Goal: Task Accomplishment & Management: Manage account settings

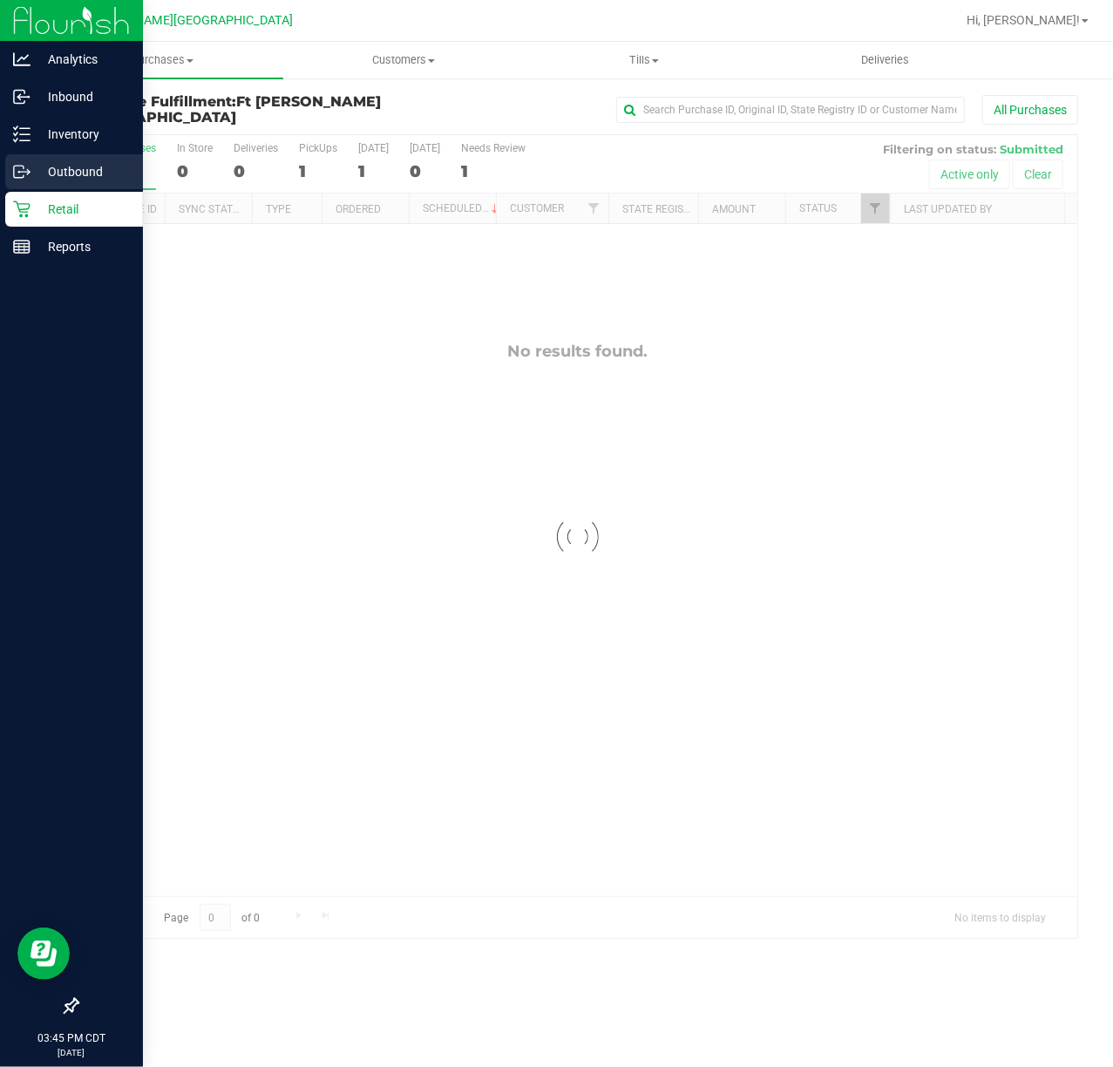
click at [91, 189] on link "Outbound" at bounding box center [71, 172] width 143 height 37
click at [80, 206] on p "Retail" at bounding box center [83, 209] width 105 height 21
click at [78, 206] on p "Retail" at bounding box center [83, 209] width 105 height 21
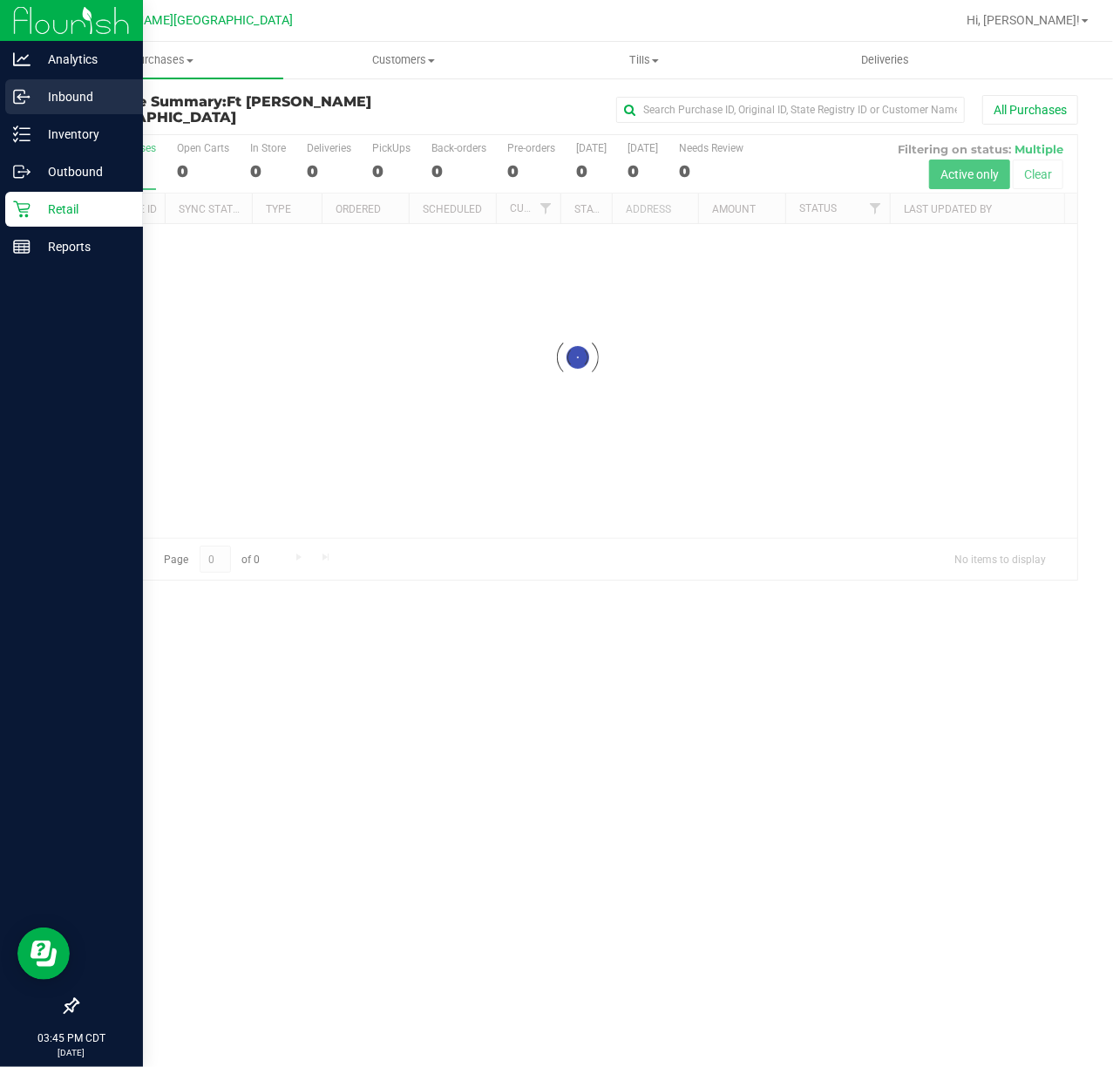
click at [84, 84] on div "Inbound" at bounding box center [74, 96] width 138 height 35
click at [82, 91] on p "Inbound" at bounding box center [83, 96] width 105 height 21
click at [84, 91] on p "Inbound" at bounding box center [83, 96] width 105 height 21
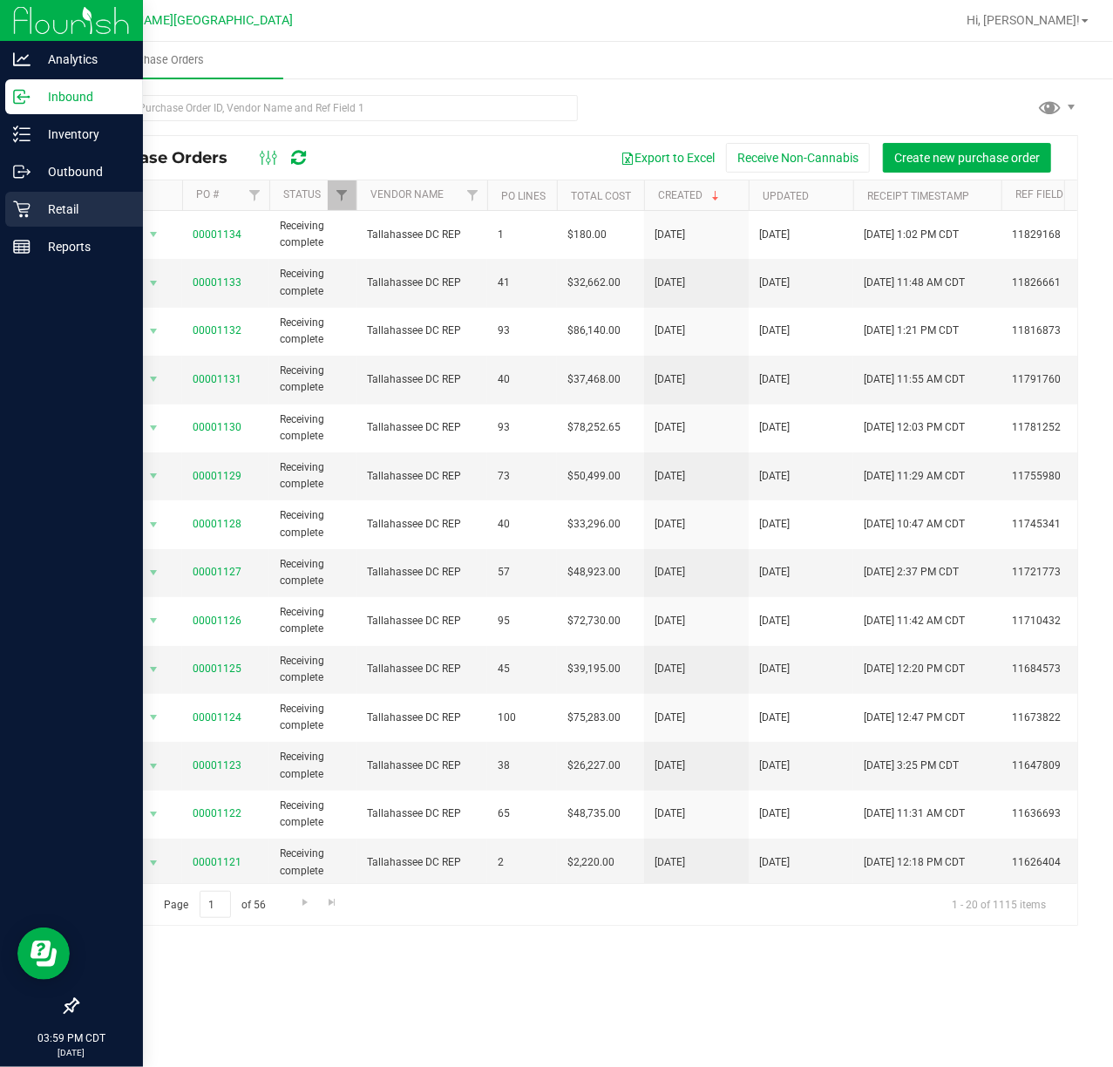
click at [33, 199] on p "Retail" at bounding box center [83, 209] width 105 height 21
click at [36, 199] on div "Retail" at bounding box center [74, 209] width 138 height 35
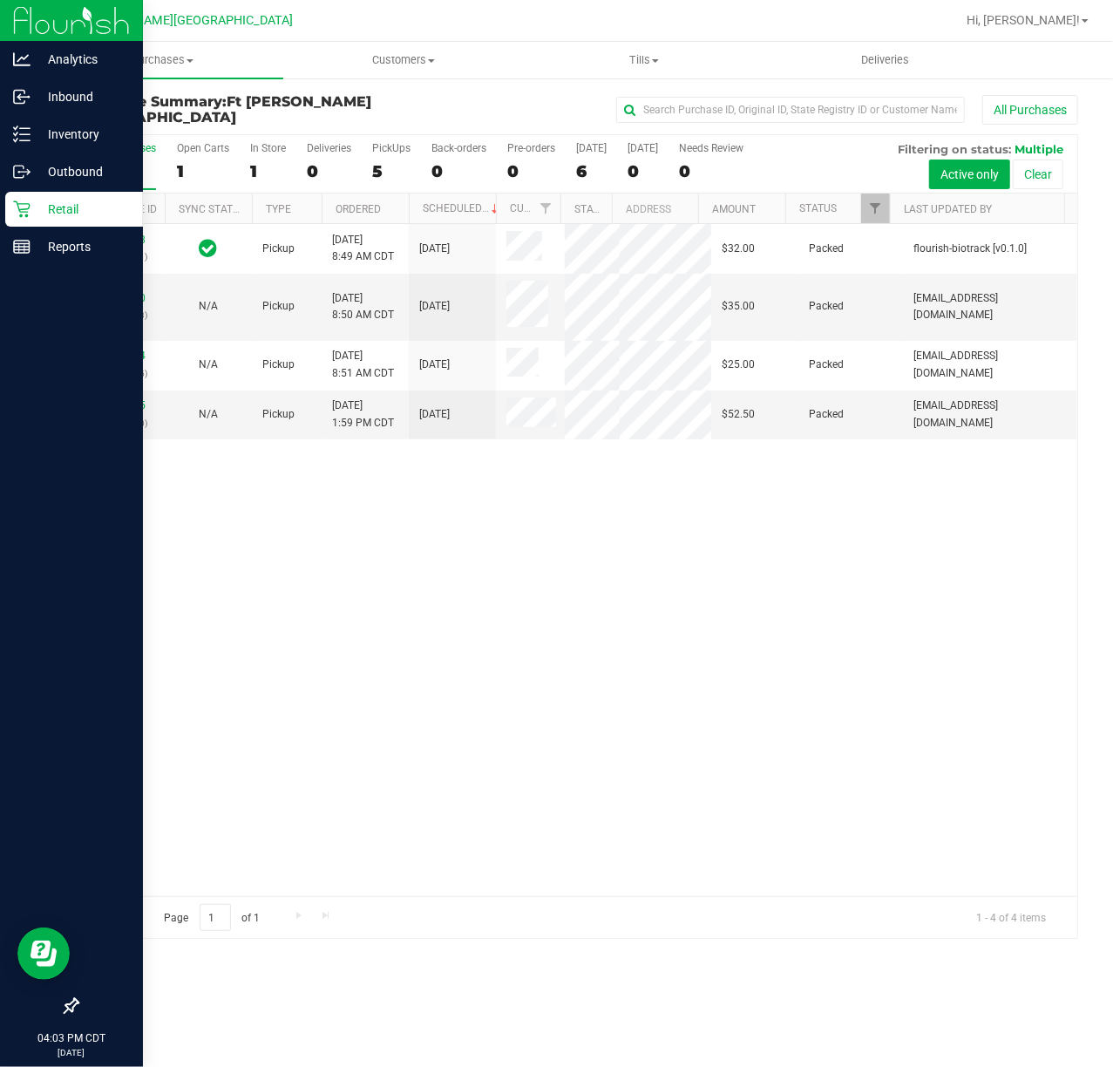
click at [331, 664] on div "11847508 (317255951) Pickup 8/26/2025 8:49 AM CDT 8/26/2025 $32.00 Packed flour…" at bounding box center [578, 560] width 1000 height 672
click at [389, 168] on div "5" at bounding box center [391, 171] width 38 height 20
click at [0, 0] on input "PickUps 5" at bounding box center [0, 0] width 0 height 0
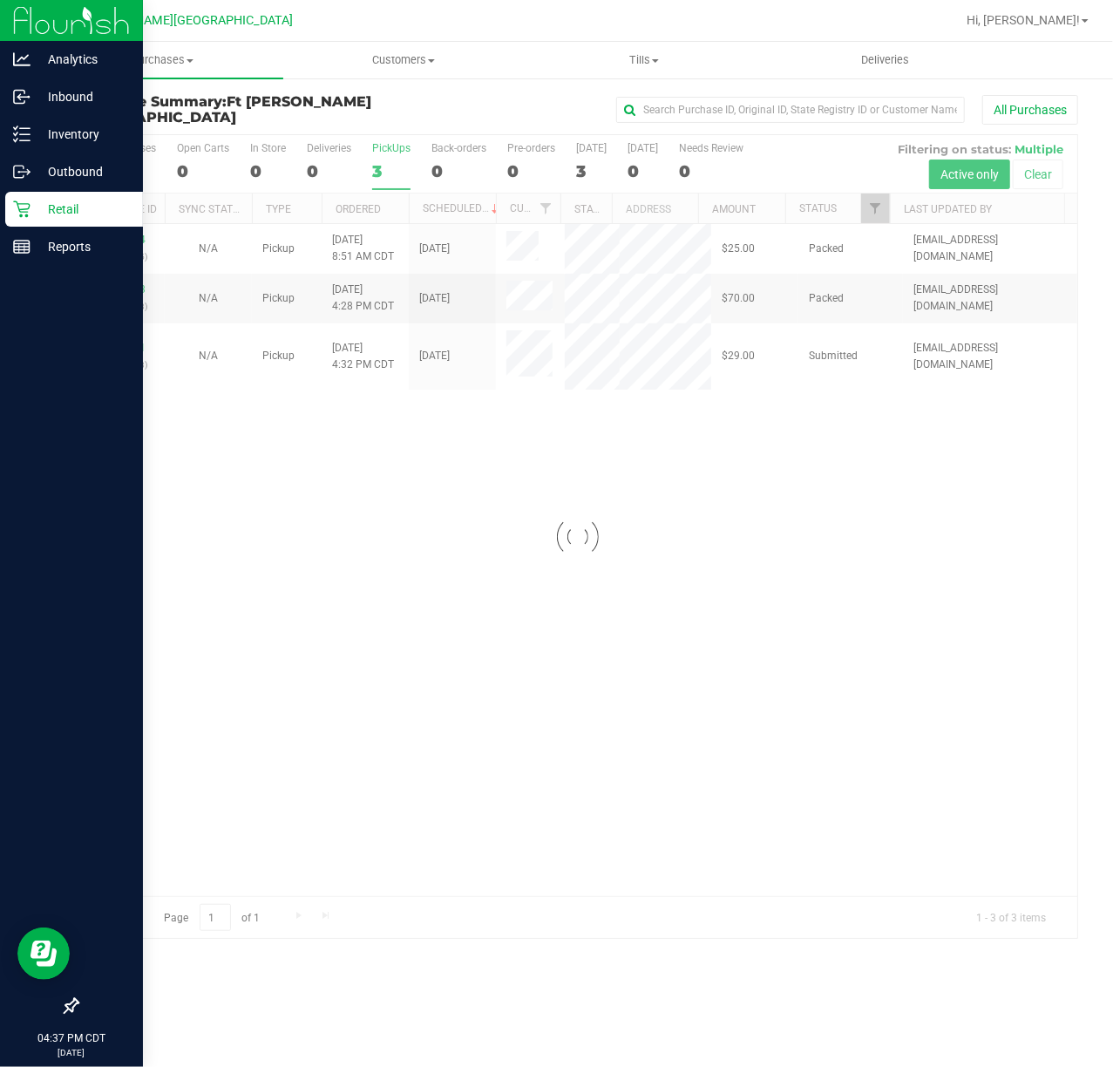
click at [110, 395] on div at bounding box center [578, 536] width 1000 height 803
click at [127, 396] on div at bounding box center [578, 536] width 1000 height 803
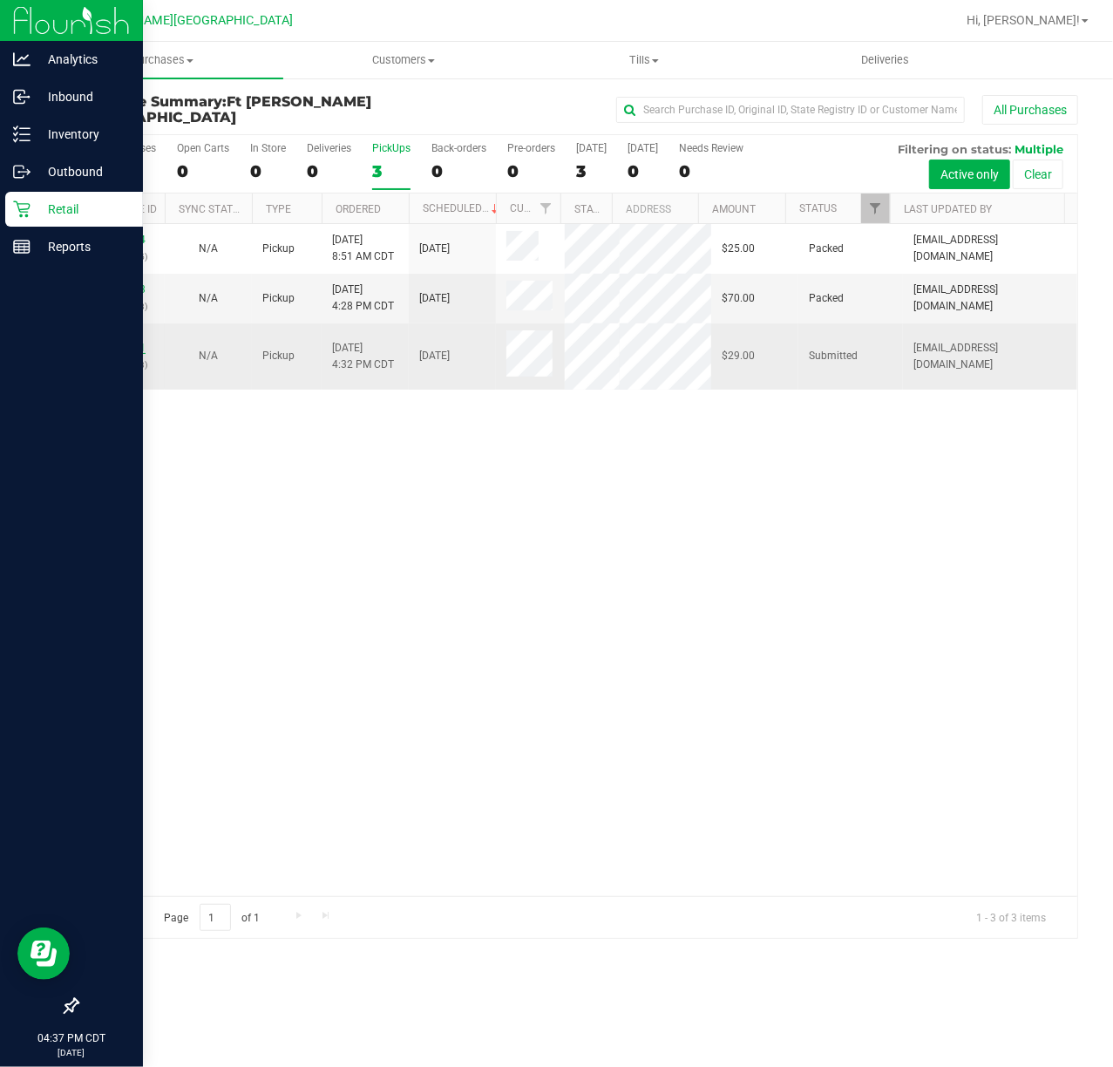
click at [103, 354] on link "11852061" at bounding box center [121, 348] width 49 height 12
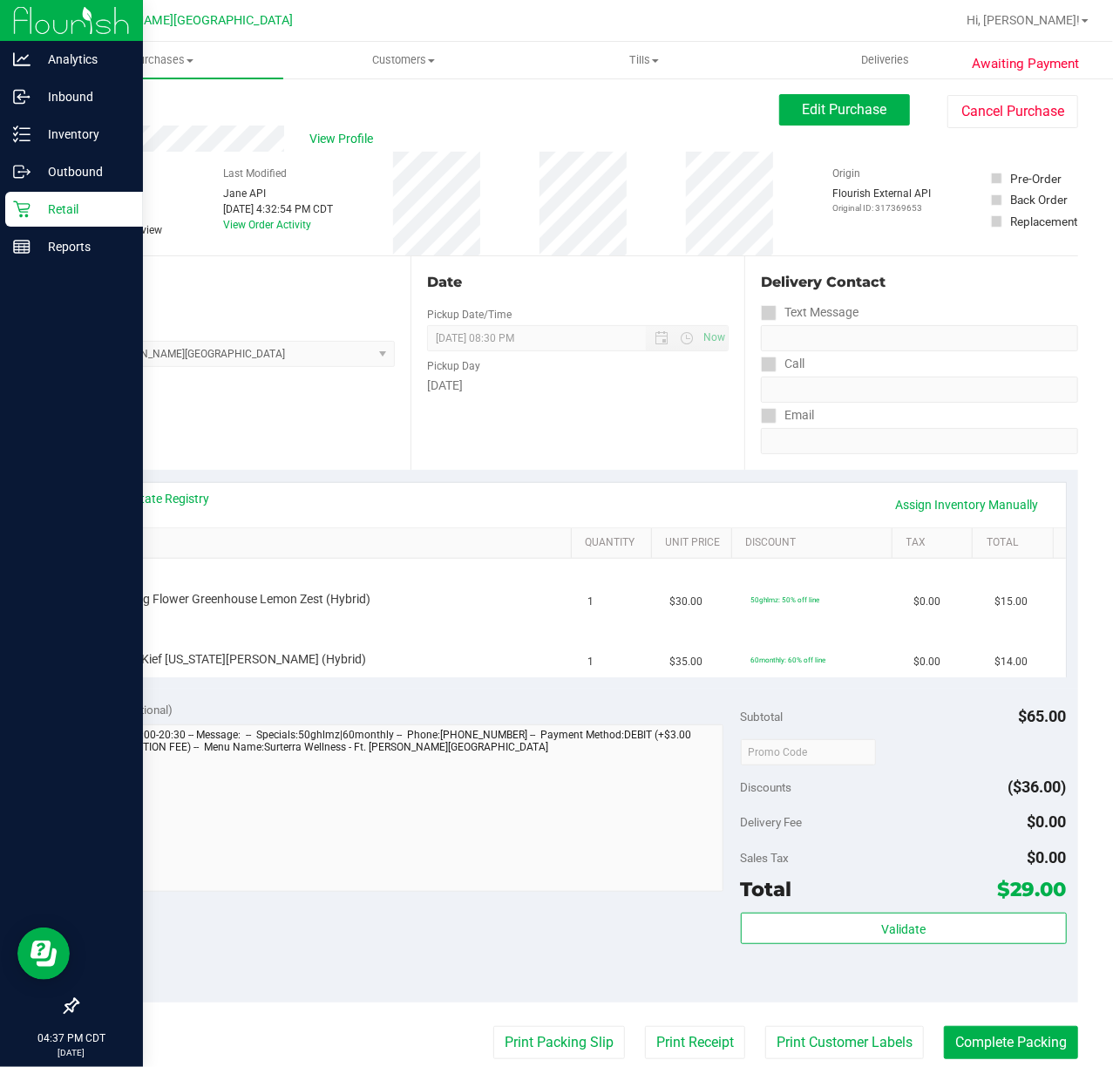
click at [176, 485] on div "View State Registry Assign Inventory Manually" at bounding box center [578, 505] width 976 height 44
click at [182, 496] on link "View State Registry" at bounding box center [157, 498] width 105 height 17
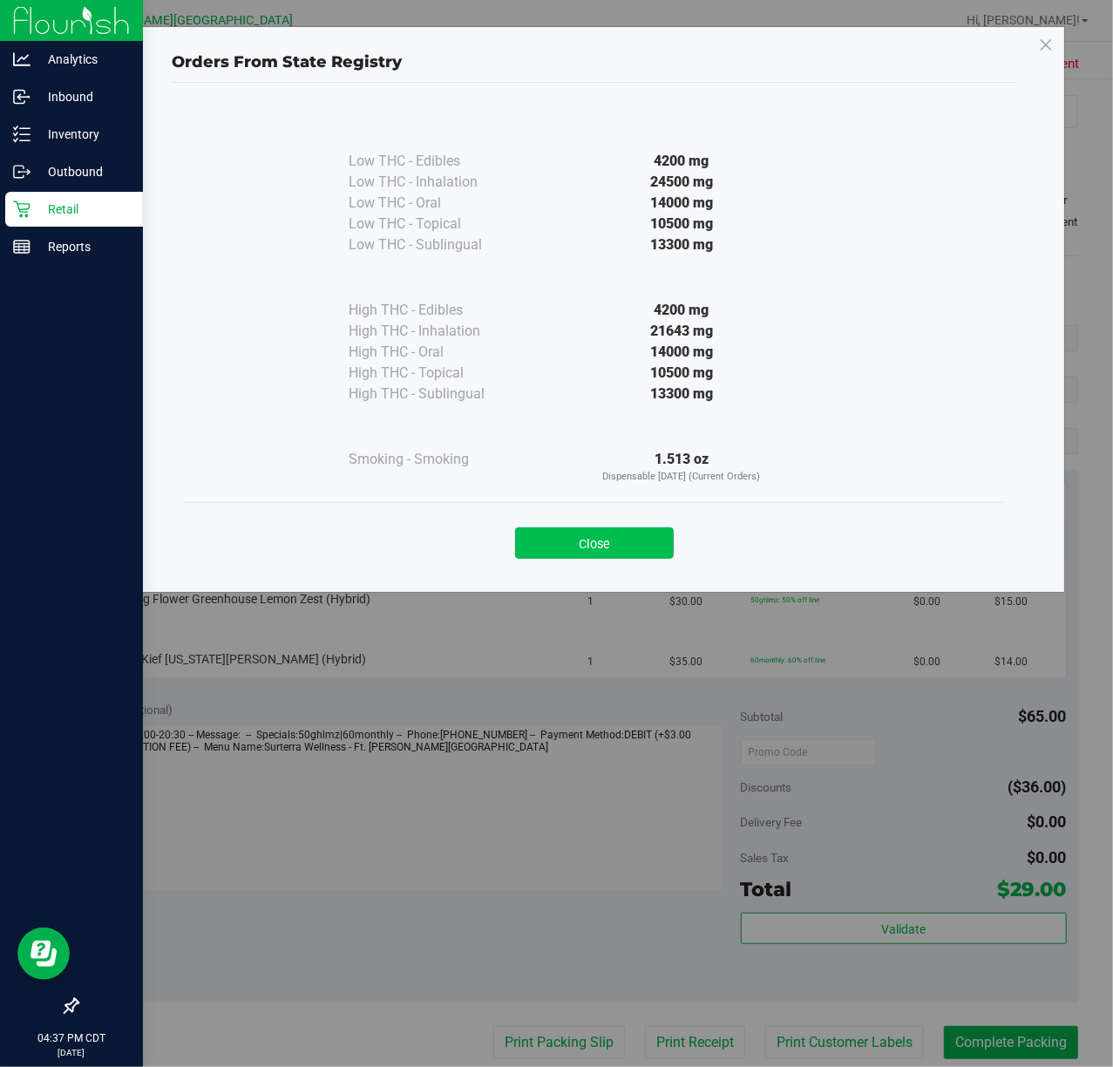
click at [608, 546] on button "Close" at bounding box center [594, 542] width 159 height 31
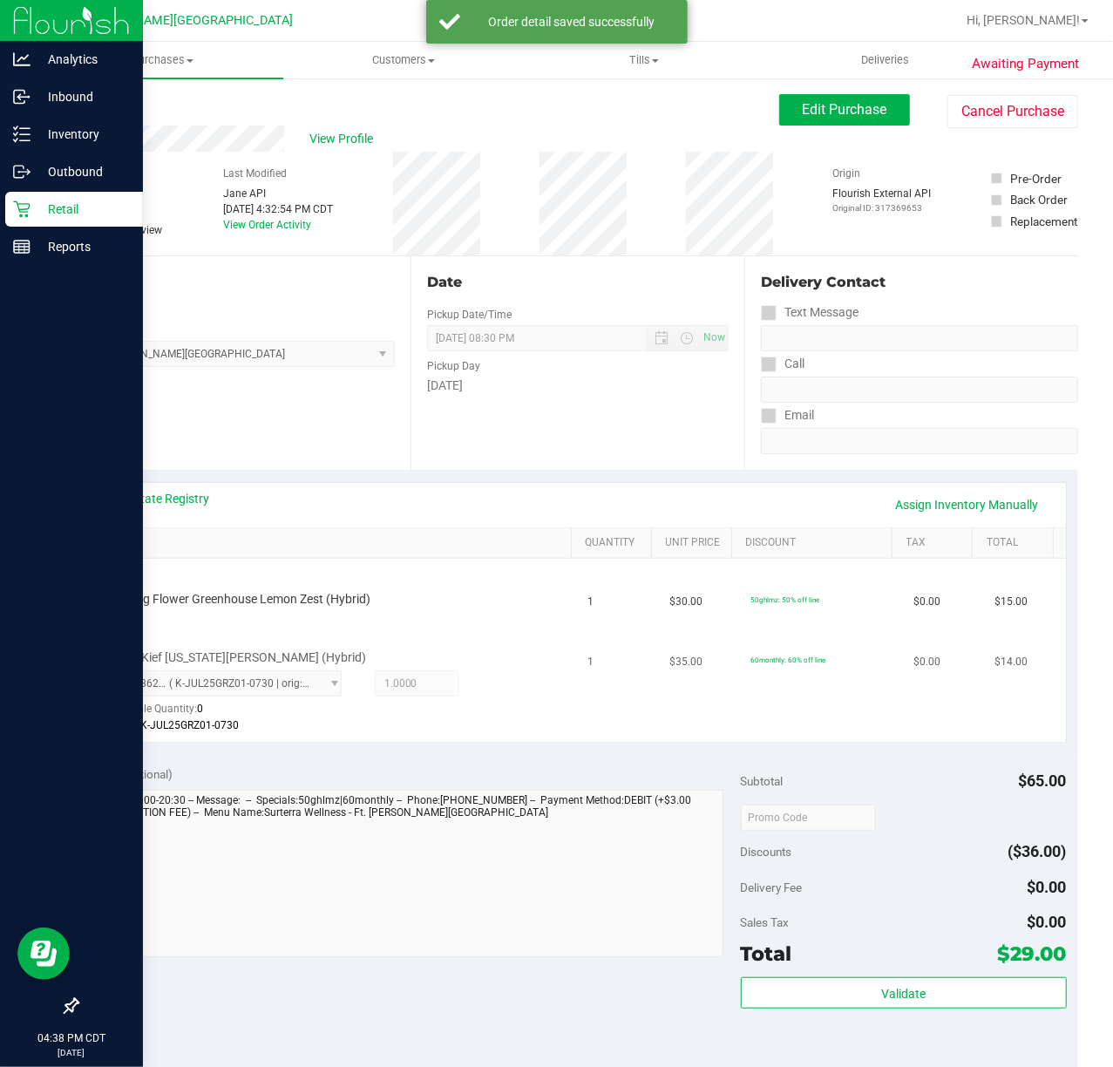
drag, startPoint x: 523, startPoint y: 633, endPoint x: 512, endPoint y: 628, distance: 11.7
click at [517, 631] on div "FT 1g Kief Georgia Runtz (Hybrid) 2029862991076064 ( K-JUL25GRZ01-0730 | orig: …" at bounding box center [333, 681] width 467 height 110
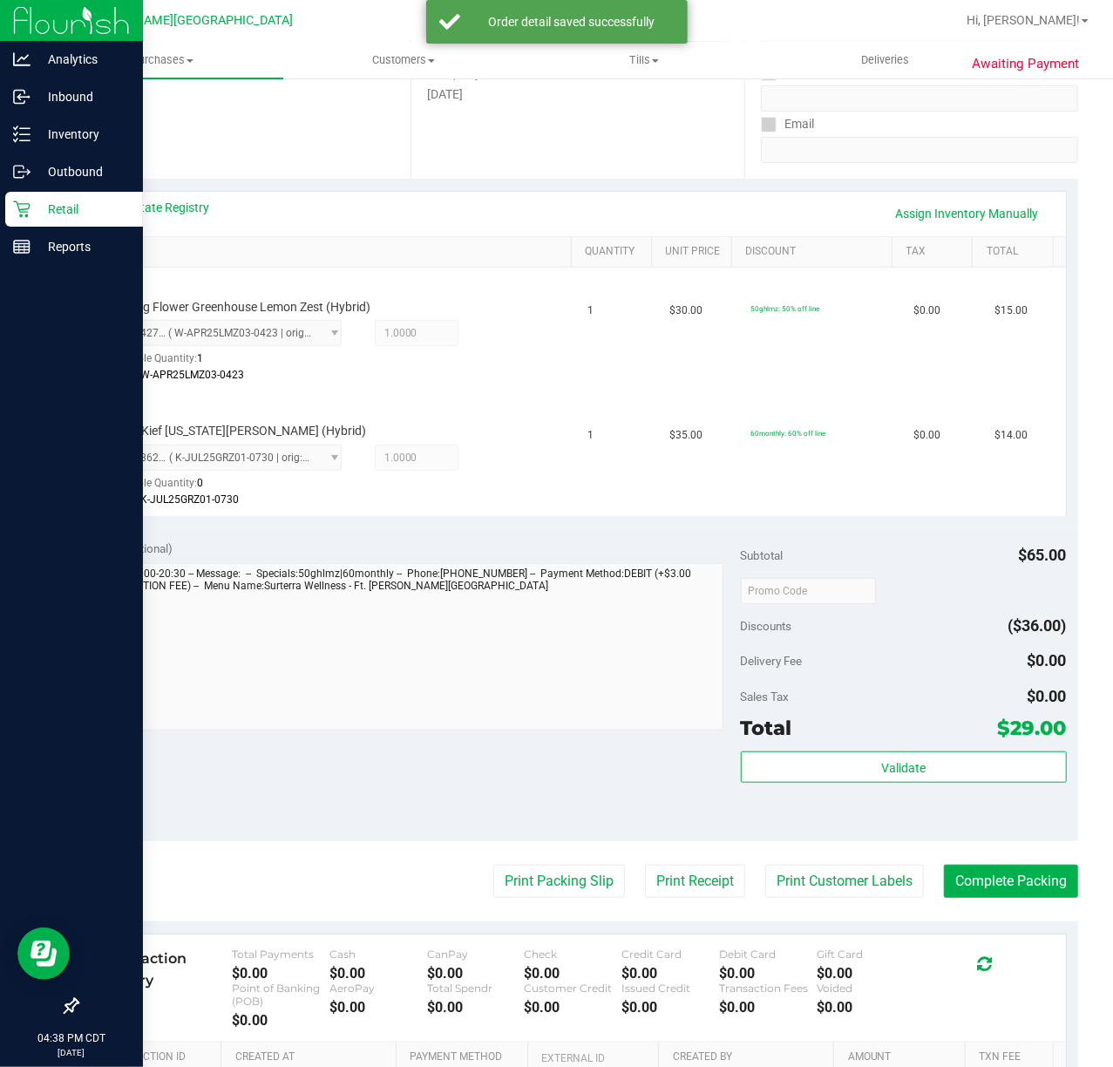
scroll to position [520, 0]
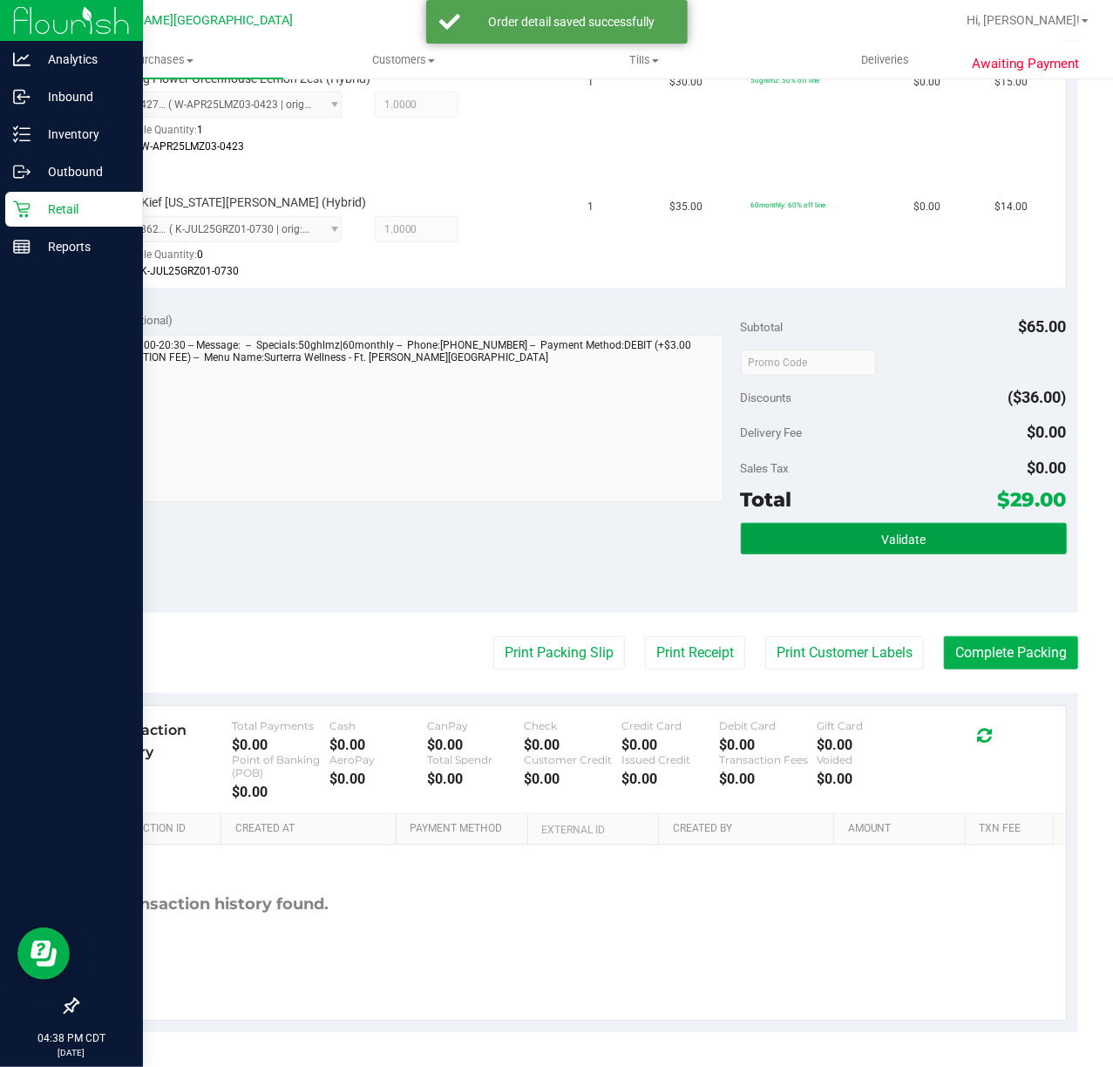
drag, startPoint x: 844, startPoint y: 531, endPoint x: 652, endPoint y: 624, distance: 213.2
click at [849, 532] on button "Validate" at bounding box center [904, 538] width 326 height 31
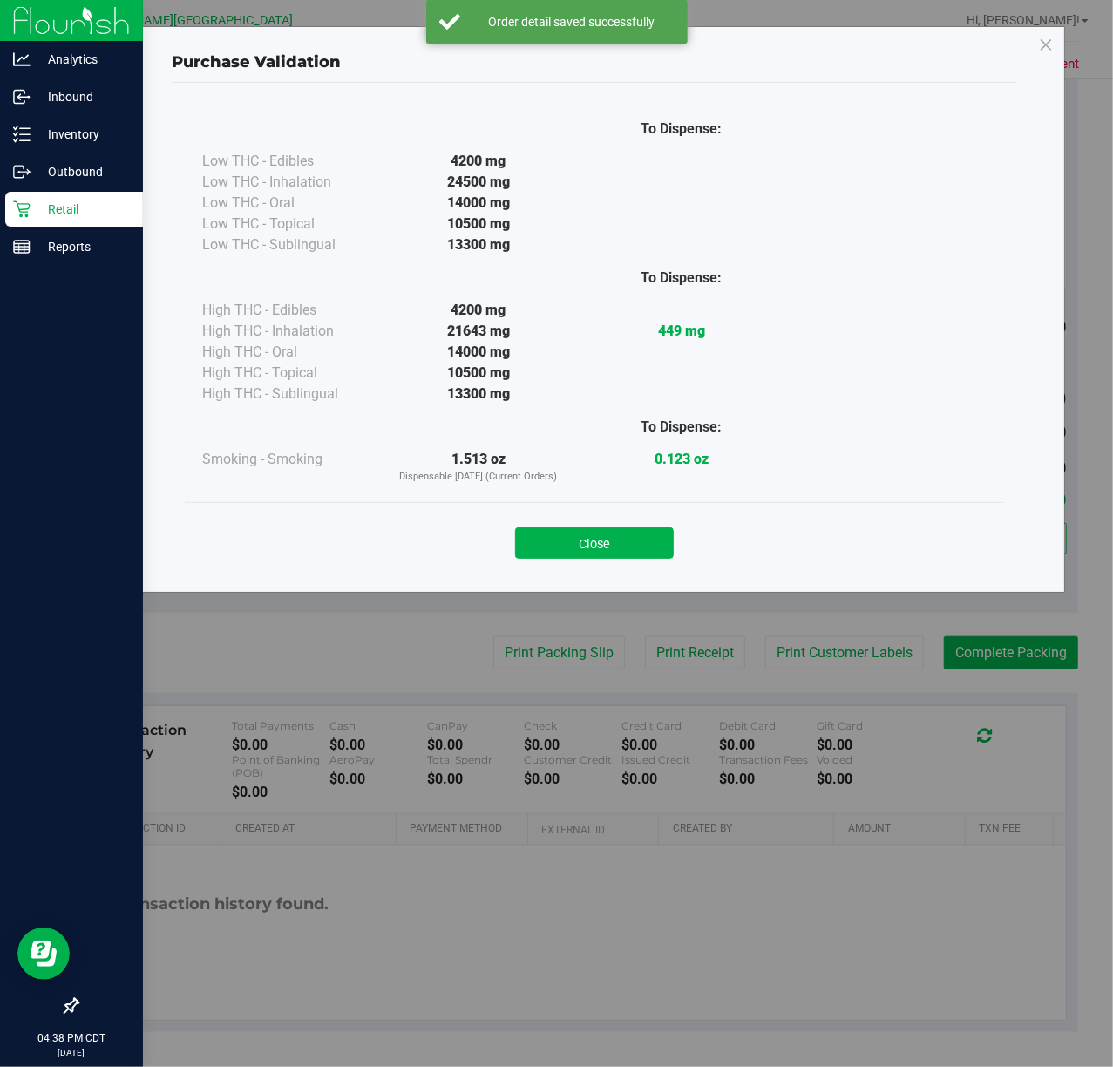
click at [575, 657] on div "Purchase Validation To Dispense: Low THC - Edibles 4200 mg" at bounding box center [563, 533] width 1126 height 1067
drag, startPoint x: 607, startPoint y: 538, endPoint x: 603, endPoint y: 549, distance: 12.1
click at [611, 539] on button "Close" at bounding box center [594, 542] width 159 height 31
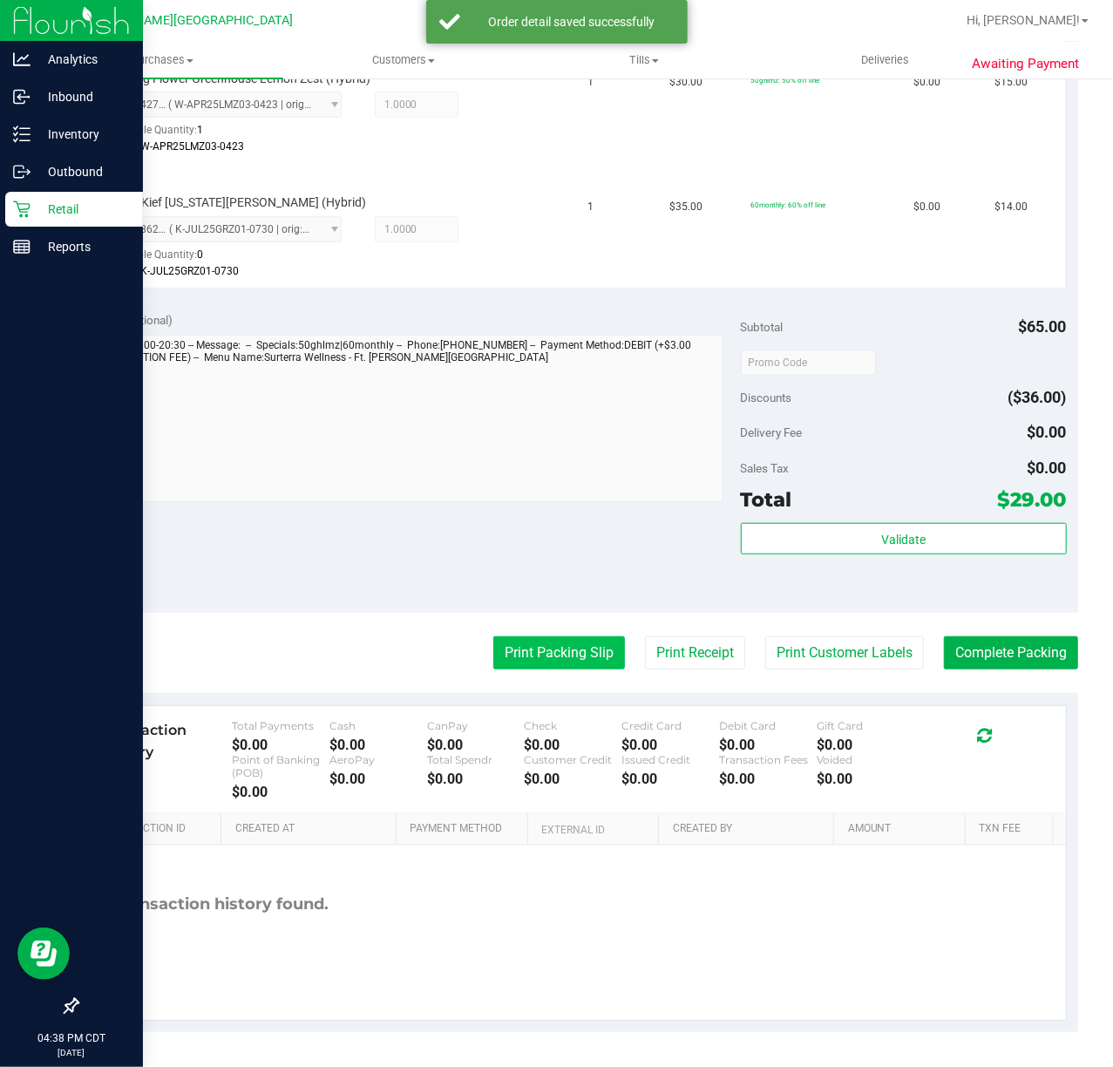
click at [587, 641] on button "Print Packing Slip" at bounding box center [559, 652] width 132 height 33
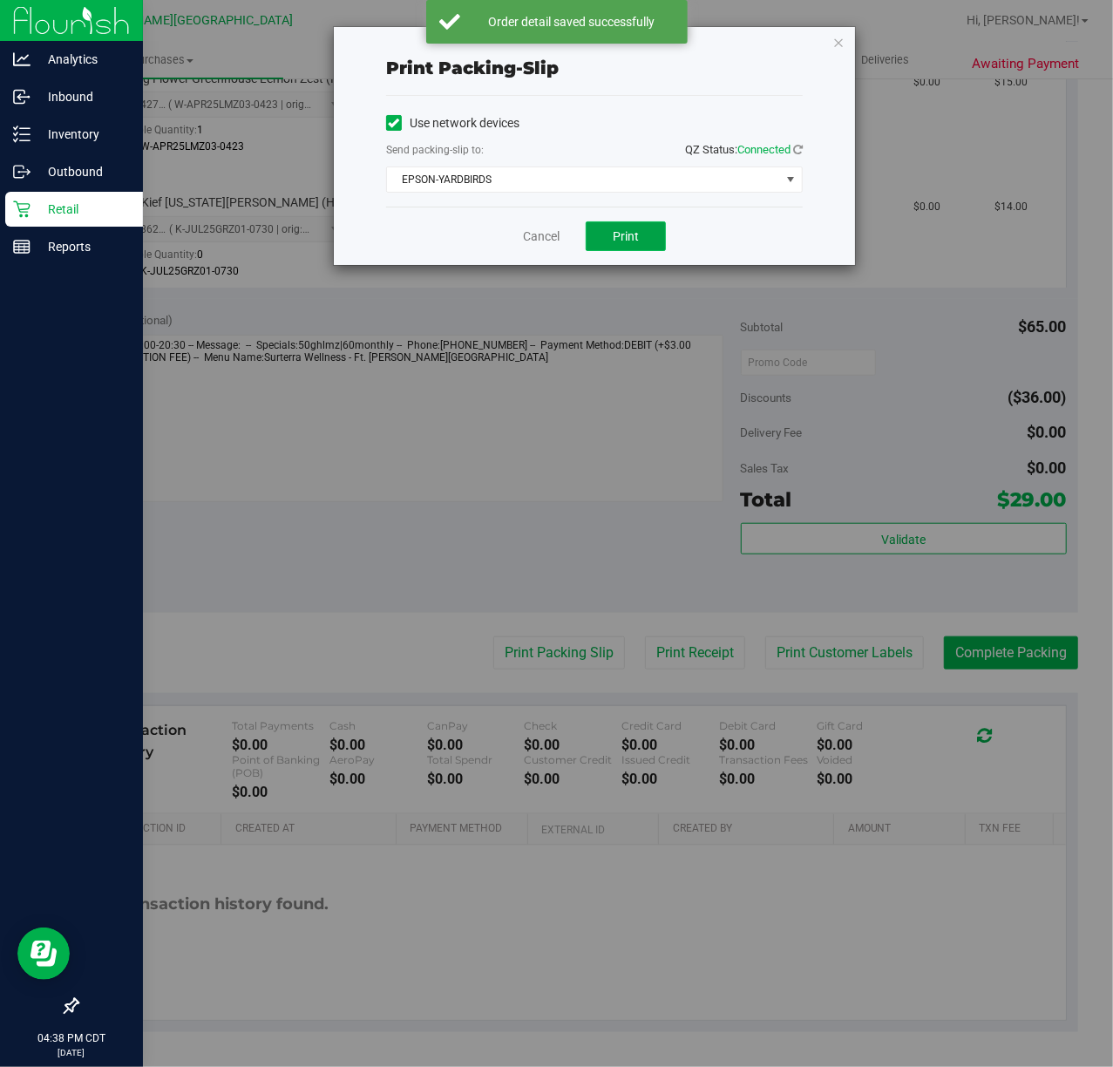
click at [622, 241] on span "Print" at bounding box center [626, 236] width 26 height 14
click at [554, 265] on div "Cancel Print" at bounding box center [594, 236] width 417 height 58
click at [542, 238] on link "Cancel" at bounding box center [541, 236] width 37 height 18
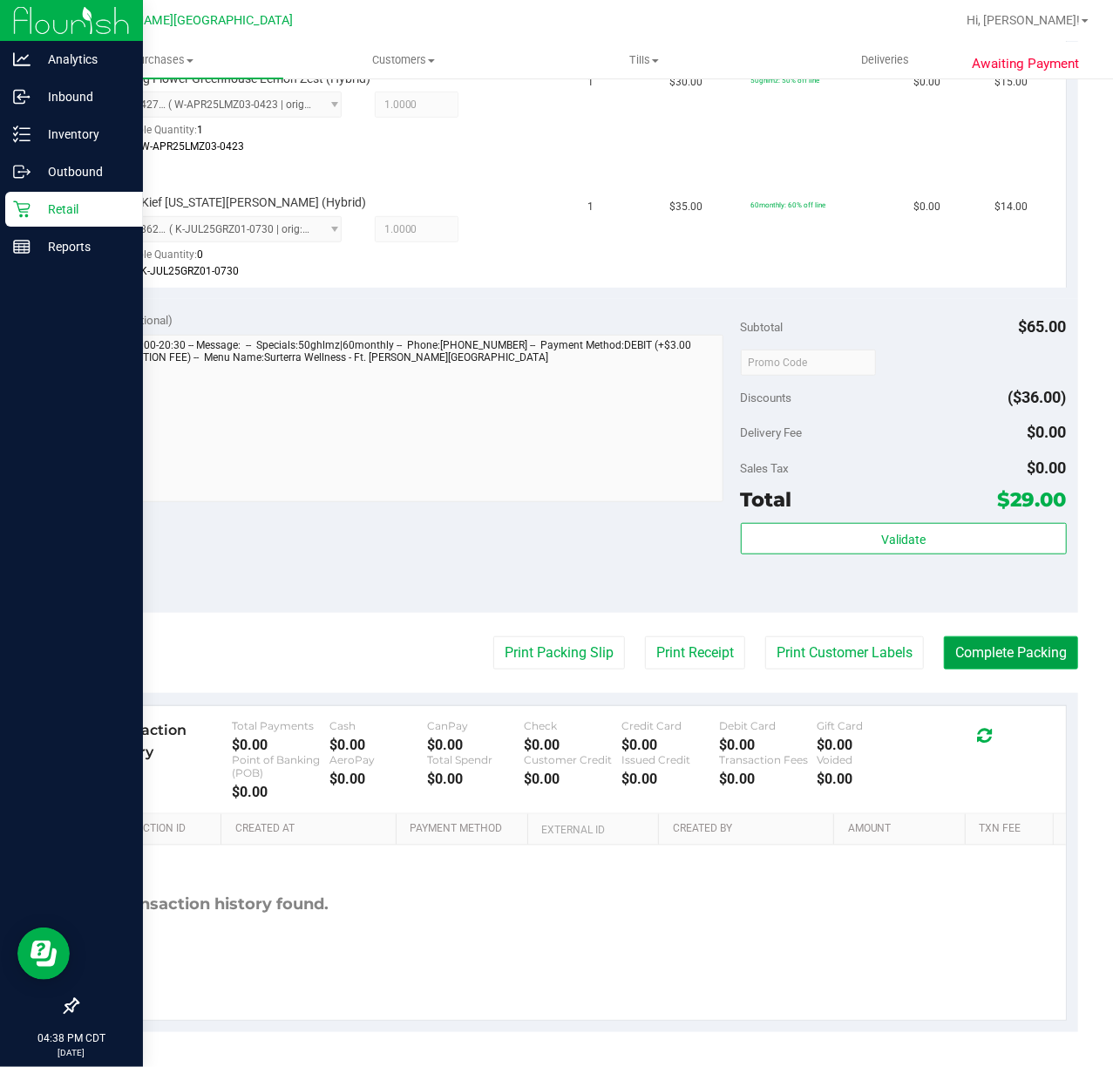
click at [983, 667] on button "Complete Packing" at bounding box center [1011, 652] width 134 height 33
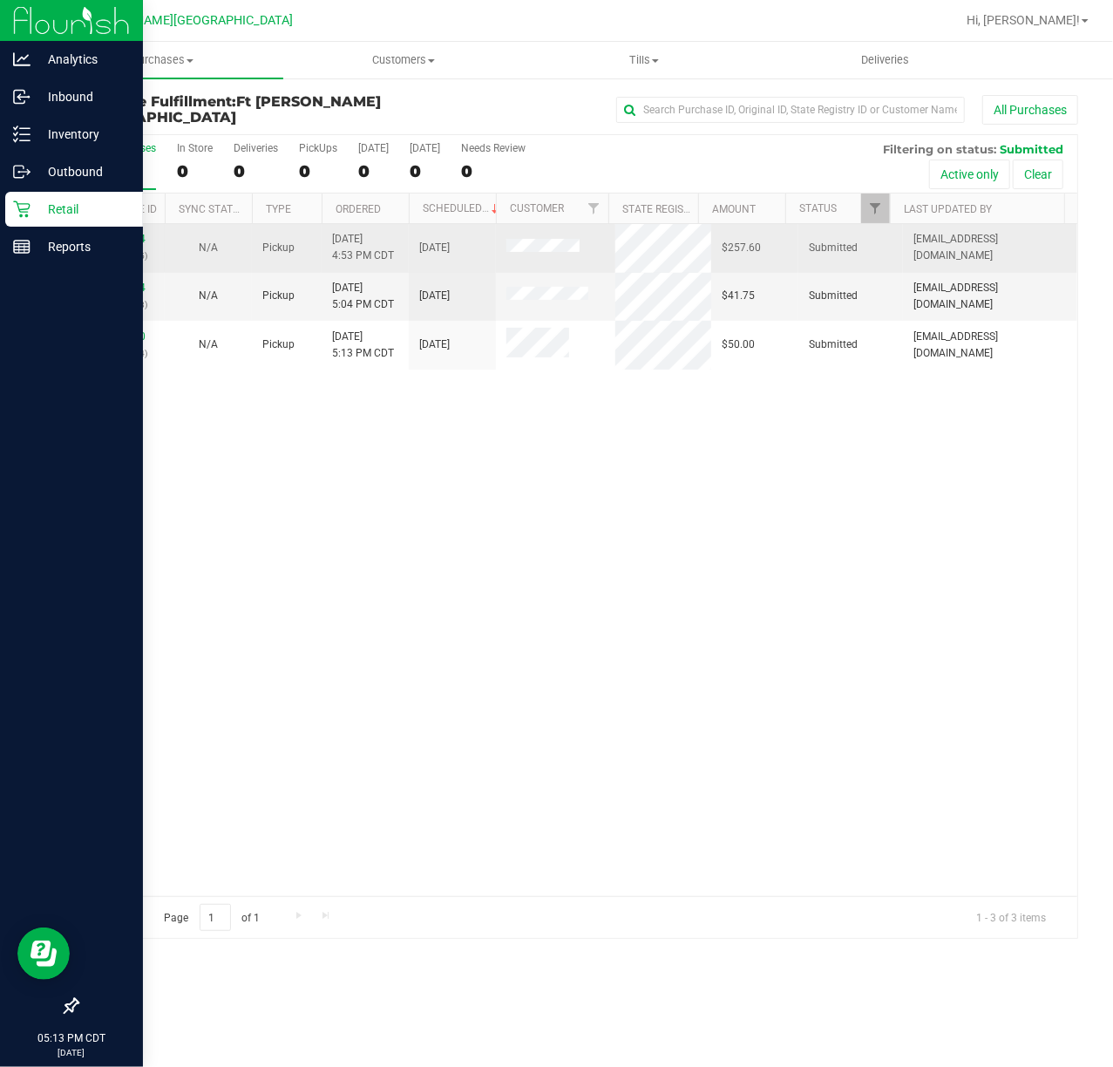
click at [147, 239] on div "11852224 (317374945)" at bounding box center [121, 247] width 66 height 33
click at [130, 237] on link "11852224" at bounding box center [121, 239] width 49 height 12
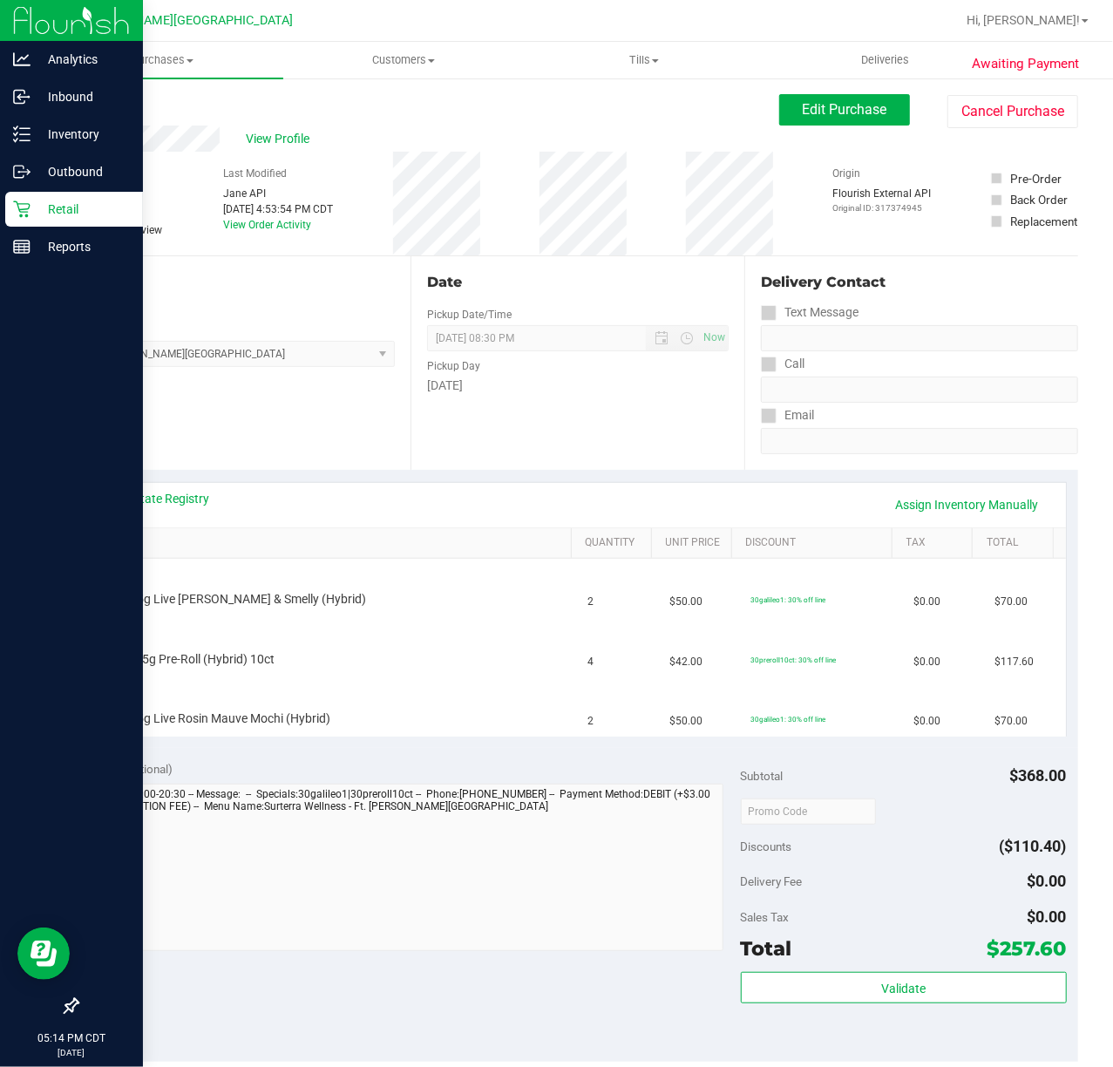
click at [117, 537] on link "SKU" at bounding box center [334, 543] width 462 height 14
click at [145, 490] on link "View State Registry" at bounding box center [157, 498] width 105 height 17
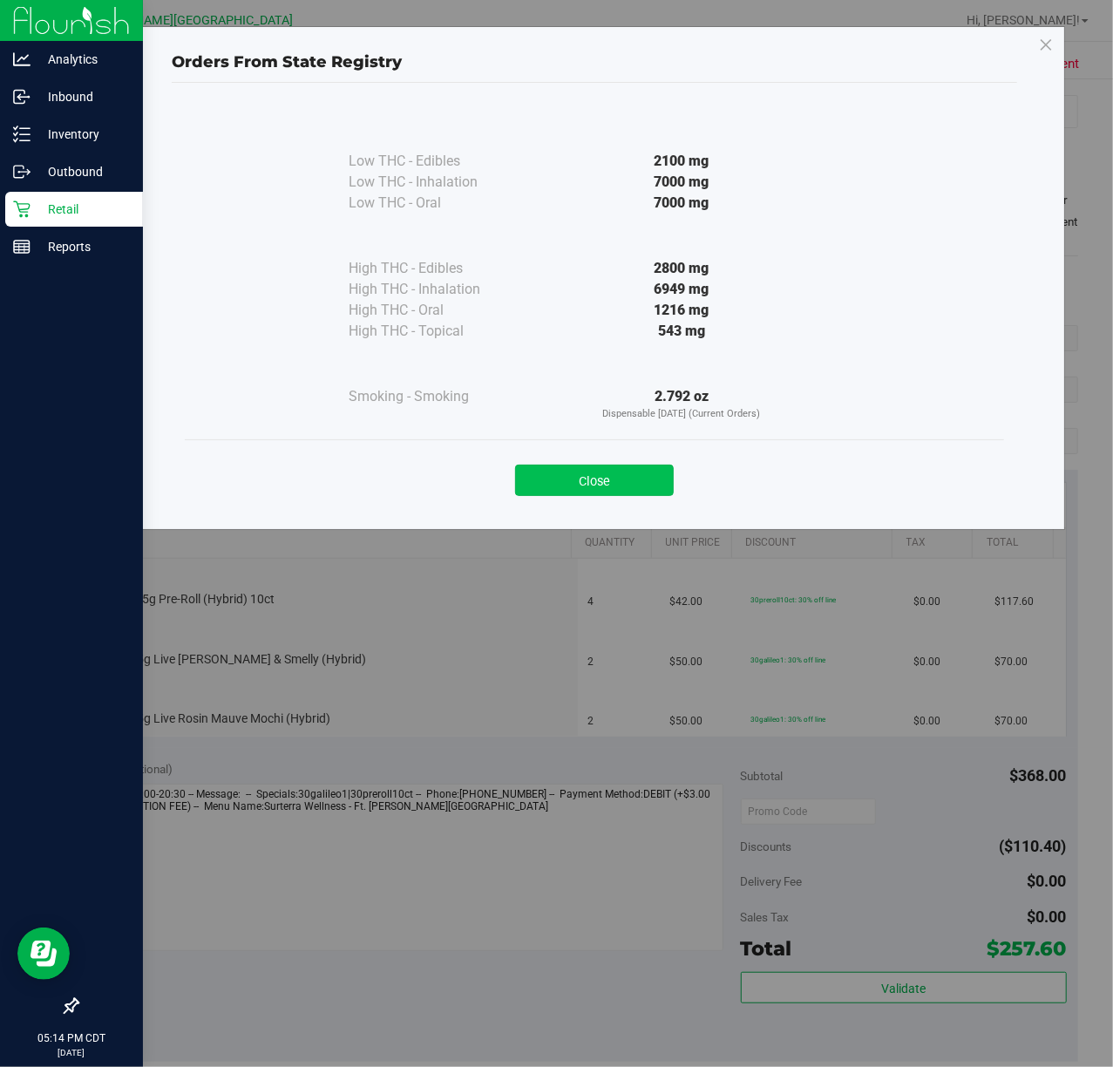
click at [544, 467] on button "Close" at bounding box center [594, 480] width 159 height 31
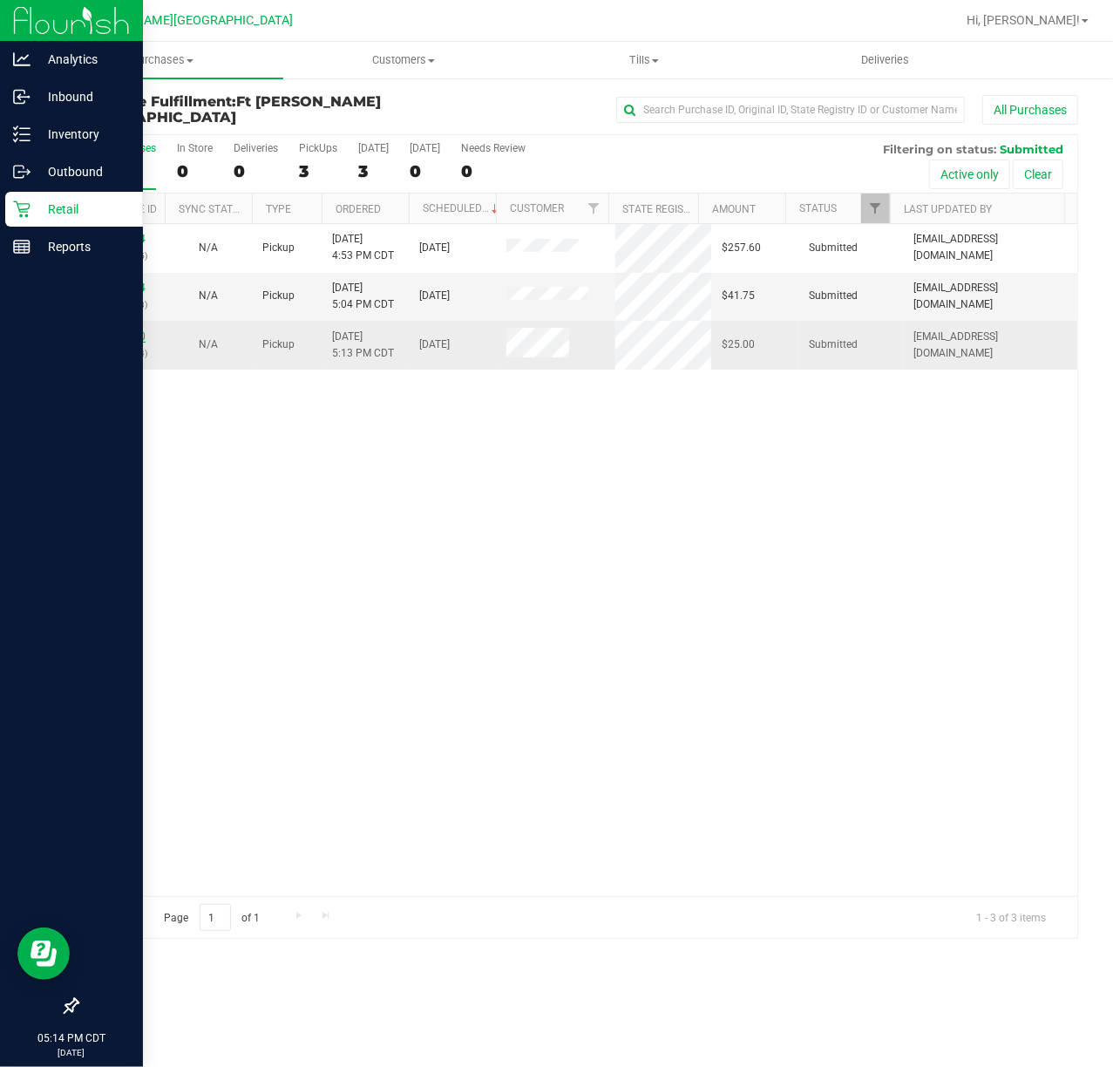
click at [123, 335] on link "11852390" at bounding box center [121, 336] width 49 height 12
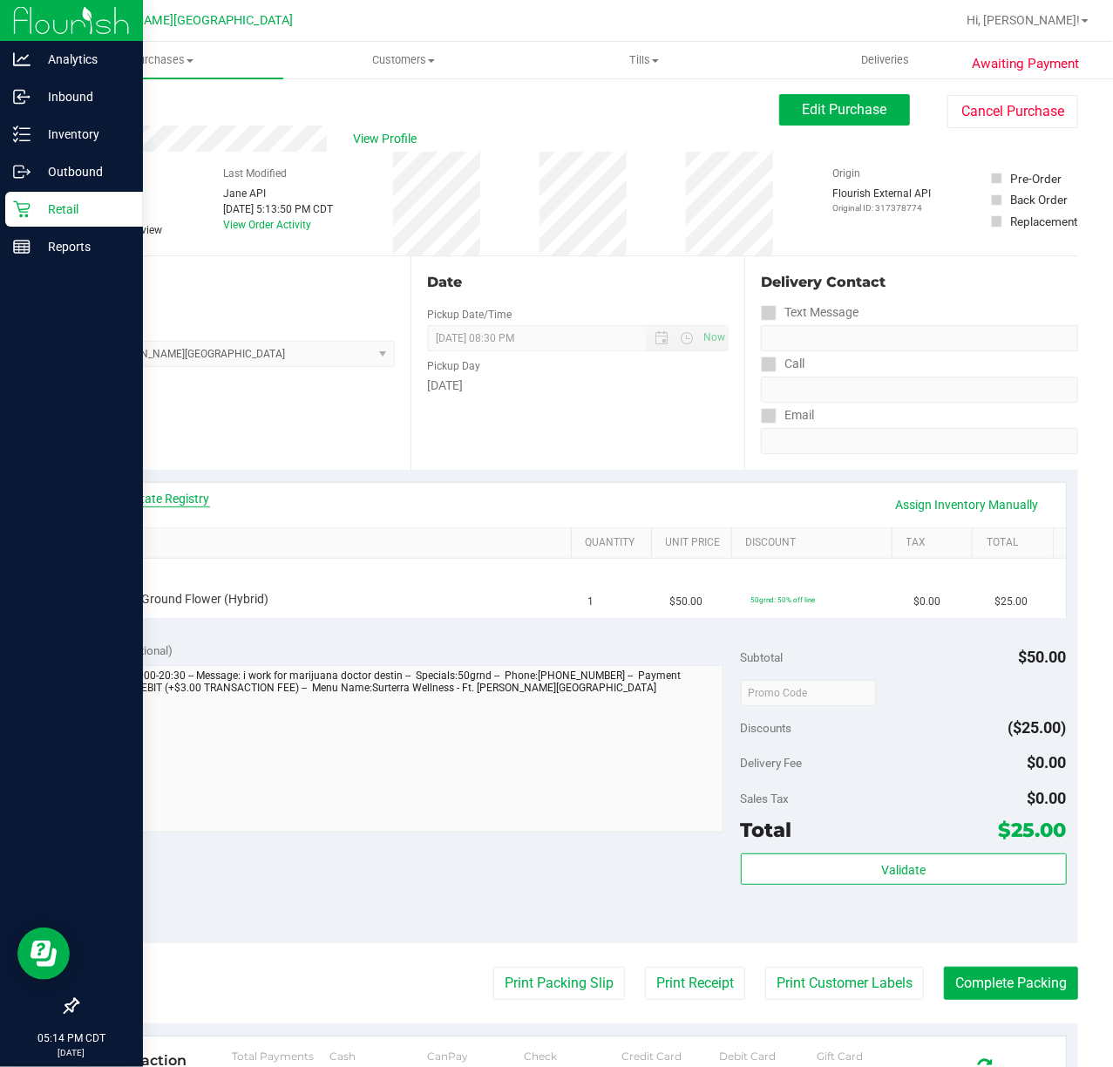
click at [168, 502] on link "View State Registry" at bounding box center [157, 498] width 105 height 17
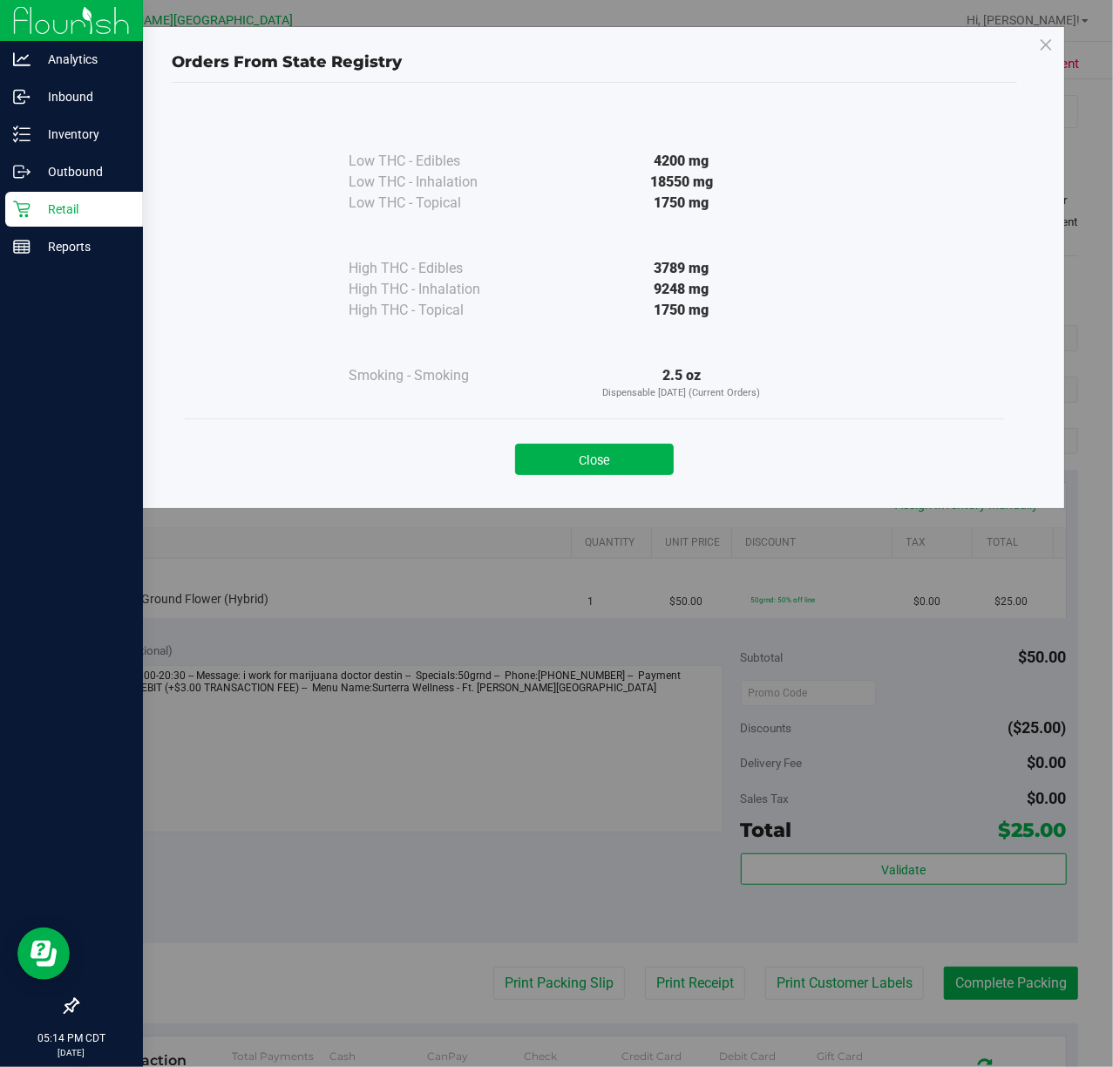
click at [586, 485] on div "Close" at bounding box center [594, 453] width 819 height 71
click at [587, 465] on button "Close" at bounding box center [594, 459] width 159 height 31
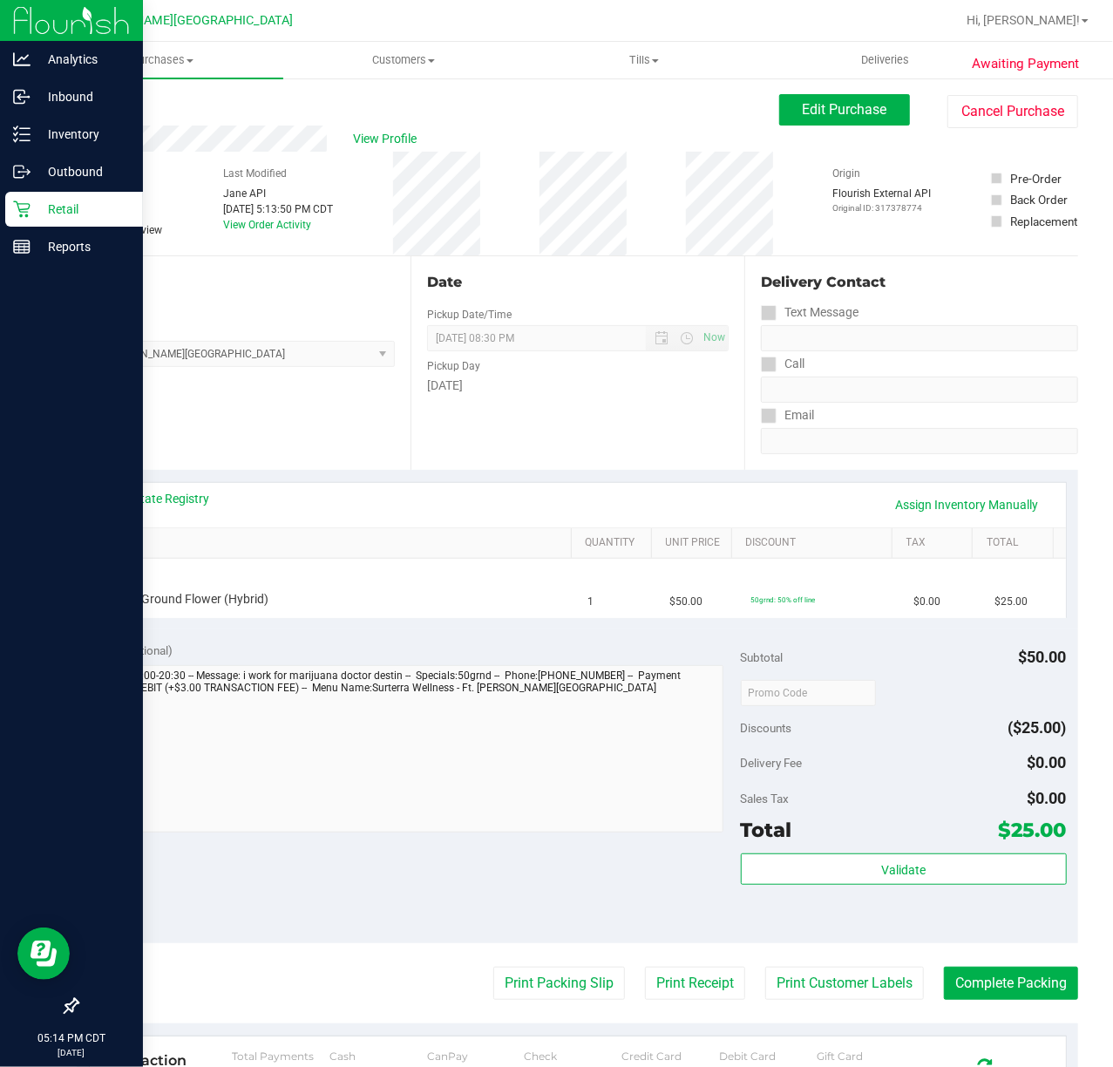
drag, startPoint x: 587, startPoint y: 465, endPoint x: 593, endPoint y: 481, distance: 16.5
click at [594, 472] on purchase-details "Back Edit Purchase Cancel Purchase View Profile # 11852390 BioTrack ID: - Submi…" at bounding box center [577, 728] width 1001 height 1268
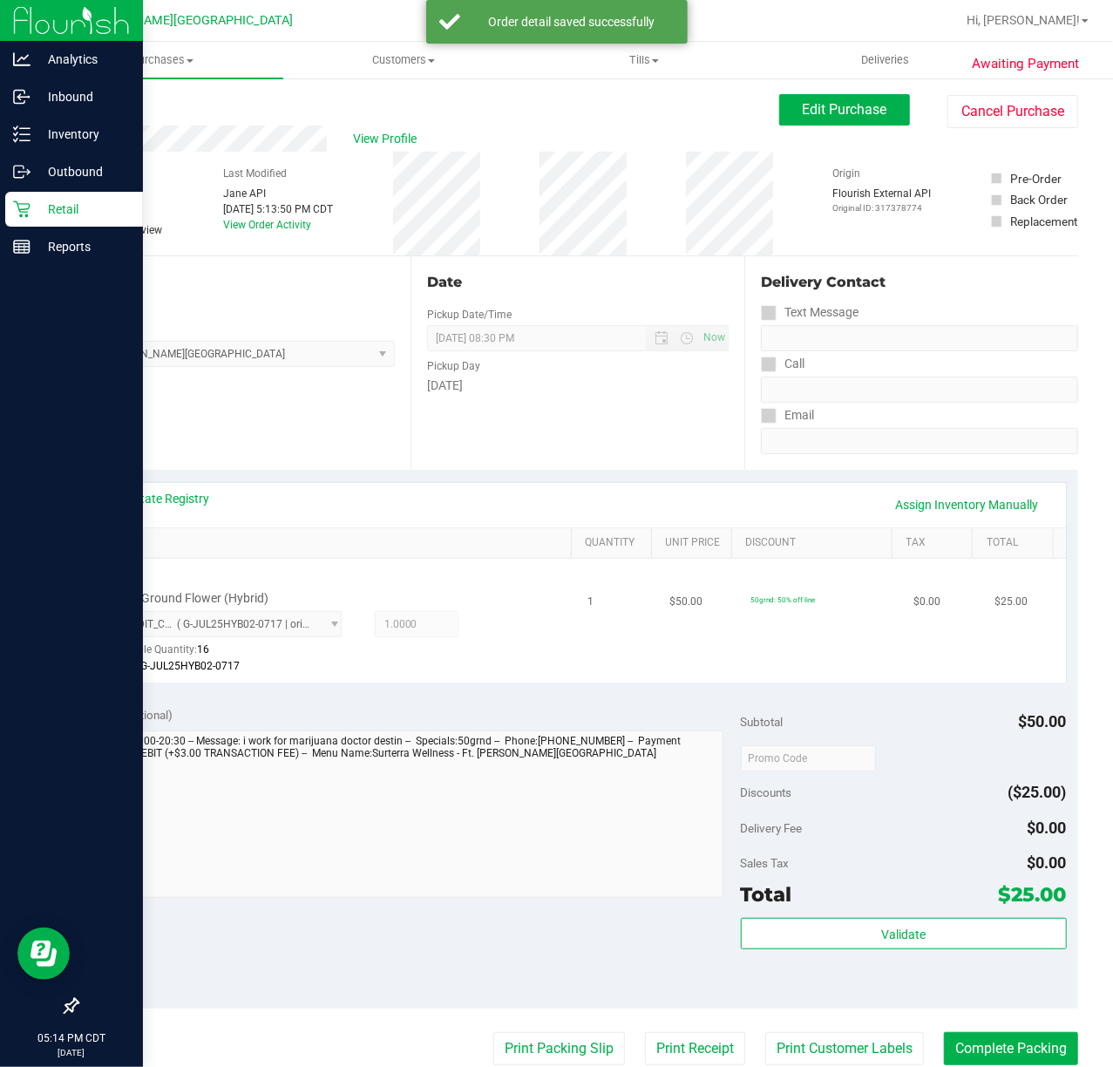
drag, startPoint x: 490, startPoint y: 628, endPoint x: 726, endPoint y: 668, distance: 239.6
click at [492, 628] on div "4005515782386662 ( G-JUL25HYB02-0717 | orig: FLSRWGM-20250723-639 ) 40055157823…" at bounding box center [319, 643] width 420 height 64
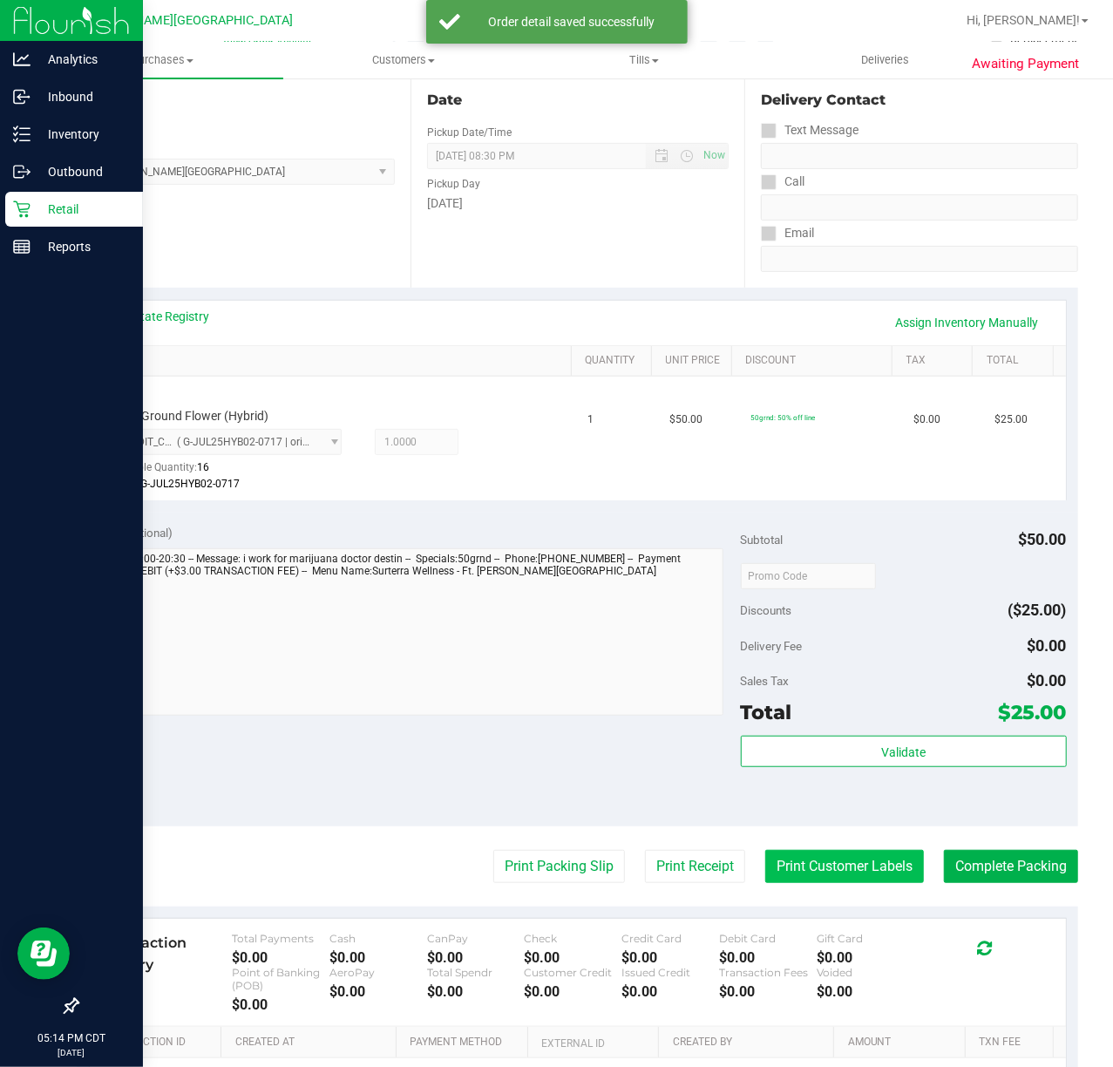
scroll to position [396, 0]
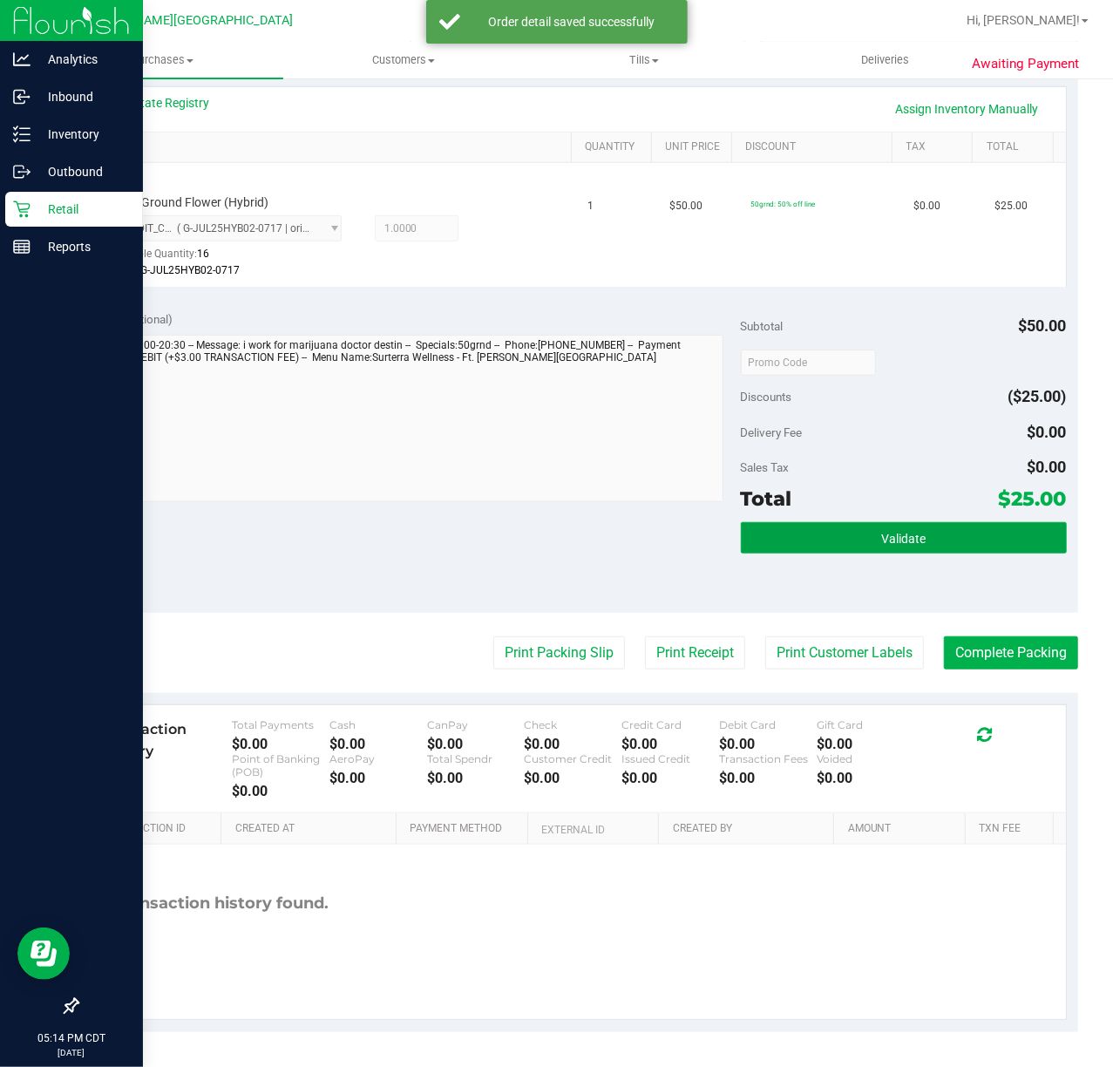
drag, startPoint x: 886, startPoint y: 540, endPoint x: 409, endPoint y: 646, distance: 488.3
click at [884, 539] on span "Validate" at bounding box center [903, 539] width 44 height 14
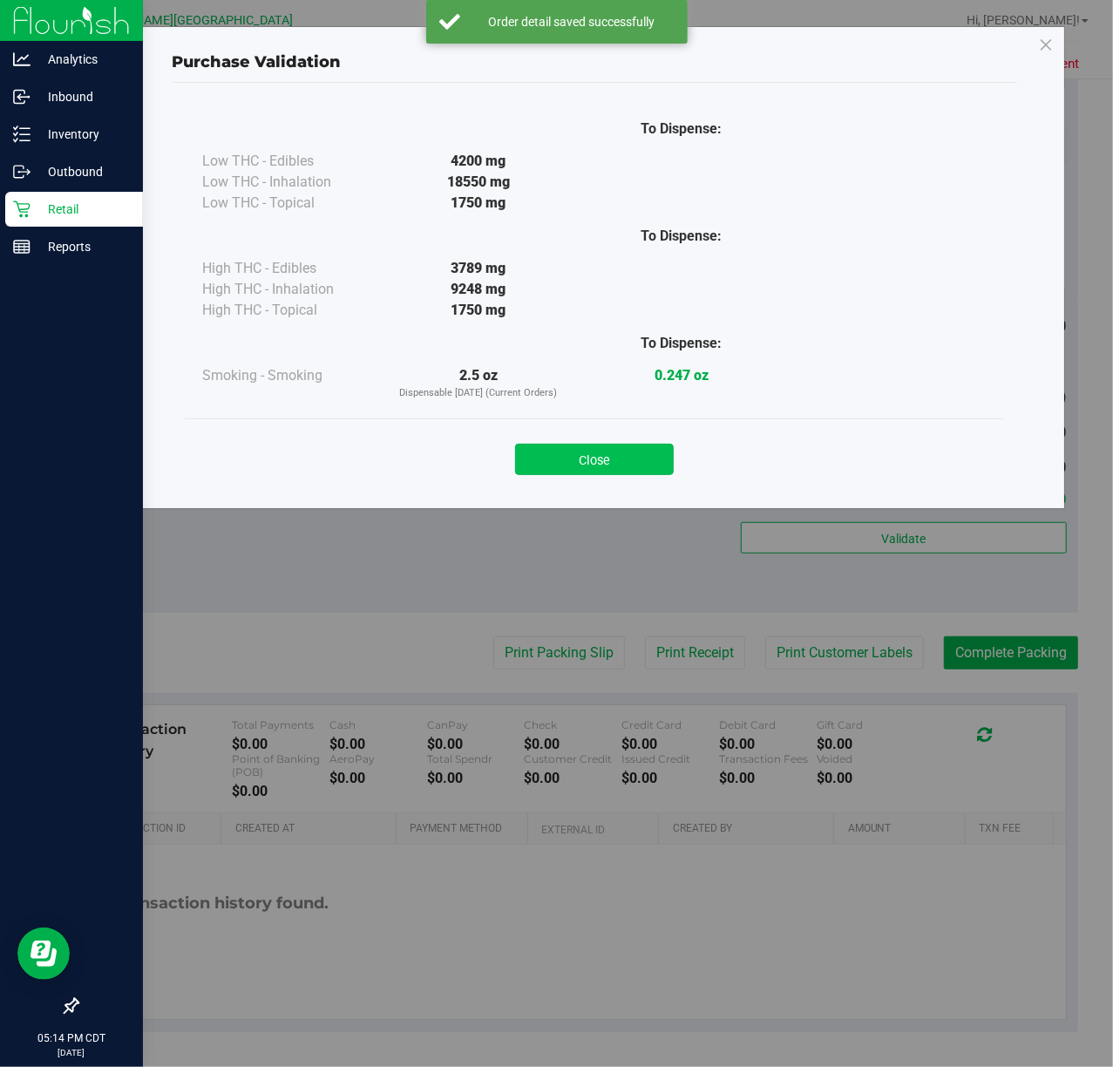
click at [607, 450] on button "Close" at bounding box center [594, 459] width 159 height 31
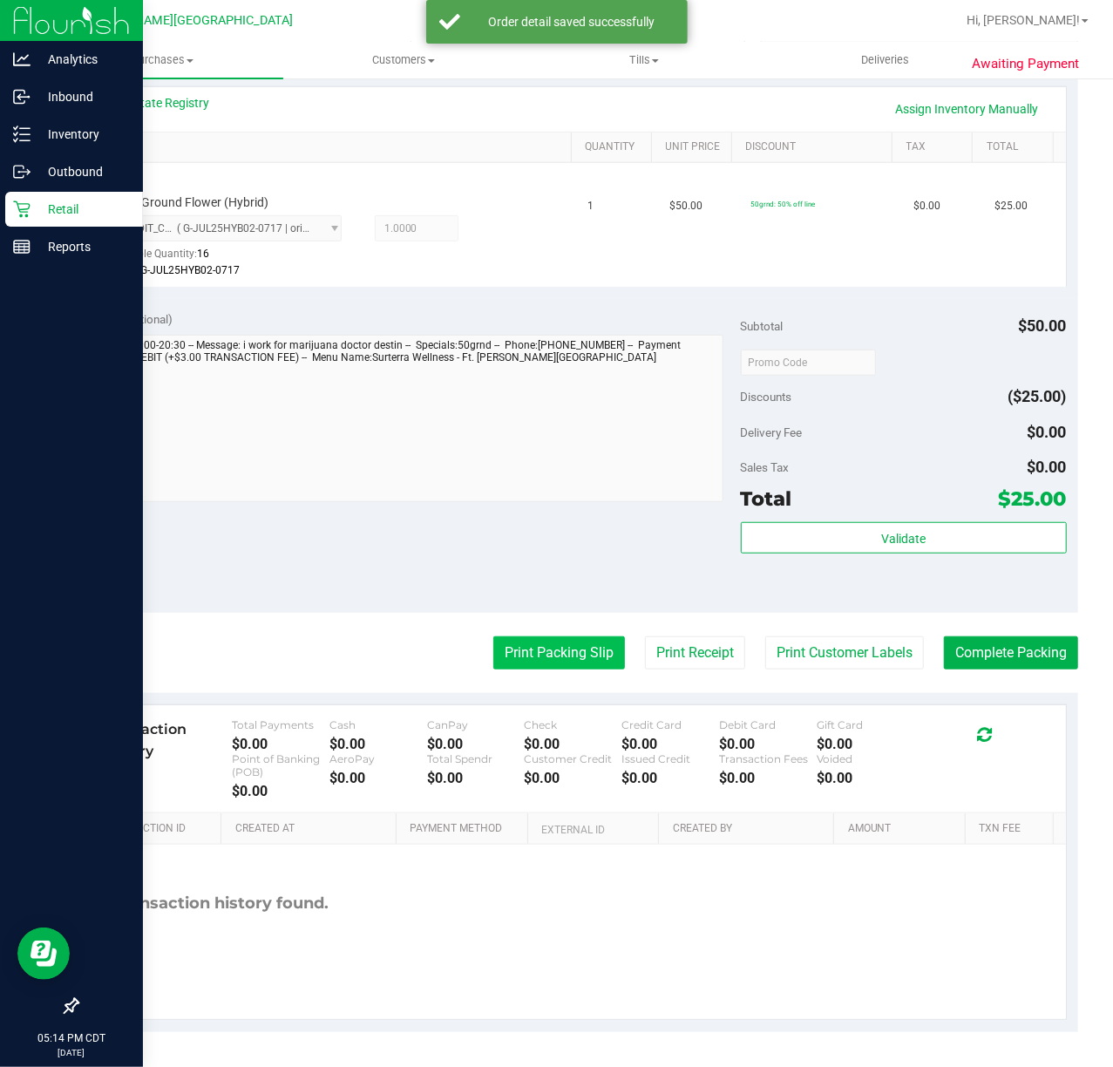
click at [574, 671] on purchase-details "Back Edit Purchase Cancel Purchase View Profile # 11852390 BioTrack ID: - Submi…" at bounding box center [577, 365] width 1001 height 1334
click at [583, 638] on purchase-details "Back Edit Purchase Cancel Purchase View Profile # 11852390 BioTrack ID: - Submi…" at bounding box center [577, 365] width 1001 height 1334
click at [579, 645] on button "Print Packing Slip" at bounding box center [559, 652] width 132 height 33
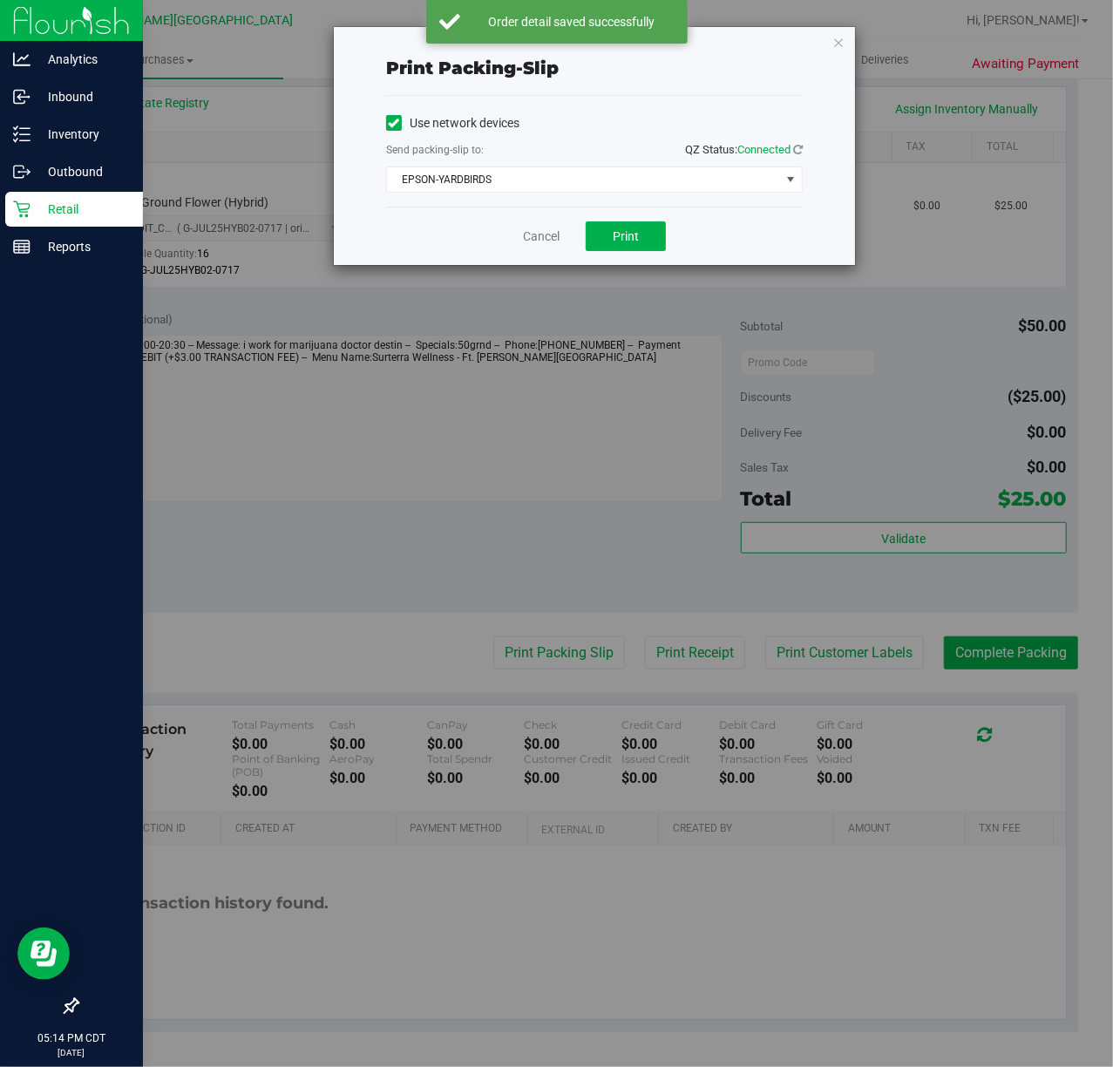
drag, startPoint x: 521, startPoint y: 451, endPoint x: 646, endPoint y: 303, distance: 193.6
click at [518, 451] on div "Print packing-slip Use network devices Send packing-slip to: QZ Status: Connect…" at bounding box center [563, 533] width 1126 height 1067
click at [626, 239] on span "Print" at bounding box center [626, 236] width 26 height 14
click at [537, 241] on link "Cancel" at bounding box center [541, 236] width 37 height 18
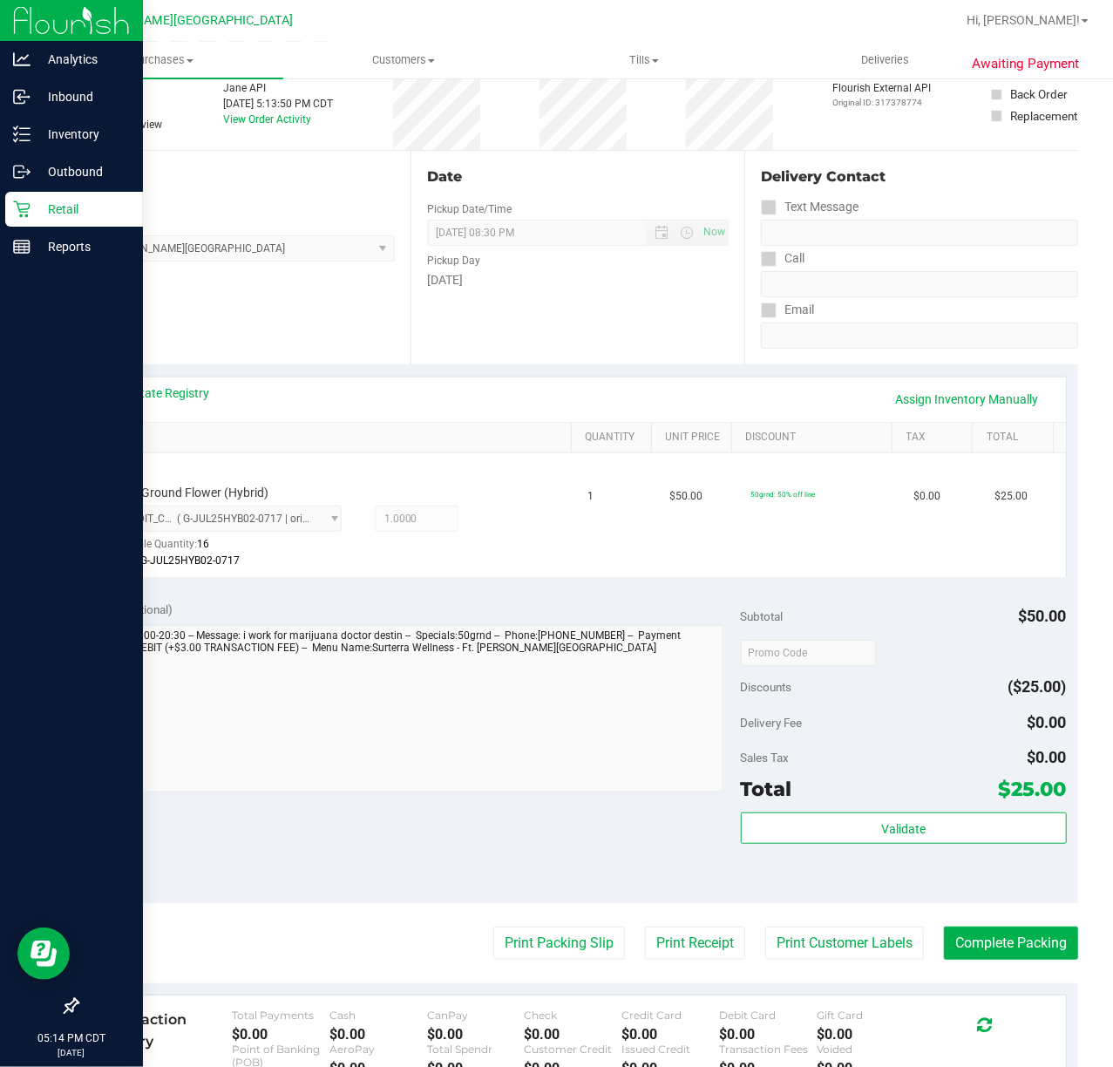
scroll to position [0, 0]
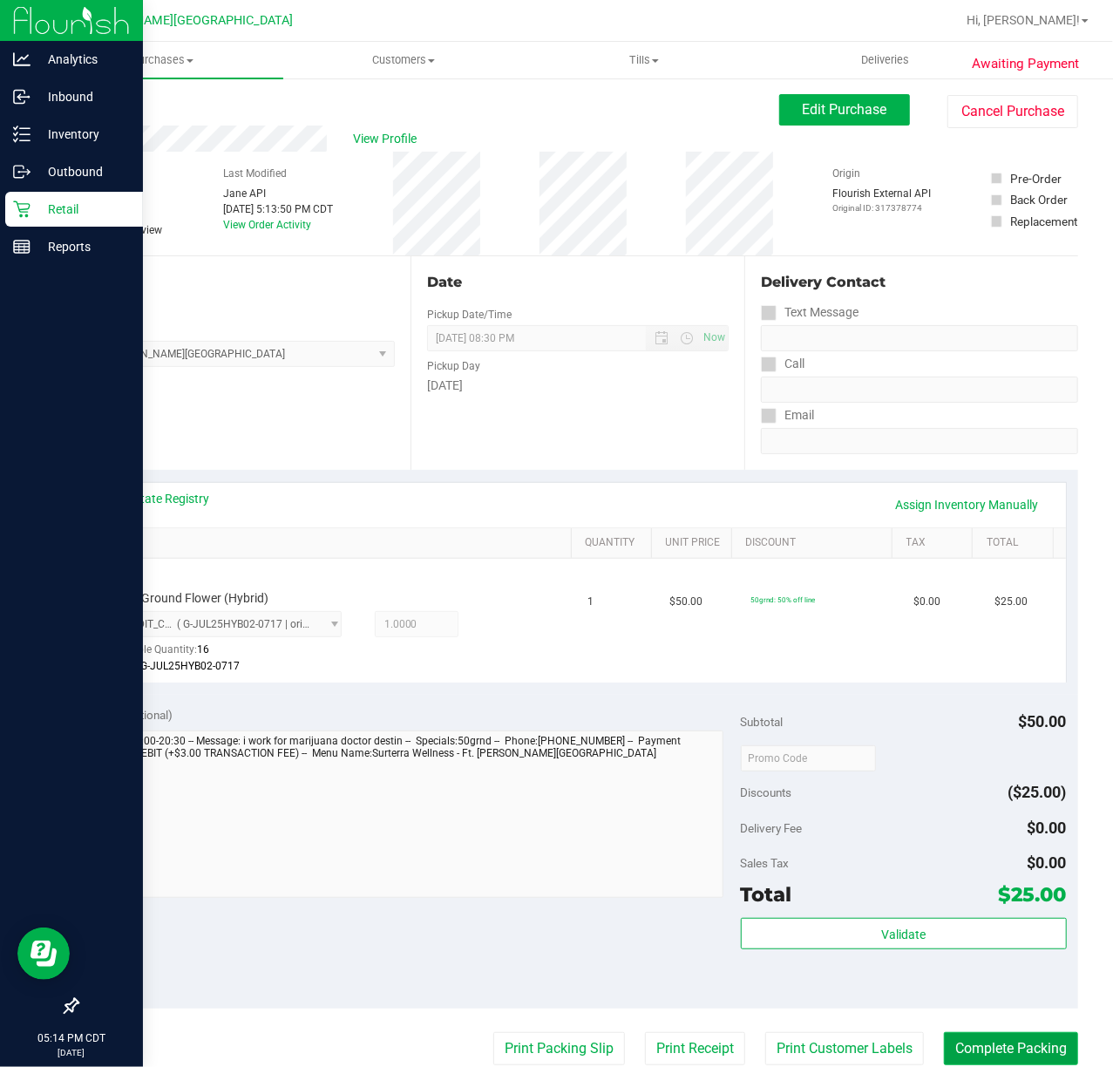
click at [974, 1049] on button "Complete Packing" at bounding box center [1011, 1048] width 134 height 33
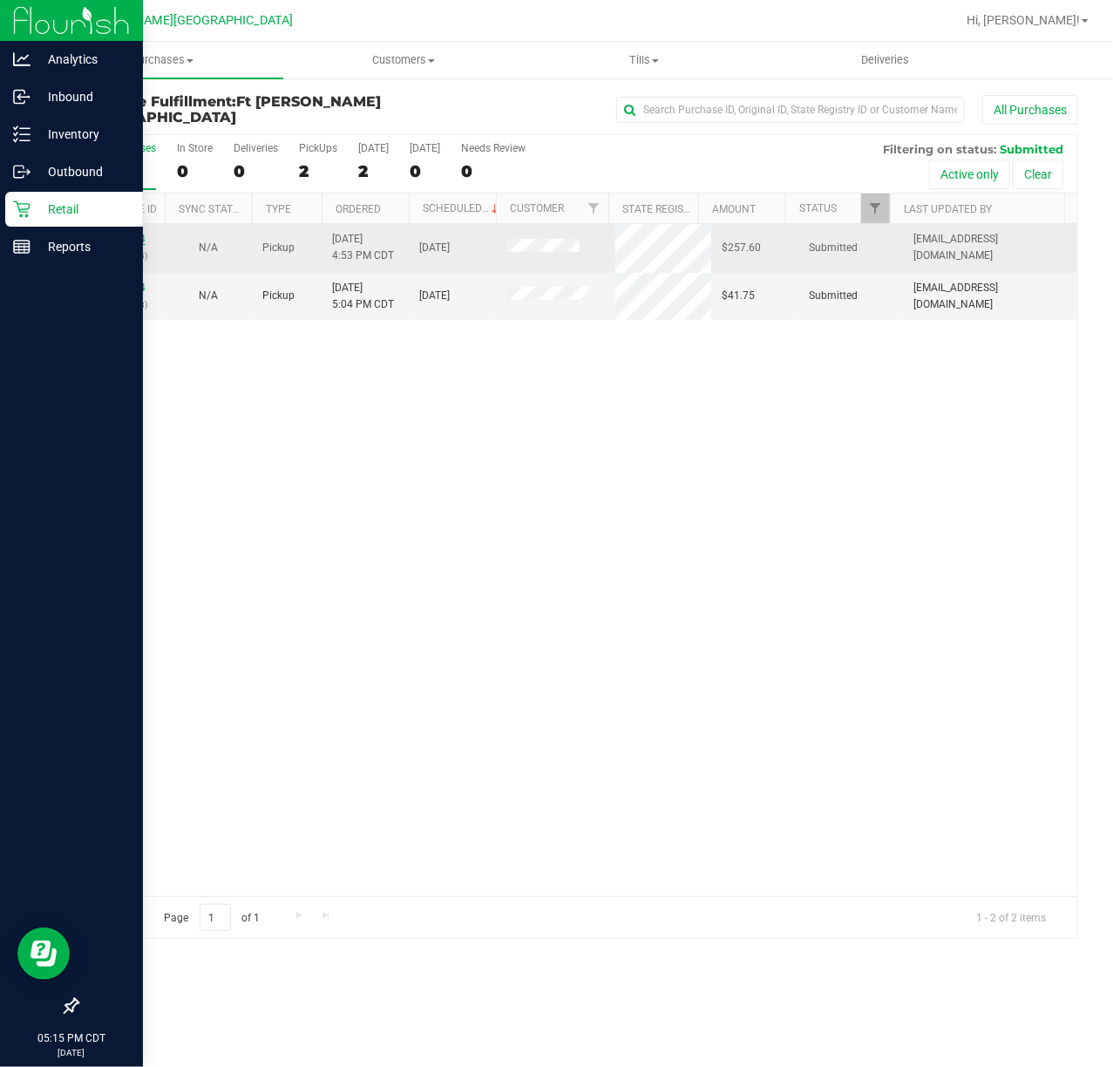
click at [138, 239] on link "11852224" at bounding box center [121, 239] width 49 height 12
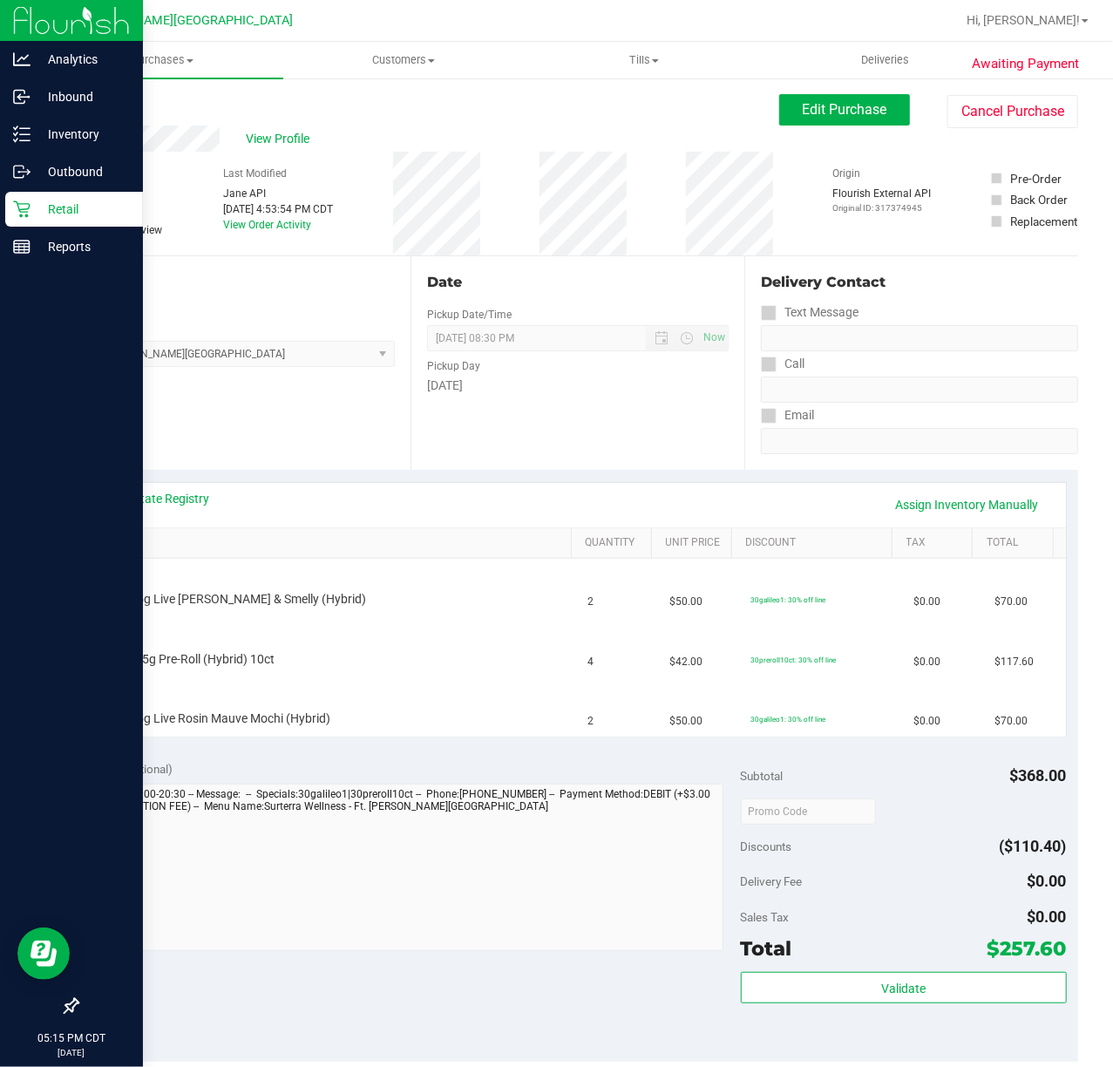
click at [119, 541] on link "SKU" at bounding box center [334, 543] width 462 height 14
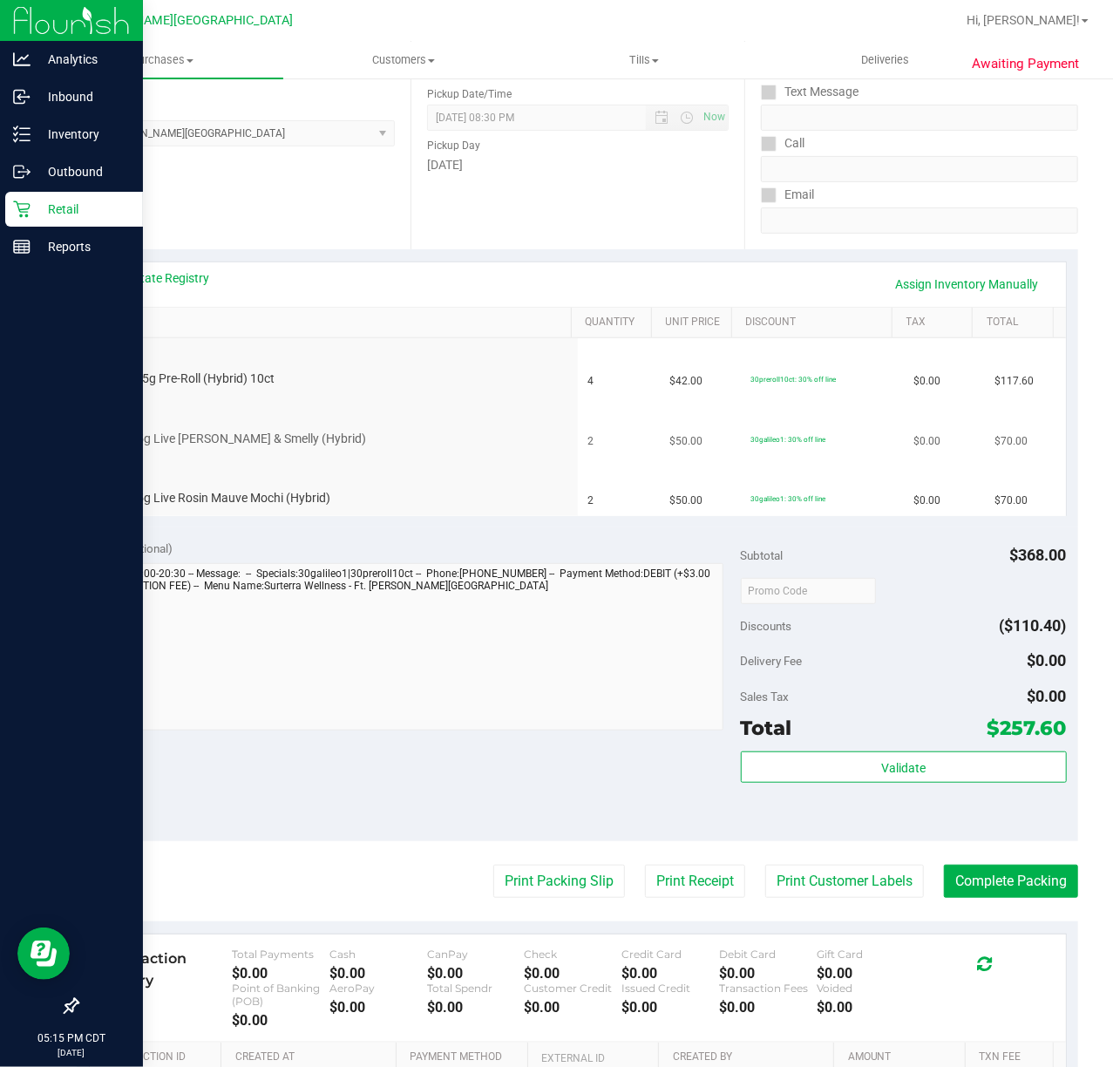
scroll to position [220, 0]
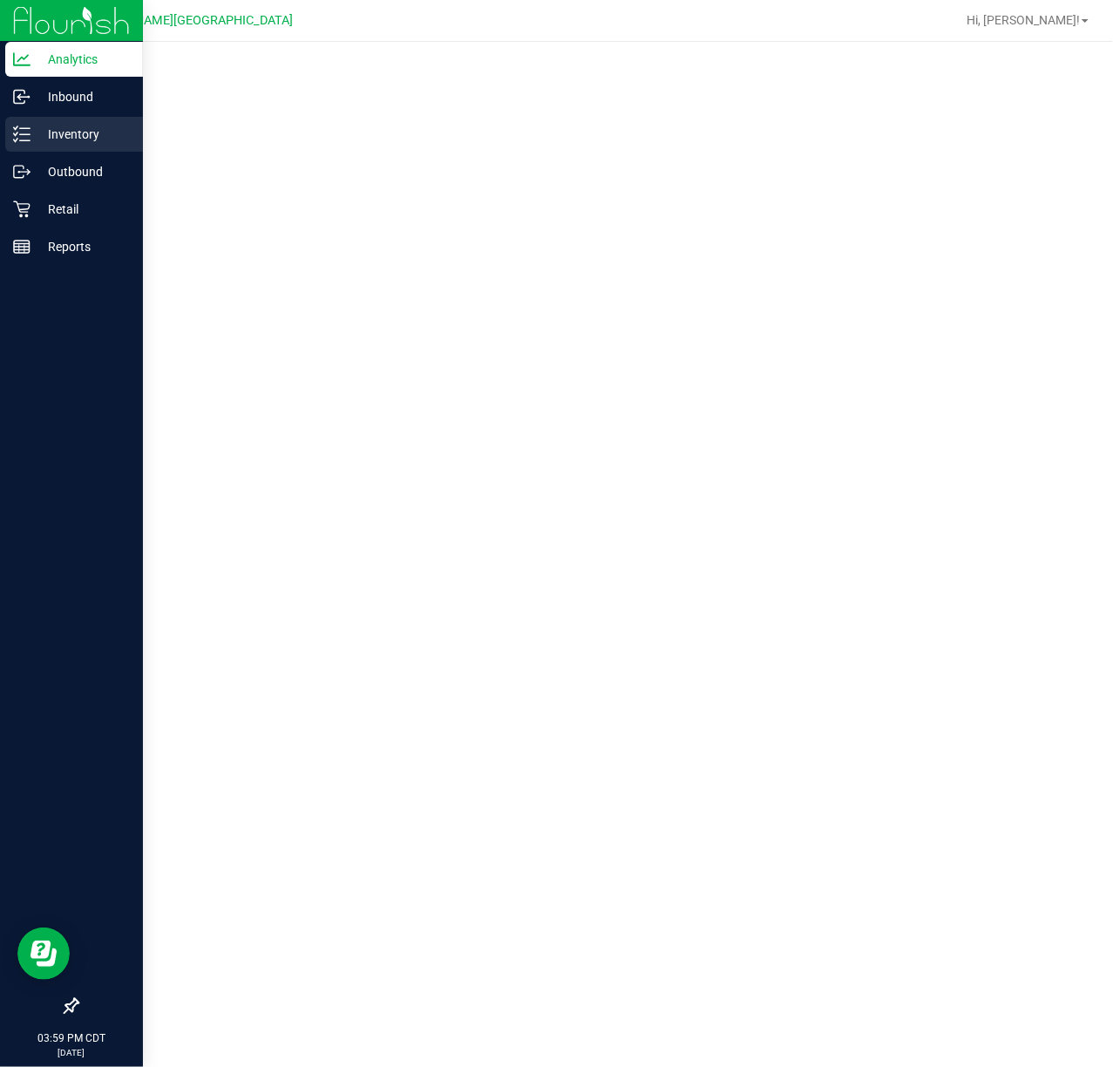
click at [71, 132] on p "Inventory" at bounding box center [83, 134] width 105 height 21
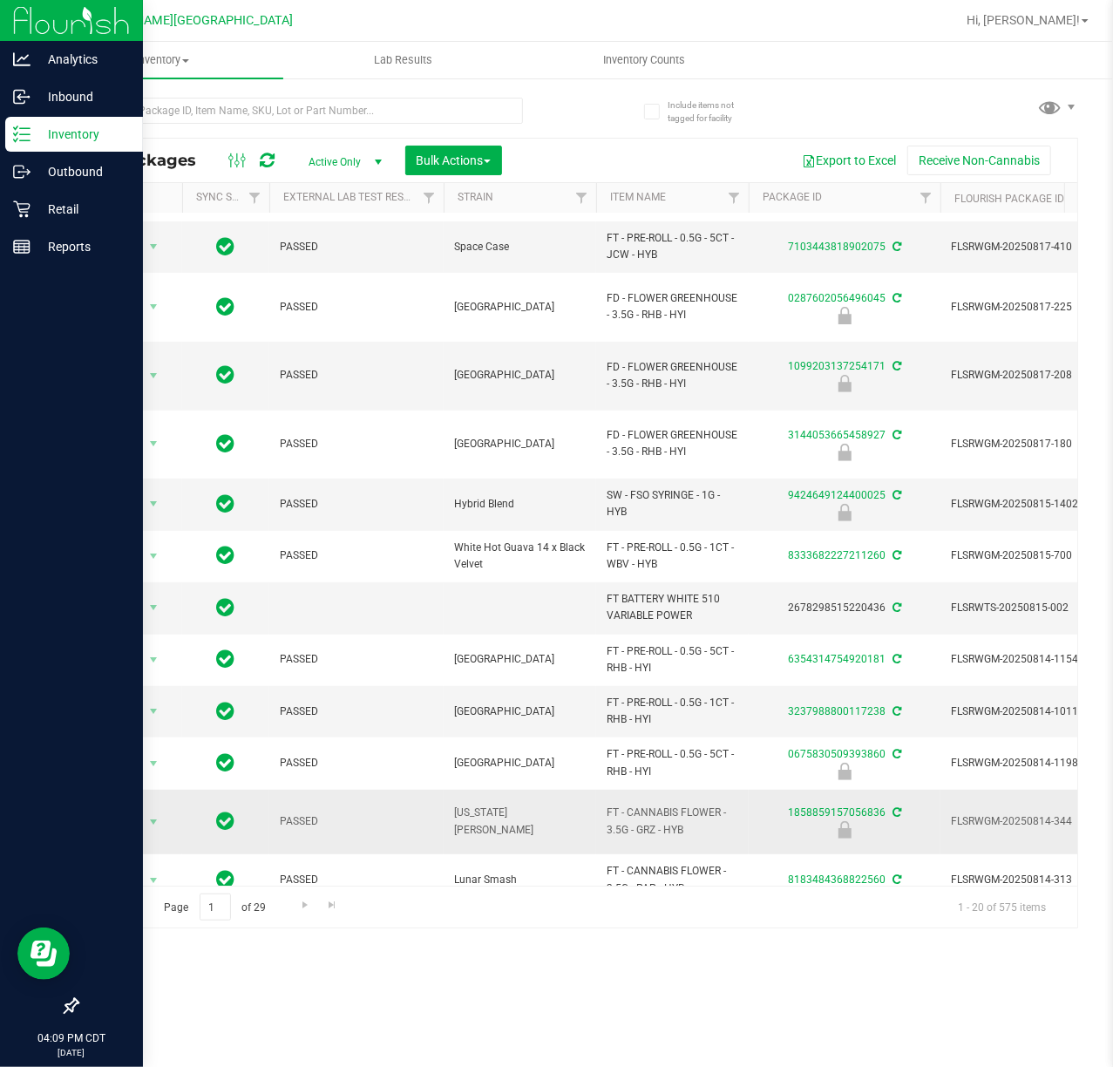
scroll to position [425, 0]
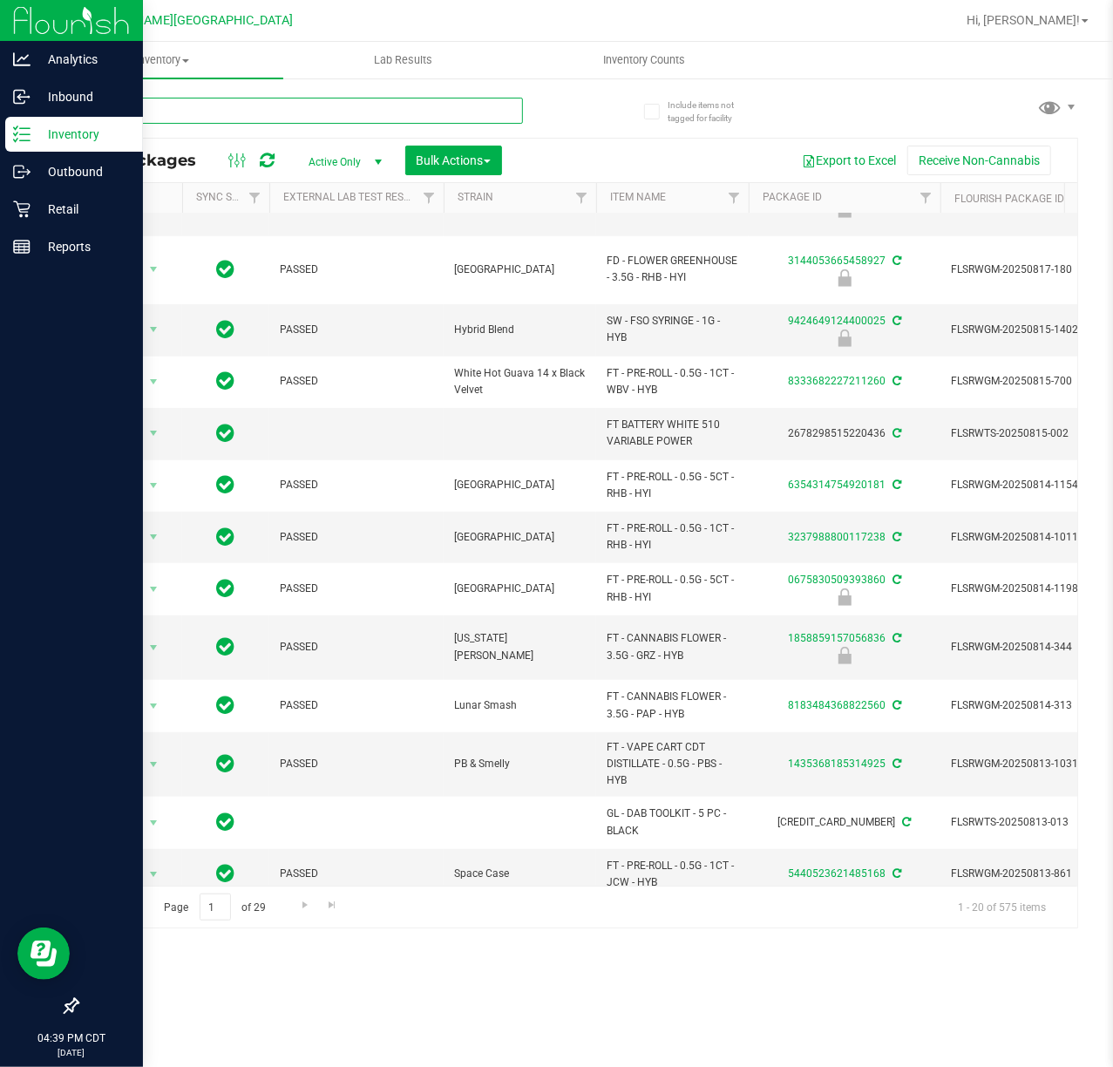
click at [397, 122] on input "text" at bounding box center [300, 111] width 446 height 26
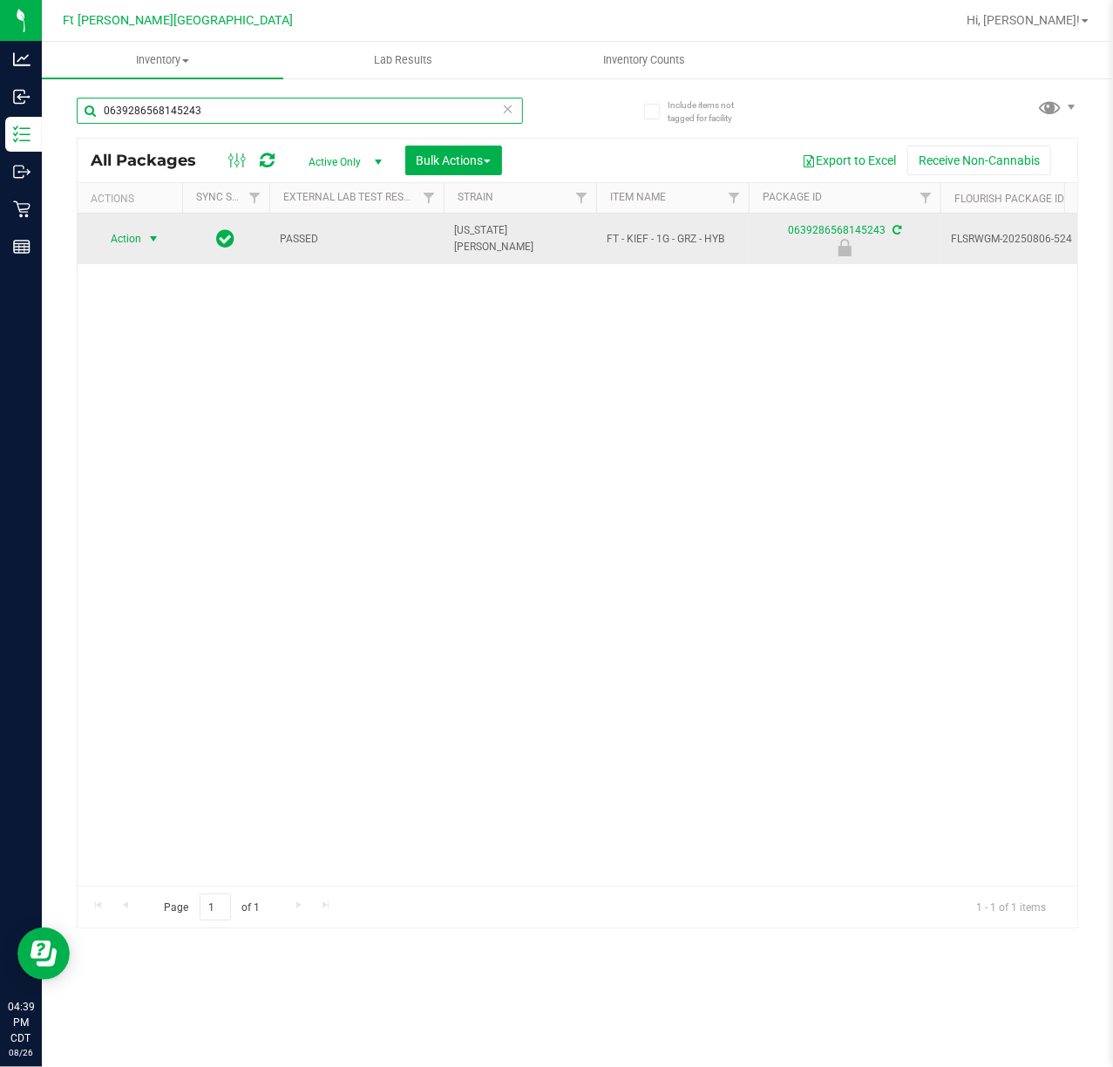
type input "0639286568145243"
click at [145, 256] on td "Action Action Edit attributes Global inventory Locate package Package audit log…" at bounding box center [130, 239] width 105 height 51
click at [133, 242] on span "Action" at bounding box center [118, 239] width 47 height 24
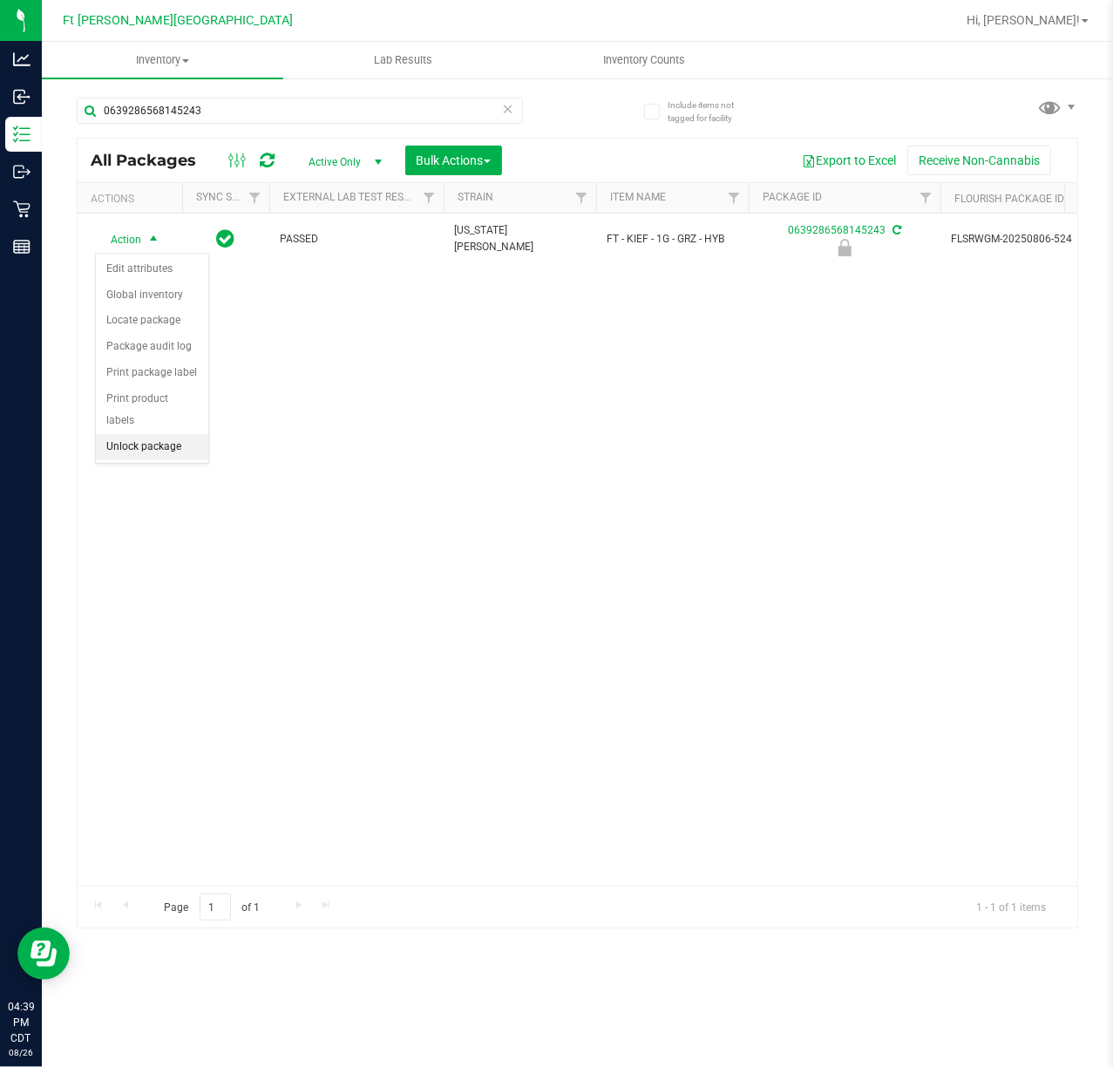
click at [141, 458] on li "Unlock package" at bounding box center [152, 447] width 112 height 26
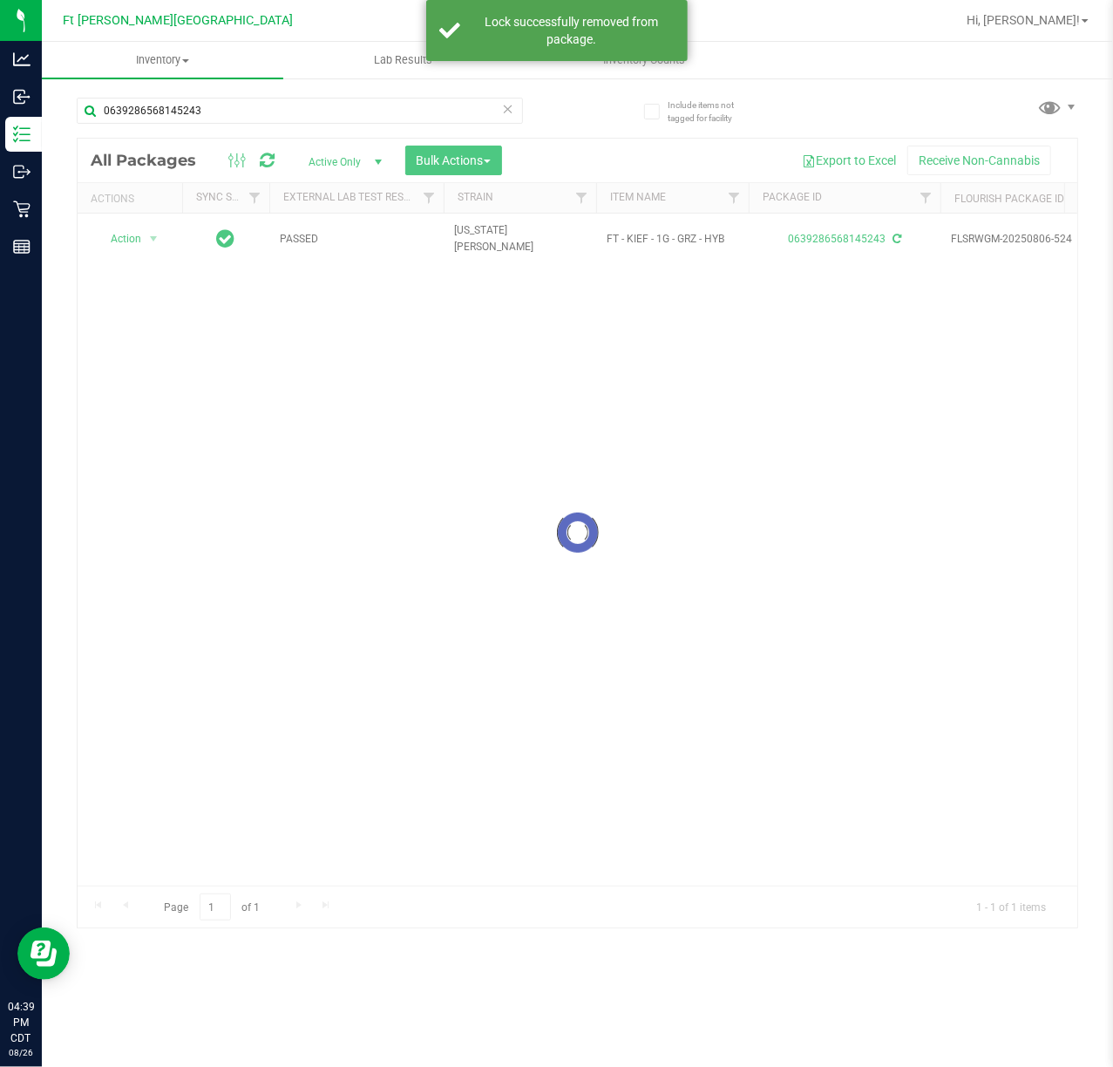
click at [123, 241] on div at bounding box center [578, 533] width 1000 height 789
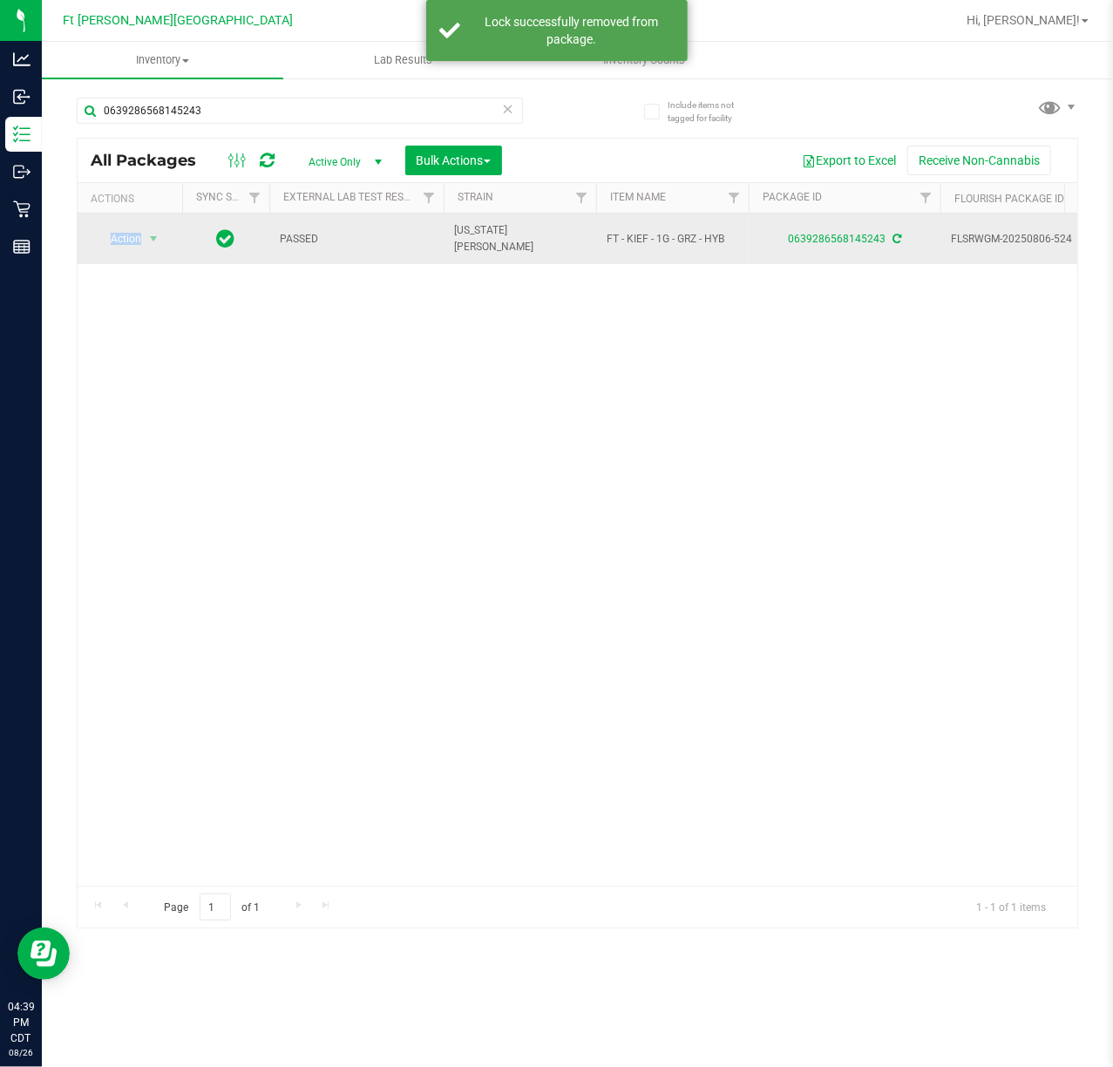
click at [122, 241] on span "Action" at bounding box center [118, 239] width 47 height 24
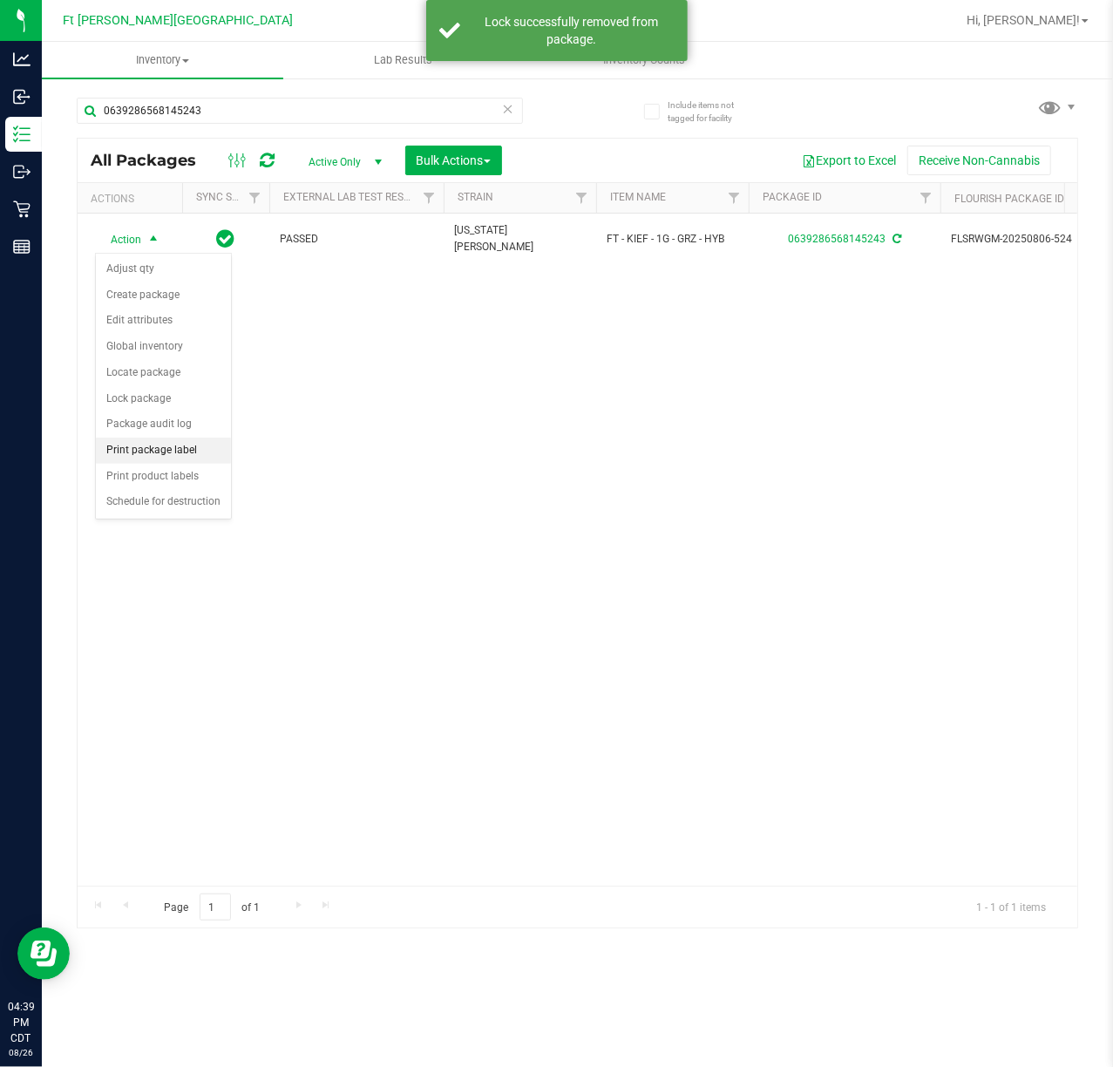
click at [200, 454] on li "Print package label" at bounding box center [163, 451] width 135 height 26
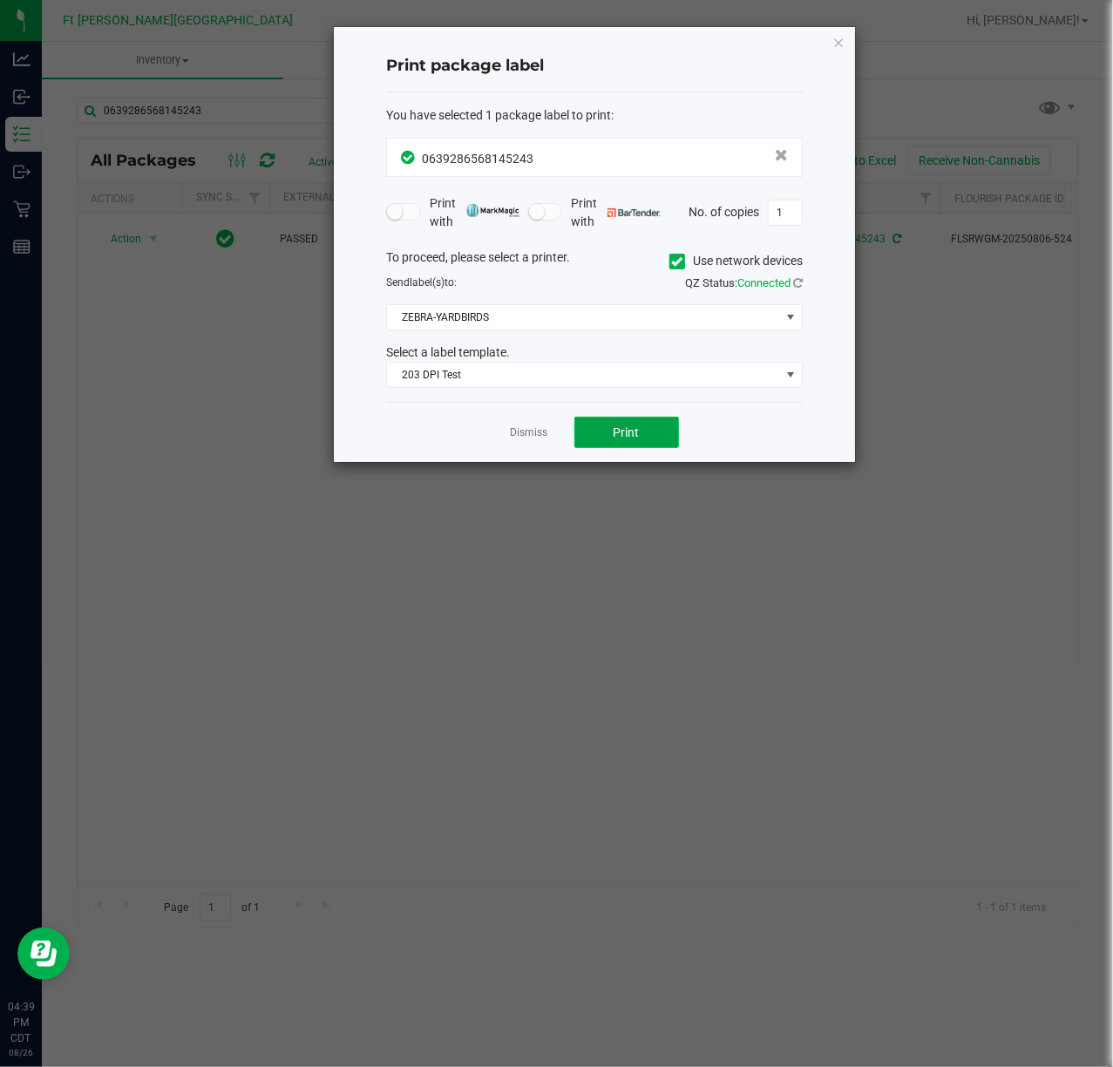
click at [632, 439] on span "Print" at bounding box center [627, 432] width 26 height 14
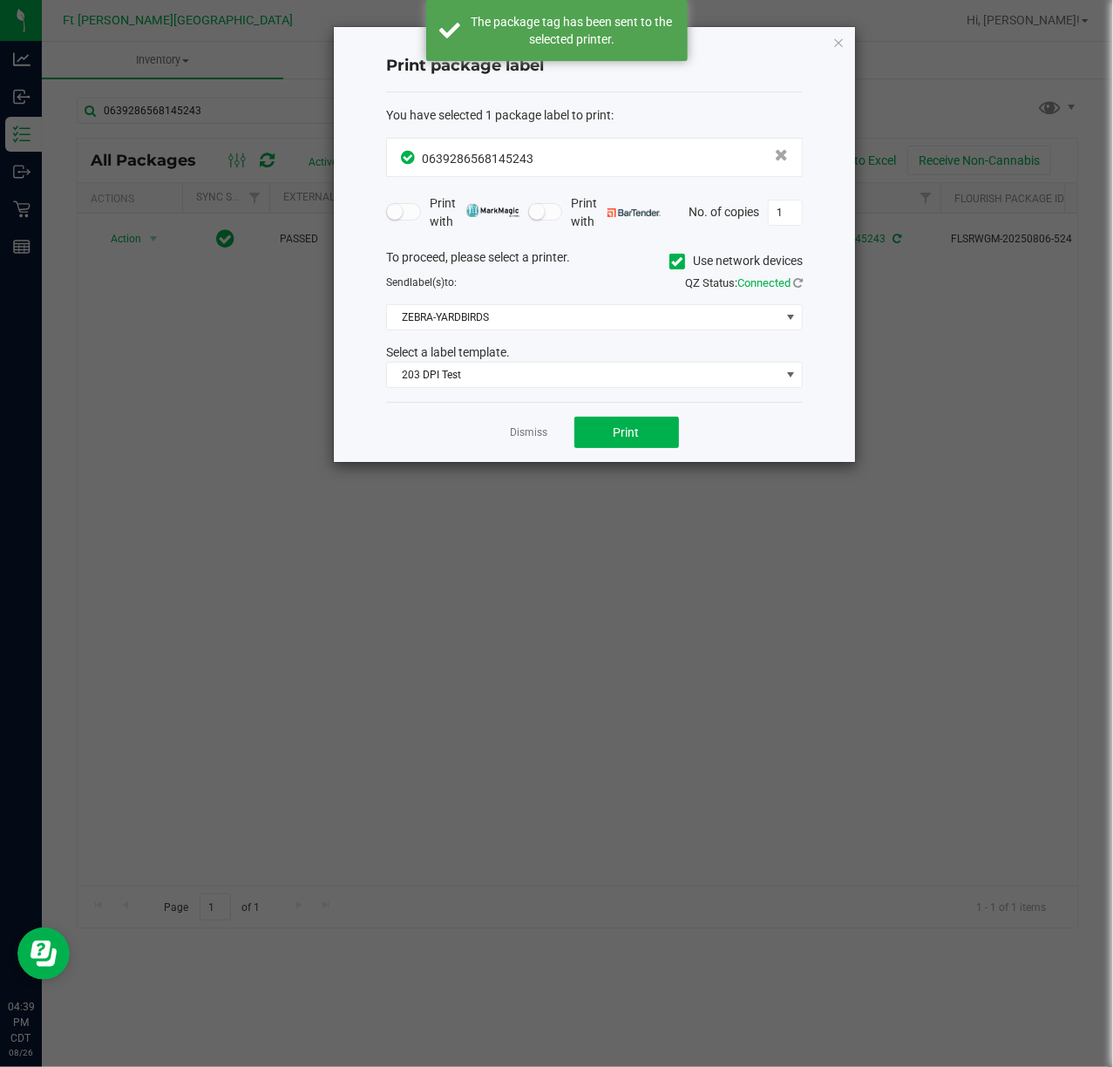
drag, startPoint x: 537, startPoint y: 440, endPoint x: 525, endPoint y: 419, distance: 24.2
click at [535, 440] on link "Dismiss" at bounding box center [529, 432] width 37 height 15
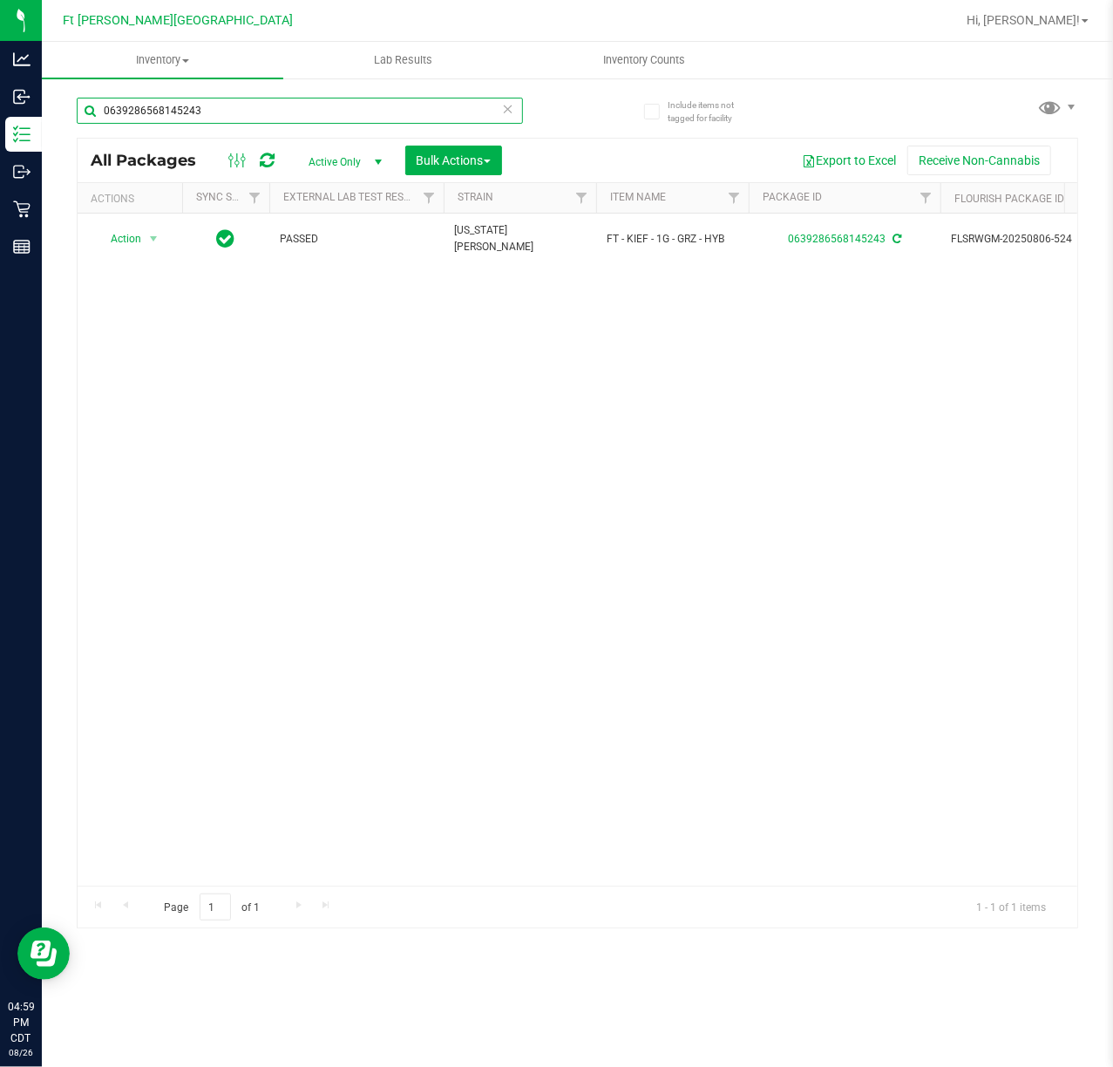
click at [382, 109] on input "0639286568145243" at bounding box center [300, 111] width 446 height 26
click at [380, 109] on input "0639286568145243" at bounding box center [300, 111] width 446 height 26
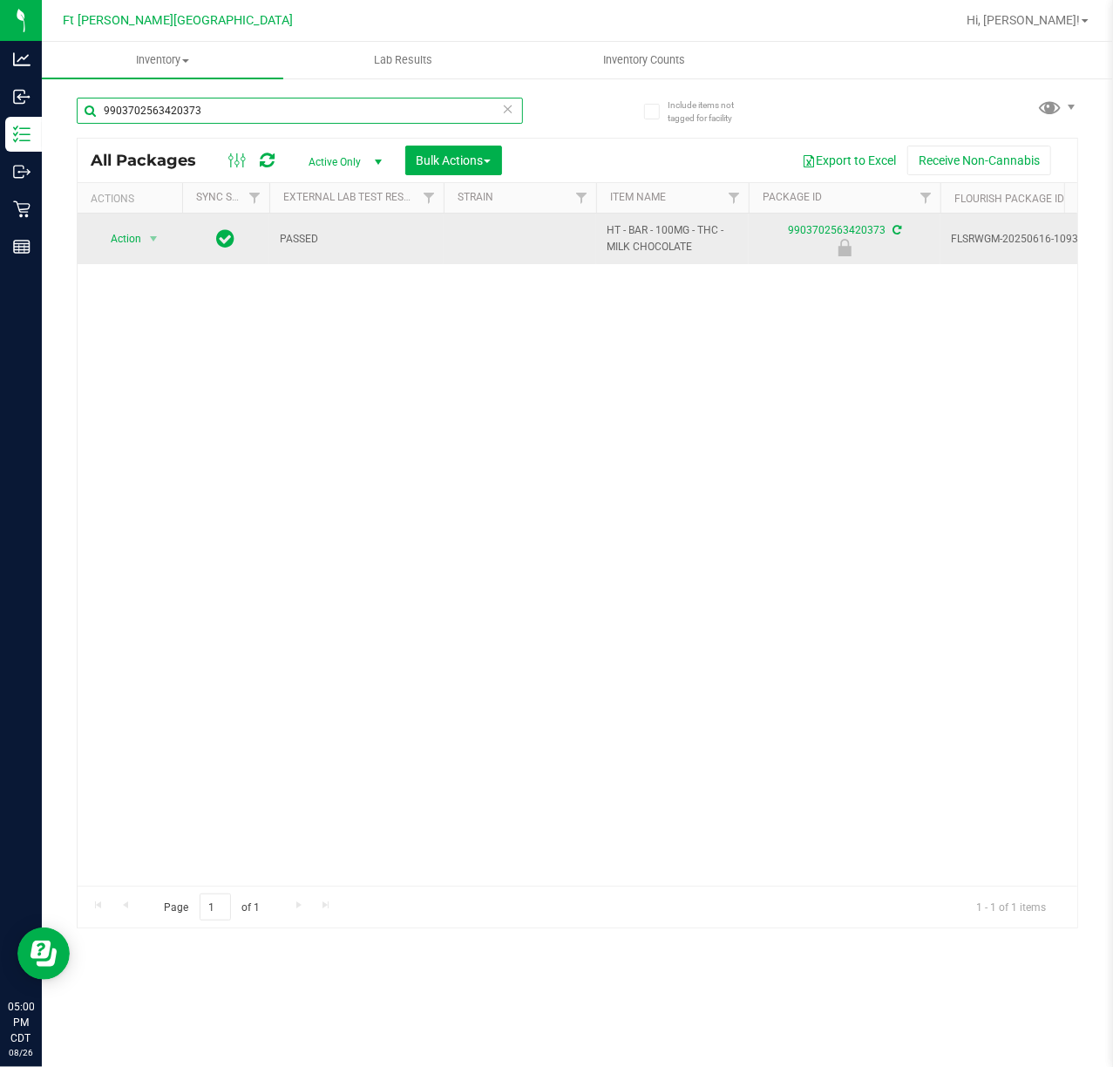
type input "9903702563420373"
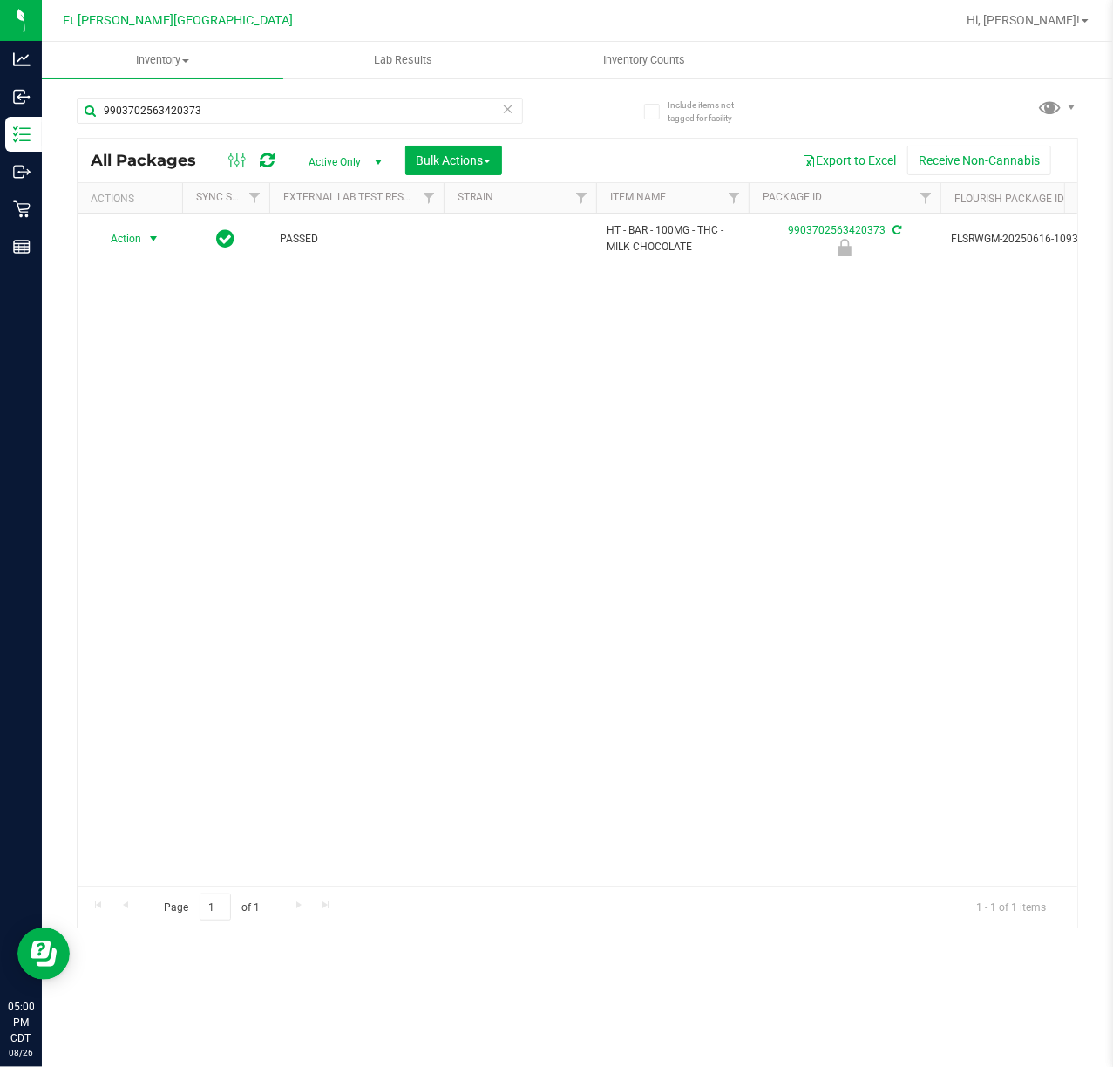
drag, startPoint x: 138, startPoint y: 239, endPoint x: 186, endPoint y: 387, distance: 155.7
click at [138, 241] on span "Action" at bounding box center [118, 239] width 47 height 24
click at [179, 448] on li "Unlock package" at bounding box center [152, 447] width 112 height 26
drag, startPoint x: 141, startPoint y: 238, endPoint x: 158, endPoint y: 284, distance: 49.1
click at [144, 239] on span "Action" at bounding box center [130, 239] width 70 height 24
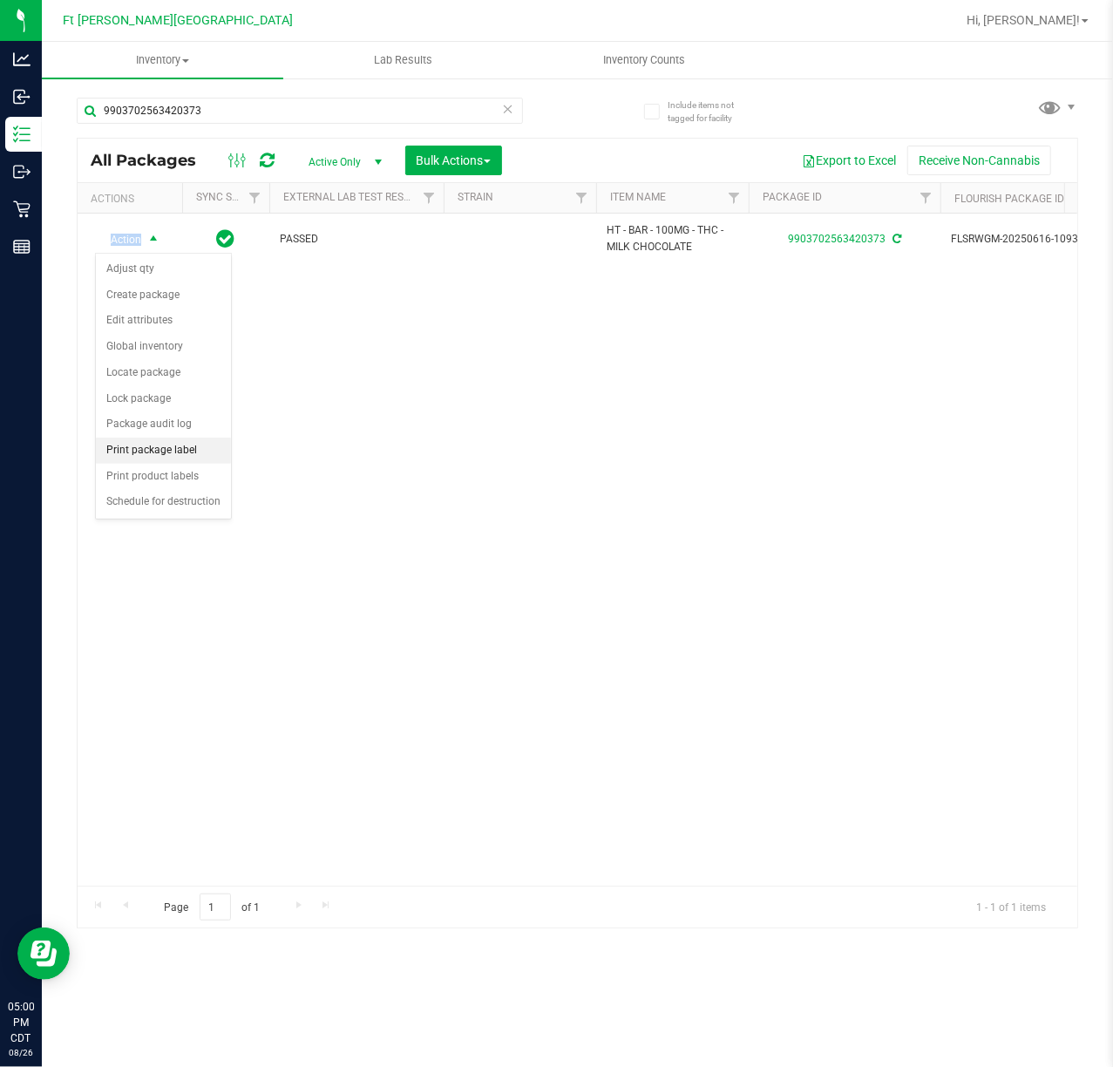
click at [186, 458] on li "Print package label" at bounding box center [163, 451] width 135 height 26
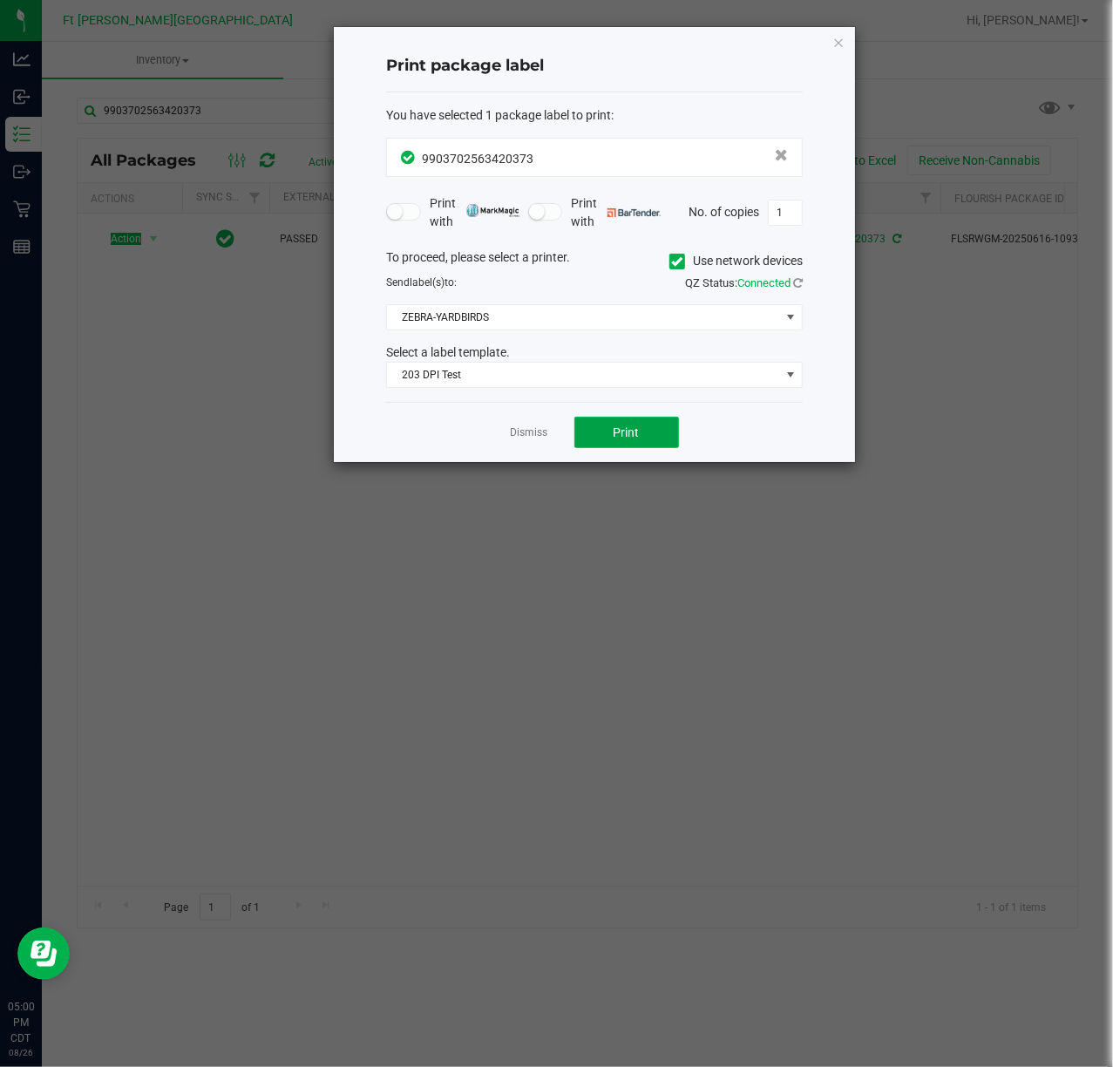
click at [603, 433] on button "Print" at bounding box center [626, 432] width 105 height 31
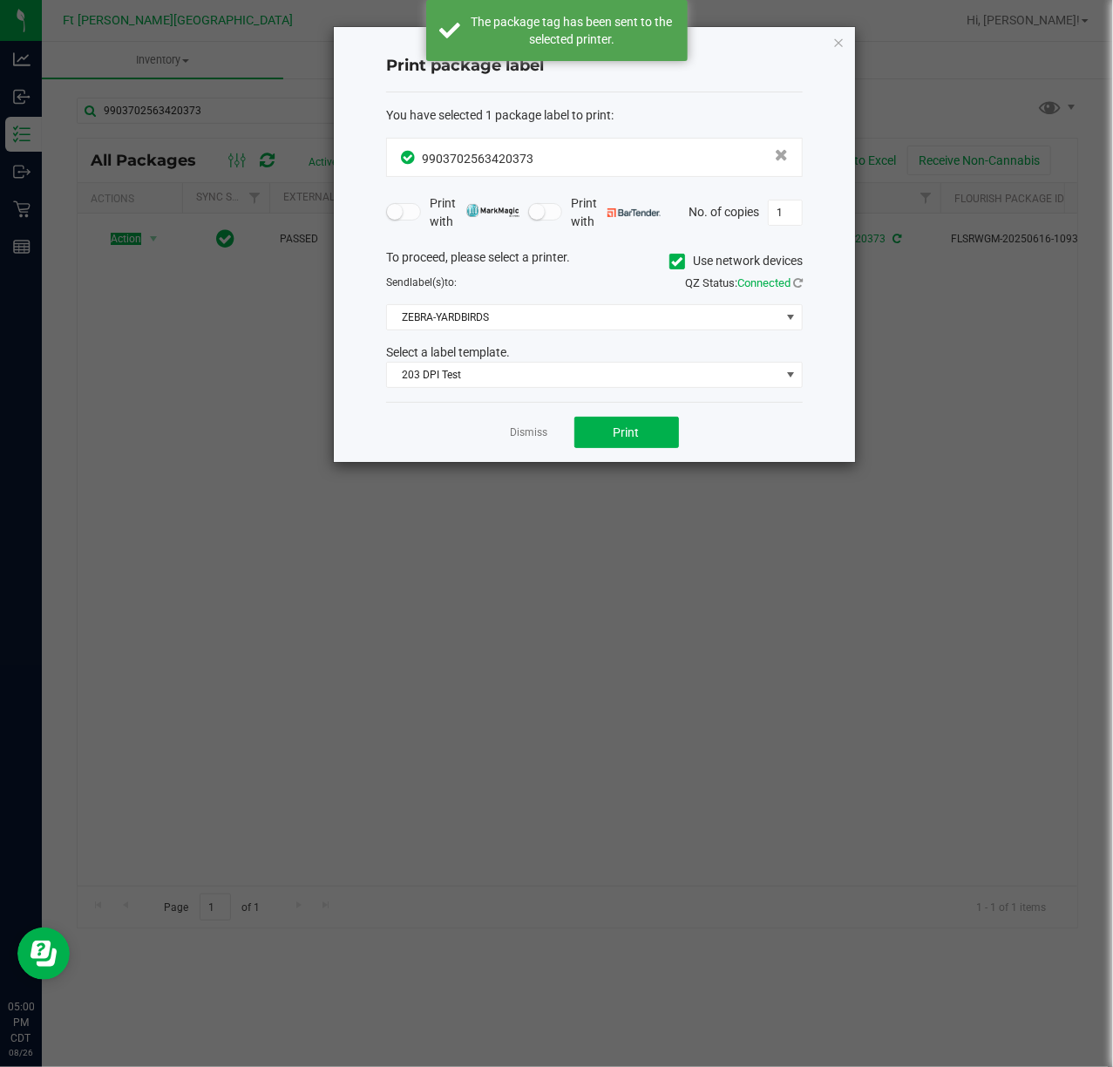
drag, startPoint x: 518, startPoint y: 432, endPoint x: 439, endPoint y: 422, distance: 79.1
click at [520, 432] on link "Dismiss" at bounding box center [529, 432] width 37 height 15
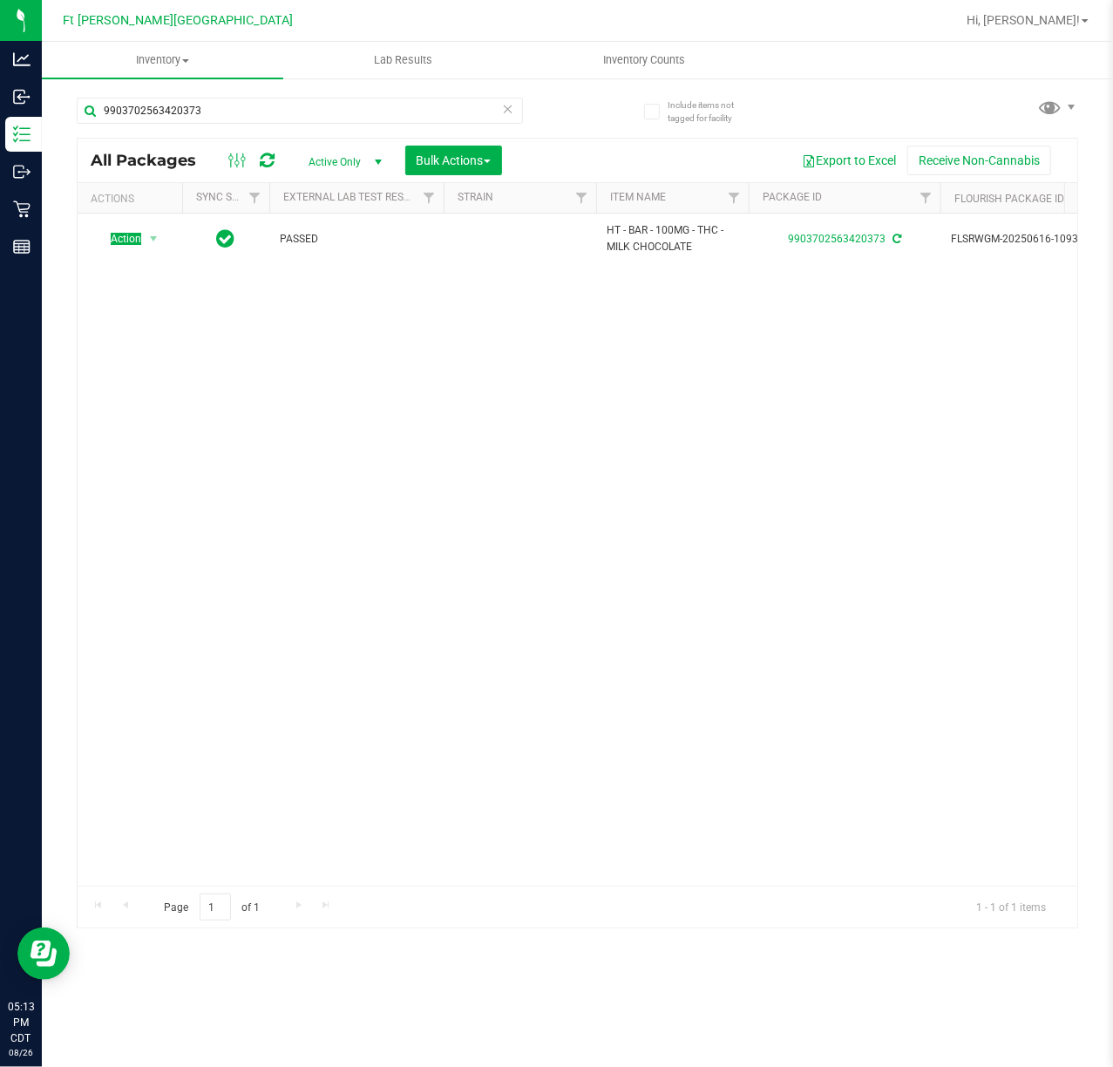
click at [513, 112] on icon at bounding box center [508, 108] width 12 height 21
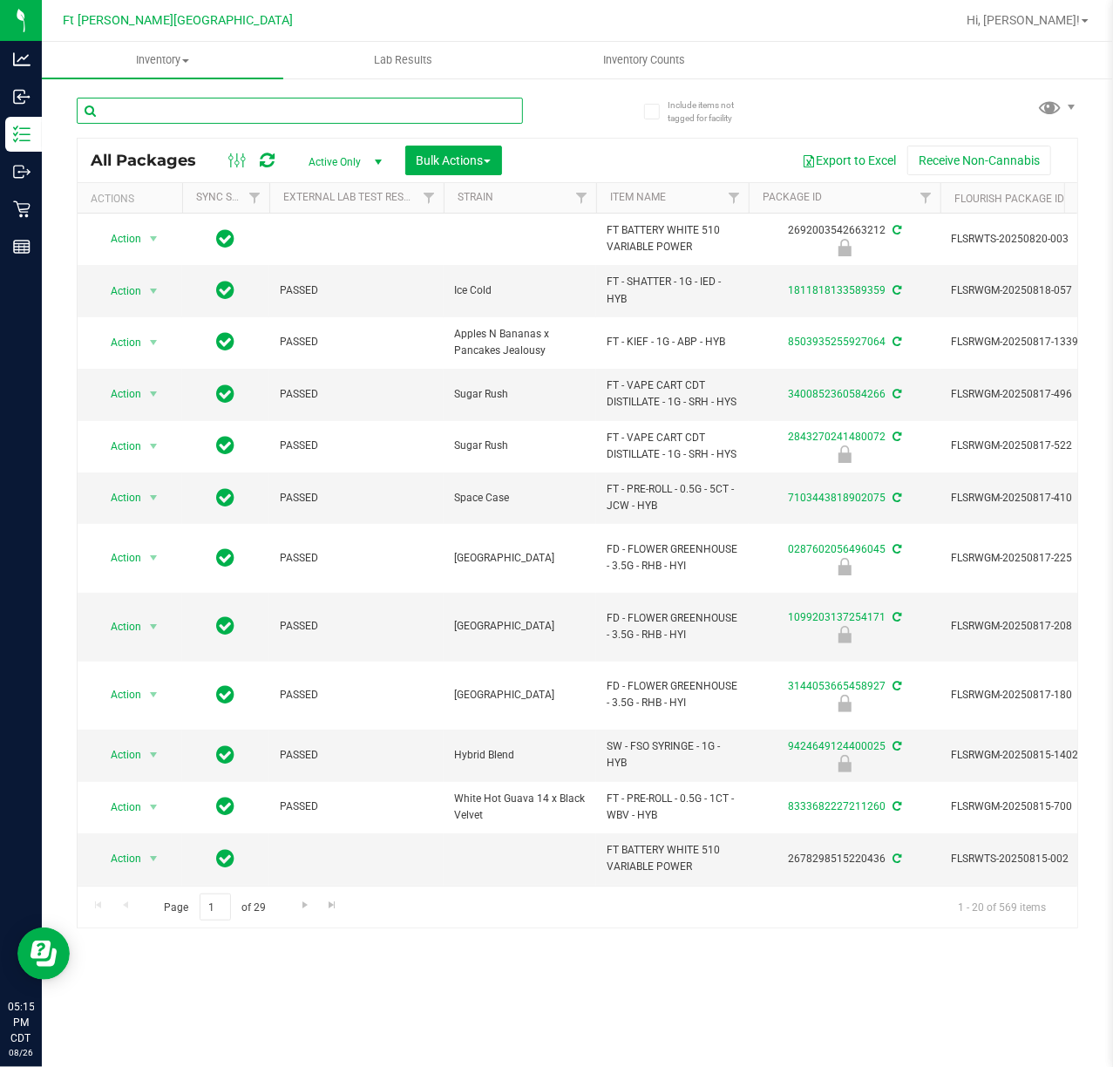
click at [392, 108] on input "text" at bounding box center [300, 111] width 446 height 26
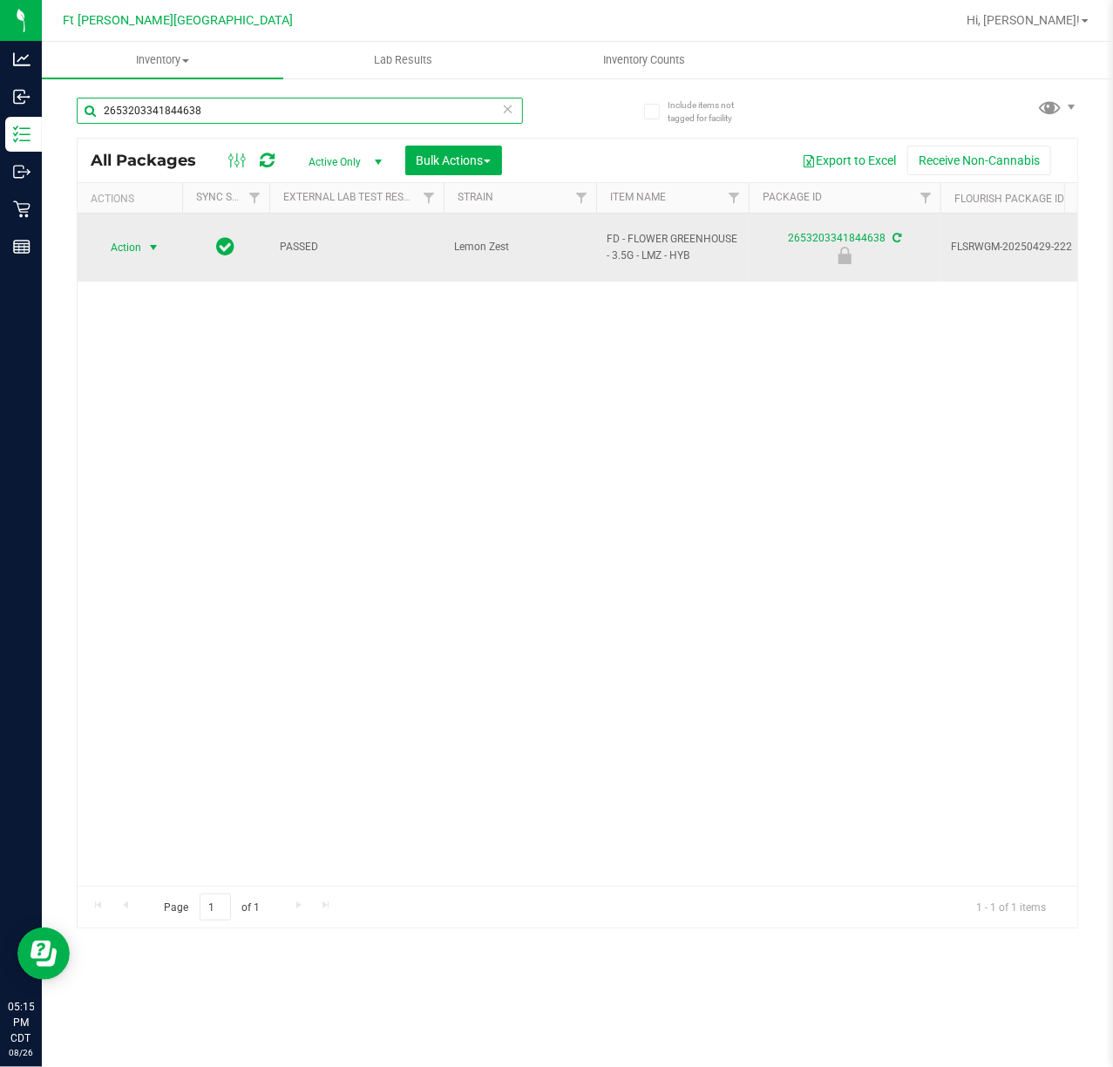
type input "2653203341844638"
click at [126, 249] on span "Action" at bounding box center [118, 247] width 47 height 24
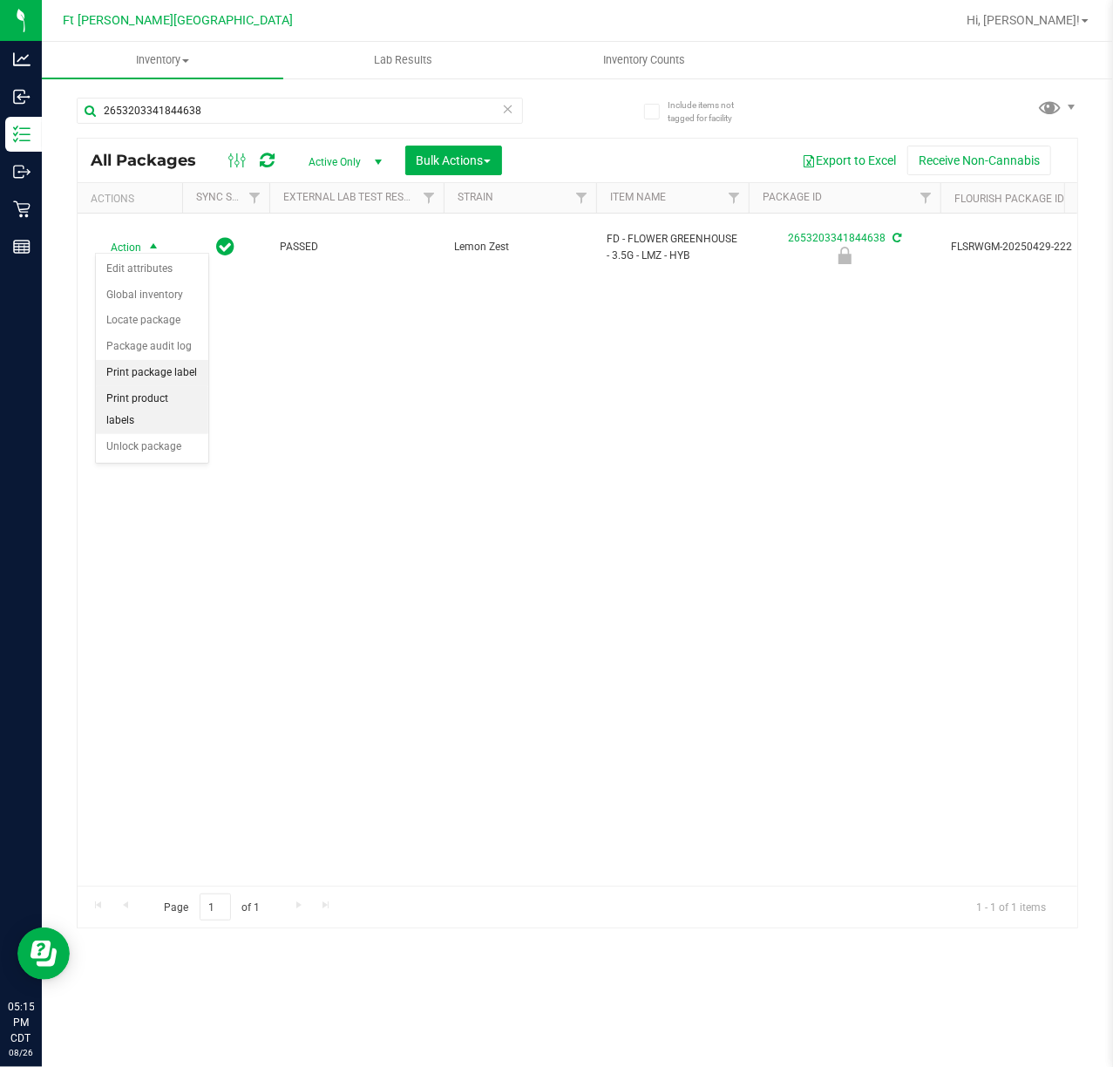
click at [183, 370] on li "Print package label" at bounding box center [152, 373] width 112 height 26
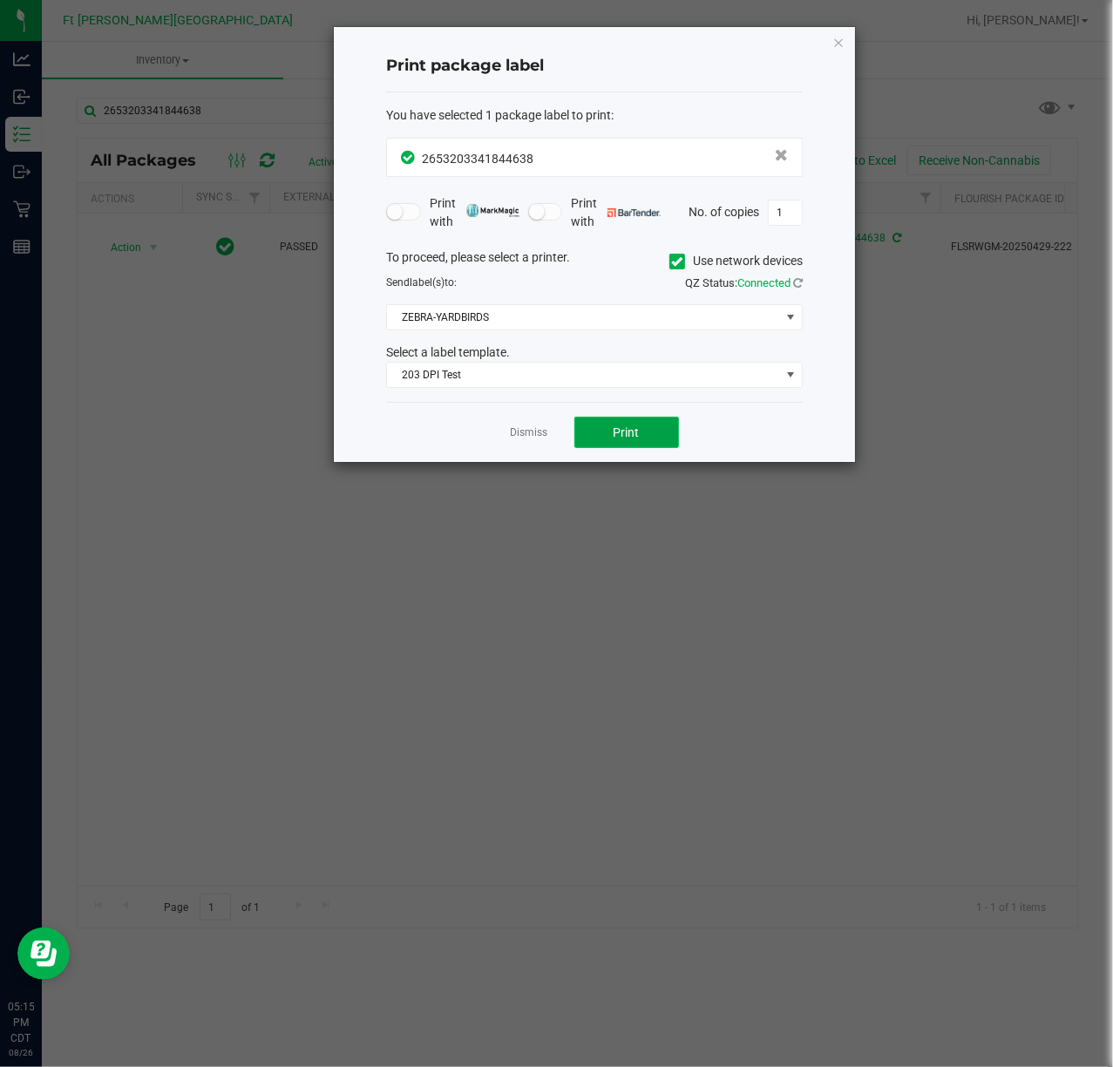
click at [632, 429] on span "Print" at bounding box center [627, 432] width 26 height 14
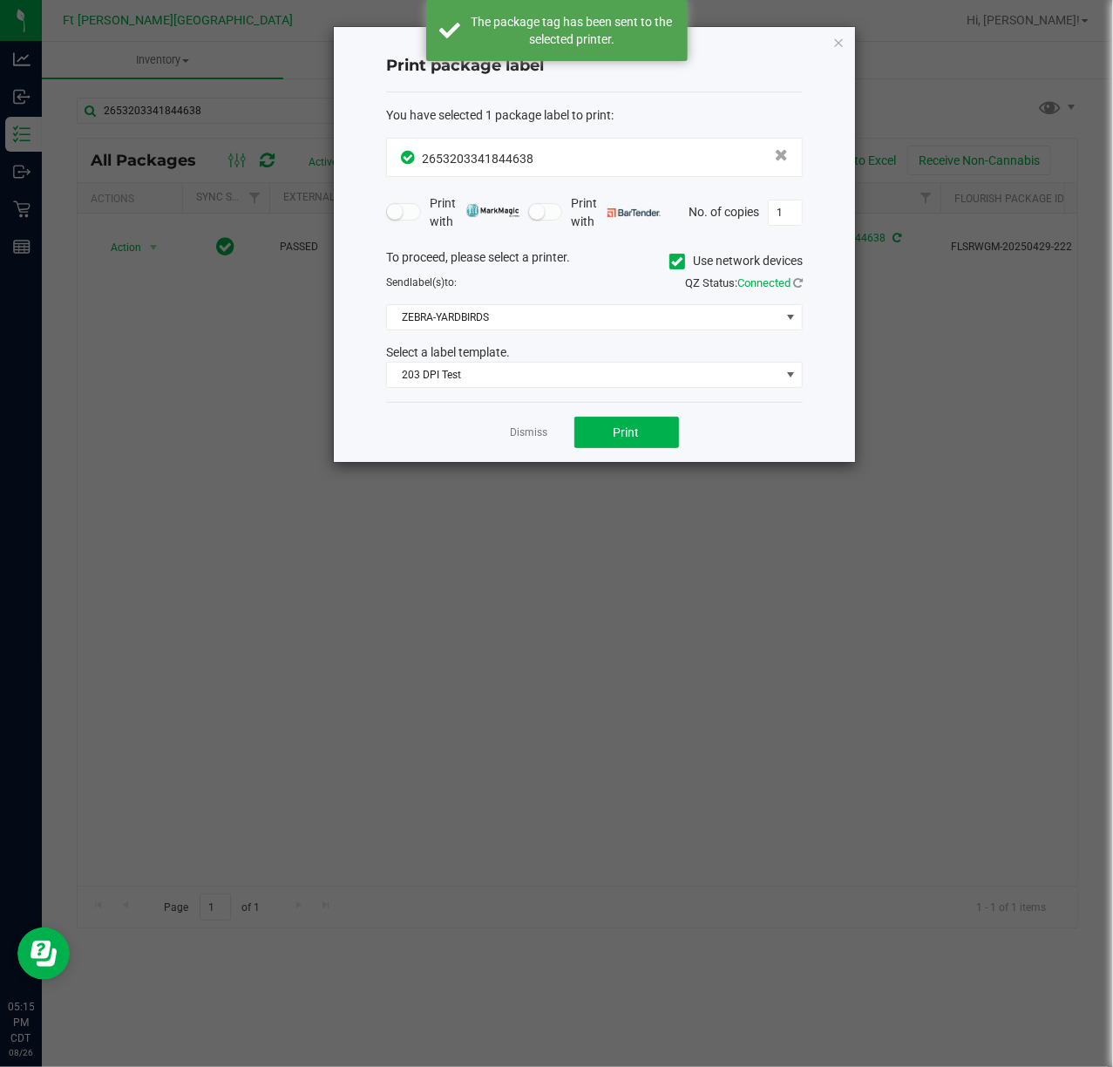
drag, startPoint x: 538, startPoint y: 434, endPoint x: 353, endPoint y: 332, distance: 211.0
click at [539, 436] on link "Dismiss" at bounding box center [529, 432] width 37 height 15
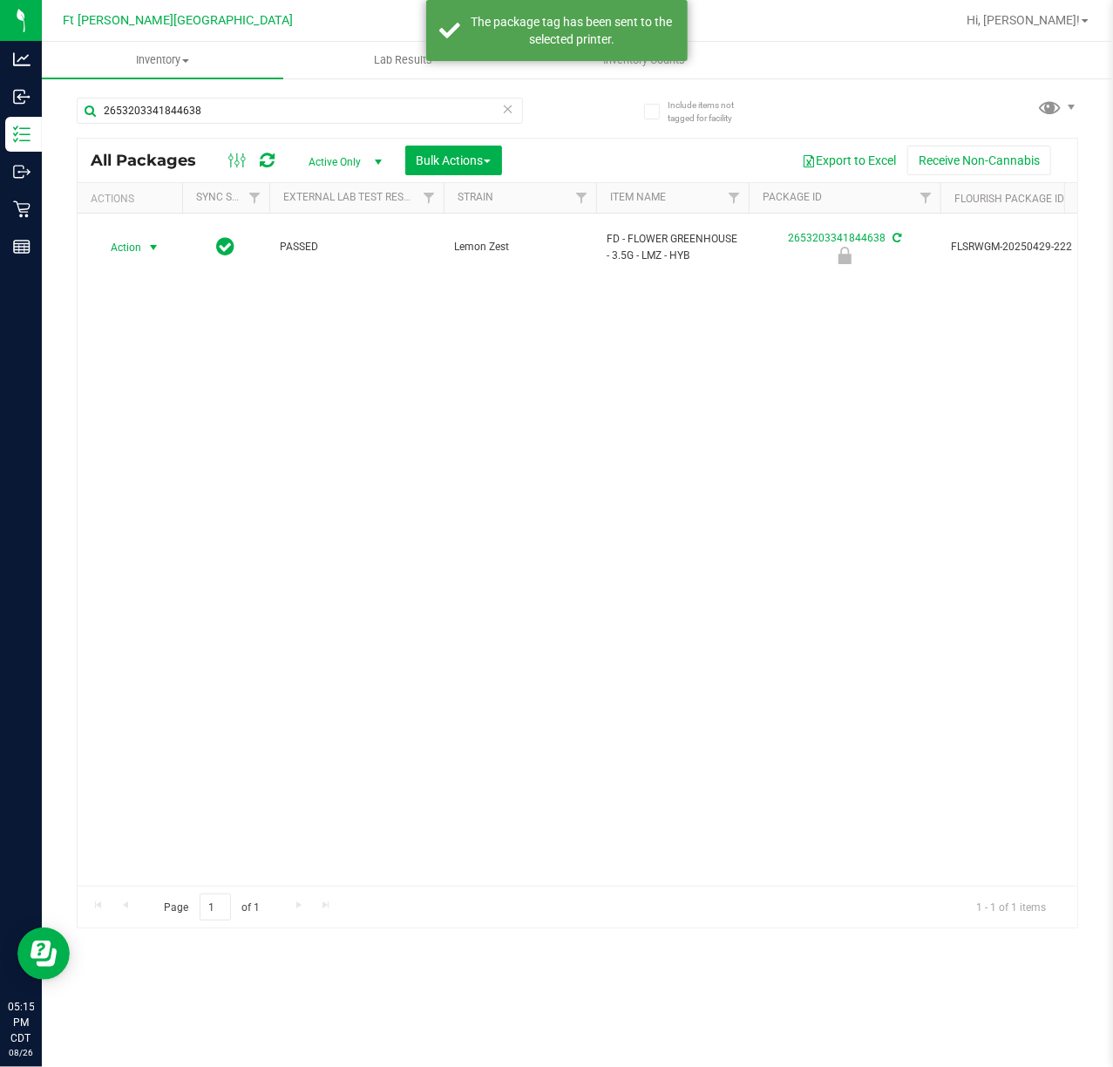
click at [148, 245] on span "select" at bounding box center [153, 248] width 14 height 14
click at [179, 434] on li "Print product labels" at bounding box center [152, 410] width 112 height 48
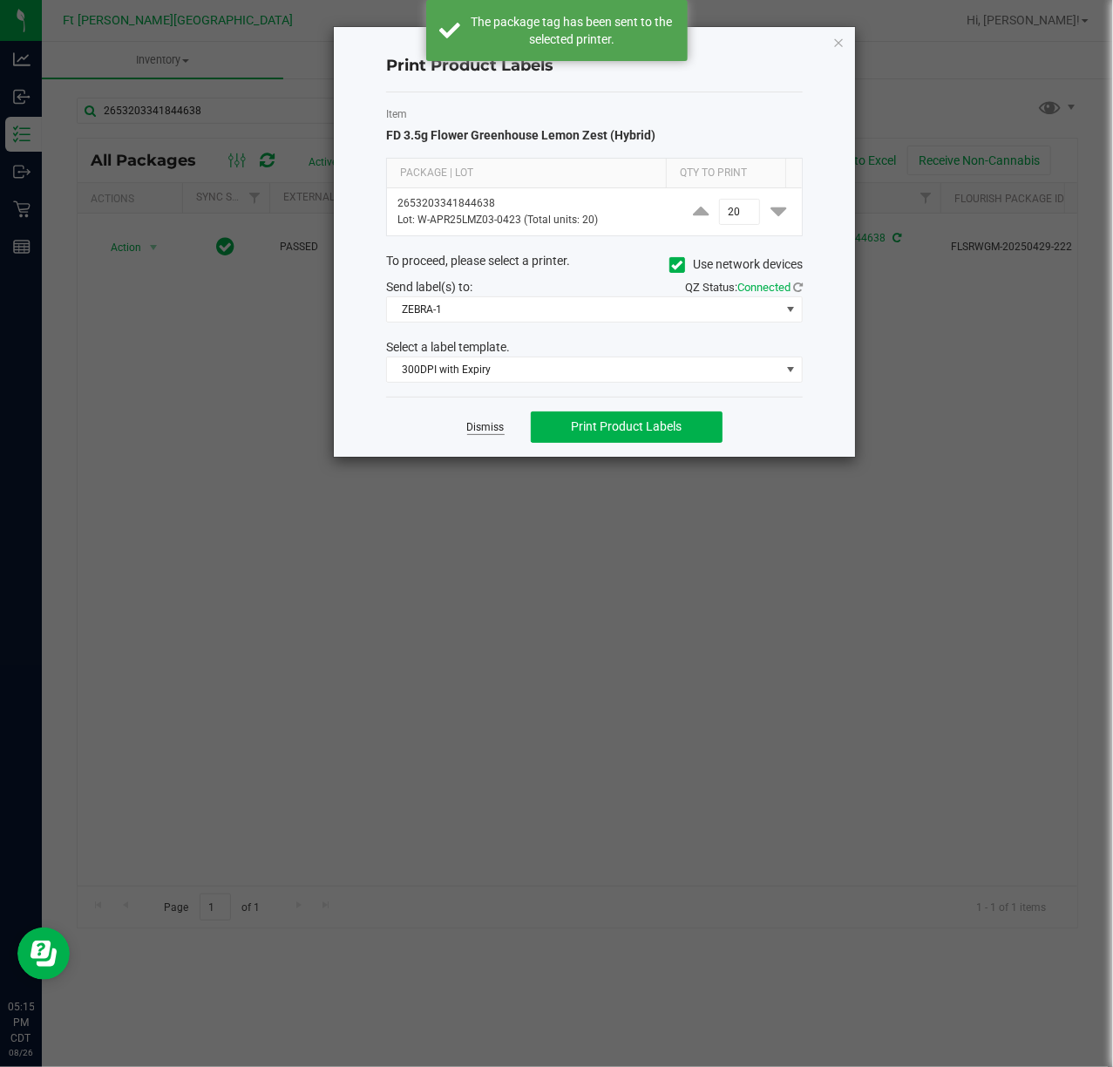
click at [495, 430] on link "Dismiss" at bounding box center [485, 427] width 37 height 15
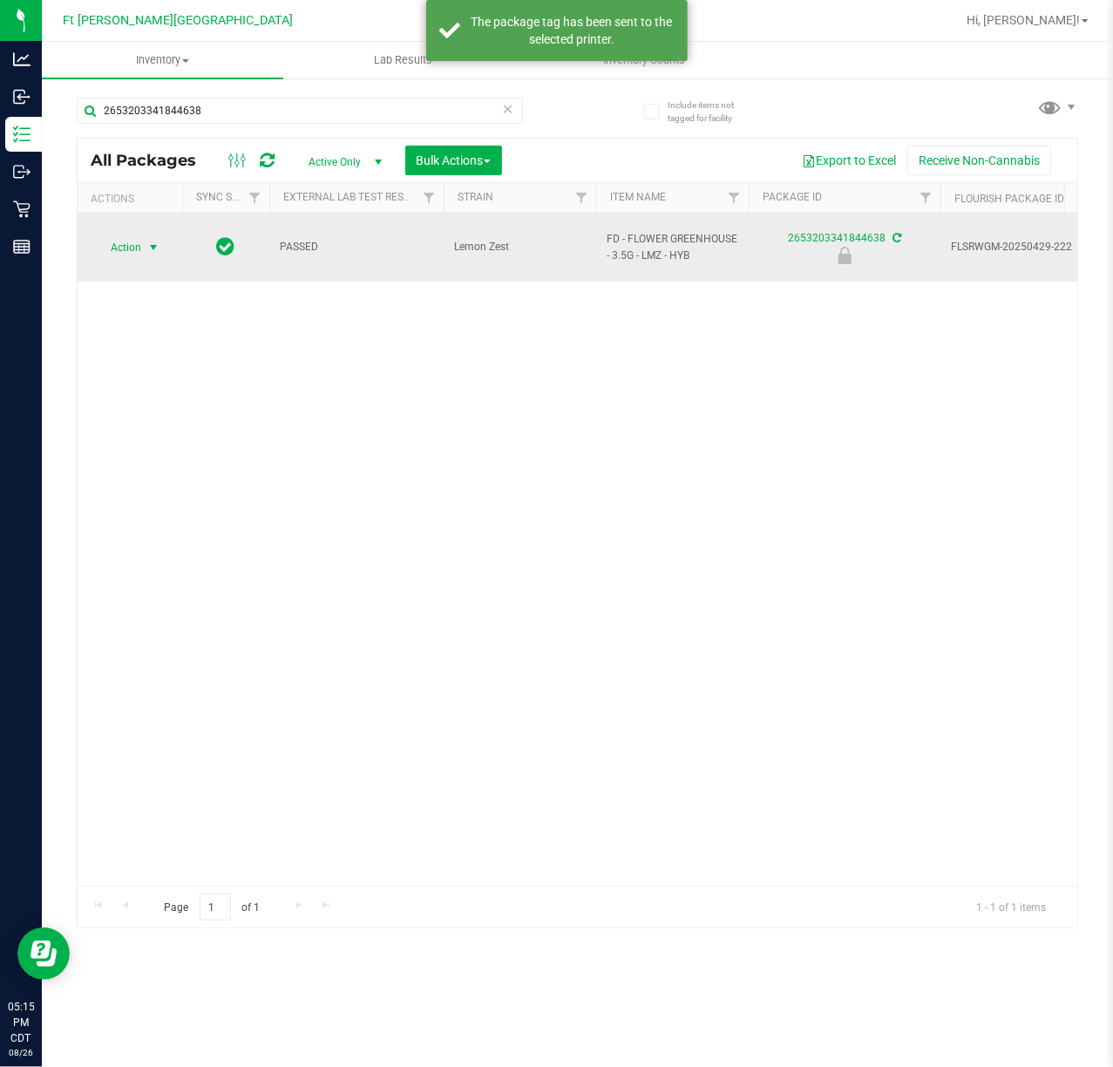
click at [133, 241] on span "Action" at bounding box center [118, 247] width 47 height 24
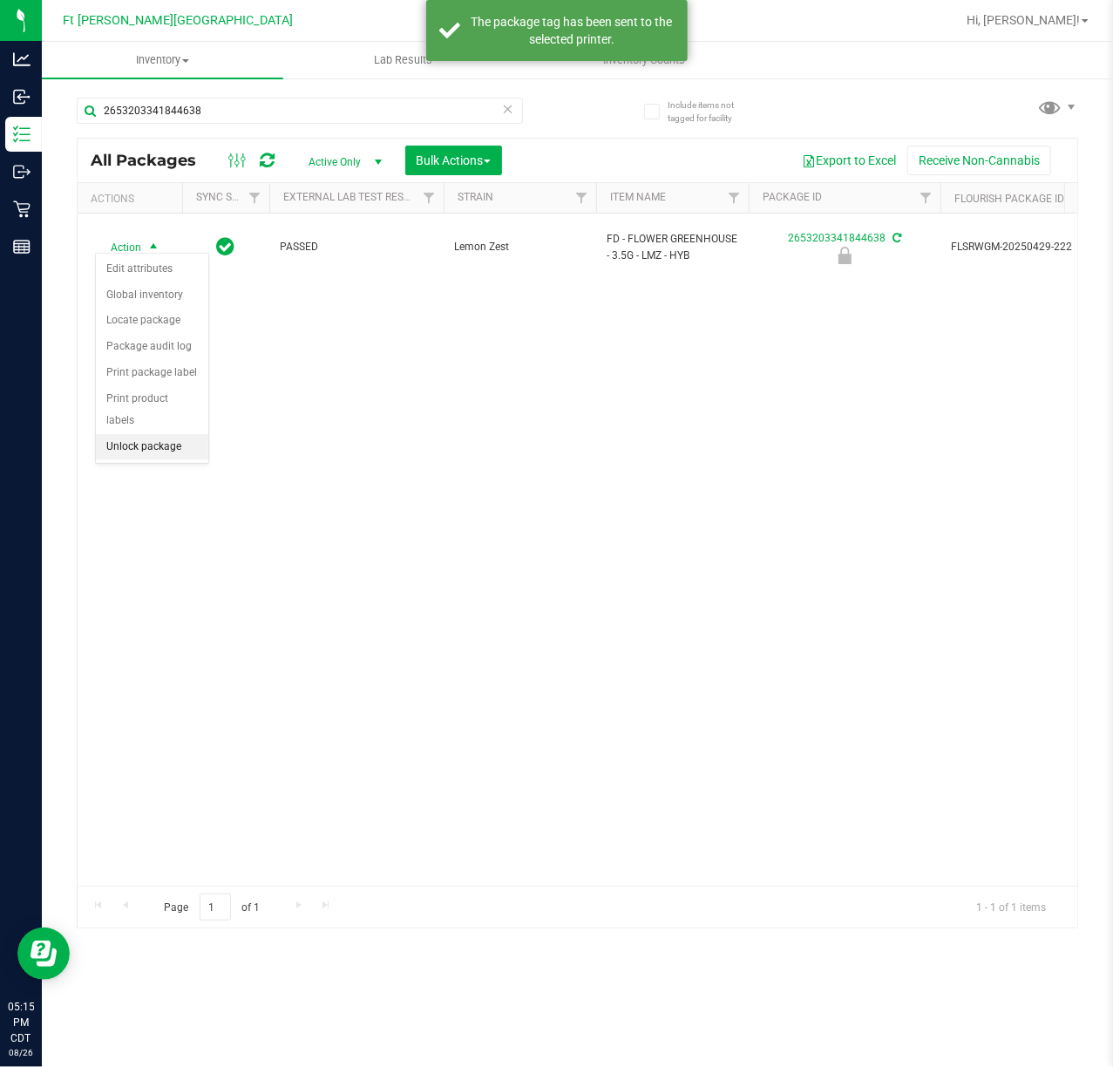
click at [165, 450] on li "Unlock package" at bounding box center [152, 447] width 112 height 26
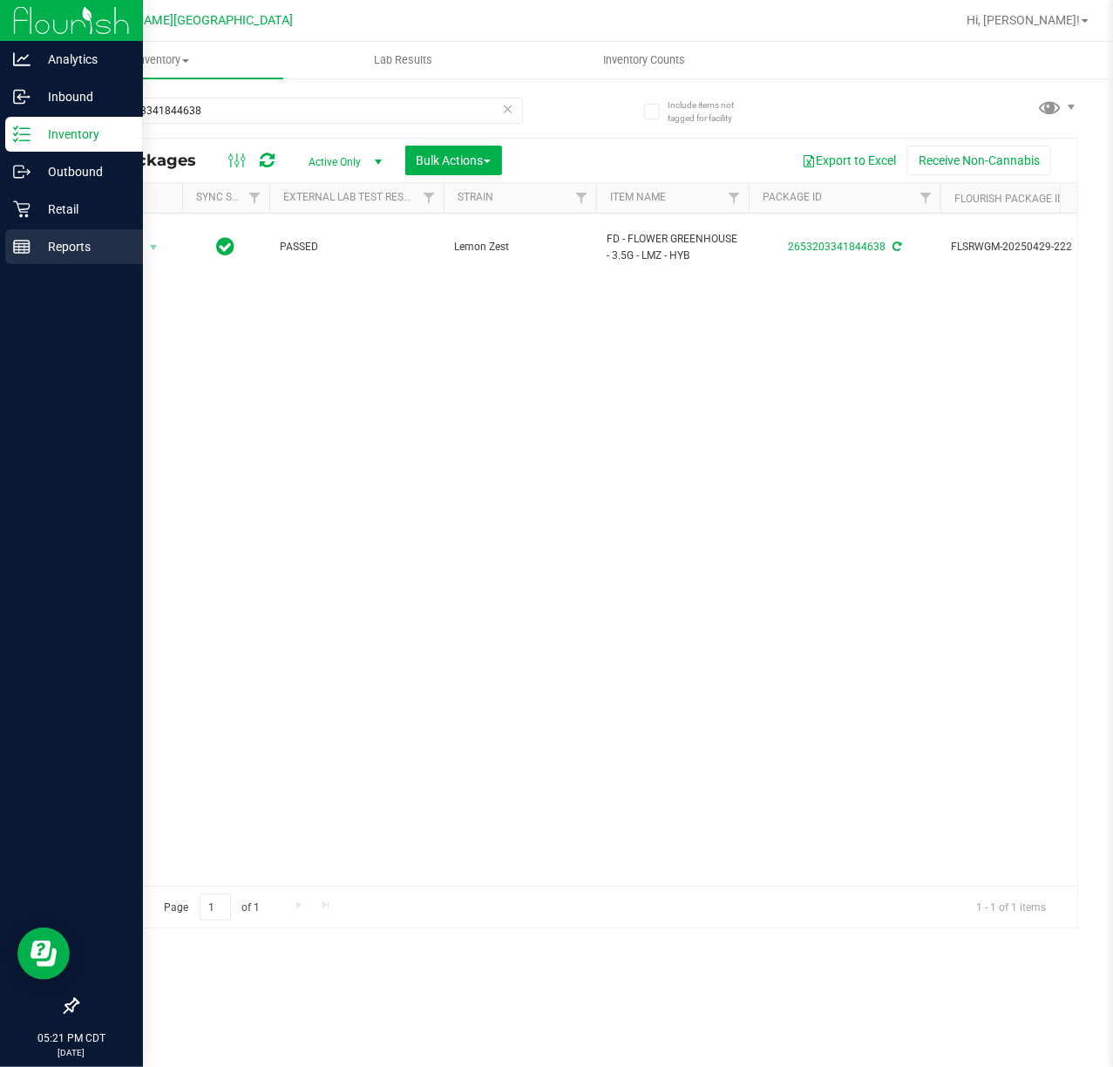
click at [28, 232] on div "Reports" at bounding box center [74, 246] width 138 height 35
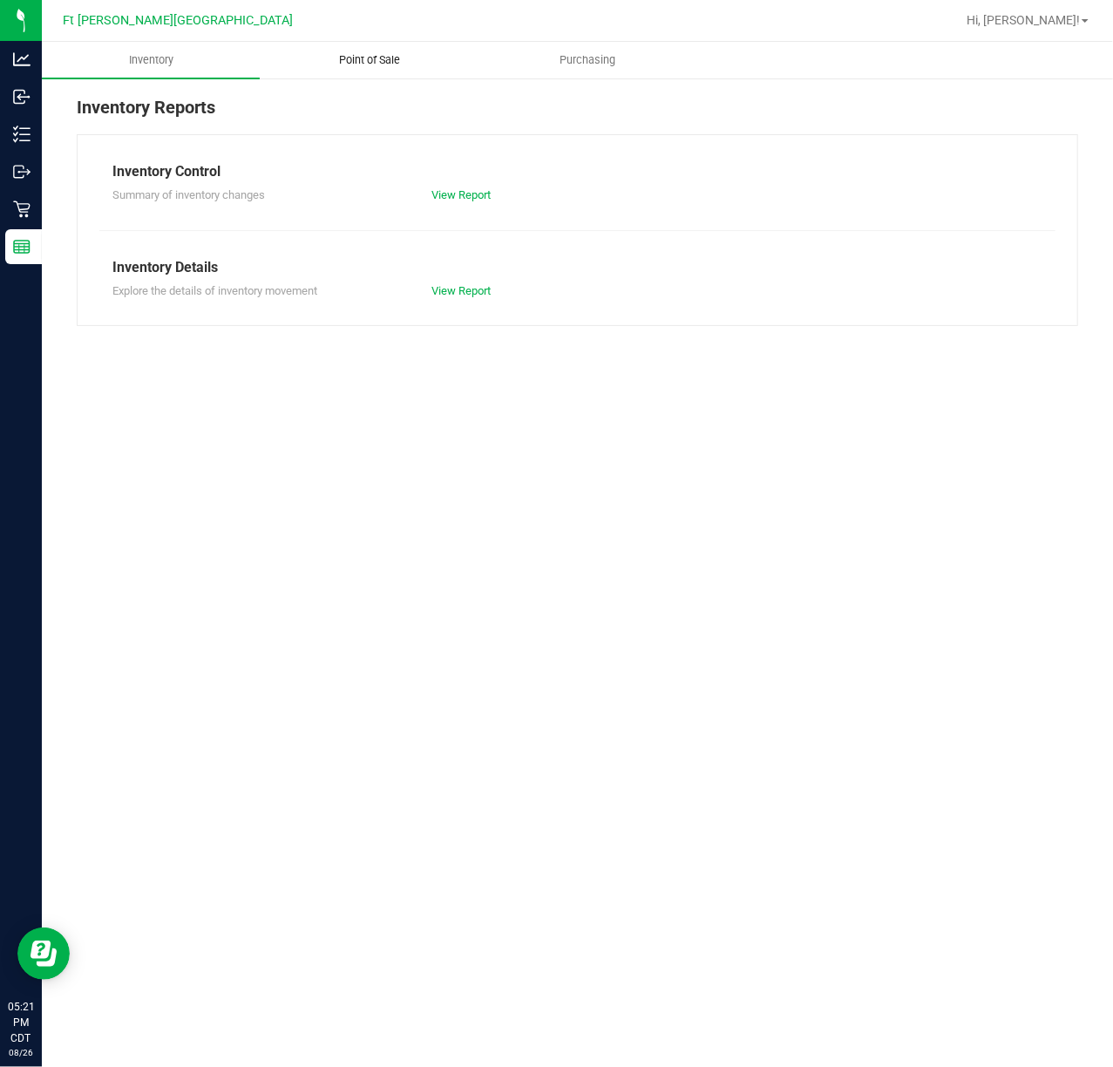
click at [361, 61] on span "Point of Sale" at bounding box center [370, 60] width 108 height 16
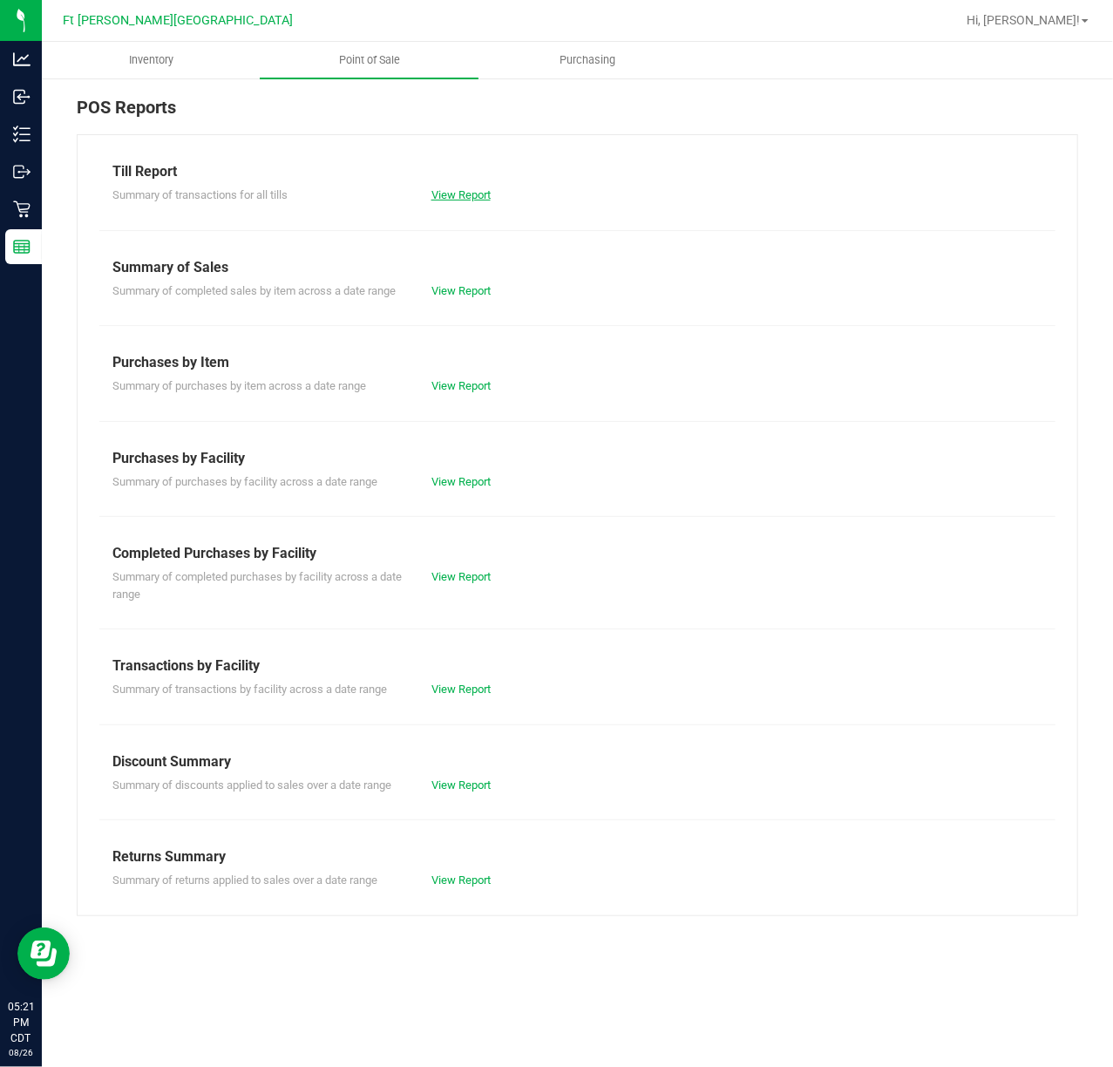
click at [455, 196] on link "View Report" at bounding box center [460, 194] width 59 height 13
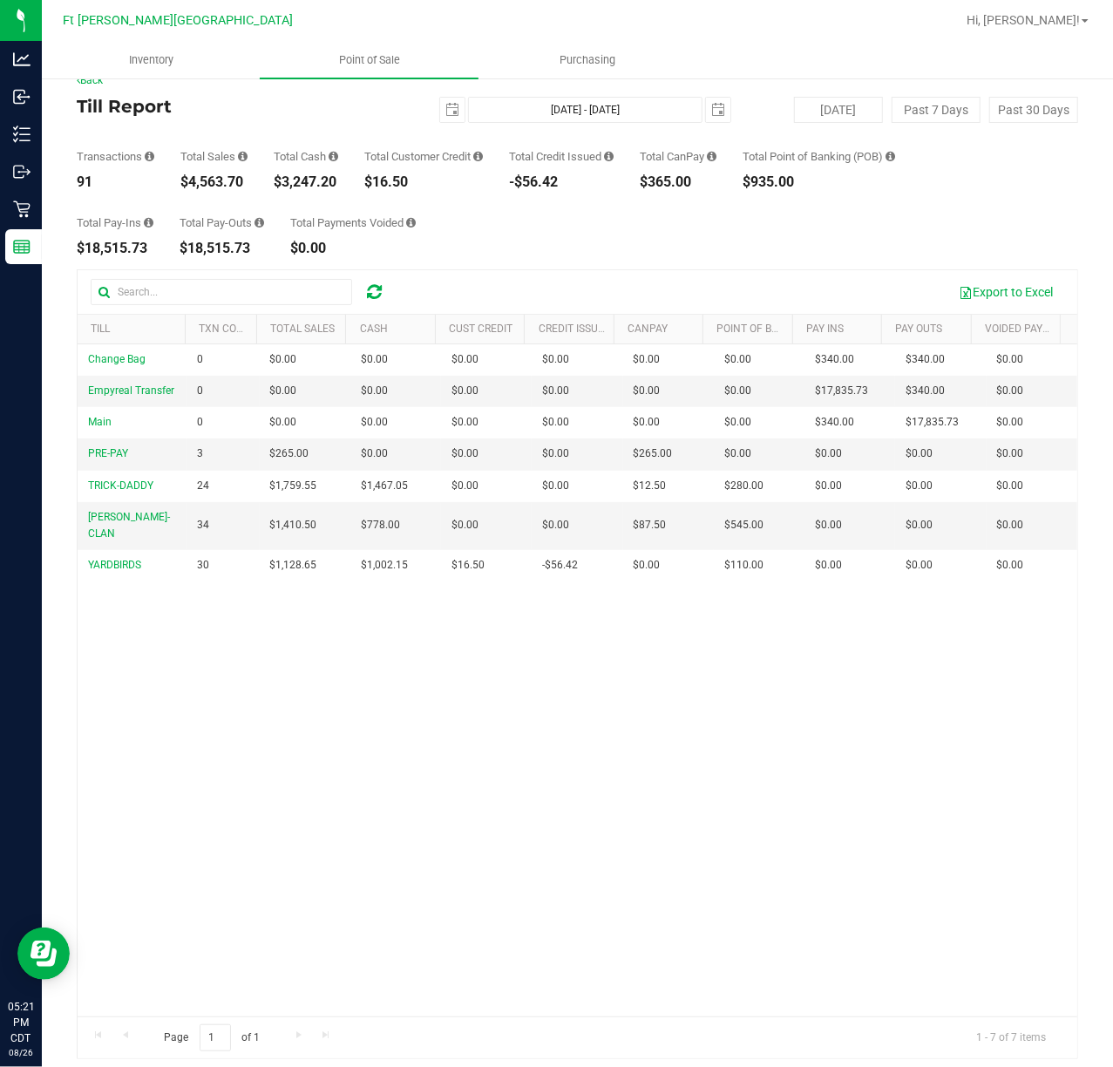
scroll to position [33, 0]
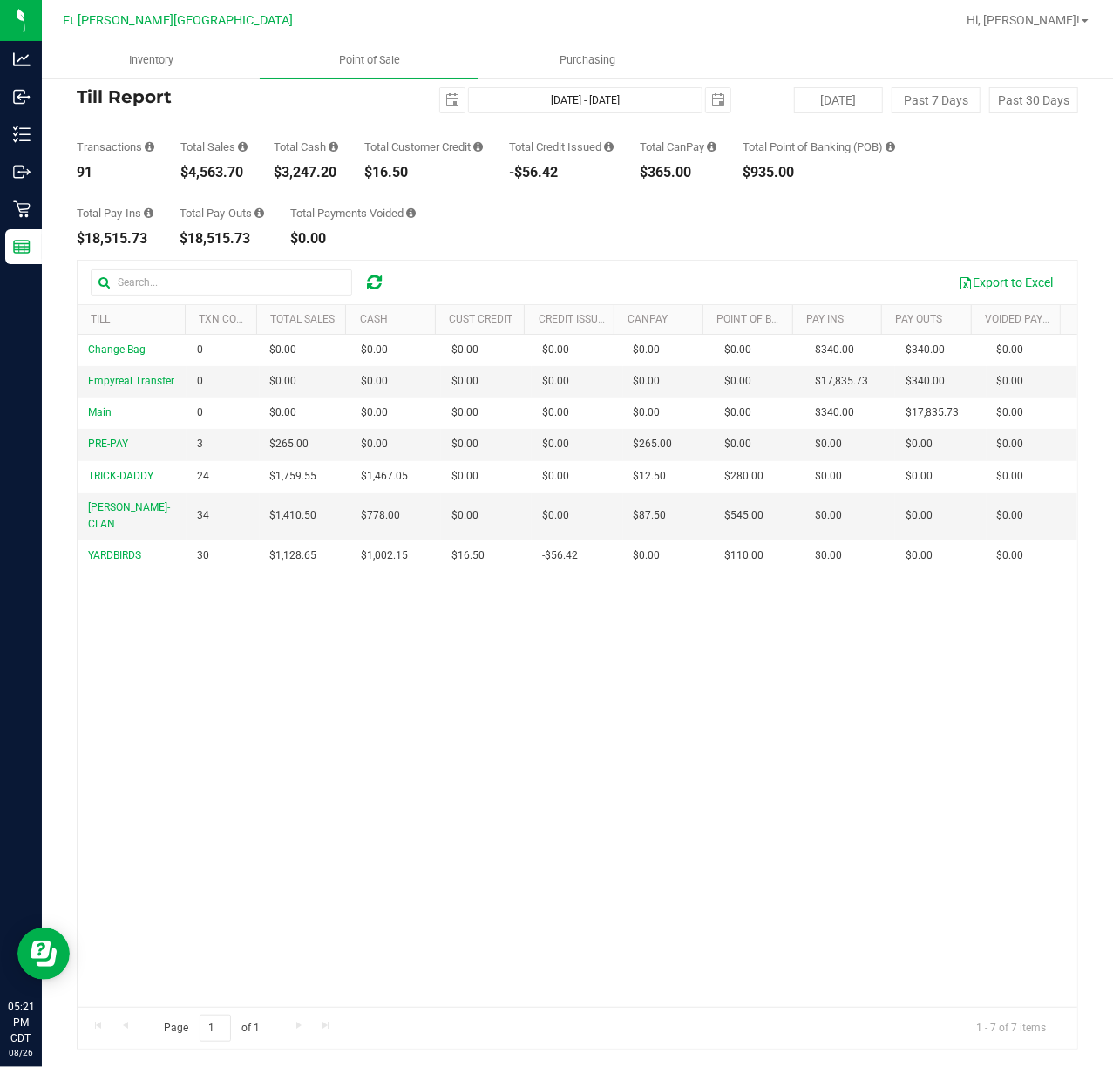
click at [321, 687] on div "Change Bag 0 $0.00 $0.00 $0.00 $0.00 $0.00 $0.00 $0.00 $0.00 $0.00 $0.00 $0.00 …" at bounding box center [578, 671] width 1000 height 672
click at [316, 683] on div "Change Bag 0 $0.00 $0.00 $0.00 $0.00 $0.00 $0.00 $0.00 $0.00 $0.00 $0.00 $0.00 …" at bounding box center [578, 671] width 1000 height 672
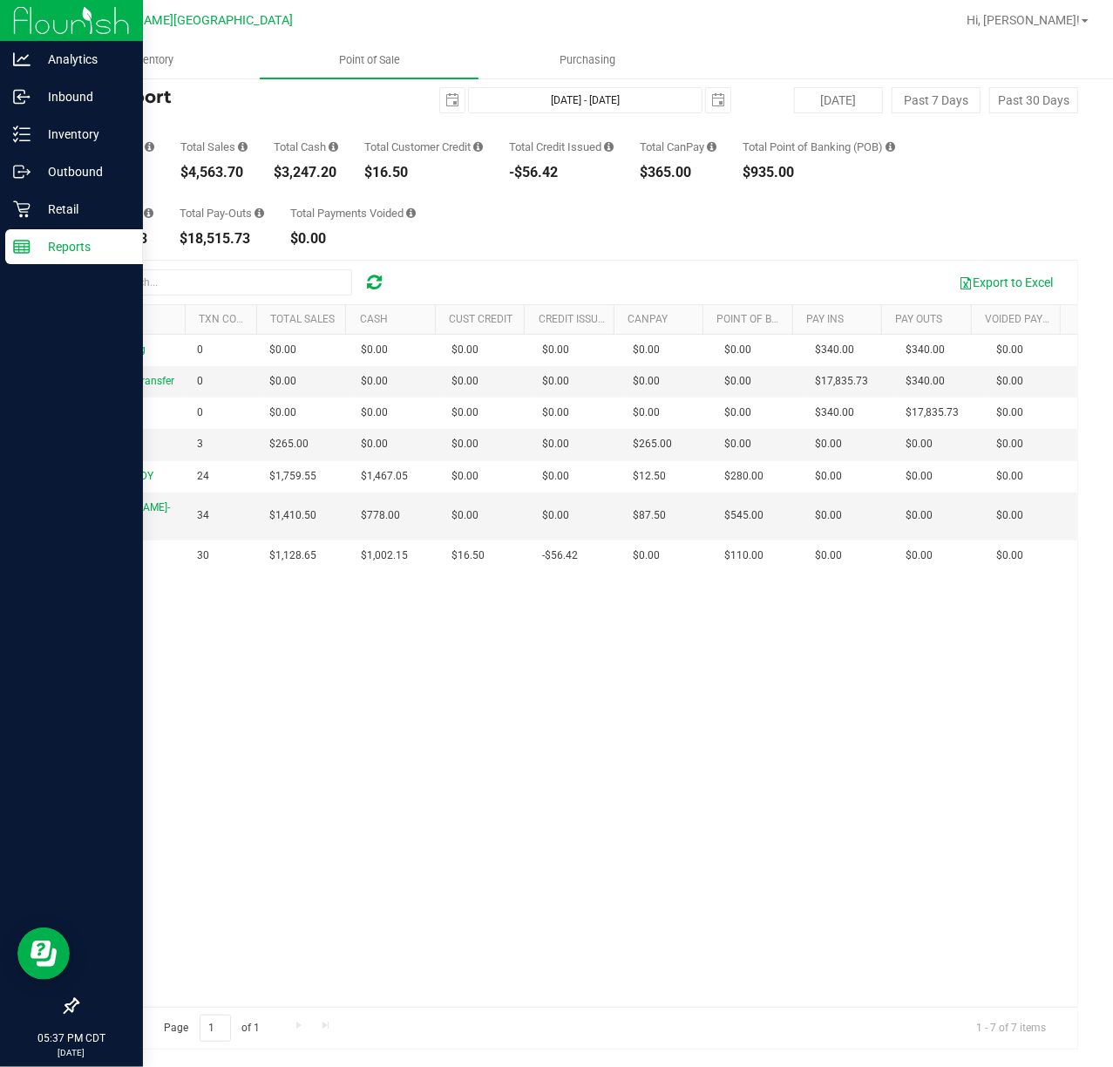
click at [12, 591] on div at bounding box center [71, 628] width 143 height 723
click at [16, 593] on div at bounding box center [71, 628] width 143 height 723
click at [57, 150] on div "Inventory" at bounding box center [74, 134] width 138 height 35
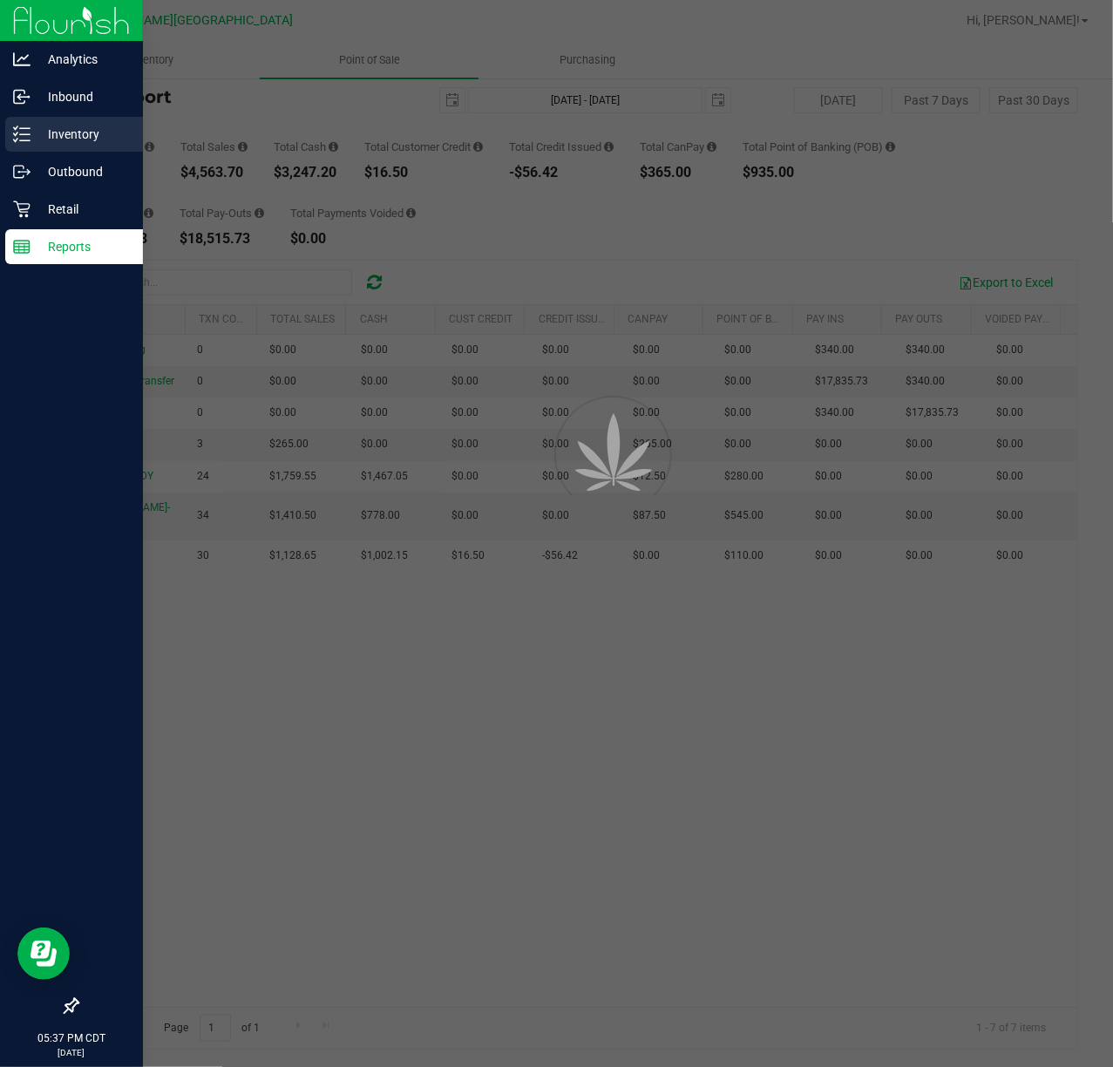
click at [57, 144] on p "Inventory" at bounding box center [83, 134] width 105 height 21
click at [56, 144] on p "Inventory" at bounding box center [83, 134] width 105 height 21
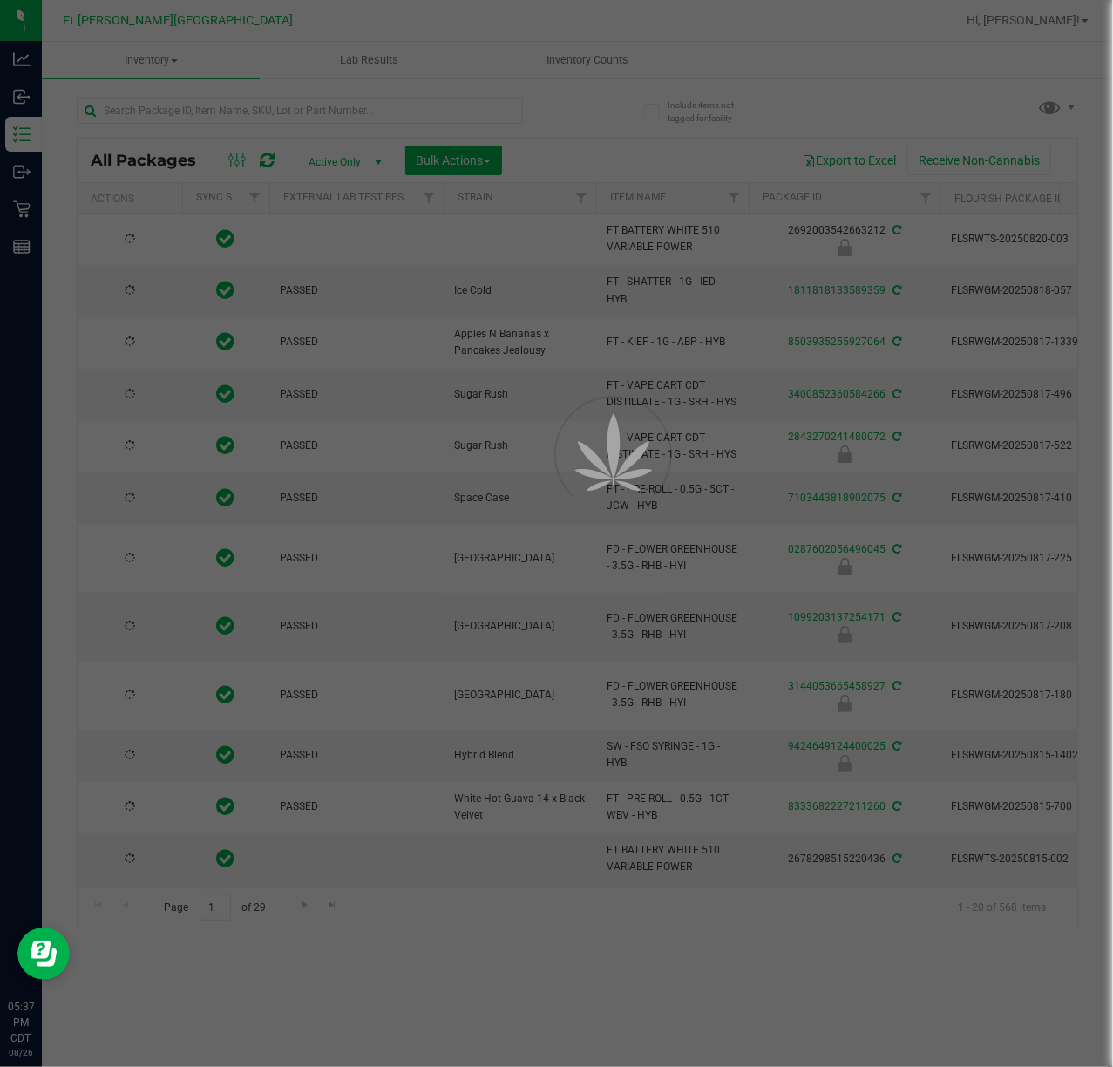
click at [206, 112] on div at bounding box center [556, 533] width 1113 height 1067
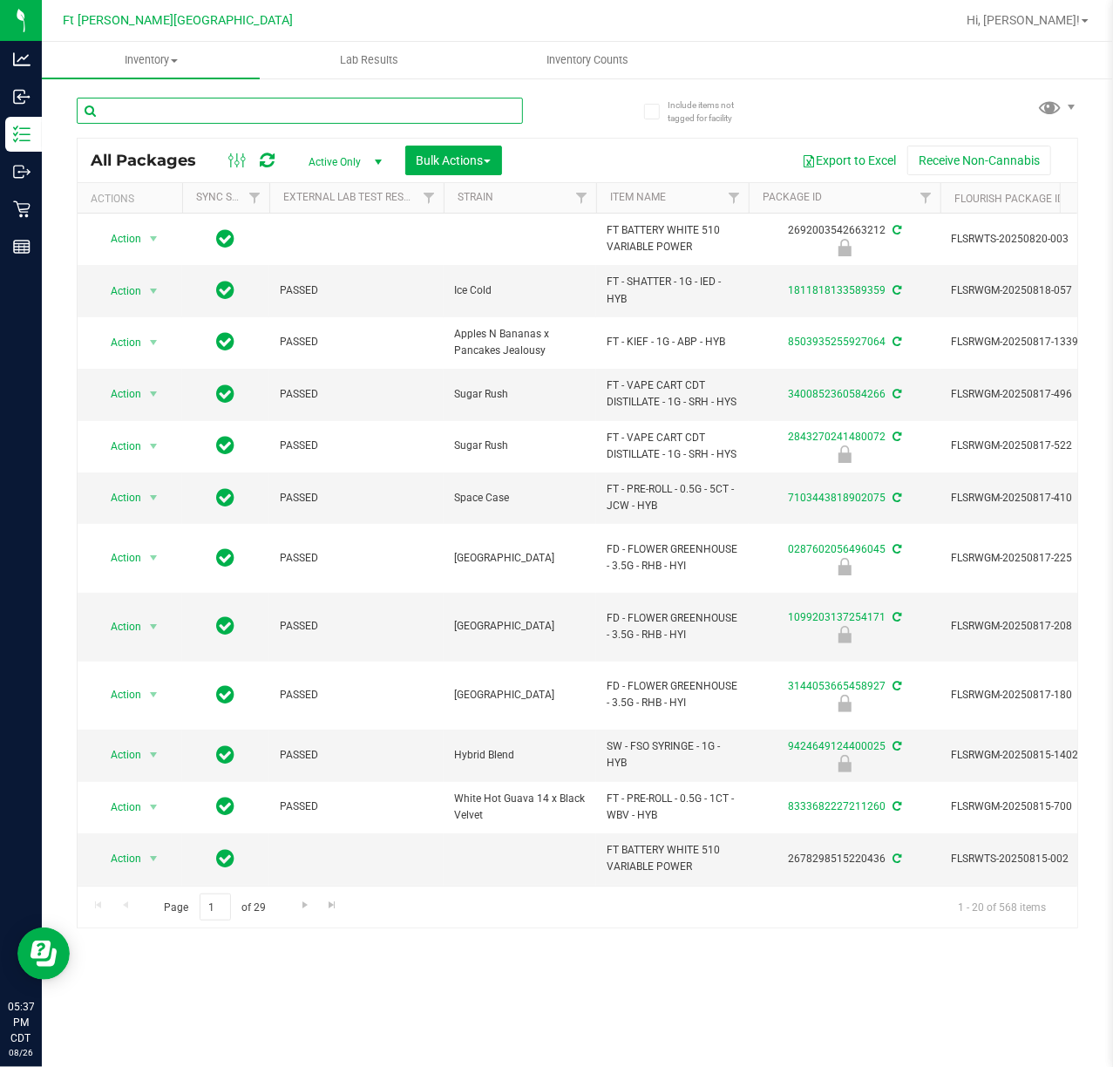
click at [211, 109] on input "text" at bounding box center [300, 111] width 446 height 26
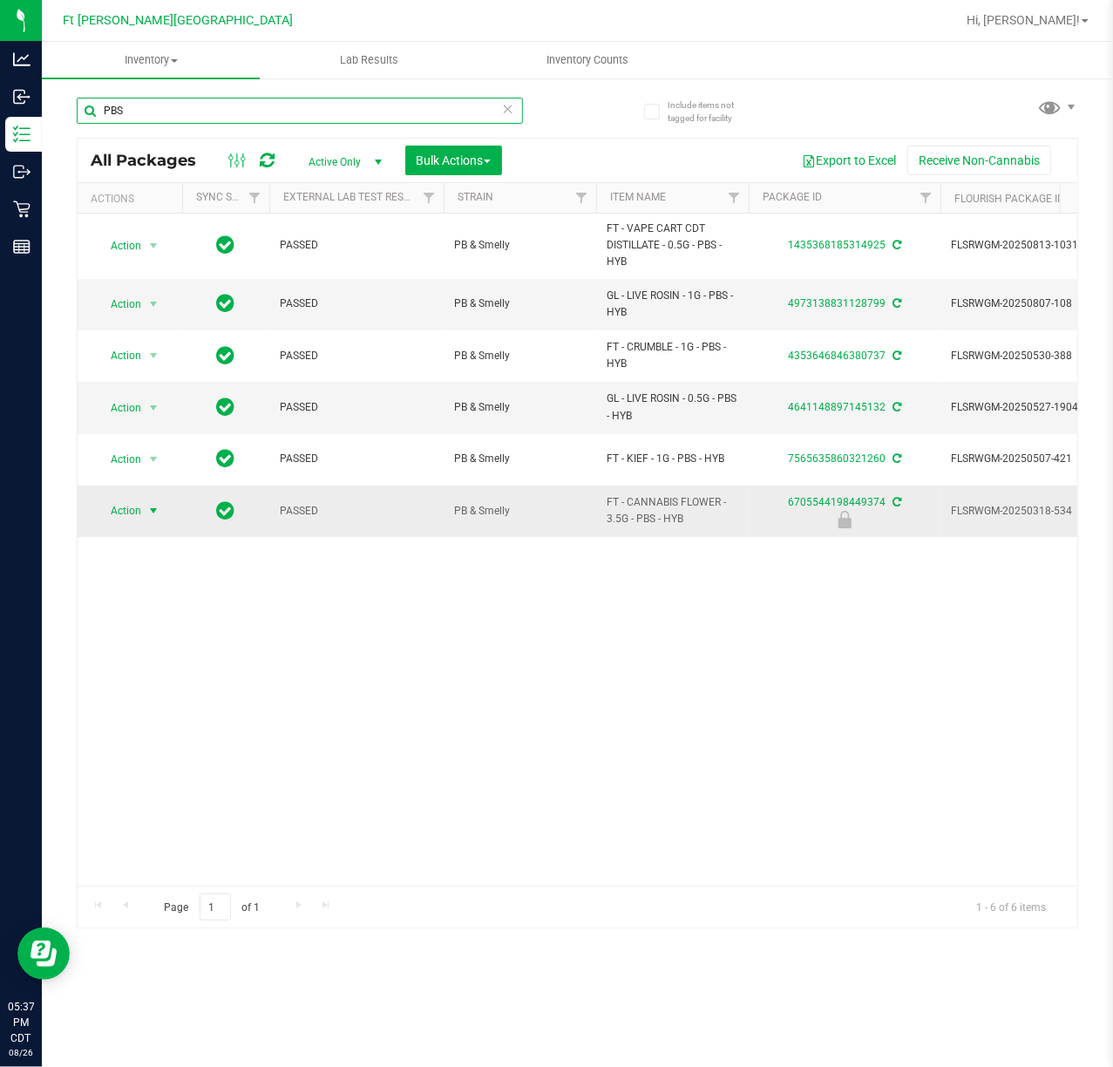
type input "PBS"
click at [120, 506] on span "Action" at bounding box center [118, 511] width 47 height 24
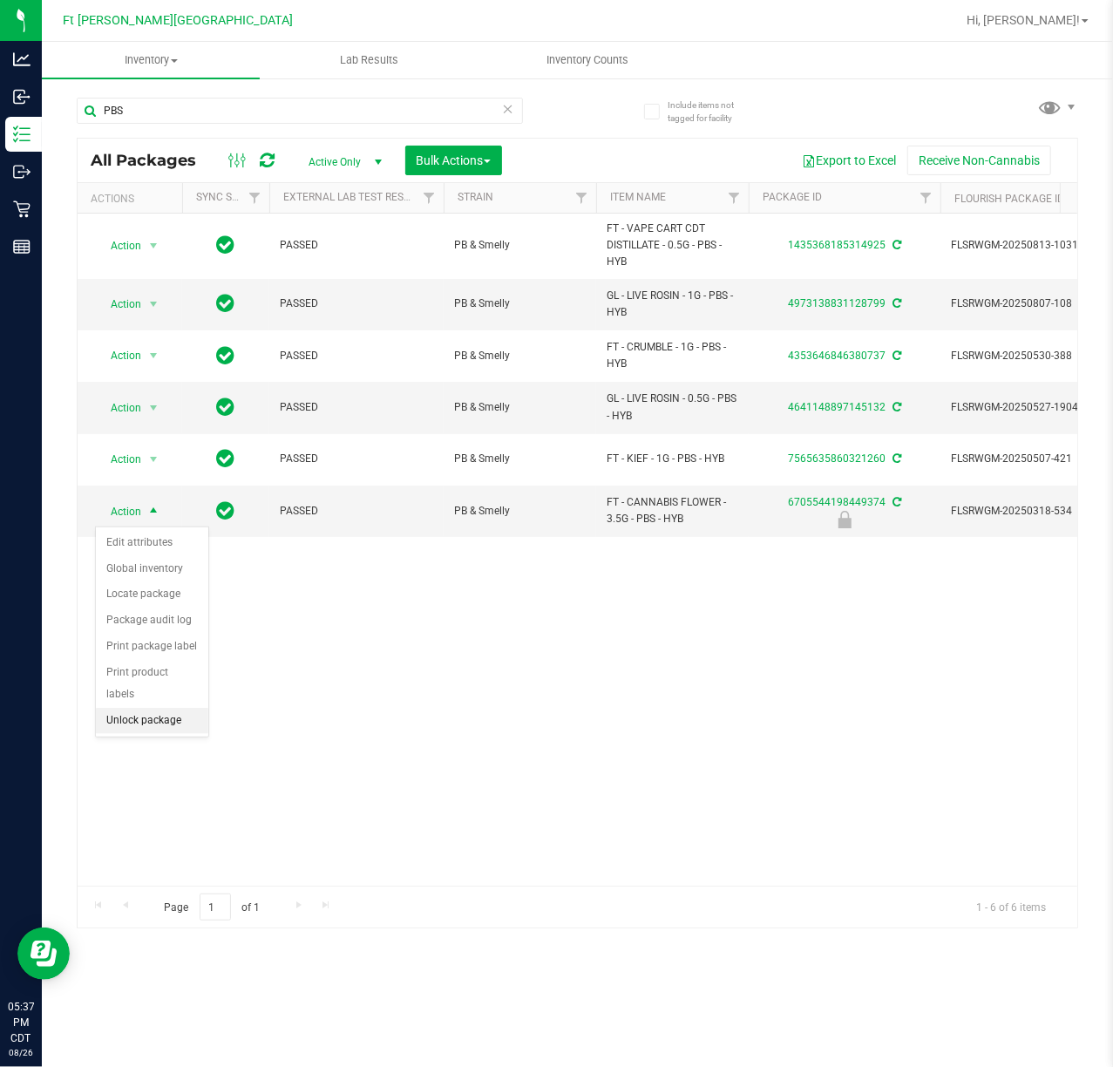
click at [159, 727] on li "Unlock package" at bounding box center [152, 721] width 112 height 26
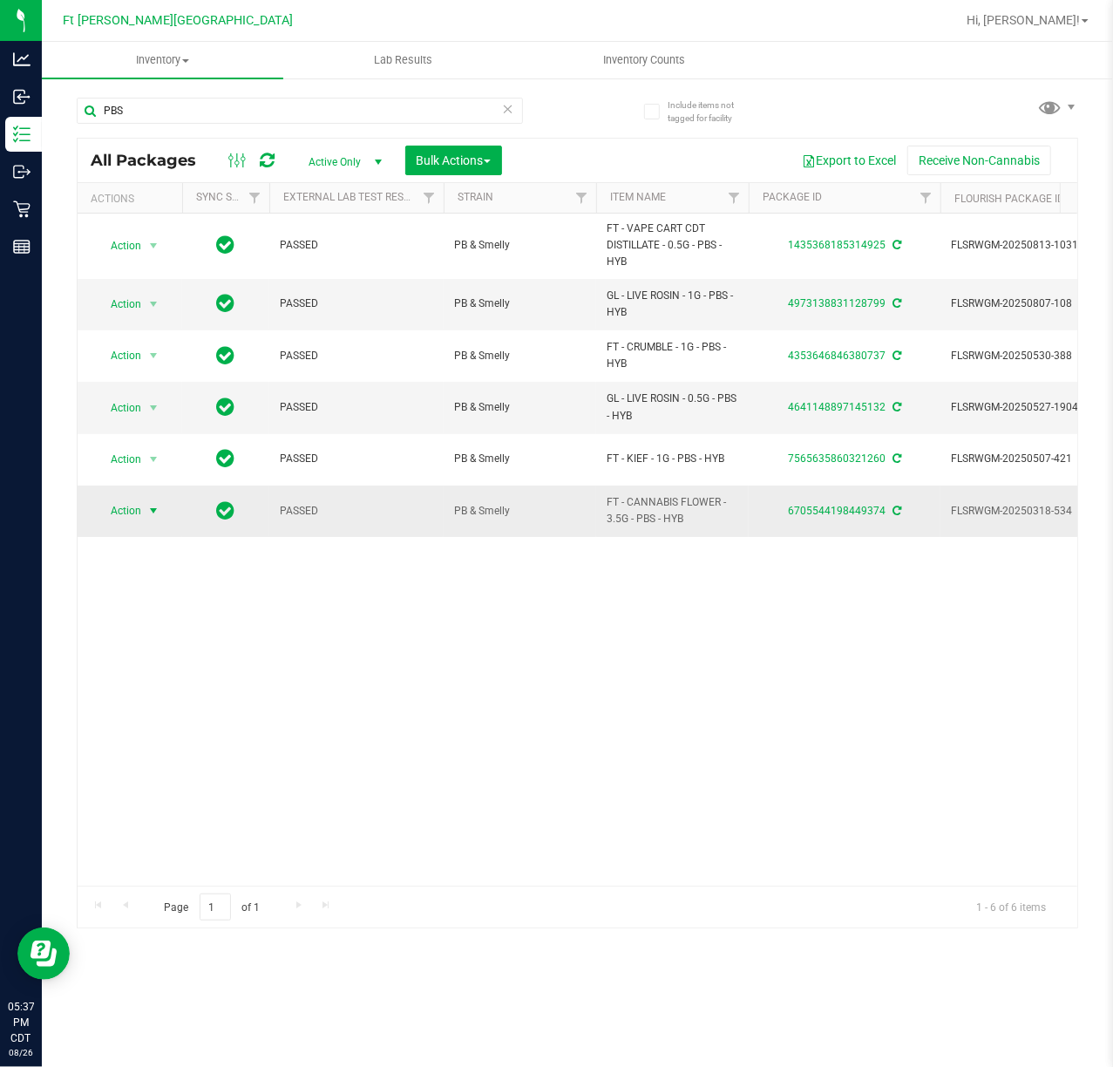
click at [130, 514] on span "Action" at bounding box center [118, 511] width 47 height 24
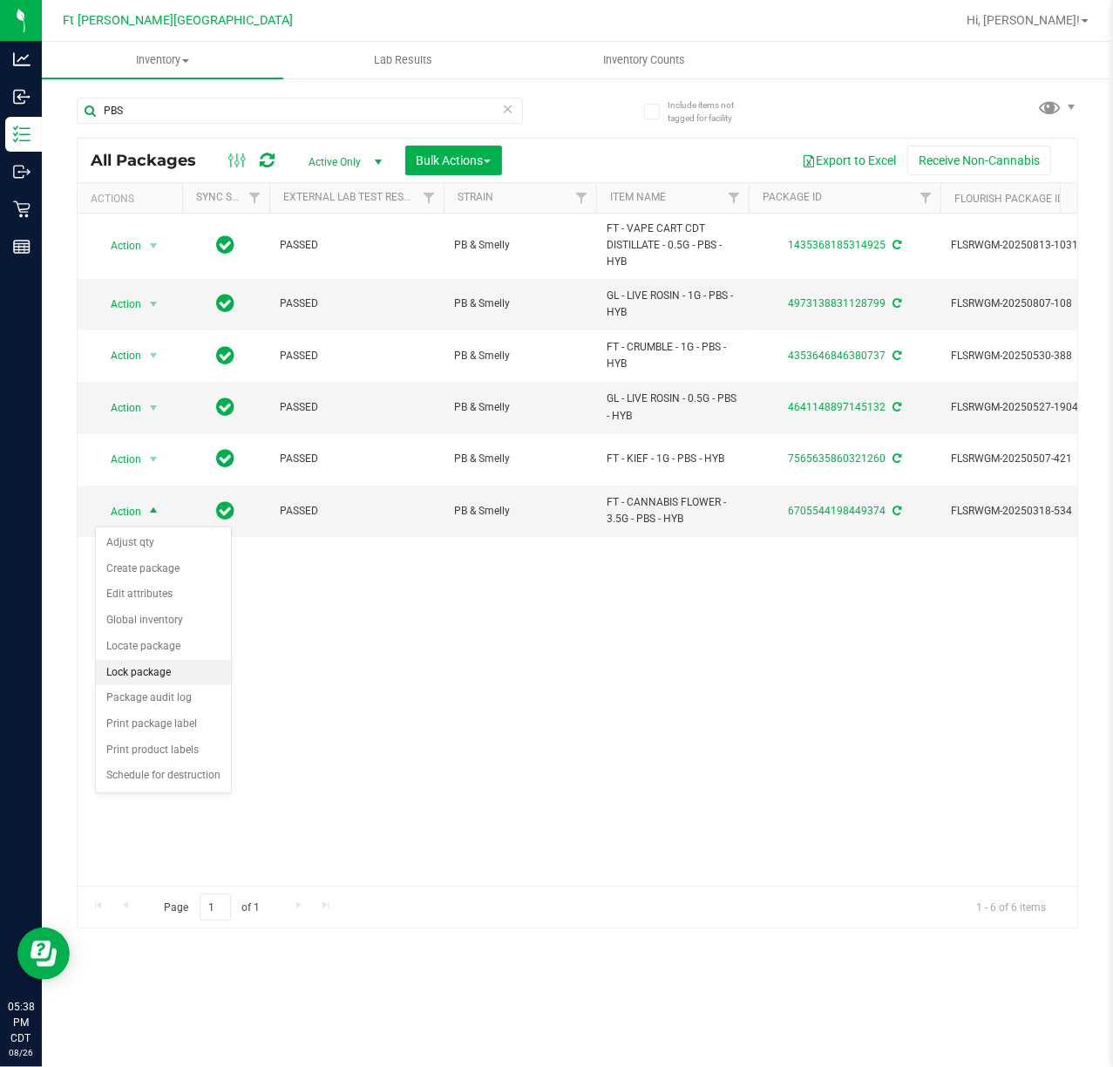
click at [176, 674] on li "Lock package" at bounding box center [163, 673] width 135 height 26
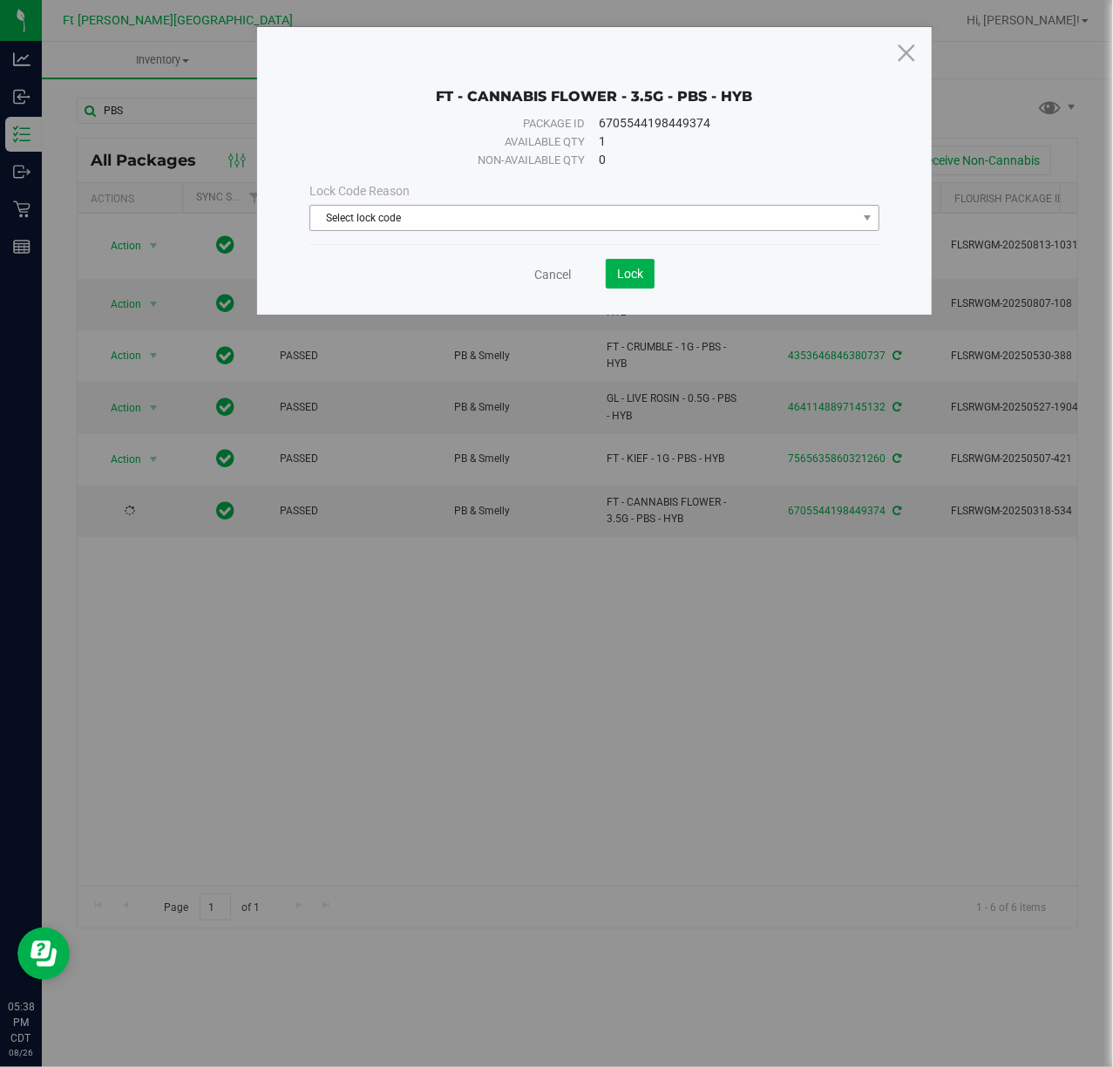
click at [437, 216] on span "Select lock code" at bounding box center [583, 218] width 546 height 24
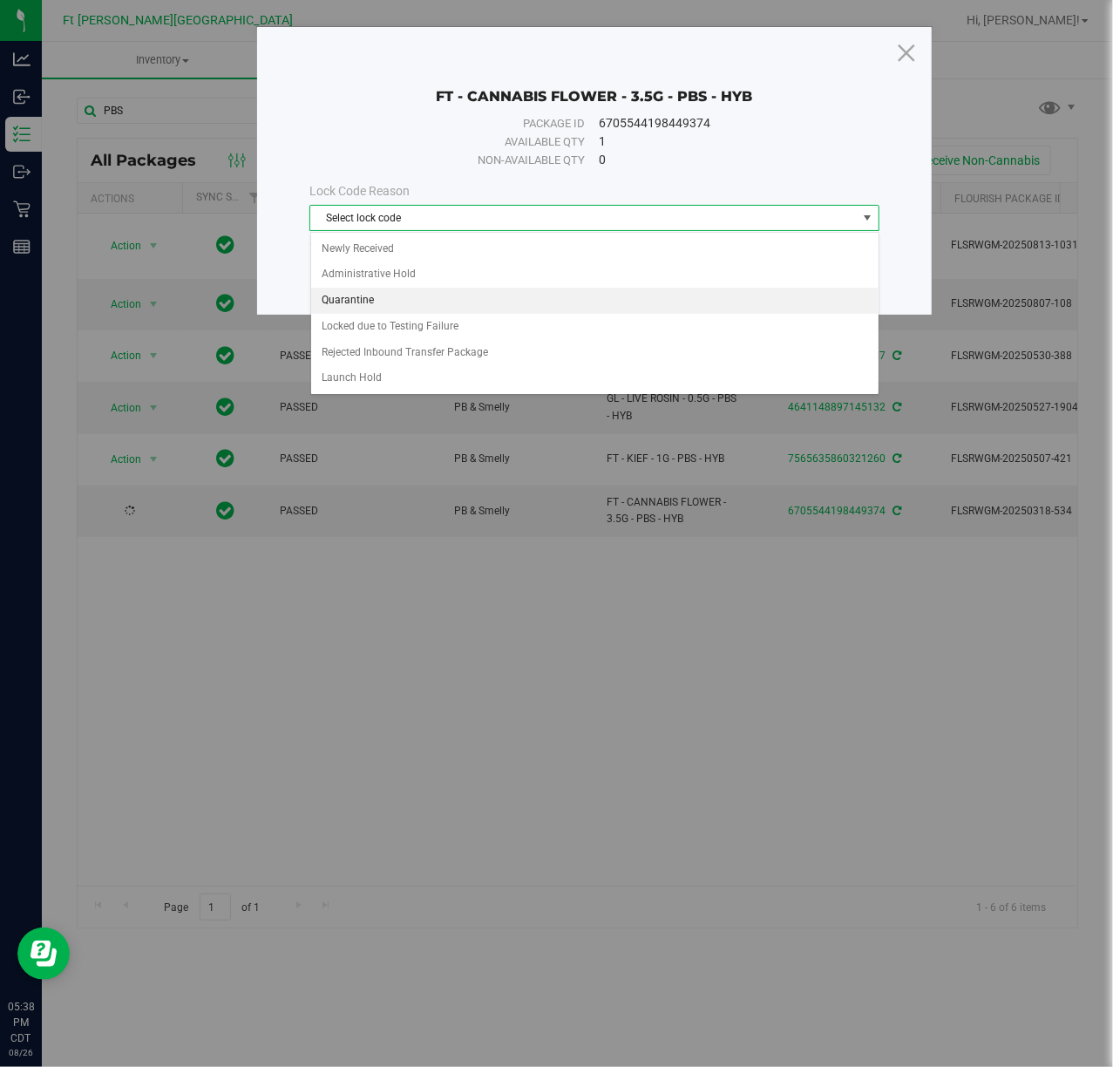
click at [434, 312] on li "Quarantine" at bounding box center [594, 301] width 567 height 26
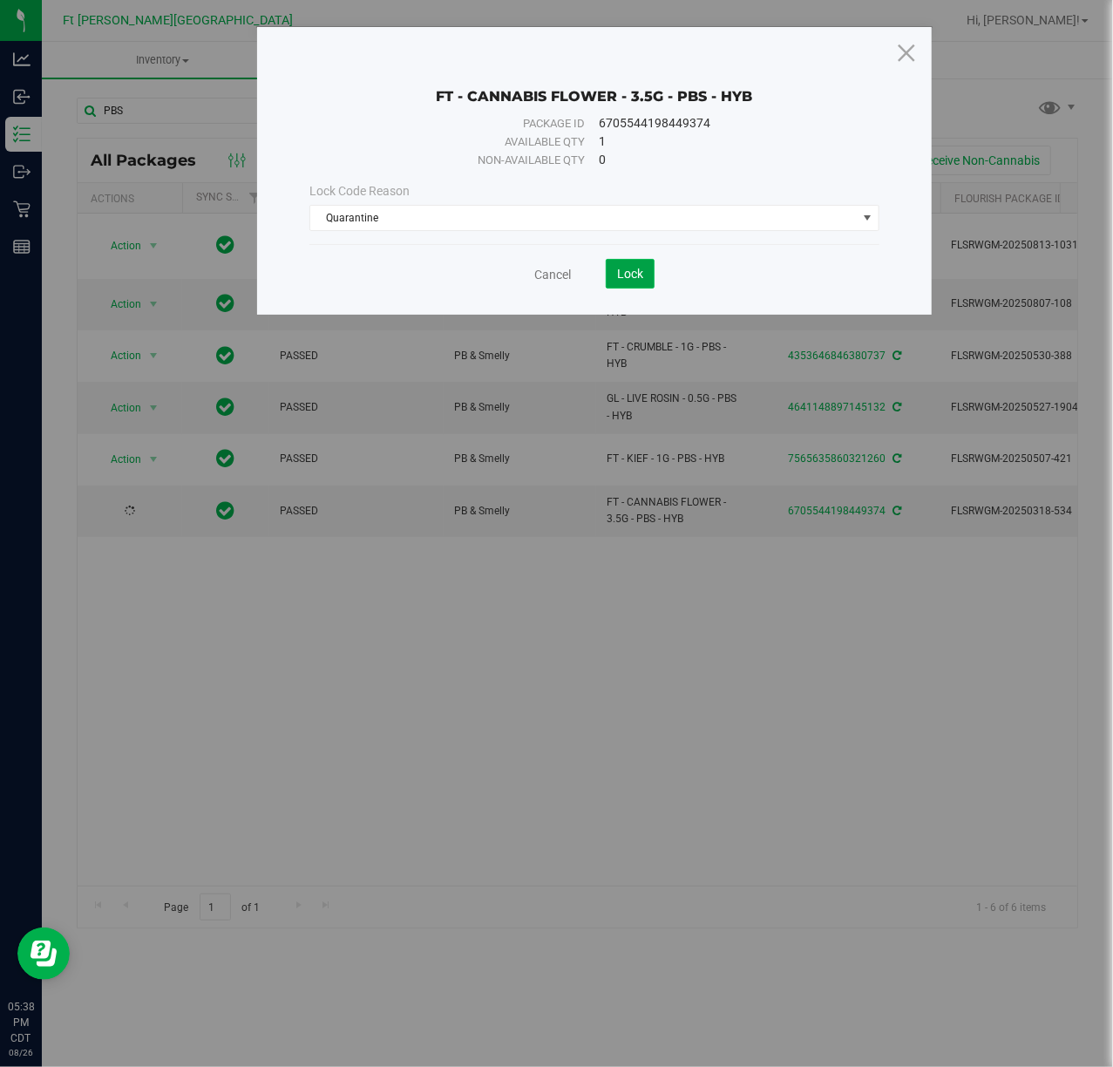
click at [617, 276] on button "Lock" at bounding box center [630, 274] width 49 height 30
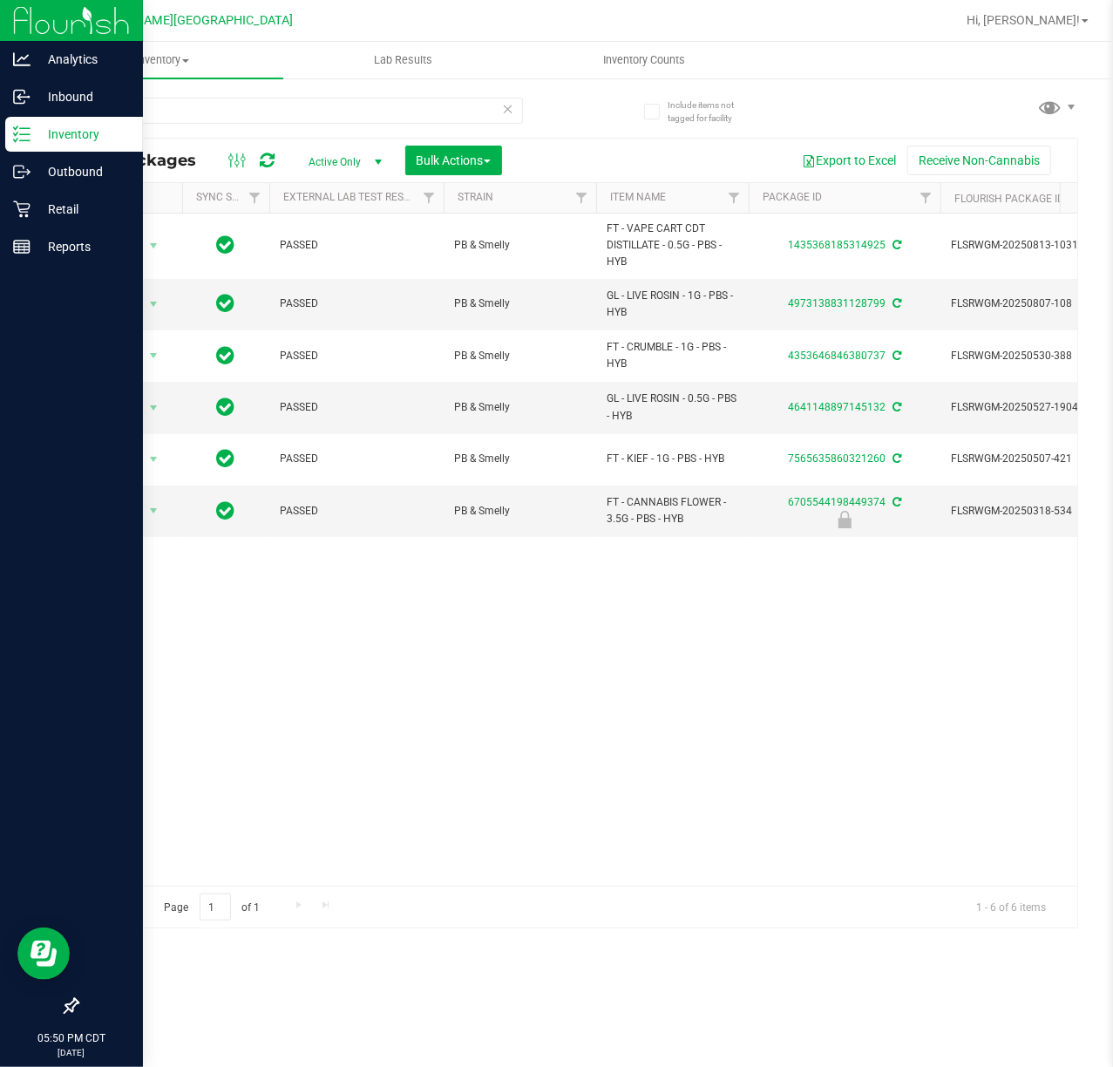
click at [85, 133] on p "Inventory" at bounding box center [83, 134] width 105 height 21
click at [88, 220] on div "Retail" at bounding box center [74, 209] width 138 height 35
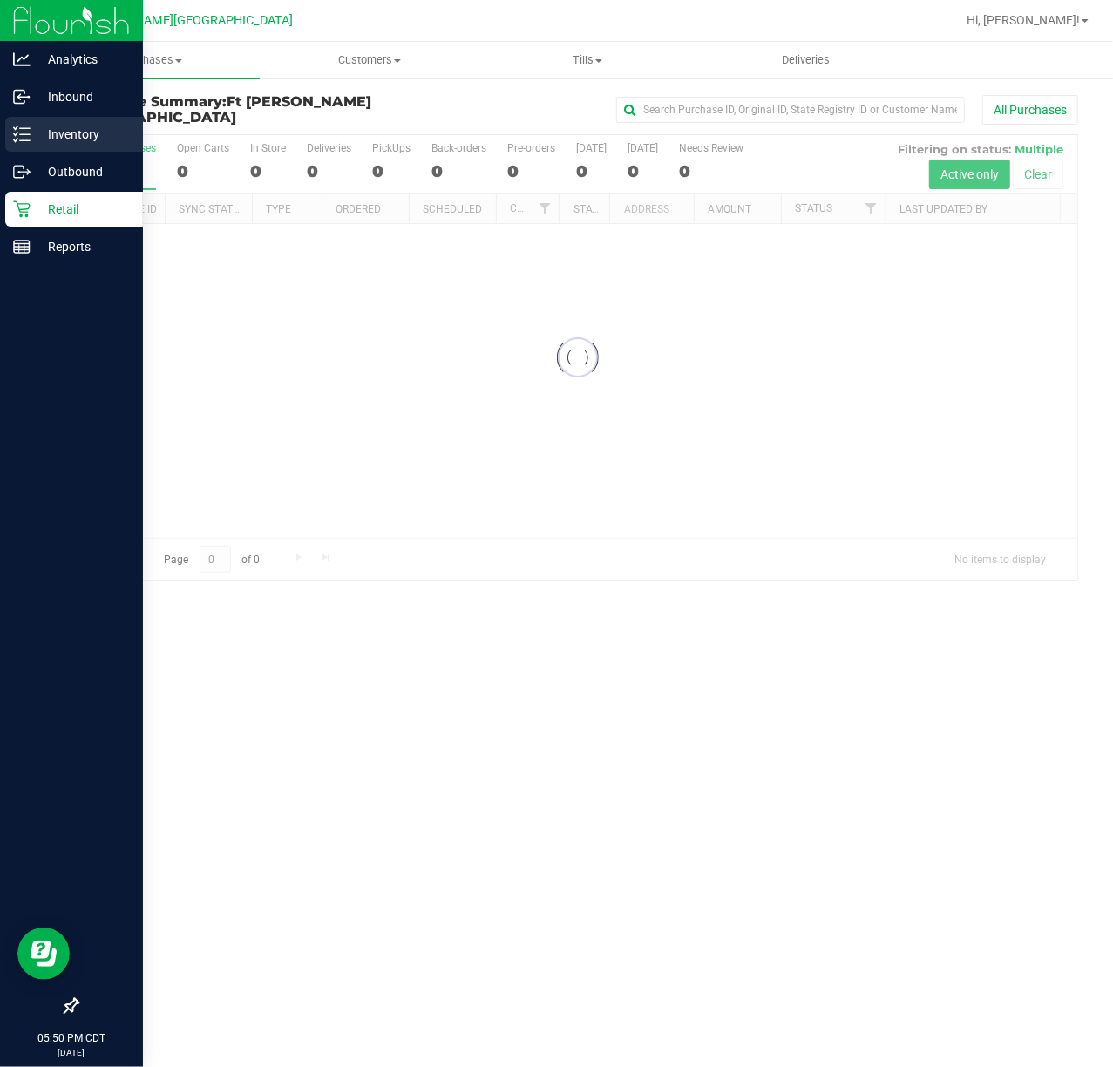
click at [74, 150] on div "Inventory" at bounding box center [74, 134] width 138 height 35
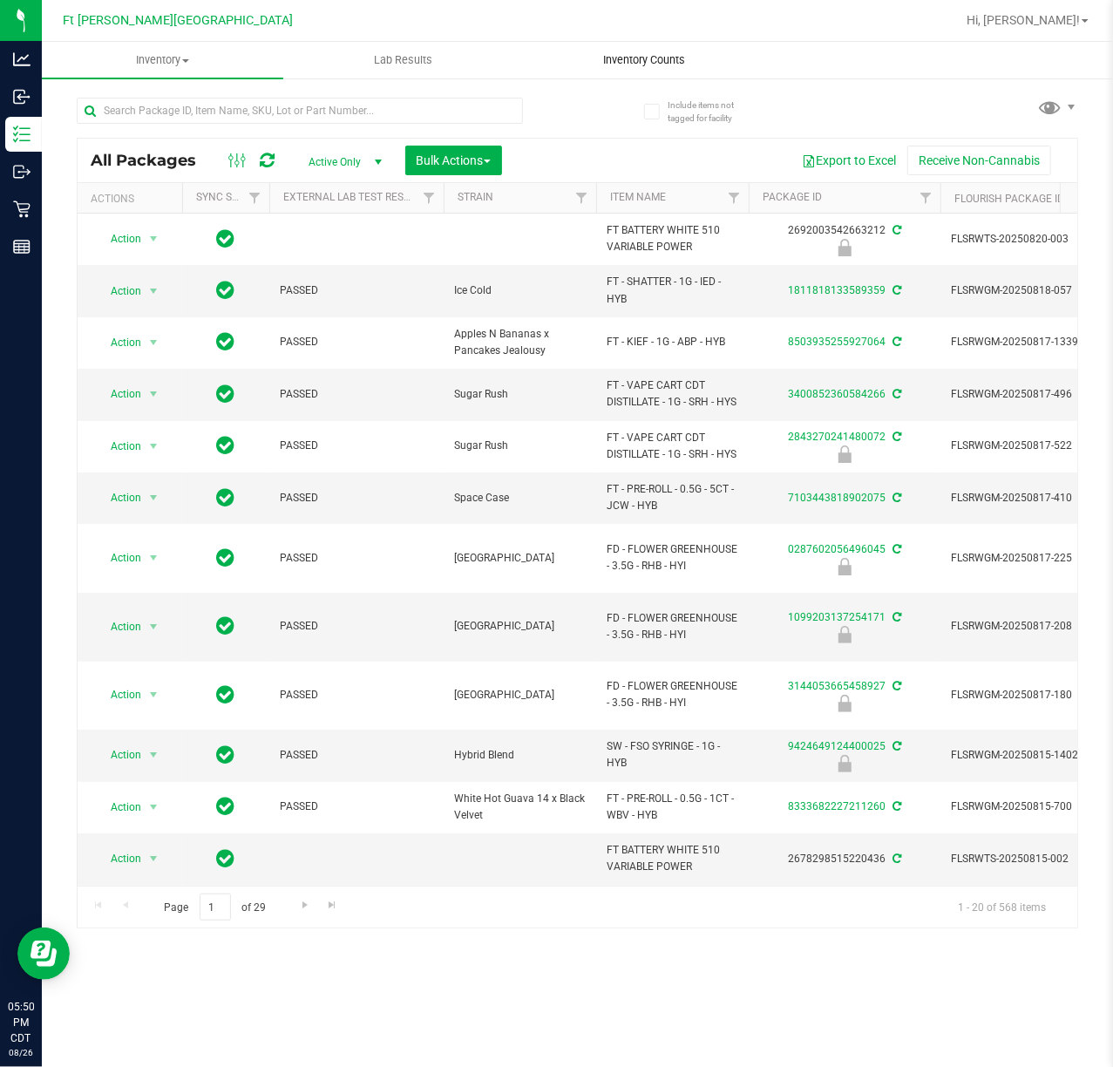
click at [633, 51] on uib-tab-heading "Inventory Counts" at bounding box center [645, 60] width 240 height 35
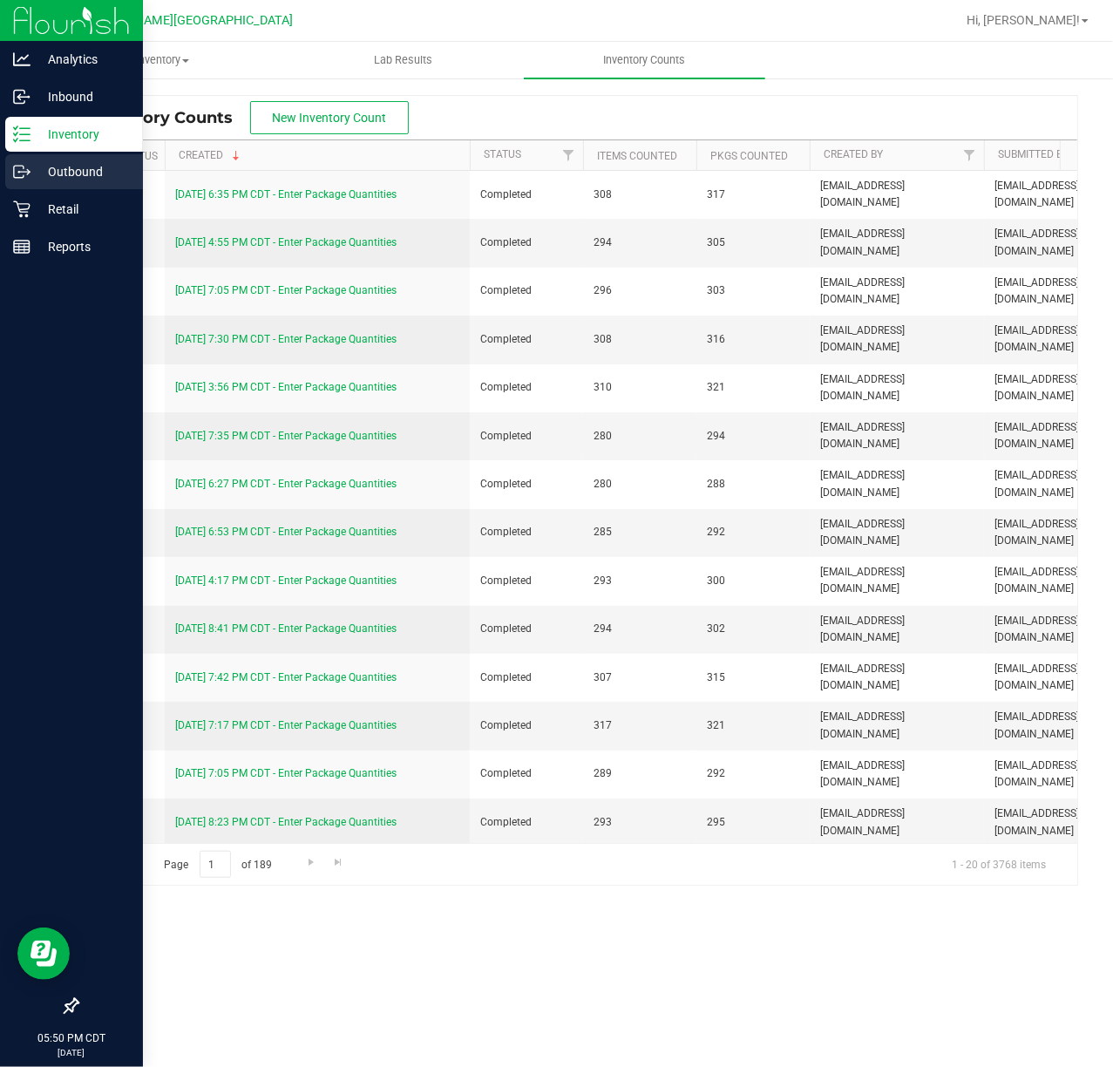
click at [105, 164] on p "Outbound" at bounding box center [83, 171] width 105 height 21
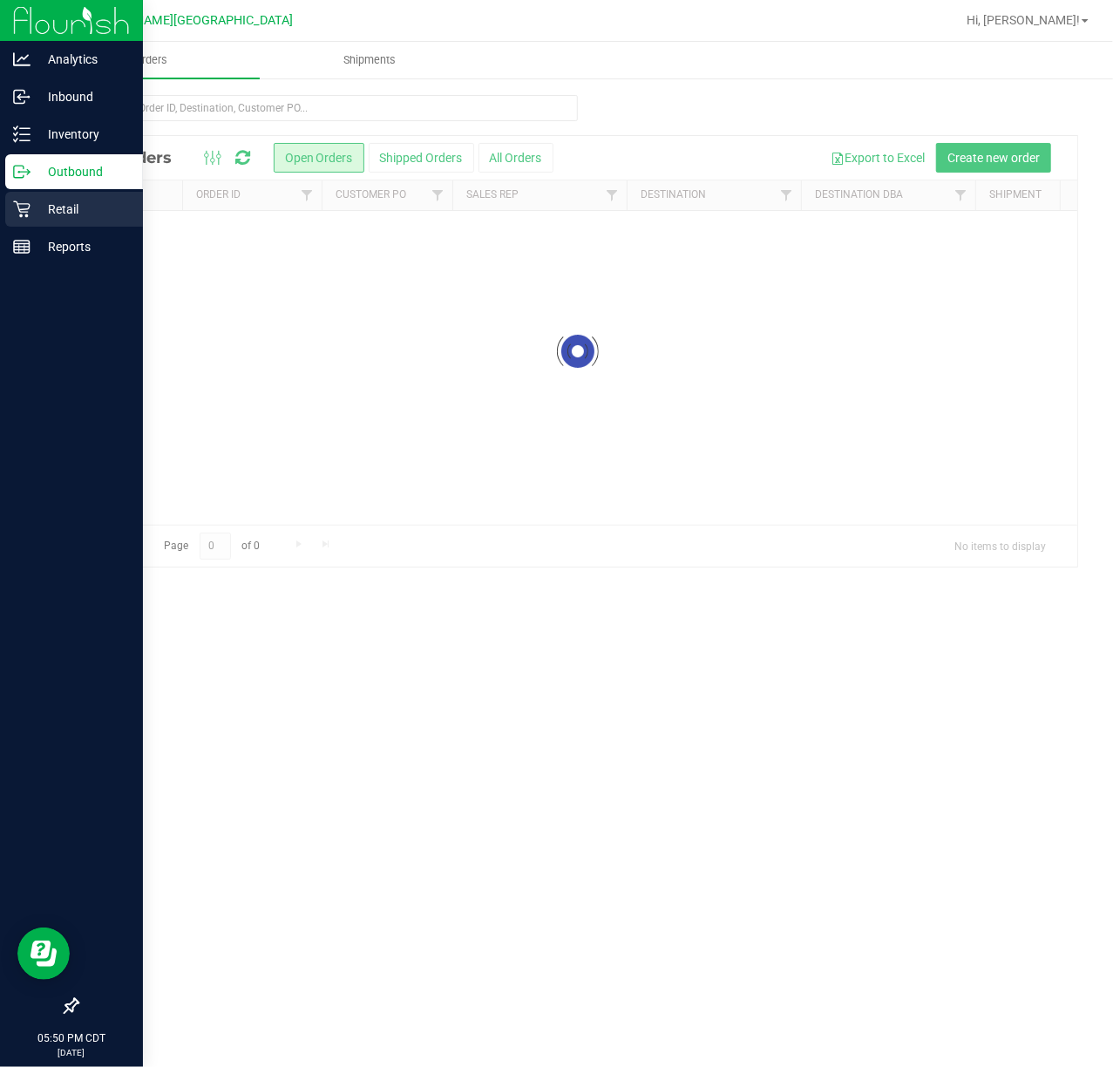
click at [87, 213] on p "Retail" at bounding box center [83, 209] width 105 height 21
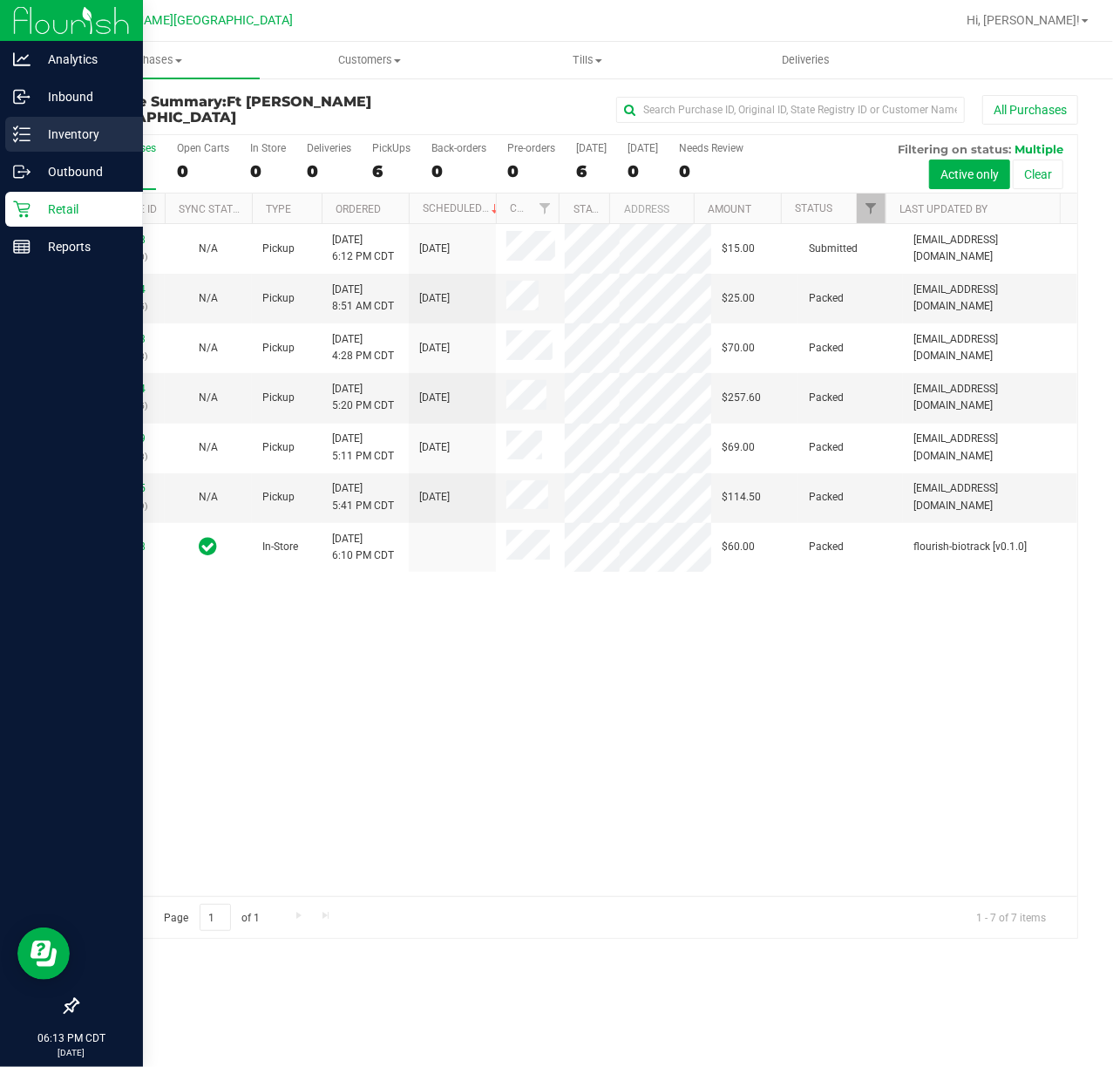
click at [71, 122] on div "Inventory" at bounding box center [74, 134] width 138 height 35
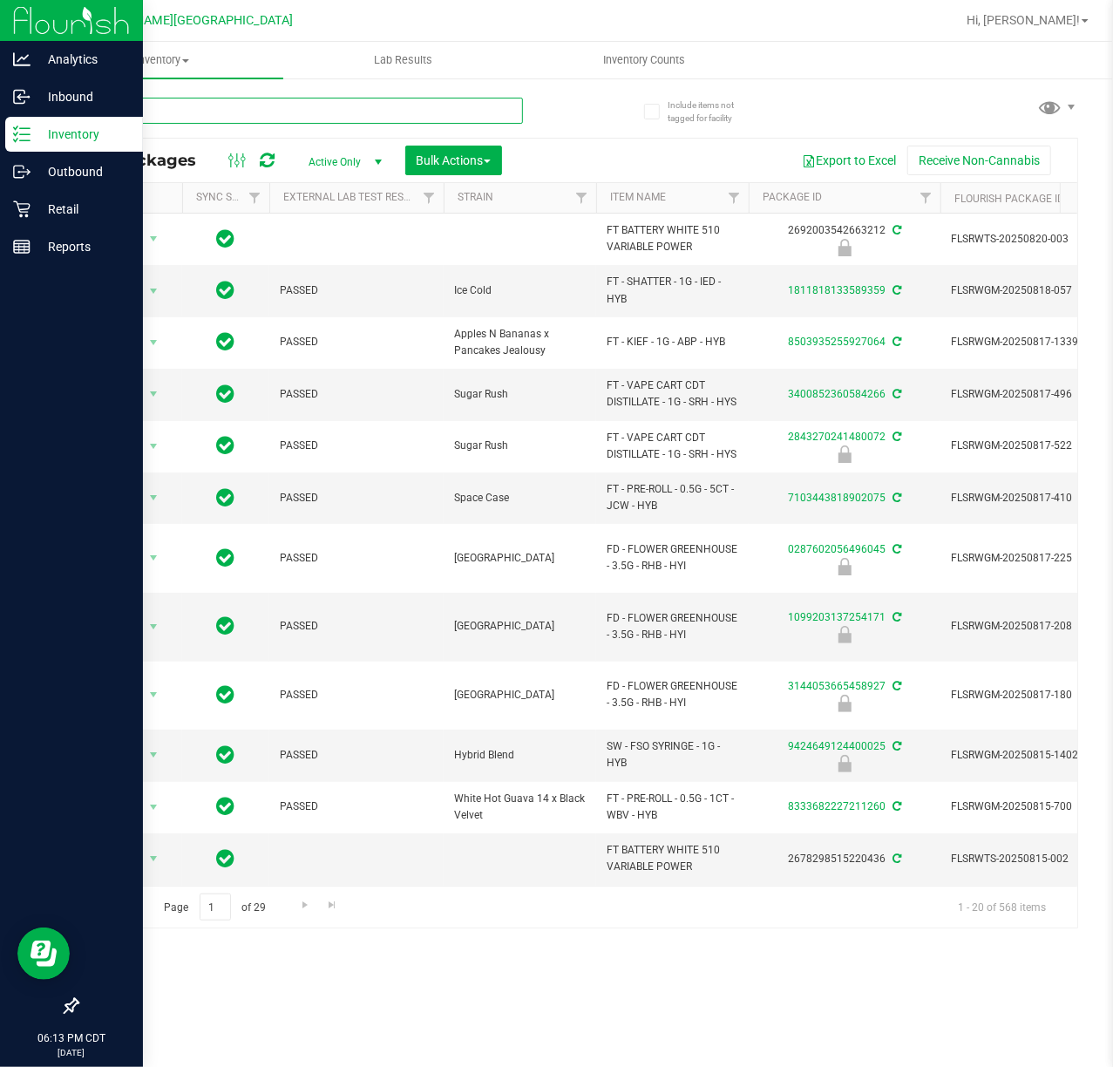
click at [349, 113] on input "text" at bounding box center [300, 111] width 446 height 26
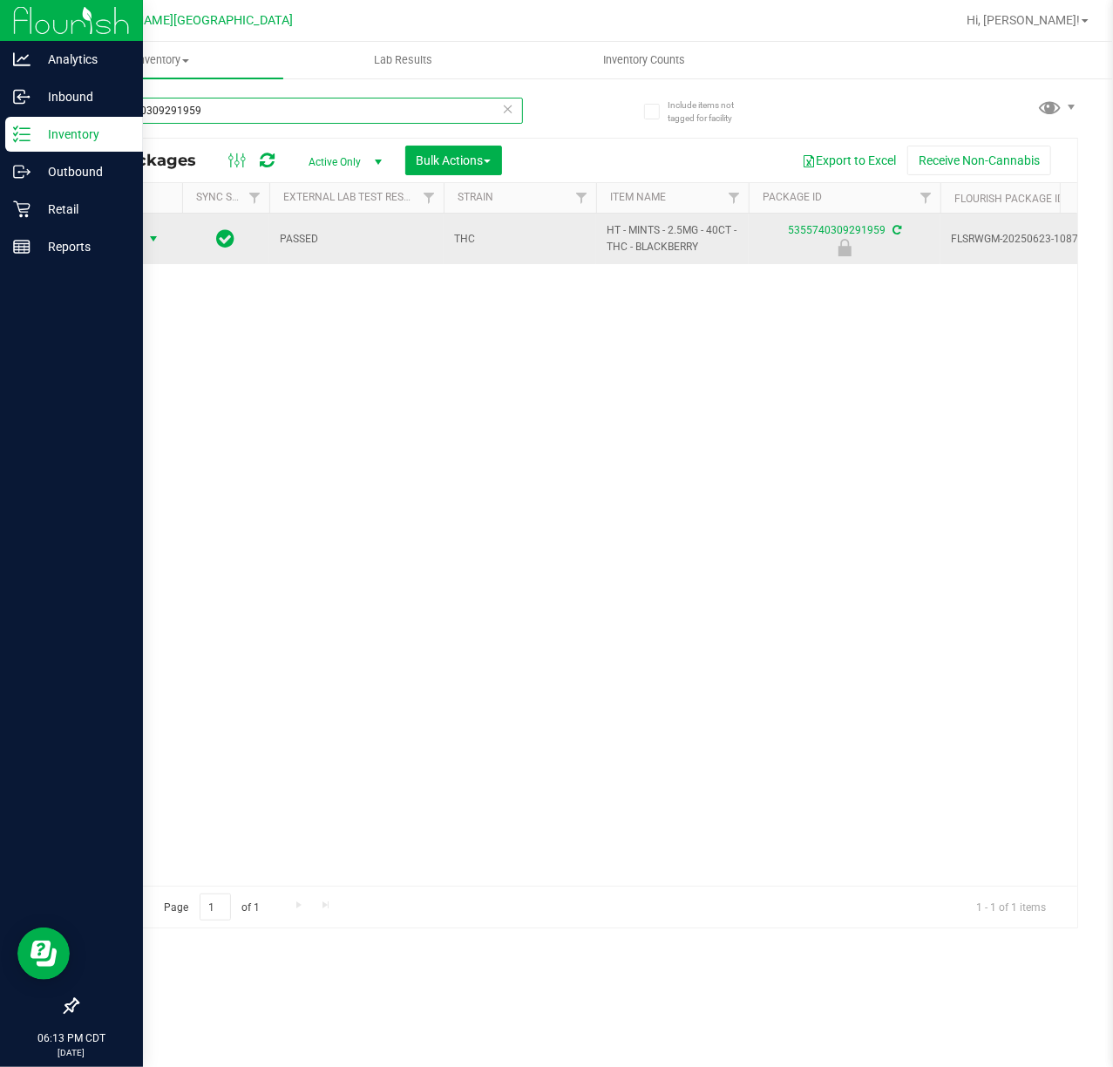
type input "5355740309291959"
click at [141, 242] on span "Action" at bounding box center [118, 239] width 47 height 24
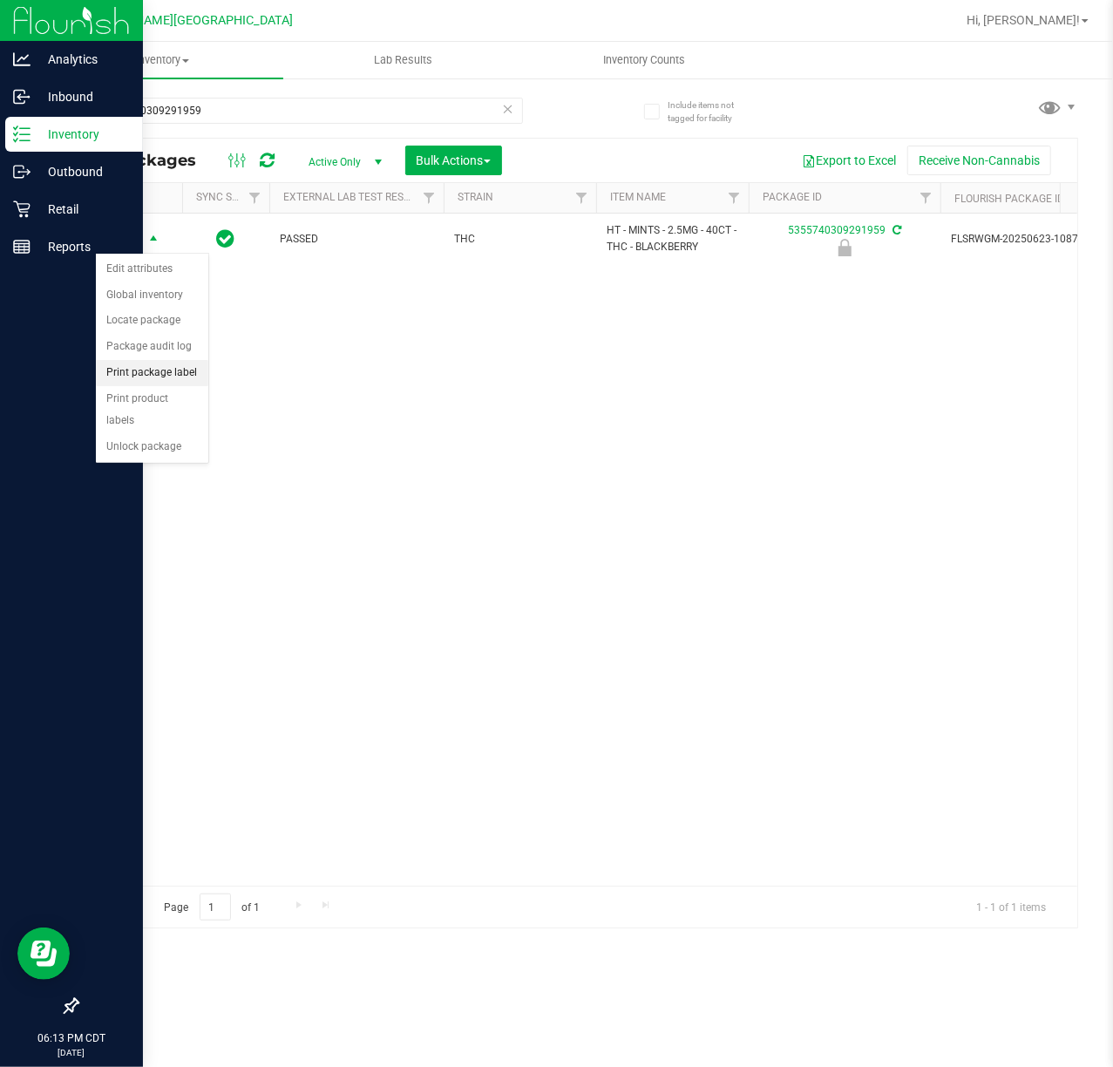
click at [179, 381] on li "Print package label" at bounding box center [152, 373] width 112 height 26
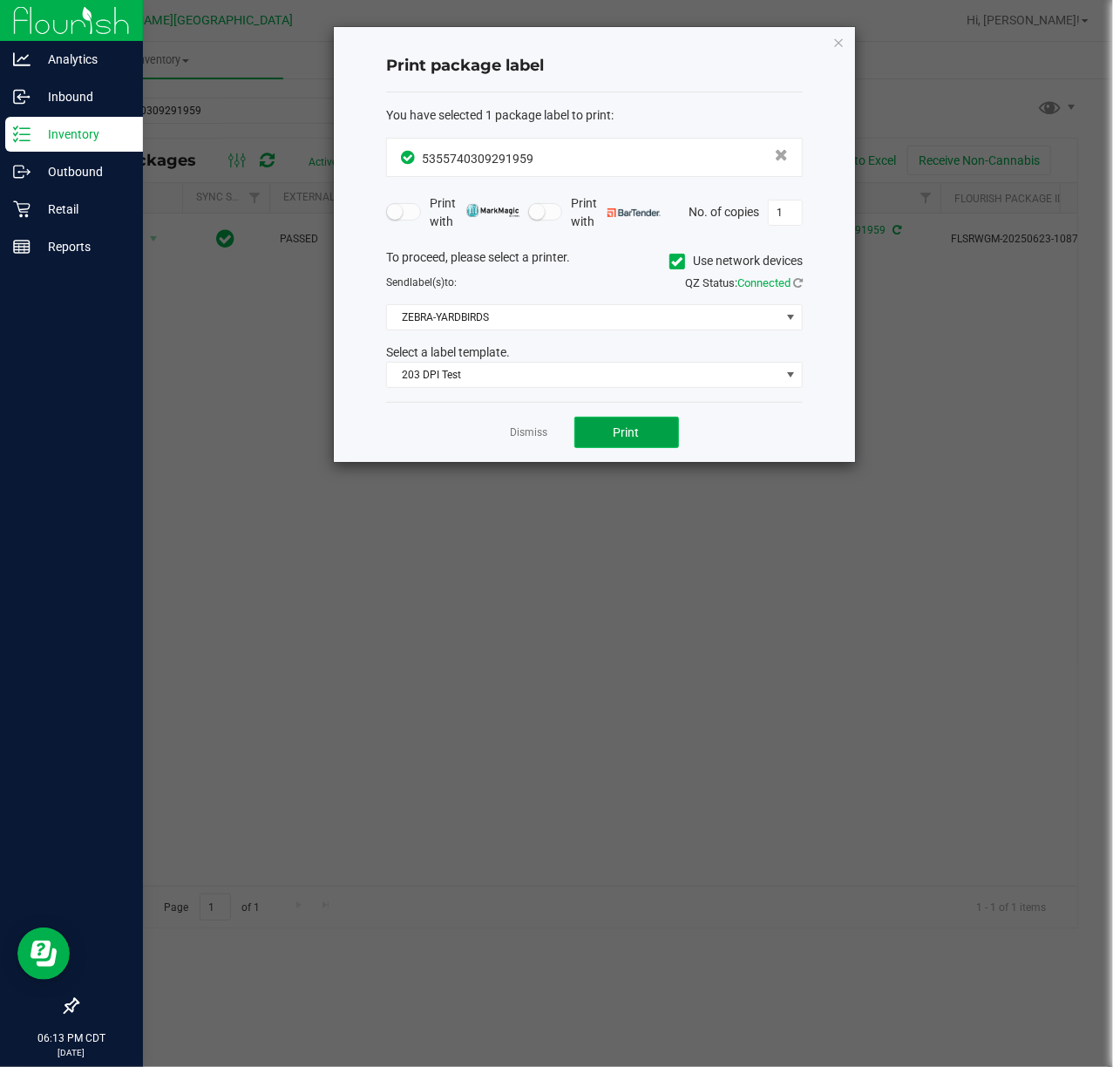
click at [610, 429] on button "Print" at bounding box center [626, 432] width 105 height 31
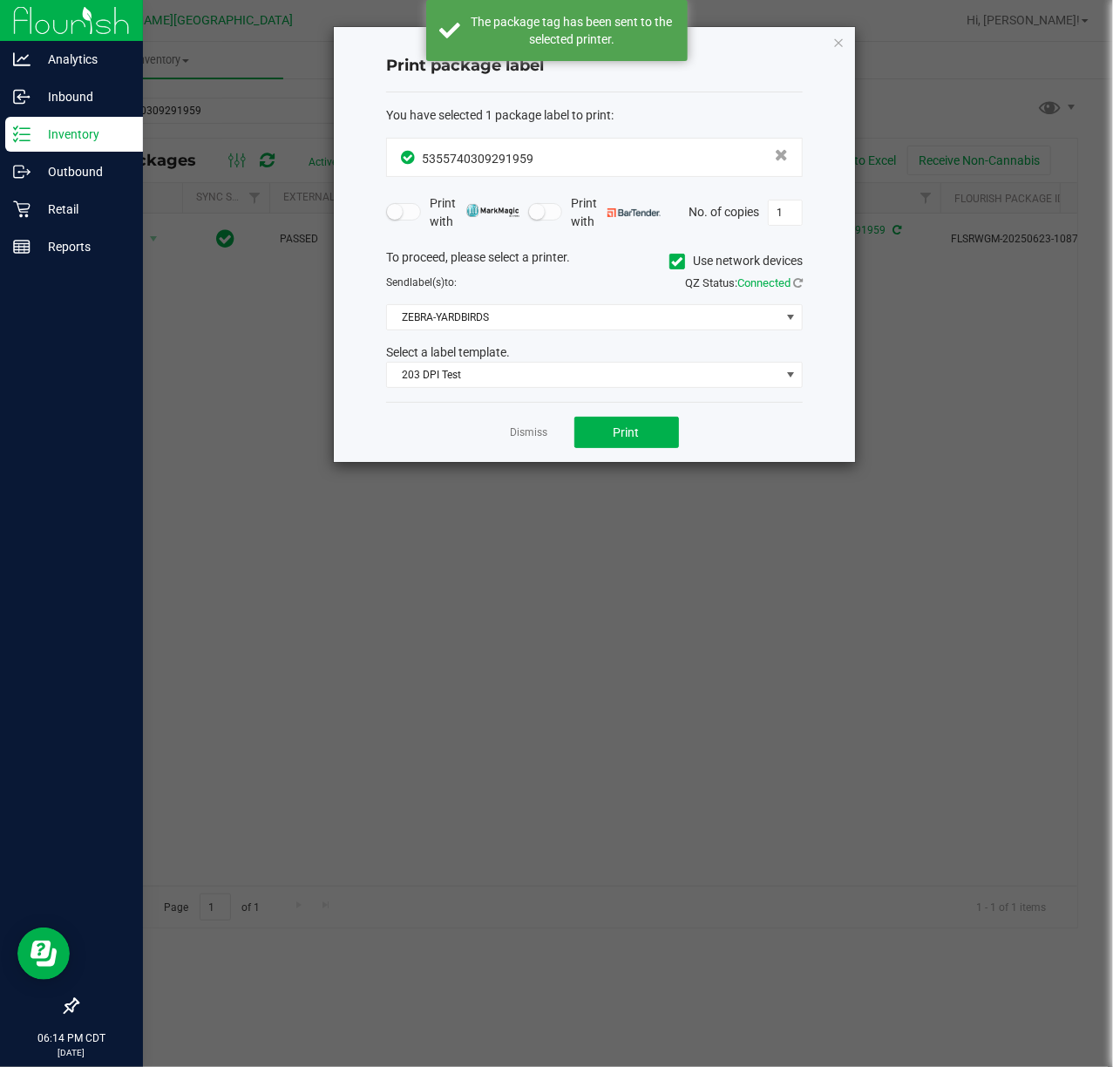
drag, startPoint x: 533, startPoint y: 443, endPoint x: 513, endPoint y: 427, distance: 25.5
click at [530, 440] on link "Dismiss" at bounding box center [529, 432] width 37 height 15
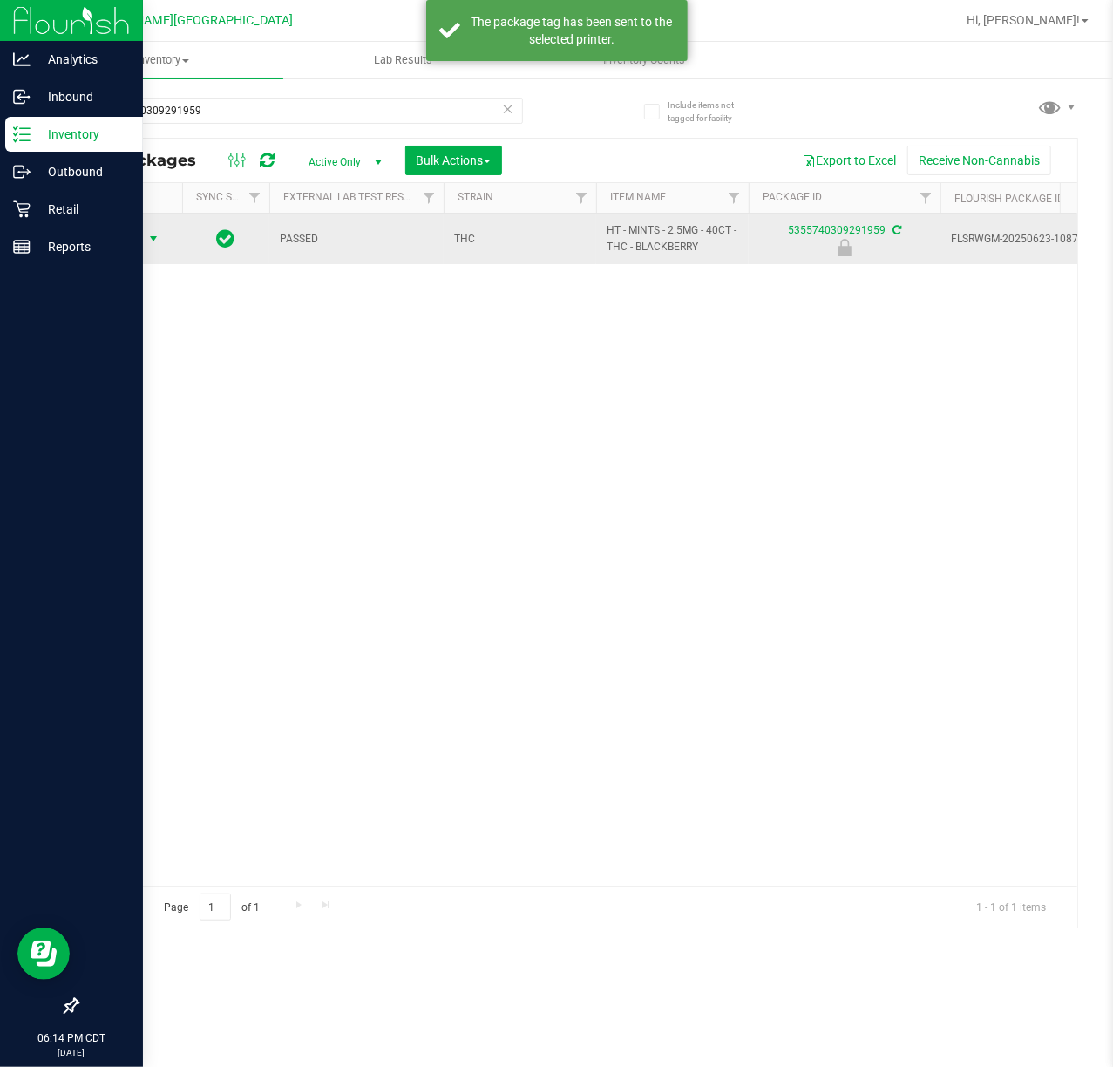
click at [157, 241] on span "select" at bounding box center [153, 239] width 14 height 14
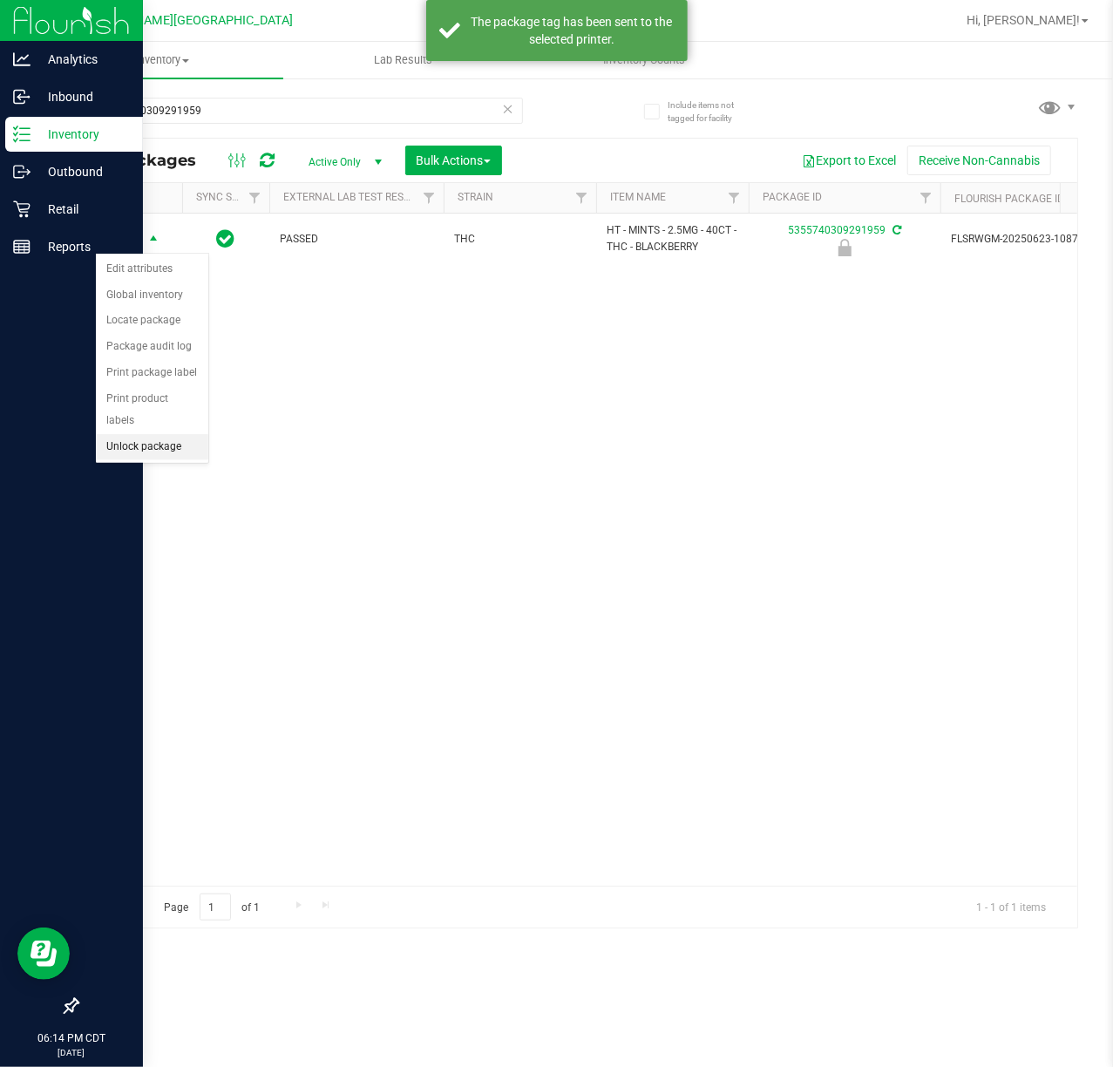
click at [167, 447] on li "Unlock package" at bounding box center [152, 447] width 112 height 26
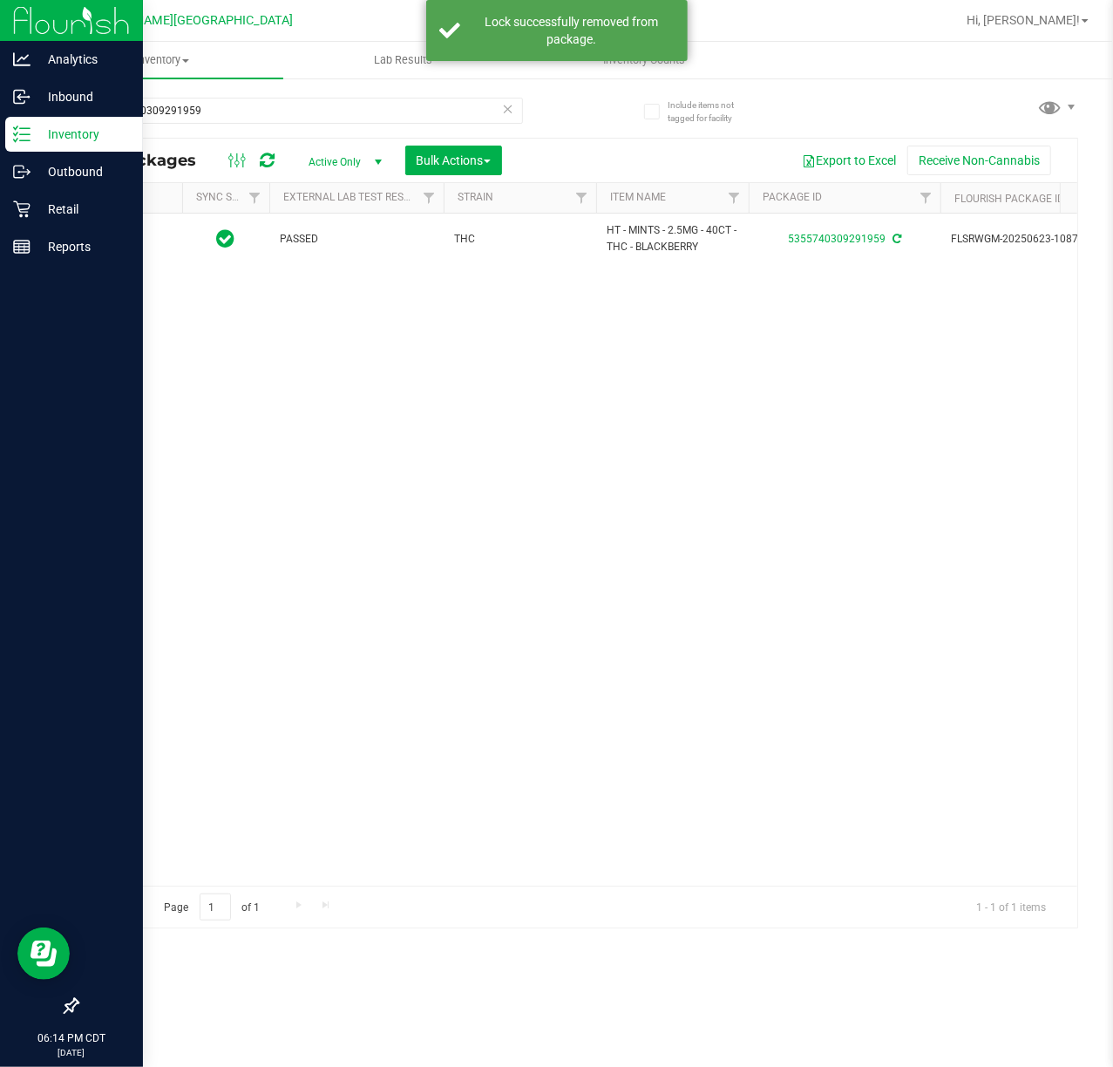
type input "[DATE]"
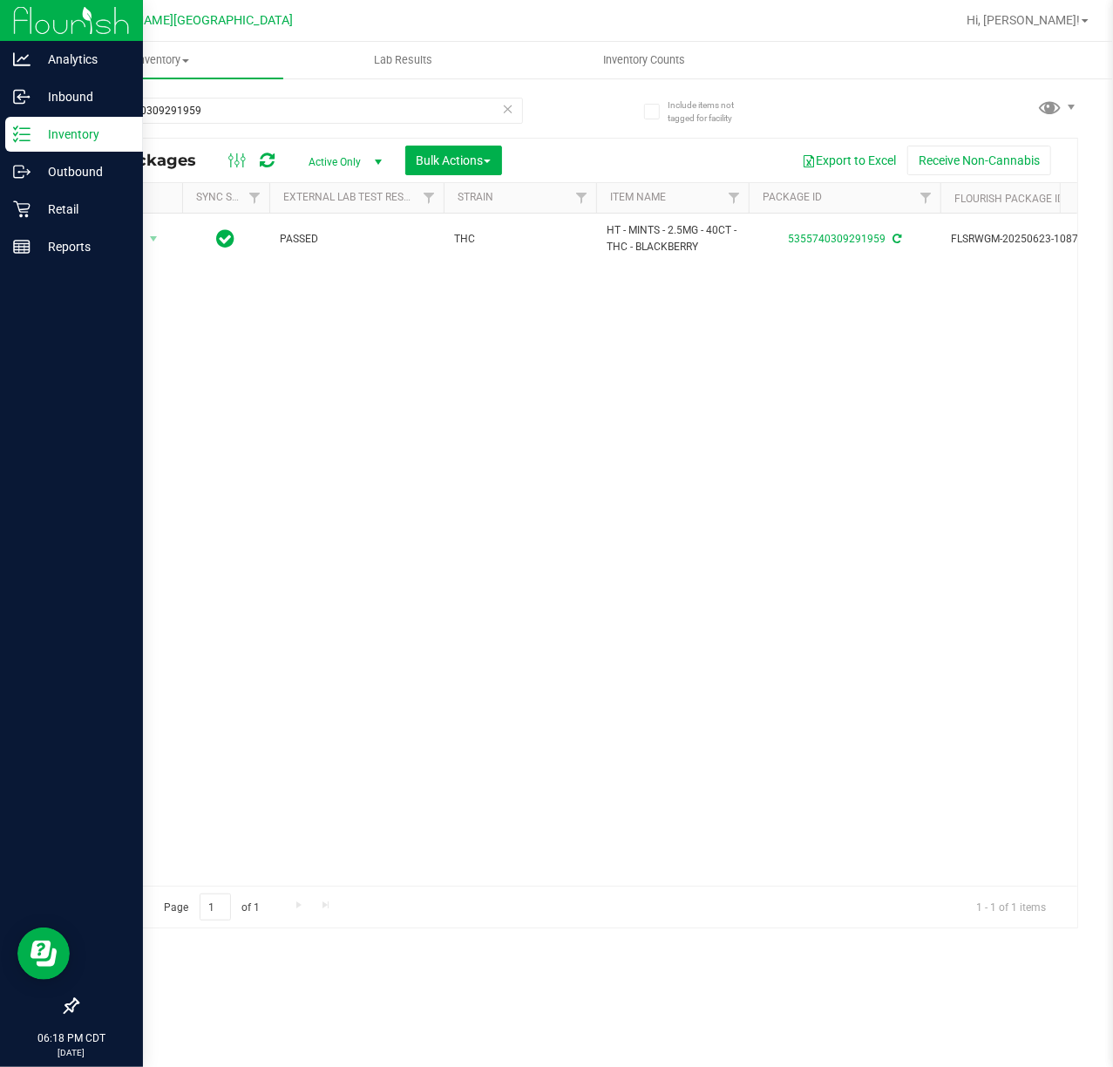
click at [506, 116] on icon at bounding box center [508, 108] width 12 height 21
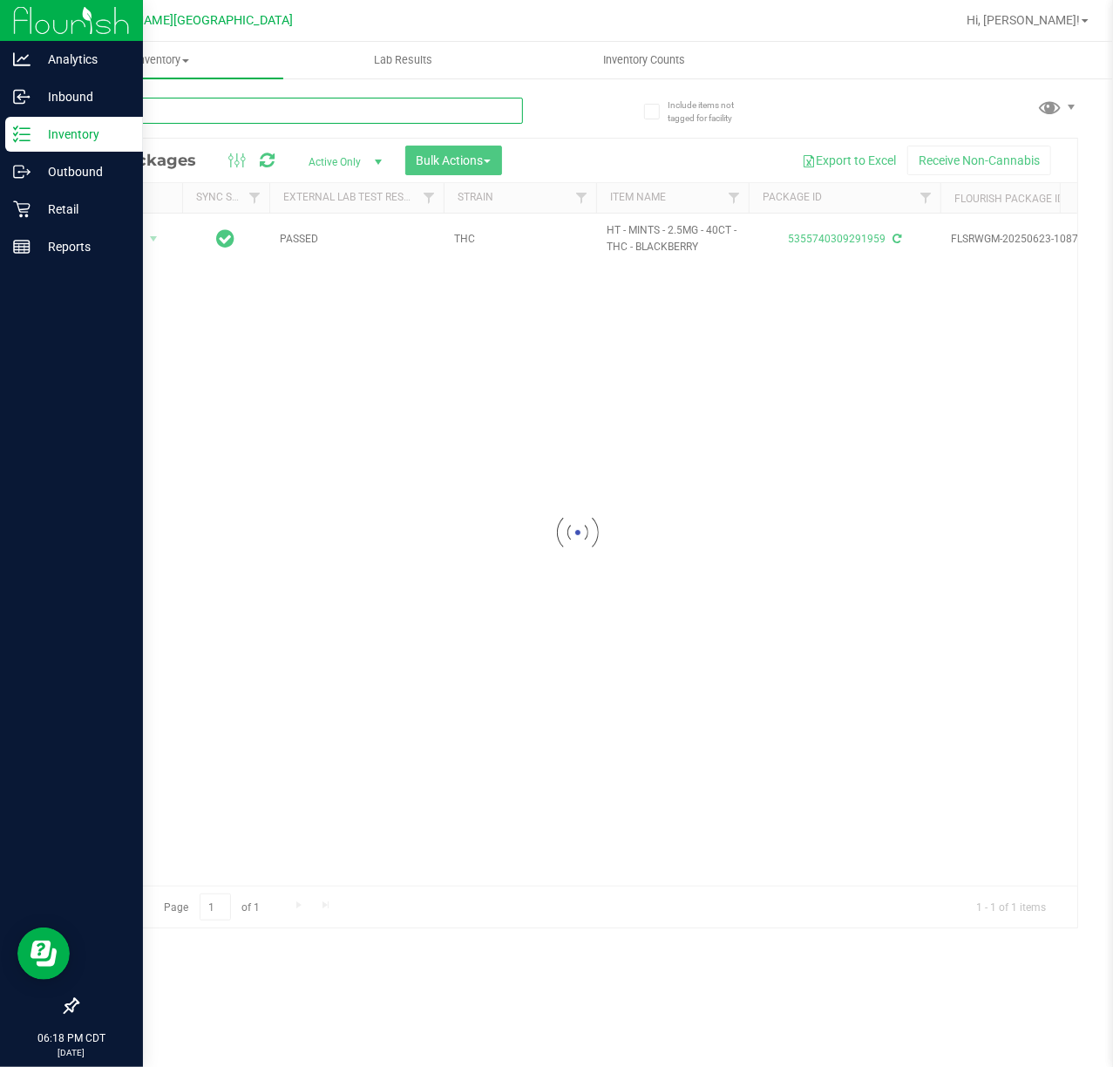
click at [389, 105] on input "text" at bounding box center [300, 111] width 446 height 26
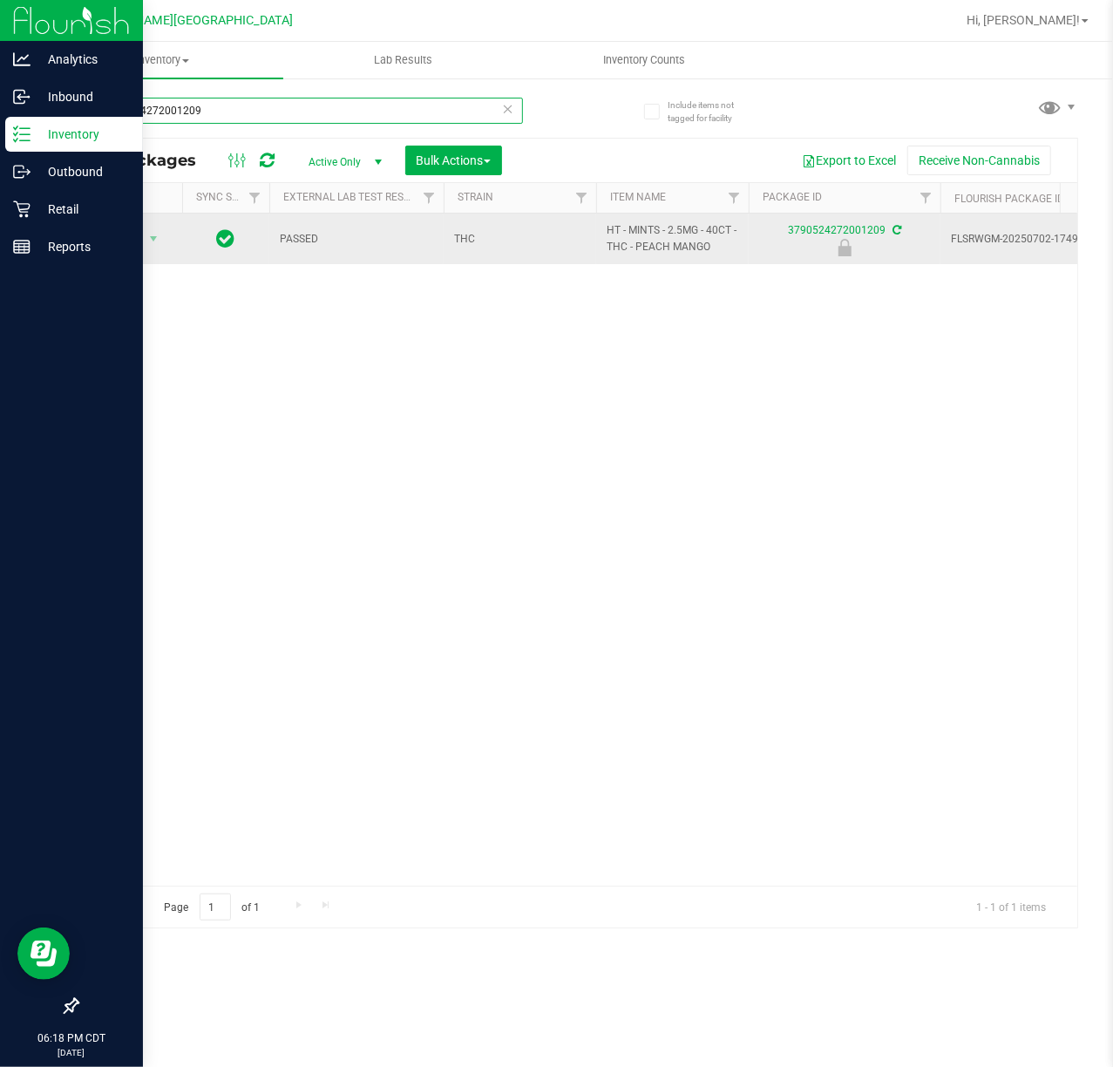
type input "3790524272001209"
click at [166, 232] on div "Action Action Edit attributes Global inventory Locate package Package audit log…" at bounding box center [130, 239] width 84 height 24
click at [153, 234] on span "select" at bounding box center [153, 239] width 14 height 14
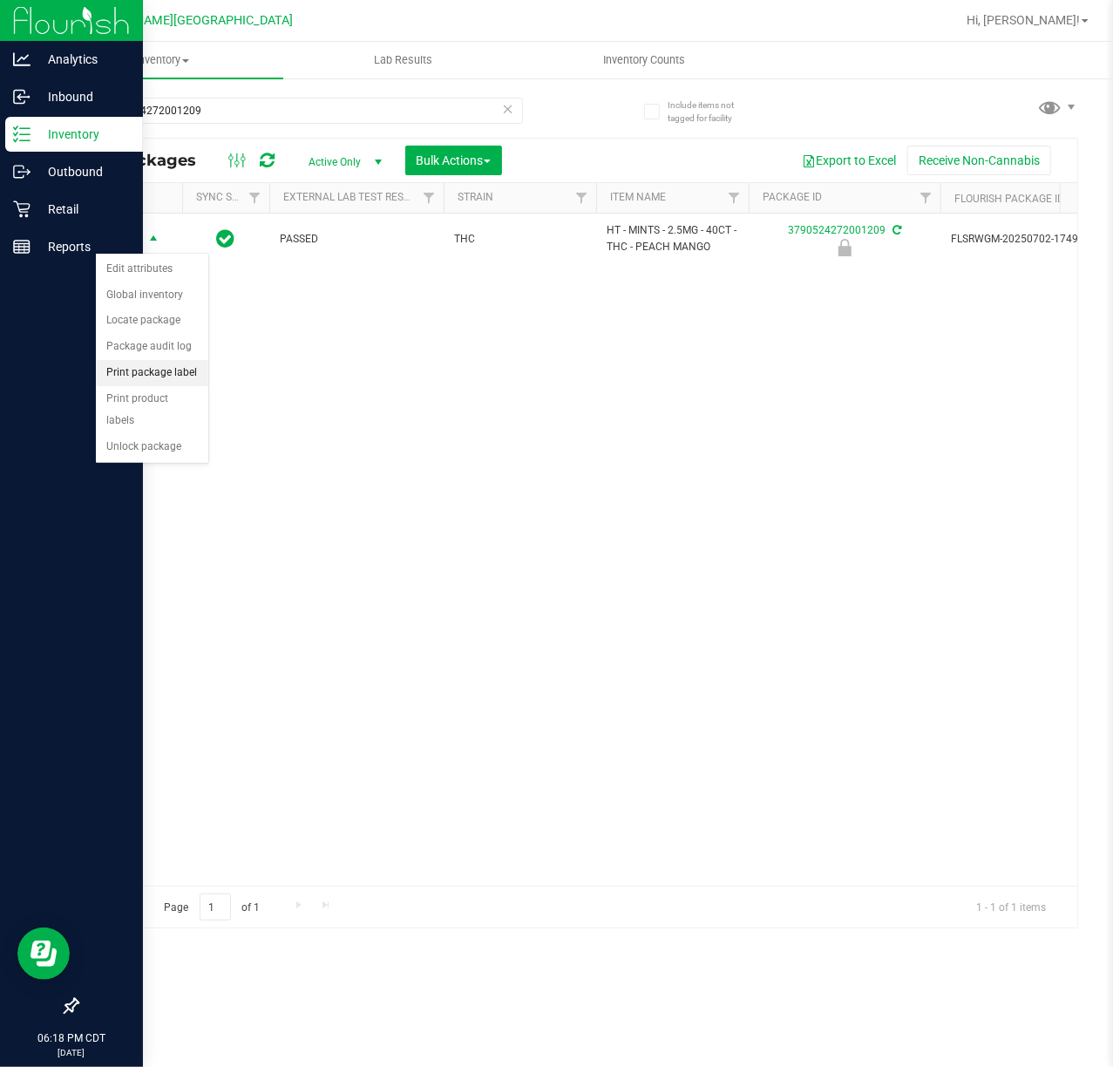
click at [164, 375] on li "Print package label" at bounding box center [152, 373] width 112 height 26
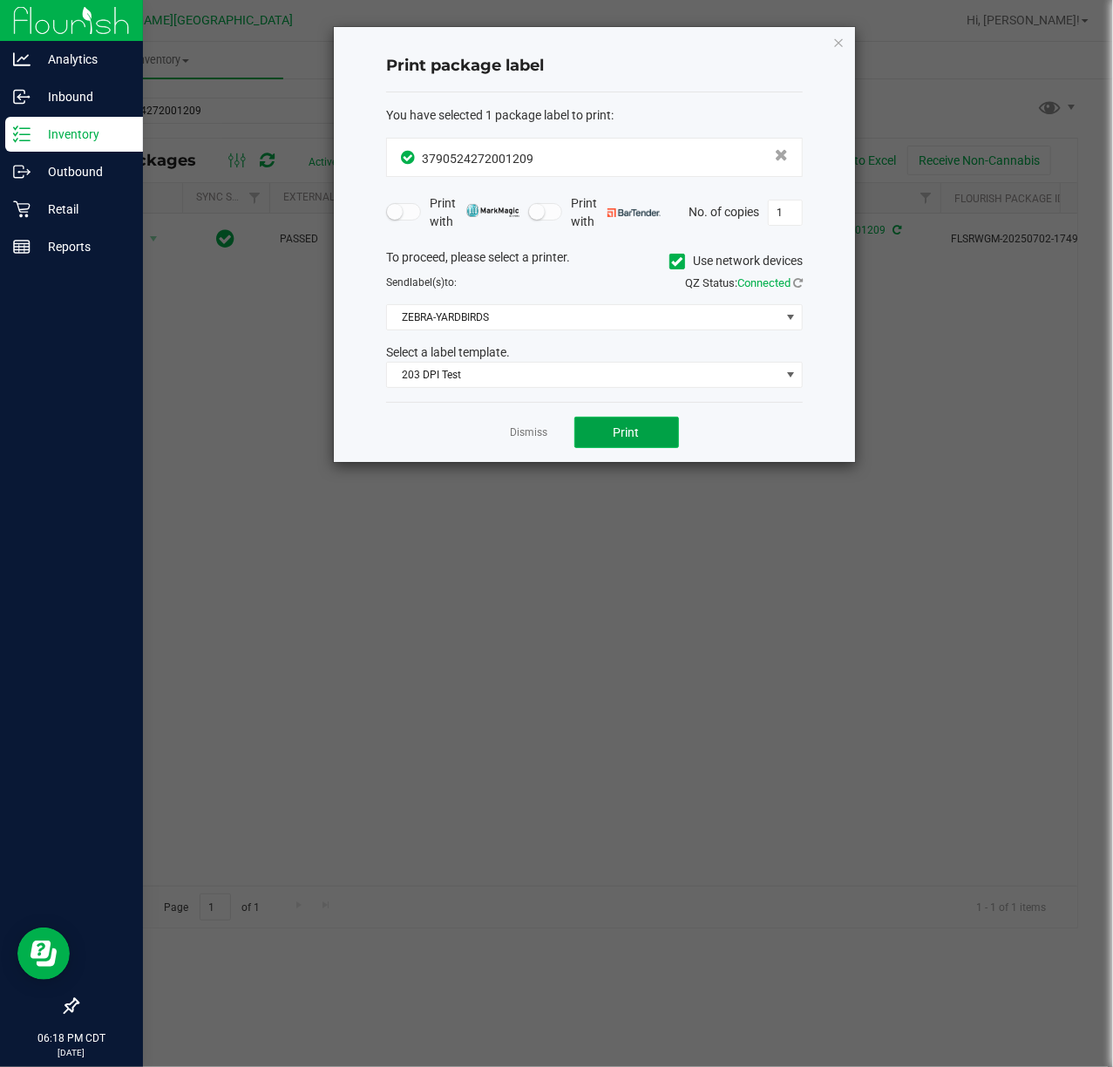
click at [621, 434] on span "Print" at bounding box center [627, 432] width 26 height 14
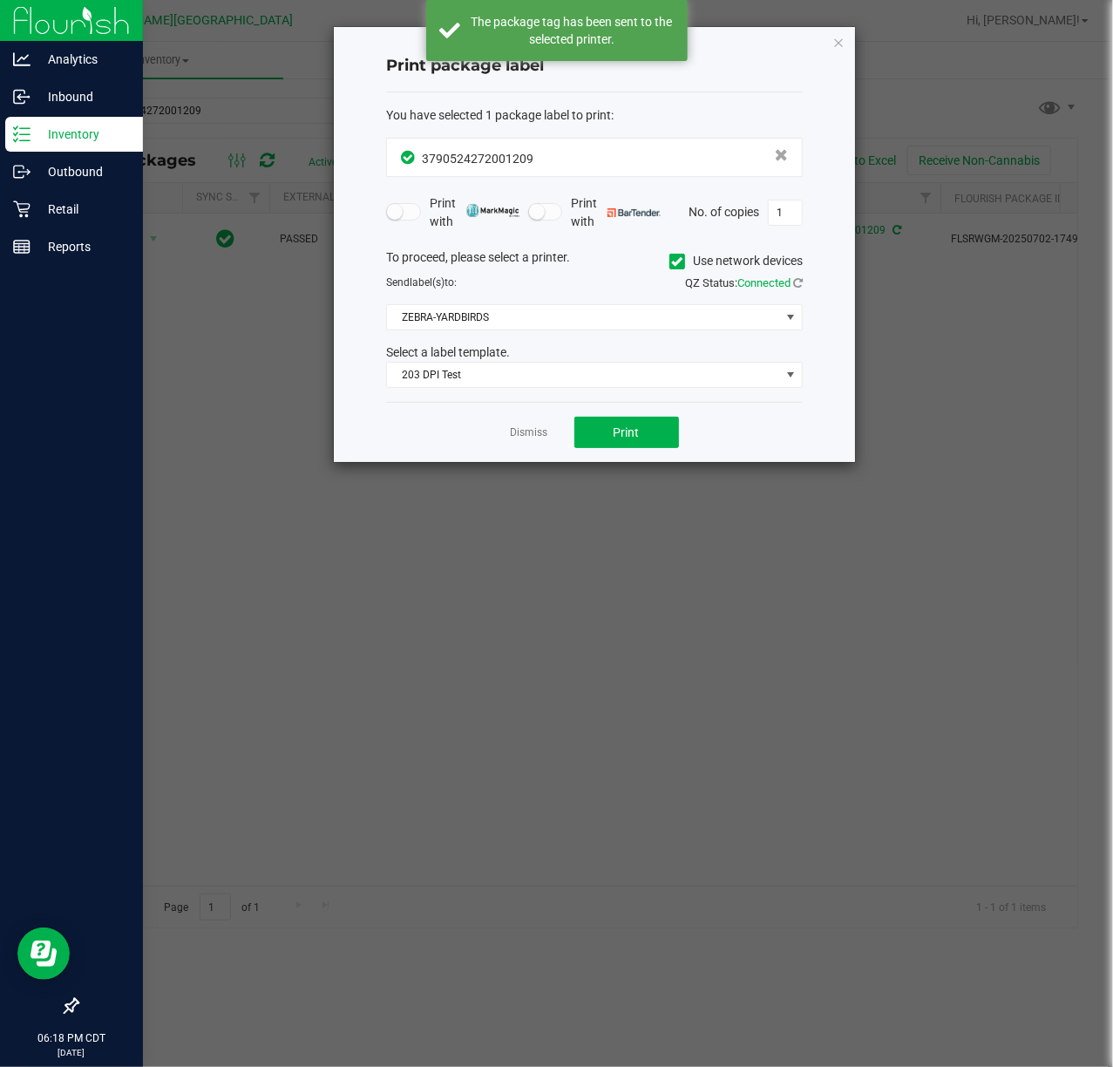
click at [517, 442] on app-cancel-button "Dismiss" at bounding box center [529, 433] width 37 height 18
click at [526, 438] on link "Dismiss" at bounding box center [529, 432] width 37 height 15
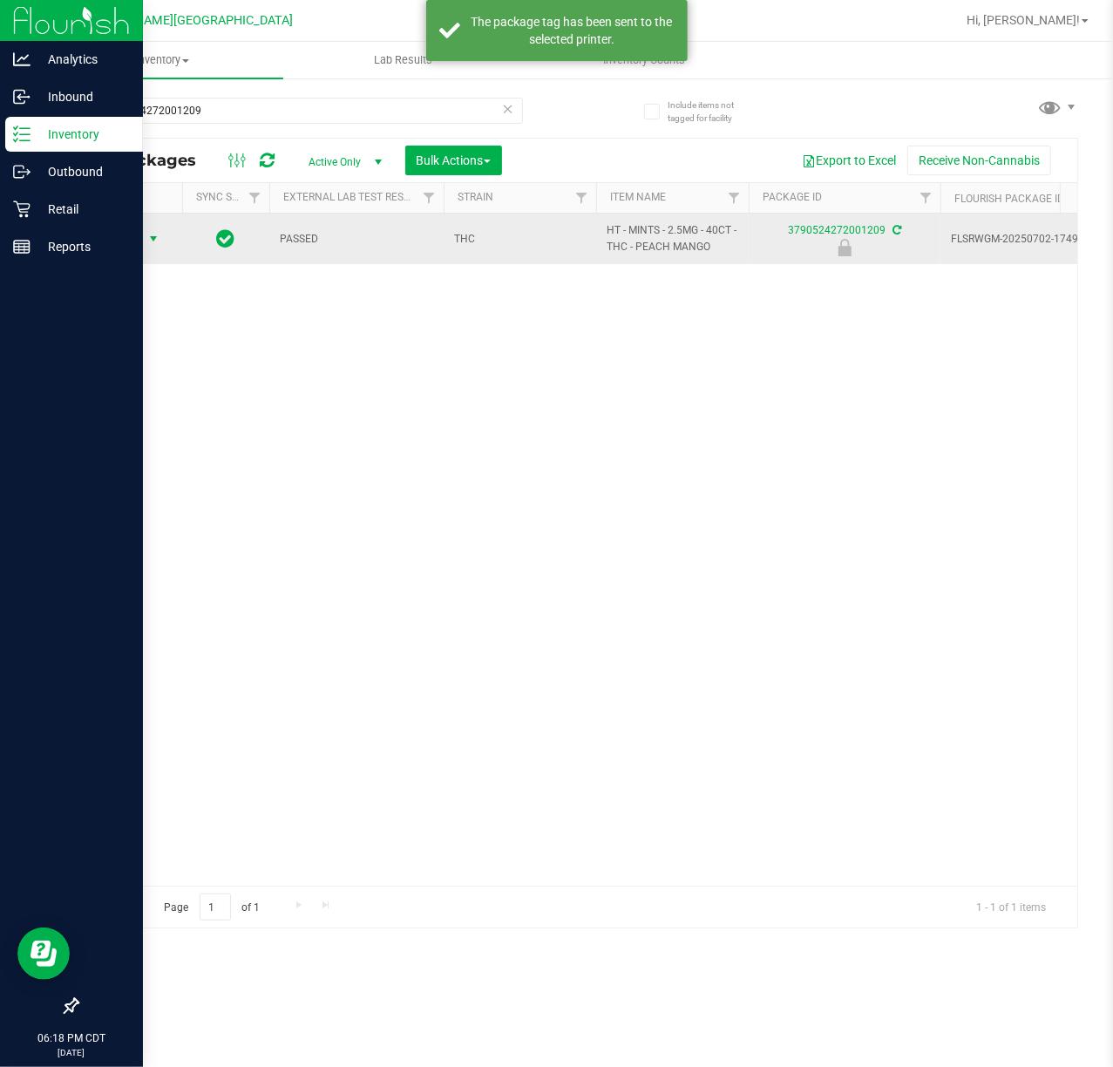
click at [161, 241] on span "select" at bounding box center [154, 239] width 22 height 24
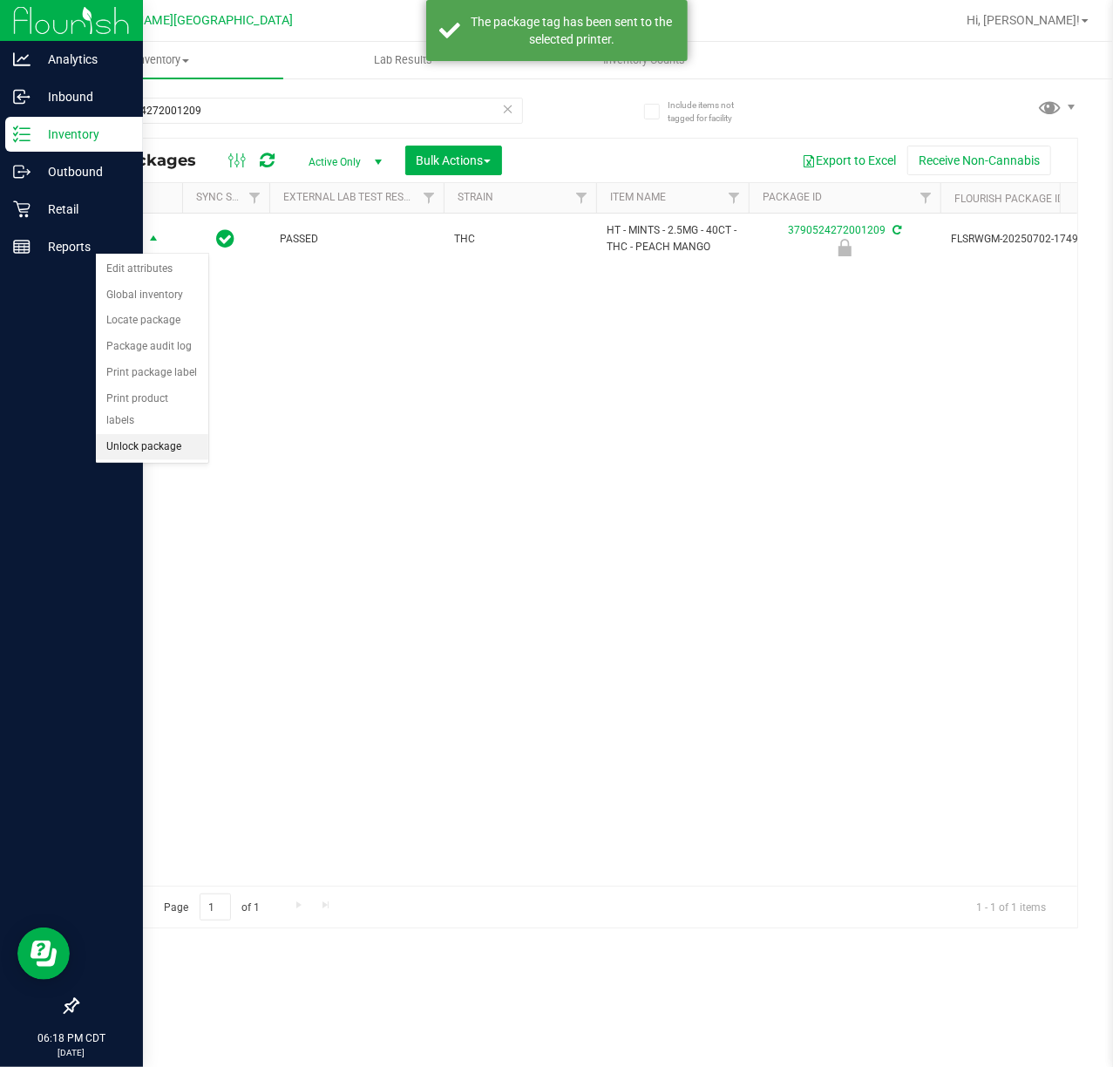
click at [174, 444] on li "Unlock package" at bounding box center [152, 447] width 112 height 26
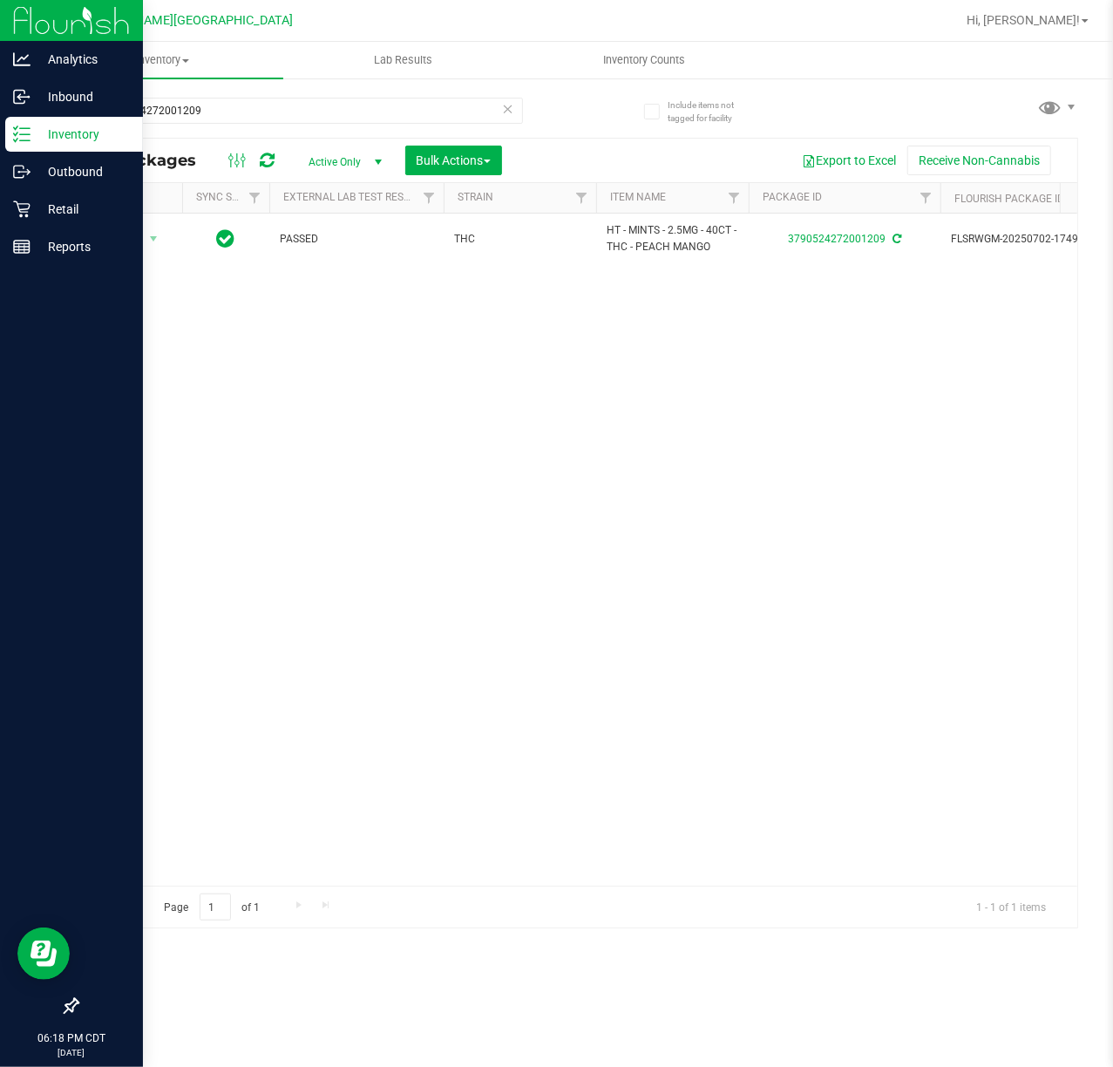
click at [507, 110] on icon at bounding box center [508, 108] width 12 height 21
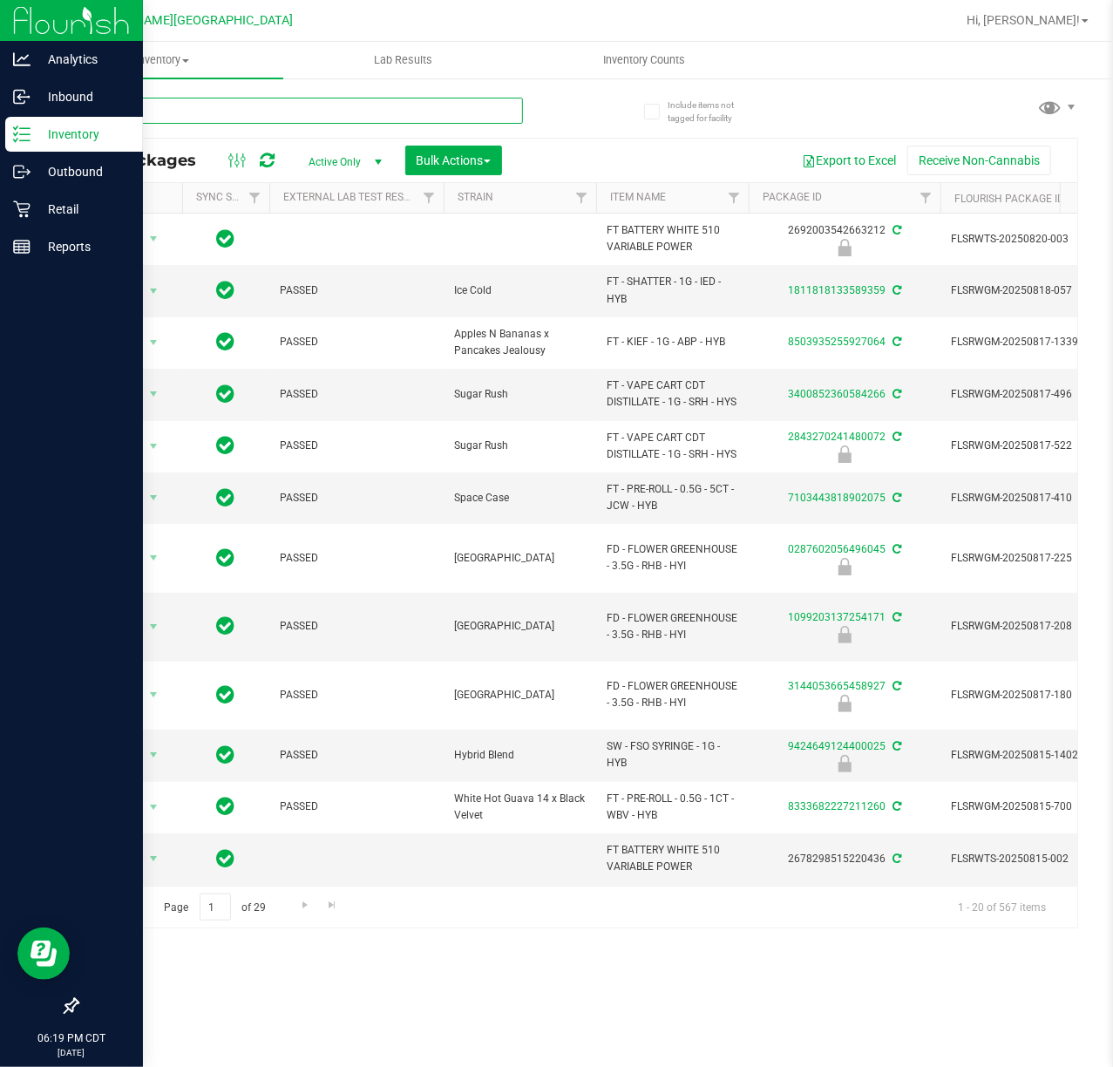
click at [315, 110] on input "text" at bounding box center [300, 111] width 446 height 26
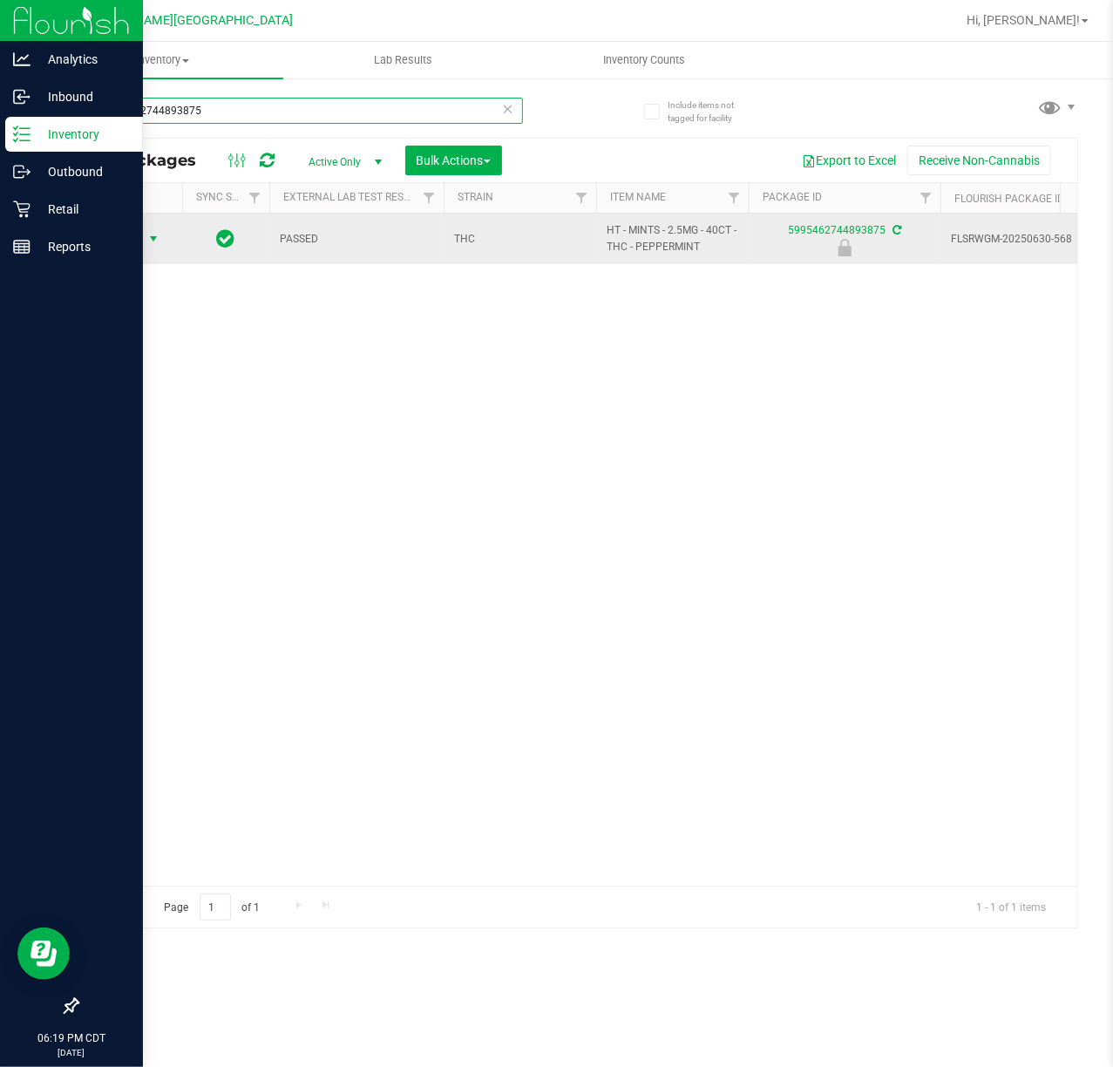
type input "5995462744893875"
click at [144, 248] on span "select" at bounding box center [154, 239] width 22 height 24
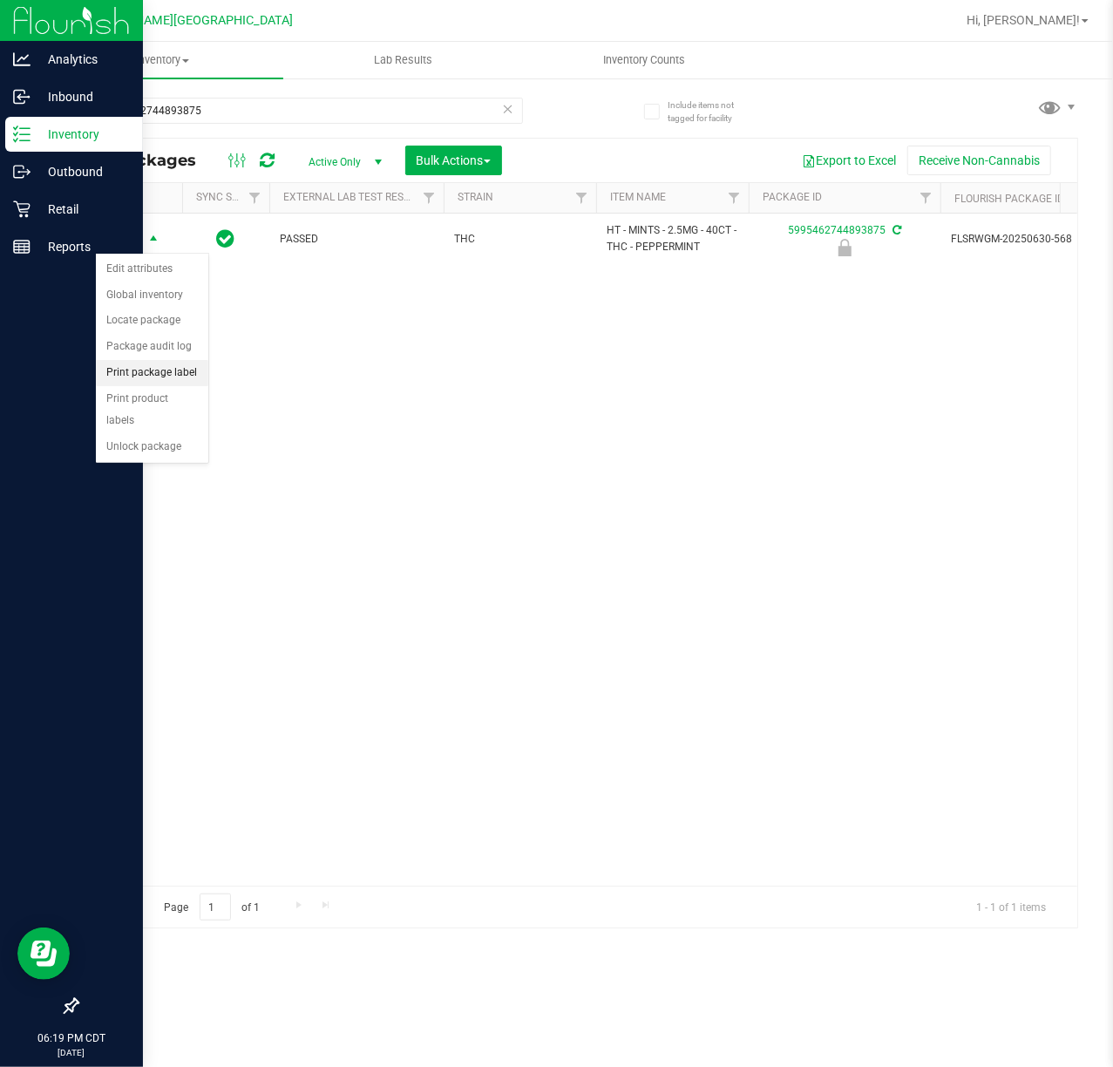
click at [175, 371] on li "Print package label" at bounding box center [152, 373] width 112 height 26
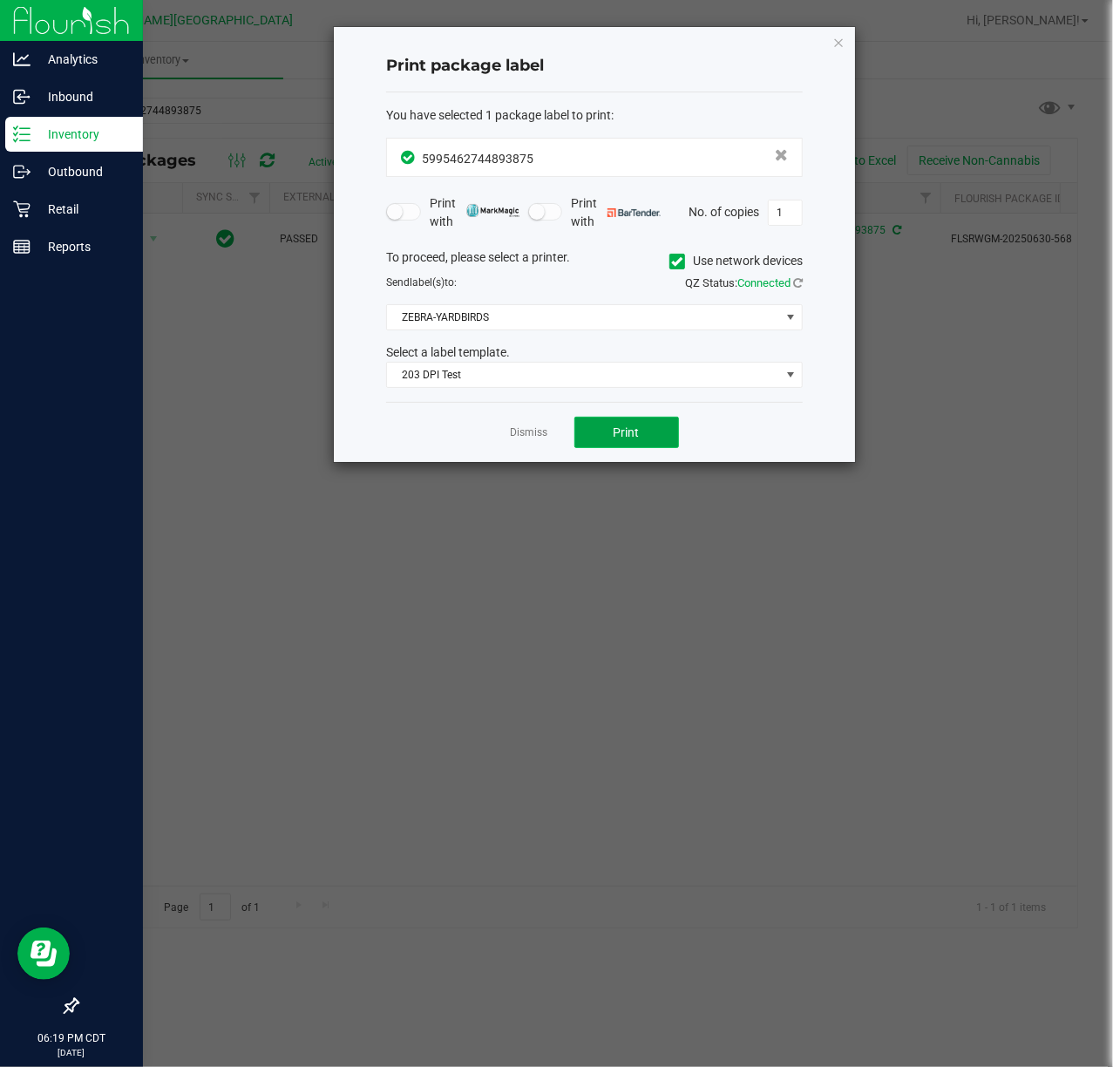
click at [638, 425] on button "Print" at bounding box center [626, 432] width 105 height 31
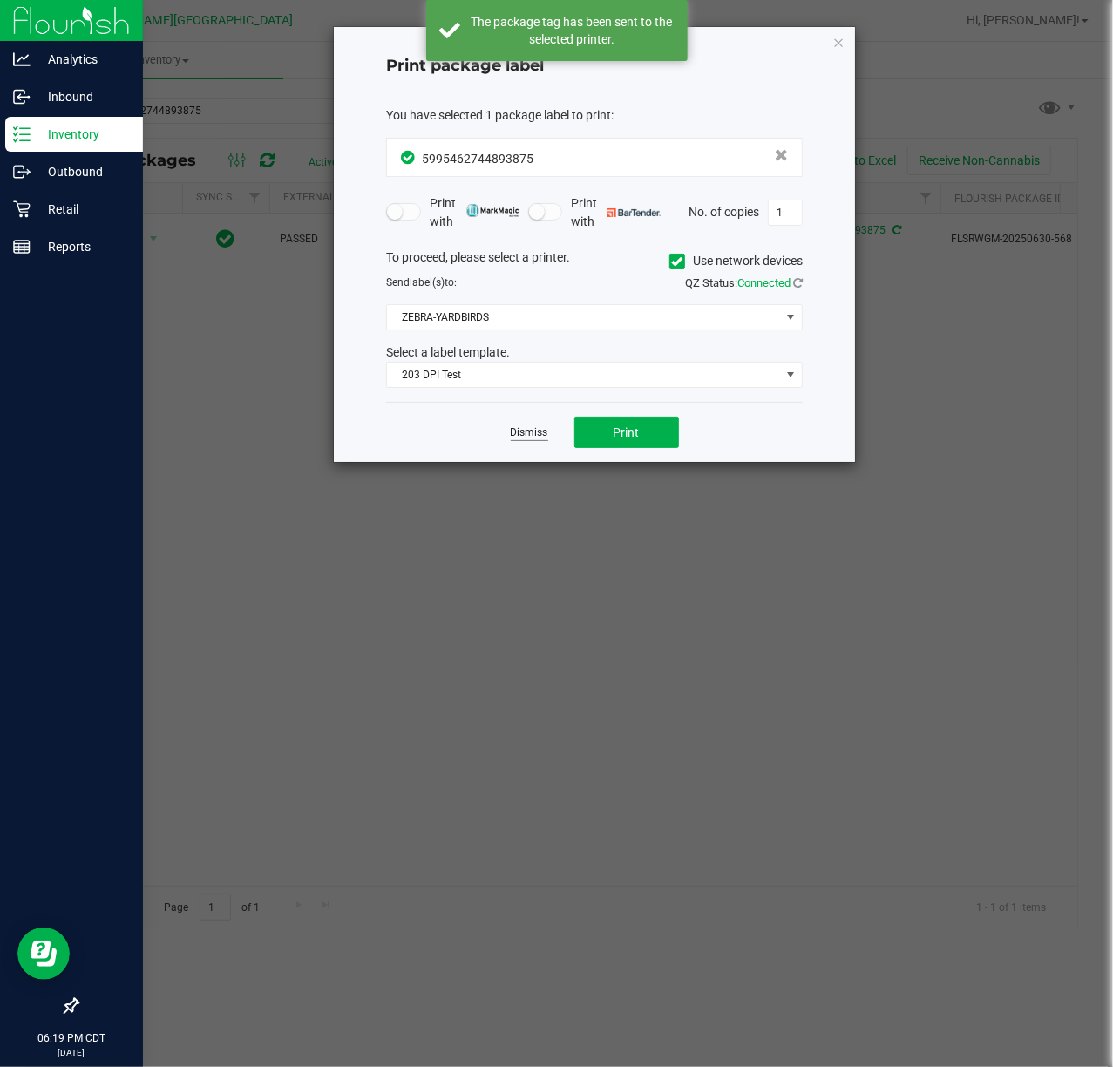
click at [535, 429] on link "Dismiss" at bounding box center [529, 432] width 37 height 15
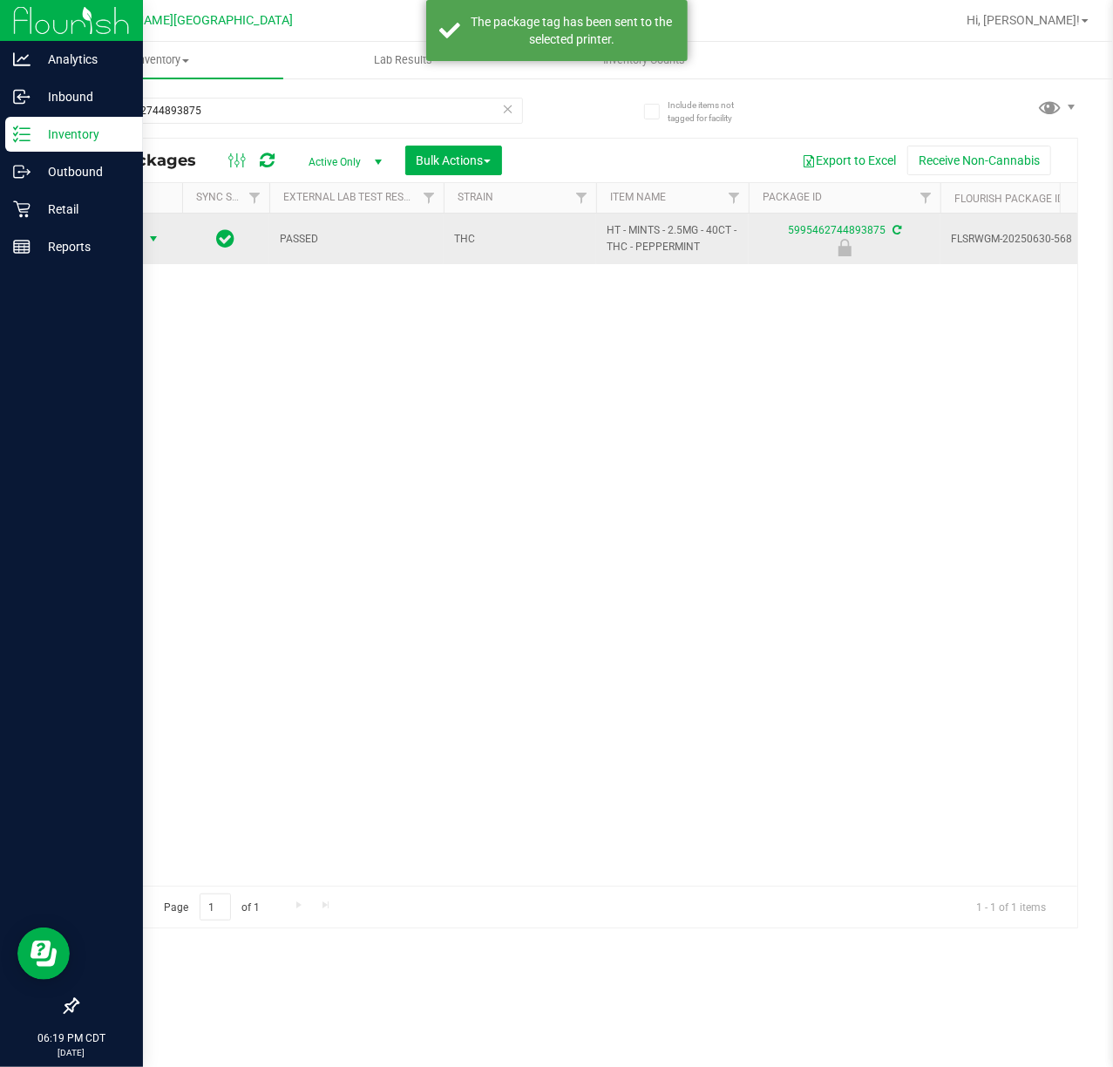
click at [132, 237] on span "Action" at bounding box center [118, 239] width 47 height 24
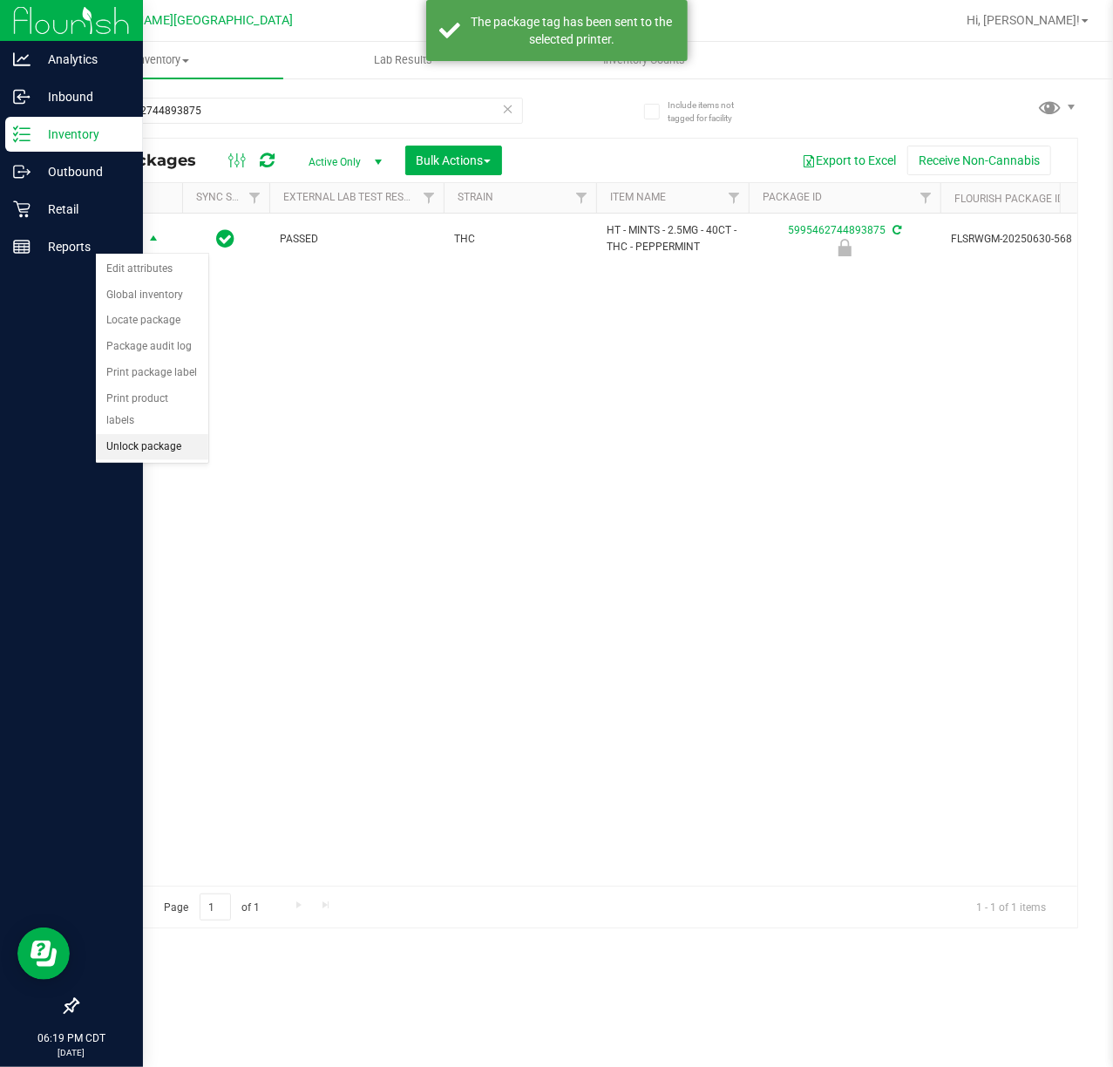
click at [164, 446] on li "Unlock package" at bounding box center [152, 447] width 112 height 26
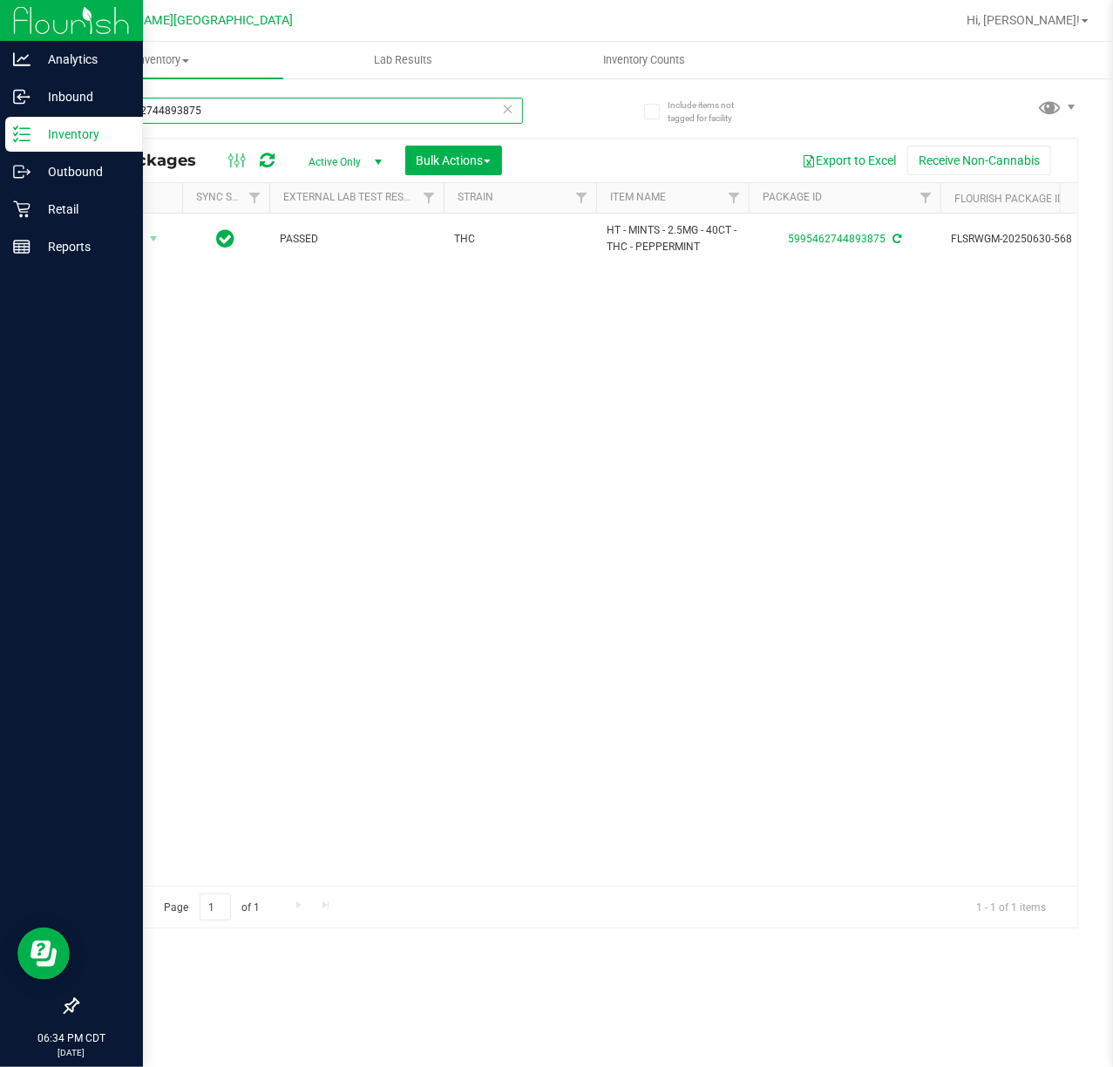
click at [197, 112] on input "5995462744893875" at bounding box center [300, 111] width 446 height 26
click at [199, 112] on input "5995462744893875" at bounding box center [300, 111] width 446 height 26
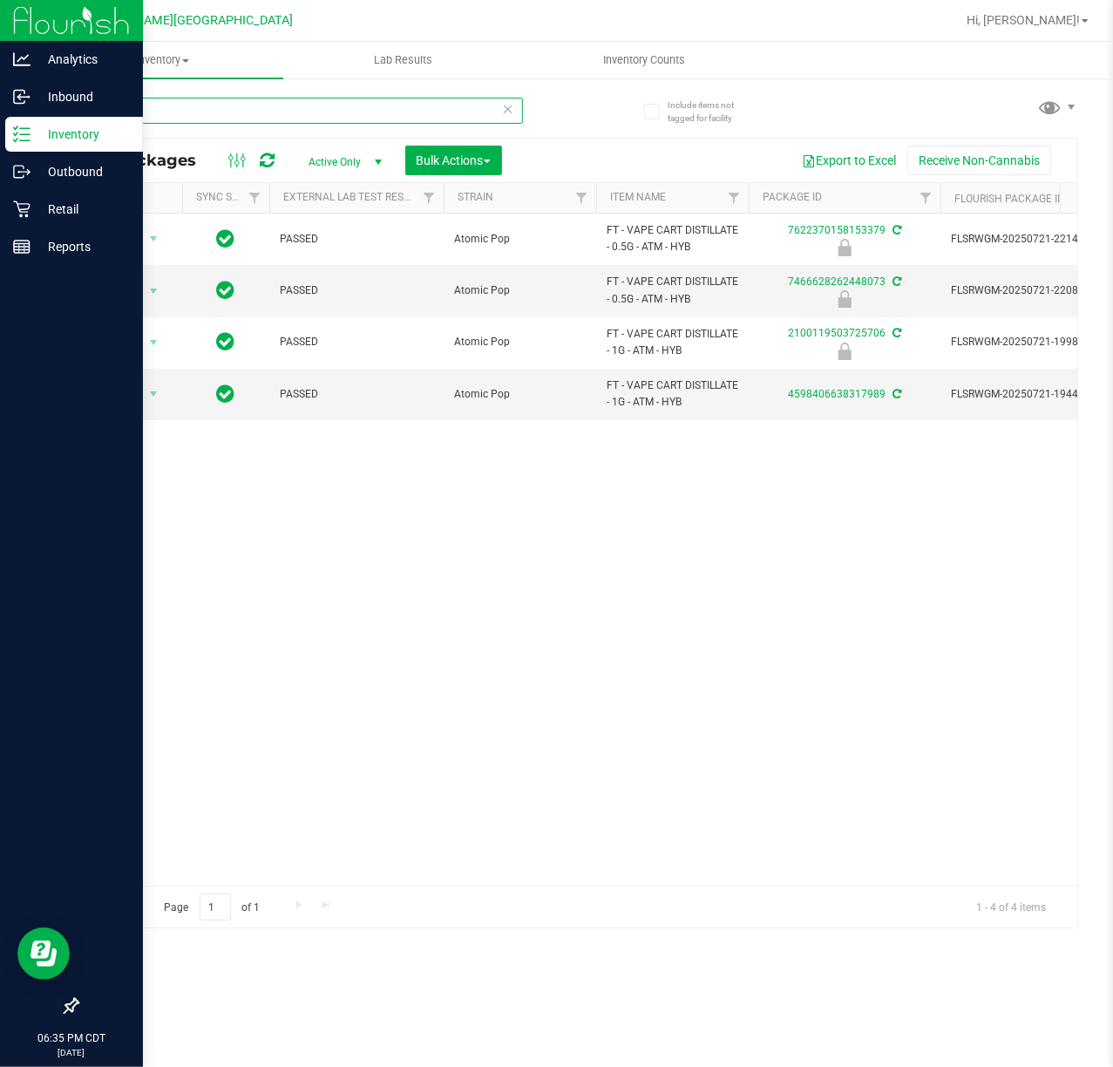
type input "atm"
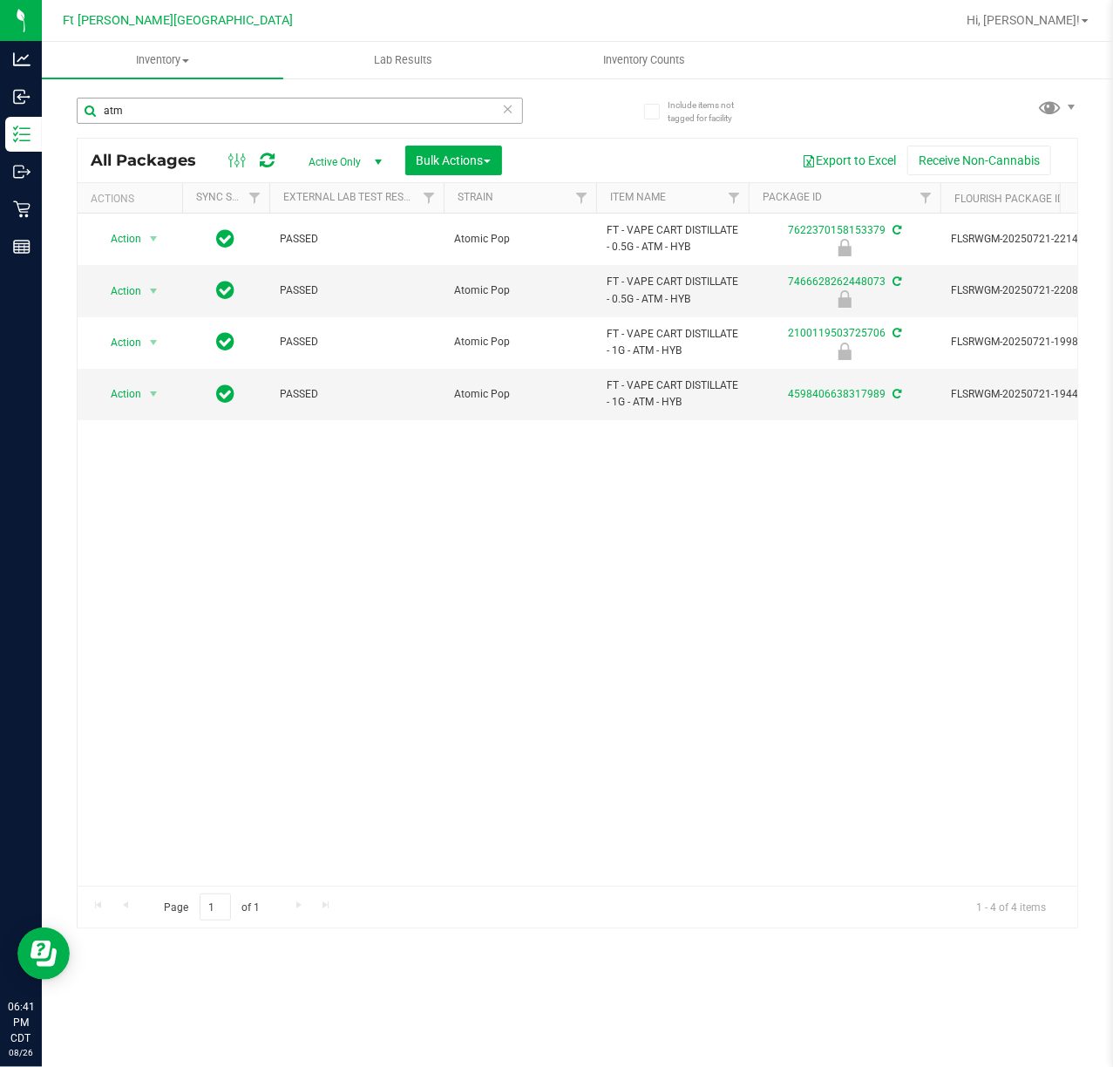
click at [514, 108] on div "atm" at bounding box center [300, 111] width 446 height 26
click at [510, 105] on icon at bounding box center [508, 108] width 12 height 21
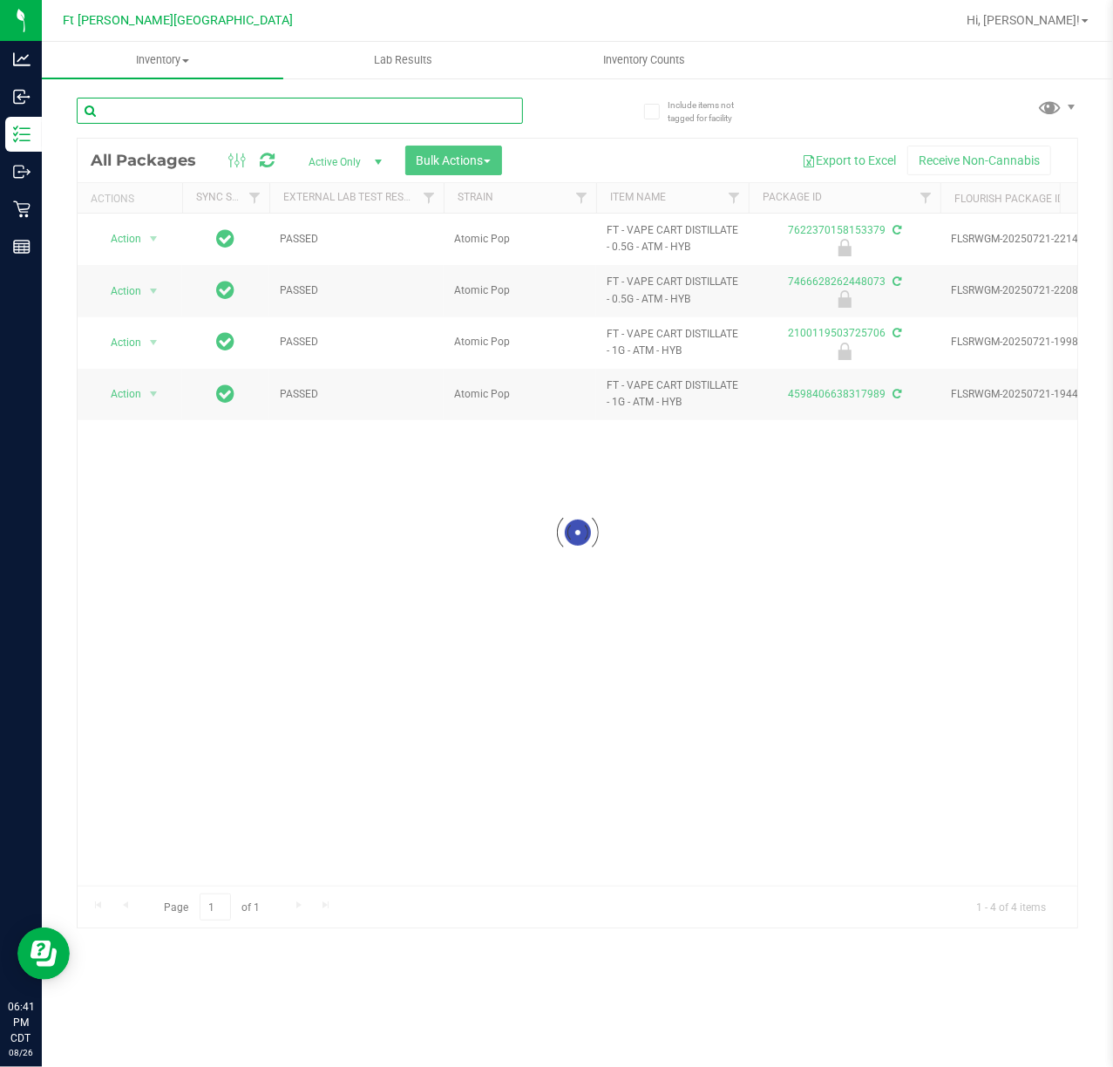
click at [345, 117] on input "text" at bounding box center [300, 111] width 446 height 26
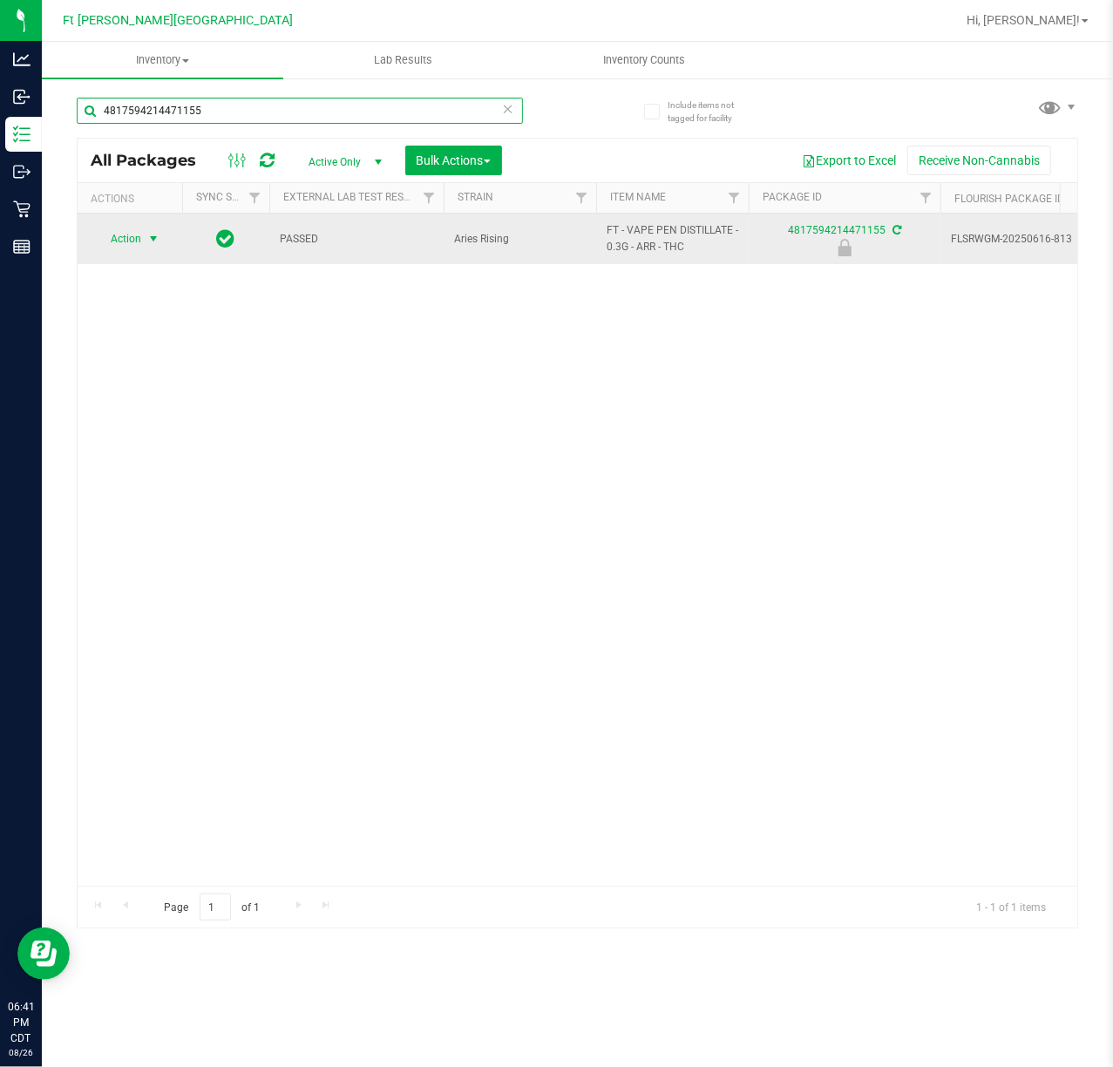
type input "4817594214471155"
click at [155, 234] on span "select" at bounding box center [153, 239] width 14 height 14
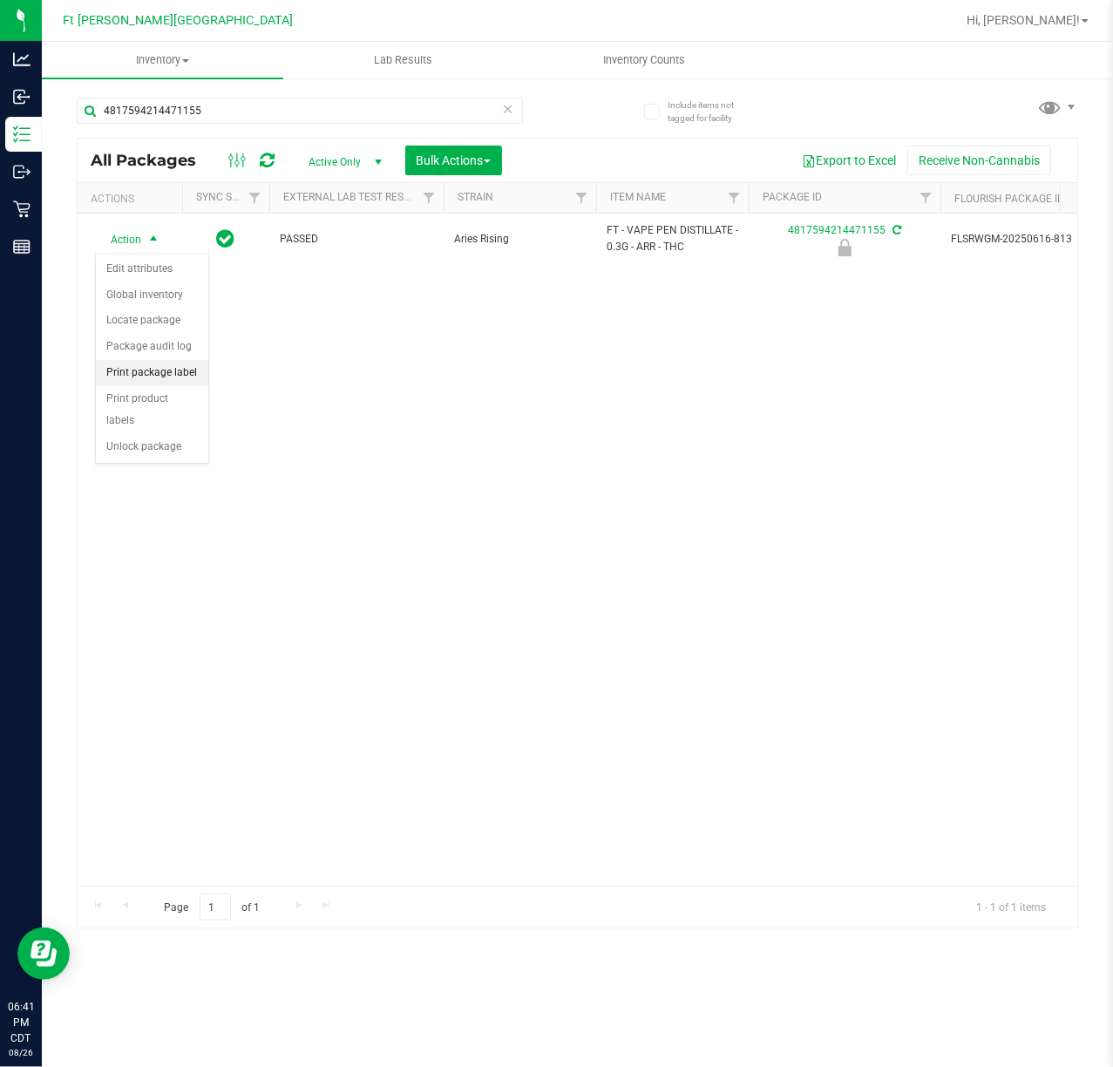
click at [169, 371] on li "Print package label" at bounding box center [152, 373] width 112 height 26
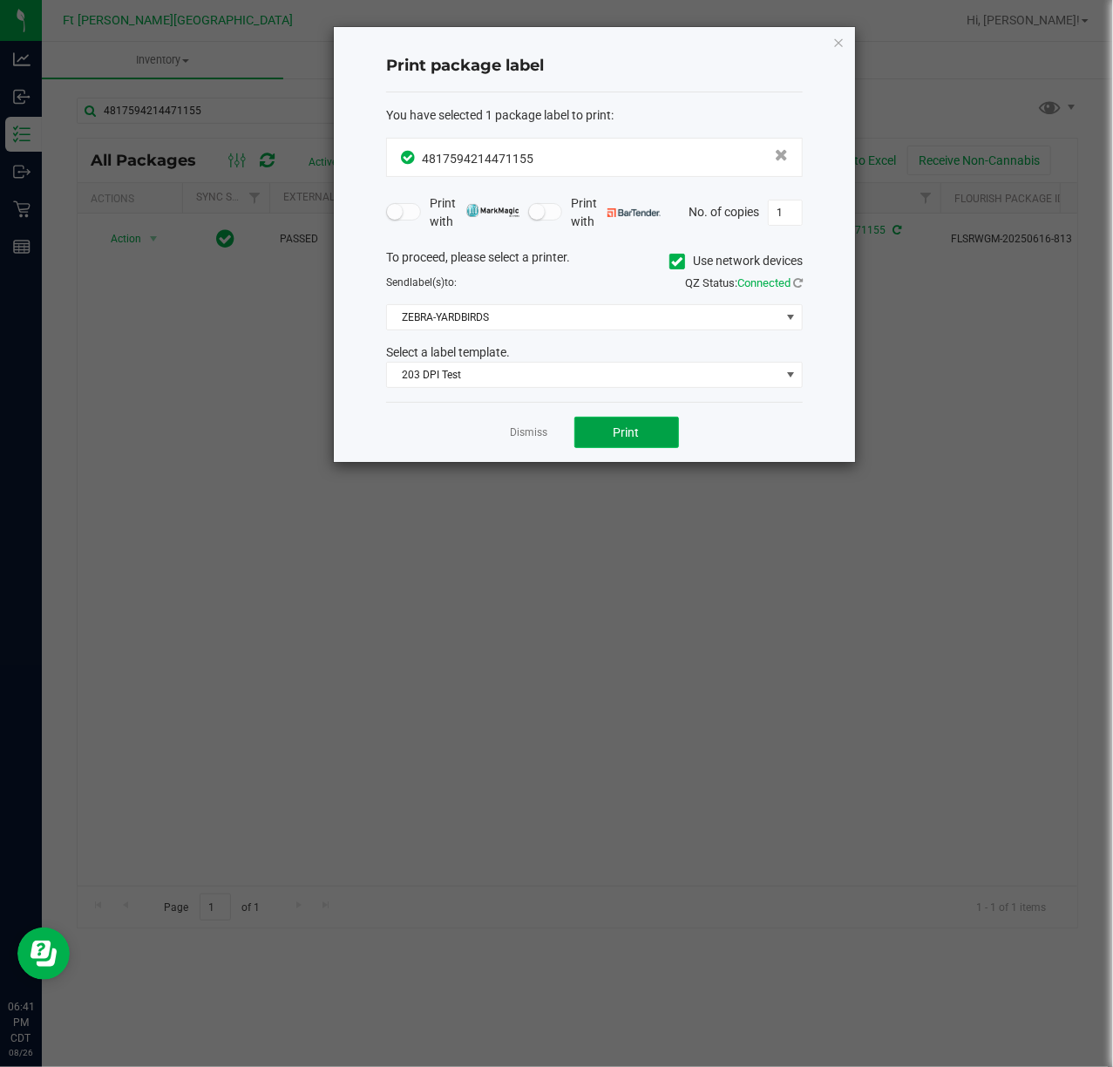
click at [628, 434] on span "Print" at bounding box center [627, 432] width 26 height 14
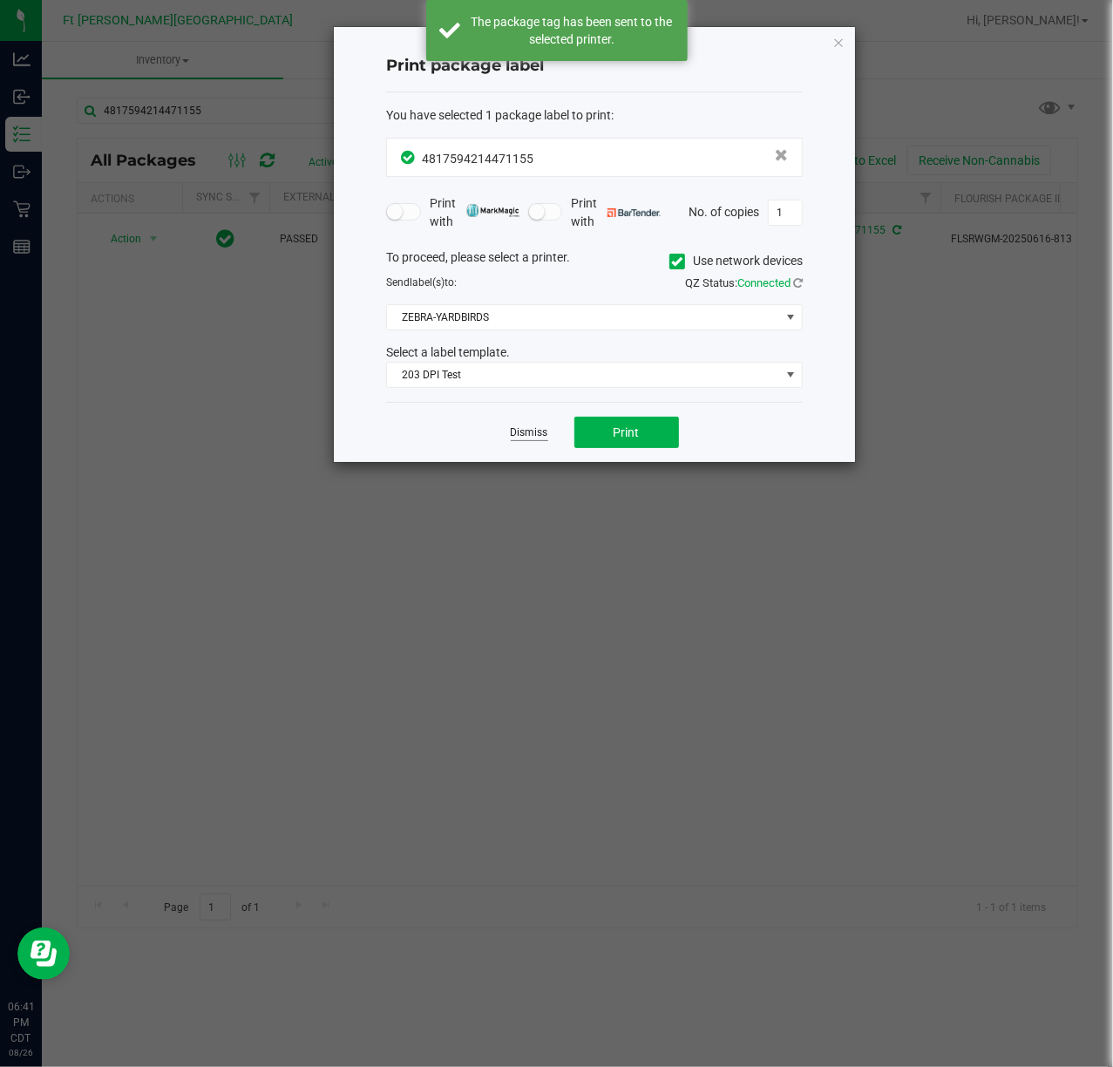
click at [530, 440] on link "Dismiss" at bounding box center [529, 432] width 37 height 15
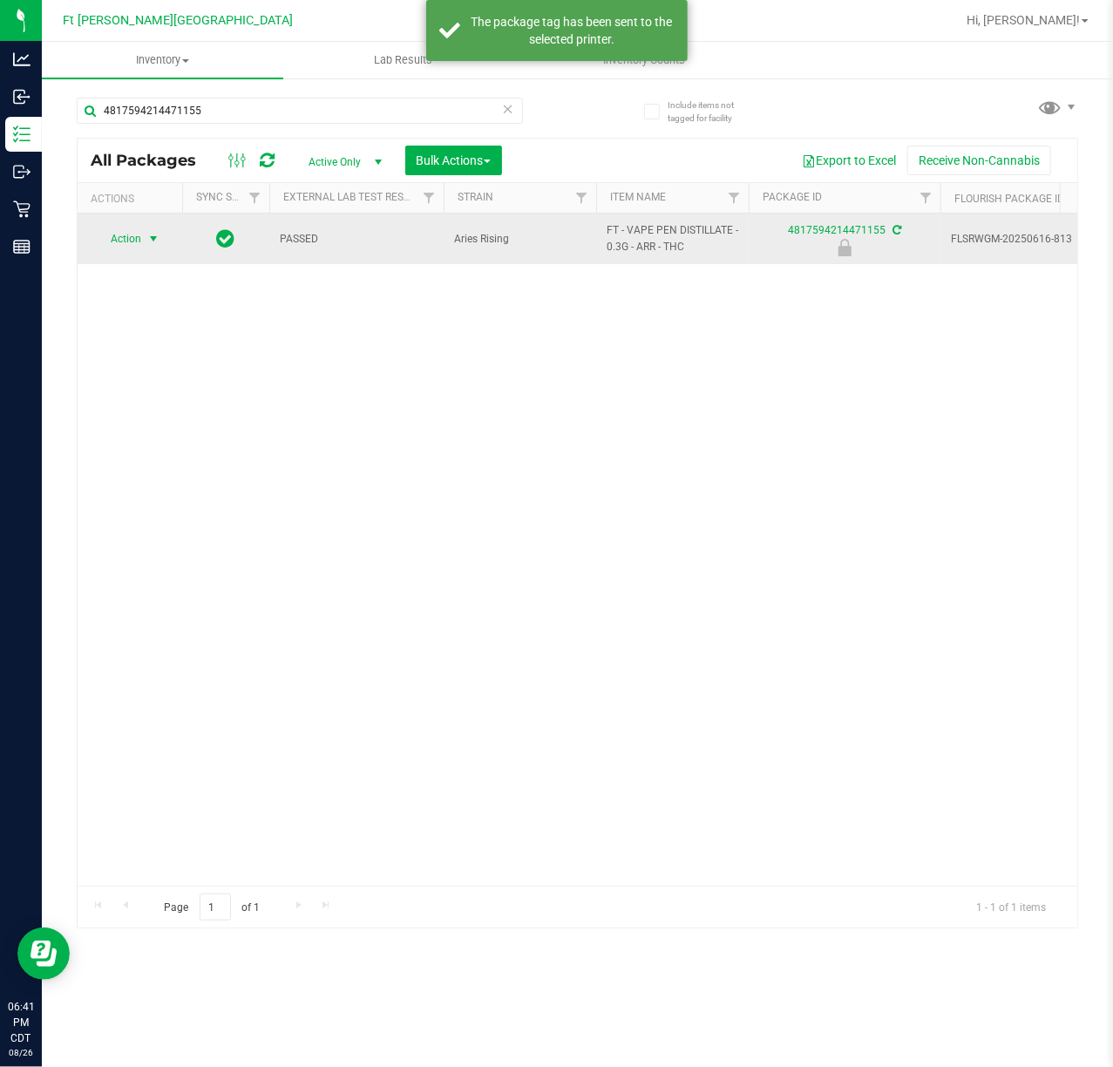
click at [129, 242] on span "Action" at bounding box center [118, 239] width 47 height 24
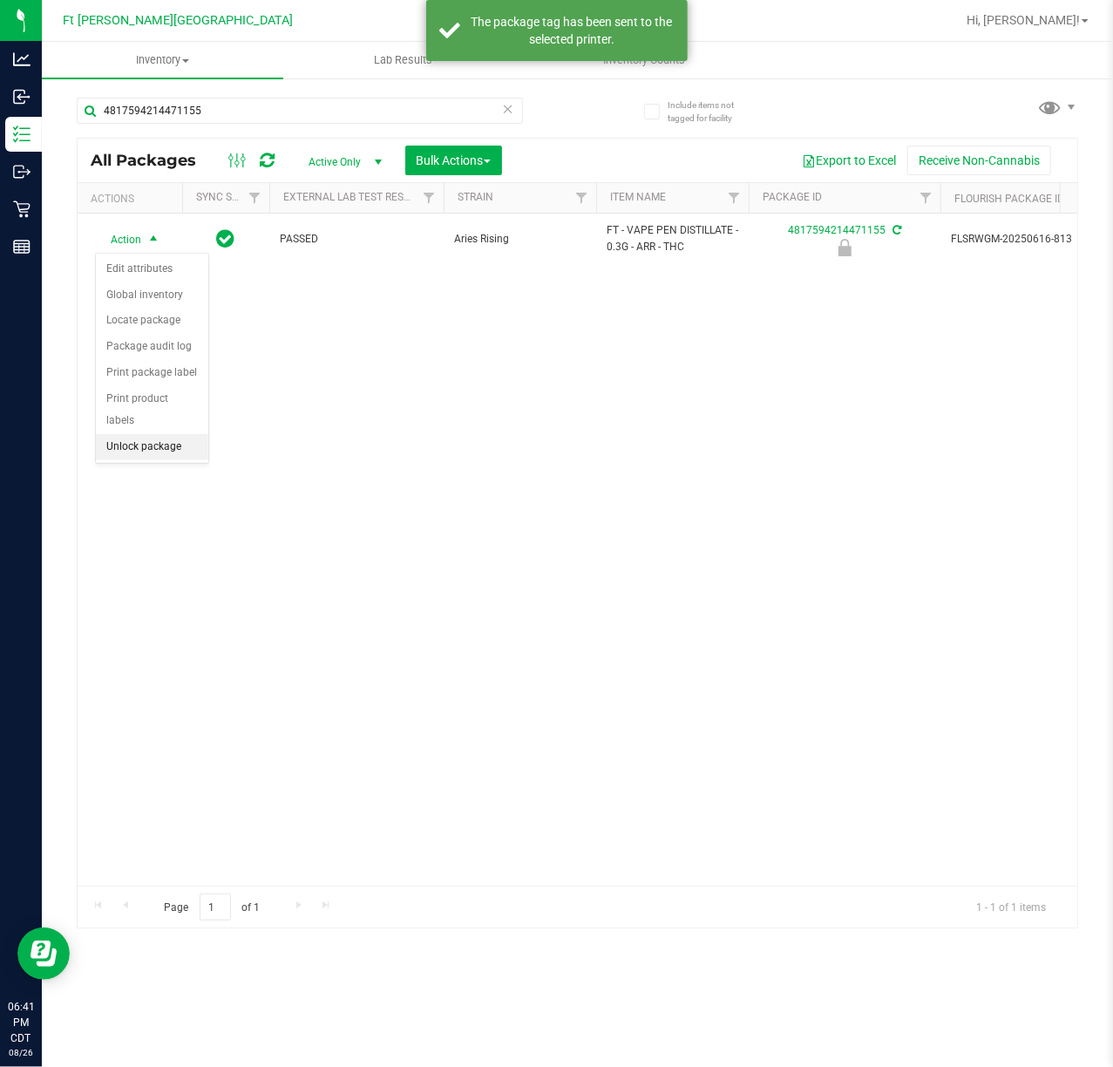
click at [161, 460] on li "Unlock package" at bounding box center [152, 447] width 112 height 26
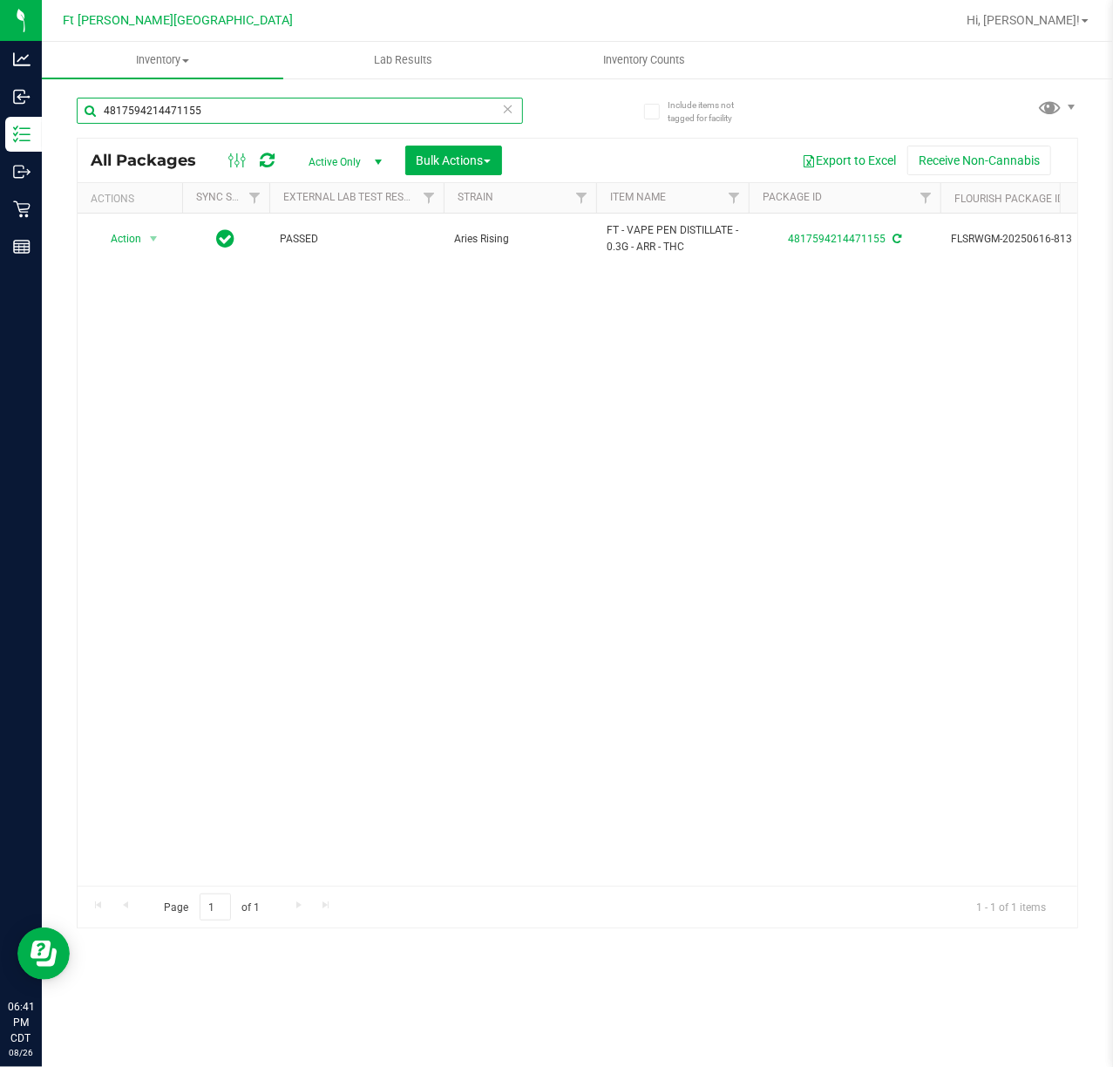
click at [322, 112] on input "4817594214471155" at bounding box center [300, 111] width 446 height 26
click at [321, 110] on input "4817594214471155" at bounding box center [300, 111] width 446 height 26
click at [322, 112] on input "4817594214471155" at bounding box center [300, 111] width 446 height 26
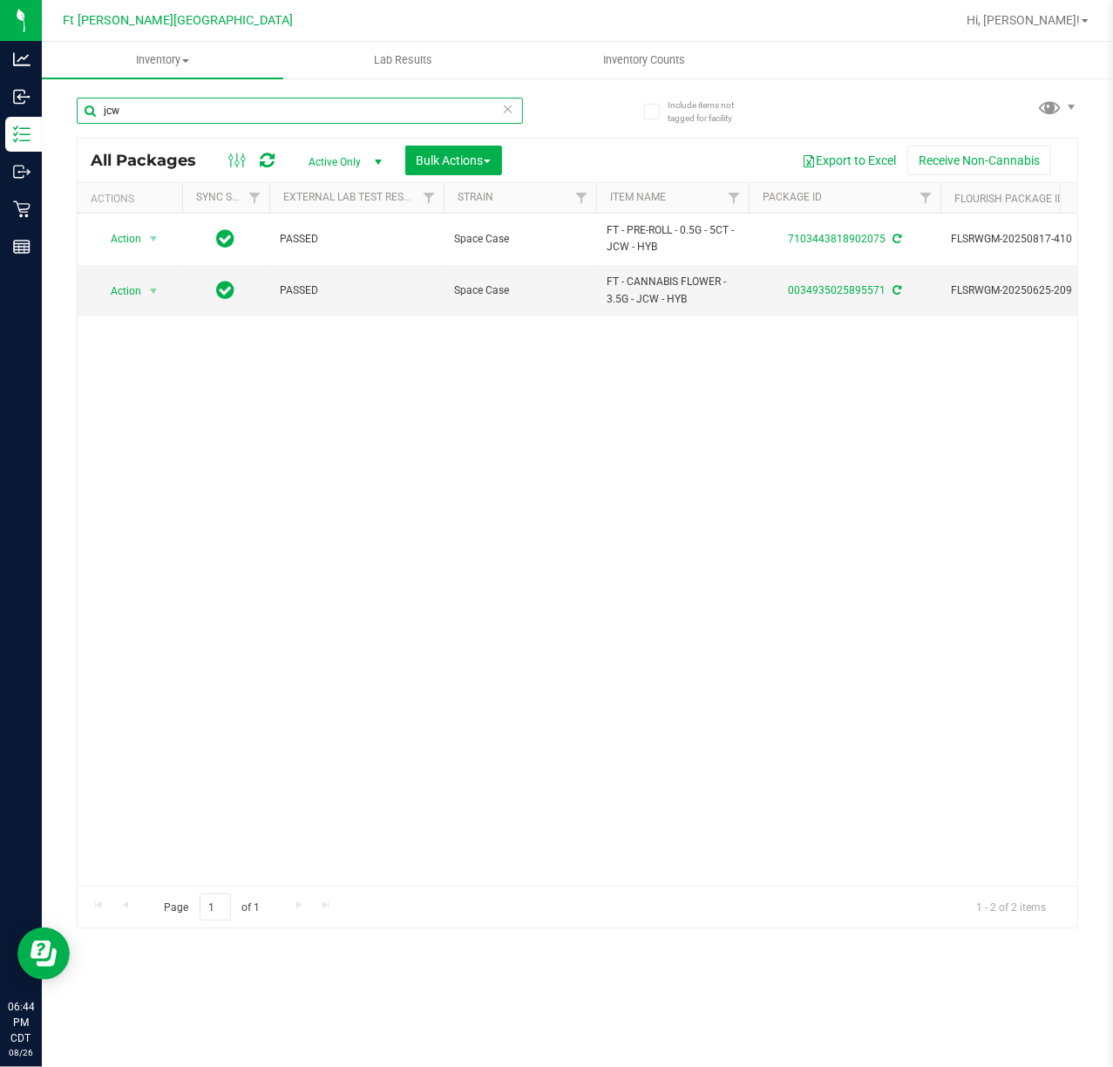
type input "jcw"
click at [504, 106] on icon at bounding box center [508, 108] width 12 height 21
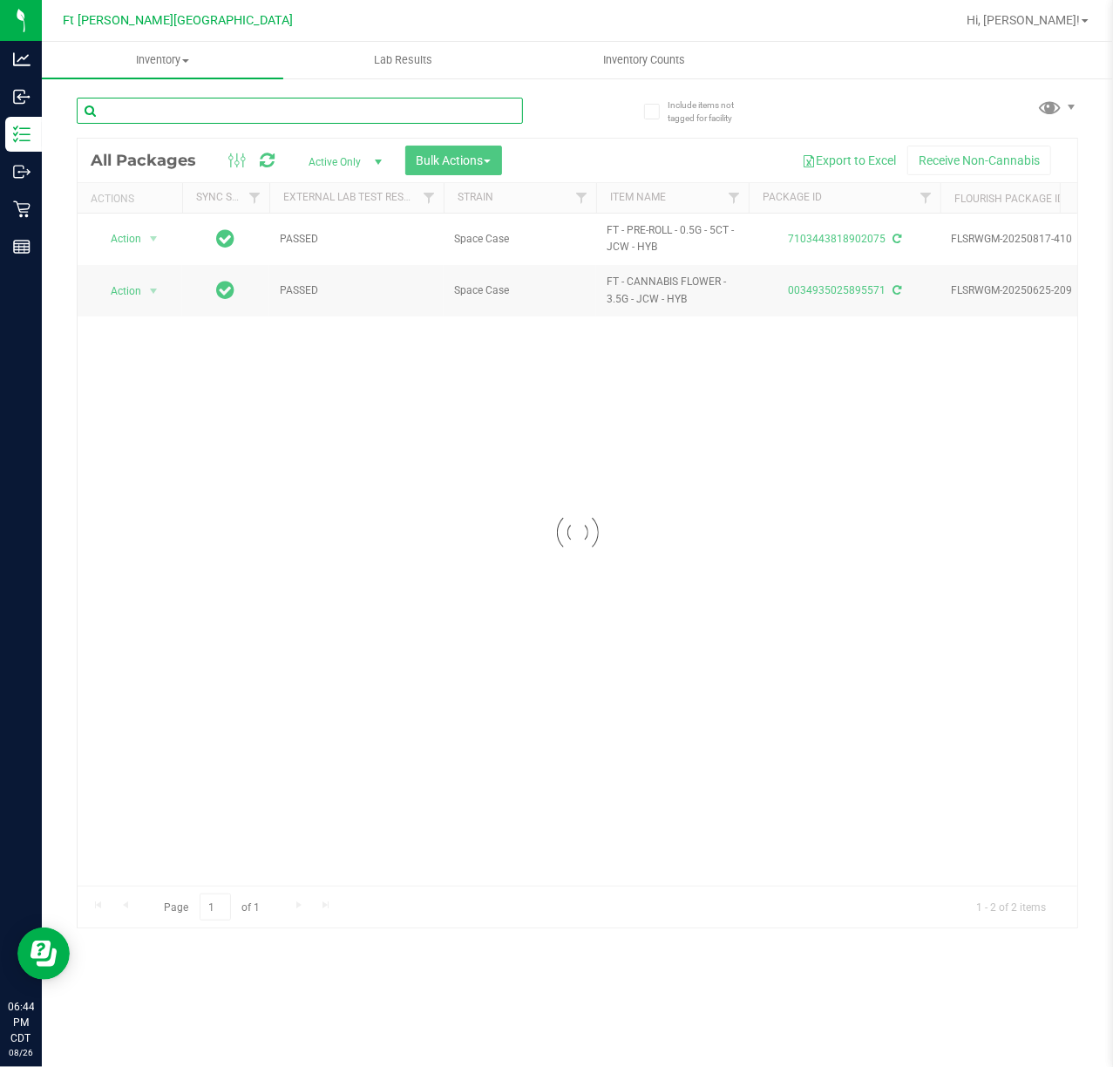
click at [433, 109] on input "text" at bounding box center [300, 111] width 446 height 26
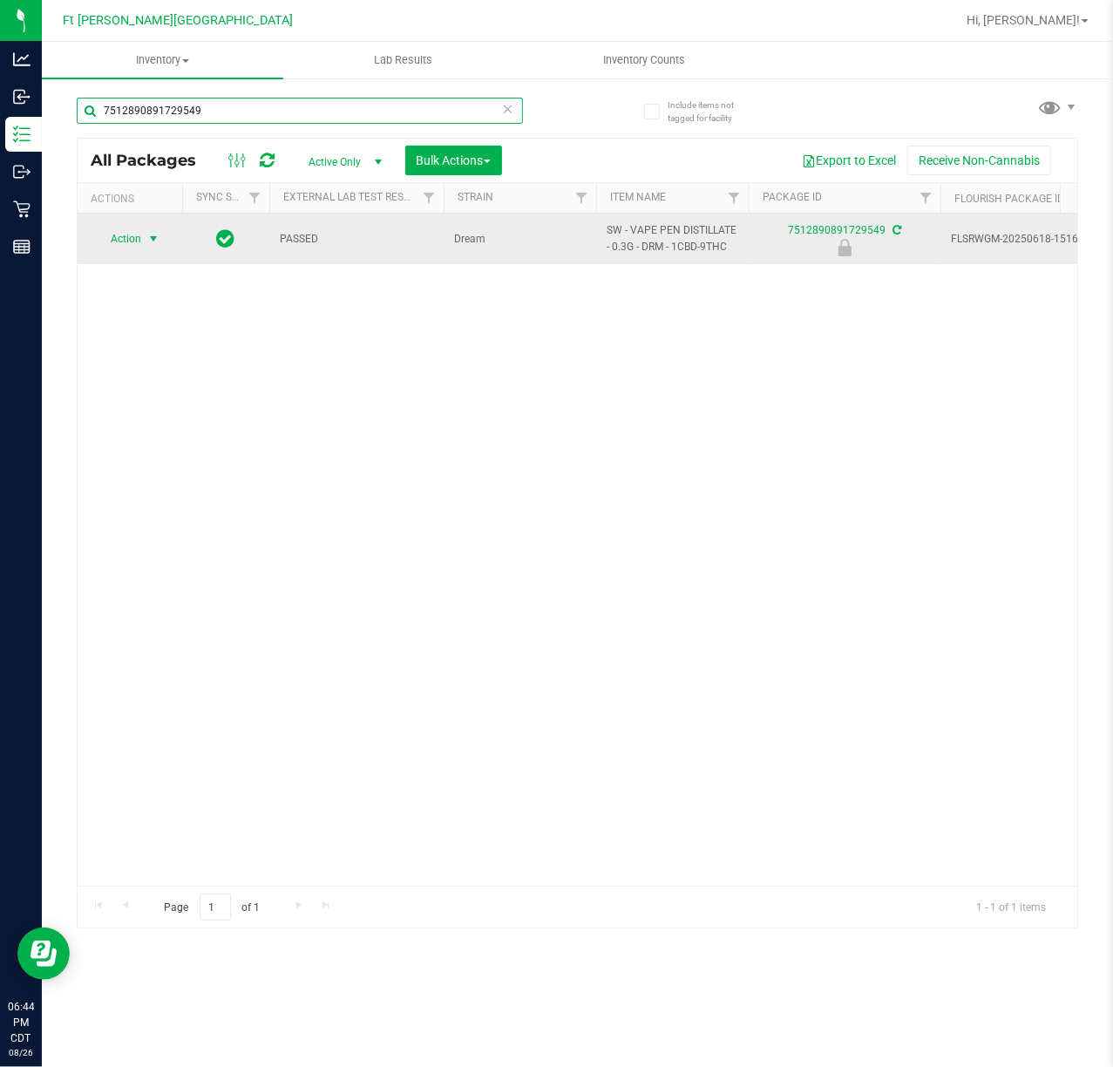
type input "7512890891729549"
click at [157, 234] on span "select" at bounding box center [153, 239] width 14 height 14
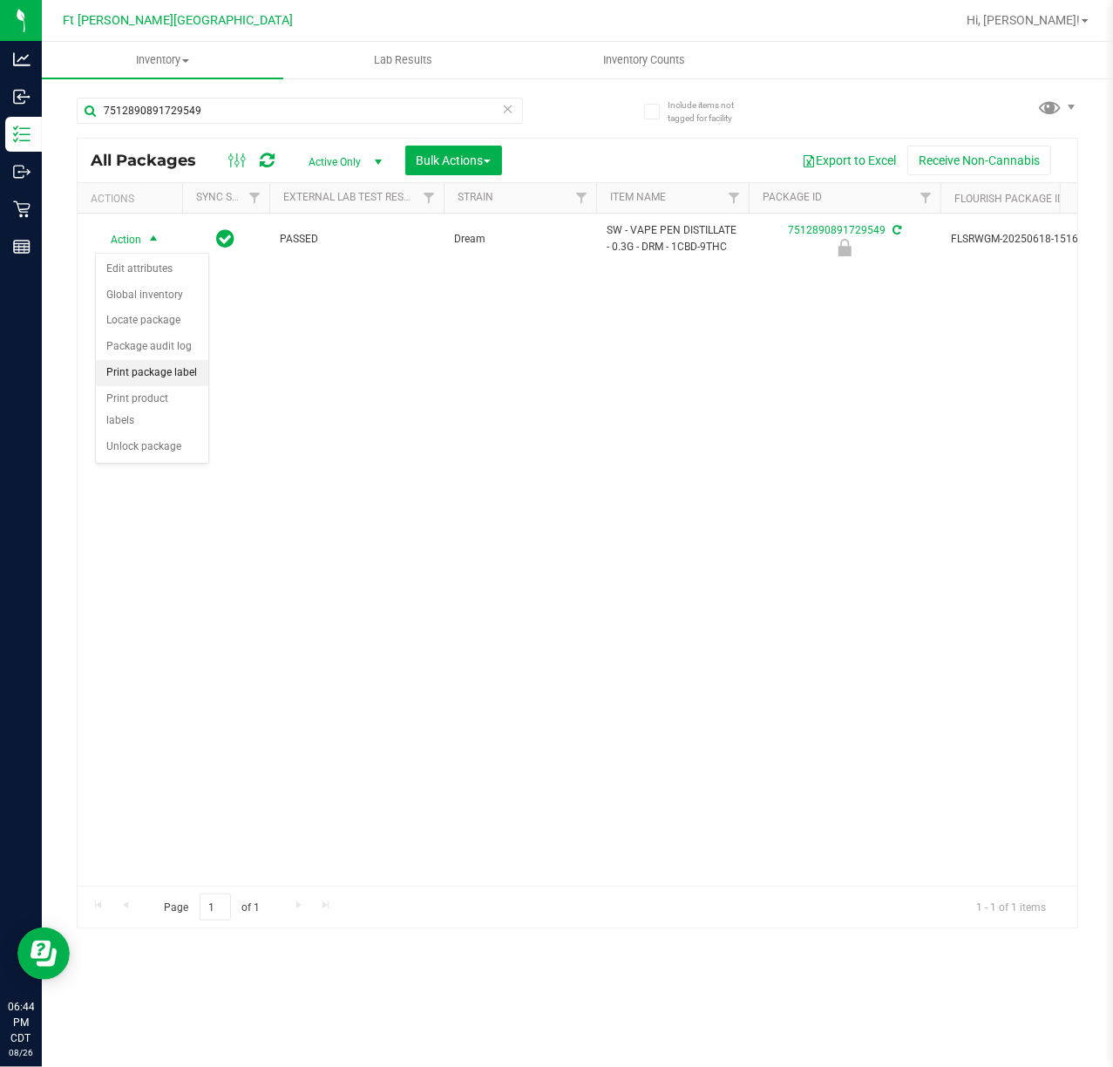
click at [167, 371] on li "Print package label" at bounding box center [152, 373] width 112 height 26
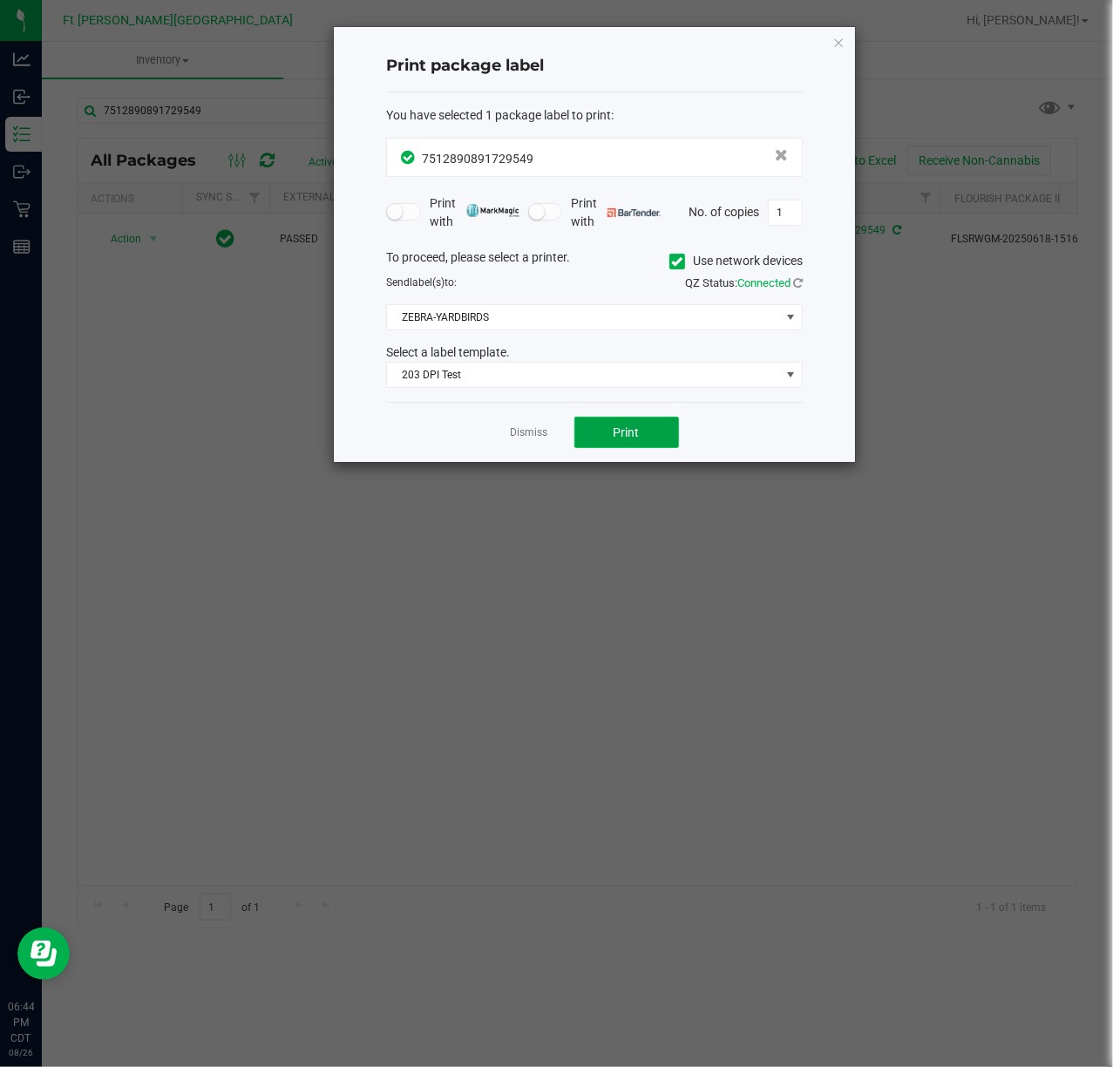
click at [648, 430] on button "Print" at bounding box center [626, 432] width 105 height 31
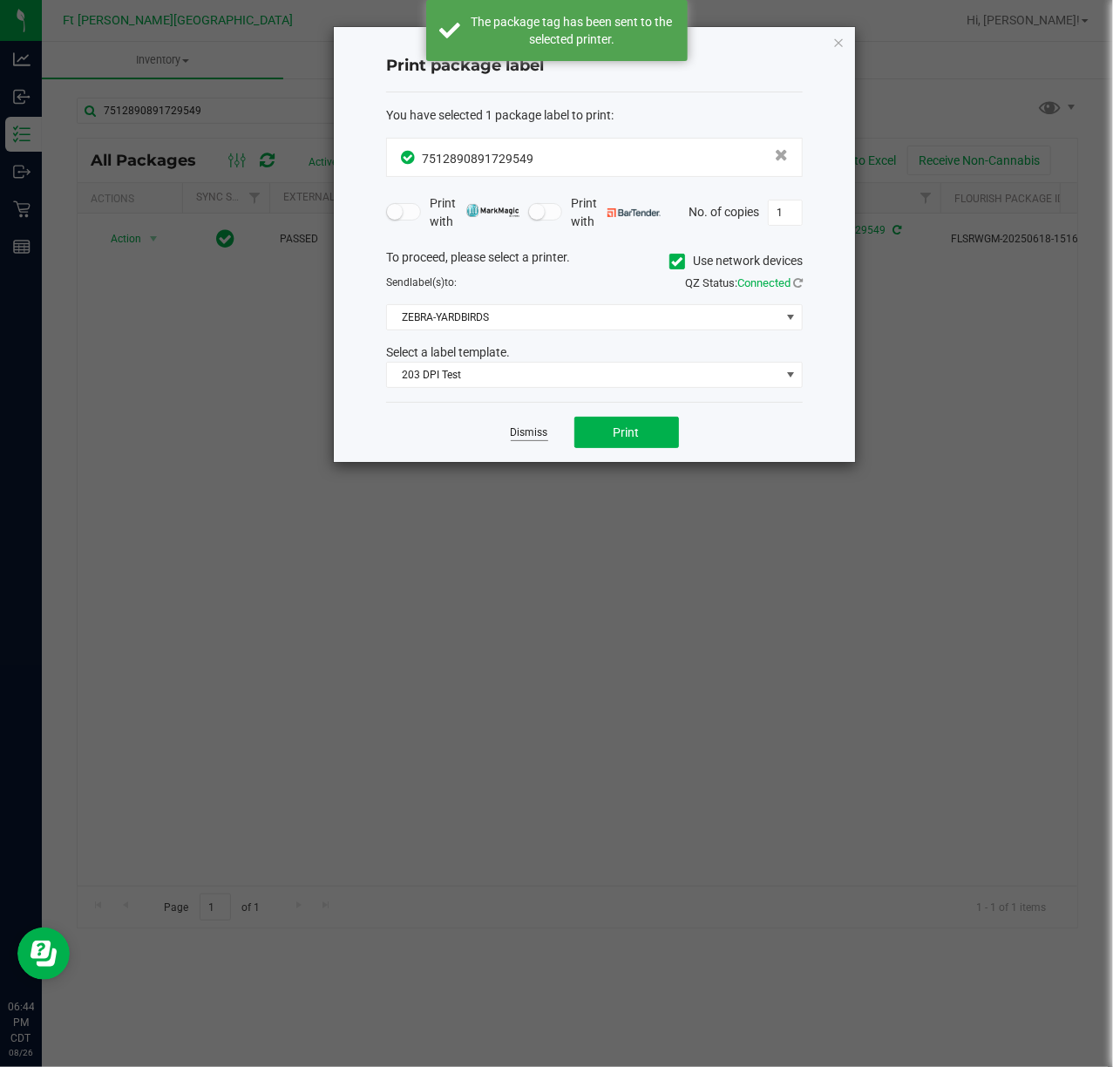
click at [524, 433] on link "Dismiss" at bounding box center [529, 432] width 37 height 15
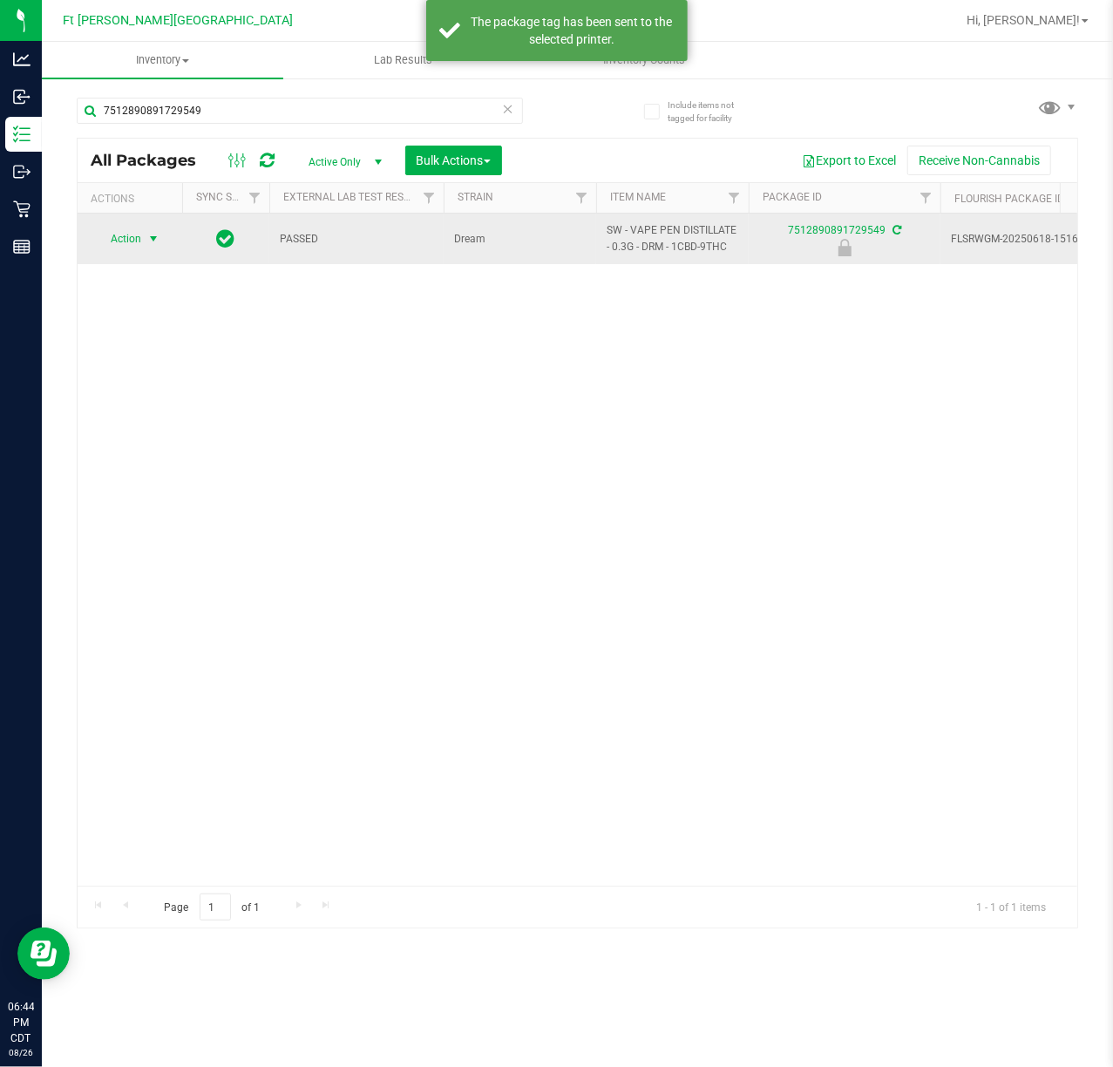
click at [147, 230] on span "select" at bounding box center [154, 239] width 22 height 24
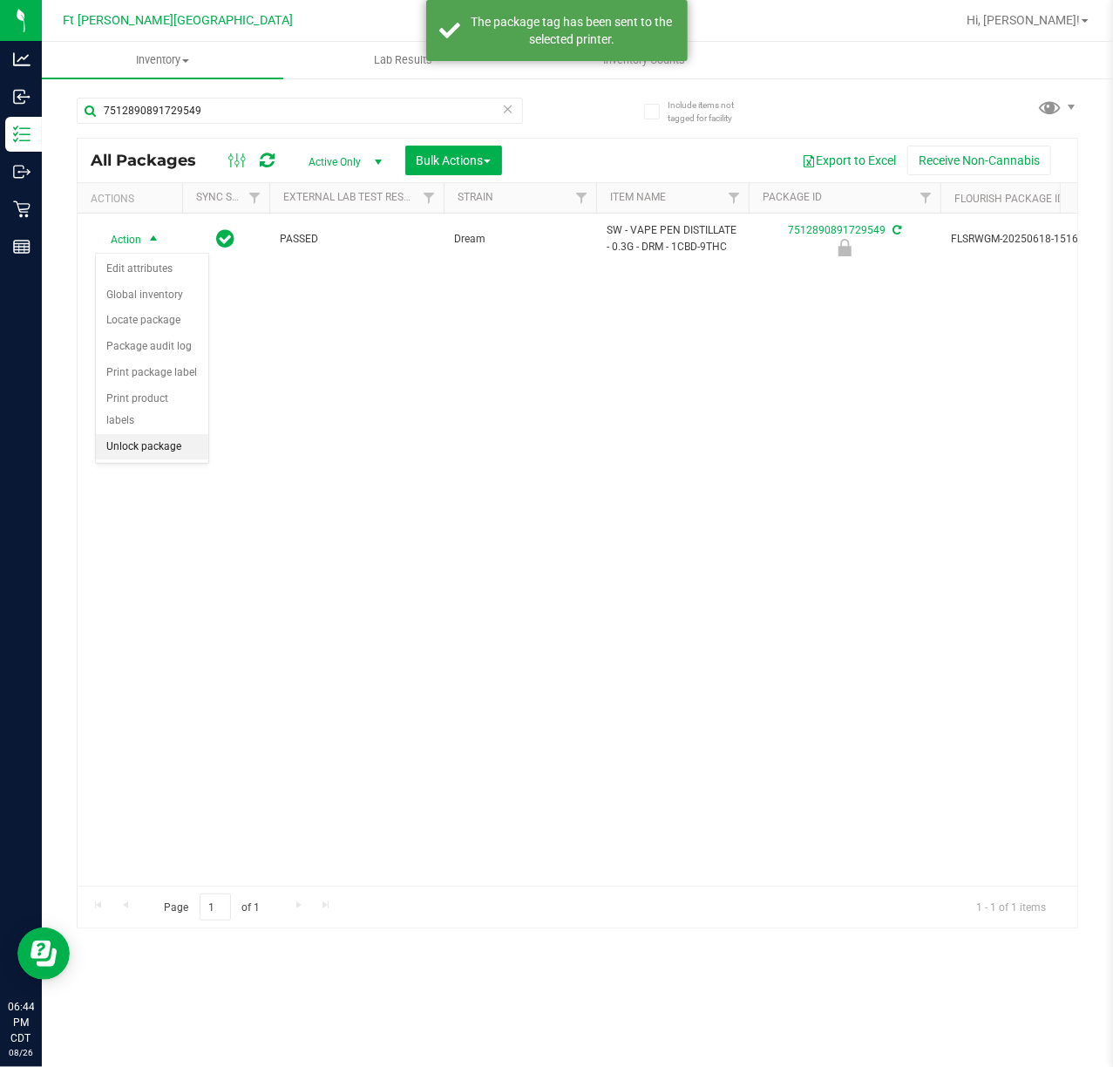
click at [176, 454] on li "Unlock package" at bounding box center [152, 447] width 112 height 26
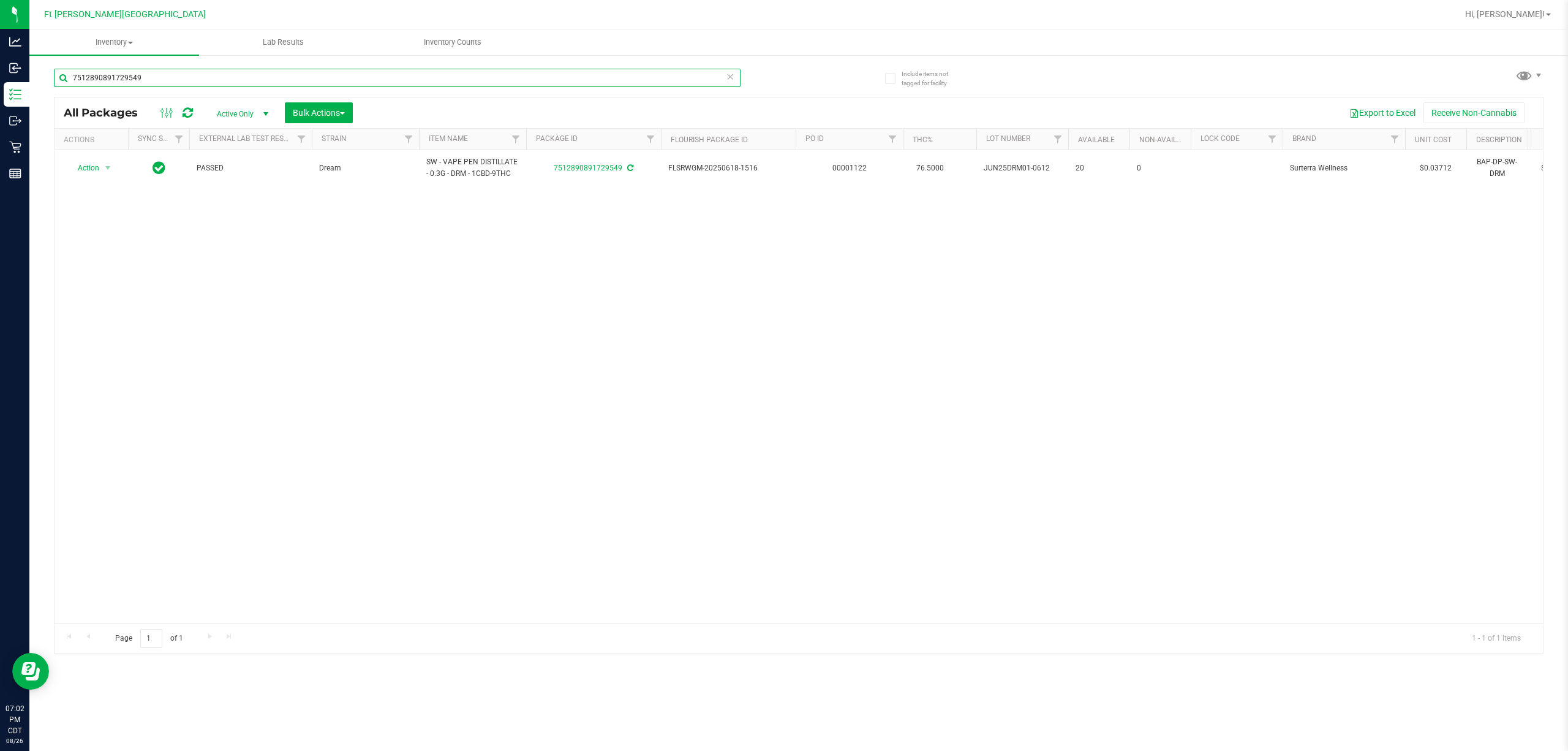
drag, startPoint x: 342, startPoint y: 86, endPoint x: 339, endPoint y: 79, distance: 7.6
click at [339, 84] on input "7512890891729549" at bounding box center [397, 78] width 687 height 18
click at [341, 76] on input "7512890891729549" at bounding box center [397, 78] width 687 height 18
click at [339, 76] on input "7512890891729549" at bounding box center [397, 78] width 687 height 18
click at [341, 76] on input "7512890891729549" at bounding box center [397, 78] width 687 height 18
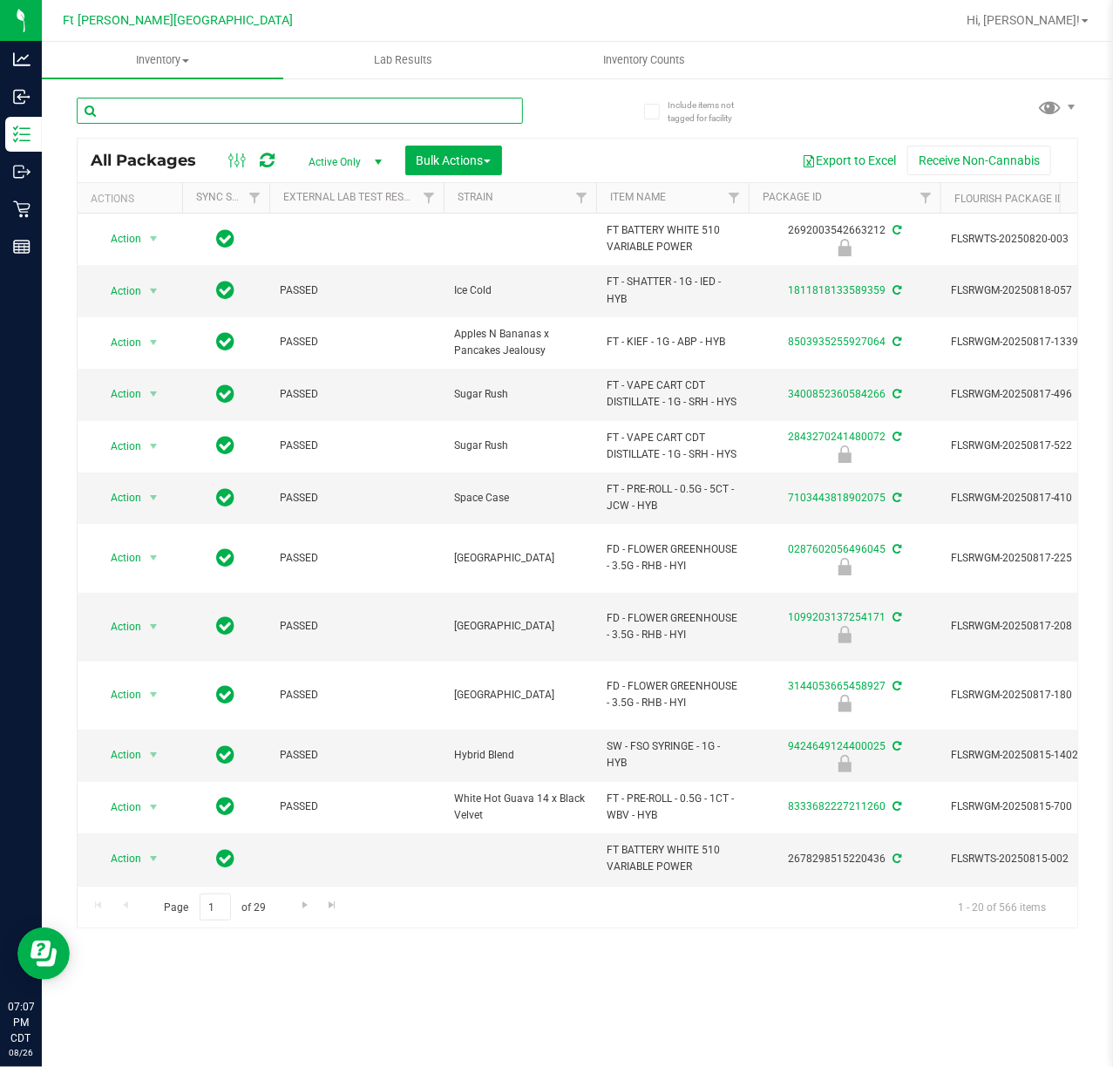
click at [197, 106] on input "text" at bounding box center [300, 111] width 446 height 26
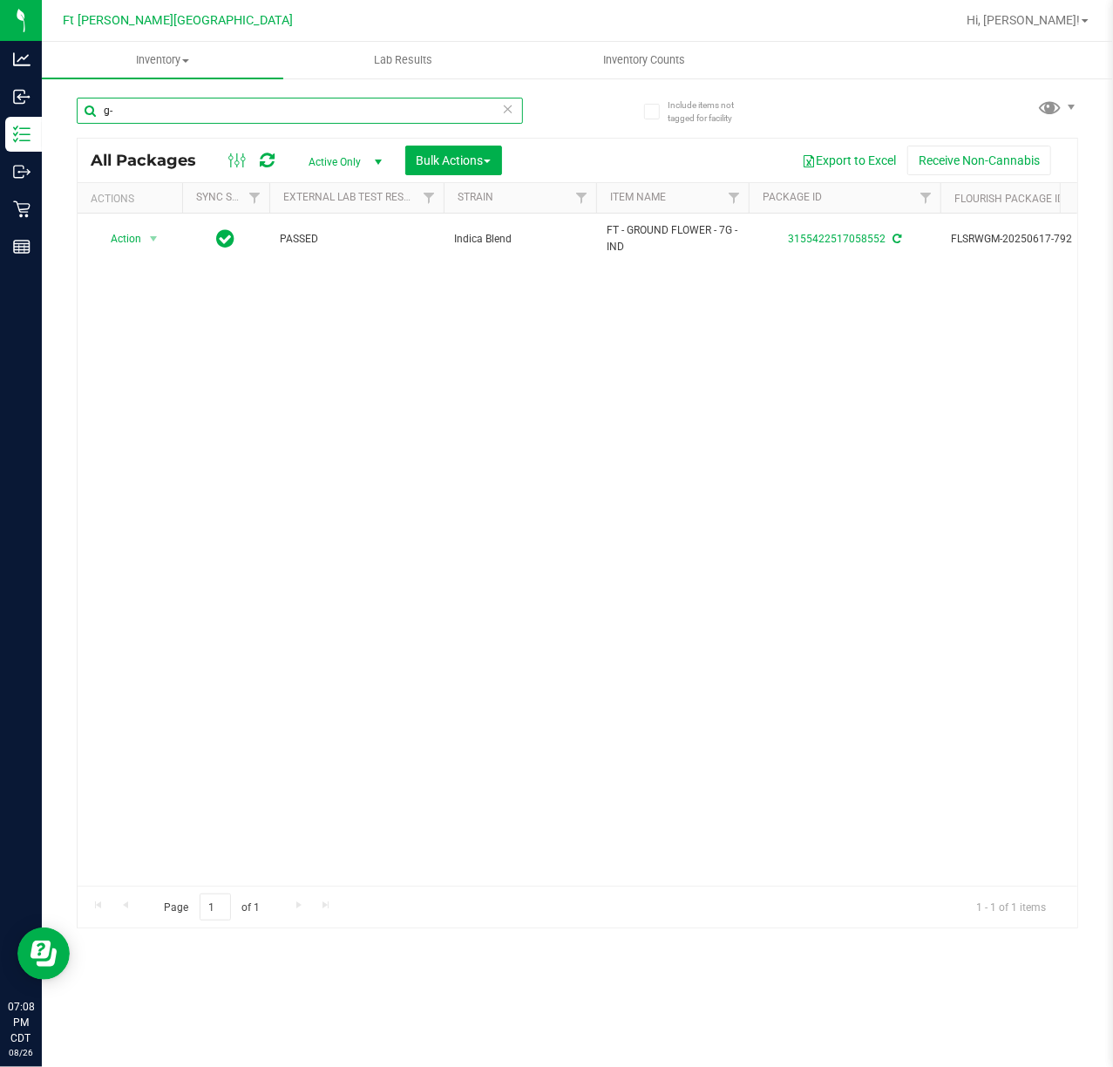
type input "g"
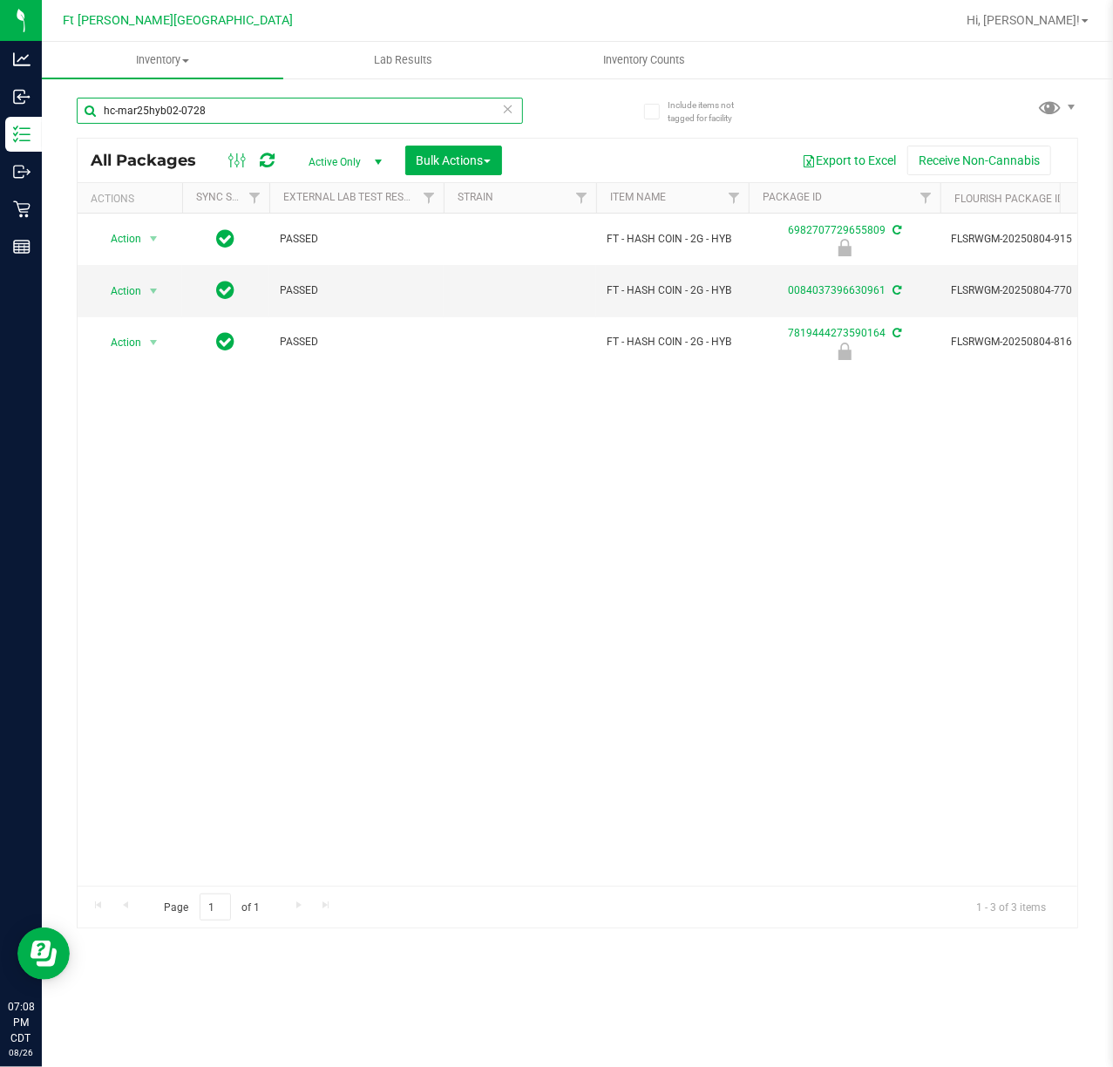
type input "hc-mar25hyb02-0728"
click at [635, 58] on span "Inventory Counts" at bounding box center [644, 60] width 129 height 16
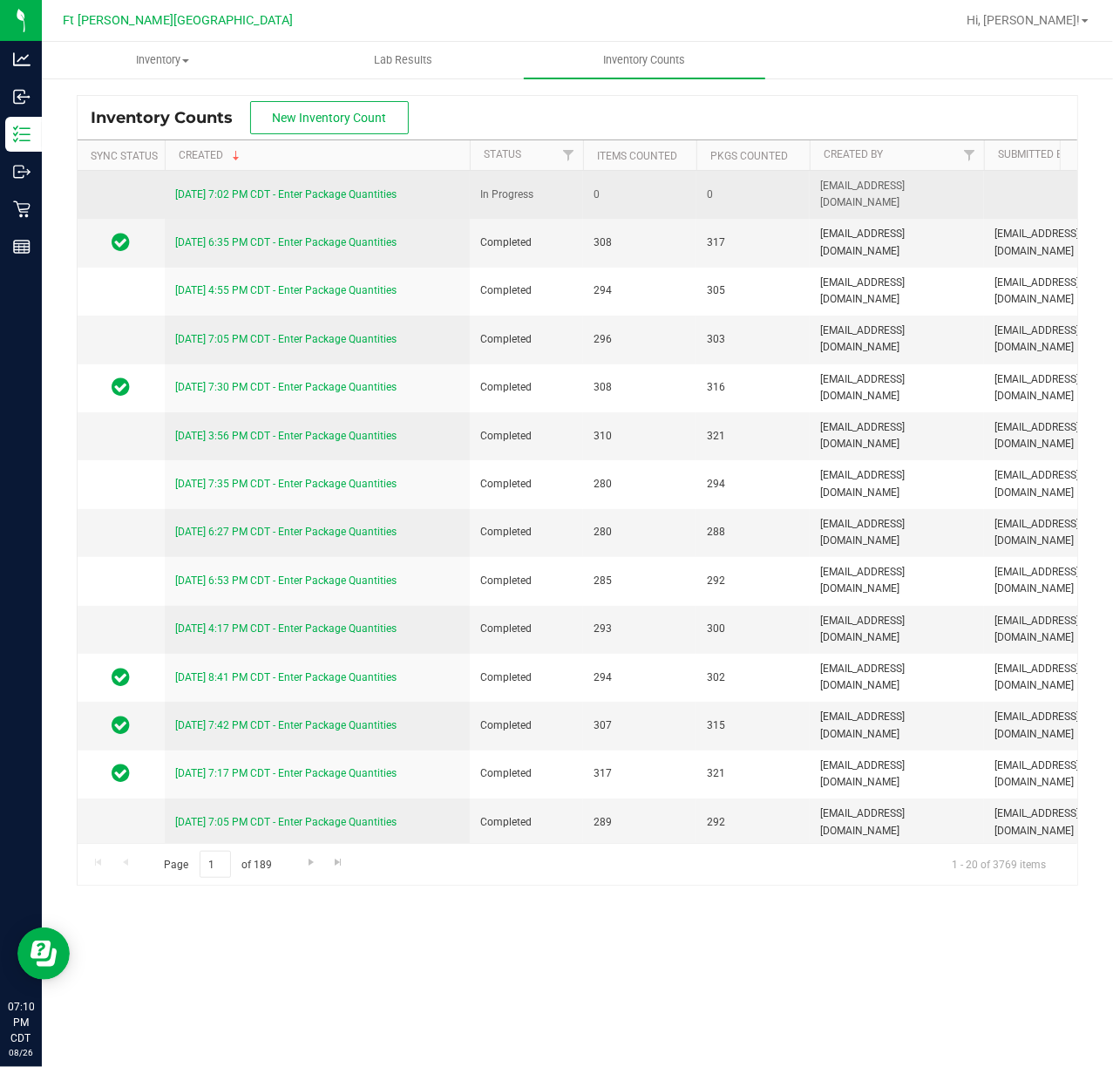
click at [373, 200] on link "8/26/25 7:02 PM CDT - Enter Package Quantities" at bounding box center [285, 194] width 221 height 12
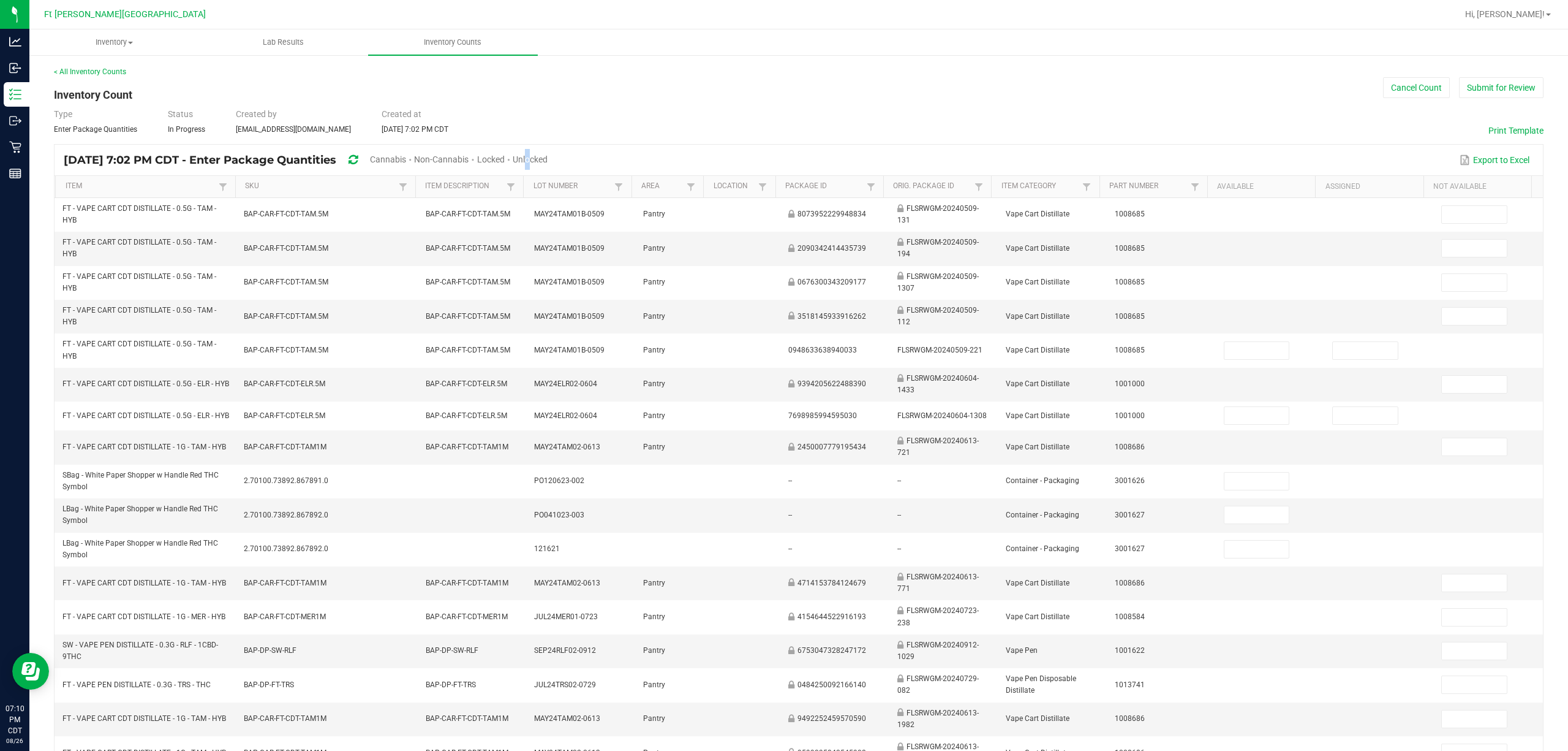
click at [547, 158] on span "Unlocked" at bounding box center [531, 160] width 35 height 10
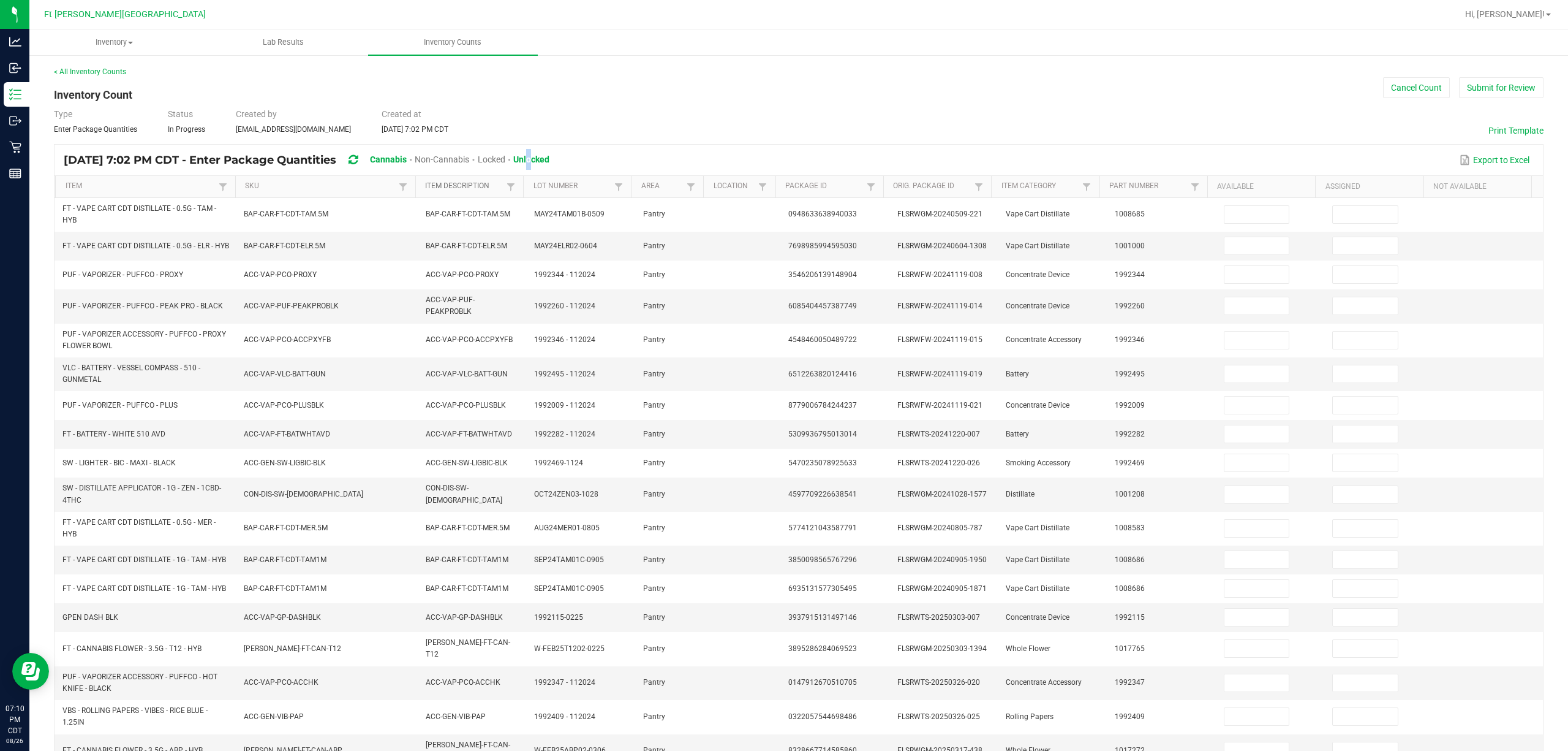
click at [465, 185] on link "Item Description" at bounding box center [465, 186] width 79 height 10
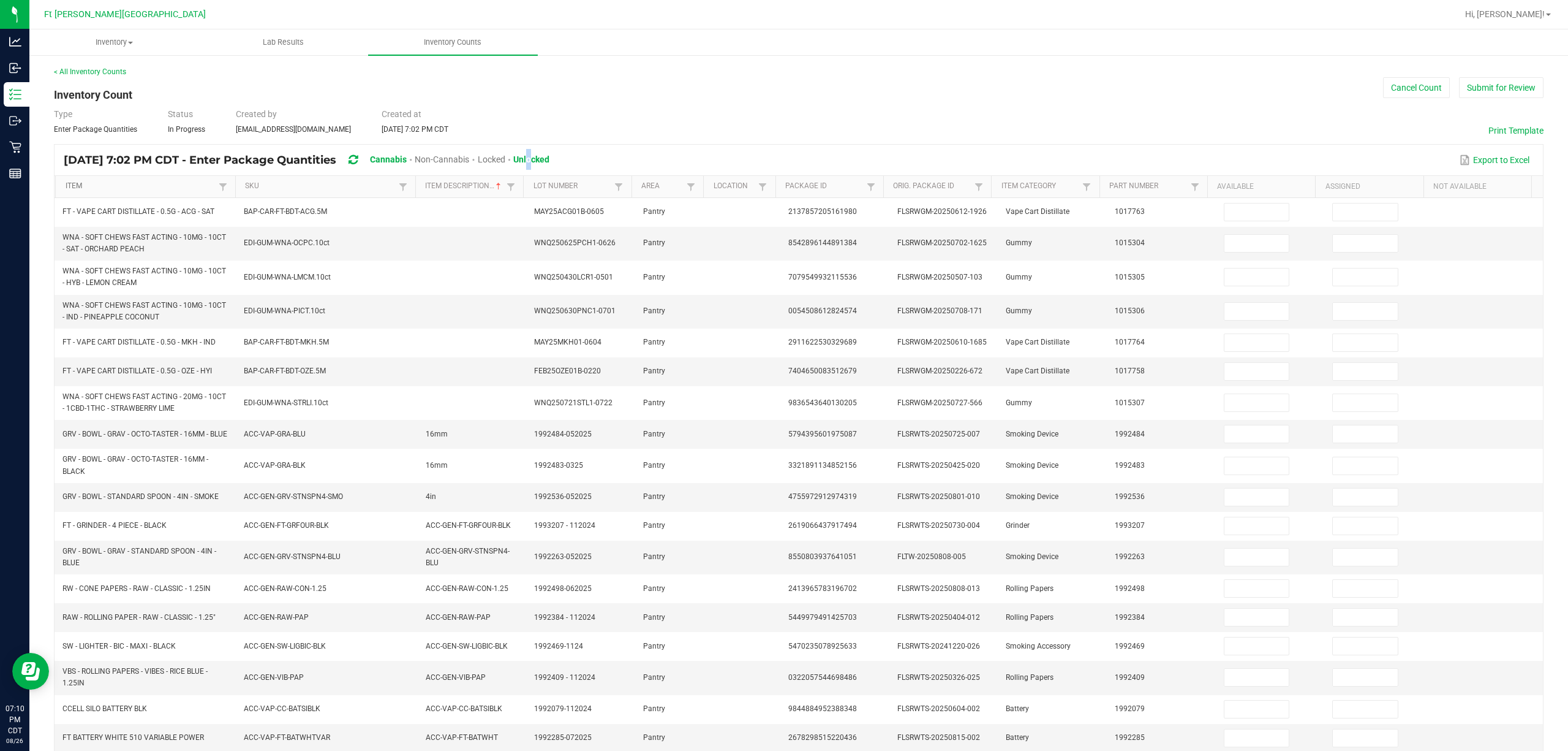
click at [94, 184] on link "Item" at bounding box center [141, 186] width 150 height 10
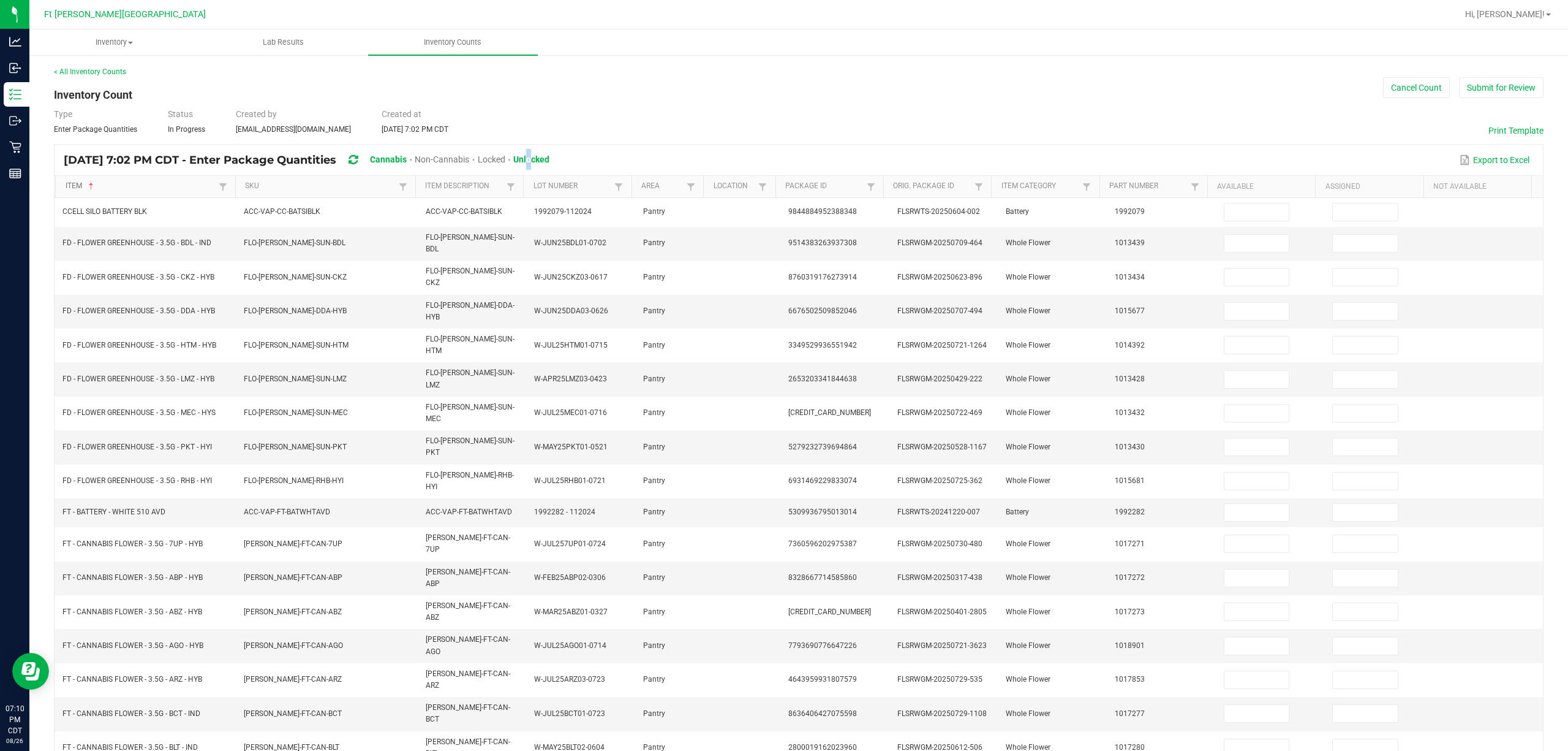
click at [94, 184] on span "Sortable" at bounding box center [91, 186] width 10 height 10
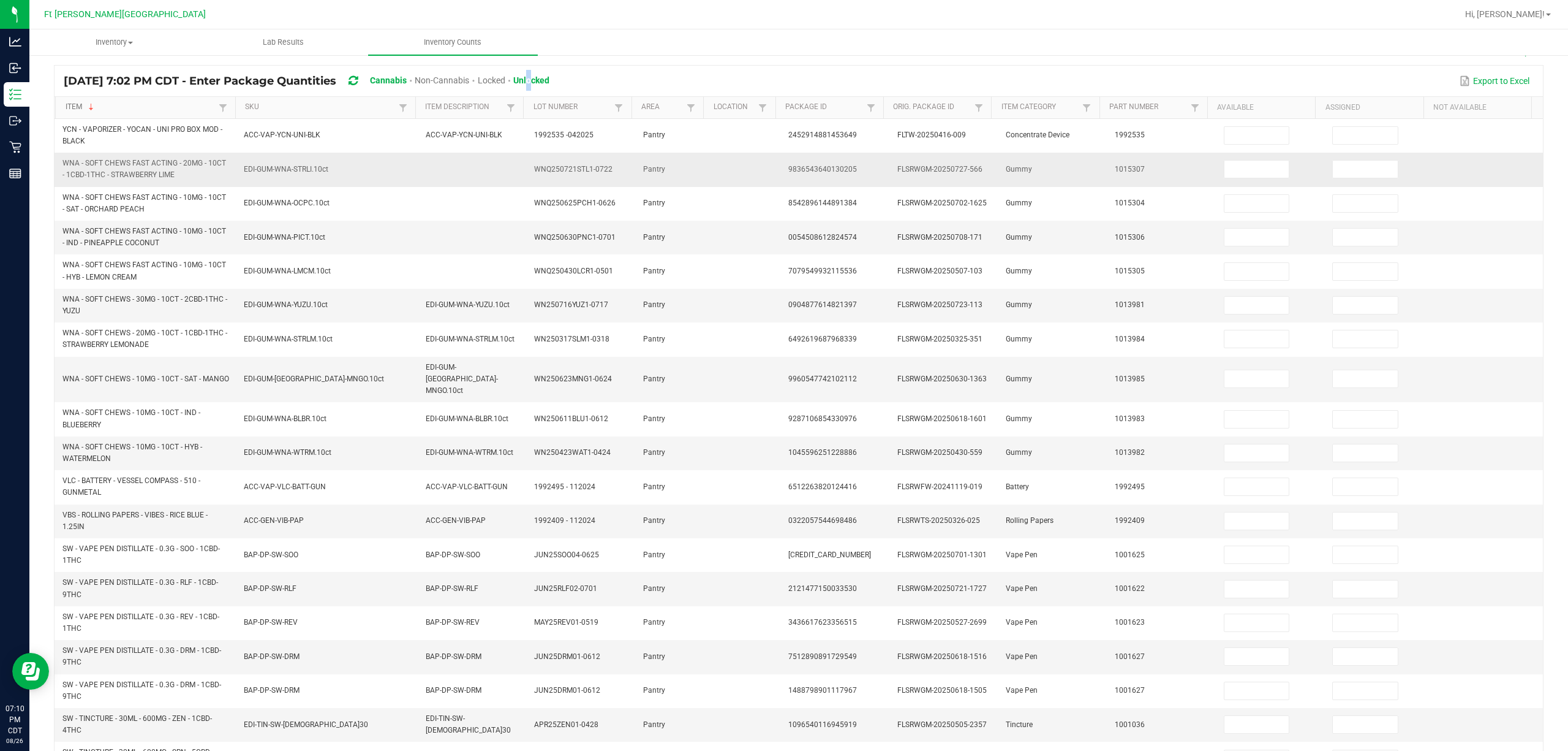
scroll to position [174, 0]
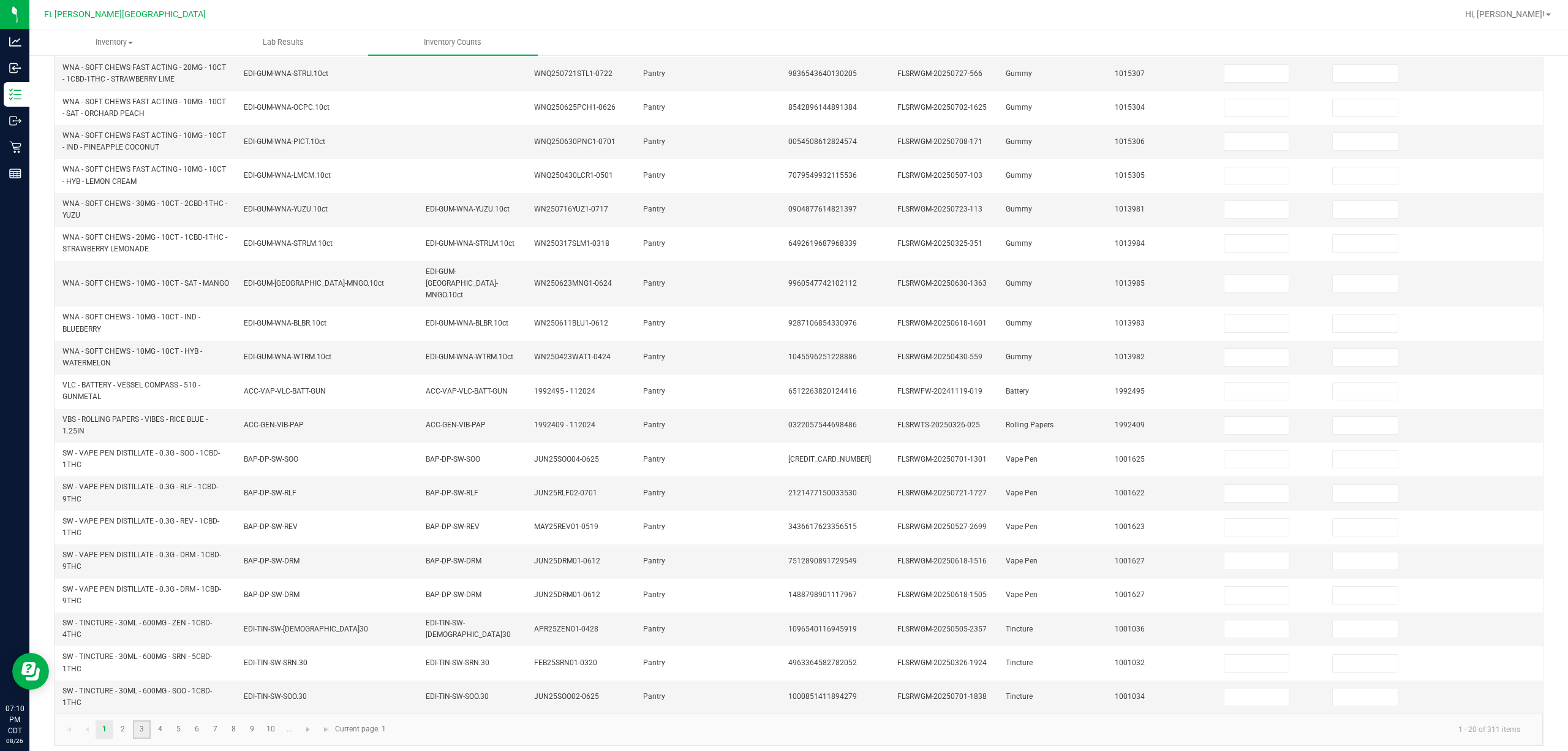
click at [133, 720] on link "3" at bounding box center [141, 729] width 18 height 18
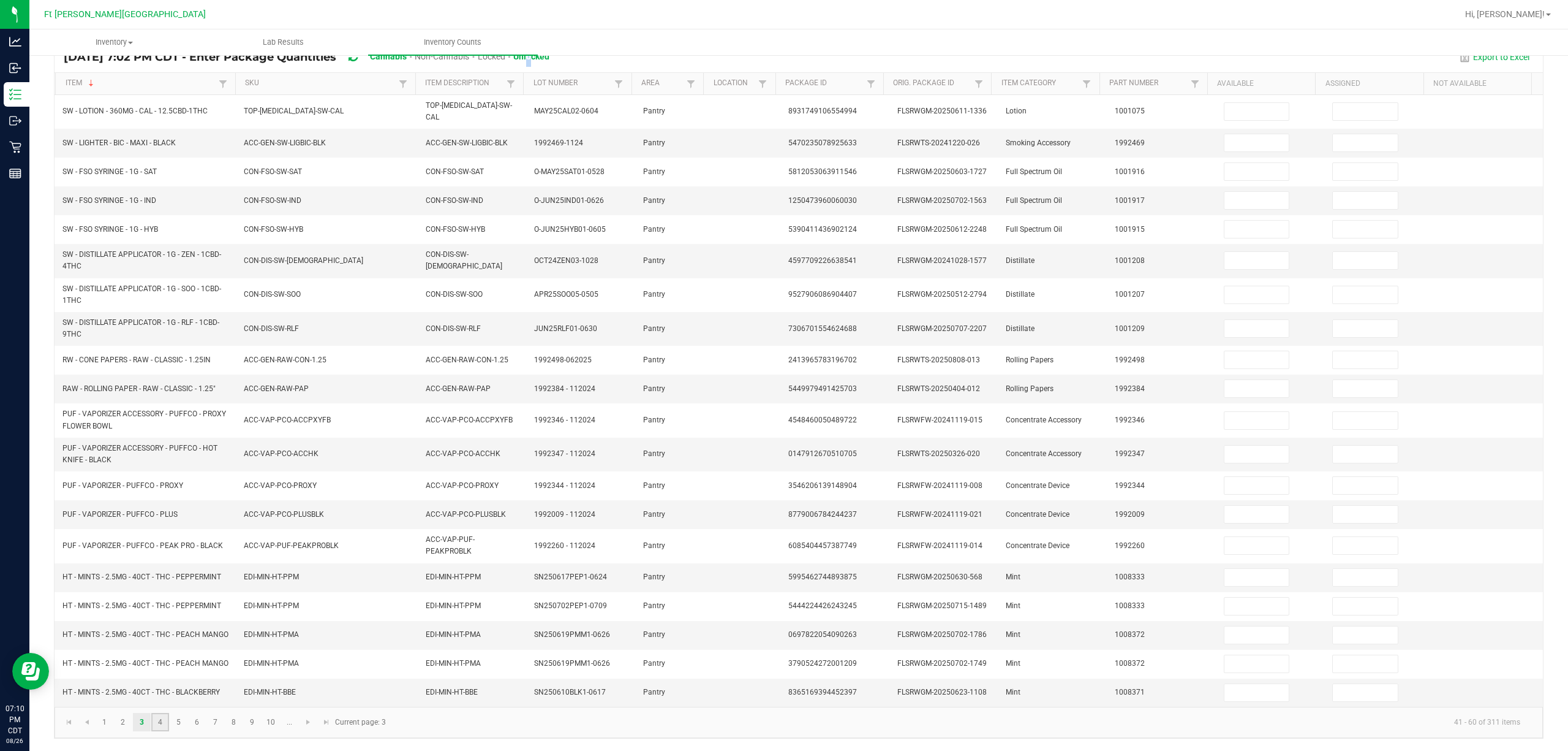
click at [167, 724] on link "4" at bounding box center [160, 722] width 18 height 18
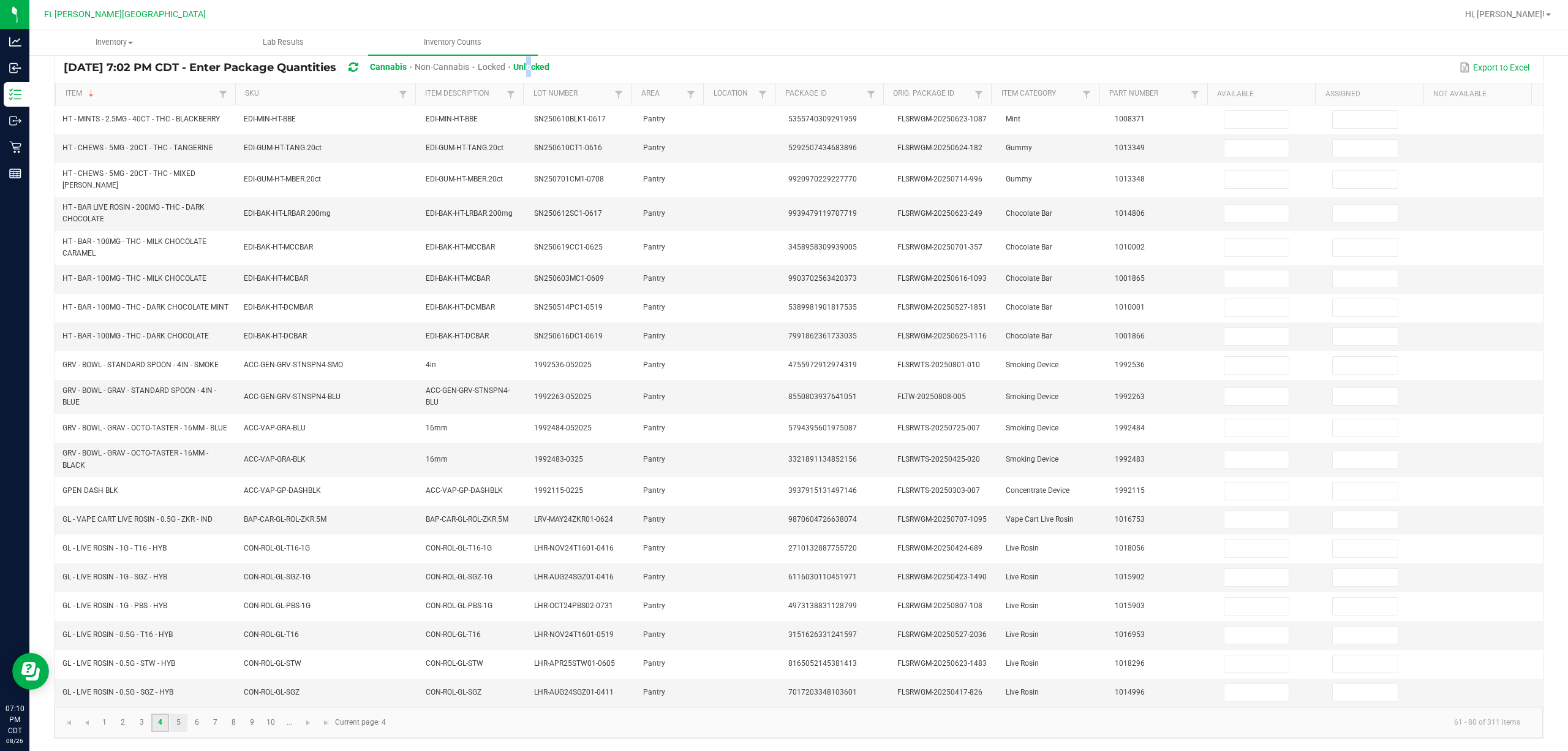
scroll to position [108, 0]
click at [182, 722] on link "5" at bounding box center [178, 723] width 18 height 18
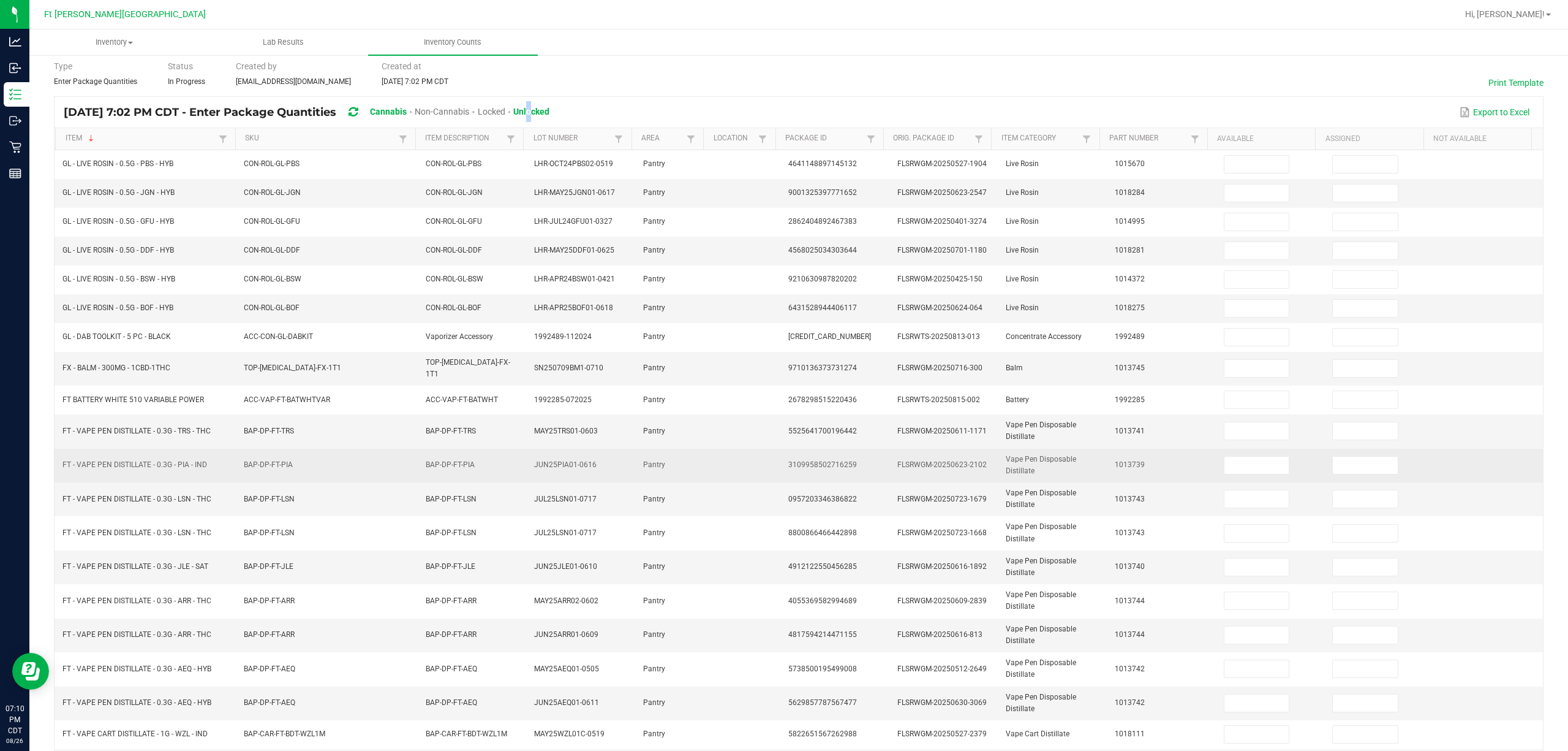
scroll to position [0, 0]
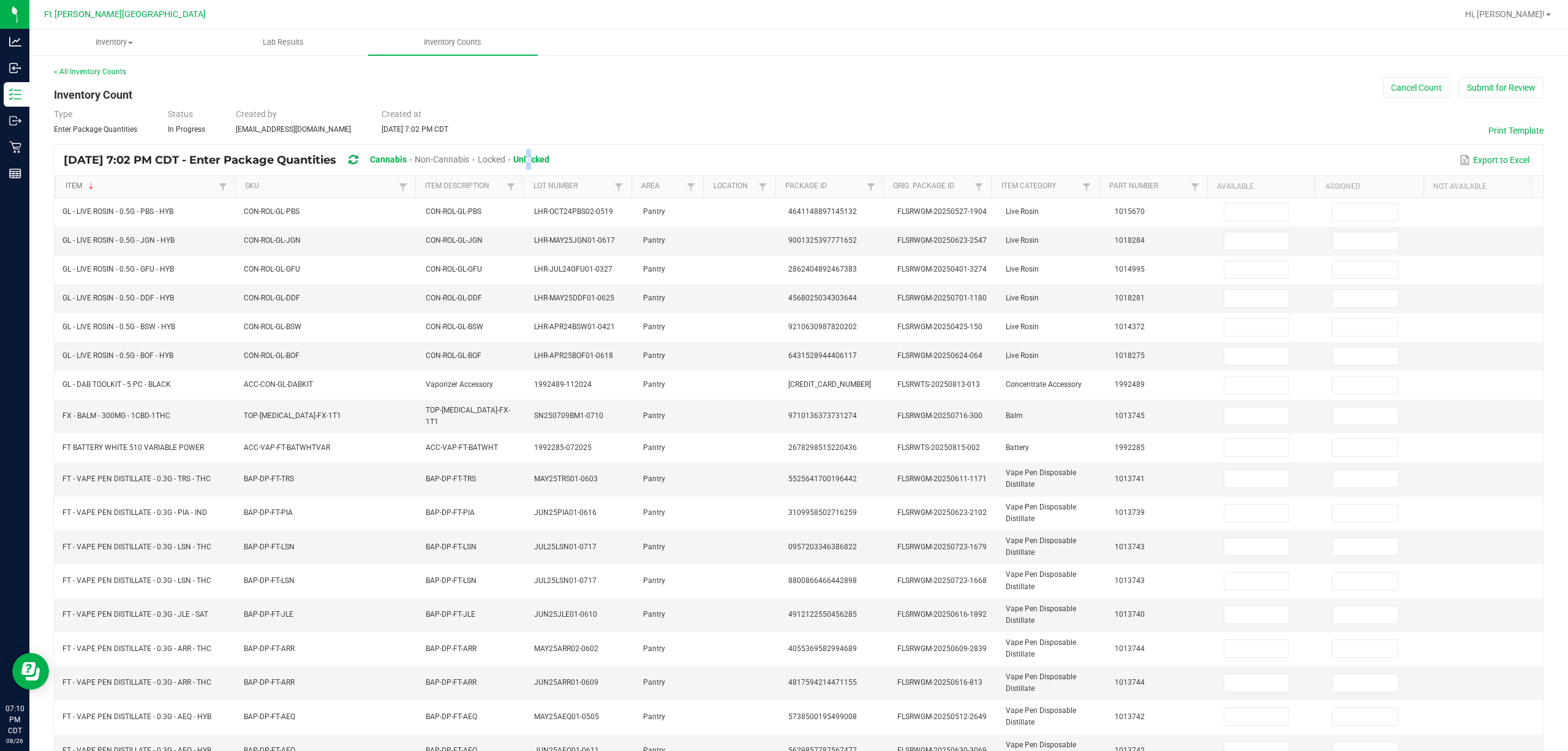
click at [109, 182] on link "Item" at bounding box center [141, 186] width 150 height 10
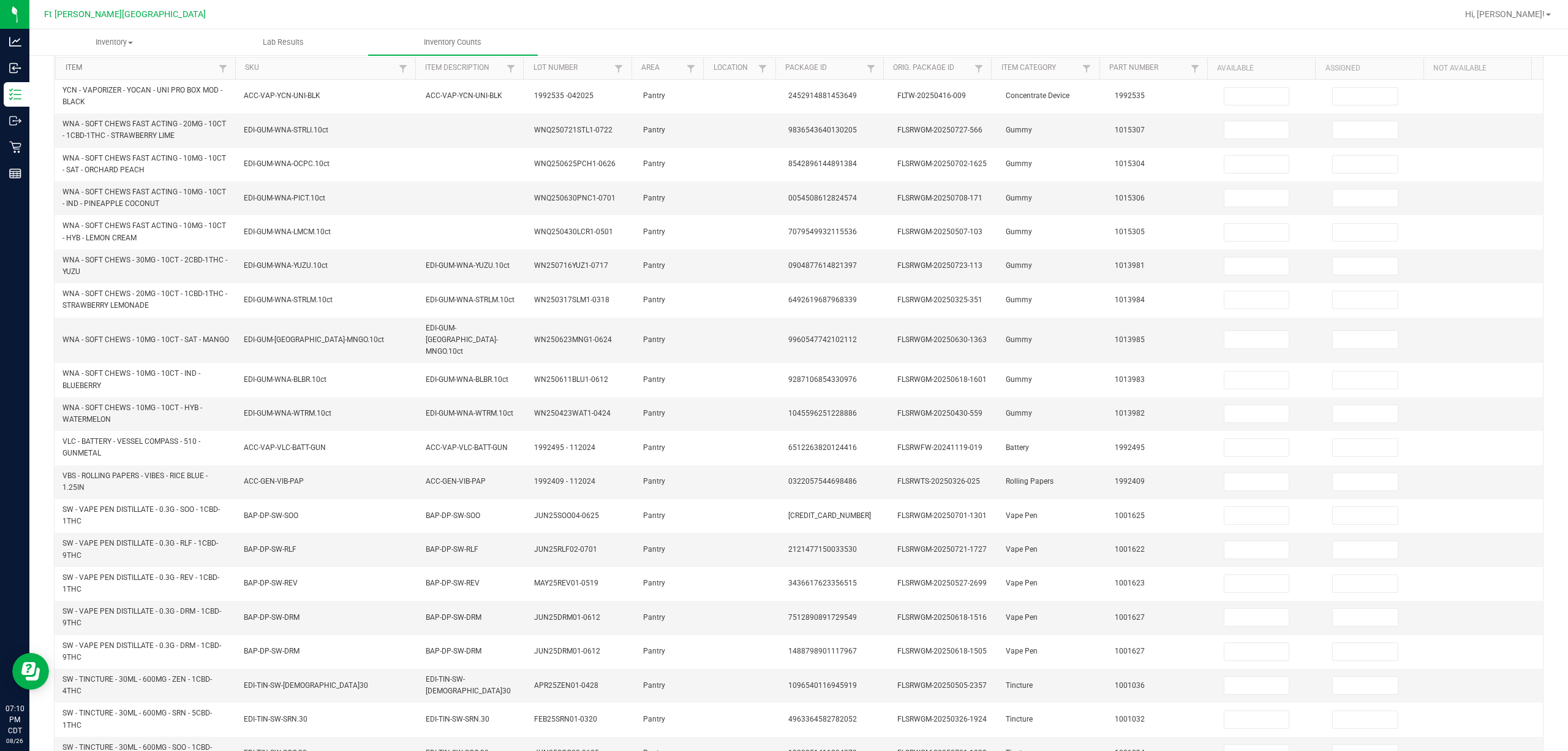
scroll to position [174, 0]
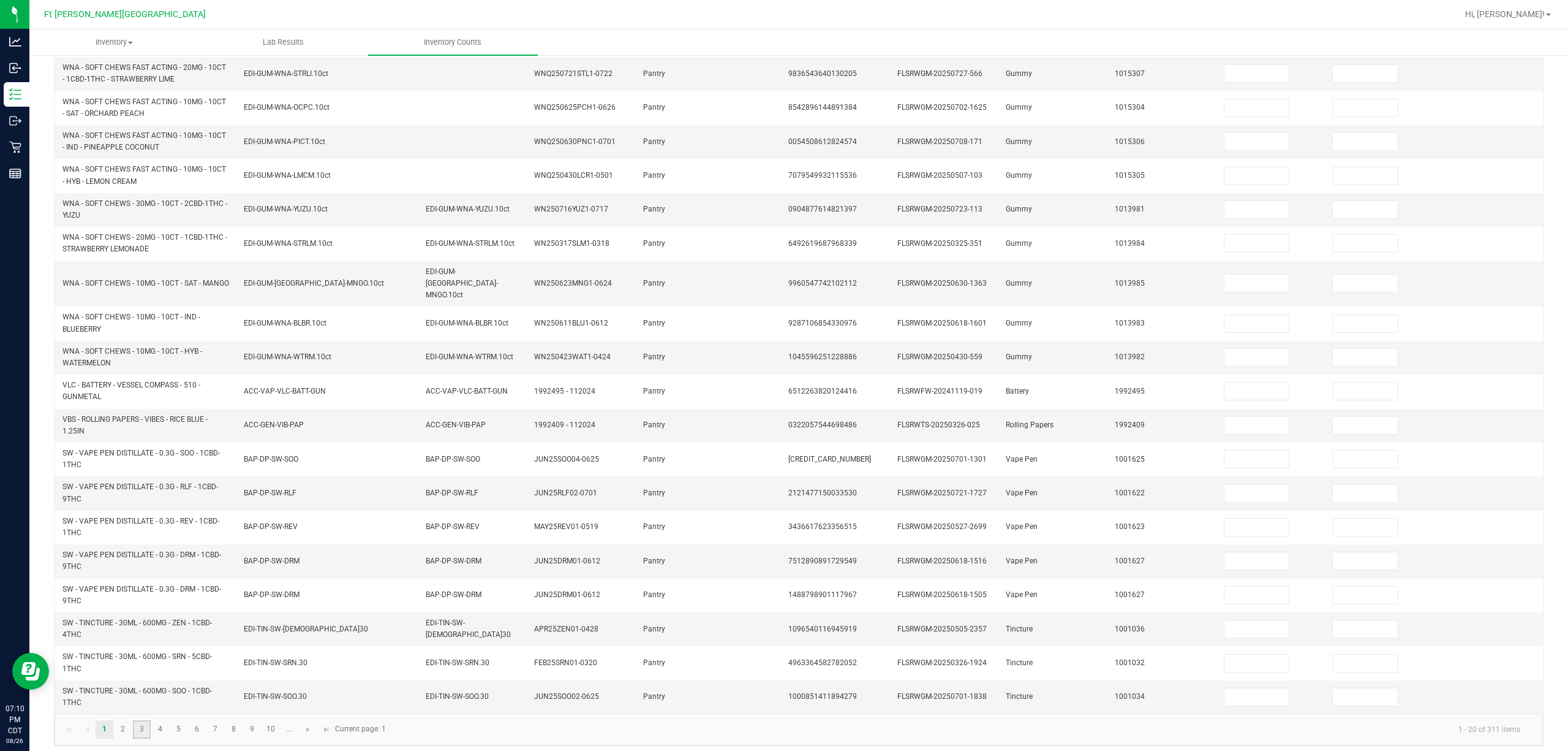
click at [141, 728] on link "3" at bounding box center [141, 729] width 18 height 18
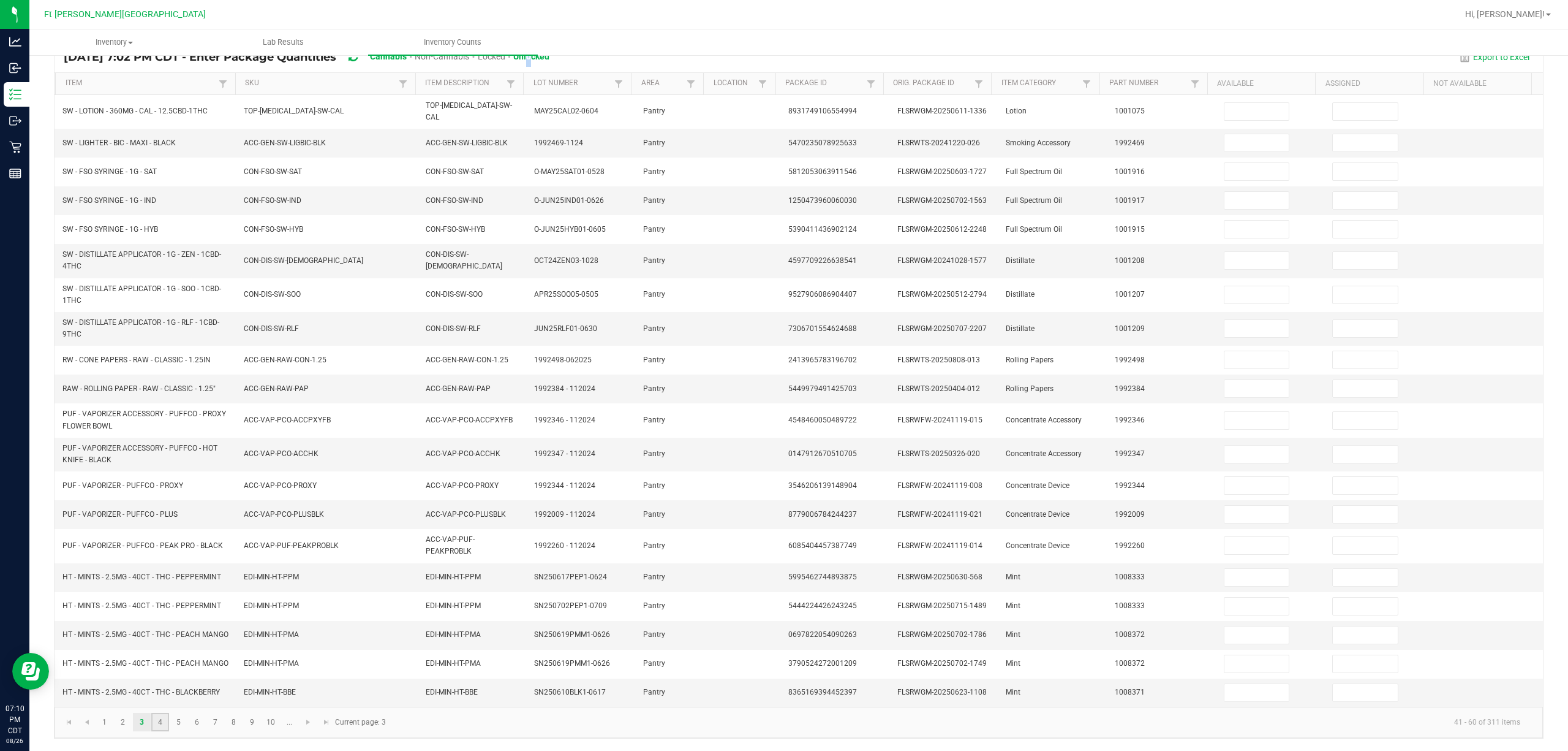
click at [160, 721] on link "4" at bounding box center [160, 722] width 18 height 18
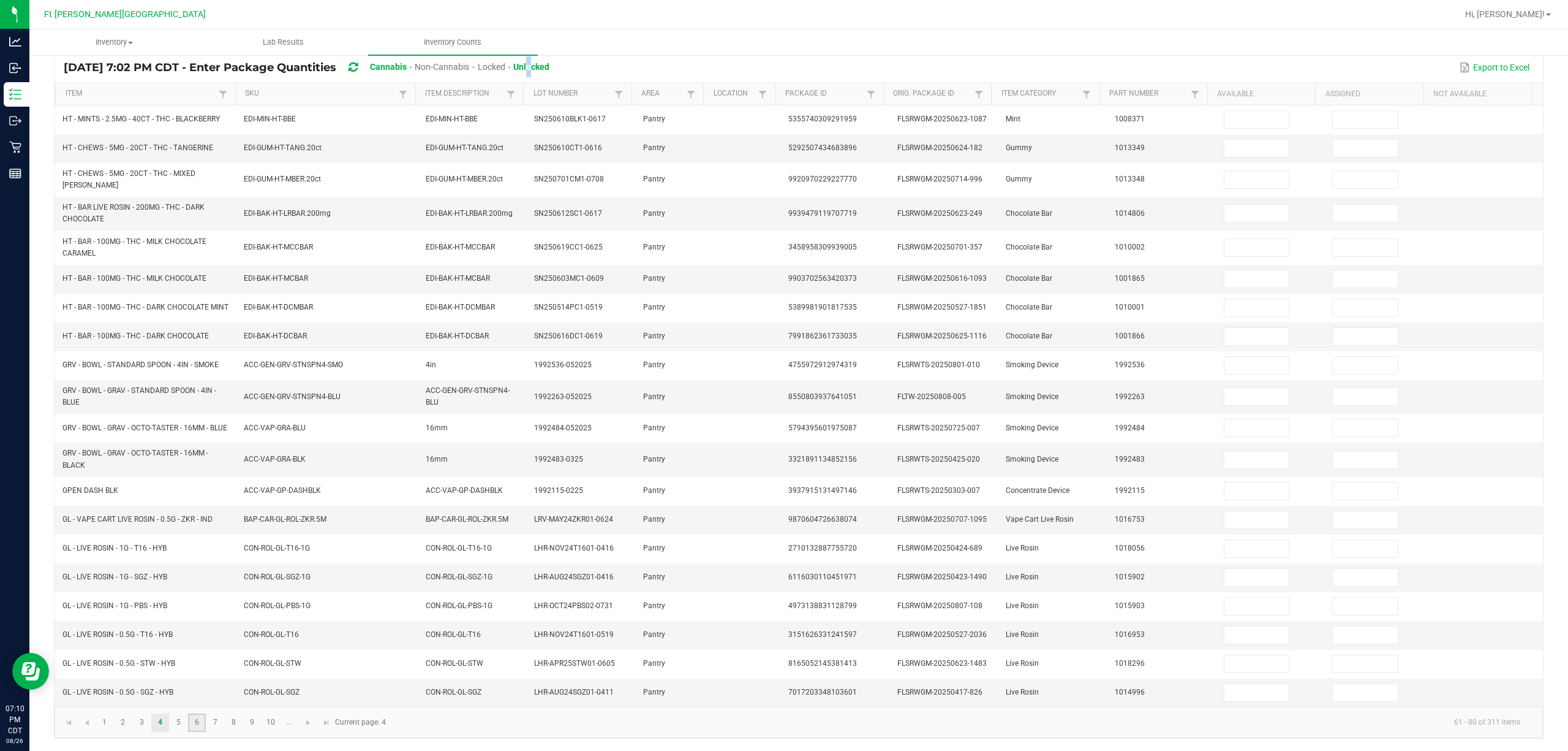
click at [194, 724] on link "6" at bounding box center [197, 723] width 18 height 18
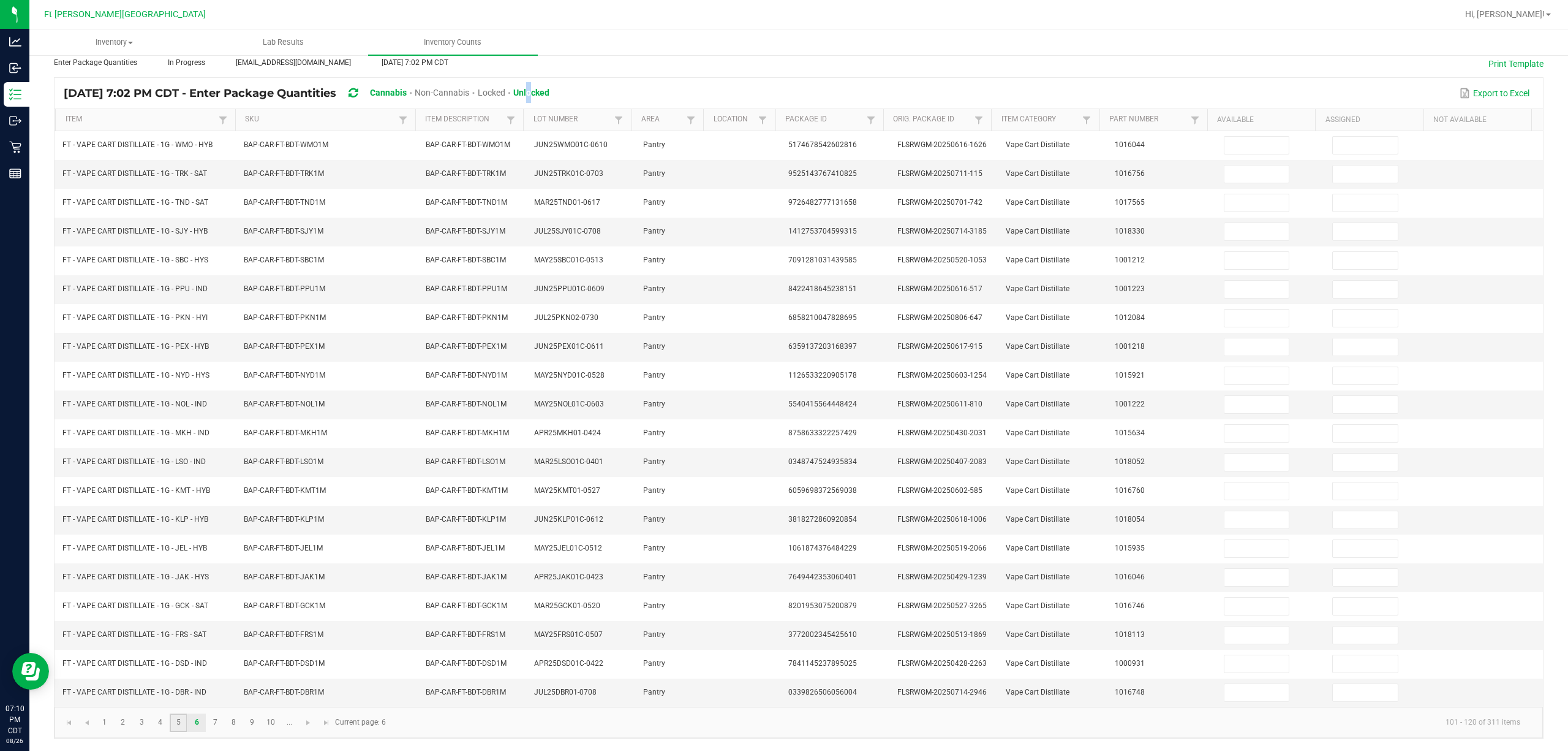
click at [176, 724] on link "5" at bounding box center [178, 723] width 18 height 18
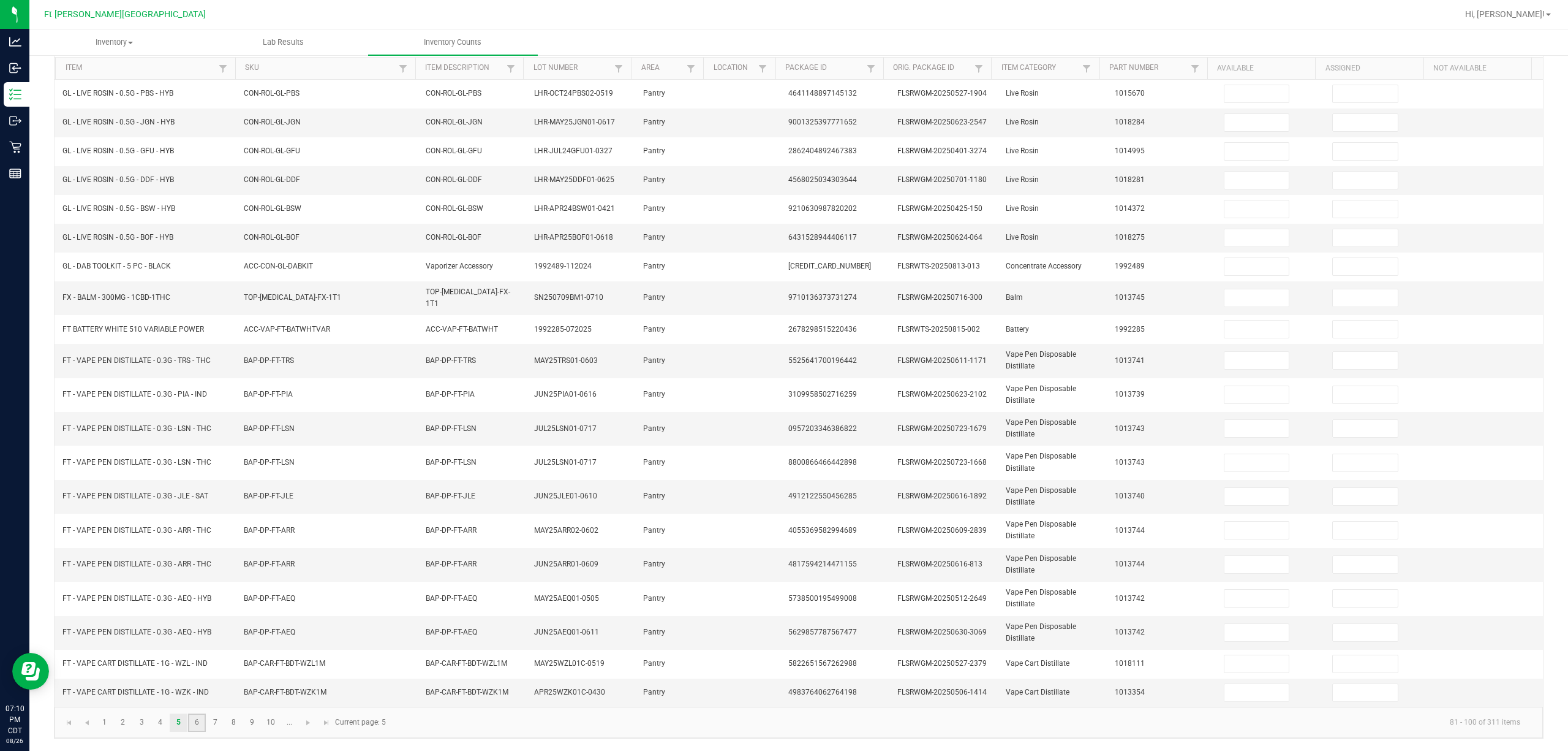
click at [202, 724] on link "6" at bounding box center [197, 723] width 18 height 18
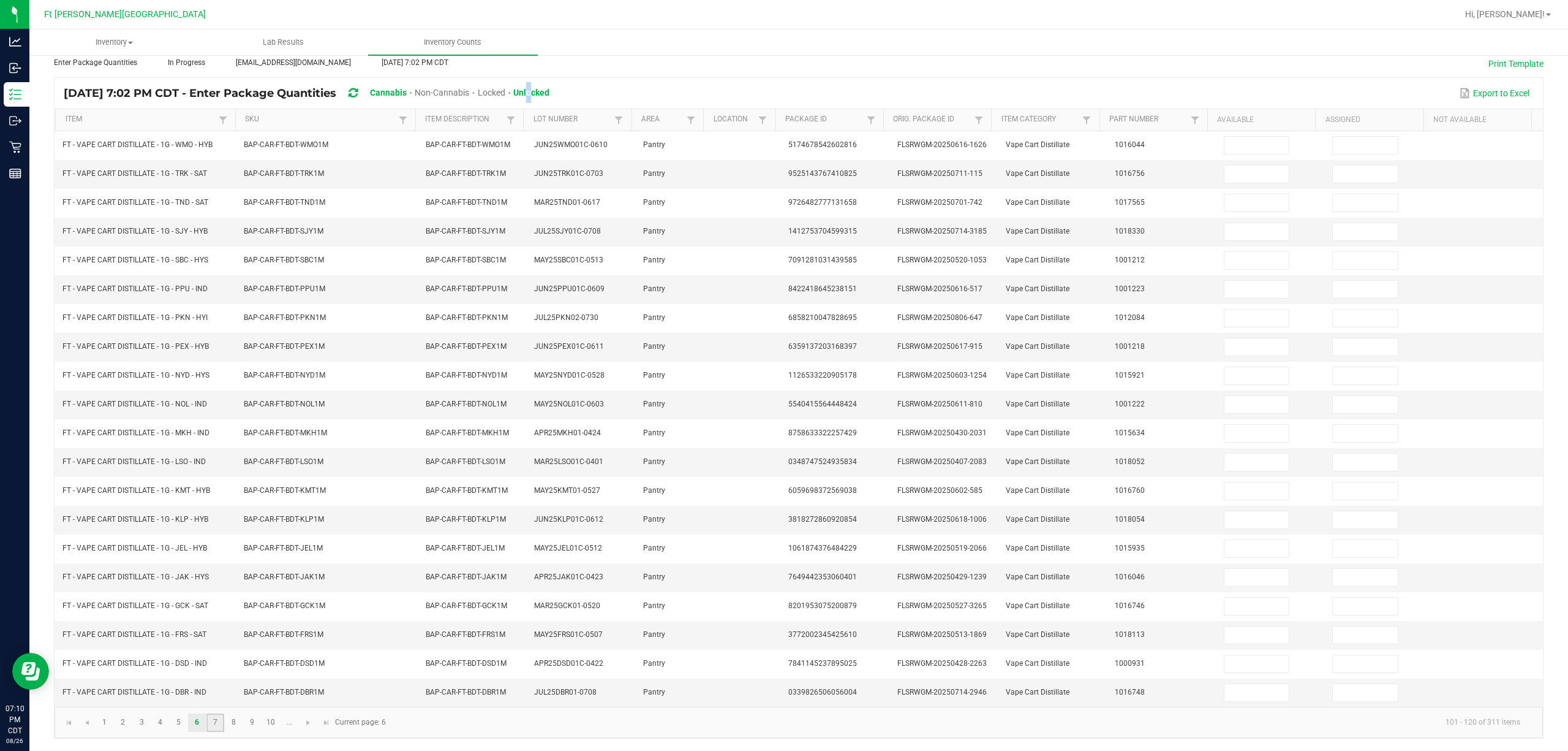
click at [219, 724] on link "7" at bounding box center [215, 723] width 18 height 18
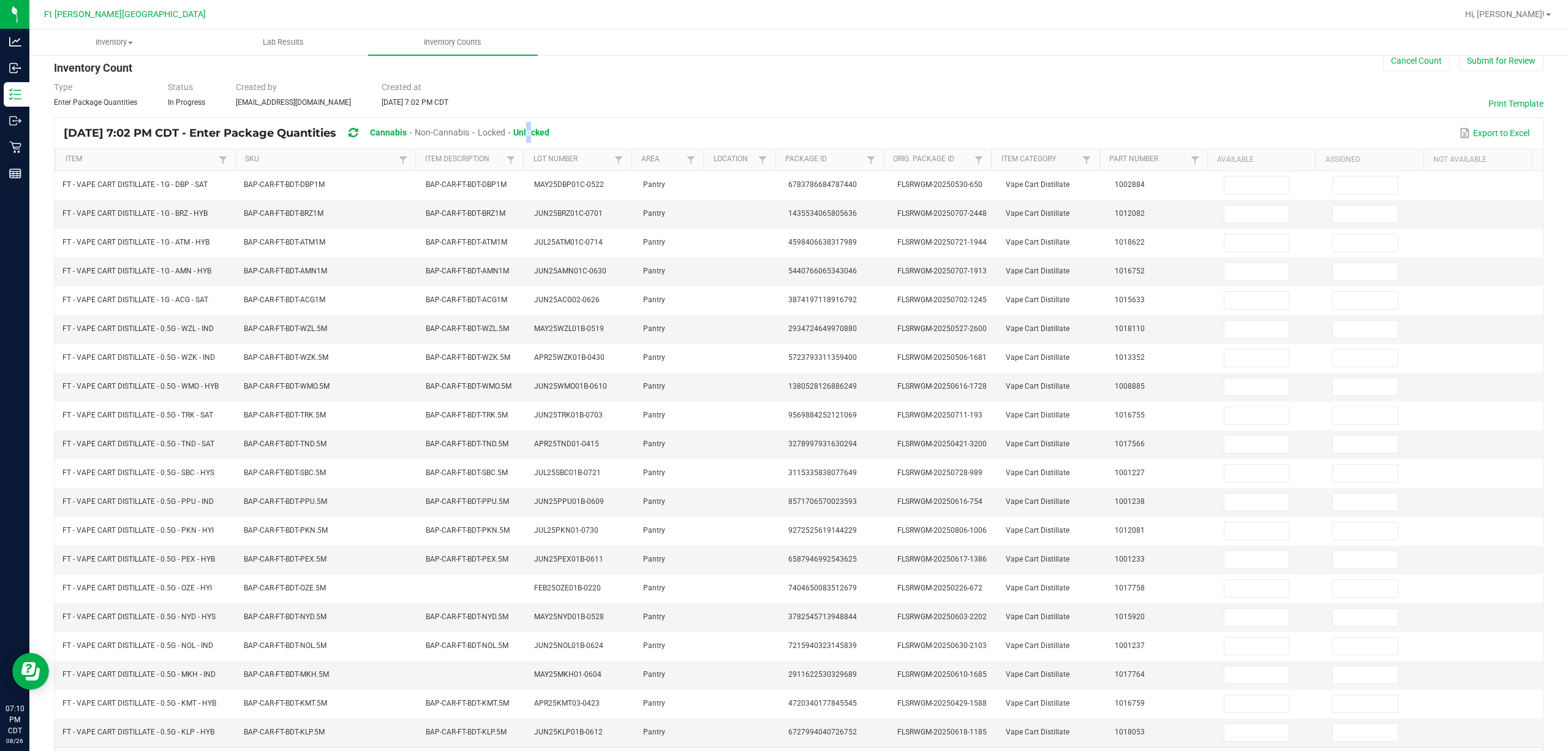
scroll to position [0, 0]
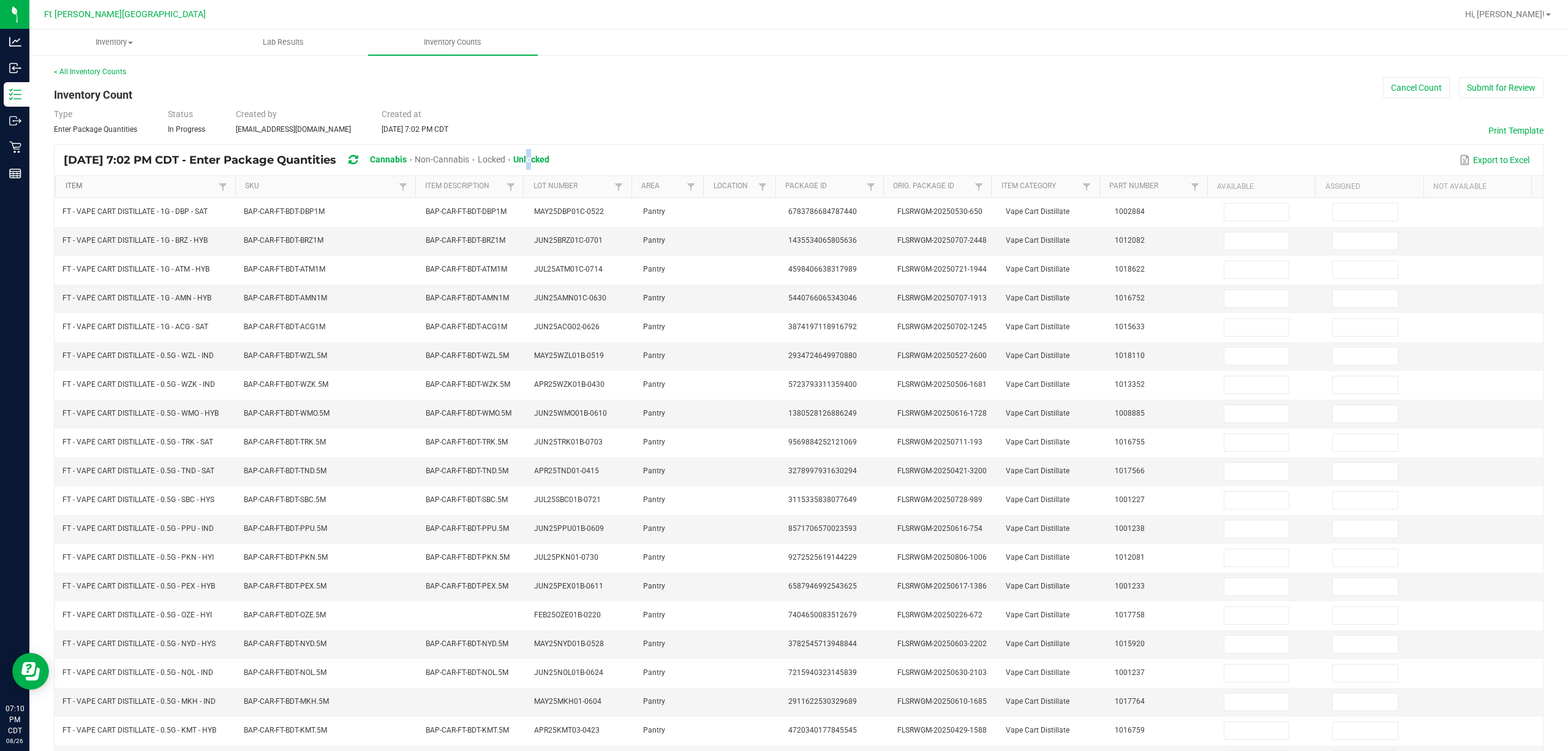
click at [101, 186] on link "Item" at bounding box center [141, 186] width 150 height 10
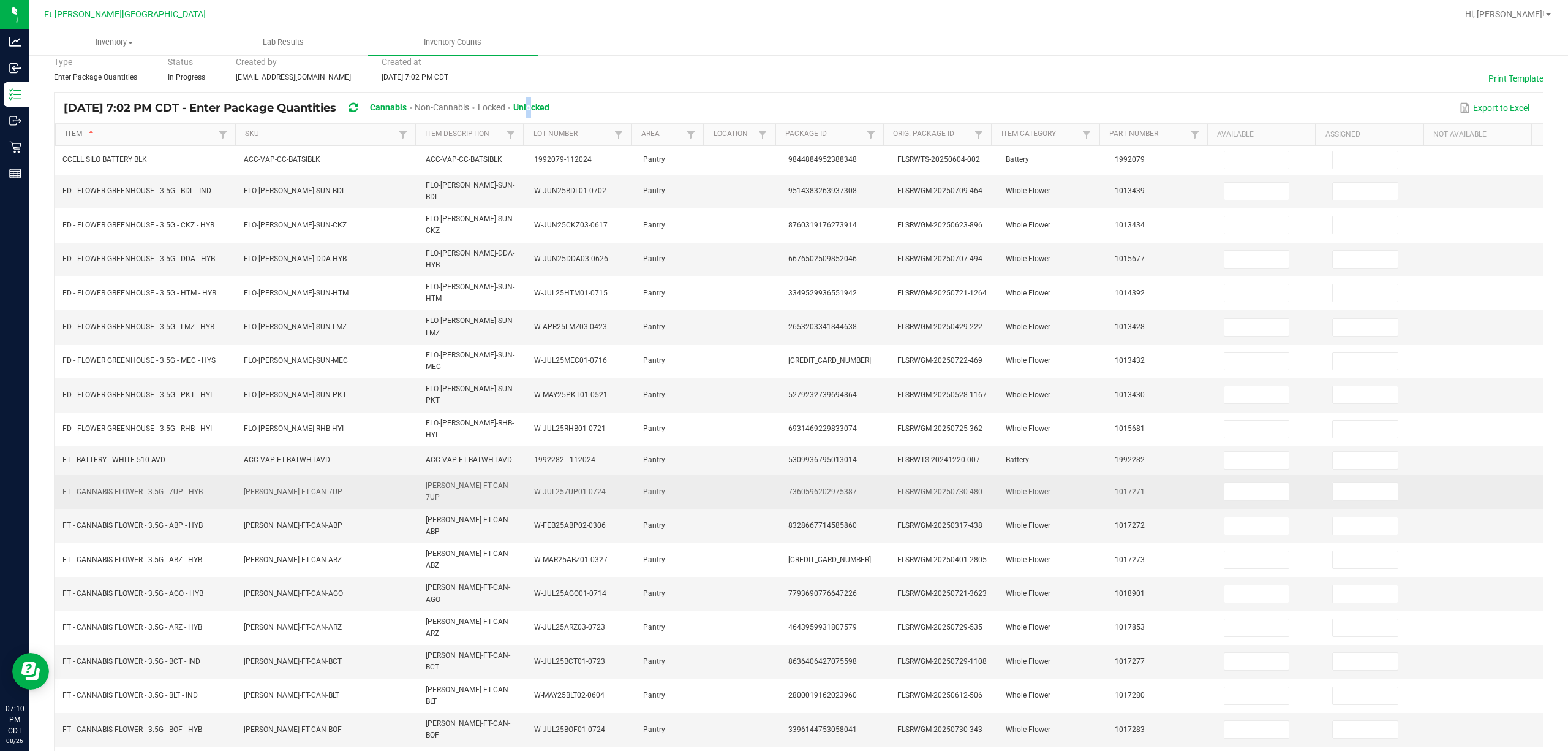
scroll to position [79, 0]
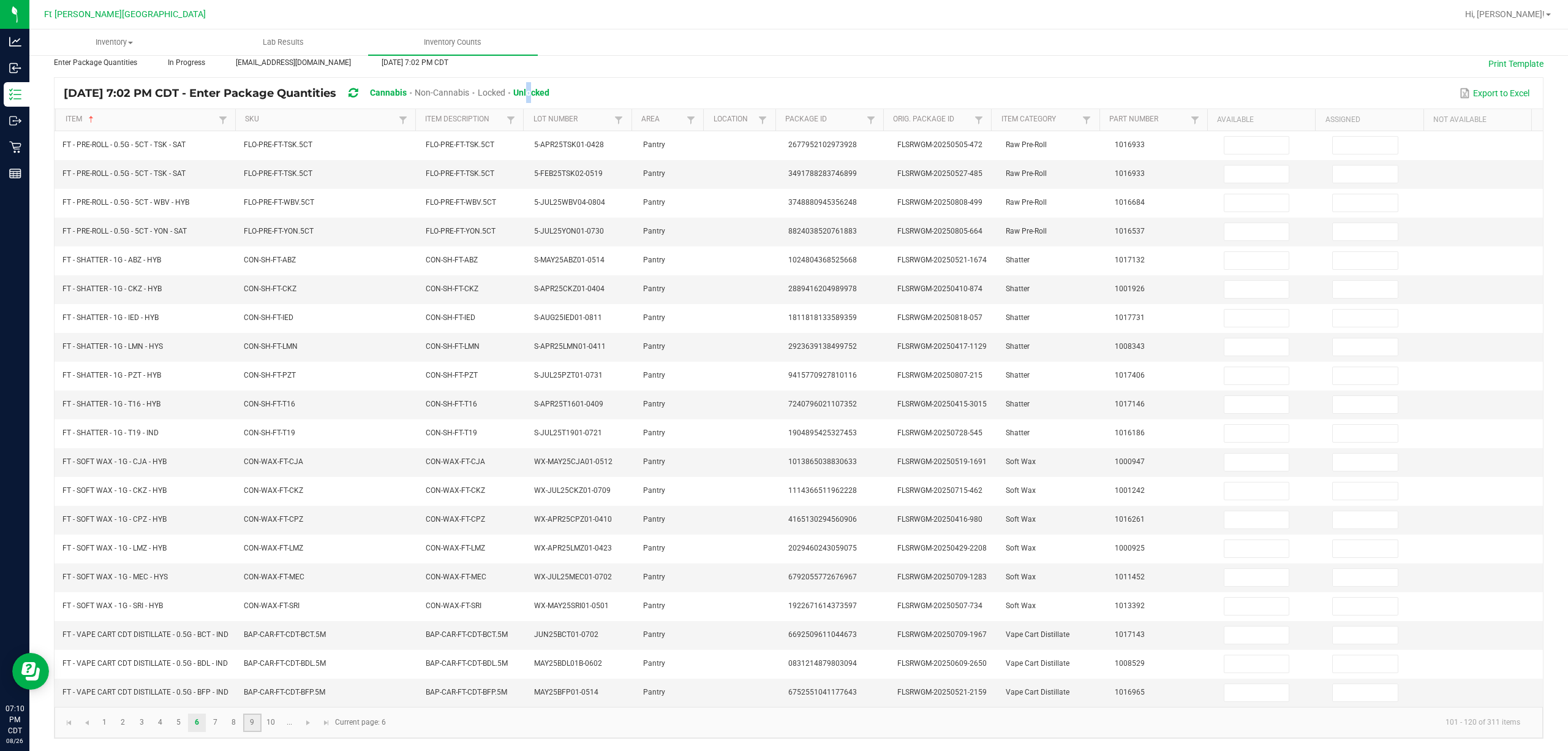
click at [249, 732] on link "9" at bounding box center [252, 723] width 18 height 18
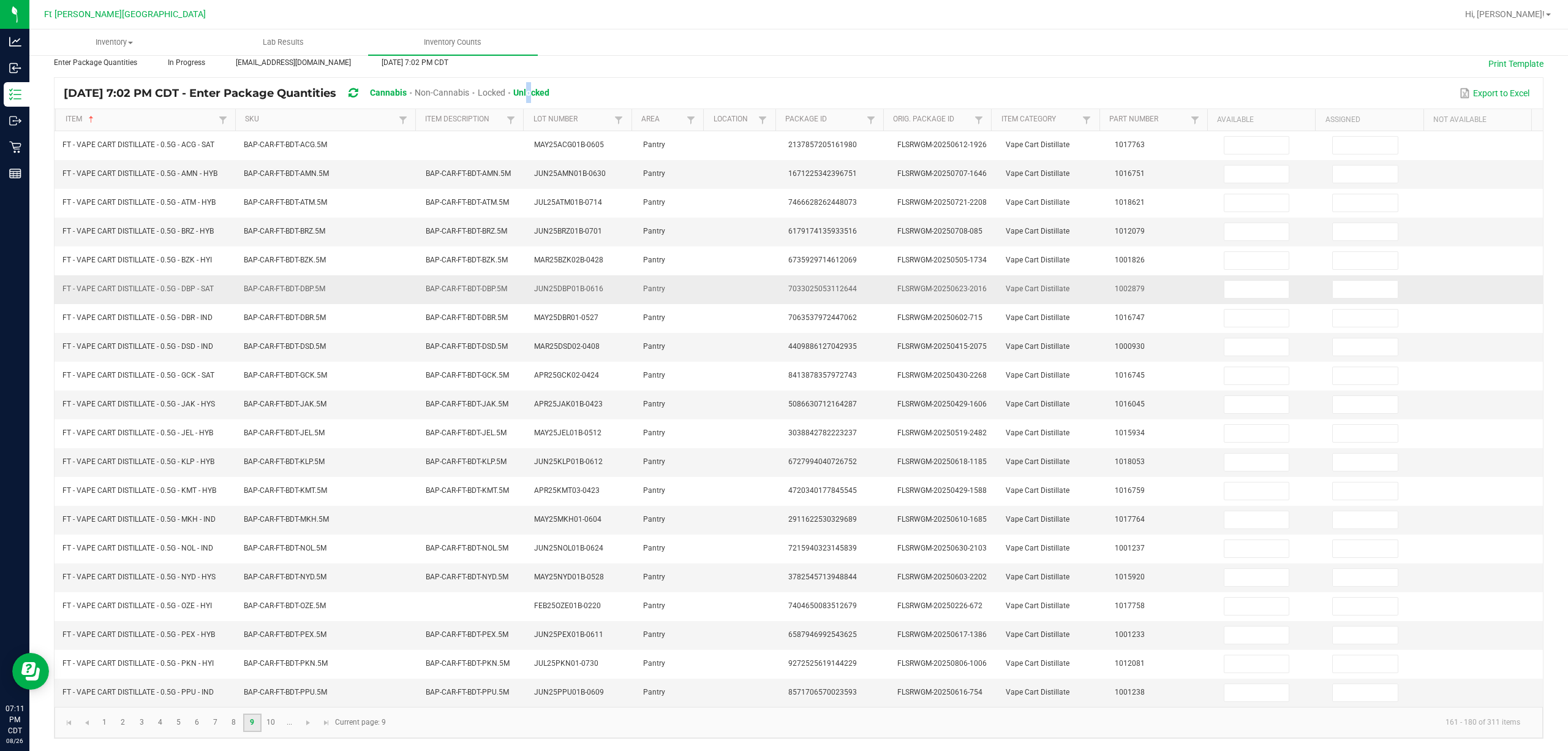
scroll to position [0, 0]
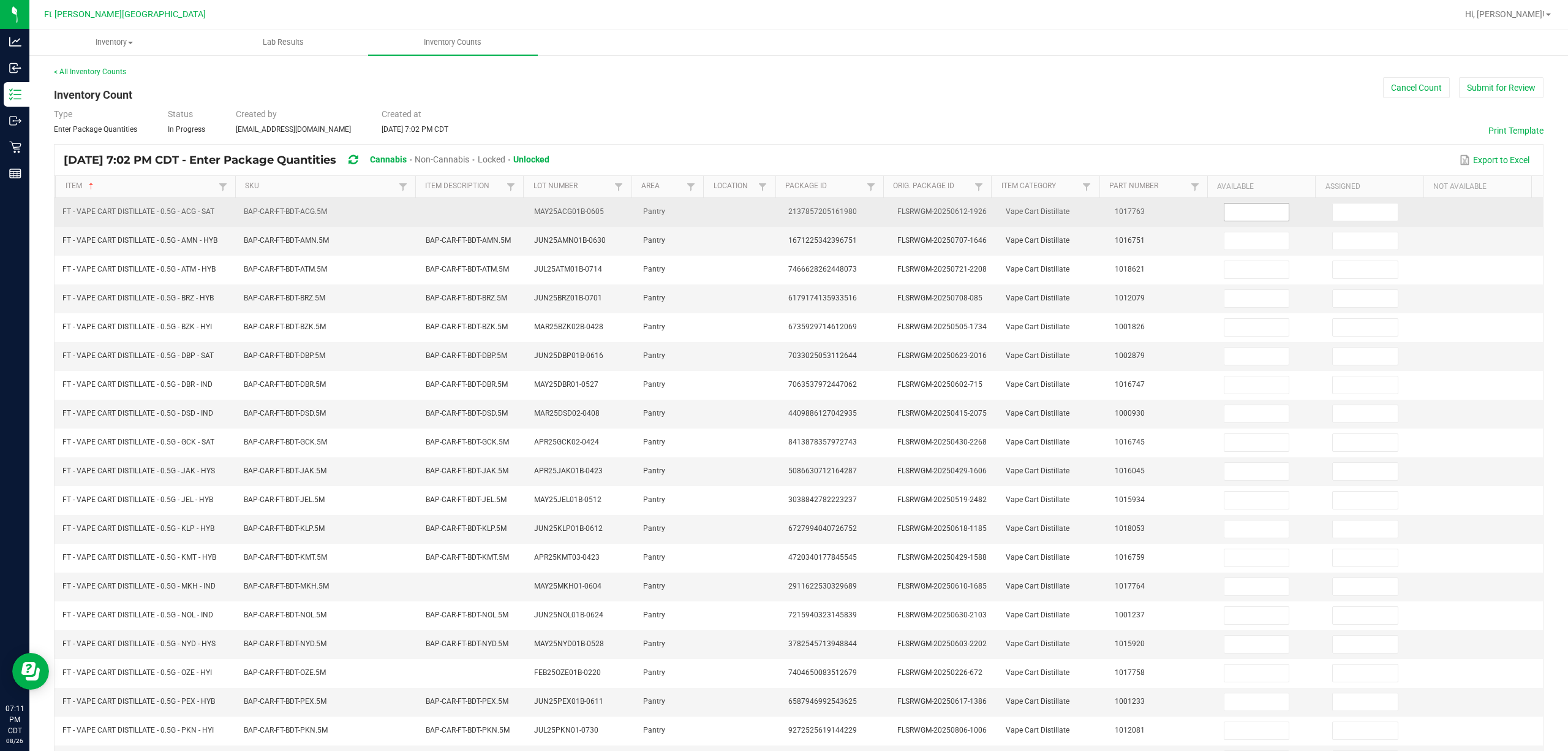
click at [782, 206] on input at bounding box center [1257, 212] width 65 height 17
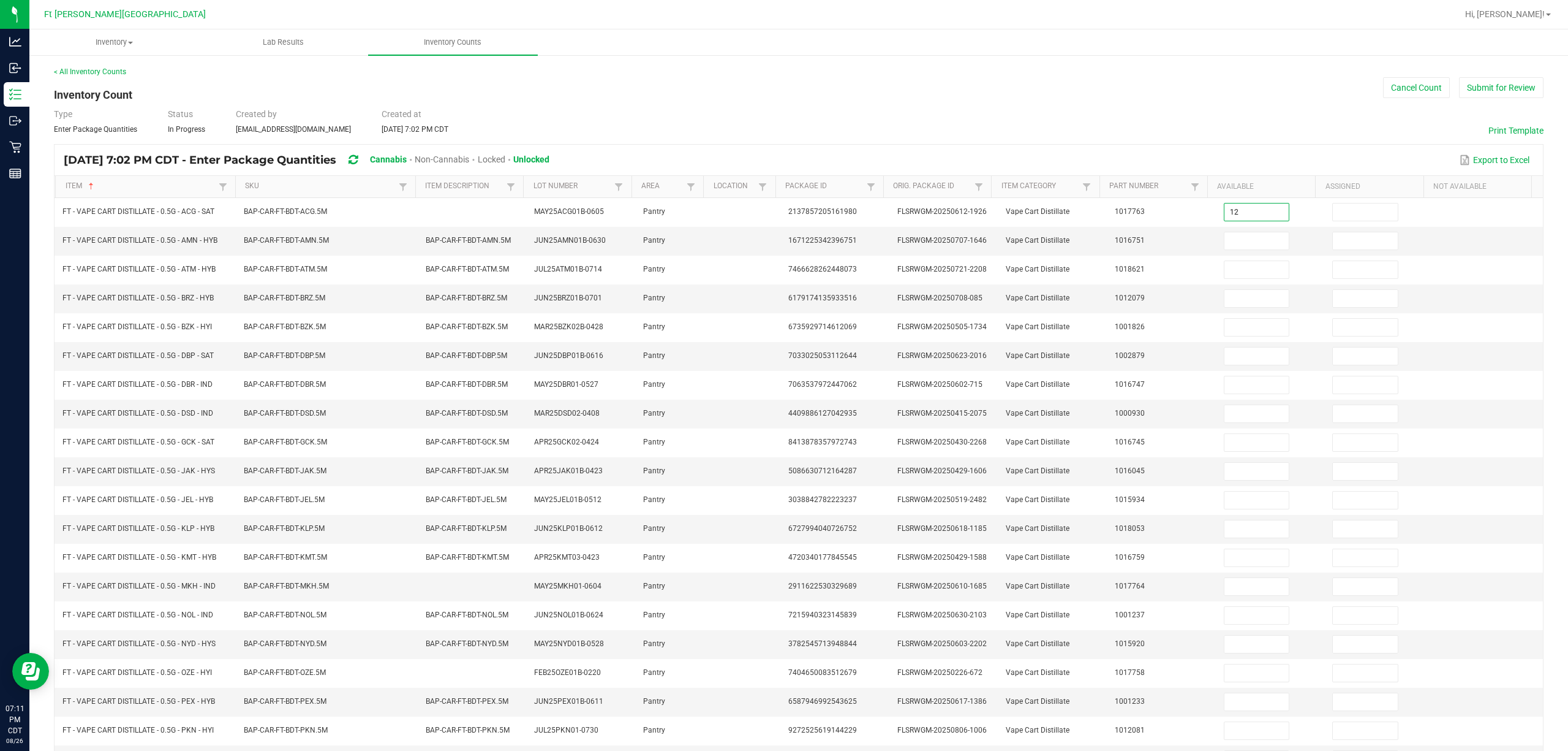
type input "12"
type input "0"
type input "11"
type input "0"
type input "11"
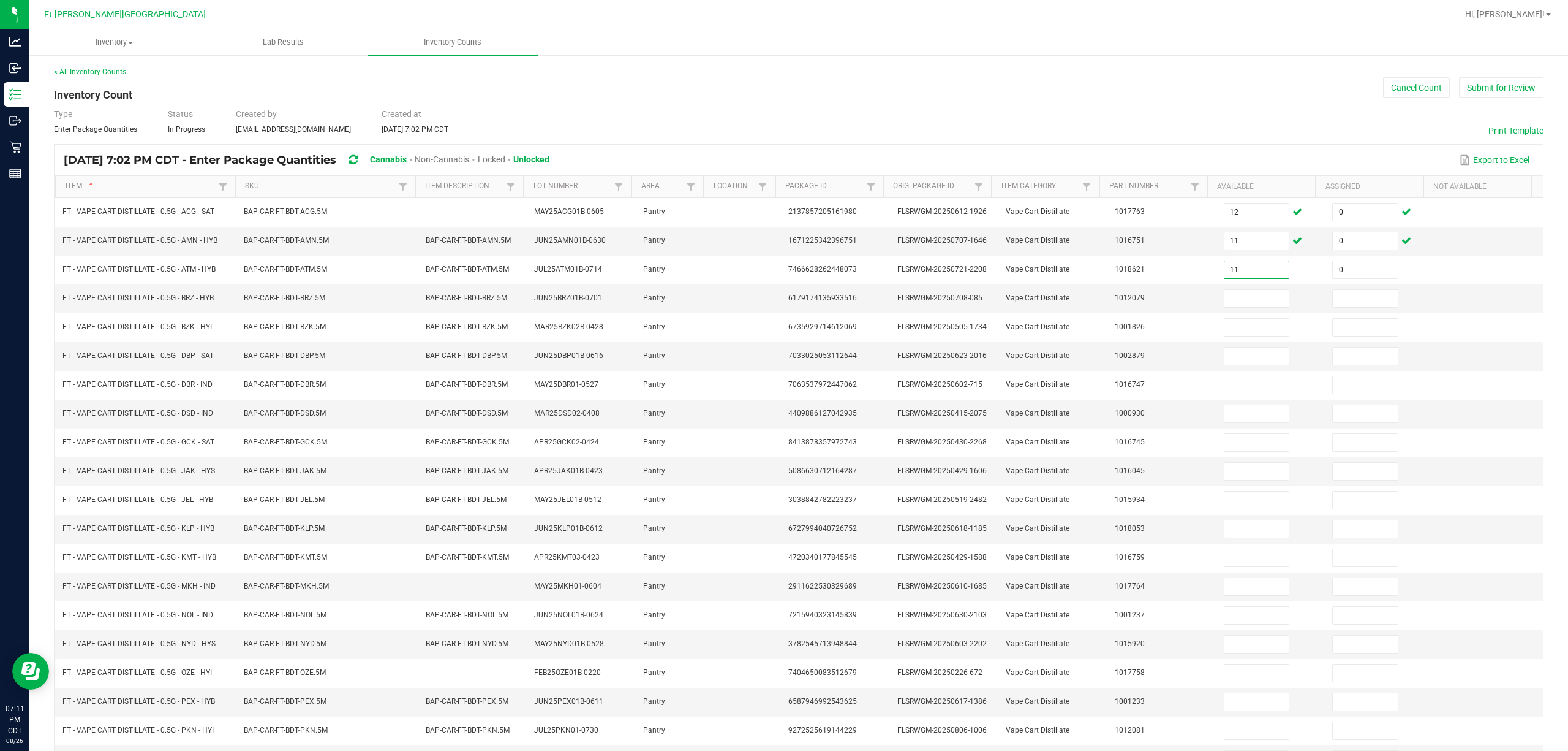
type input "0"
type input "5"
type input "0"
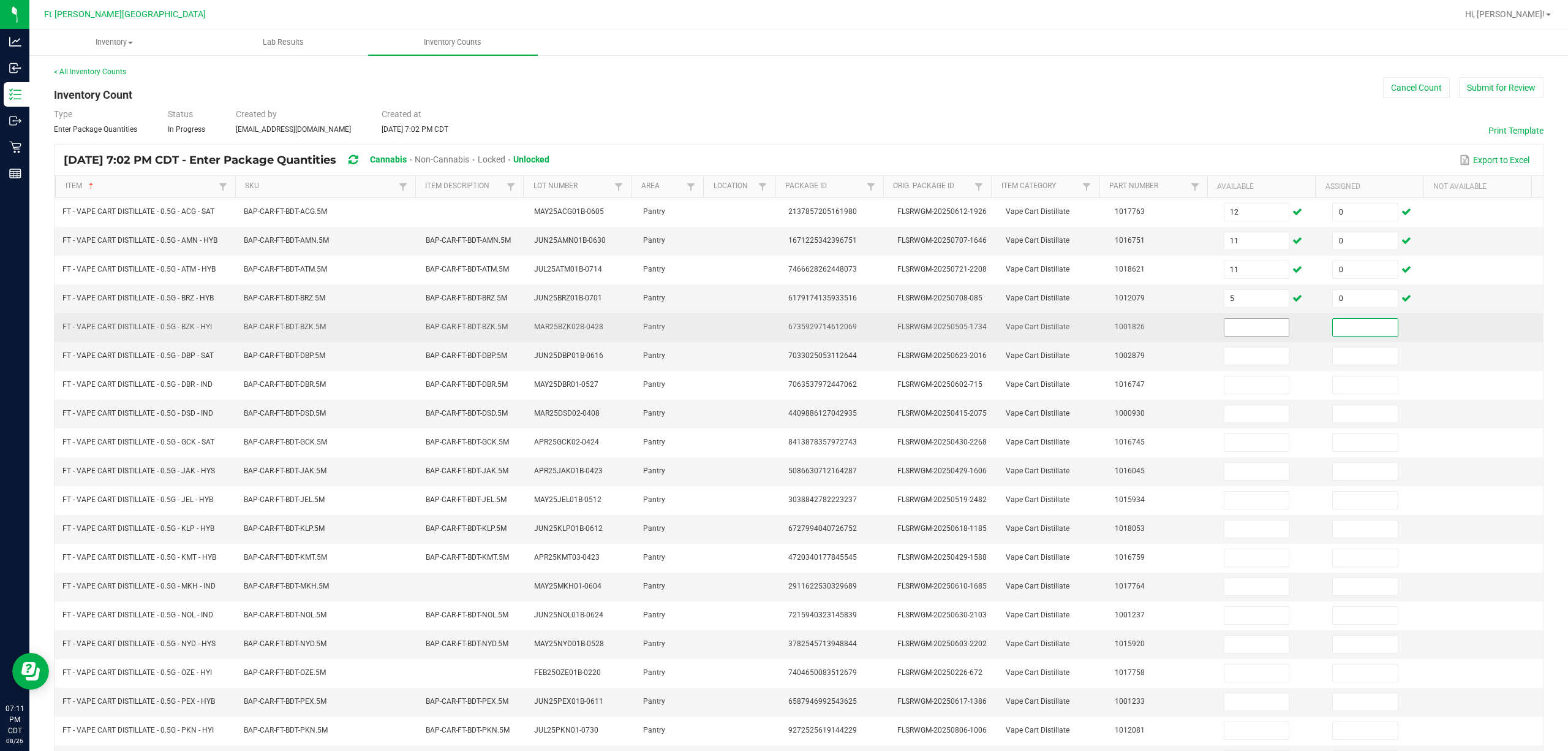
click at [782, 330] on input at bounding box center [1257, 327] width 65 height 17
click at [782, 331] on input "40" at bounding box center [1257, 327] width 65 height 17
type input "4"
type input "0"
type input "8"
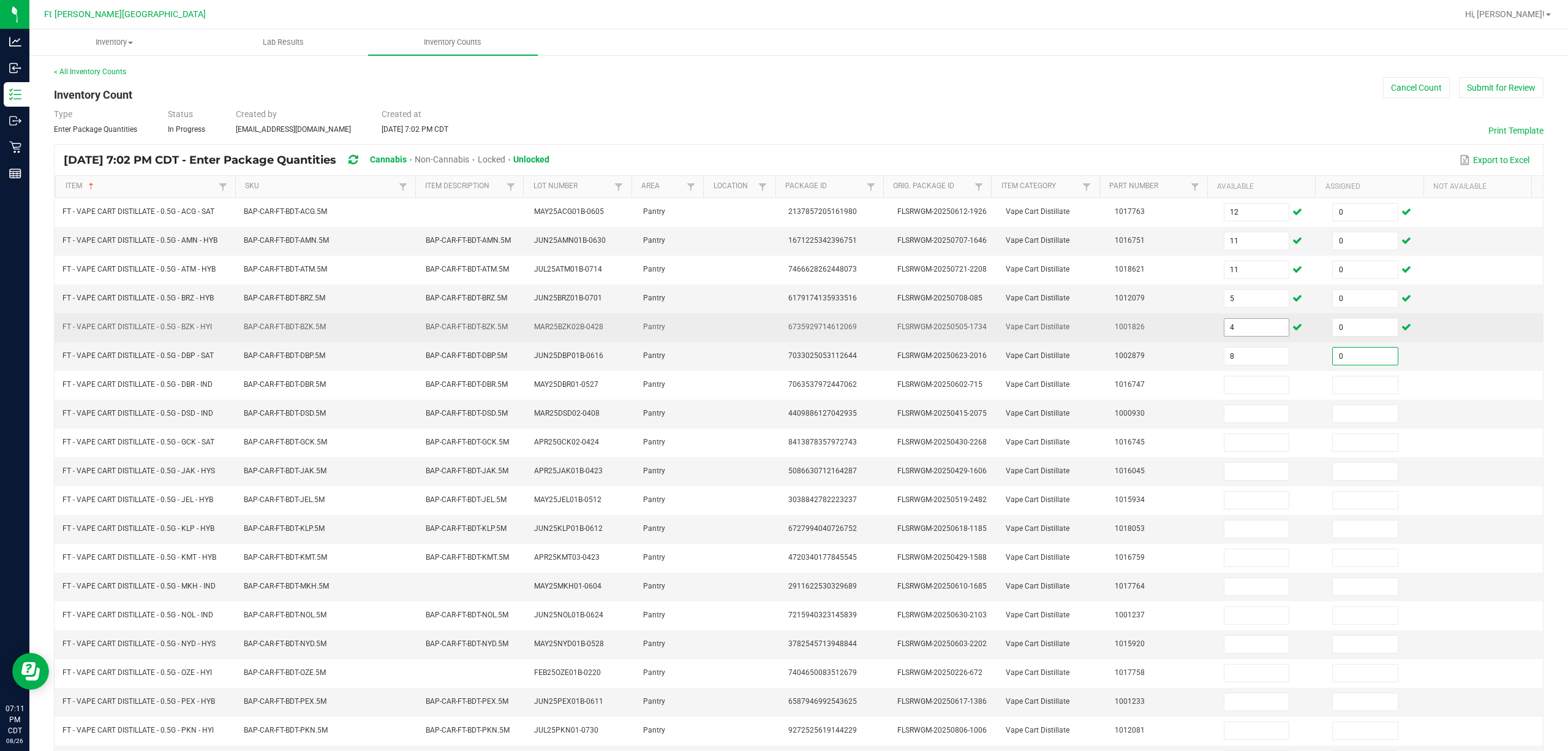
type input "0"
type input "6"
type input "0"
type input "10"
type input "0"
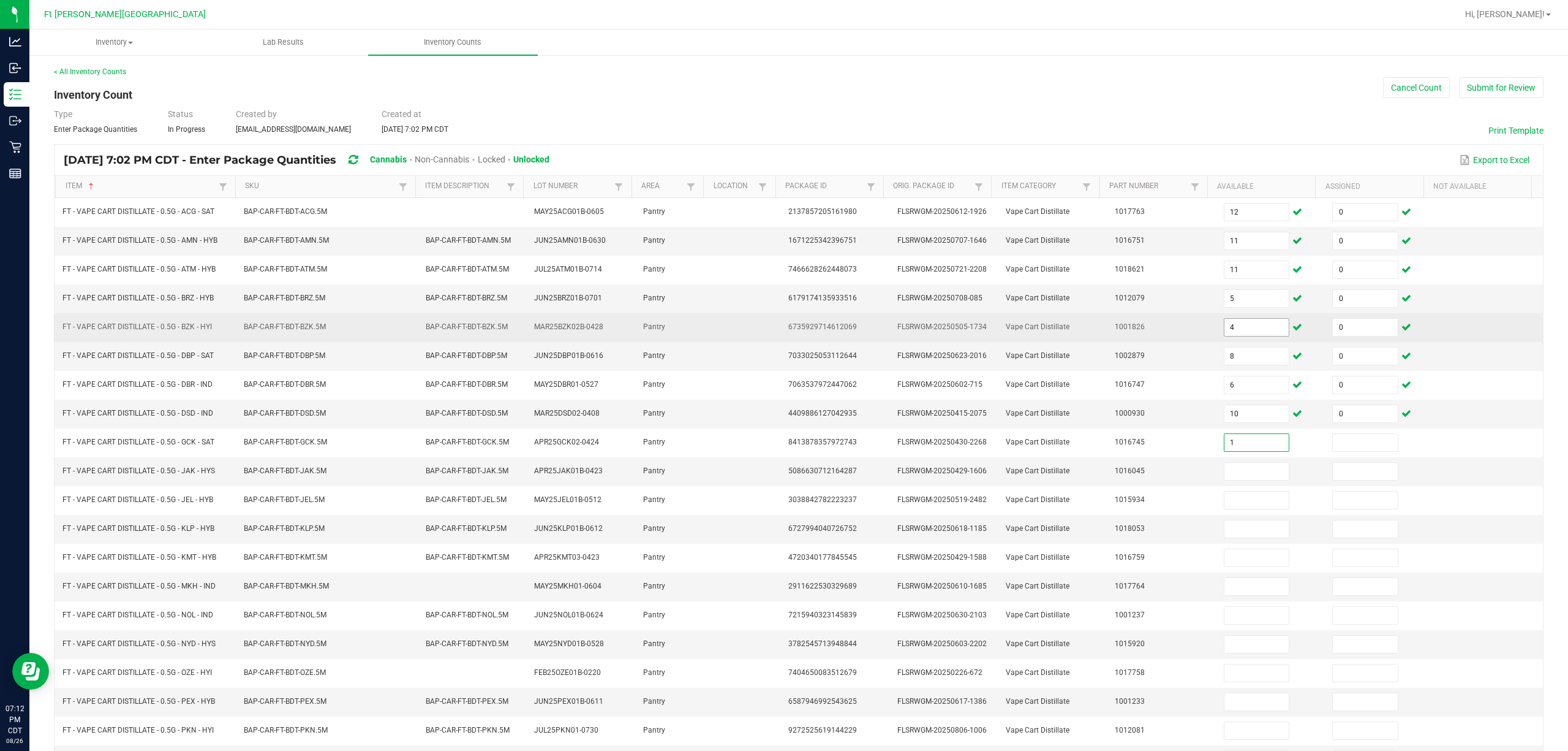
type input "1"
type input "0"
type input "2"
type input "0"
type input "9"
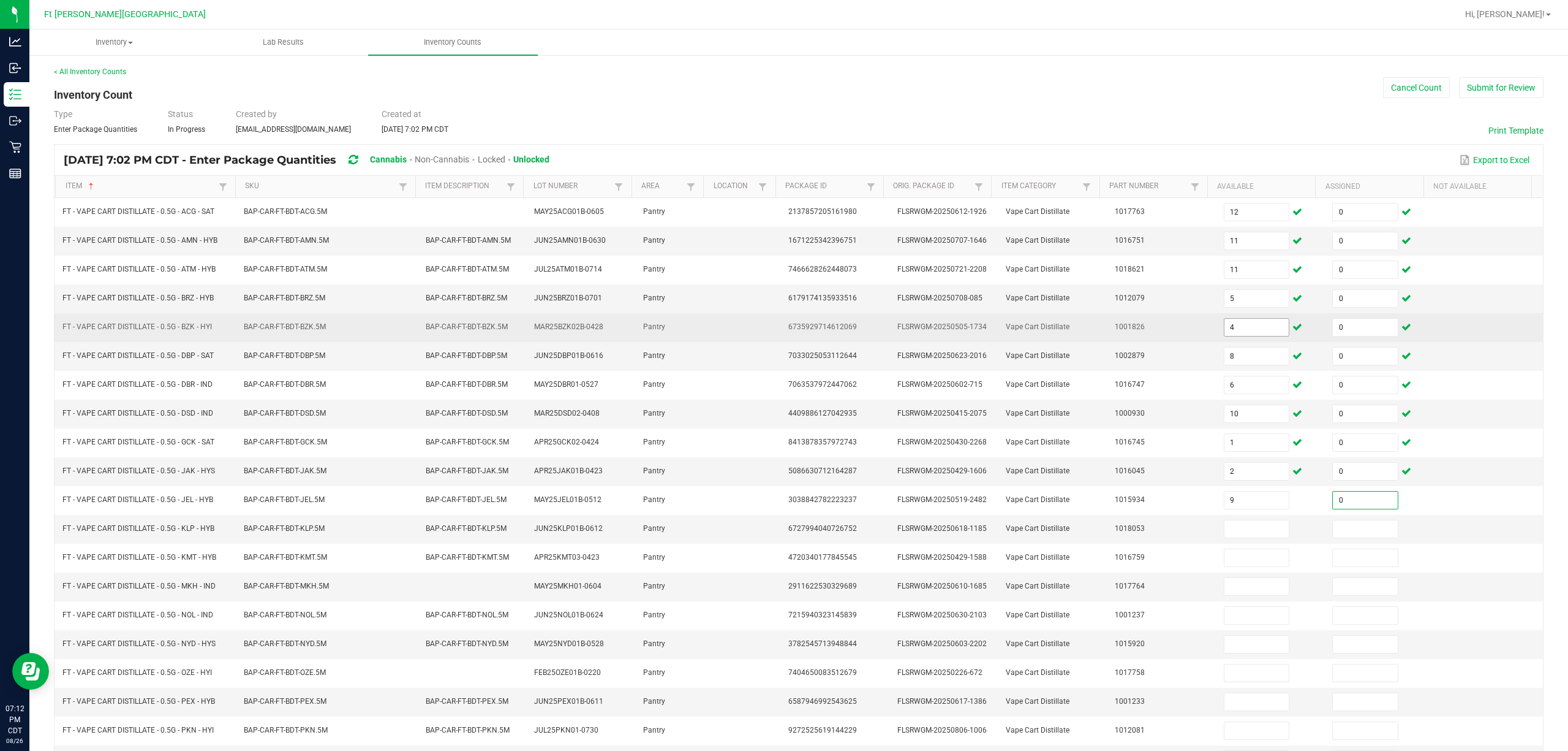
type input "0"
type input "8"
type input "0"
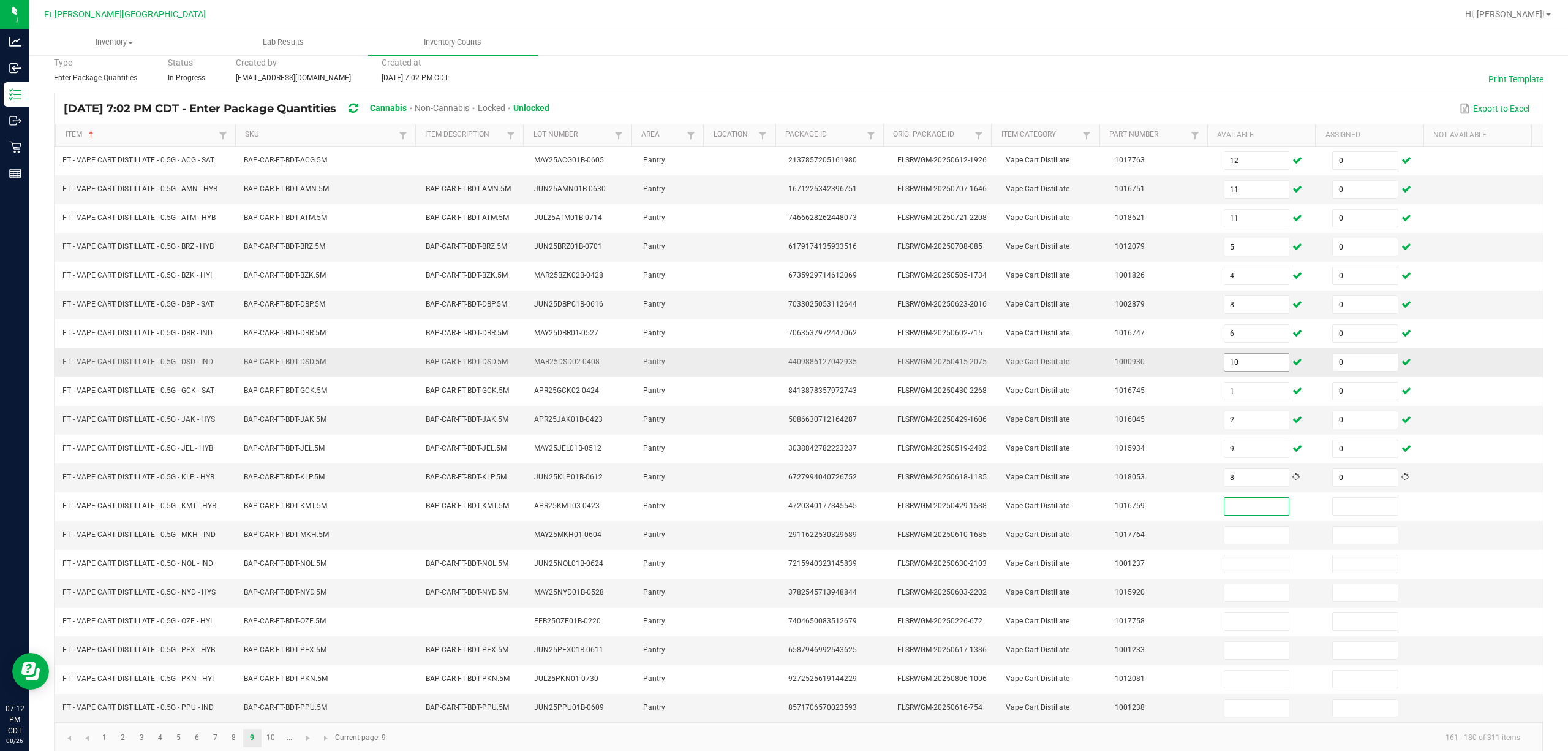
scroll to position [79, 0]
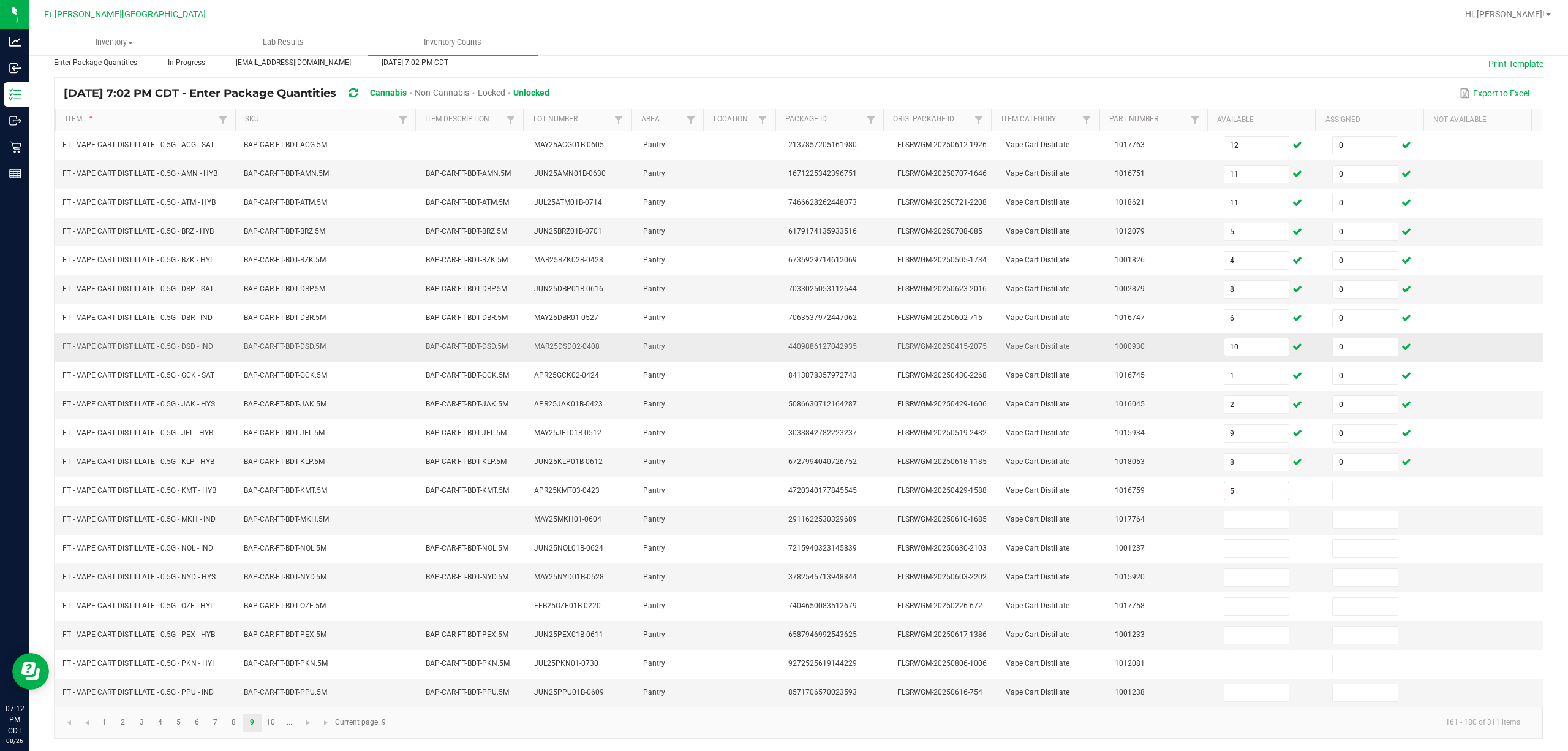
type input "5"
type input "0"
type input "11"
type input "0"
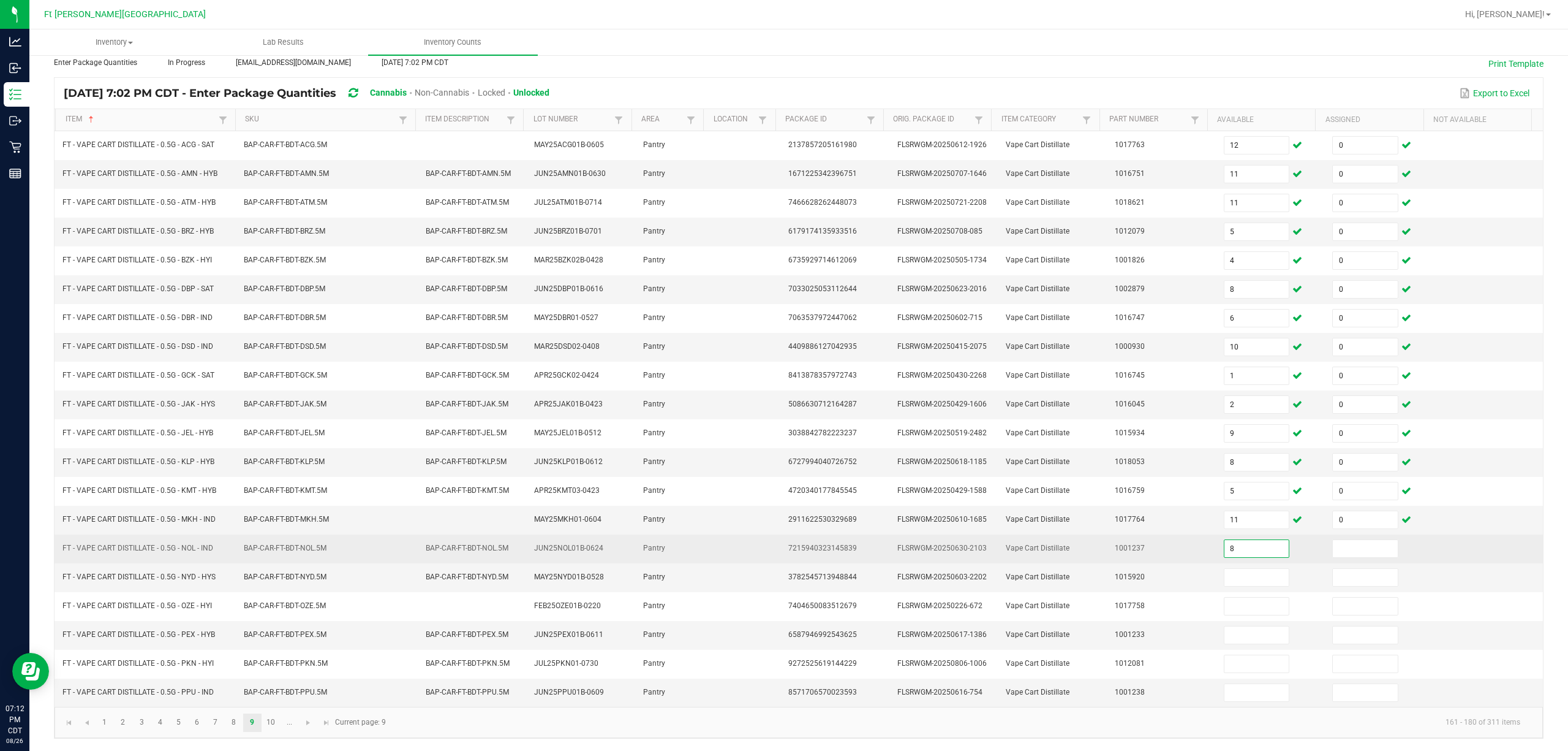
type input "8"
type input "0"
type input "8"
type input "0"
type input "5"
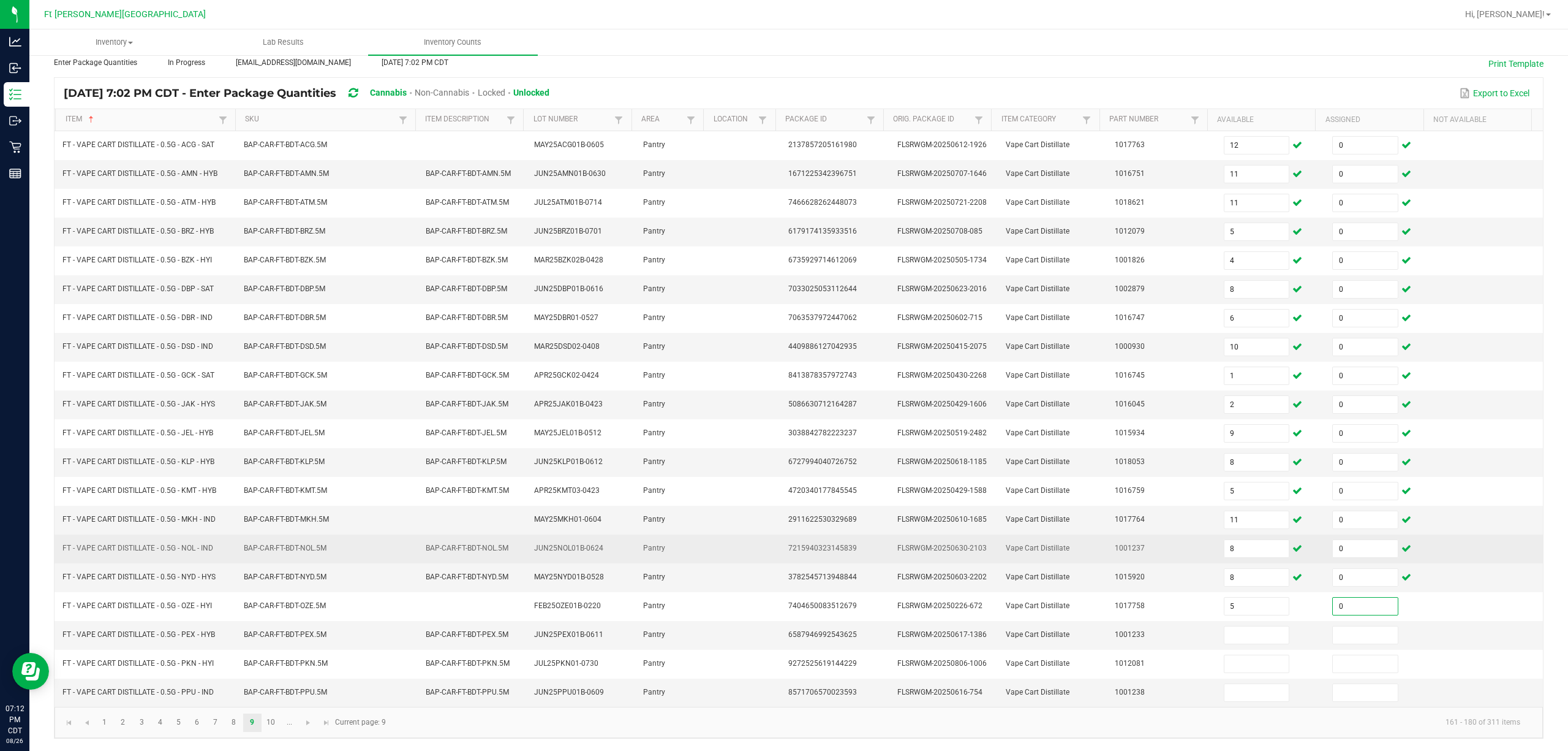
type input "0"
type input "8"
type input "0"
type input "11"
type input "0"
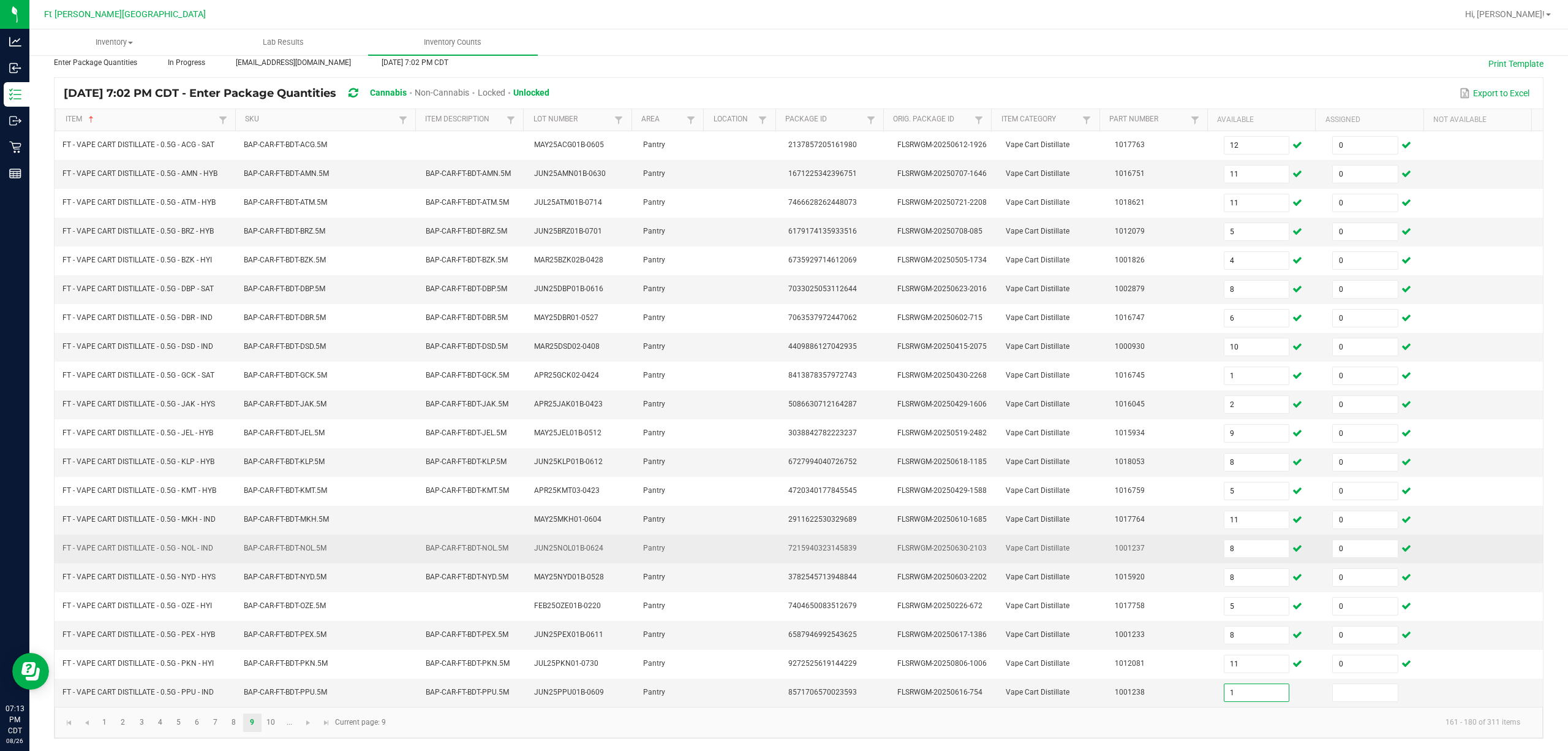
type input "1"
type input "0"
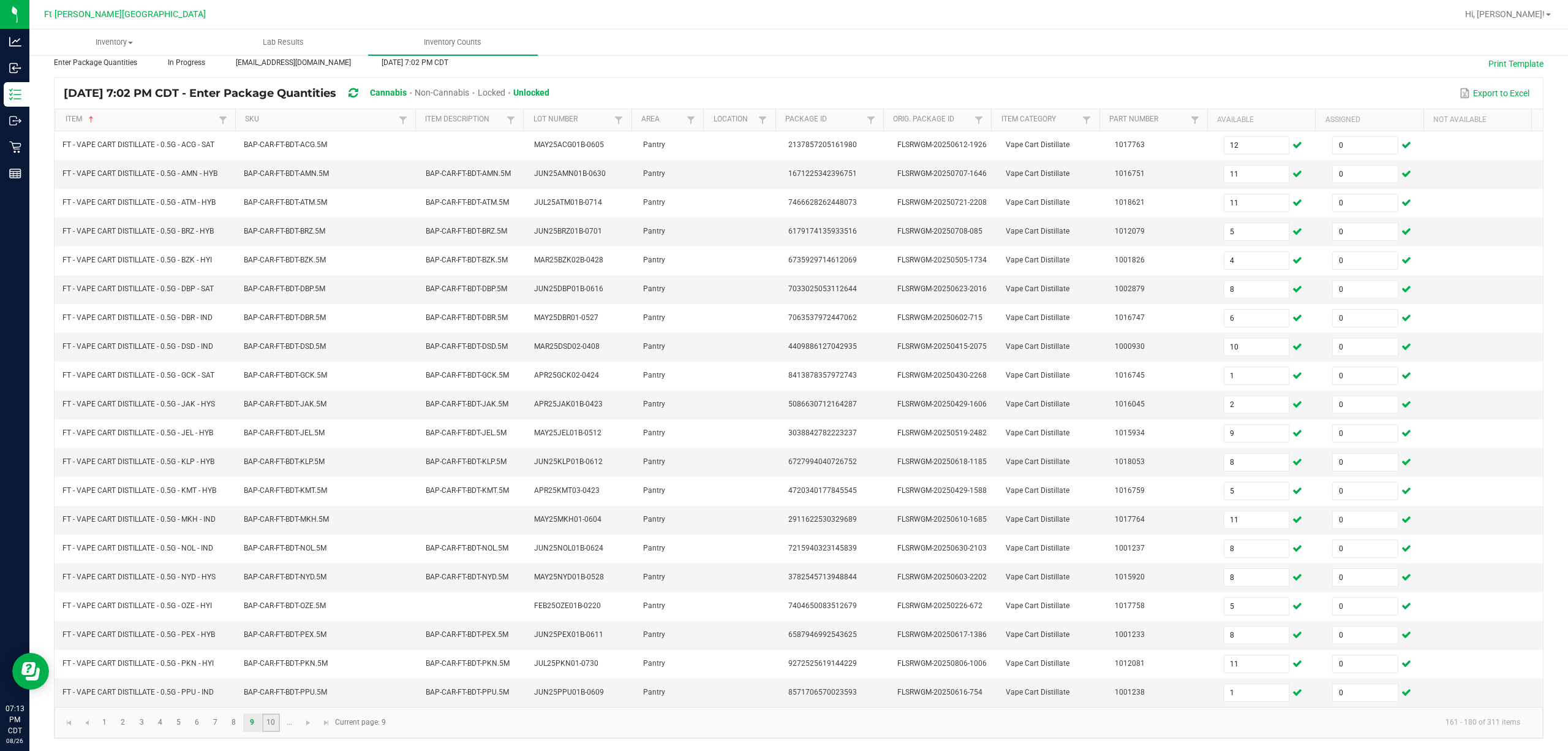
click at [279, 721] on link "10" at bounding box center [271, 723] width 18 height 18
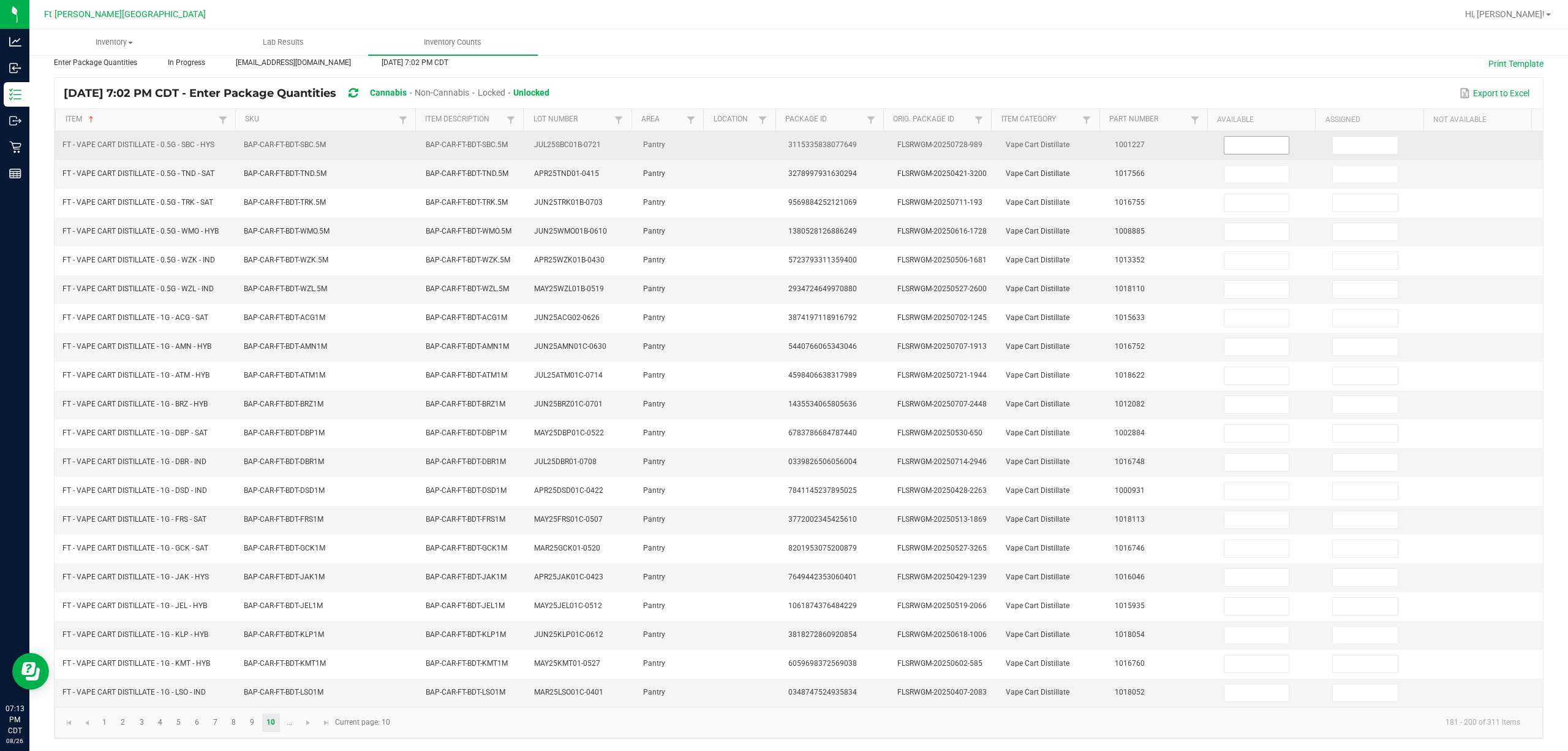
click at [782, 136] on input at bounding box center [1257, 145] width 65 height 17
type input "8"
type input "0"
type input "12"
type input "0"
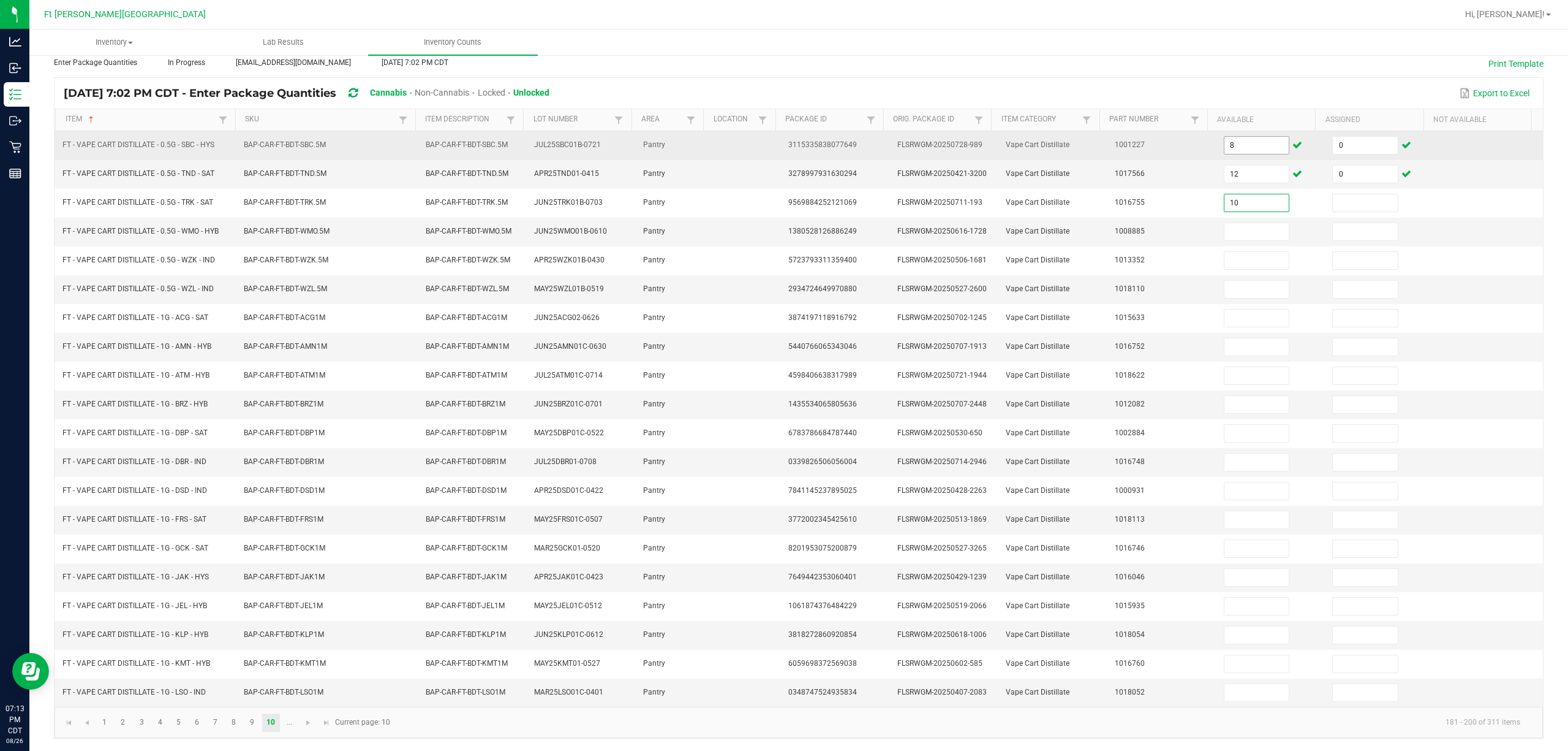
type input "10"
type input "0"
type input "10"
type input "0"
type input "6"
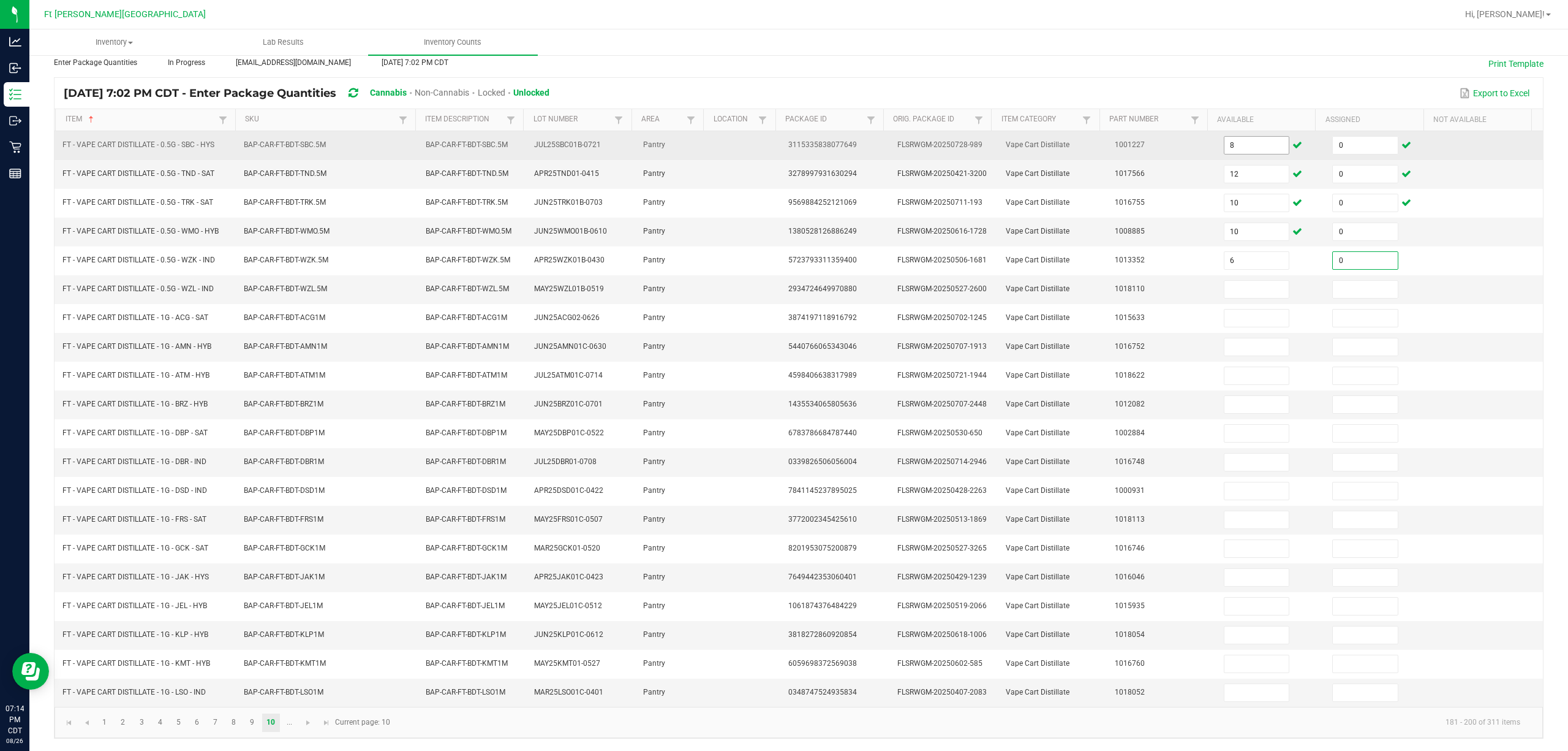
type input "0"
type input "3"
type input "0"
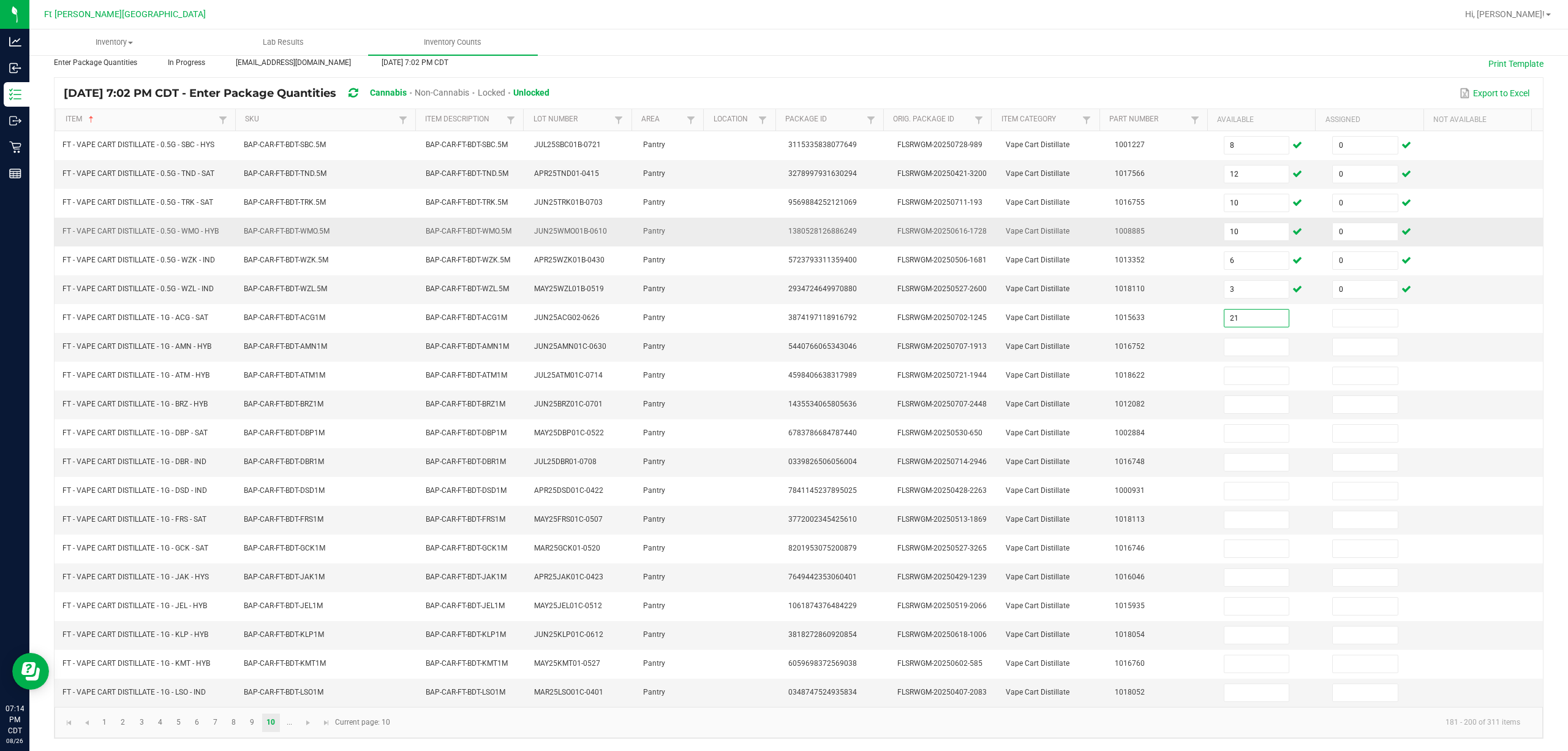
type input "21"
type input "0"
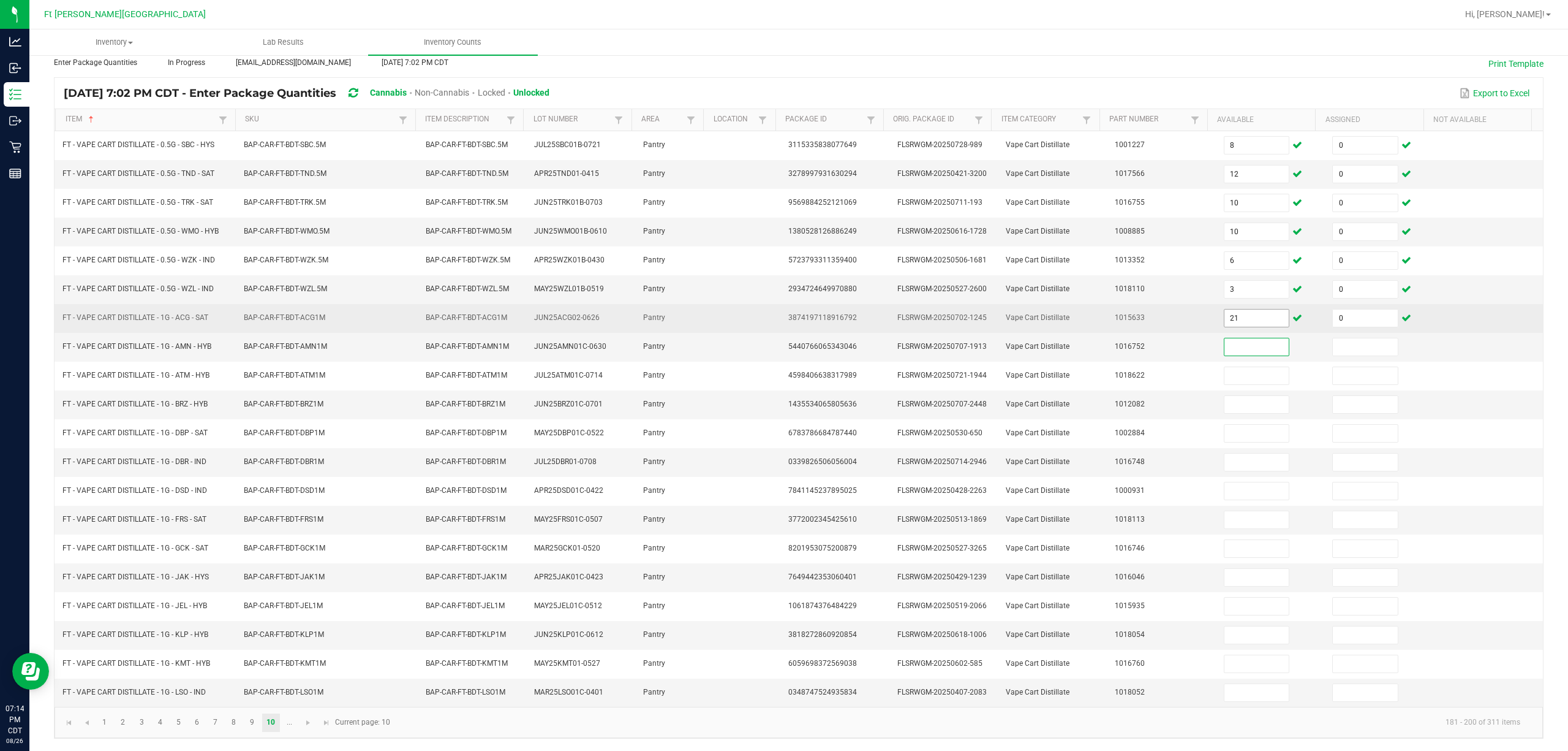
click at [782, 309] on input "21" at bounding box center [1257, 318] width 65 height 17
type input "2"
type input "3"
type input "0"
type input "7"
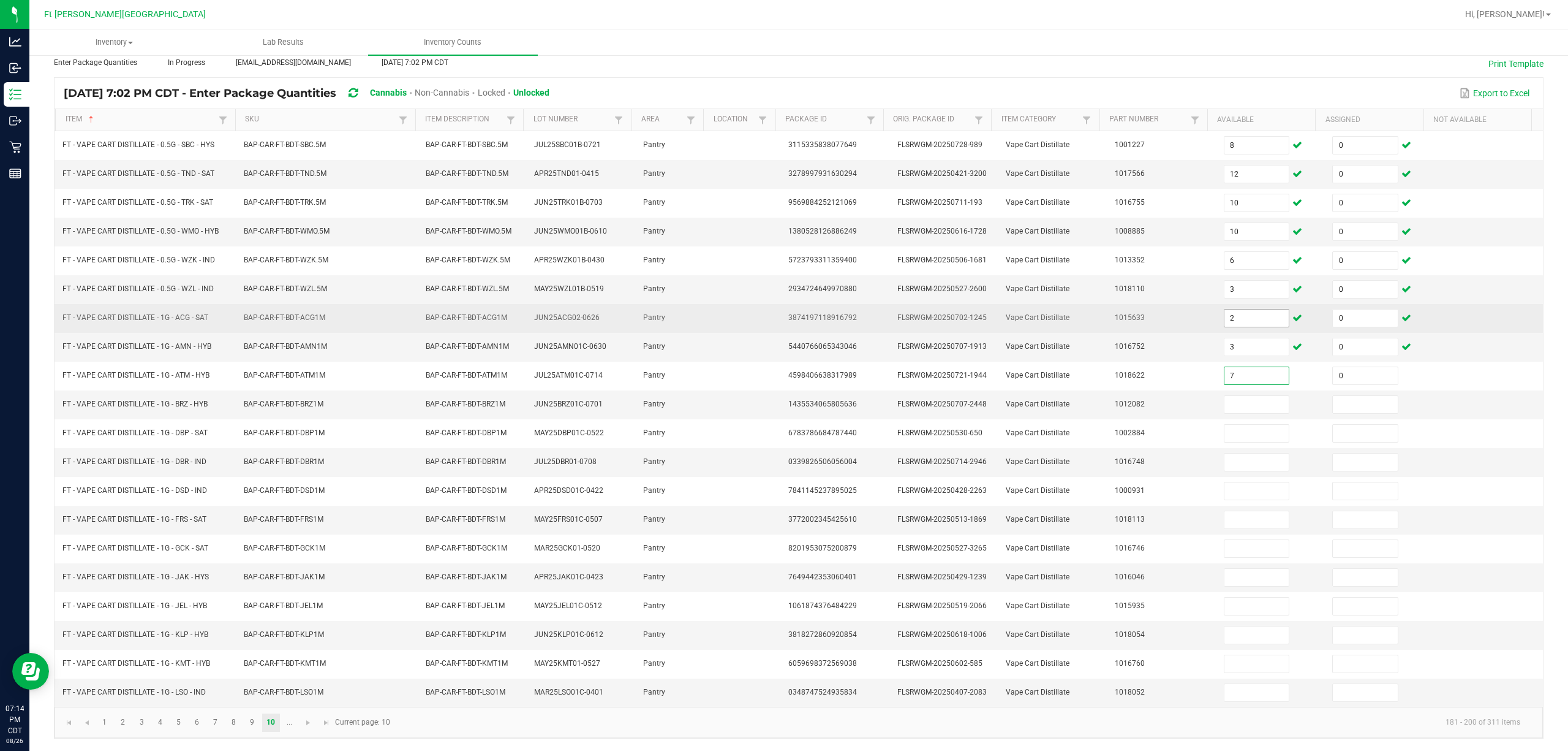
type input "0"
type input "12"
type input "0"
type input "6"
type input "0"
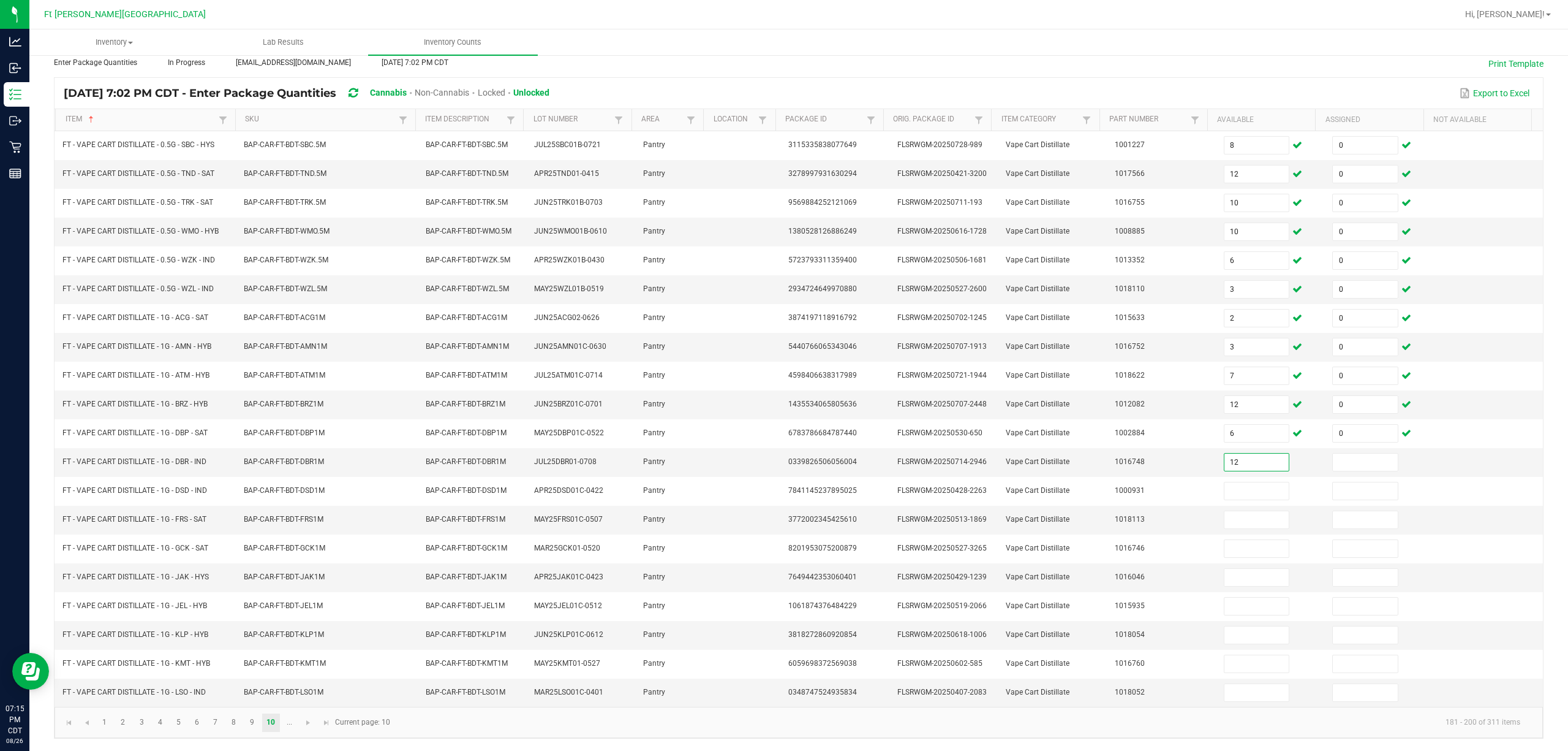
type input "12"
type input "0"
type input "1"
type input "2"
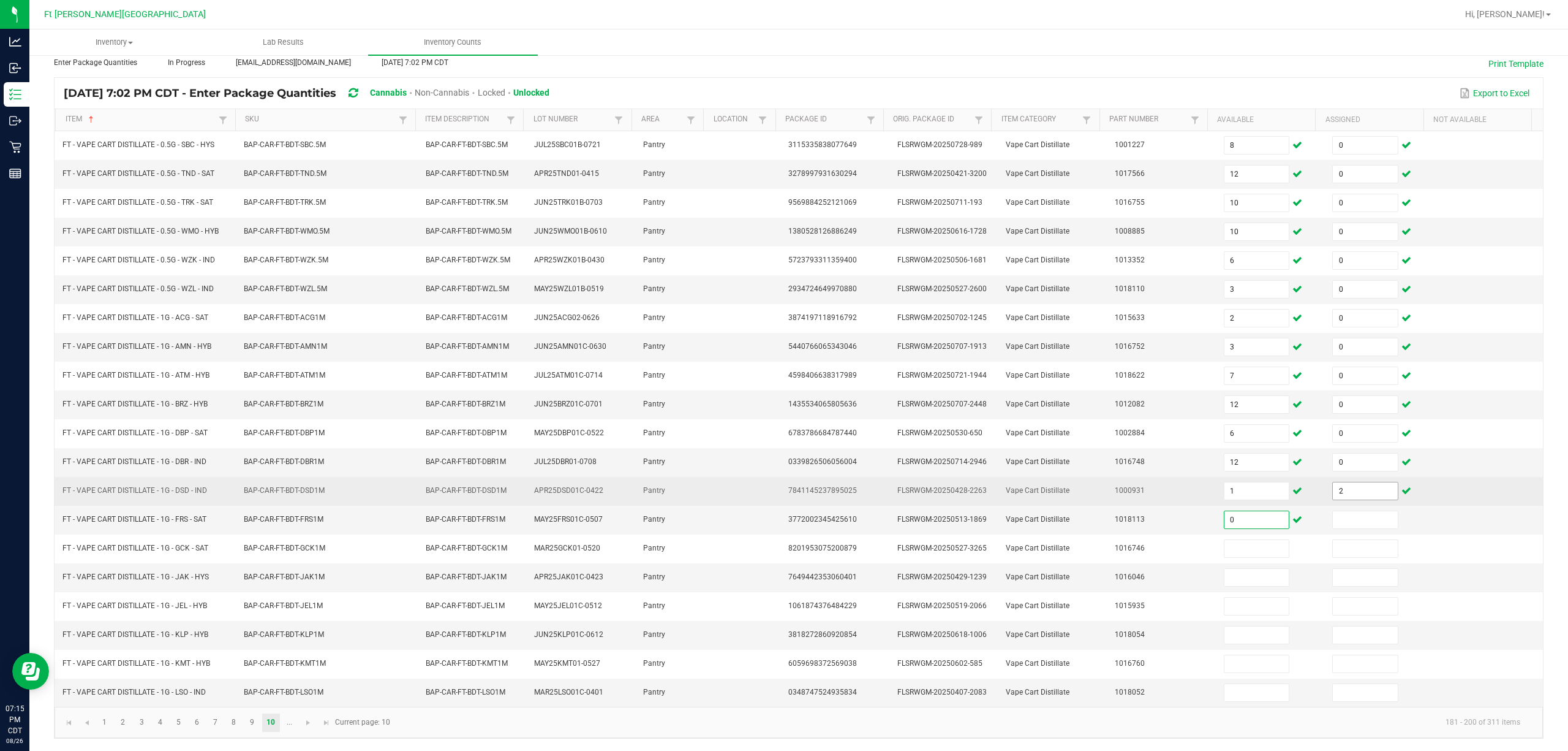
type input "0"
click at [782, 483] on input "2" at bounding box center [1366, 491] width 65 height 17
type input "0"
type input "2"
type input "0"
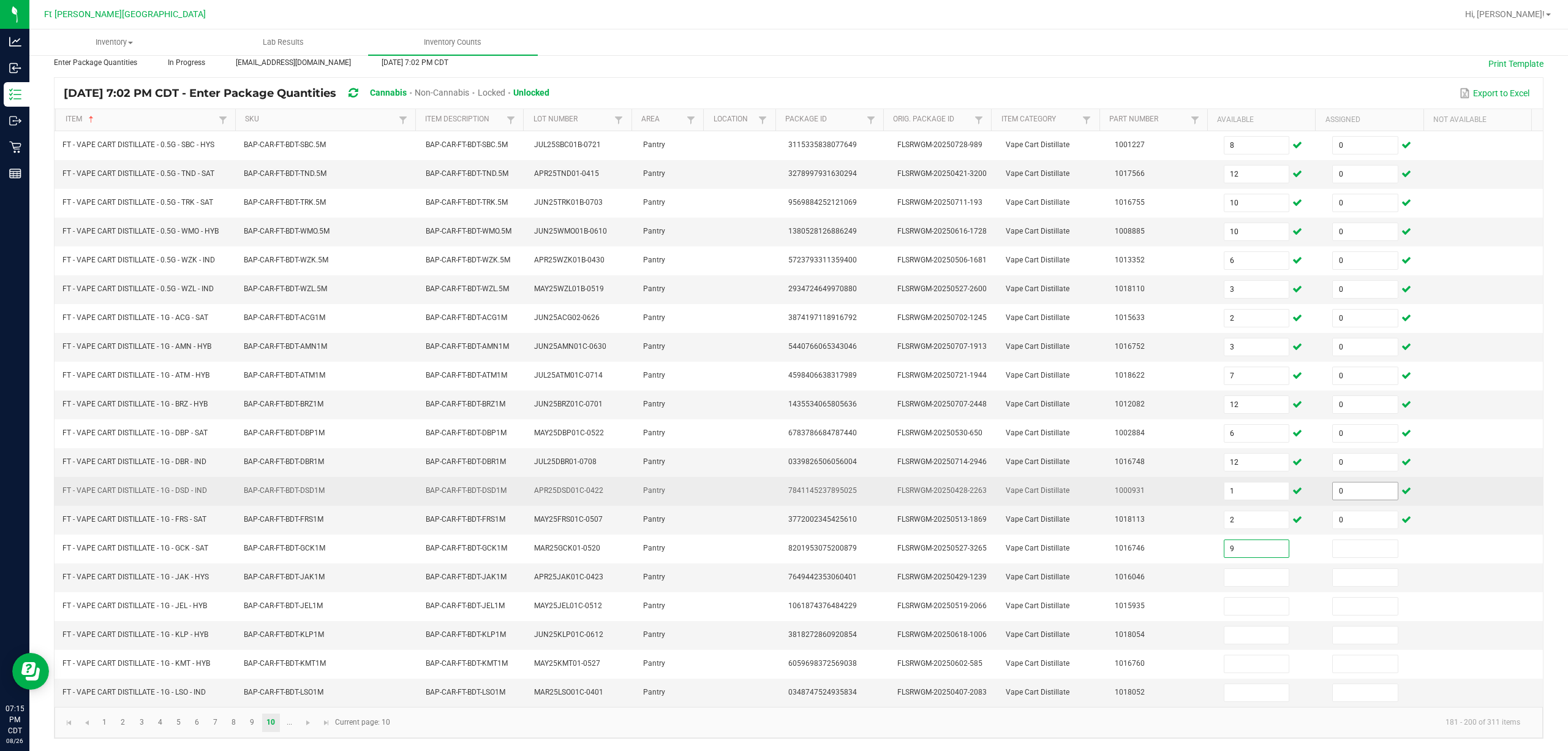
type input "9"
type input "0"
type input "1"
type input "0"
type input "12"
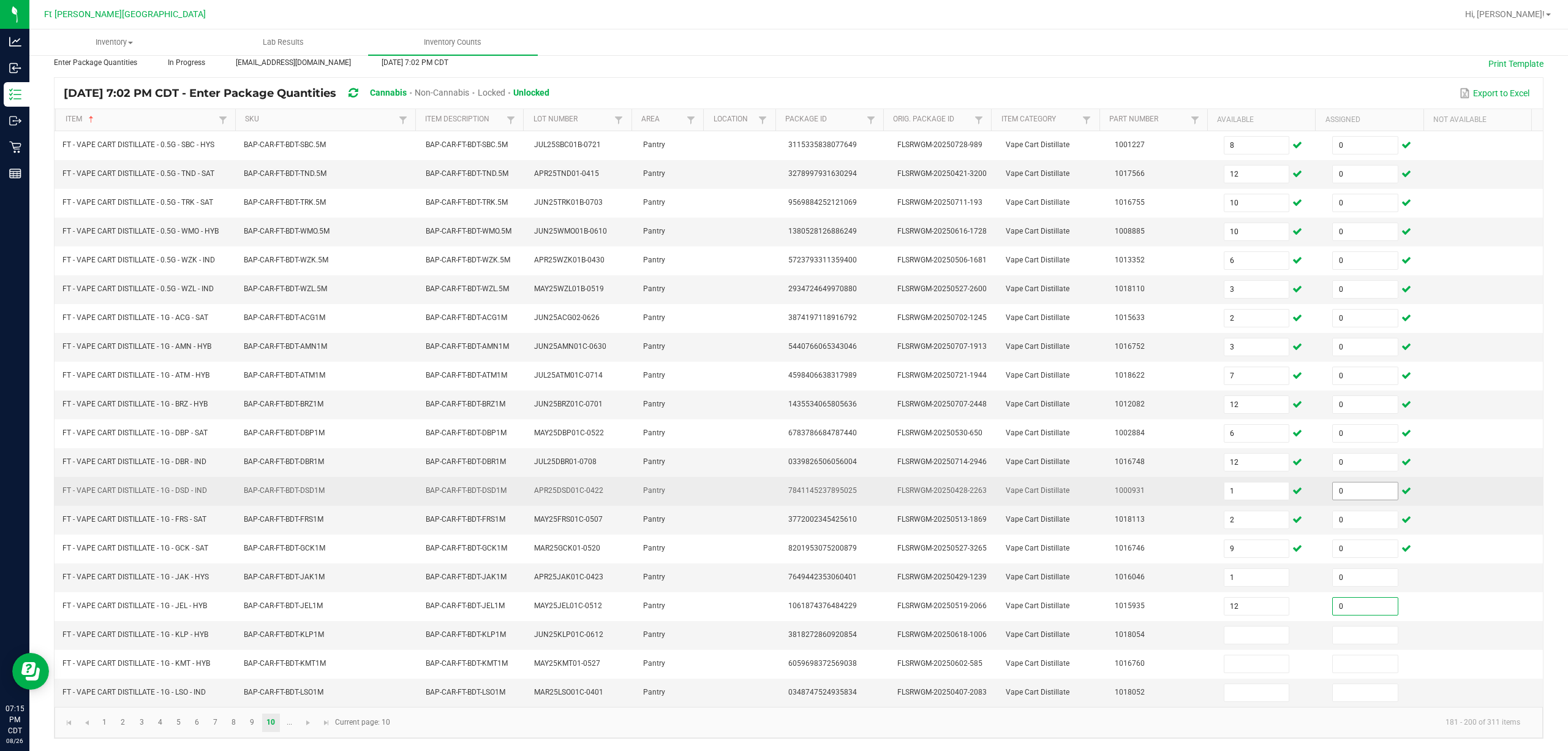
type input "0"
type input "12"
type input "0"
type input "2"
type input "0"
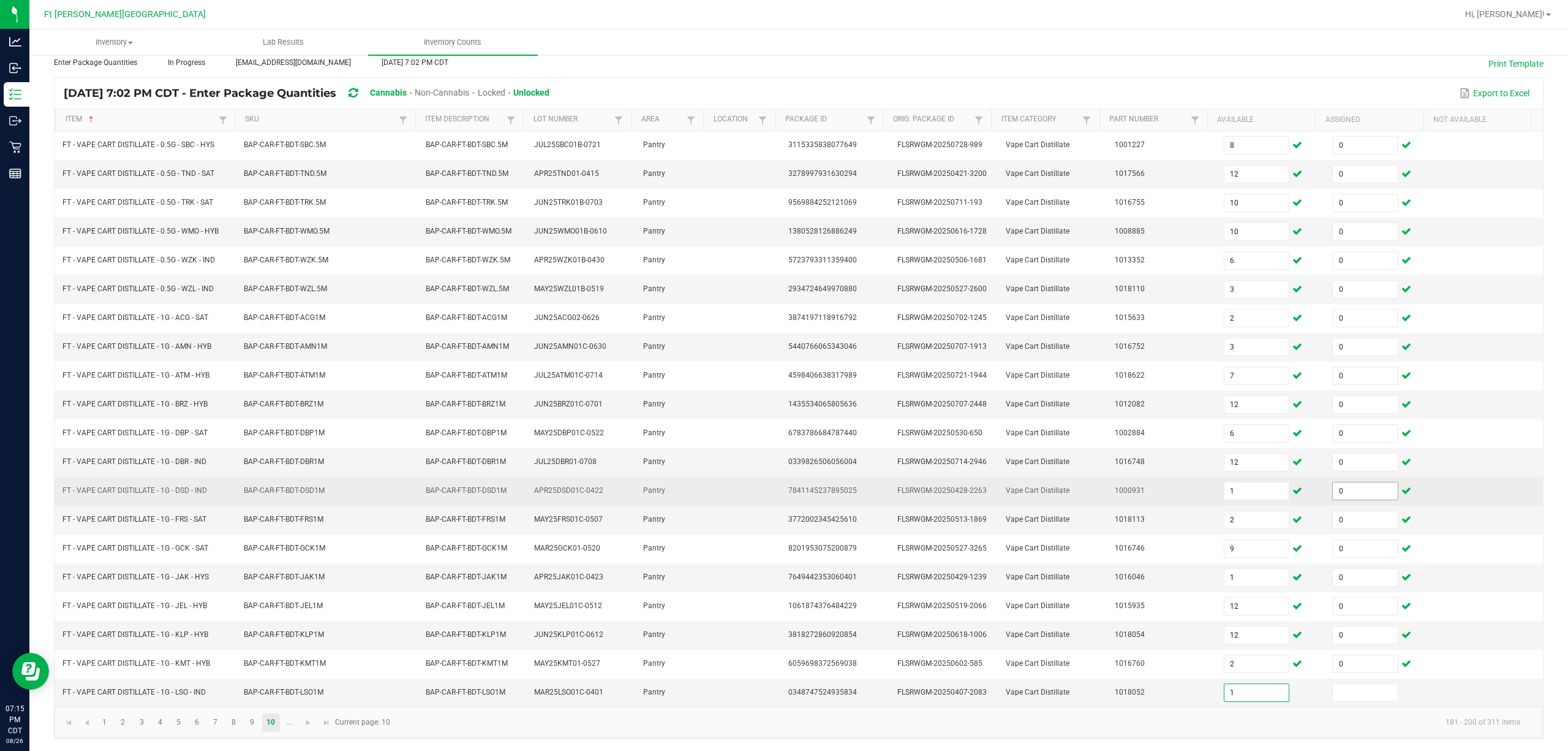
type input "1"
type input "0"
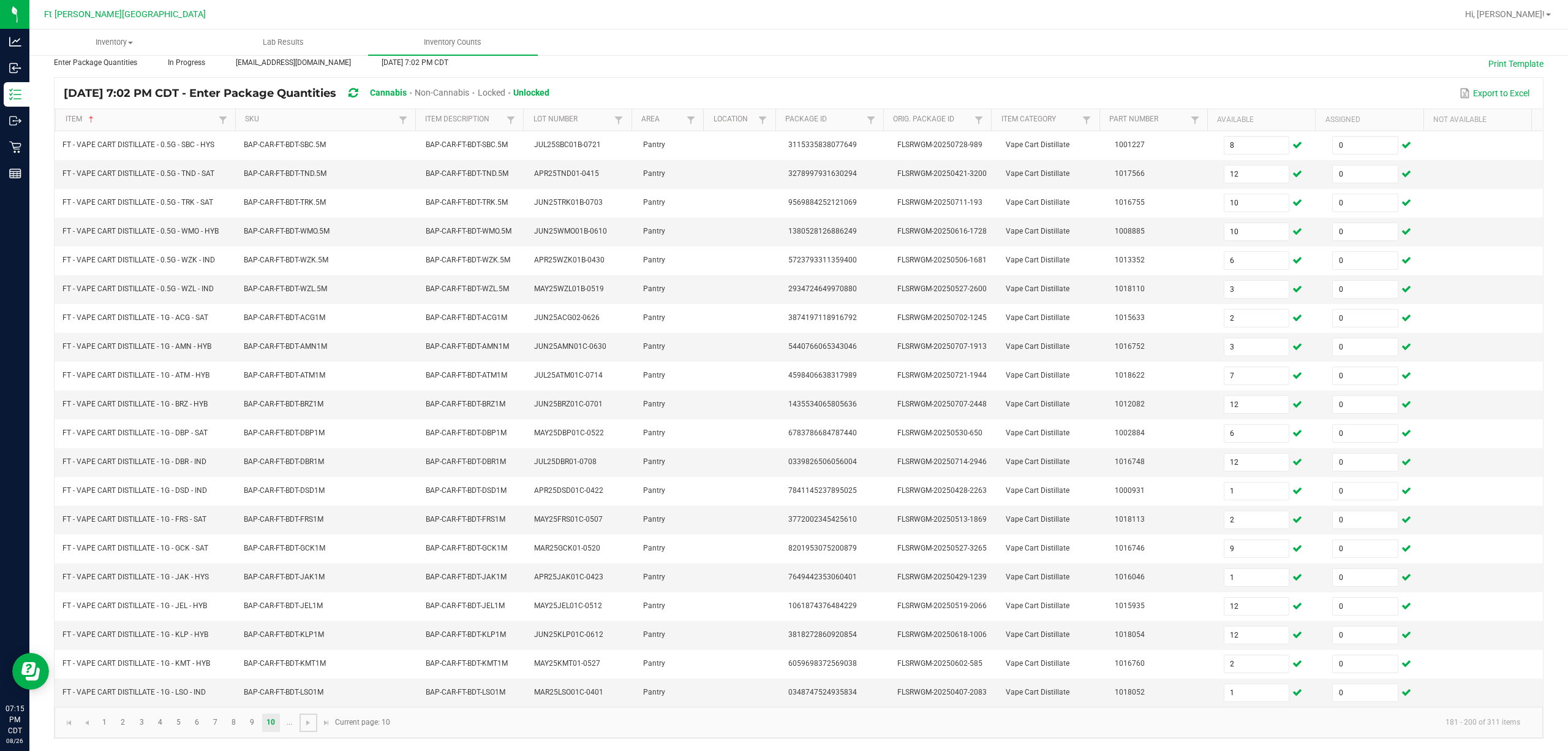
click at [309, 719] on span "Go to the next page" at bounding box center [308, 723] width 10 height 10
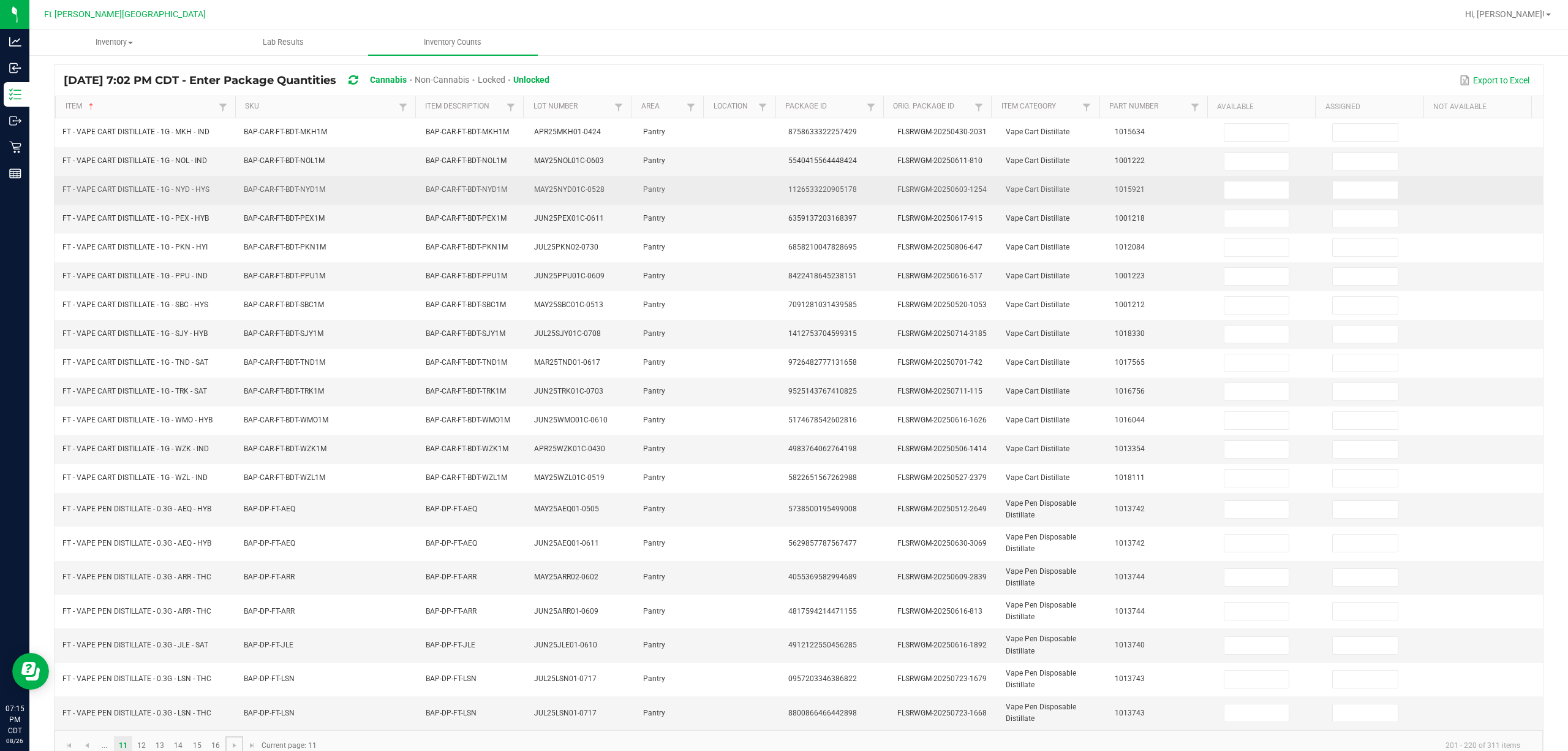
scroll to position [0, 0]
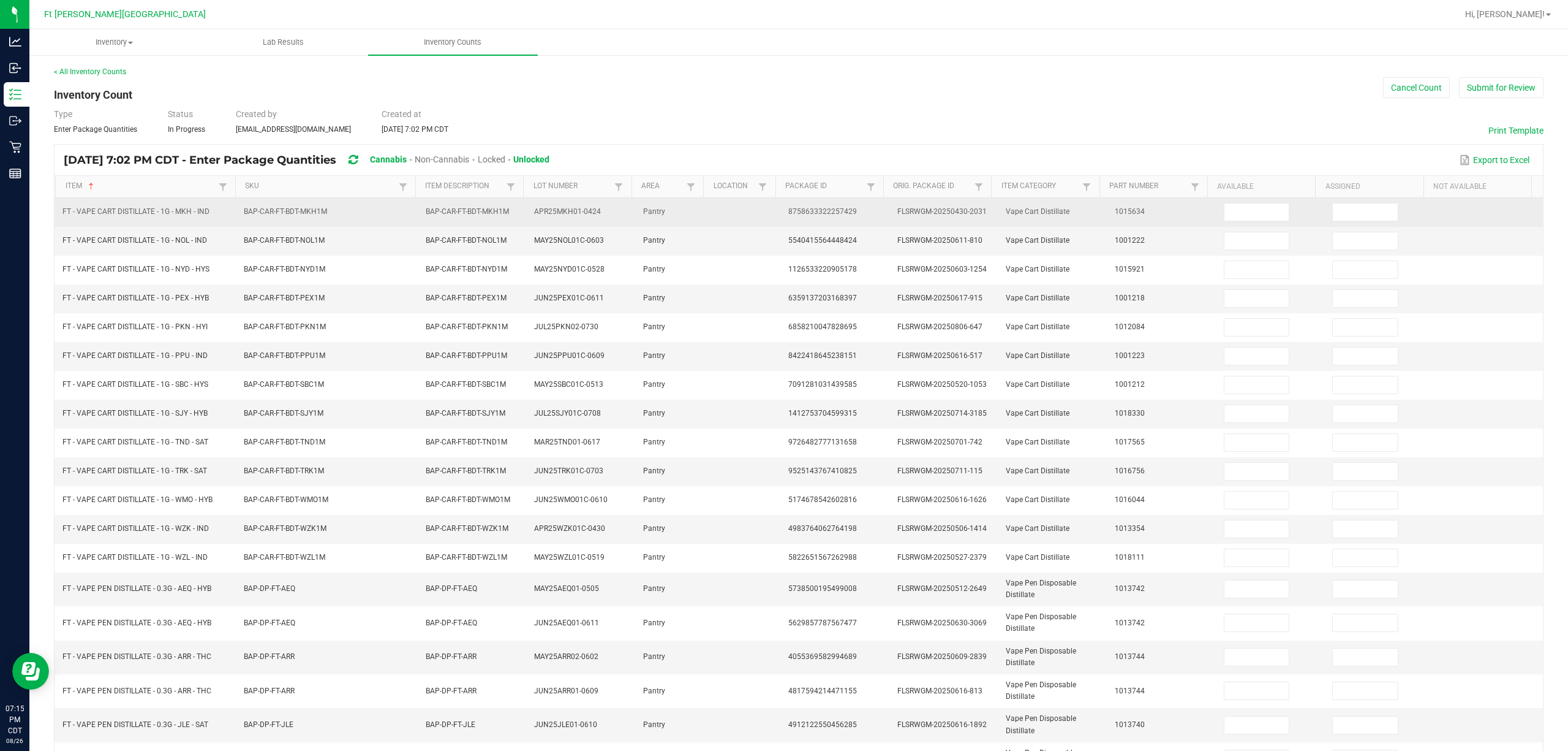
click at [782, 202] on td at bounding box center [1271, 212] width 109 height 29
click at [782, 213] on input at bounding box center [1257, 212] width 65 height 17
type input "5"
type input "0"
type input "6"
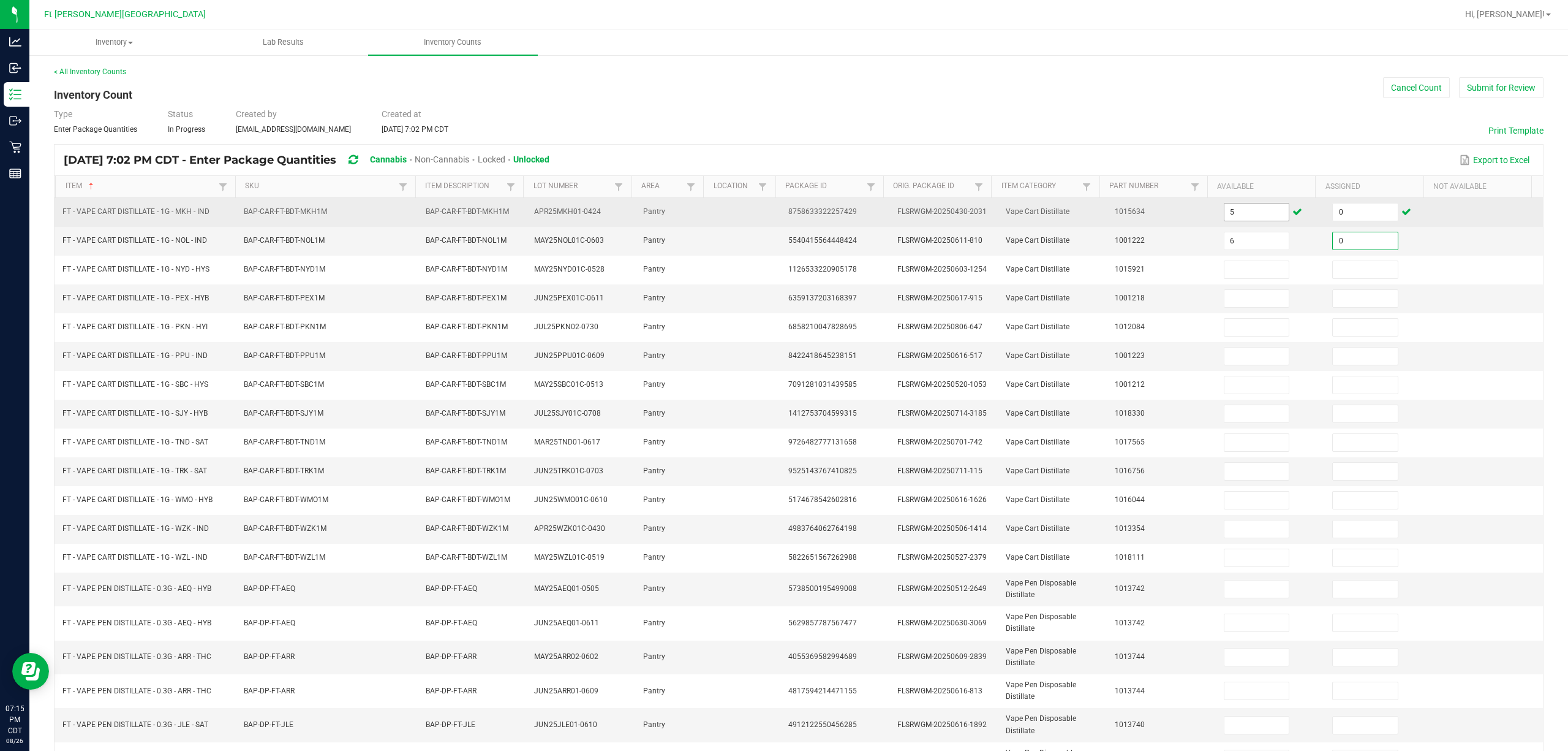
type input "0"
type input "9"
type input "0"
type input "5"
type input "0"
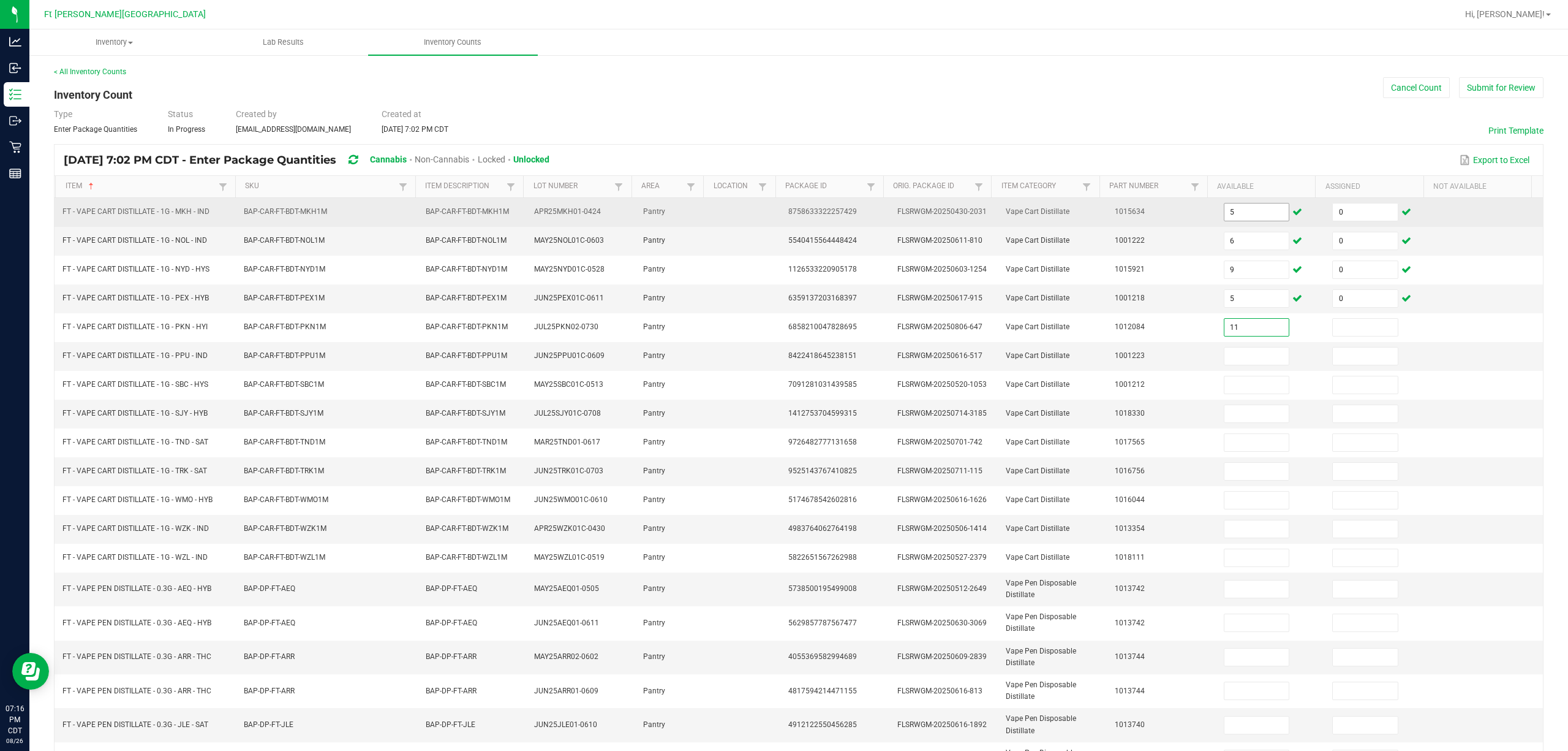
type input "11"
type input "0"
type input "11"
type input "0"
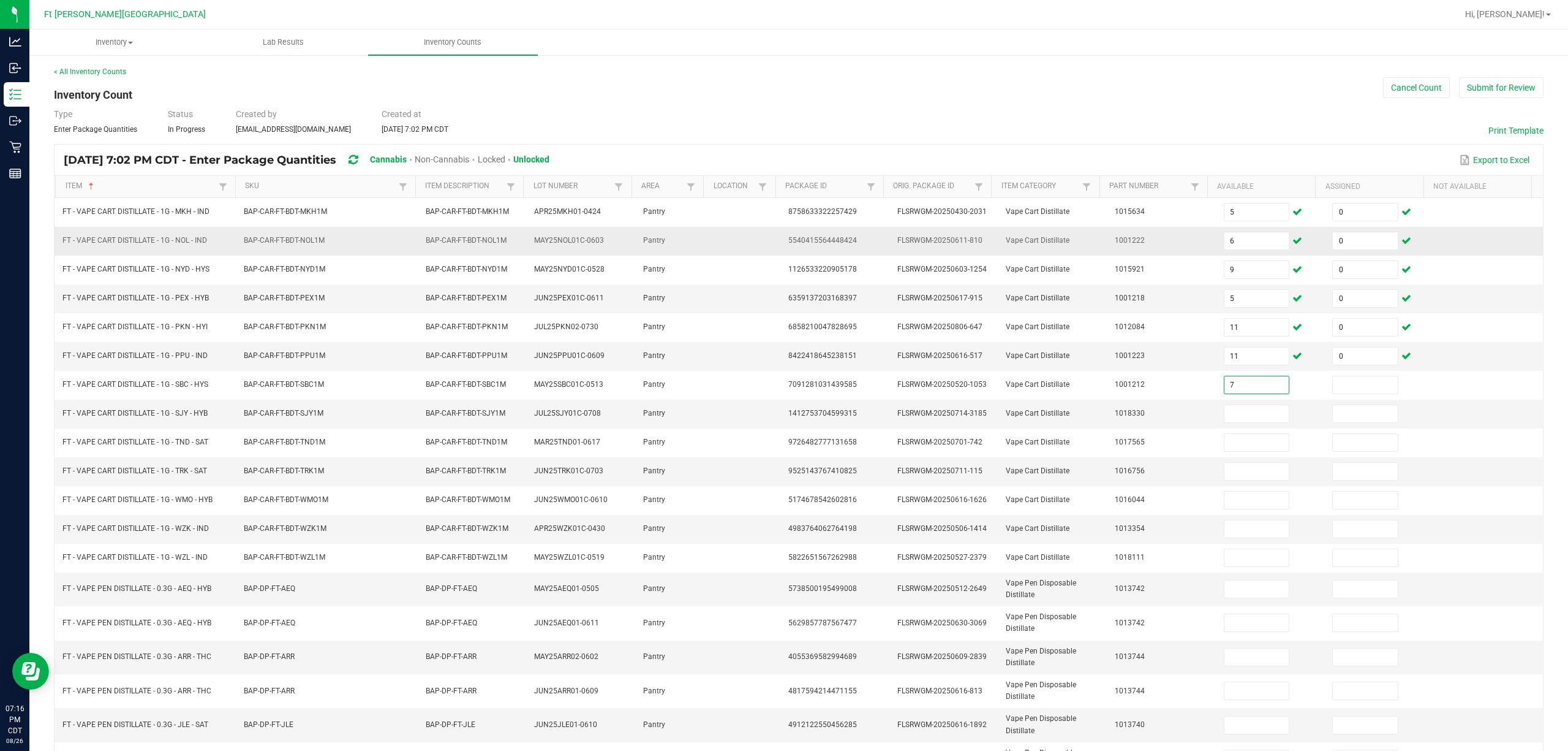
type input "7"
type input "0"
type input "12"
type input "0"
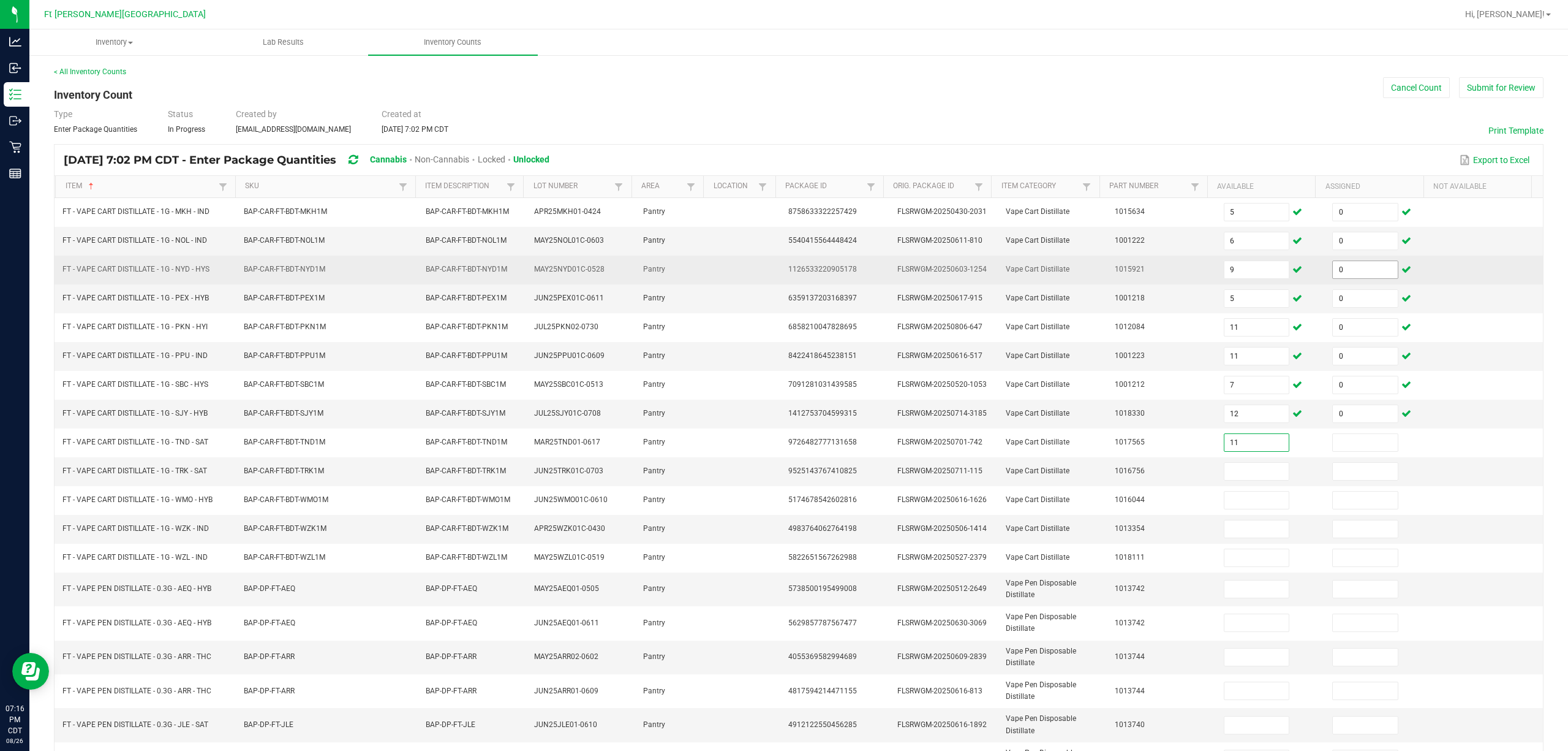
type input "11"
type input "0"
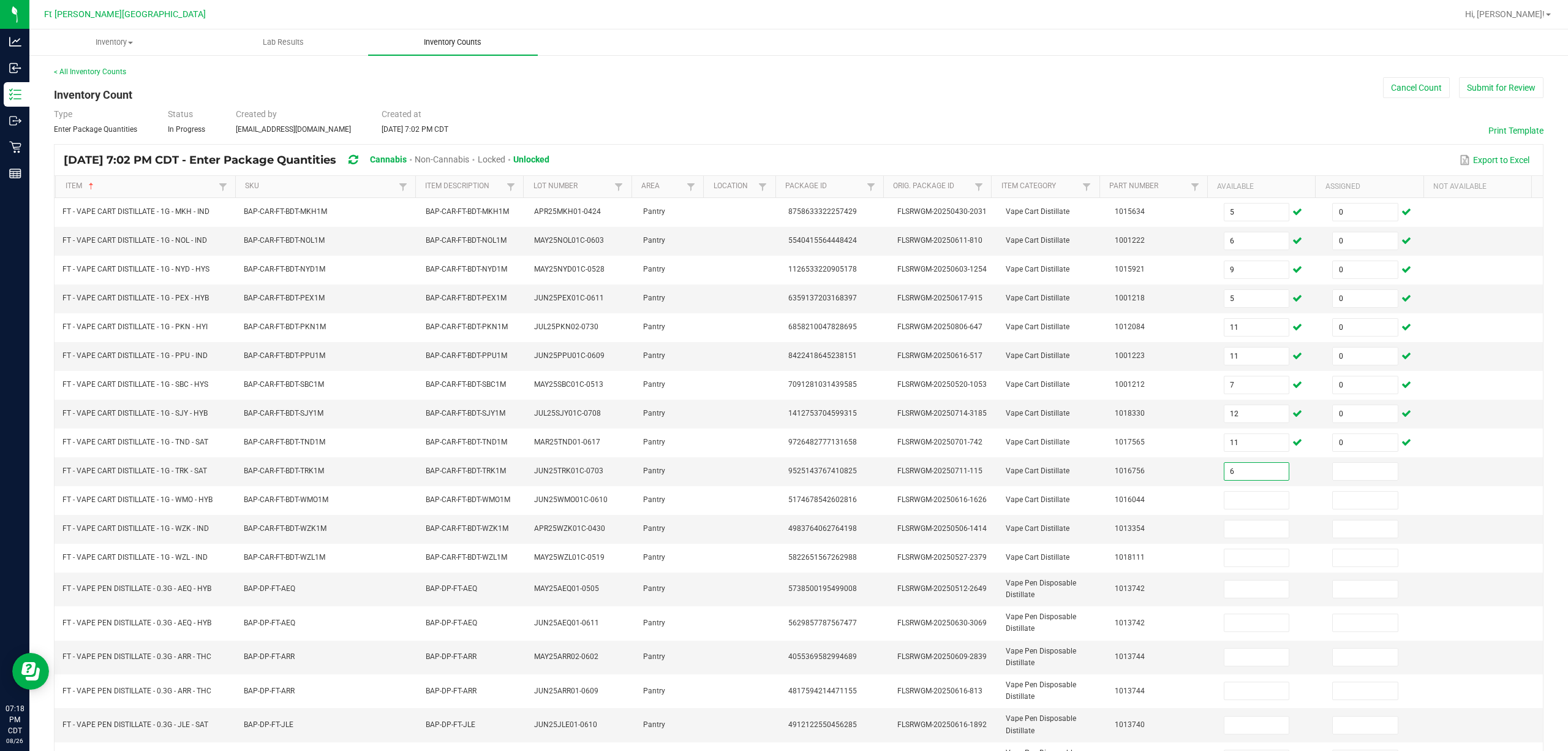
type input "6"
type input "0"
type input "4"
type input "0"
type input "3"
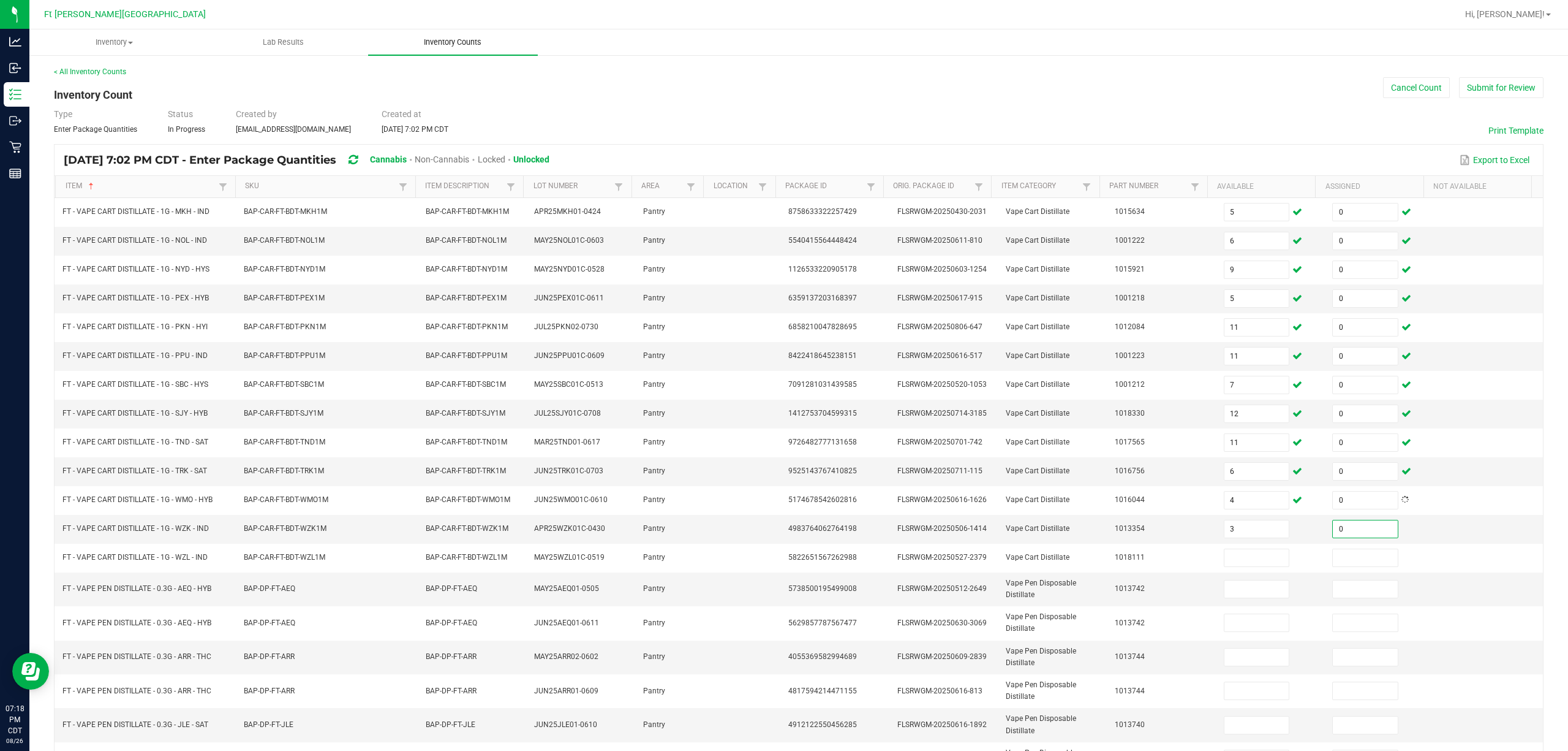
type input "0"
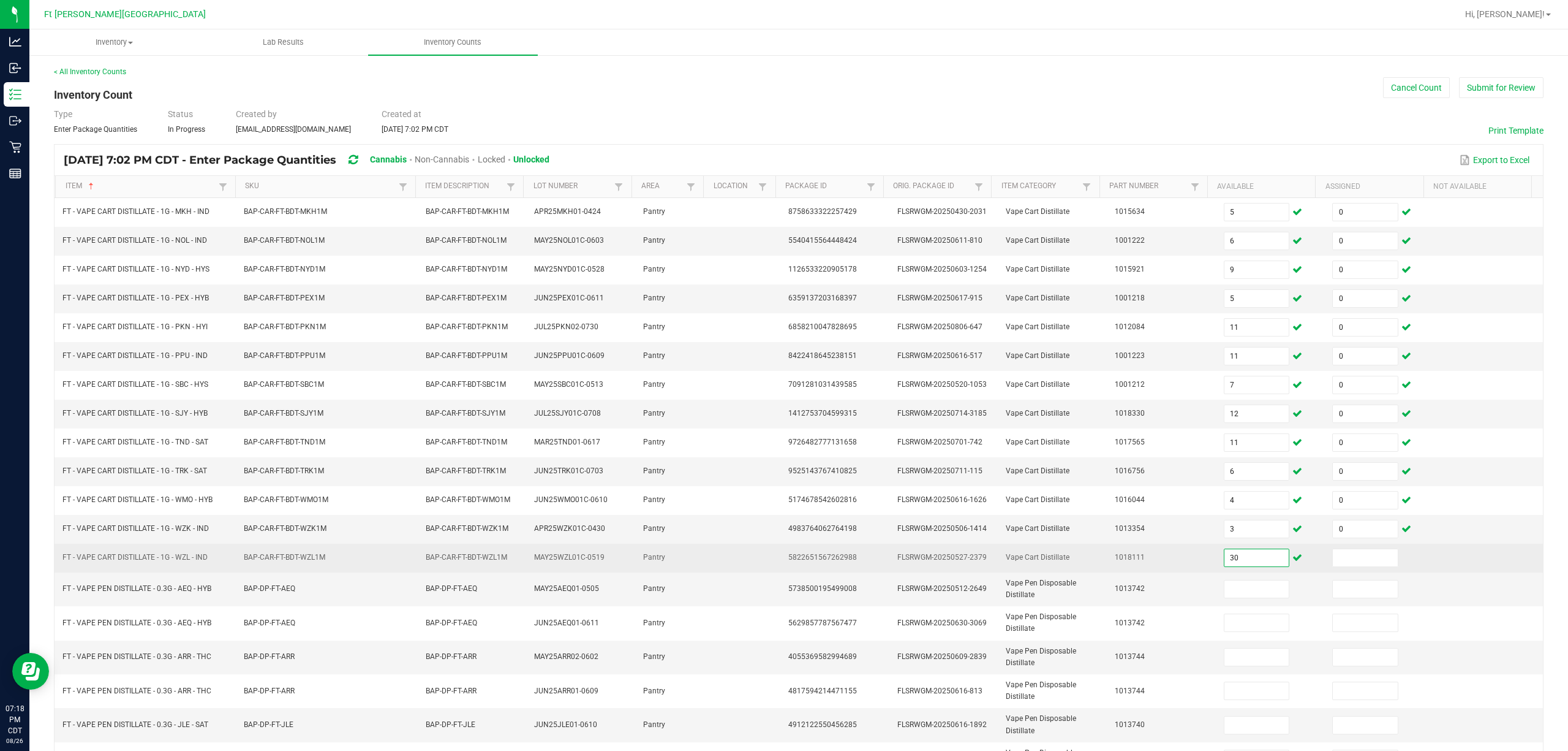
click at [782, 565] on input "30" at bounding box center [1257, 558] width 65 height 17
type input "3"
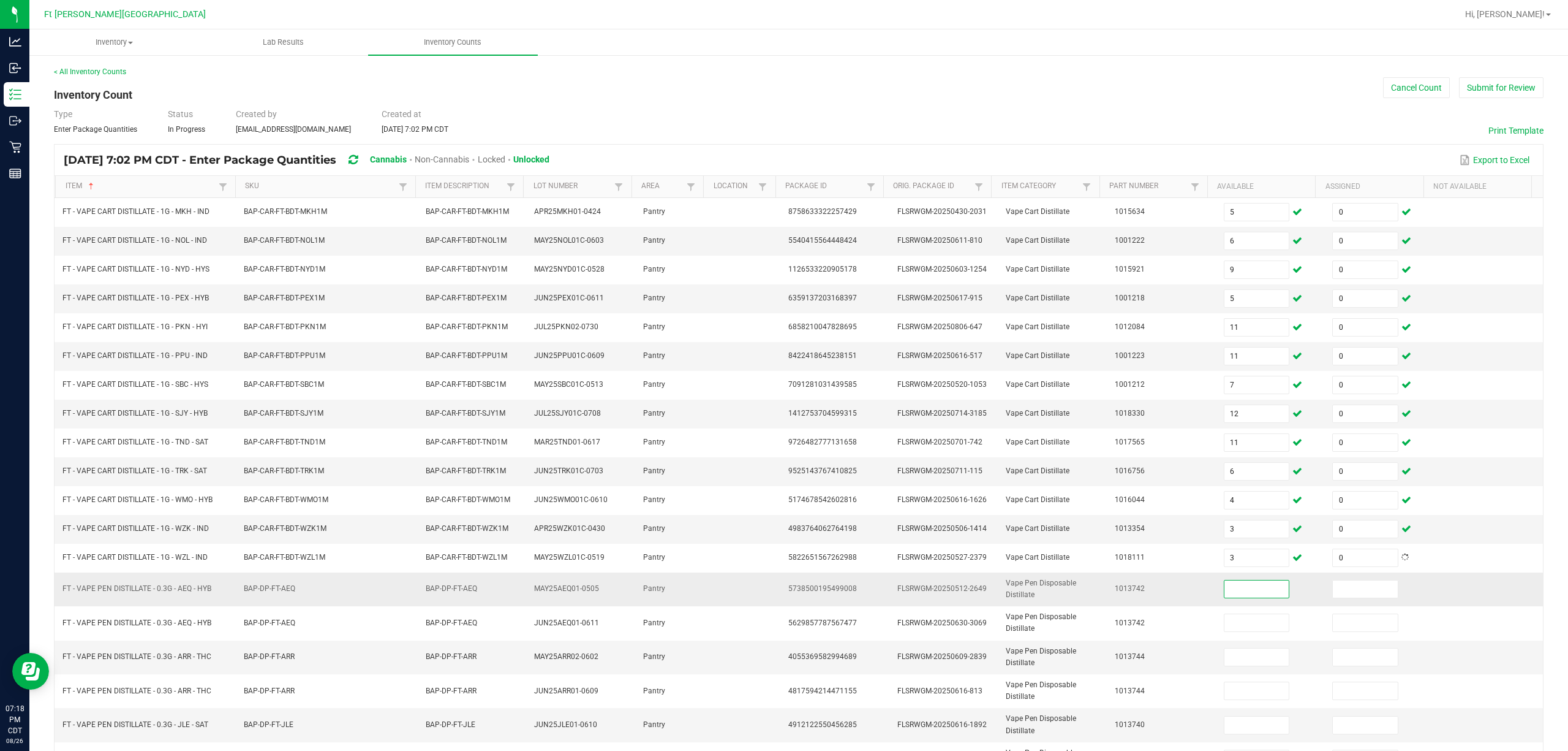
scroll to position [113, 0]
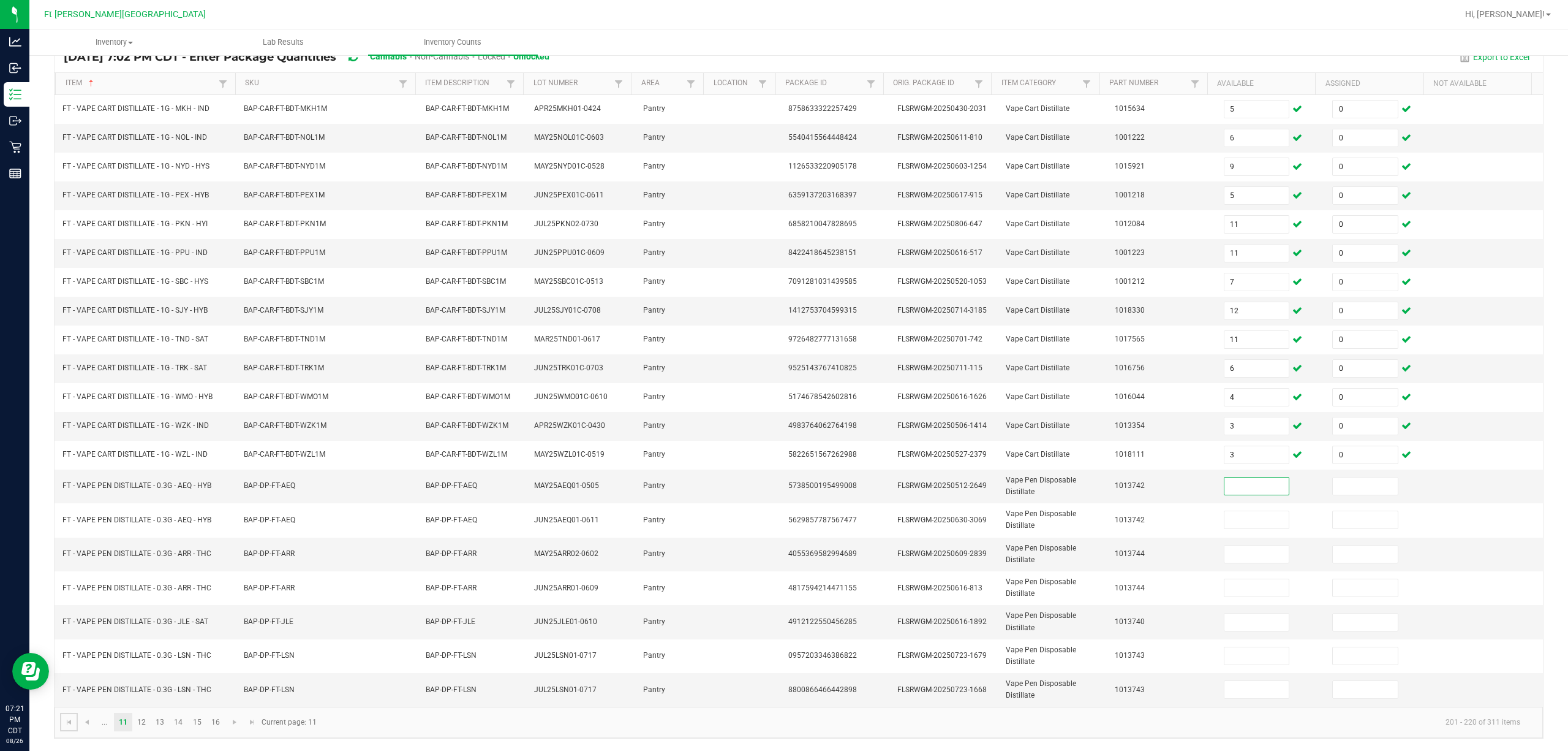
click at [69, 717] on span "Go to the first page" at bounding box center [70, 722] width 10 height 10
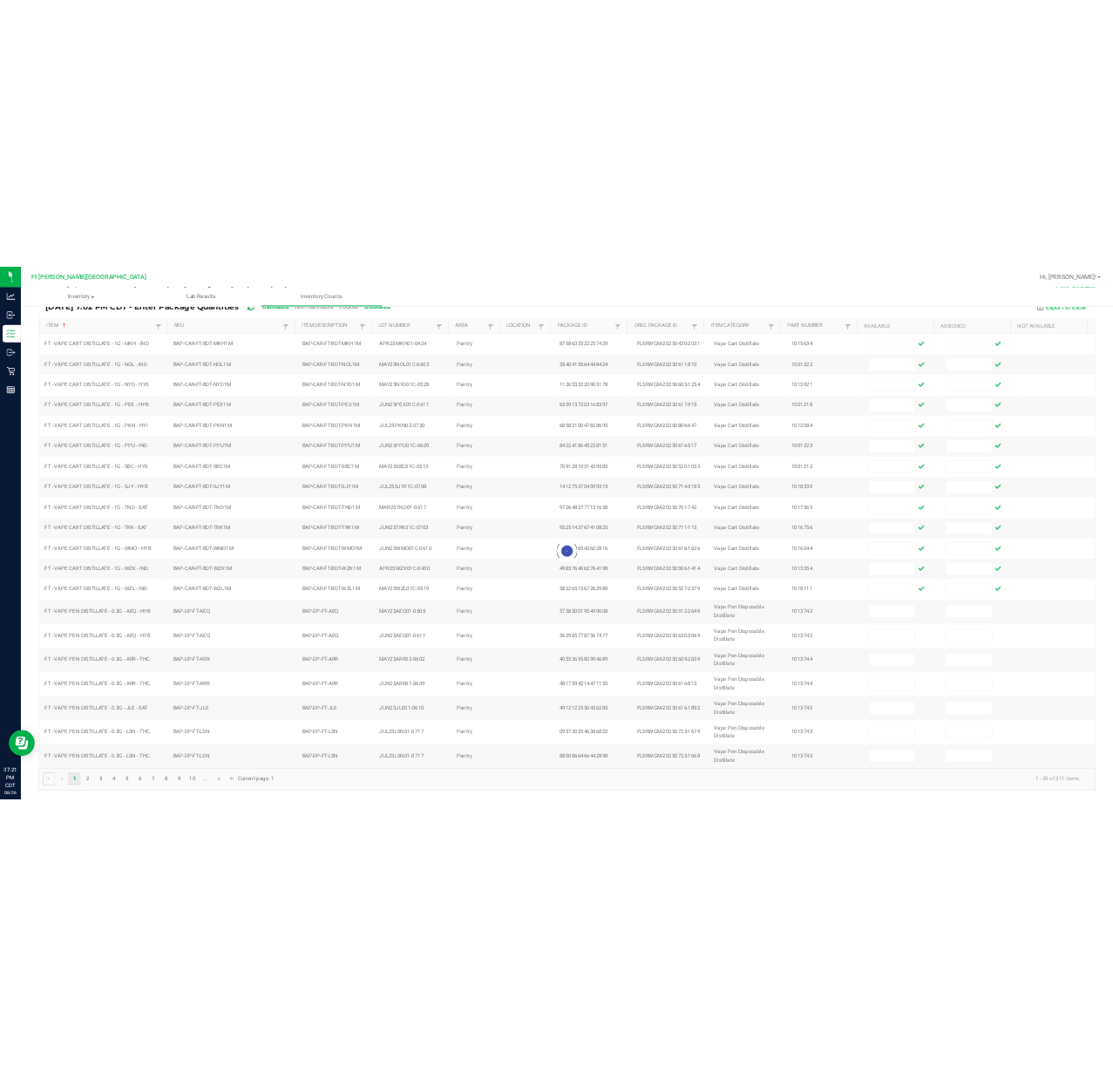
scroll to position [113, 0]
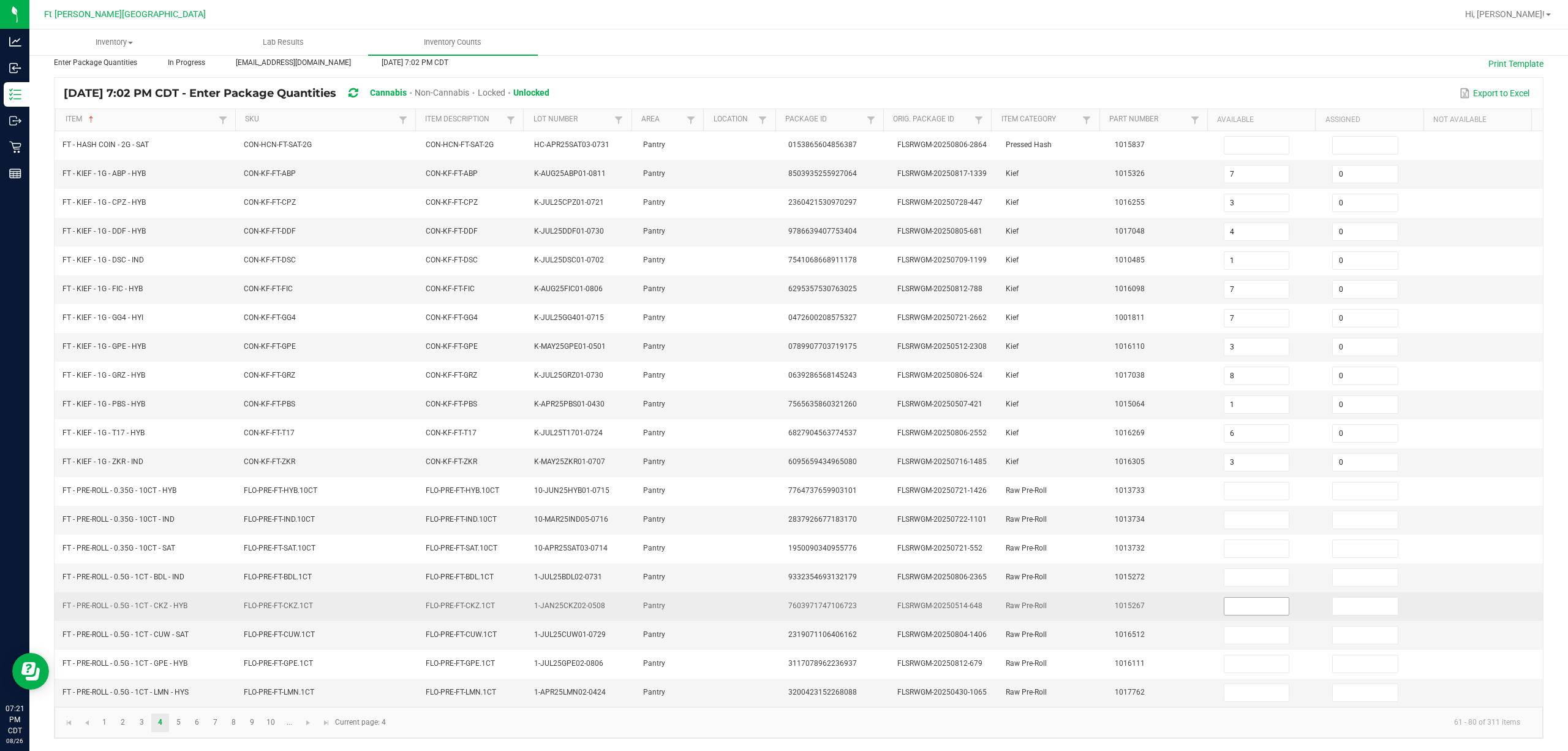
click at [782, 608] on input at bounding box center [1257, 606] width 65 height 17
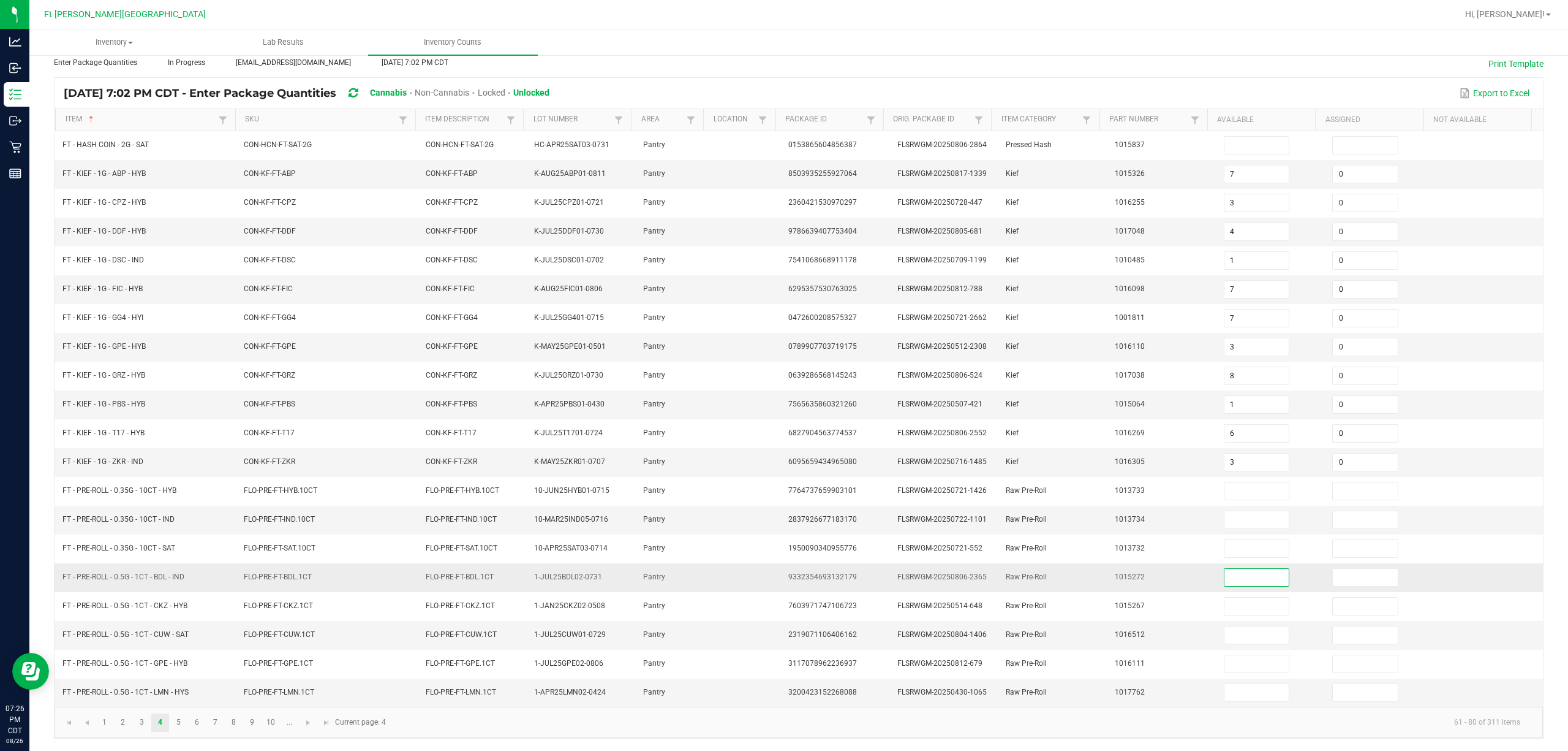
click at [782, 570] on input at bounding box center [1257, 577] width 65 height 17
click at [141, 717] on link "3" at bounding box center [141, 723] width 18 height 18
click at [207, 722] on link "7" at bounding box center [215, 723] width 18 height 18
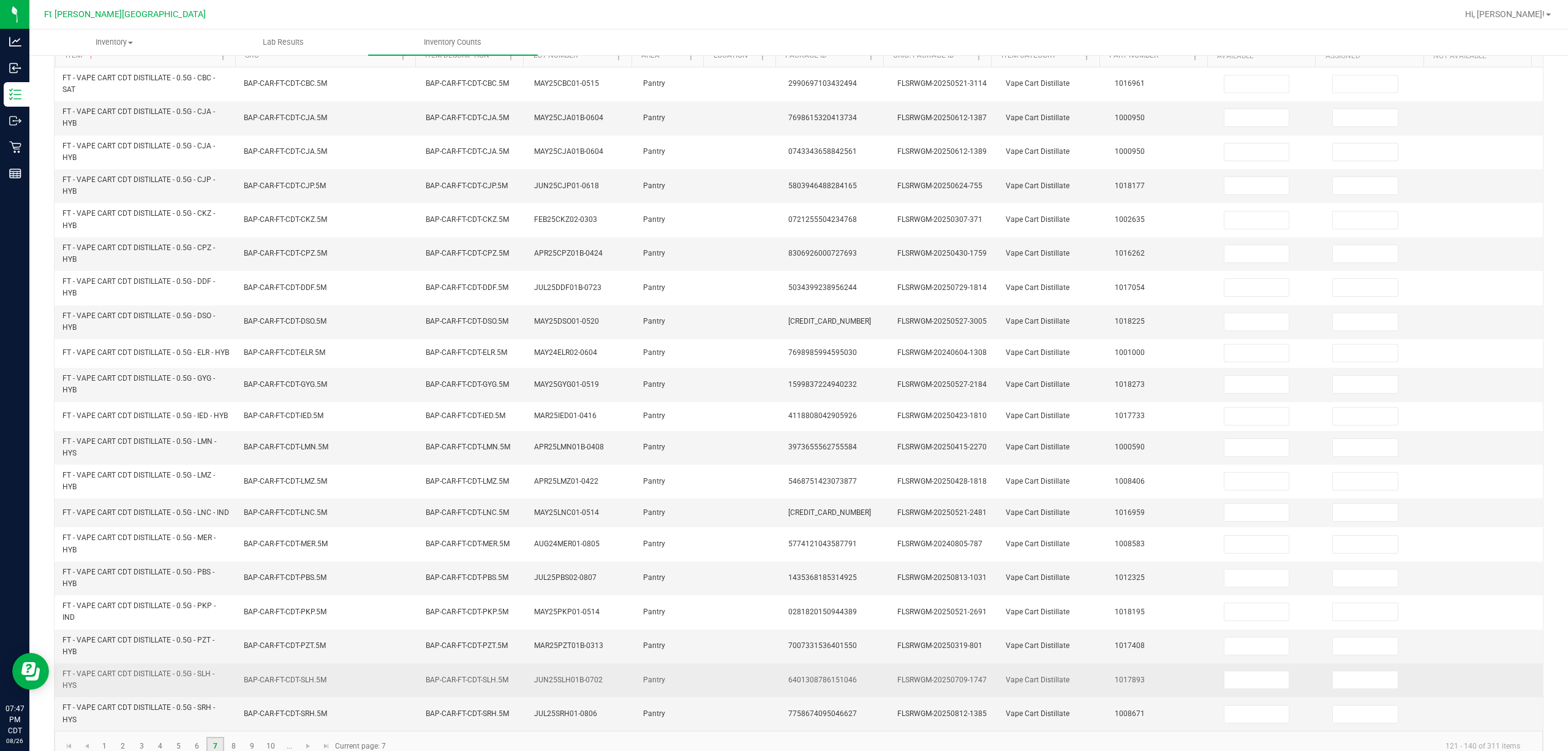
scroll to position [174, 0]
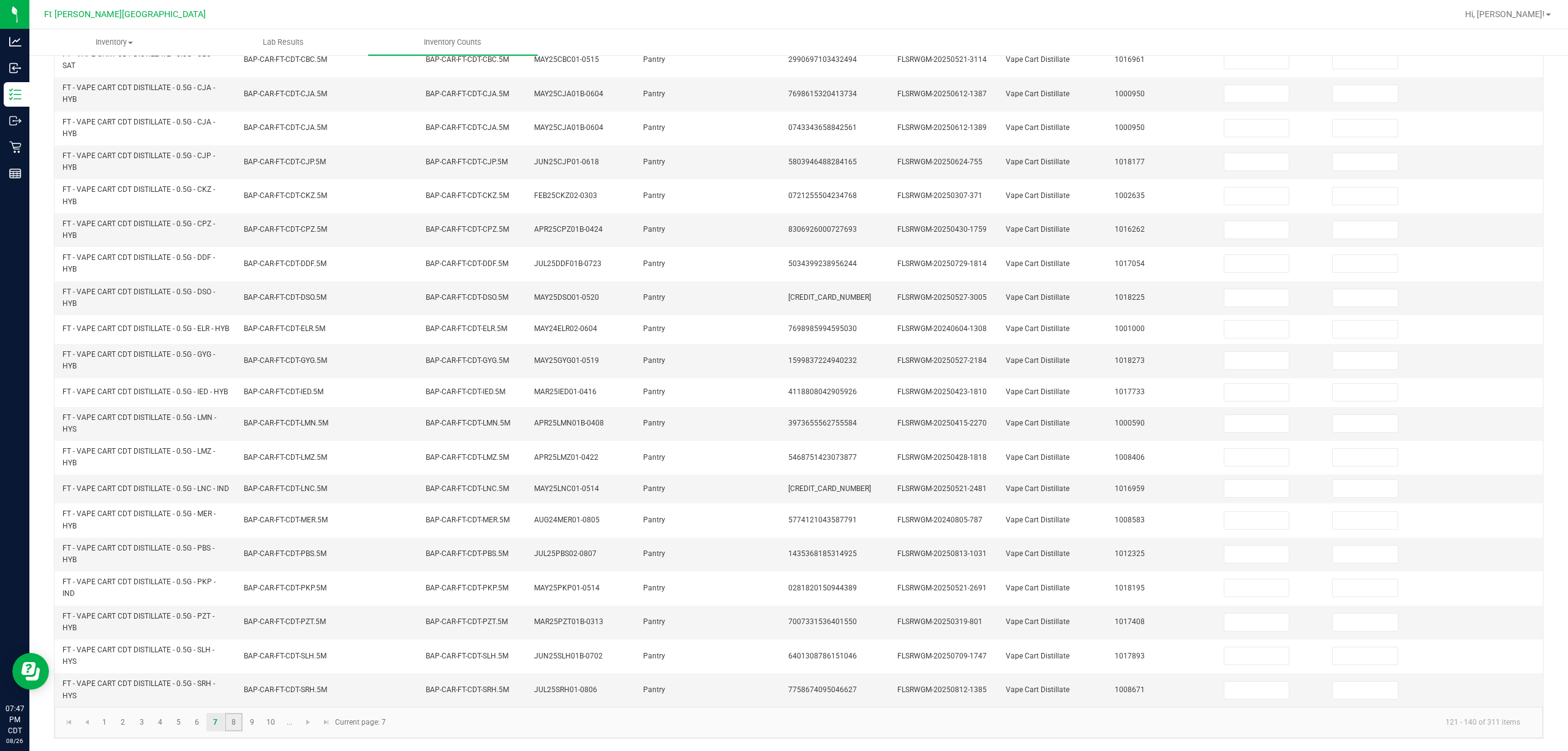
click at [231, 719] on link "8" at bounding box center [233, 722] width 18 height 18
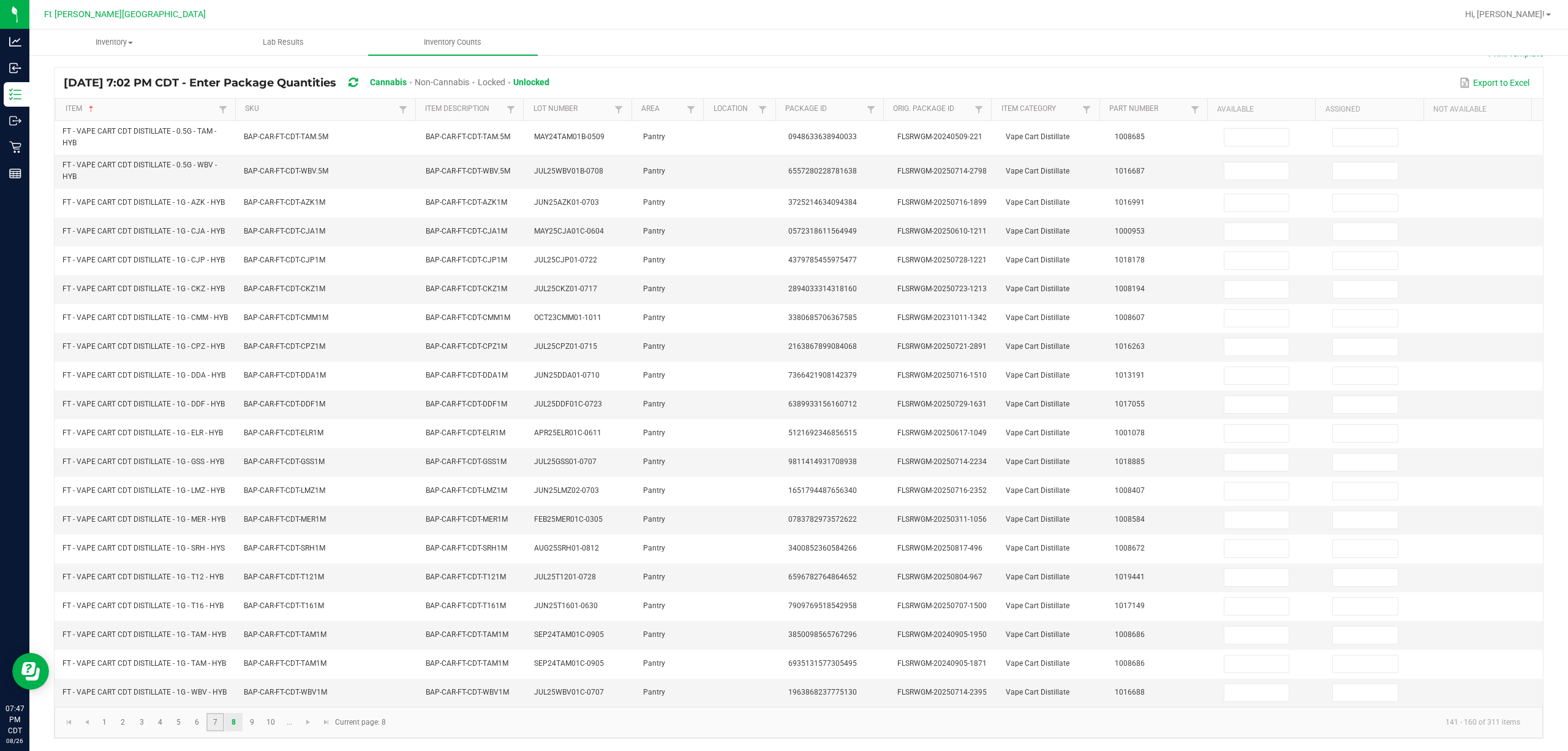
click at [223, 717] on link "7" at bounding box center [215, 722] width 18 height 18
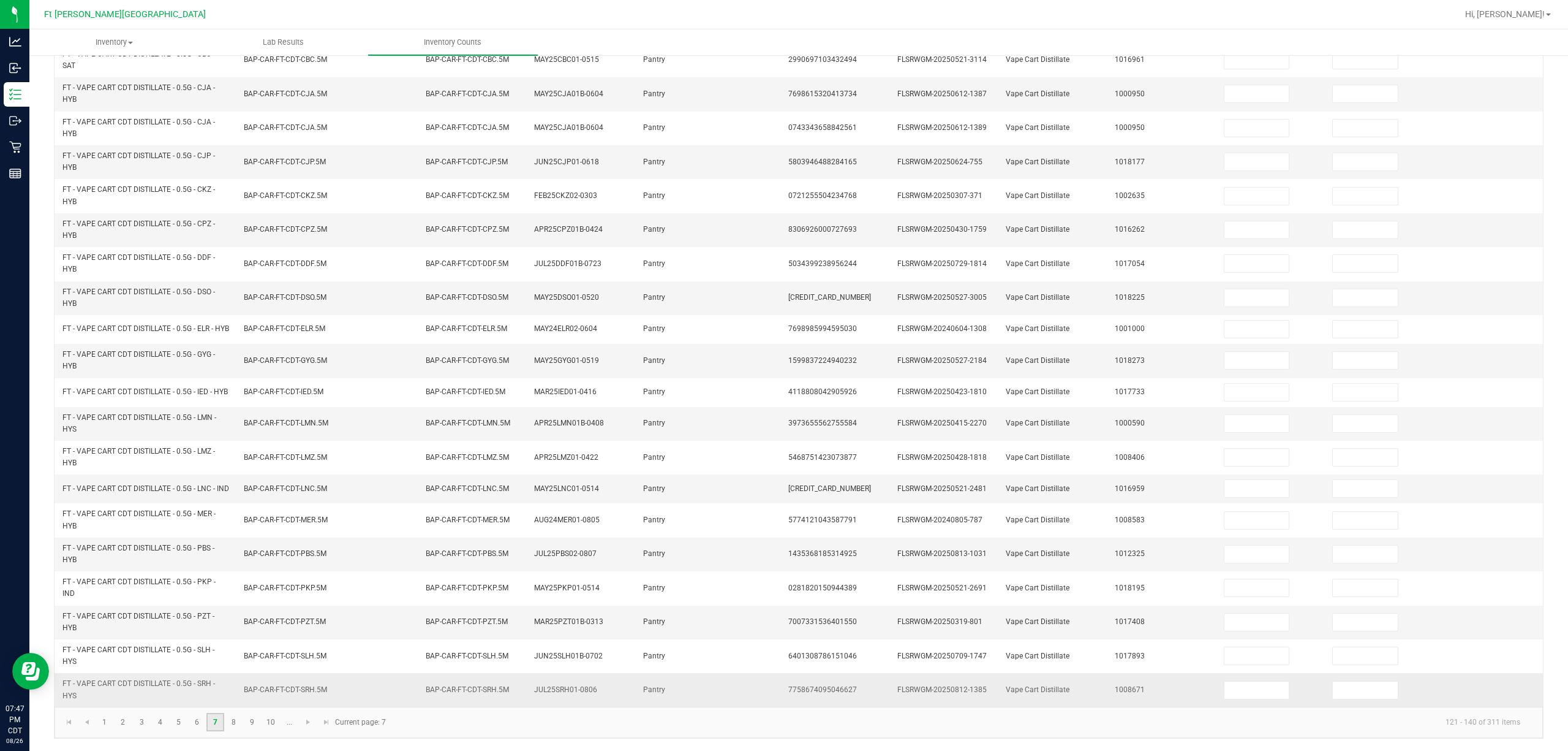
scroll to position [174, 0]
click at [196, 719] on link "6" at bounding box center [197, 722] width 18 height 18
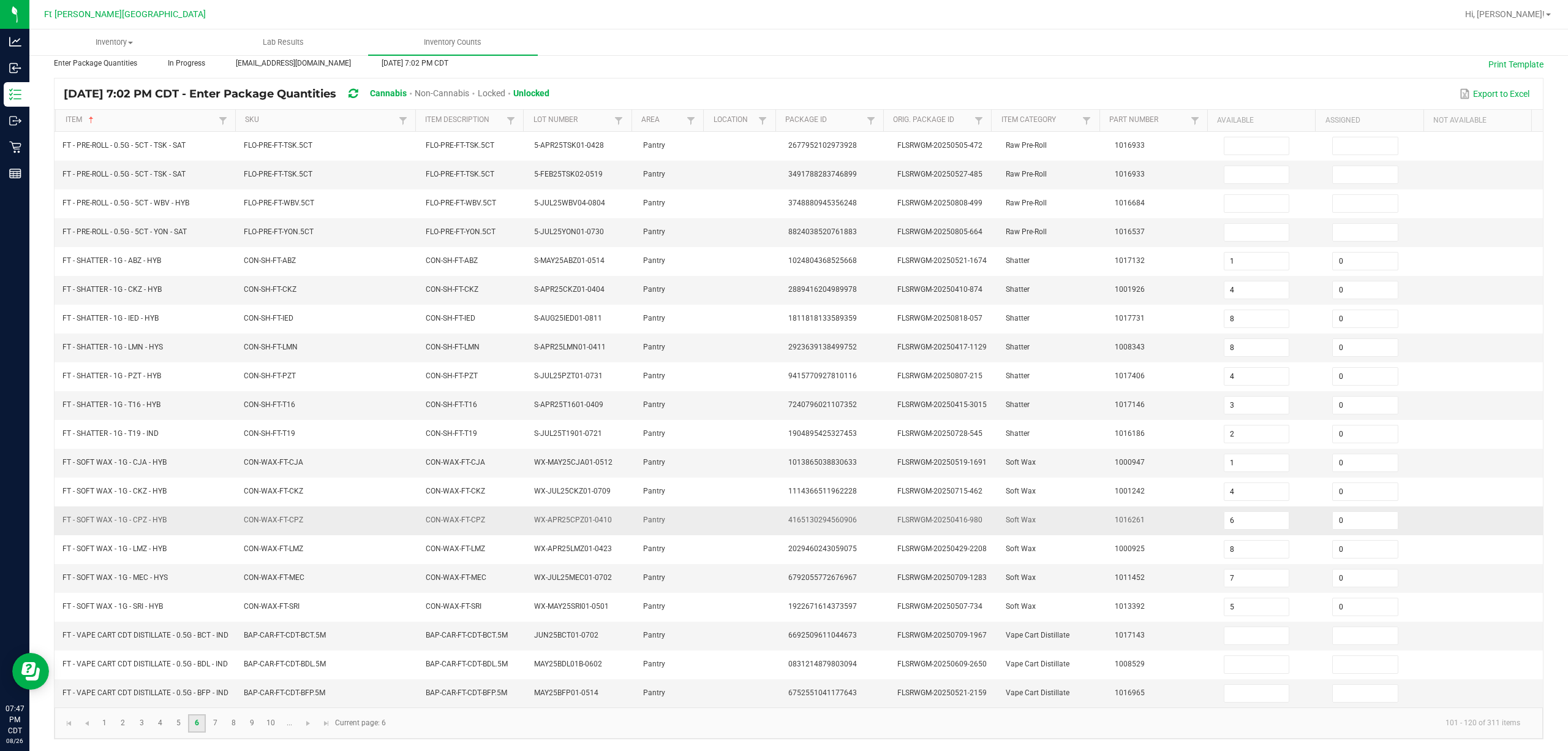
scroll to position [94, 0]
click at [181, 719] on link "5" at bounding box center [178, 723] width 18 height 18
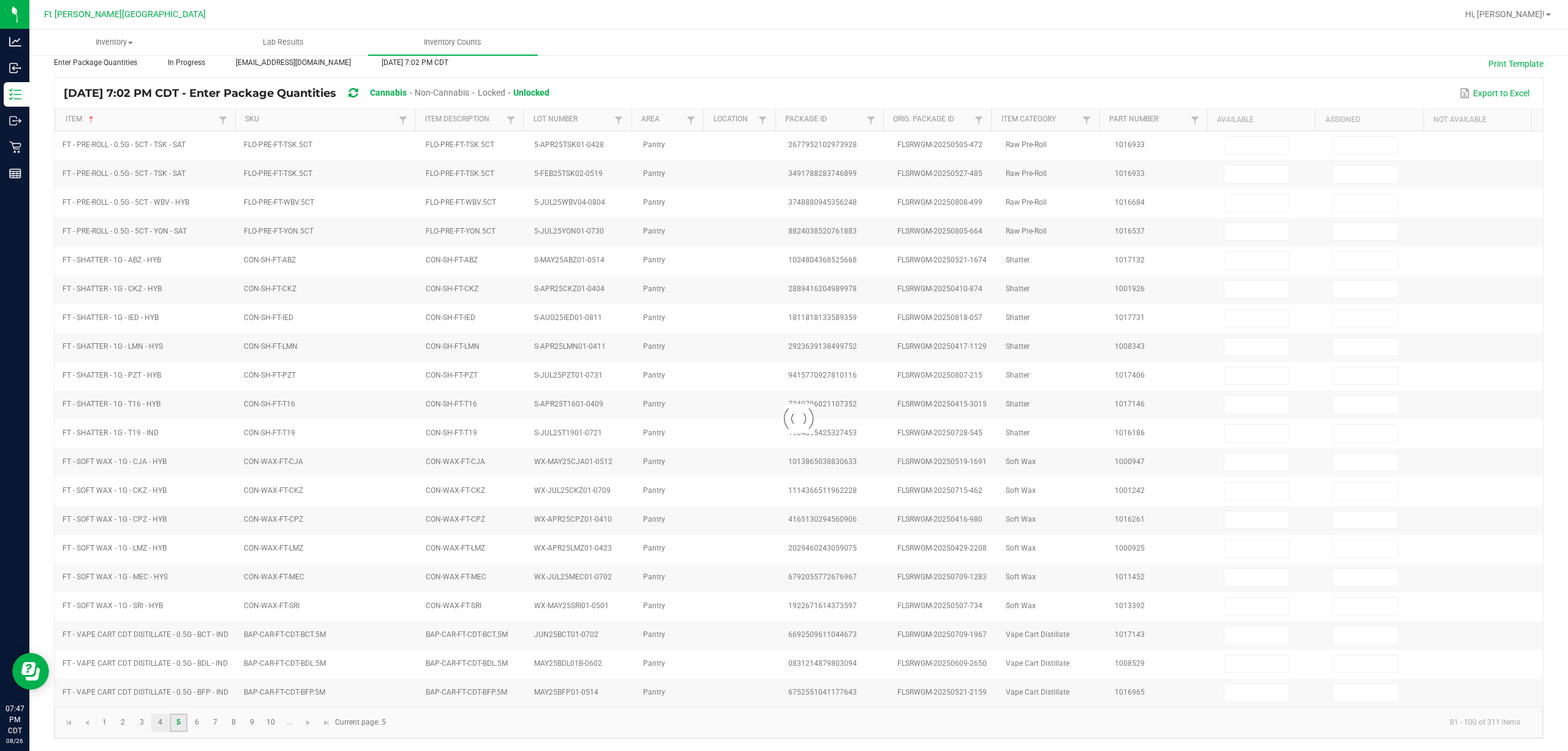
scroll to position [79, 0]
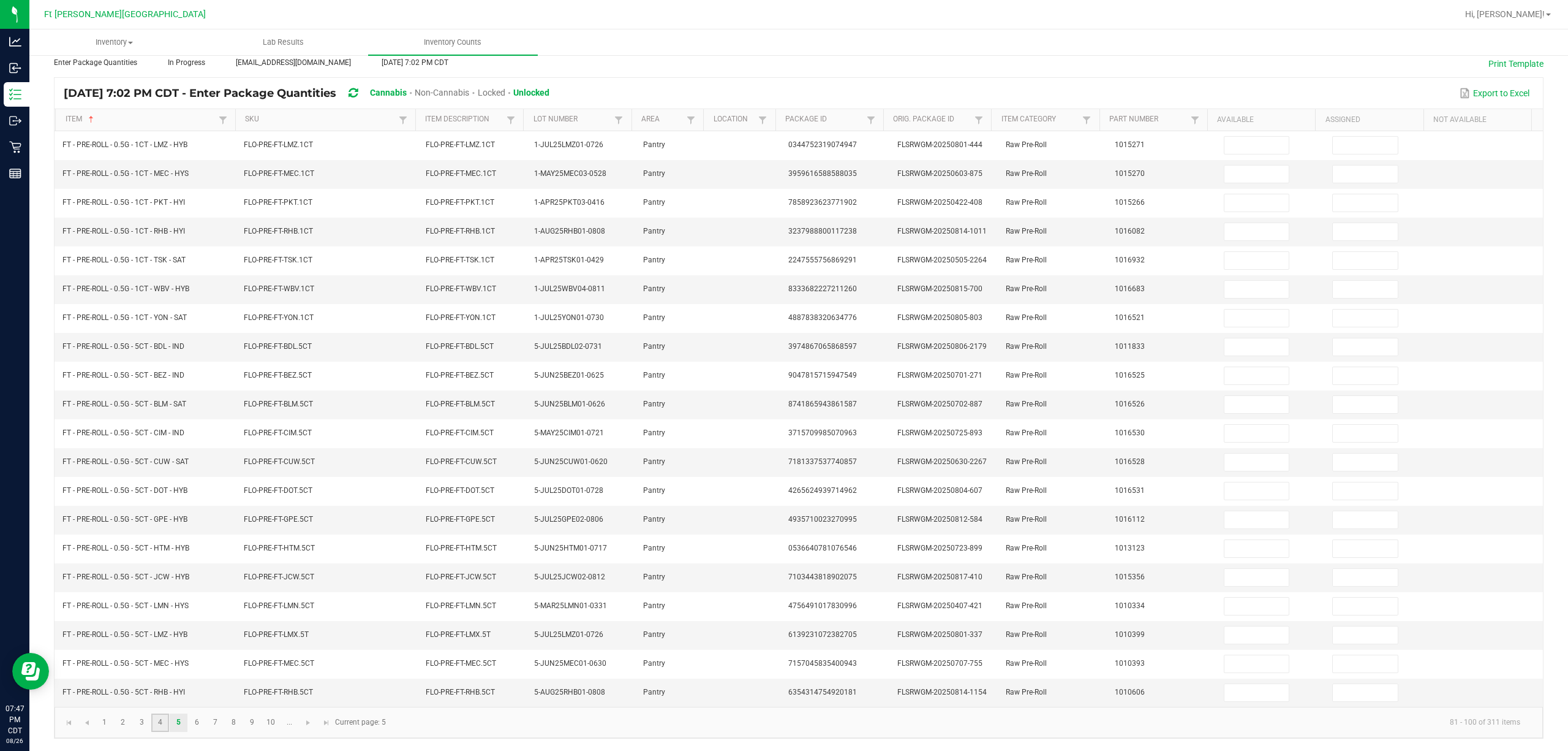
click at [164, 721] on link "4" at bounding box center [160, 723] width 18 height 18
click at [134, 721] on link "3" at bounding box center [141, 723] width 18 height 18
click at [233, 728] on link "8" at bounding box center [233, 723] width 18 height 18
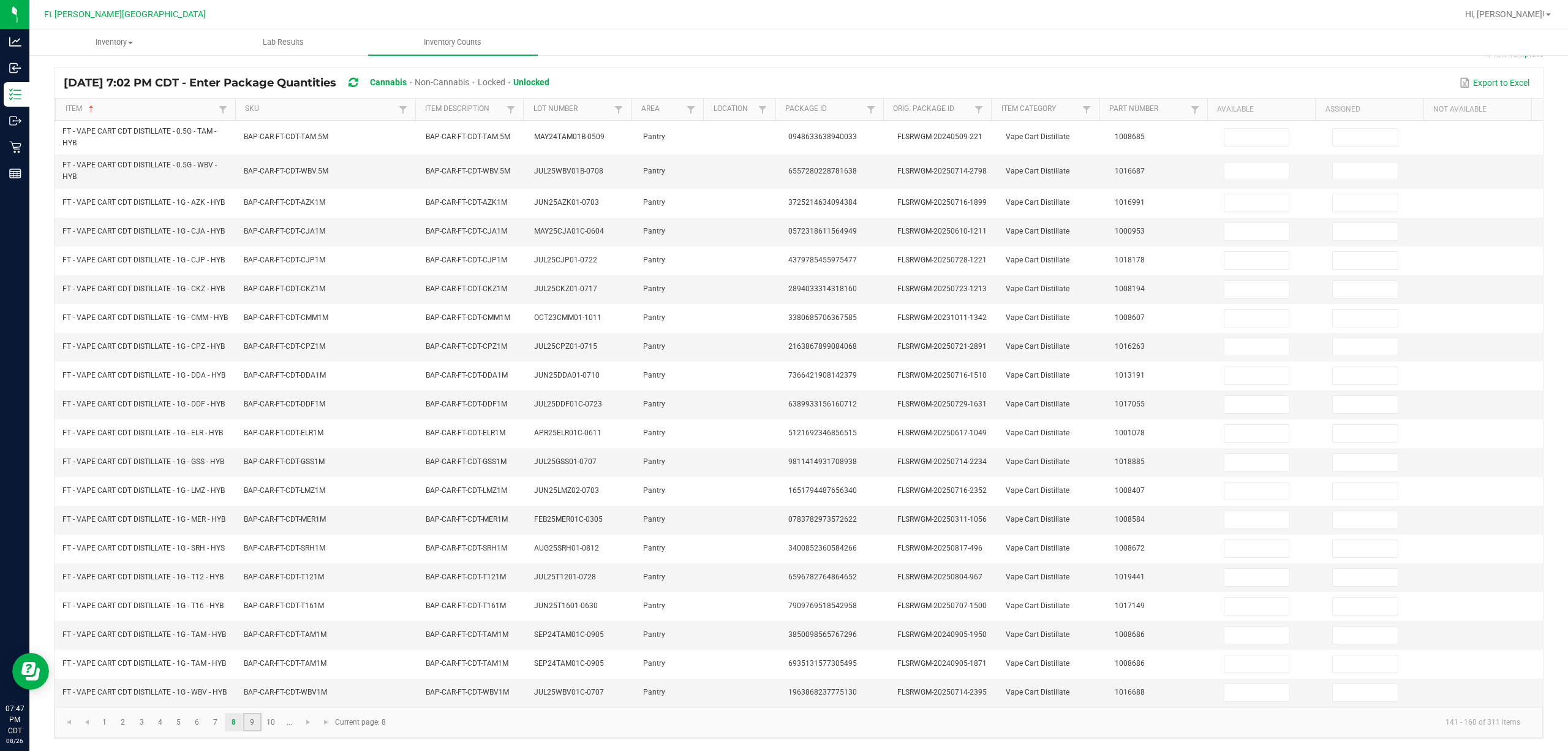
click at [260, 719] on link "9" at bounding box center [252, 722] width 18 height 18
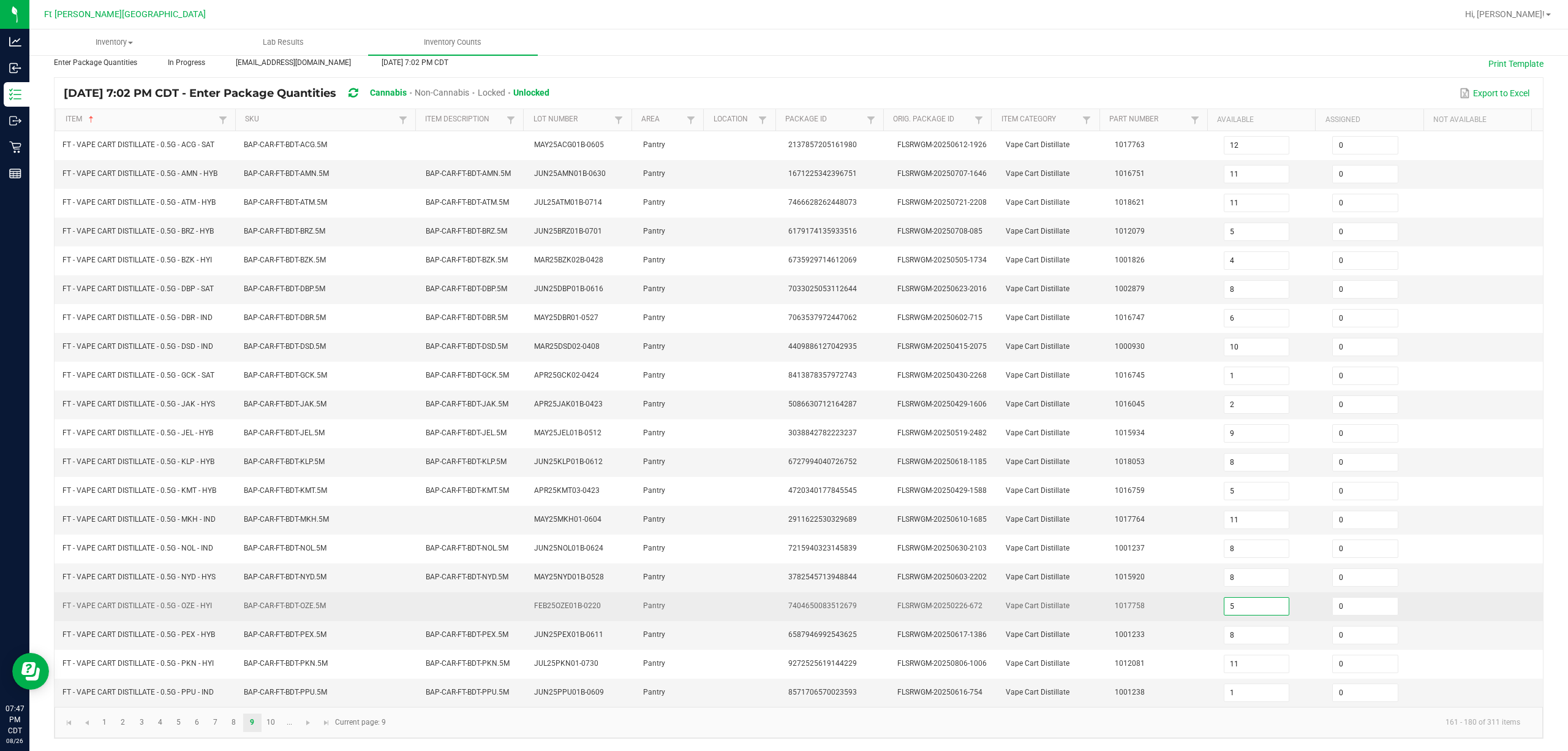
click at [782, 607] on input "5" at bounding box center [1257, 606] width 65 height 17
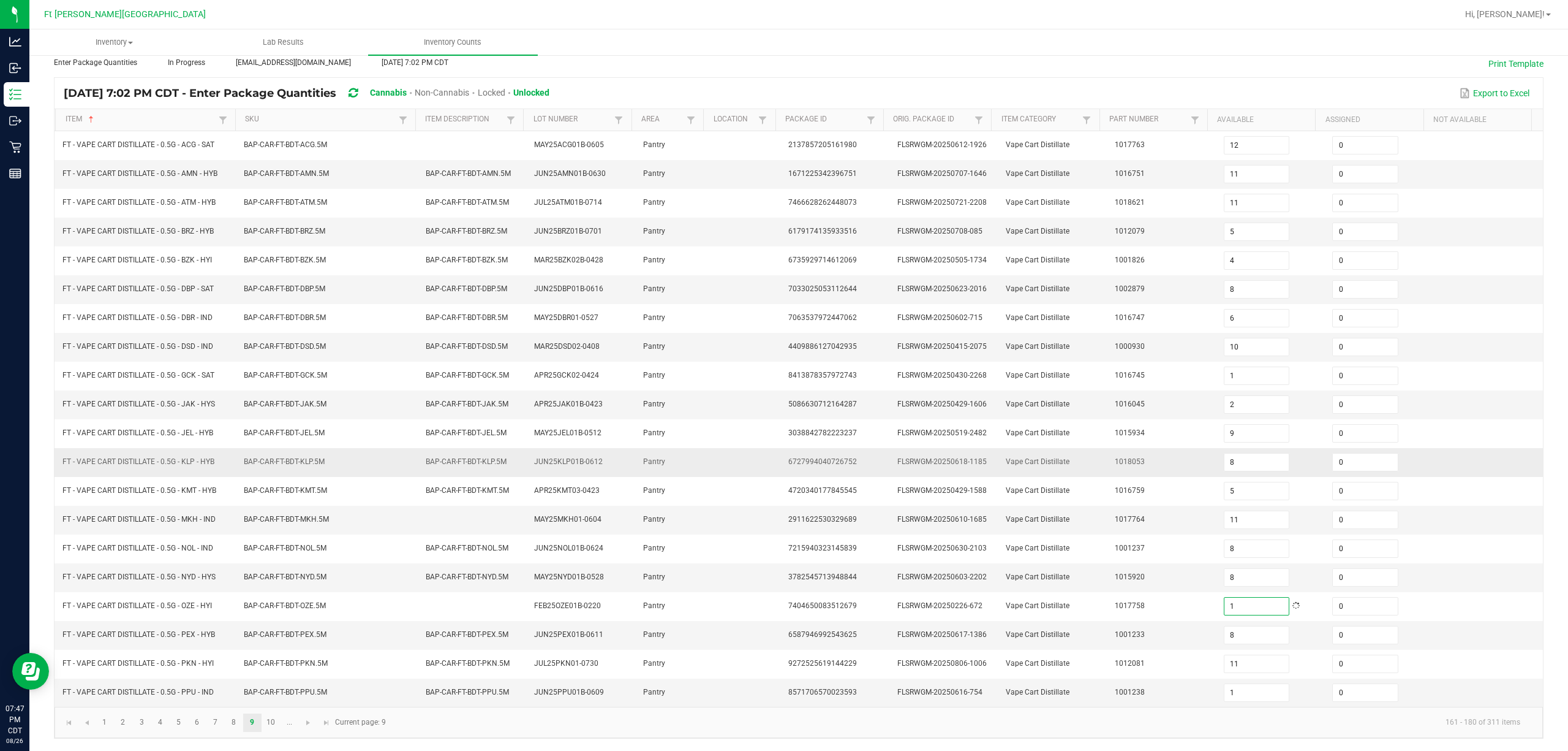
click at [782, 451] on td "1018053" at bounding box center [1162, 462] width 109 height 29
click at [273, 717] on link "10" at bounding box center [271, 723] width 18 height 18
click at [782, 165] on input "12" at bounding box center [1257, 174] width 65 height 17
click at [782, 456] on input "12" at bounding box center [1257, 462] width 65 height 17
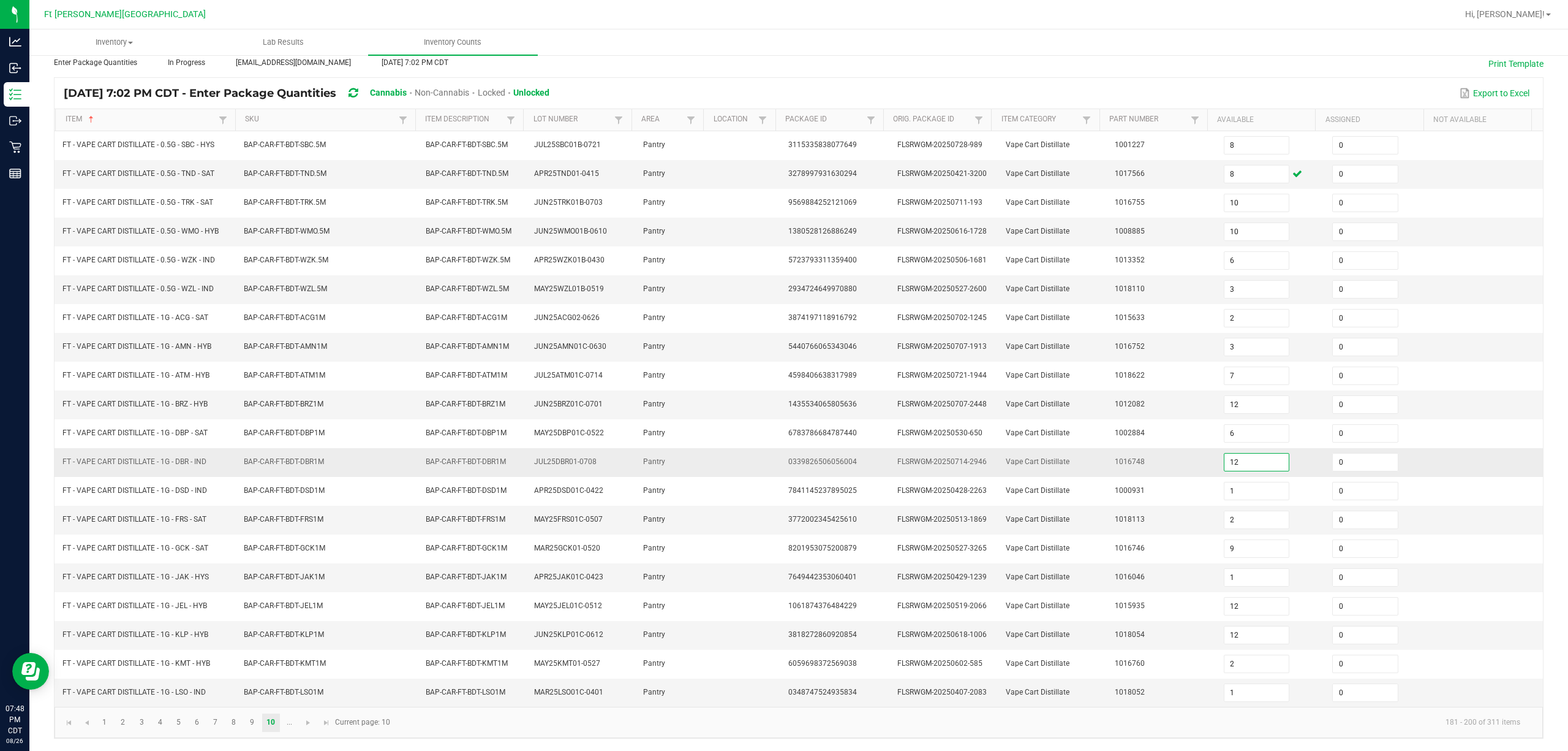
click at [782, 456] on input "12" at bounding box center [1257, 462] width 65 height 17
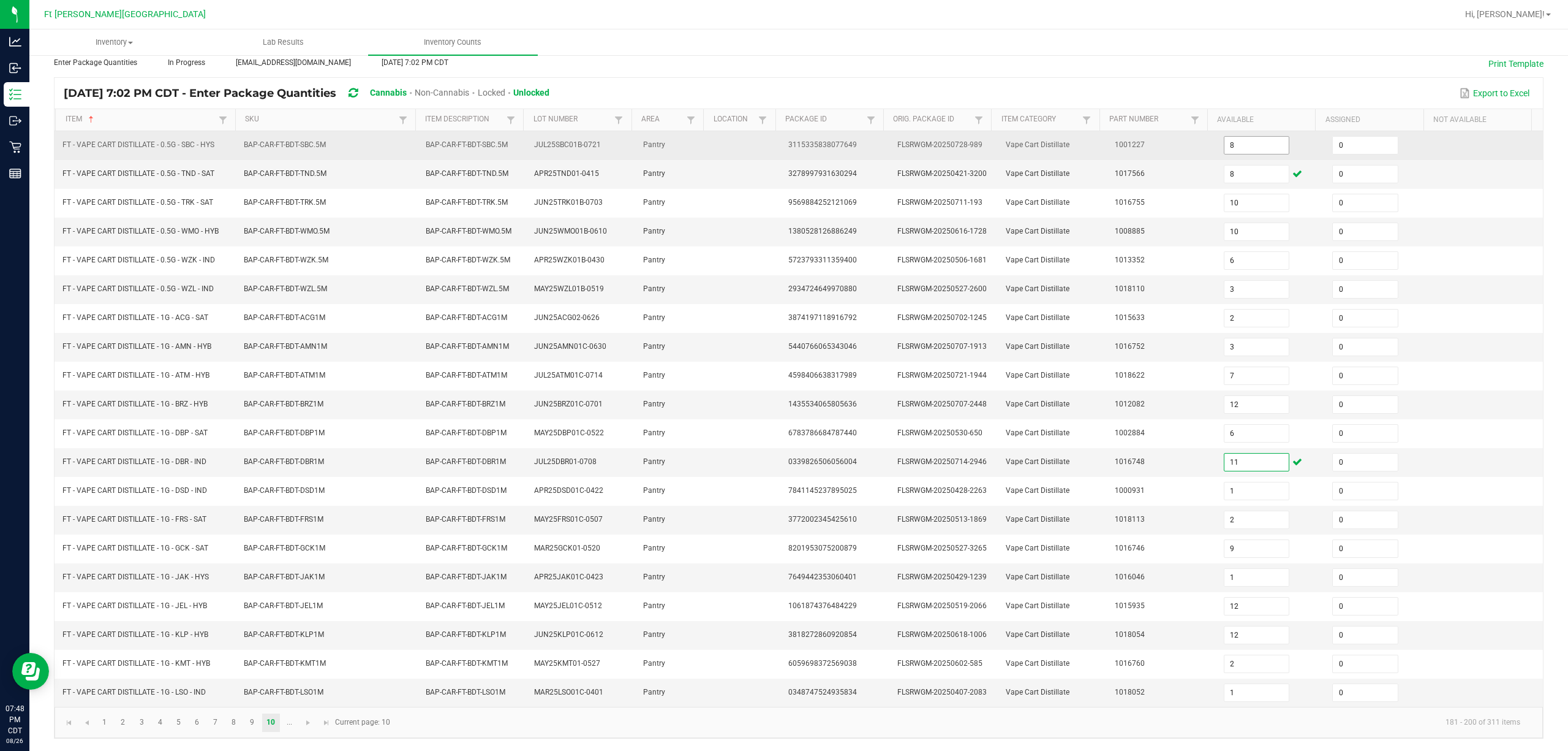
click at [782, 136] on input "8" at bounding box center [1257, 145] width 65 height 17
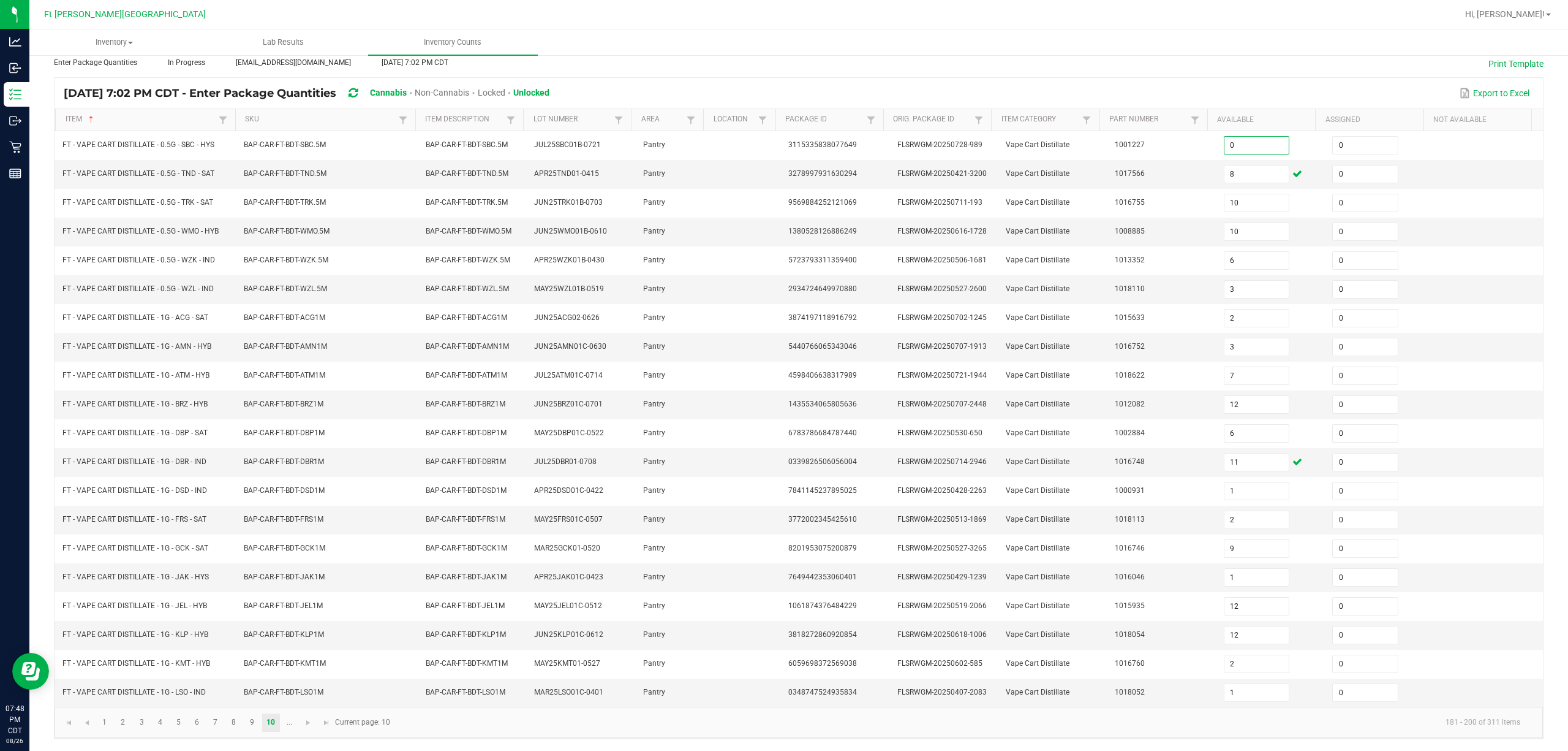
click at [782, 83] on div "Export to Excel" at bounding box center [1047, 94] width 976 height 21
click at [285, 721] on link "..." at bounding box center [289, 723] width 18 height 18
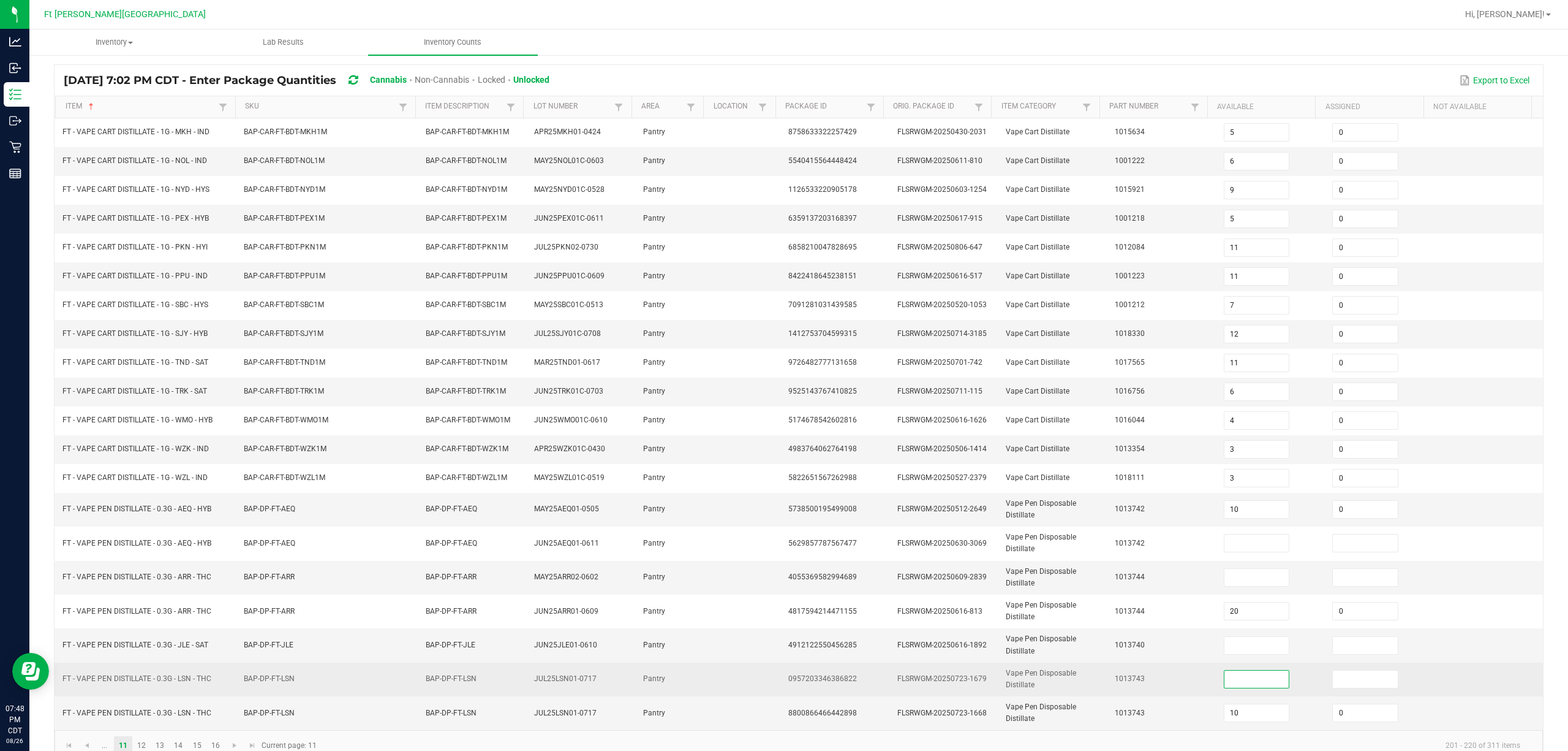
click at [782, 688] on input at bounding box center [1257, 679] width 65 height 17
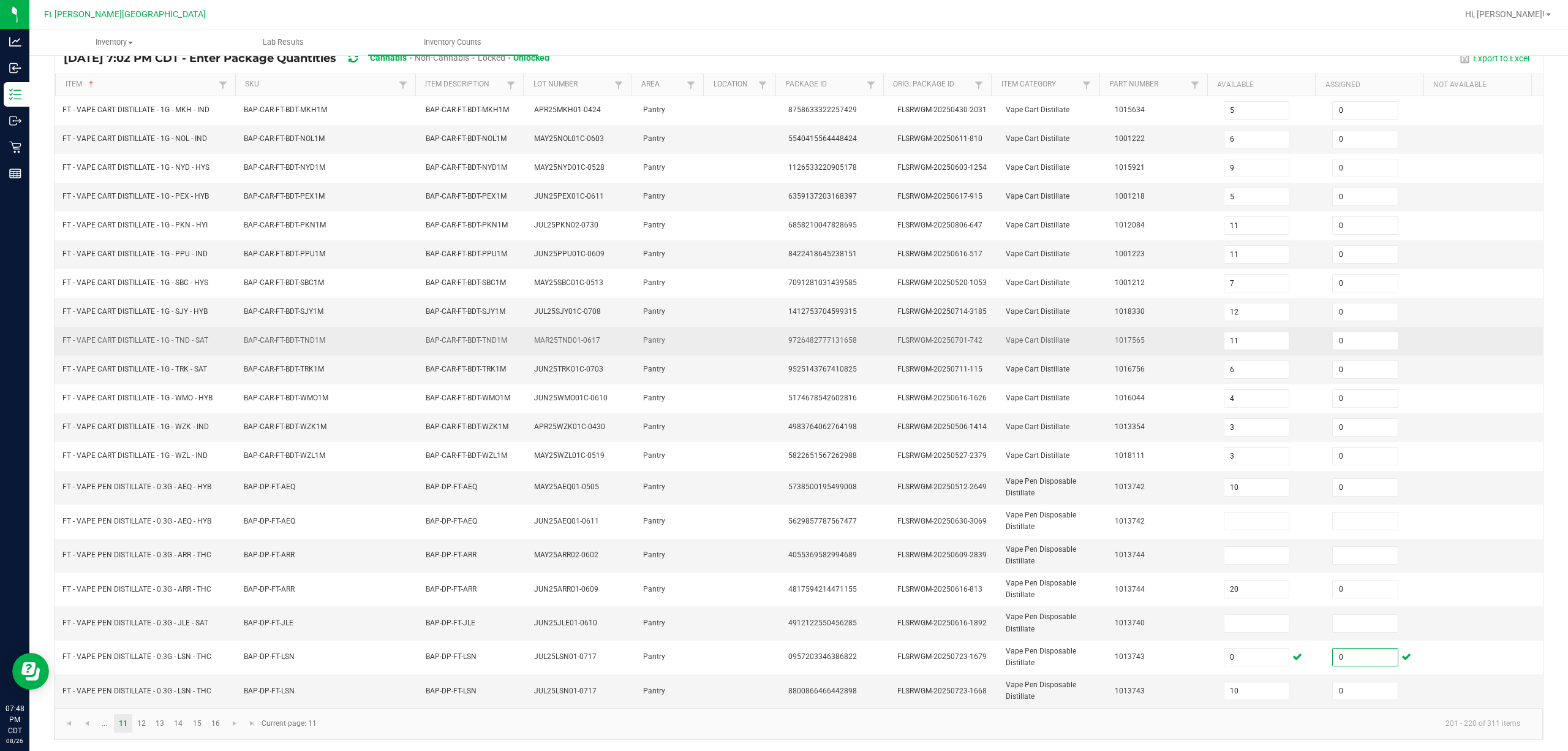
scroll to position [113, 0]
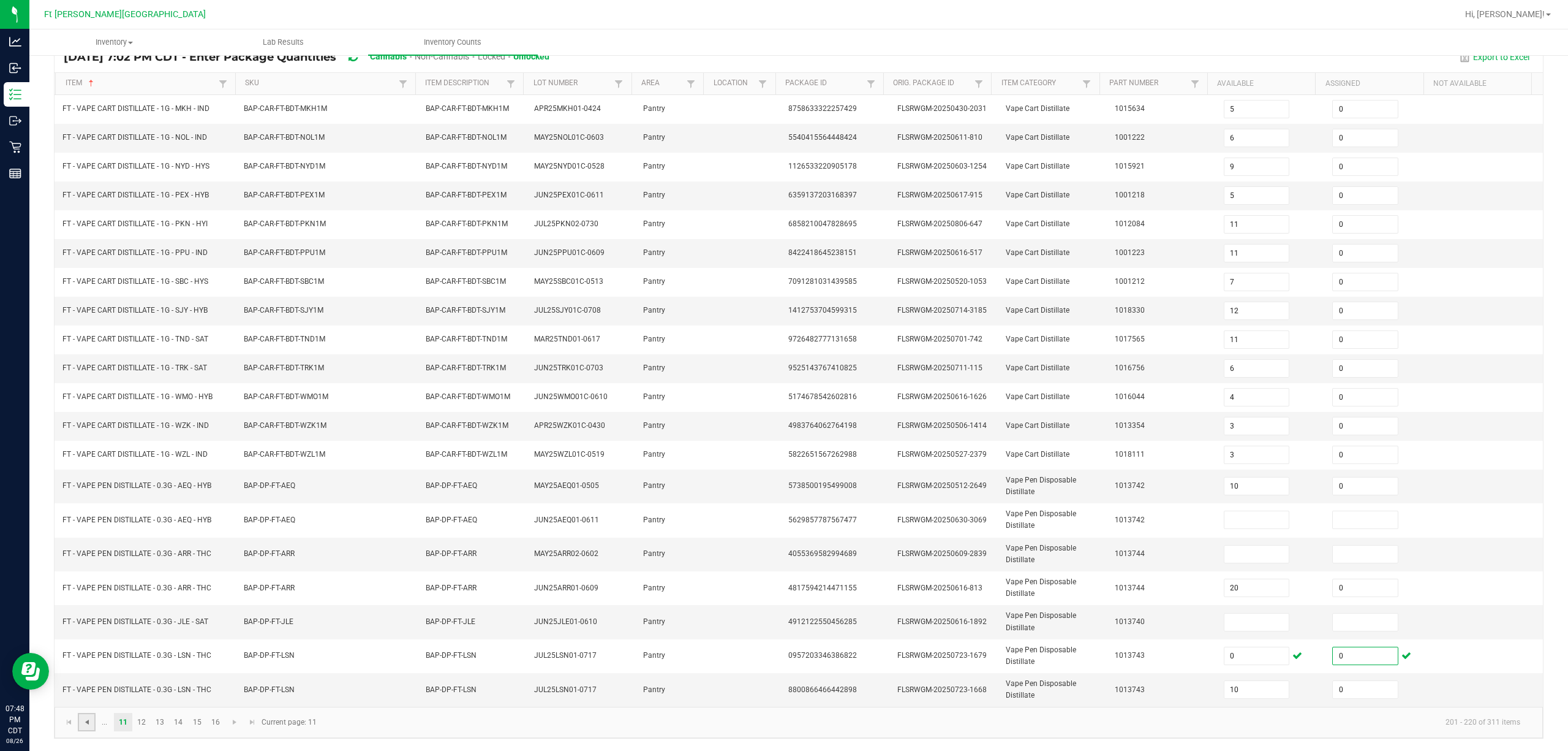
click at [89, 723] on span "Go to the previous page" at bounding box center [87, 722] width 10 height 10
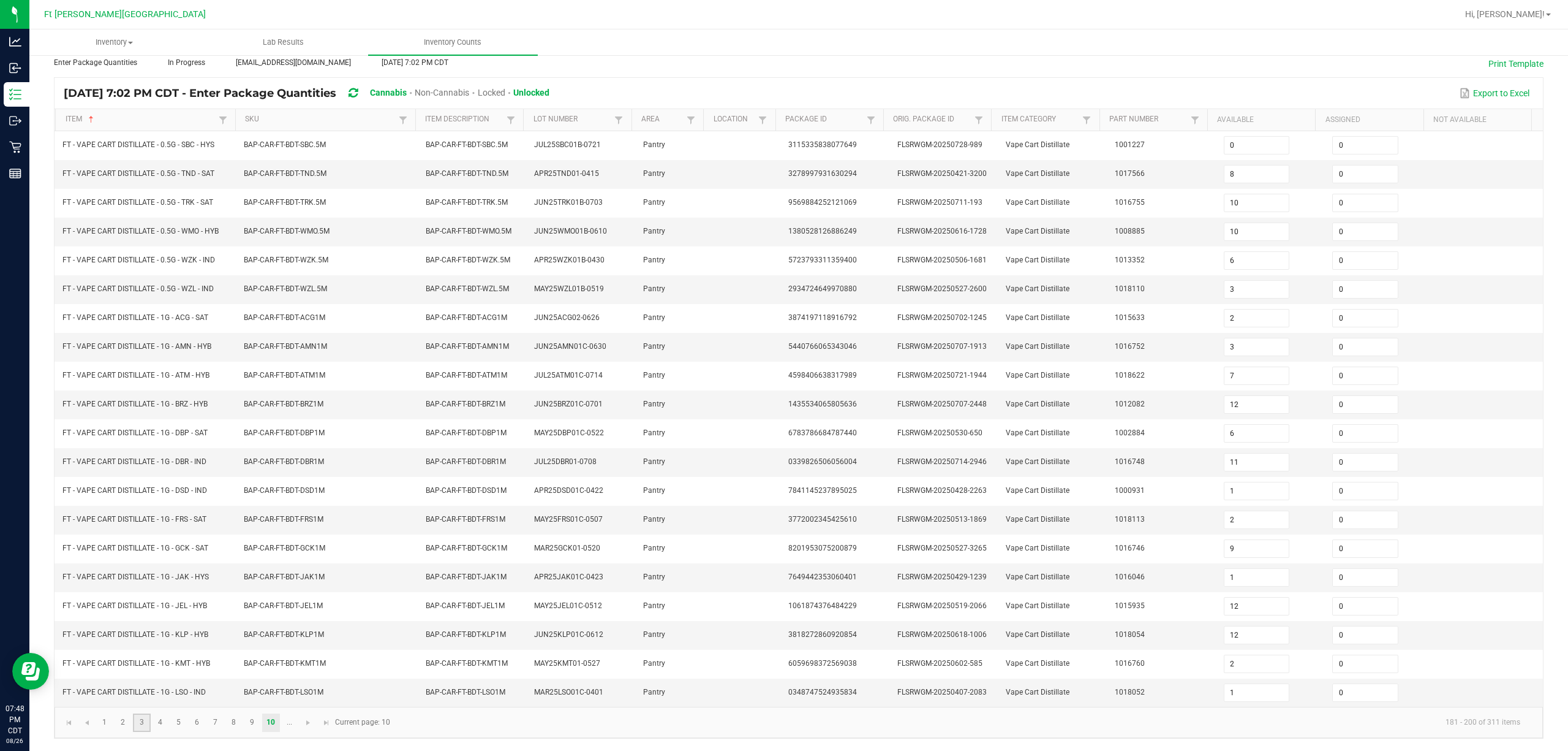
click at [148, 723] on link "3" at bounding box center [141, 723] width 18 height 18
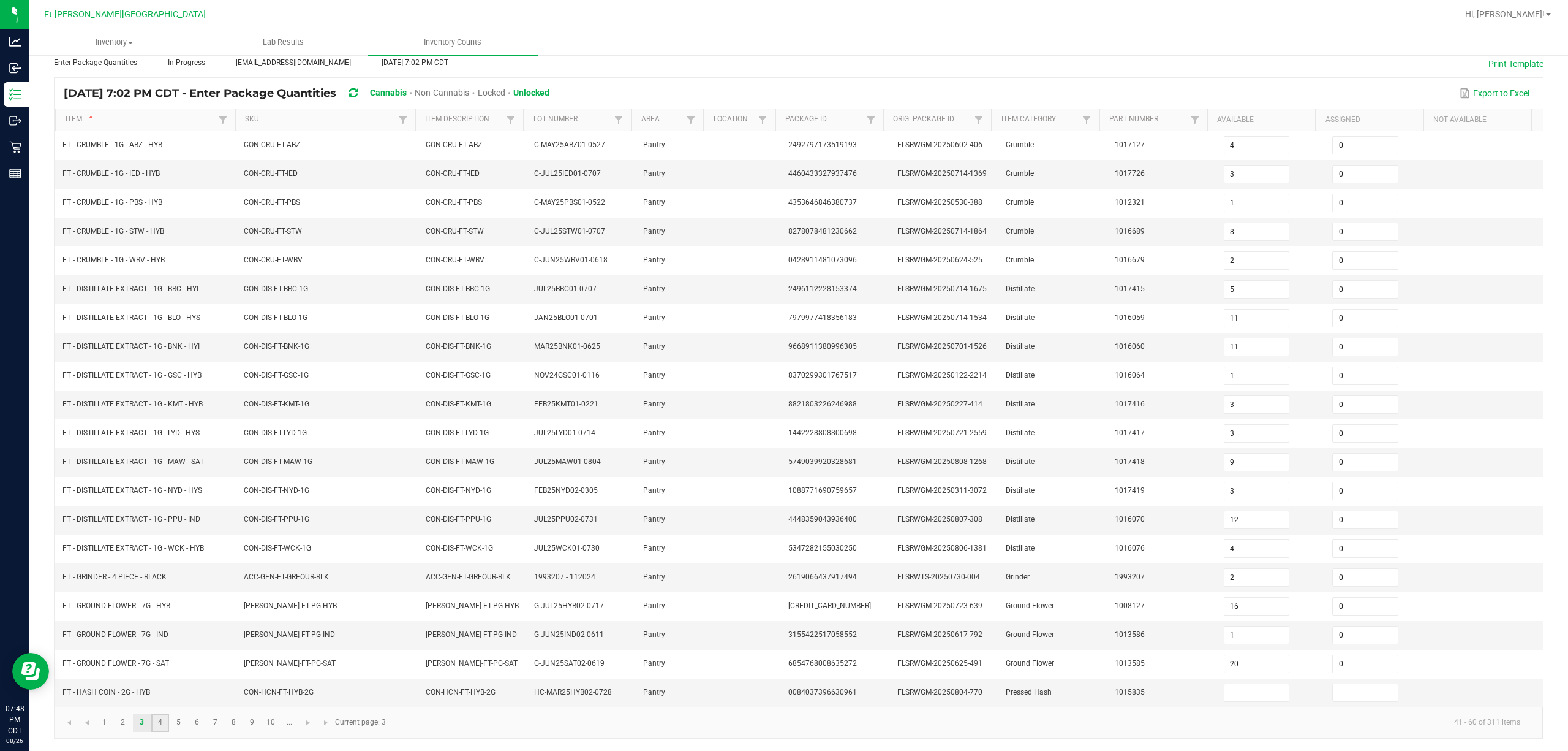
click at [165, 722] on link "4" at bounding box center [160, 723] width 18 height 18
click at [177, 728] on link "5" at bounding box center [178, 723] width 18 height 18
click at [196, 722] on link "6" at bounding box center [197, 723] width 18 height 18
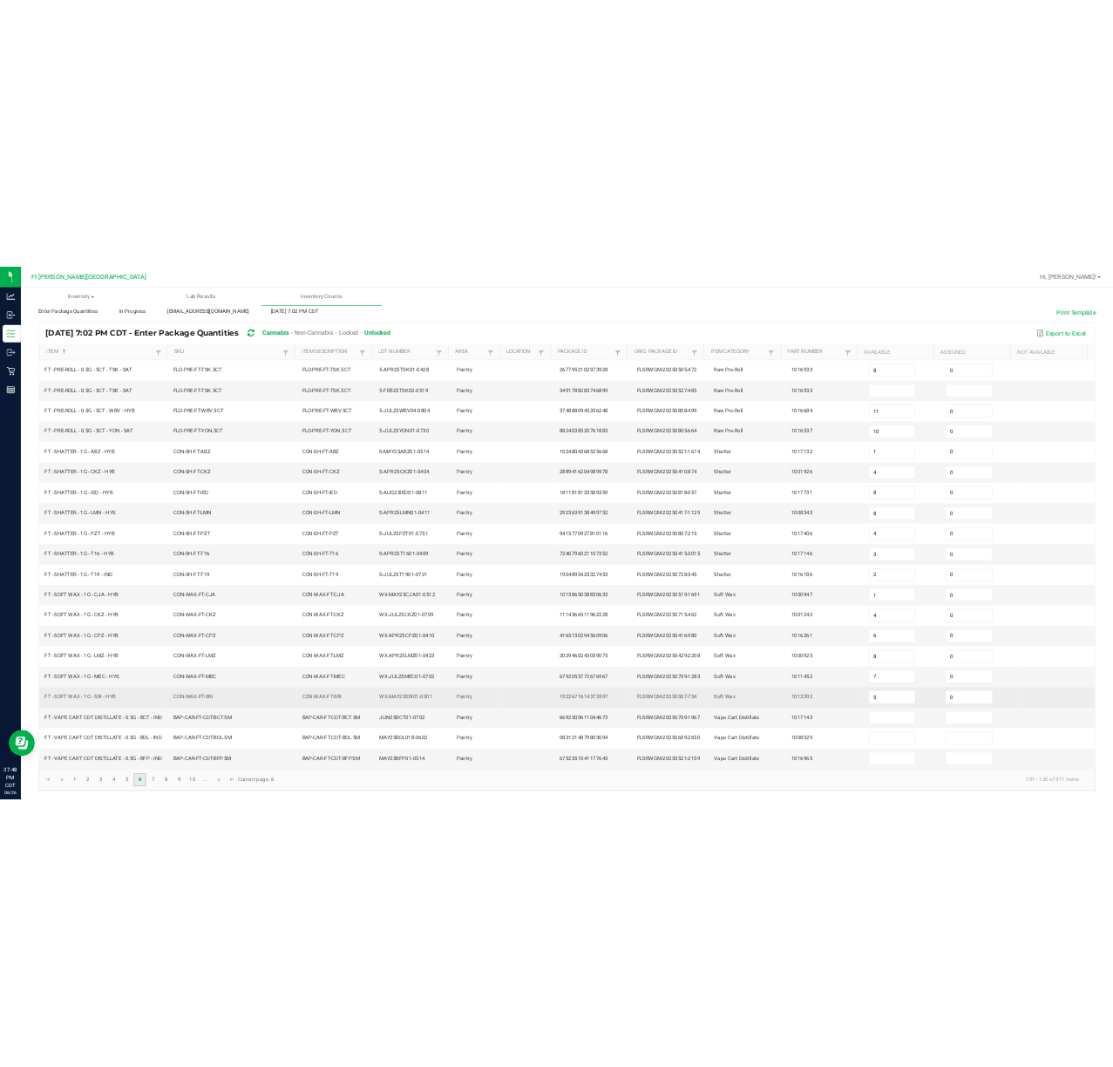
scroll to position [134, 0]
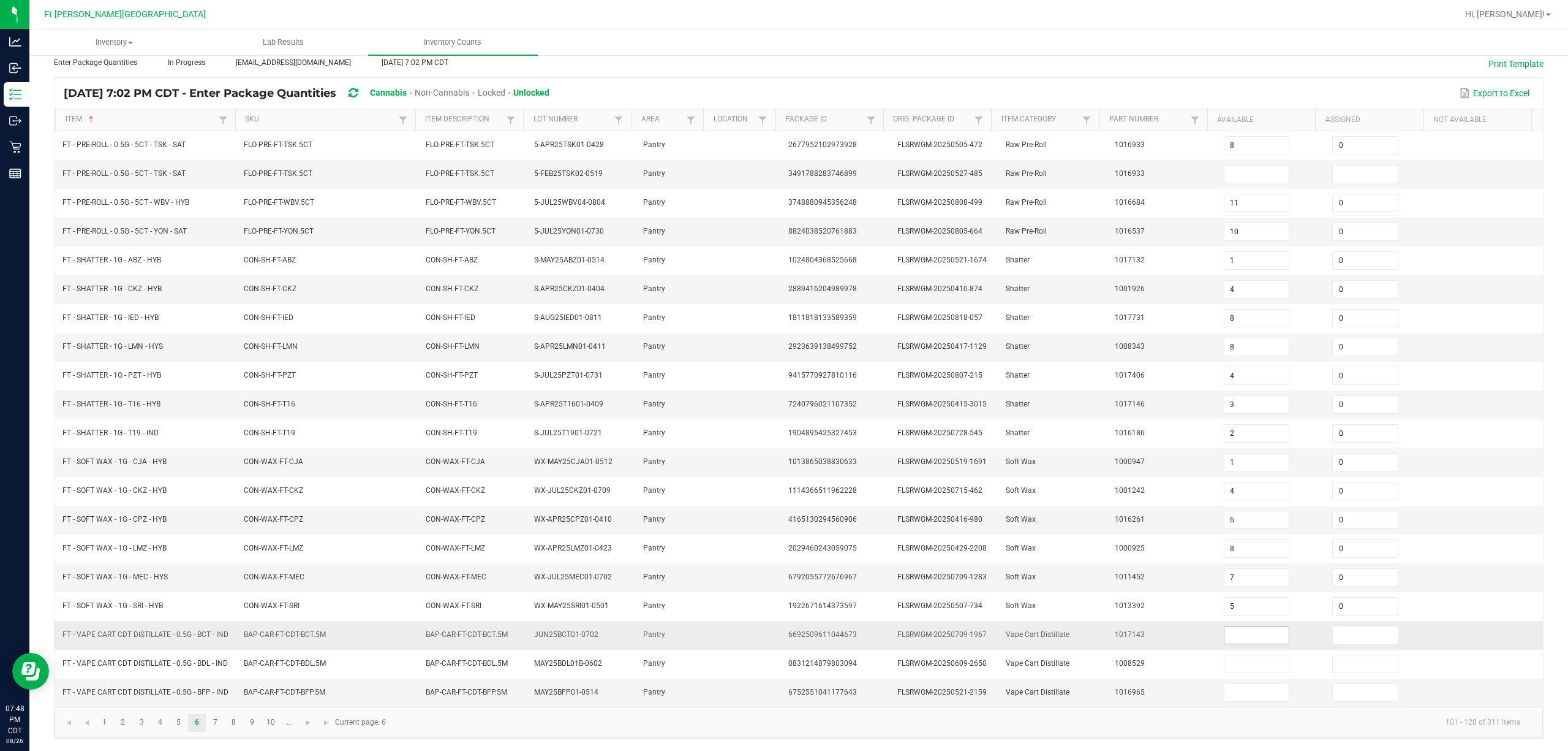
click at [782, 627] on input at bounding box center [1257, 635] width 65 height 17
click at [219, 719] on link "7" at bounding box center [215, 723] width 18 height 18
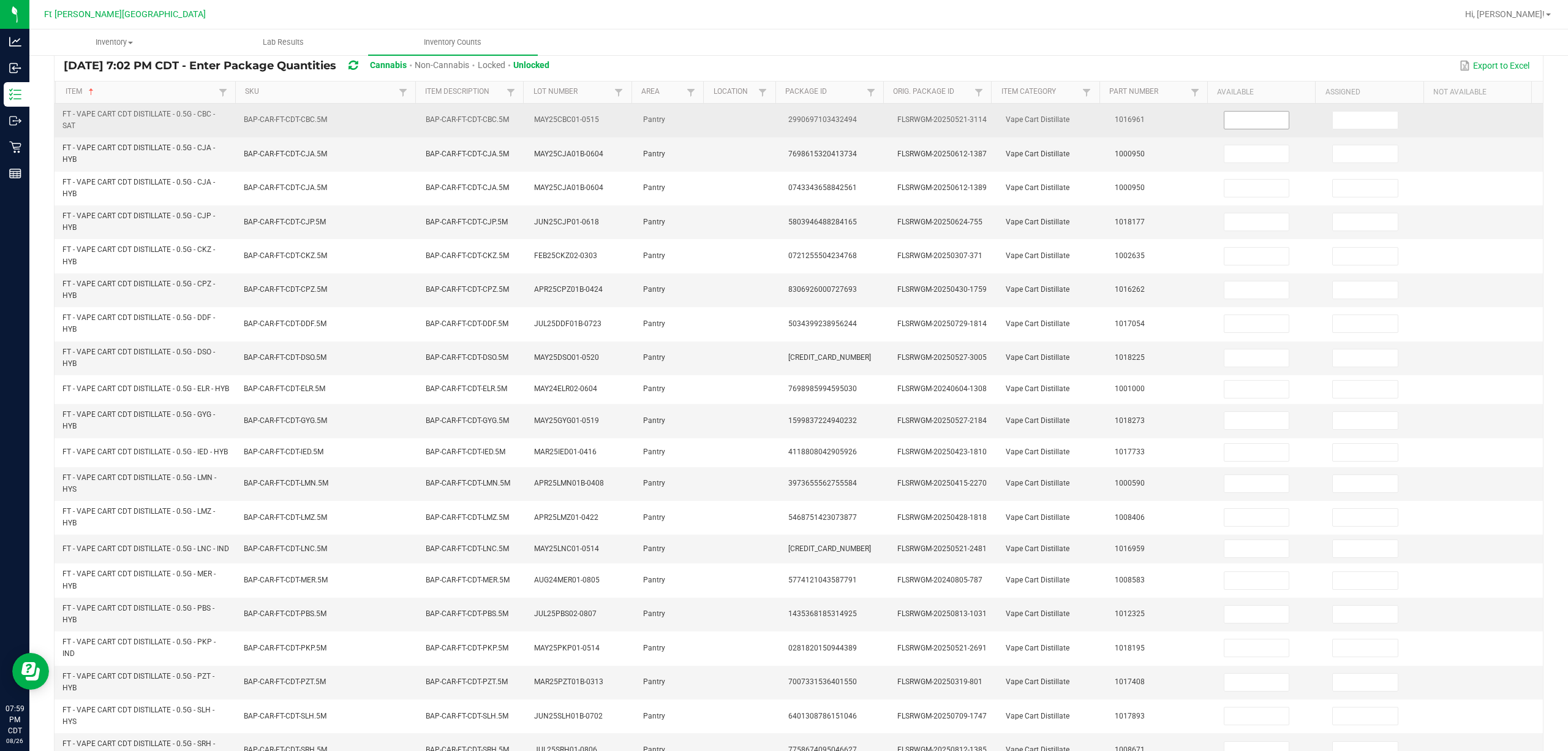
click at [782, 122] on input at bounding box center [1257, 120] width 65 height 17
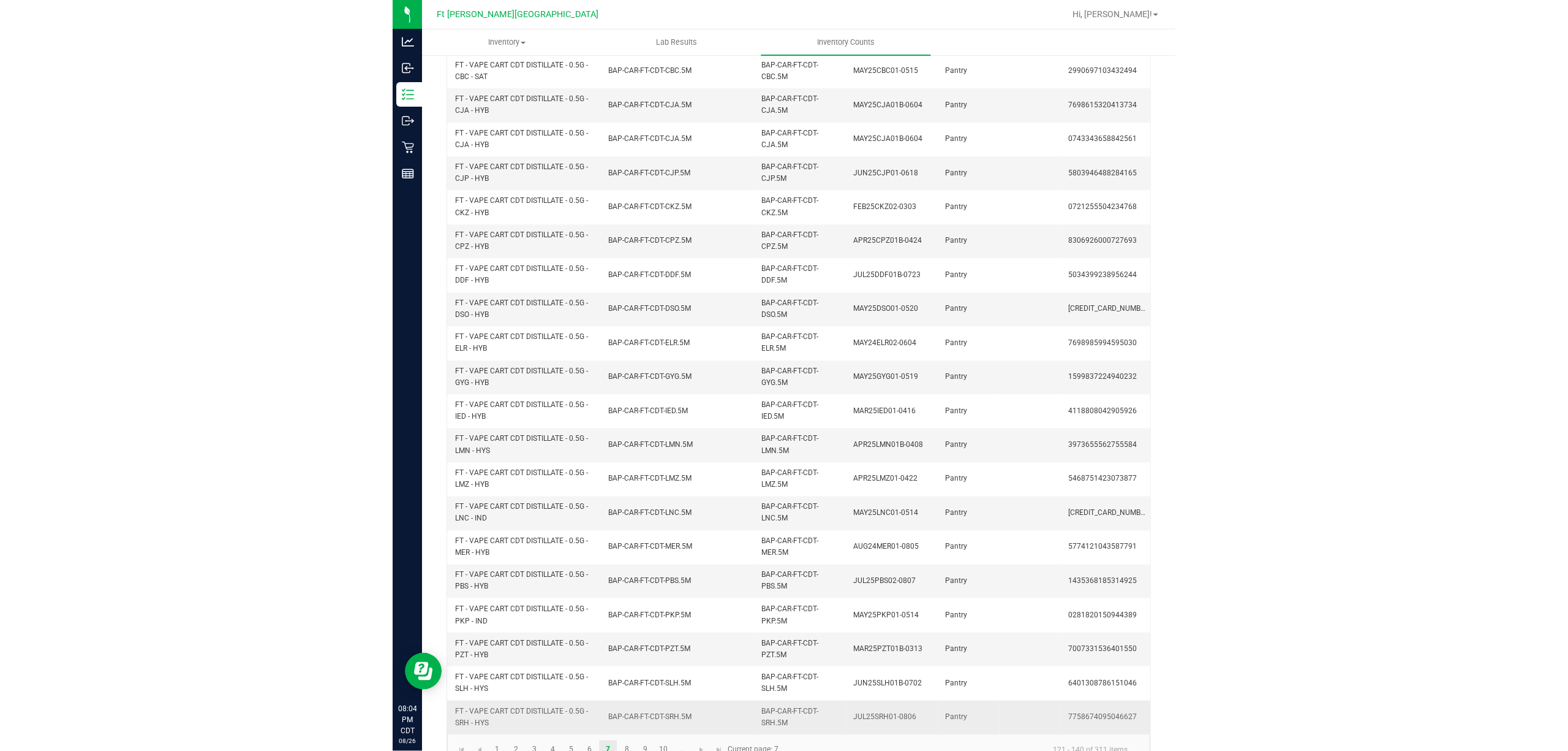
scroll to position [188, 0]
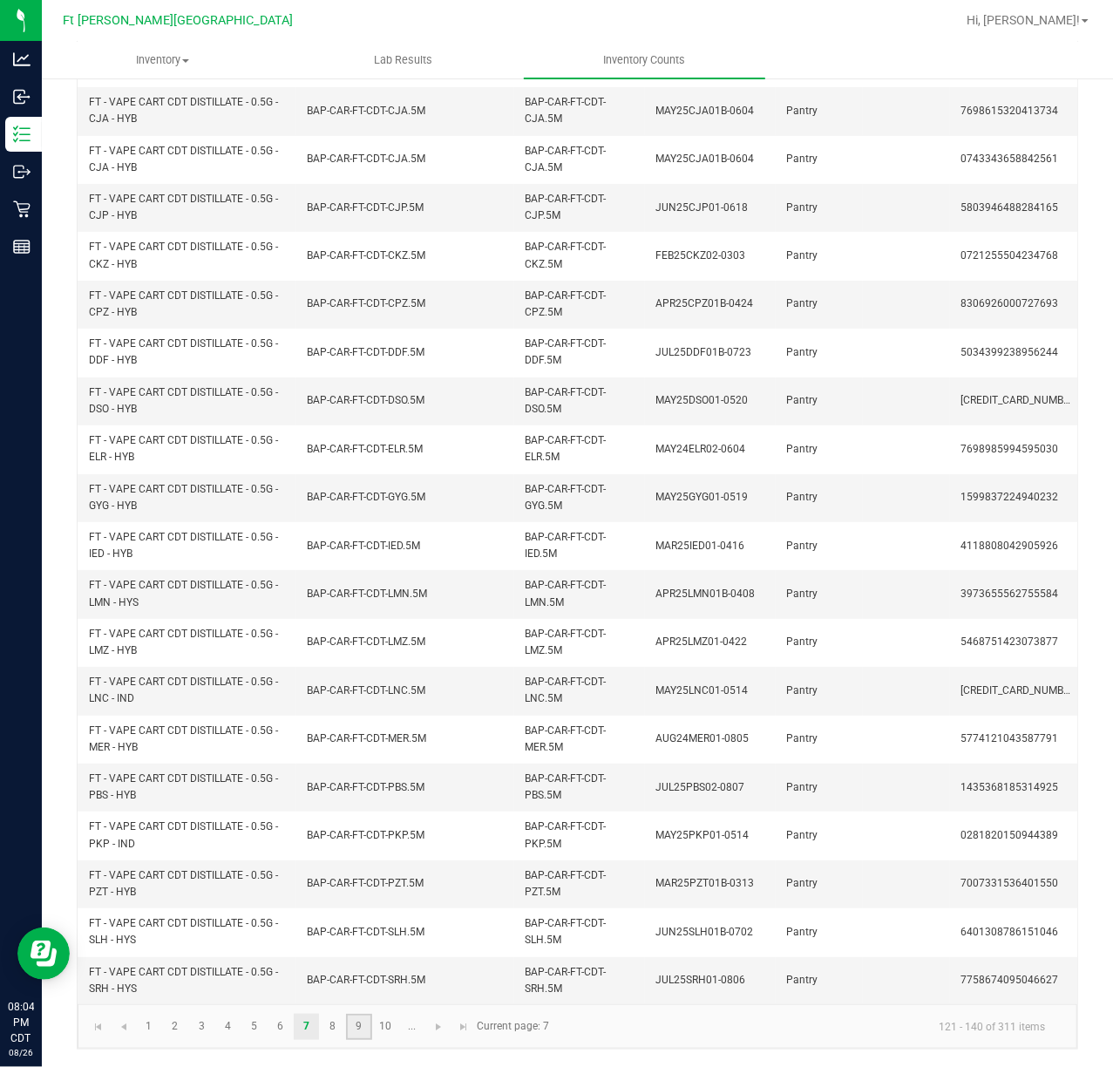
click at [363, 1029] on link "9" at bounding box center [358, 1027] width 25 height 26
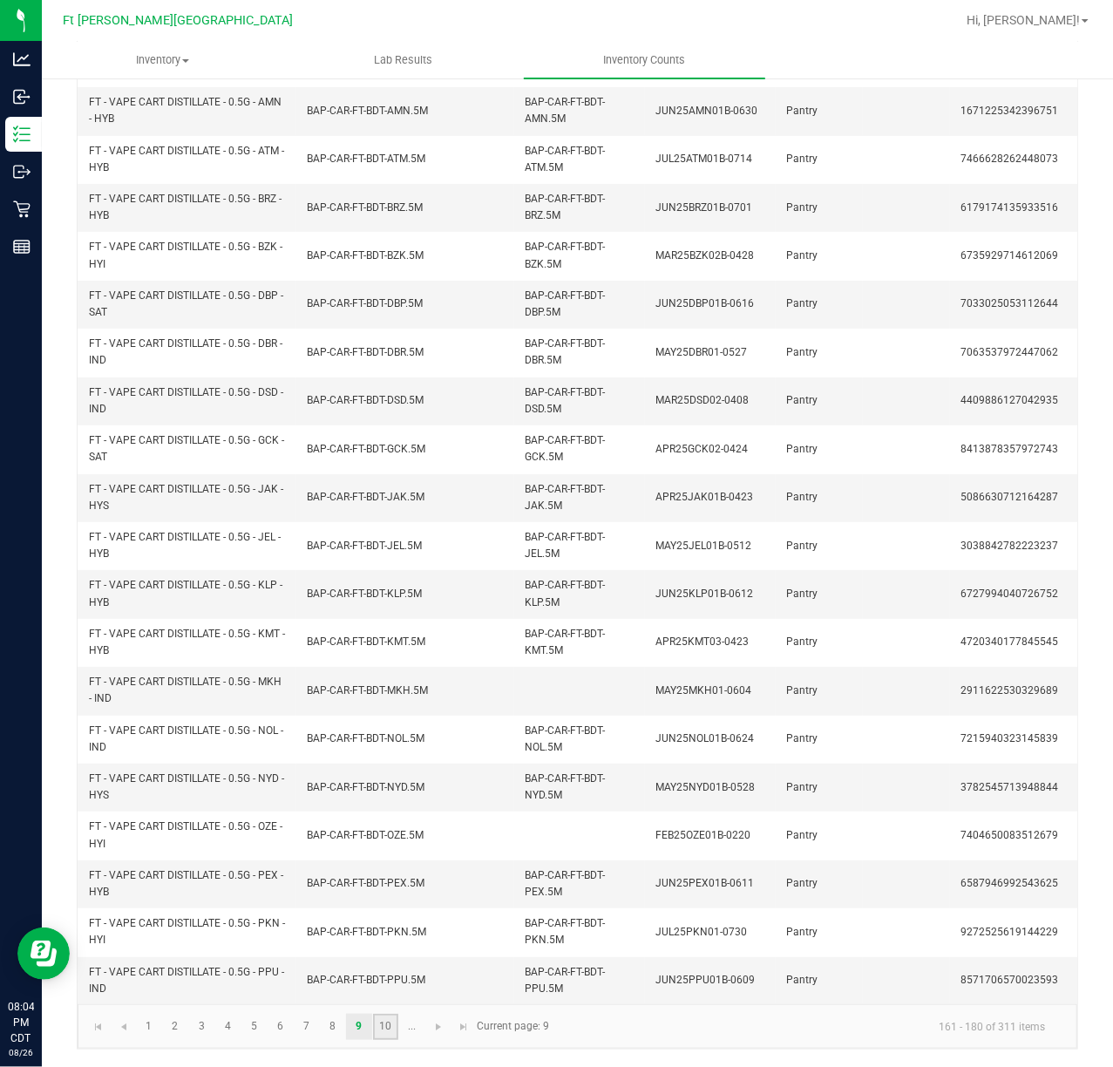
click at [392, 1029] on link "10" at bounding box center [385, 1027] width 25 height 26
click at [401, 1030] on link "..." at bounding box center [411, 1027] width 25 height 26
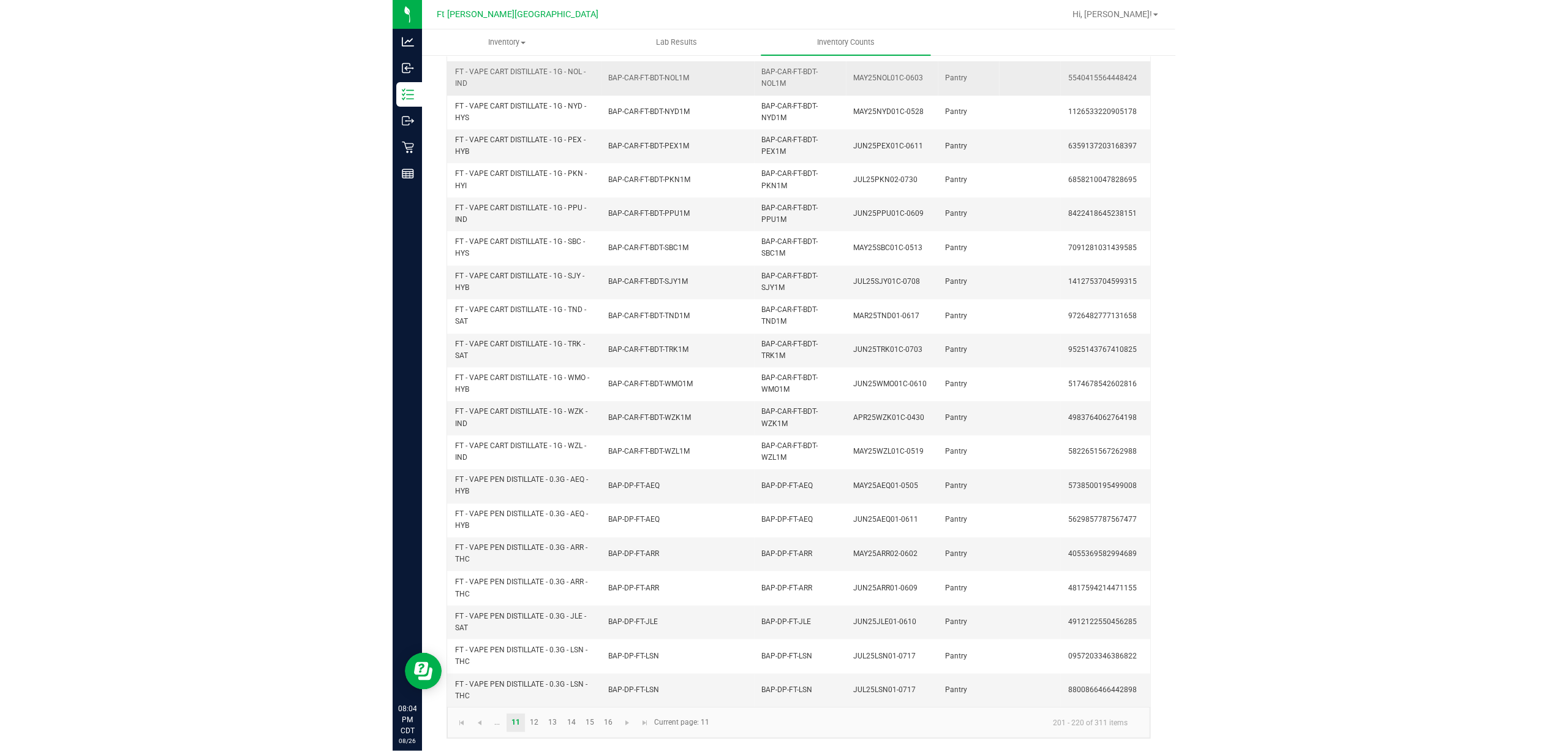
scroll to position [113, 0]
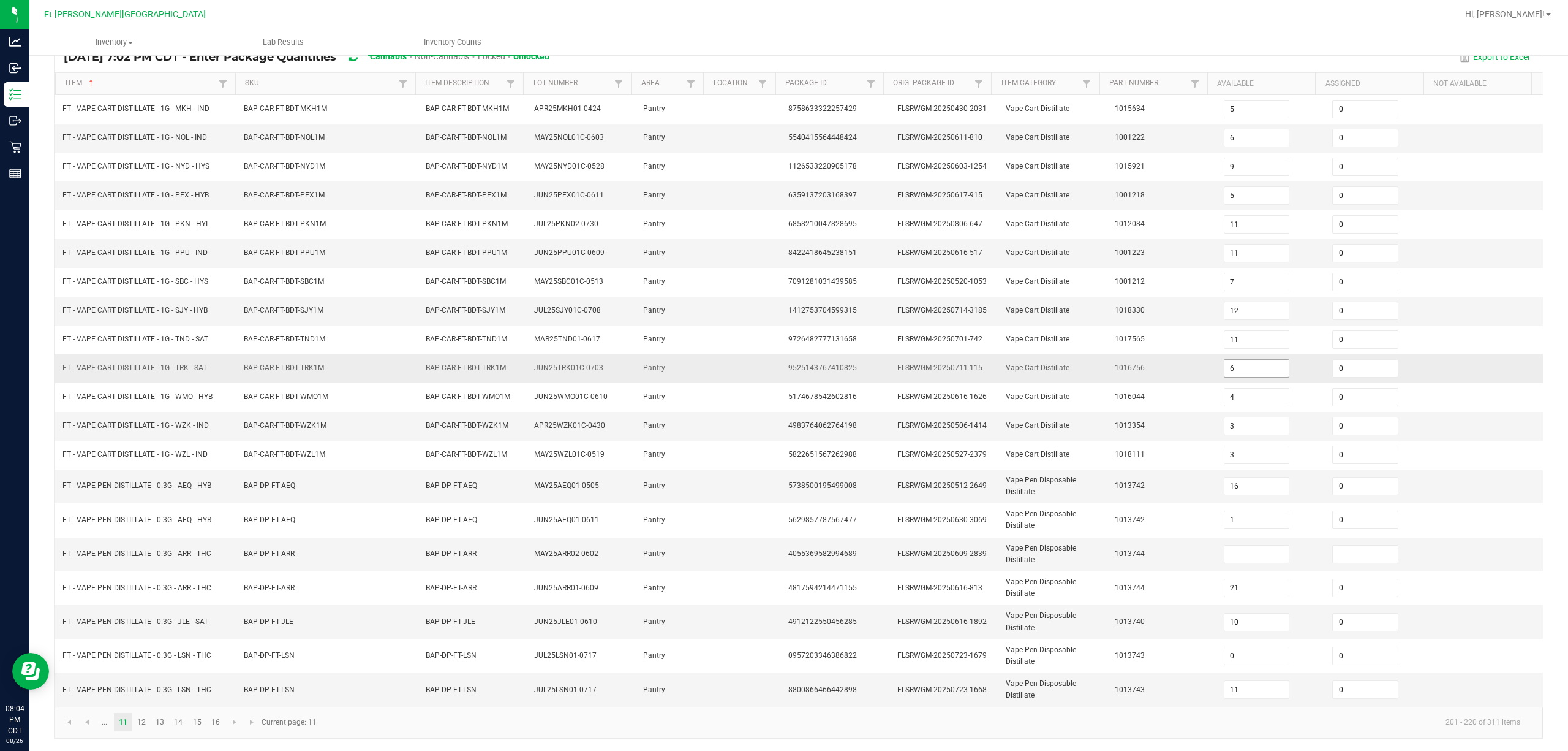
click at [782, 360] on input "6" at bounding box center [1257, 368] width 65 height 17
drag, startPoint x: 957, startPoint y: 373, endPoint x: 961, endPoint y: 366, distance: 8.1
click at [782, 373] on td "FLSRWGM-20250711-115" at bounding box center [944, 368] width 109 height 29
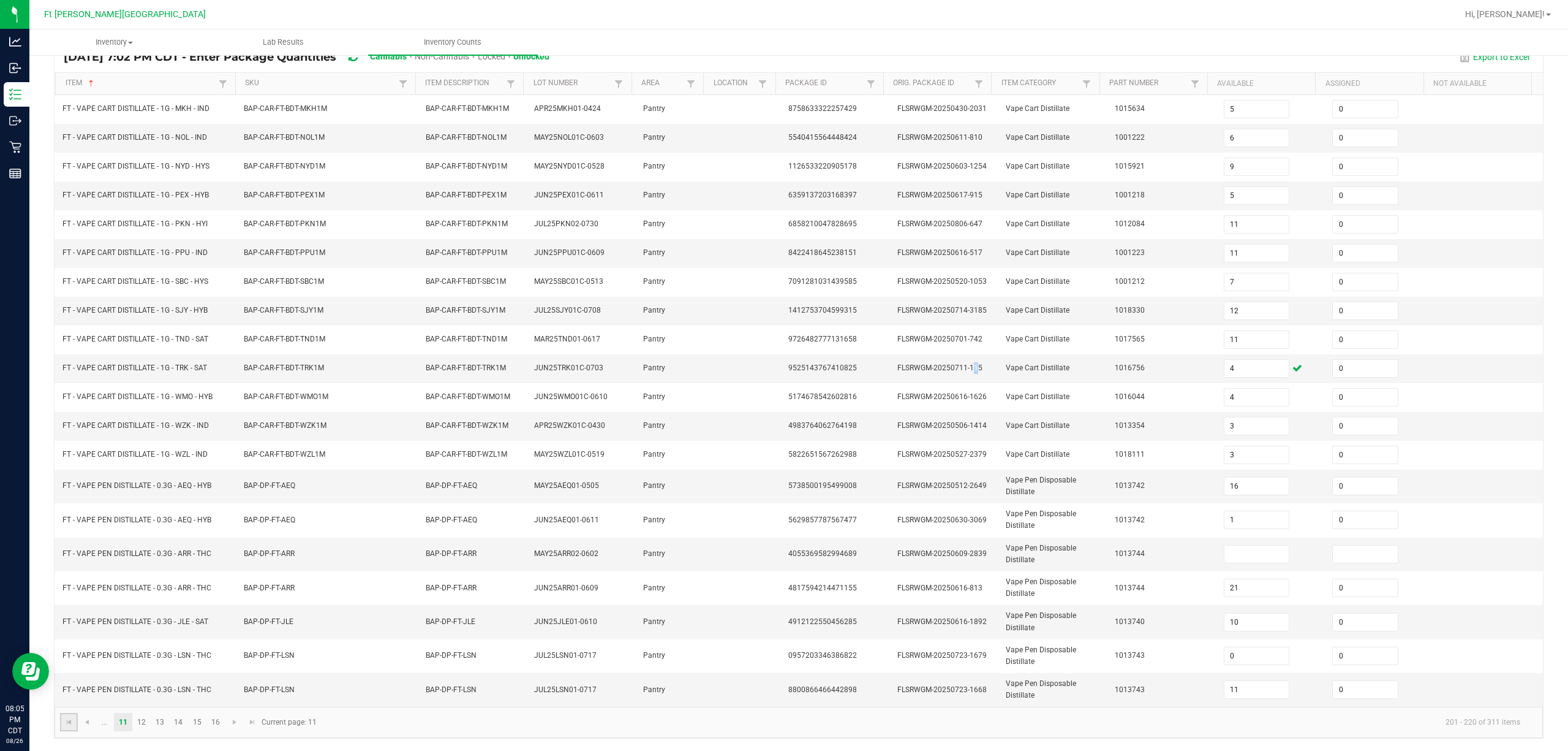
click at [74, 722] on link at bounding box center [68, 722] width 18 height 18
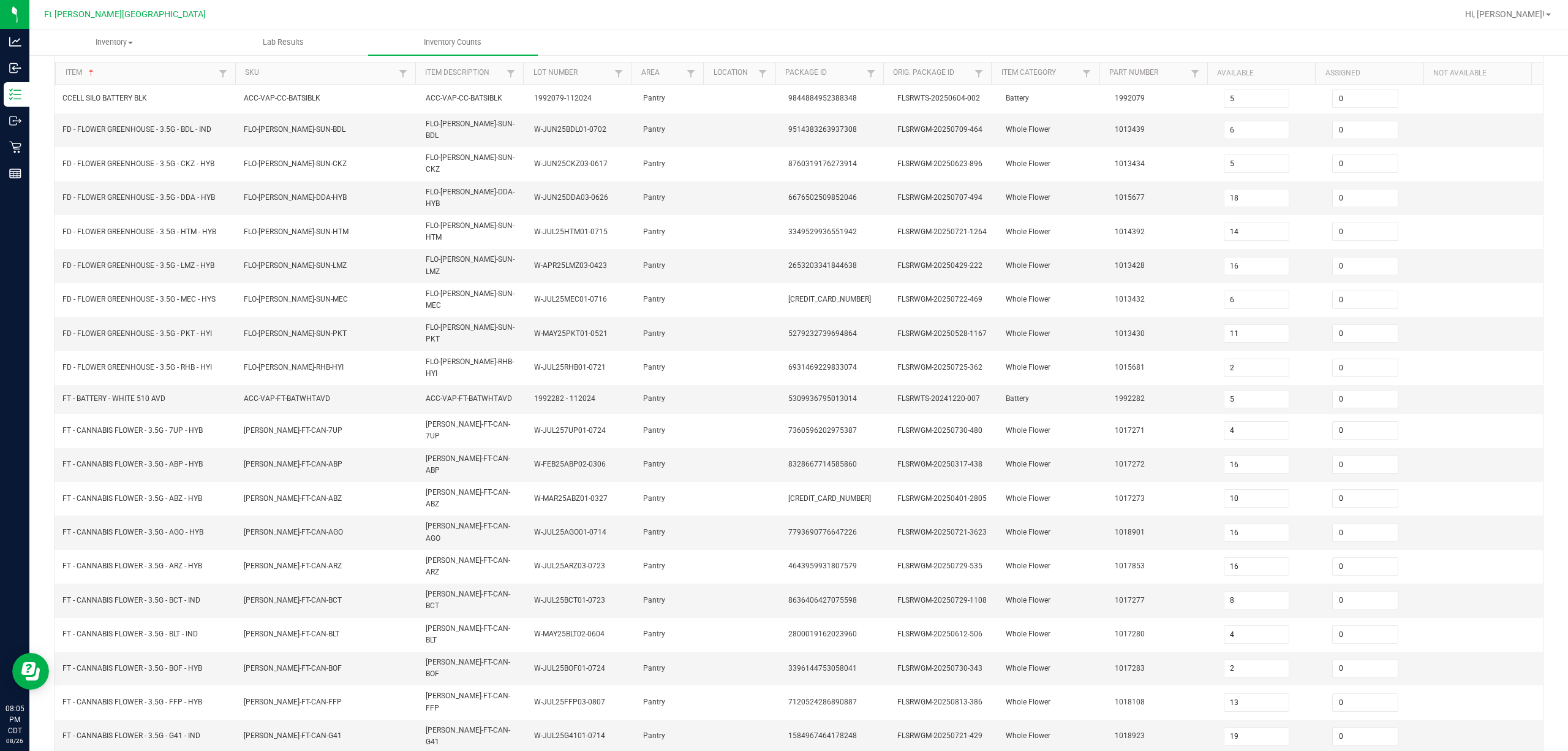
scroll to position [79, 0]
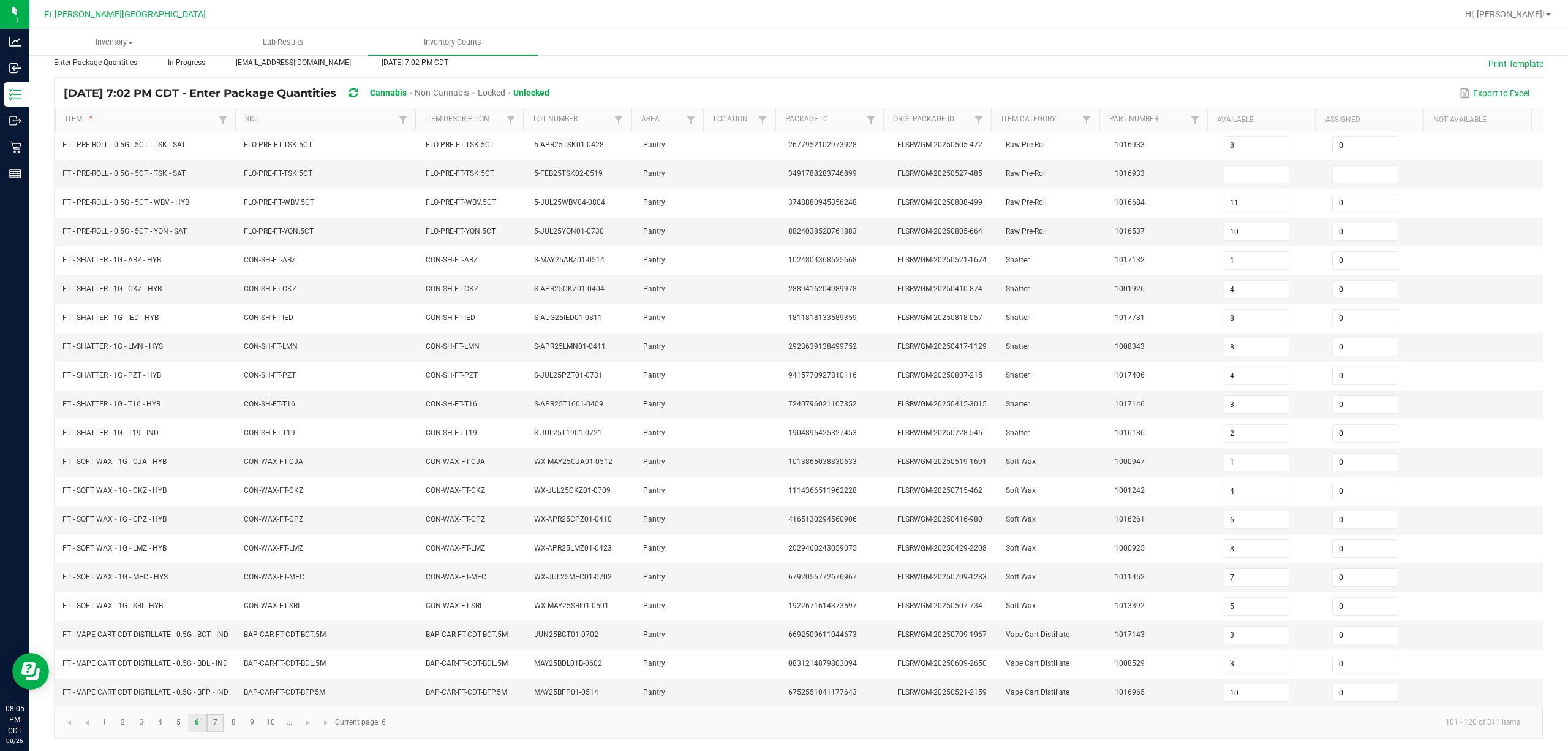
click at [221, 732] on link "7" at bounding box center [215, 723] width 18 height 18
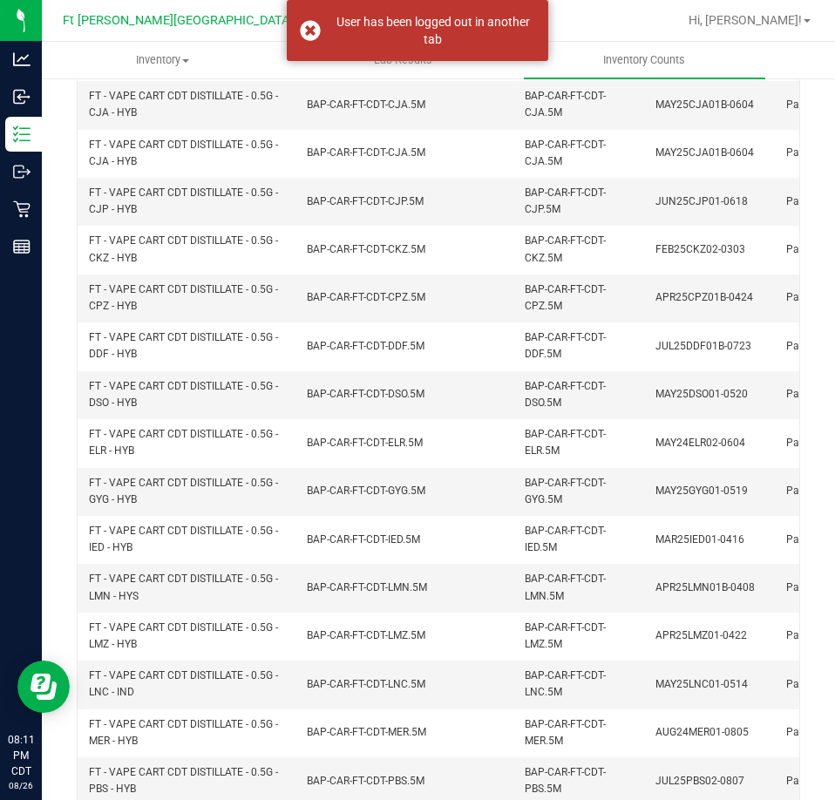
scroll to position [248, 0]
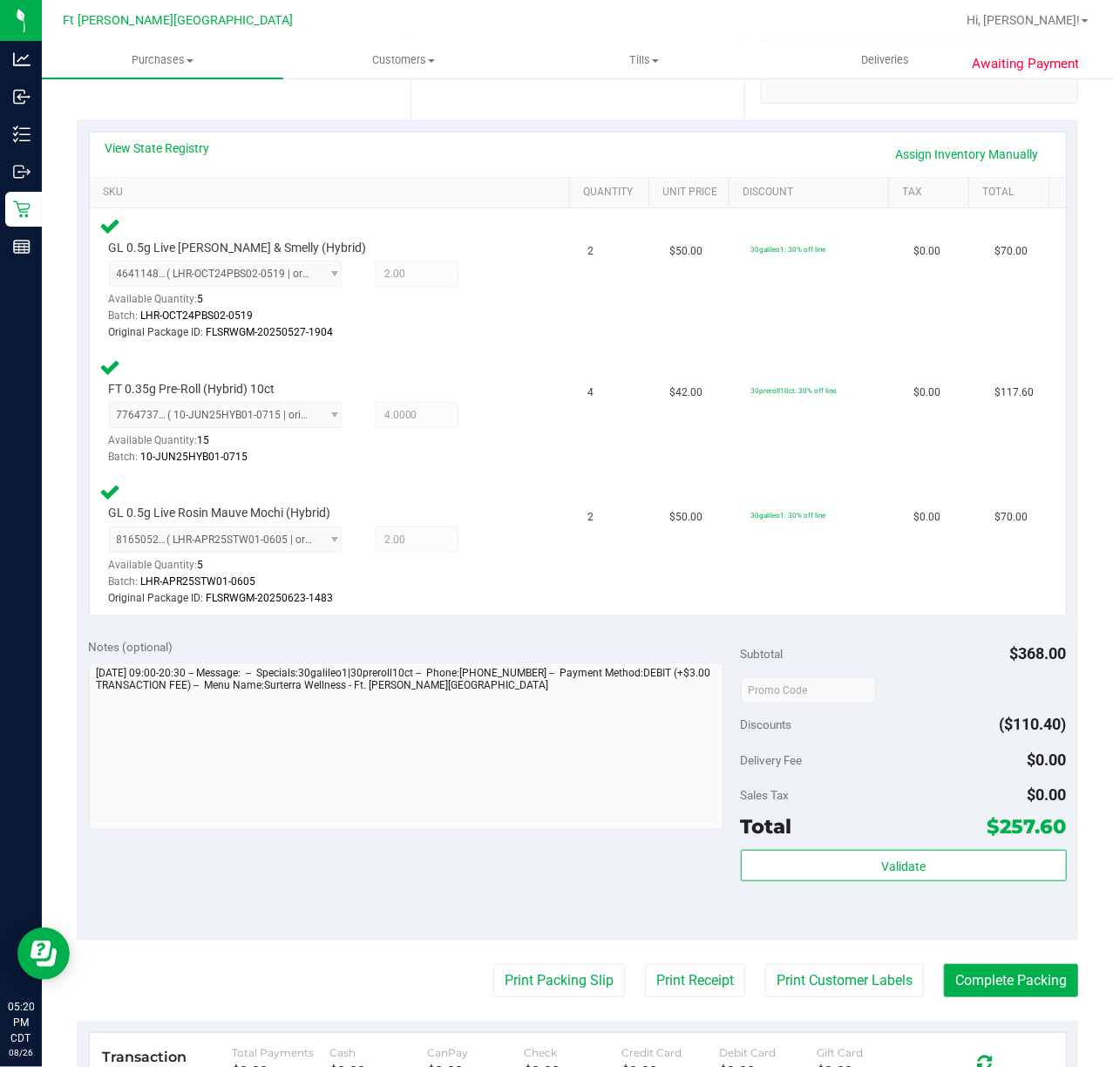
scroll to position [678, 0]
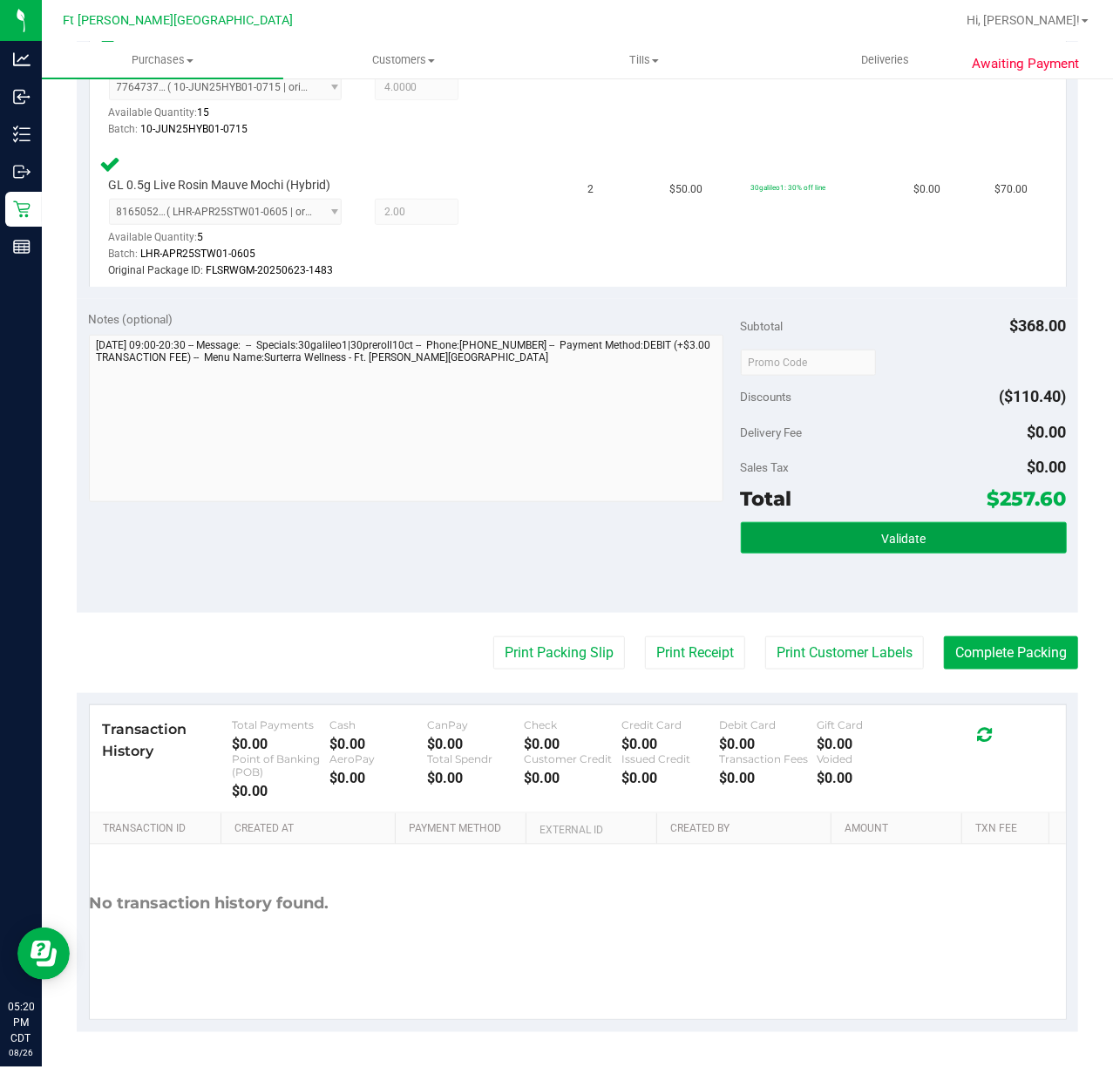
click at [852, 531] on button "Validate" at bounding box center [904, 537] width 326 height 31
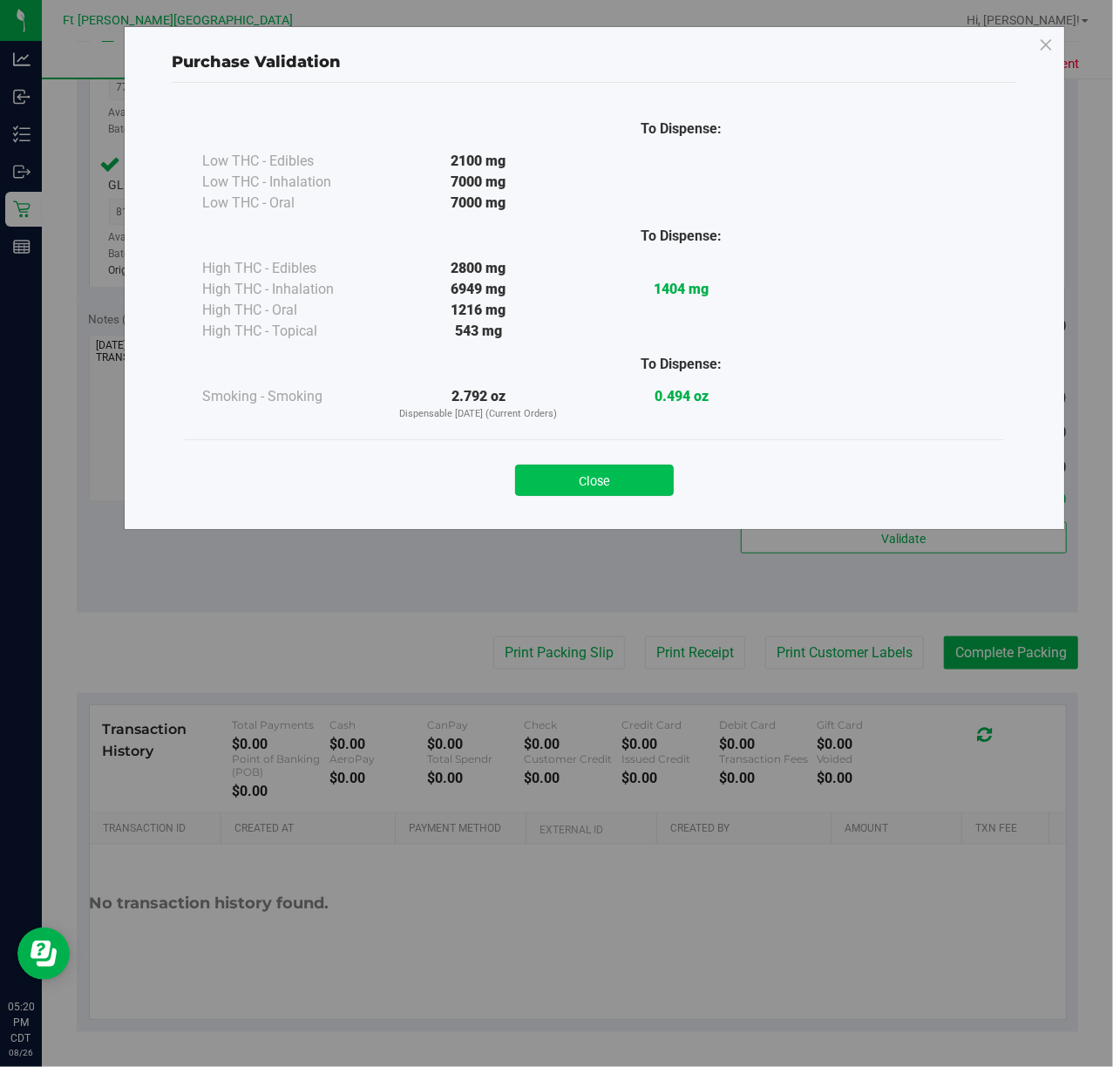
click at [580, 493] on button "Close" at bounding box center [594, 480] width 159 height 31
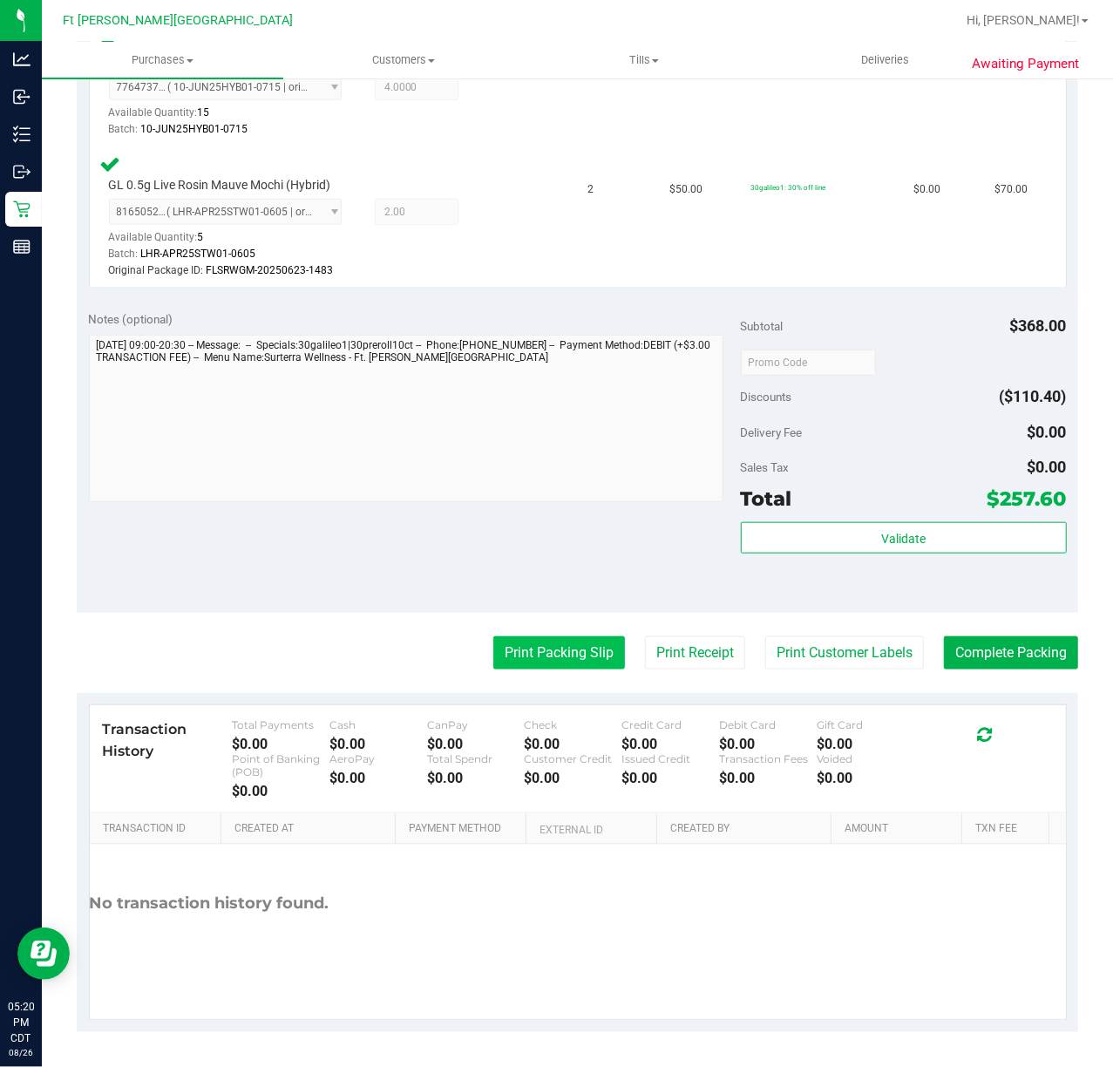
click at [545, 635] on purchase-details "Back Edit Purchase Cancel Purchase View Profile # 11852224 BioTrack ID: - Submi…" at bounding box center [577, 224] width 1001 height 1616
click at [558, 641] on button "Print Packing Slip" at bounding box center [559, 652] width 132 height 33
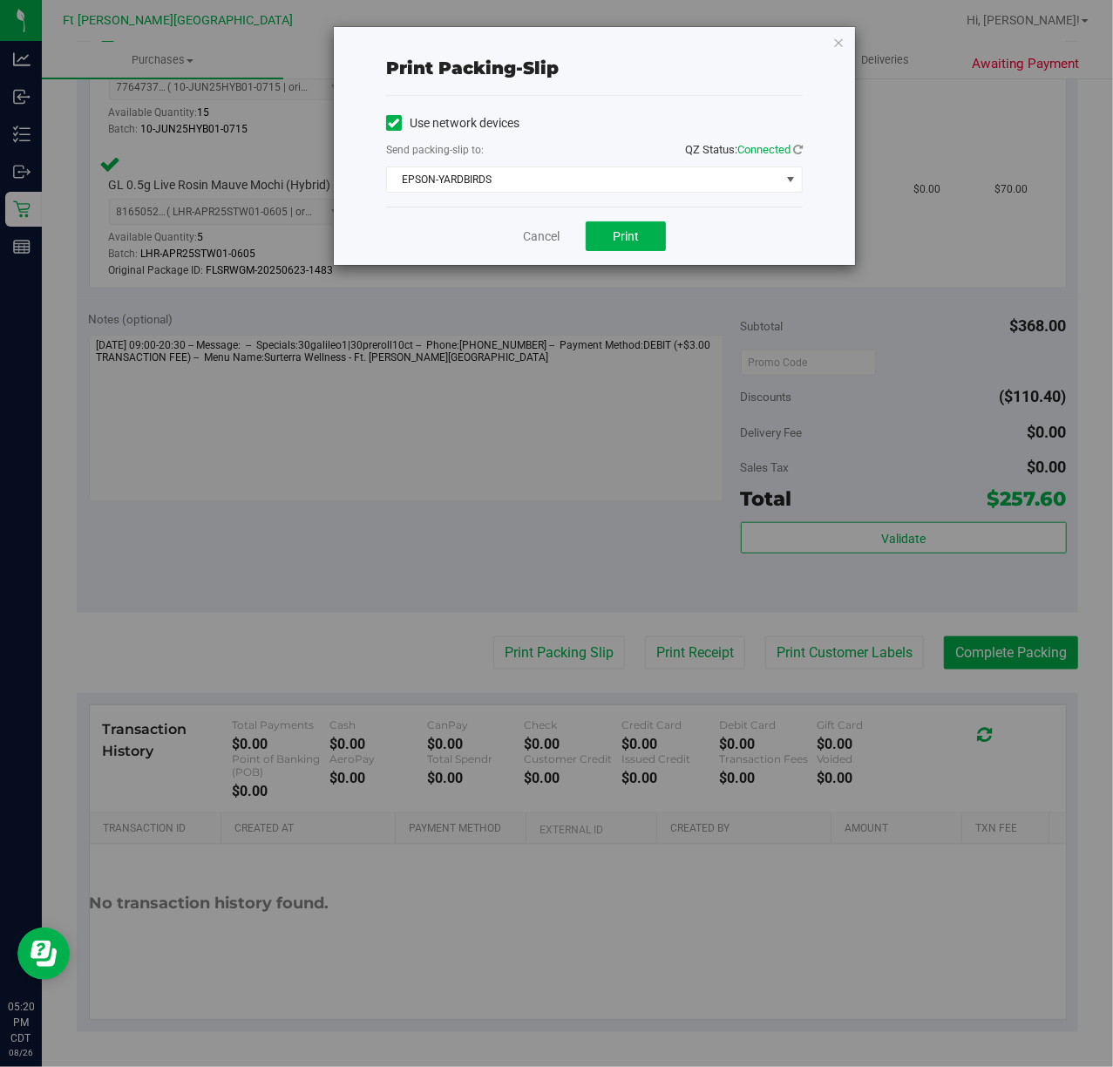
click at [579, 411] on div "Print packing-slip Use network devices Send packing-slip to: QZ Status: Connect…" at bounding box center [563, 533] width 1126 height 1067
drag, startPoint x: 579, startPoint y: 411, endPoint x: 580, endPoint y: 368, distance: 43.6
click at [580, 413] on div "Print packing-slip Use network devices Send packing-slip to: QZ Status: Connect…" at bounding box center [563, 533] width 1126 height 1067
click at [638, 225] on button "Print" at bounding box center [626, 236] width 80 height 30
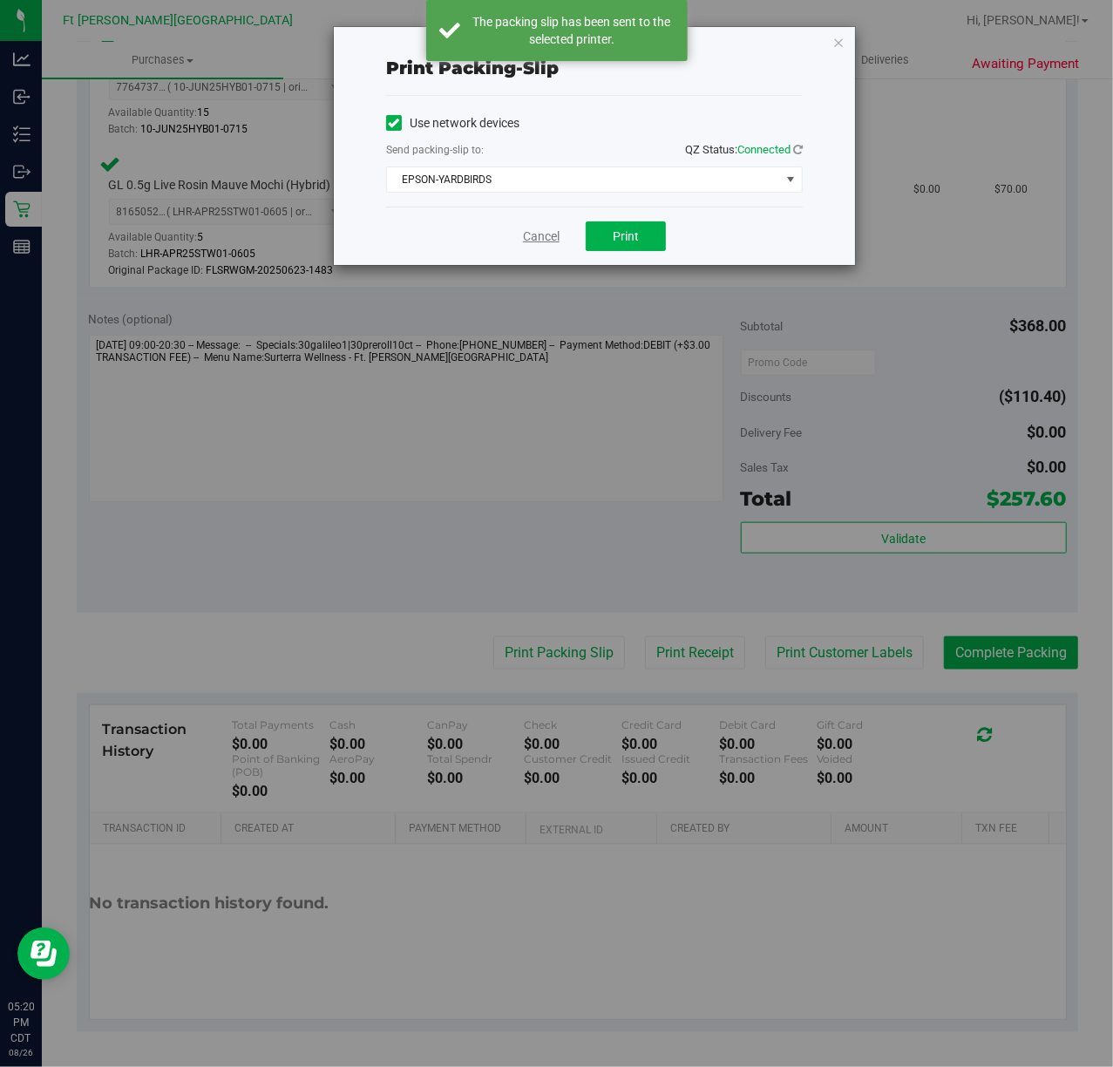
click at [541, 237] on link "Cancel" at bounding box center [541, 236] width 37 height 18
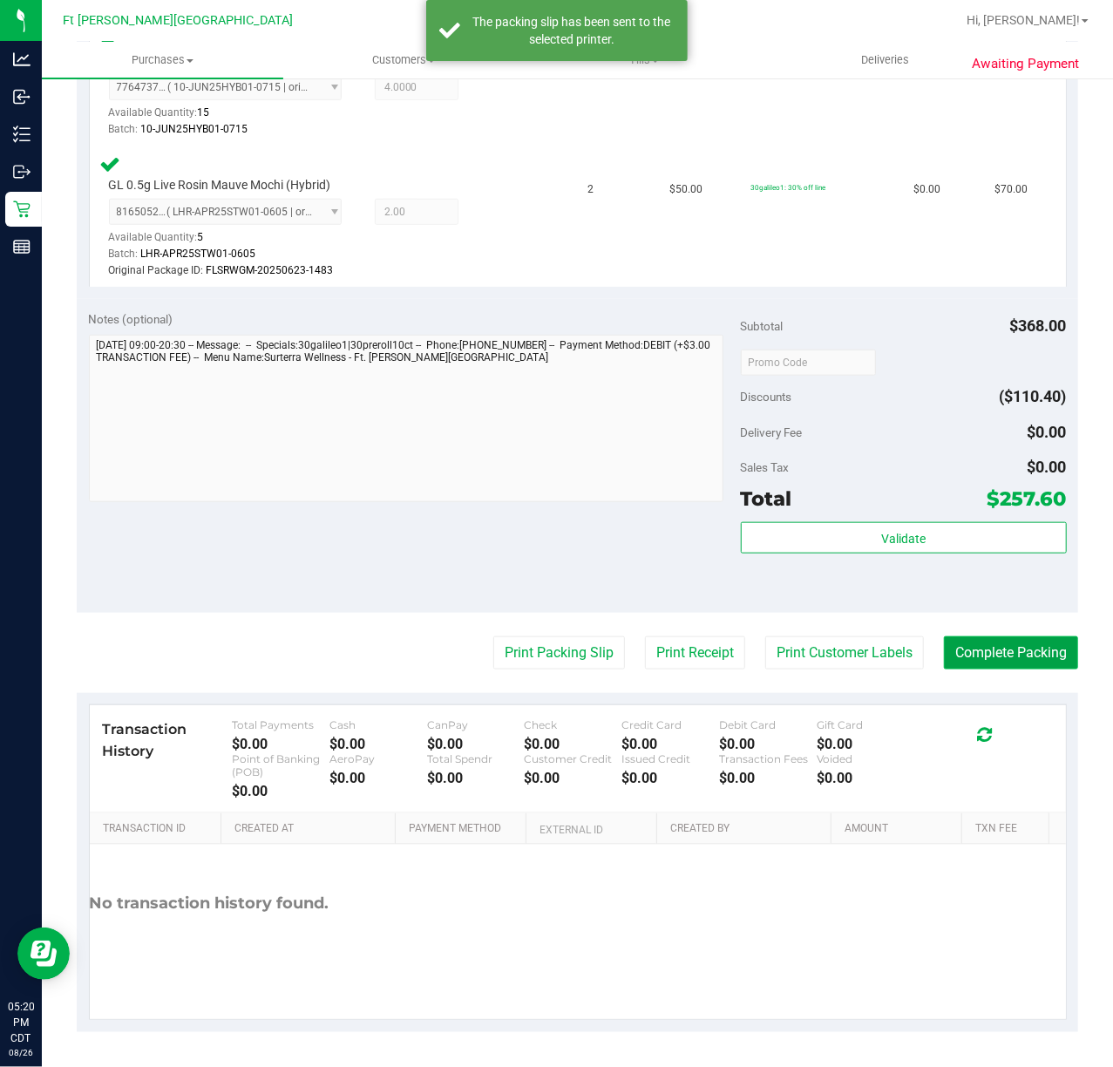
click at [964, 669] on button "Complete Packing" at bounding box center [1011, 652] width 134 height 33
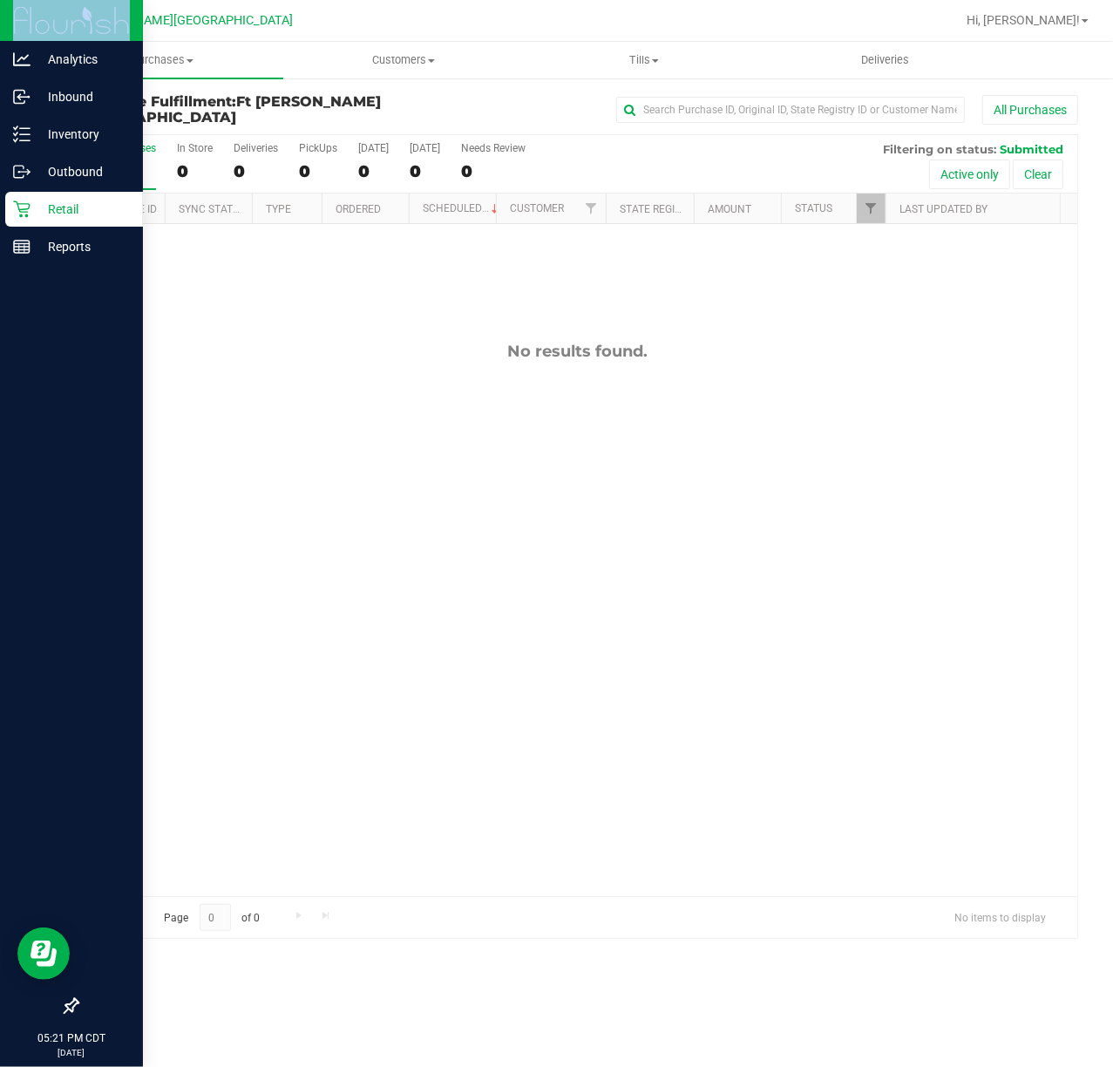
click at [56, 216] on p "Retail" at bounding box center [83, 209] width 105 height 21
click at [54, 211] on p "Retail" at bounding box center [83, 209] width 105 height 21
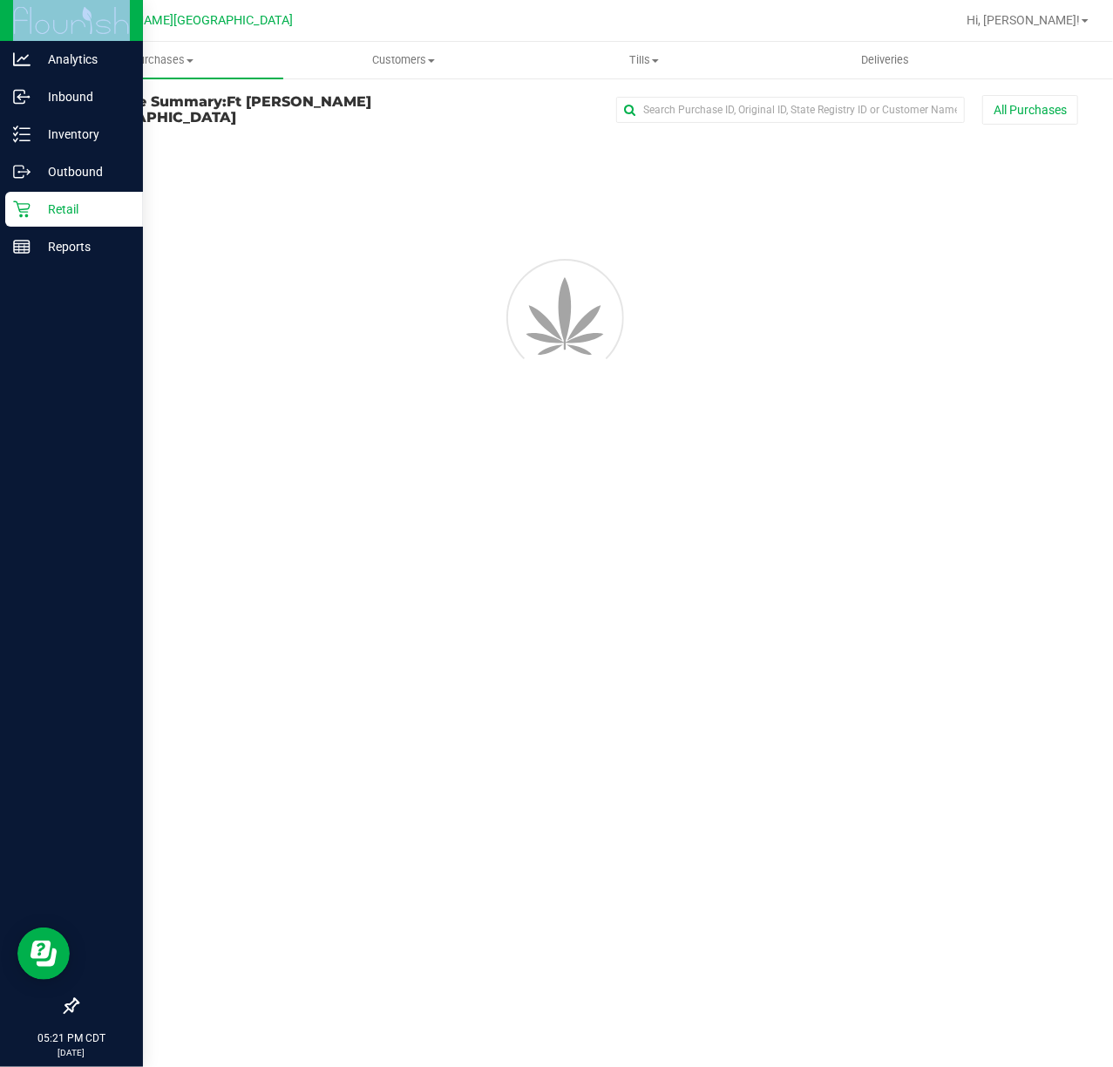
drag, startPoint x: 54, startPoint y: 211, endPoint x: 80, endPoint y: 209, distance: 26.2
click at [57, 211] on p "Retail" at bounding box center [83, 209] width 105 height 21
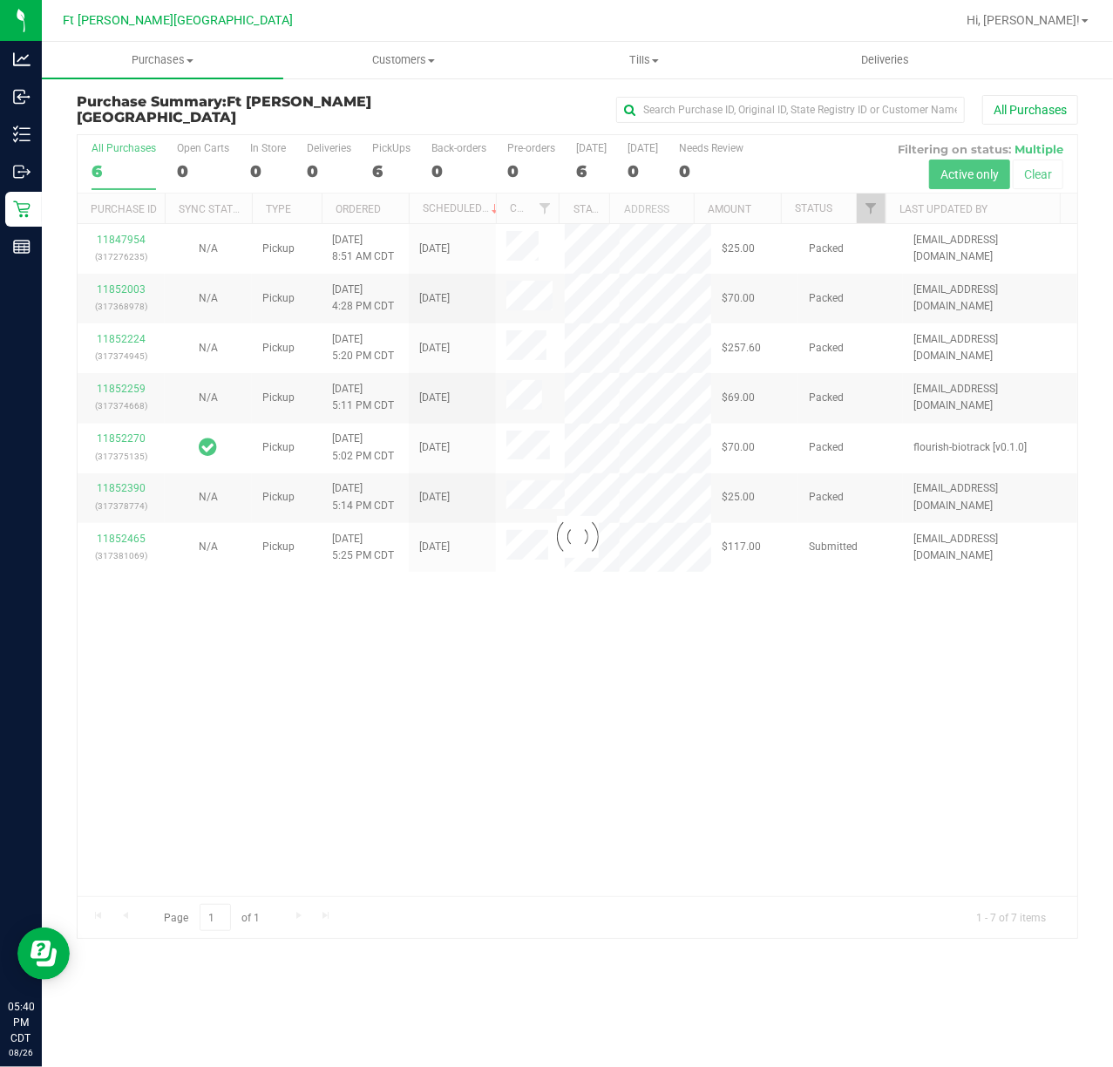
click at [131, 582] on div at bounding box center [578, 536] width 1000 height 803
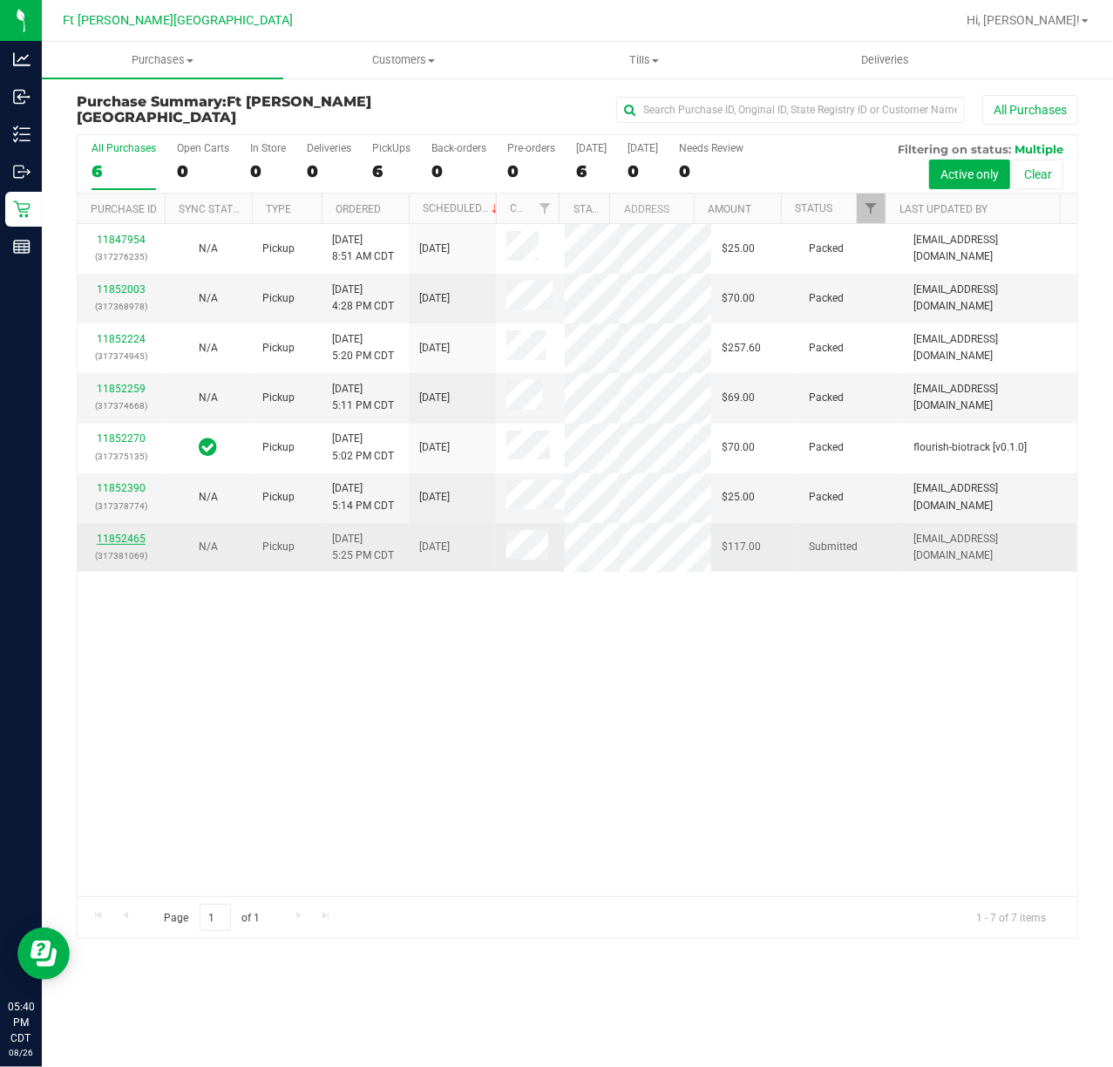
click at [119, 545] on link "11852465" at bounding box center [121, 539] width 49 height 12
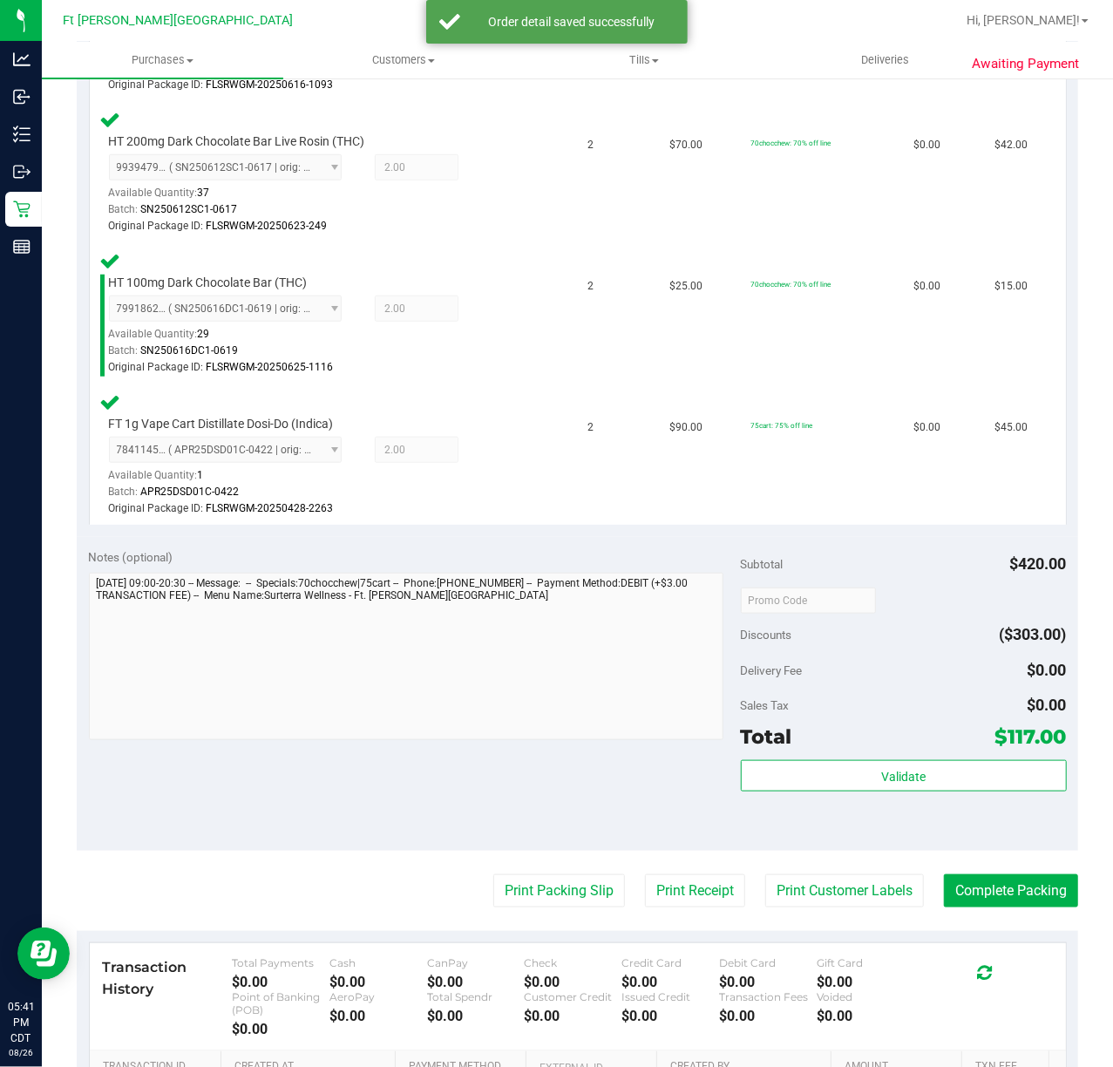
scroll to position [705, 0]
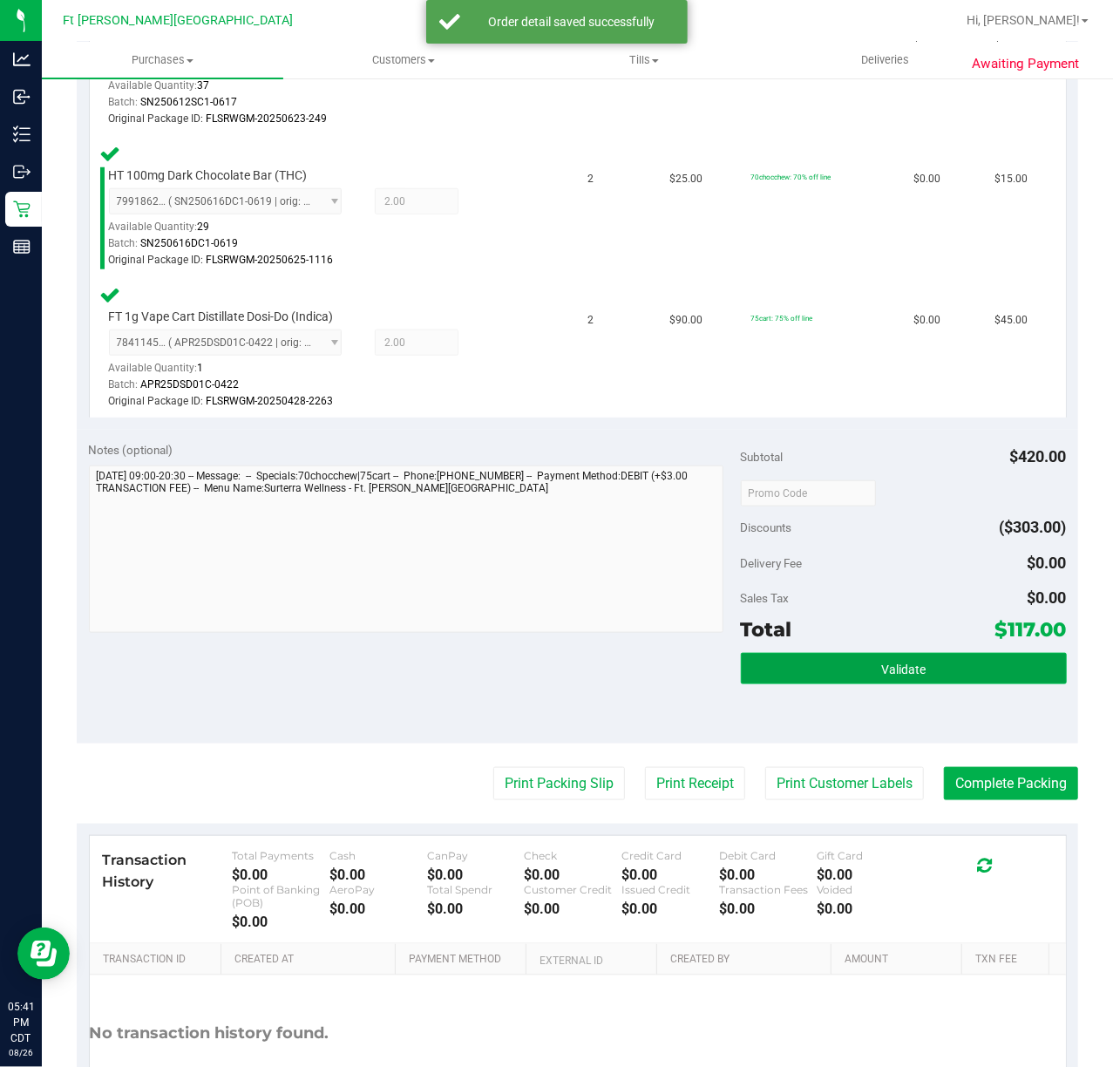
click at [932, 669] on button "Validate" at bounding box center [904, 668] width 326 height 31
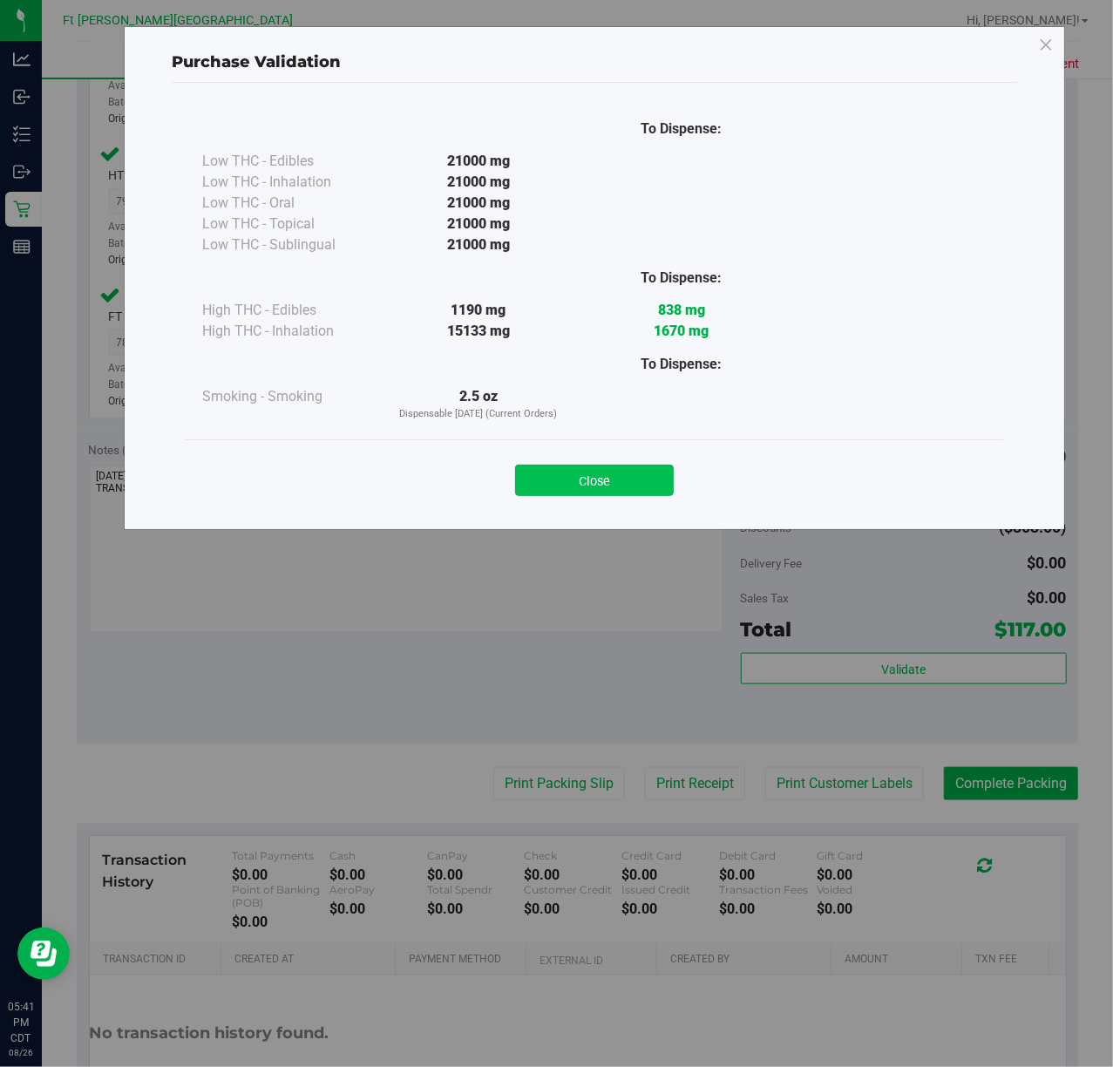
click at [583, 490] on button "Close" at bounding box center [594, 480] width 159 height 31
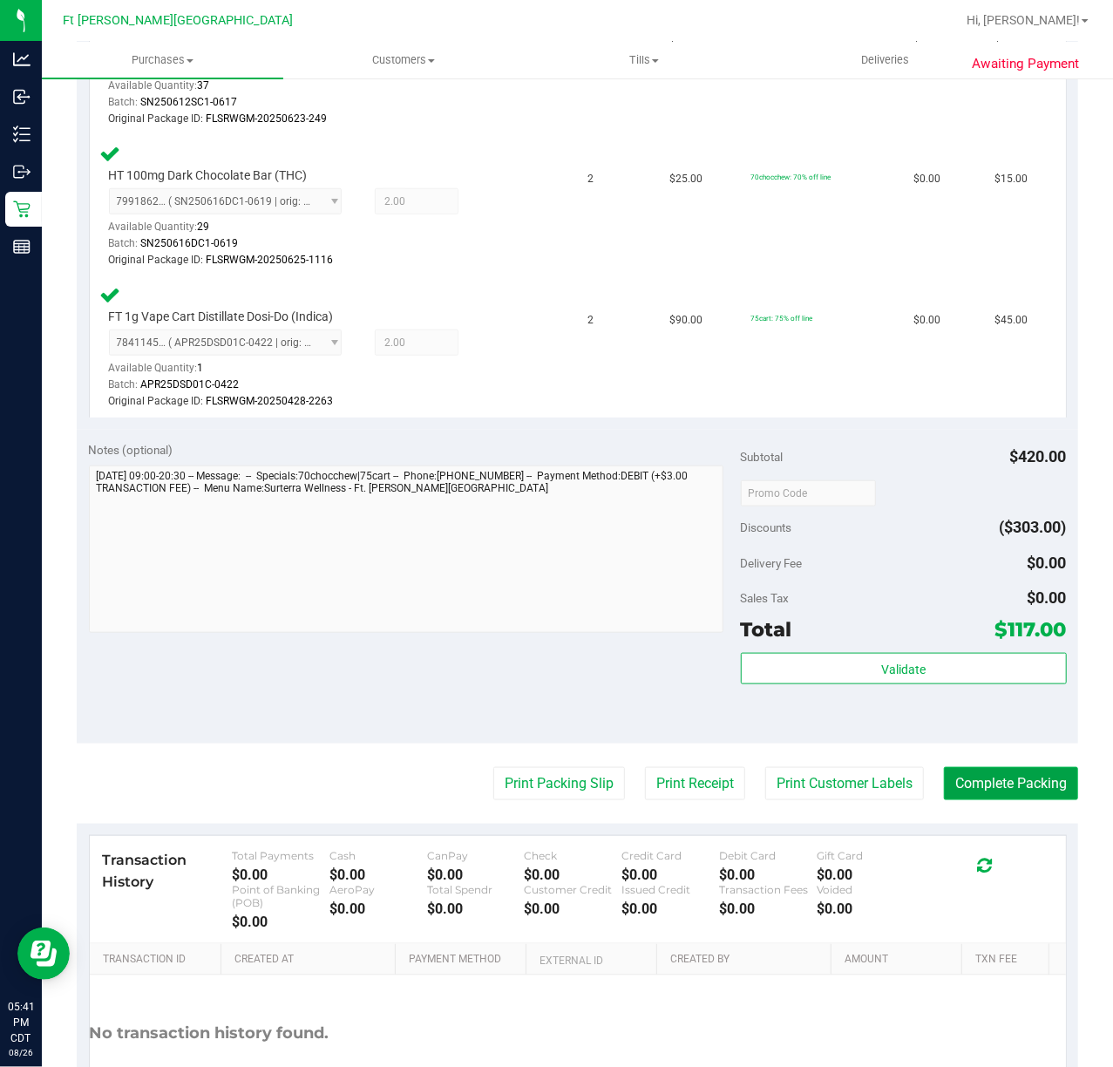
click at [1008, 783] on button "Complete Packing" at bounding box center [1011, 783] width 134 height 33
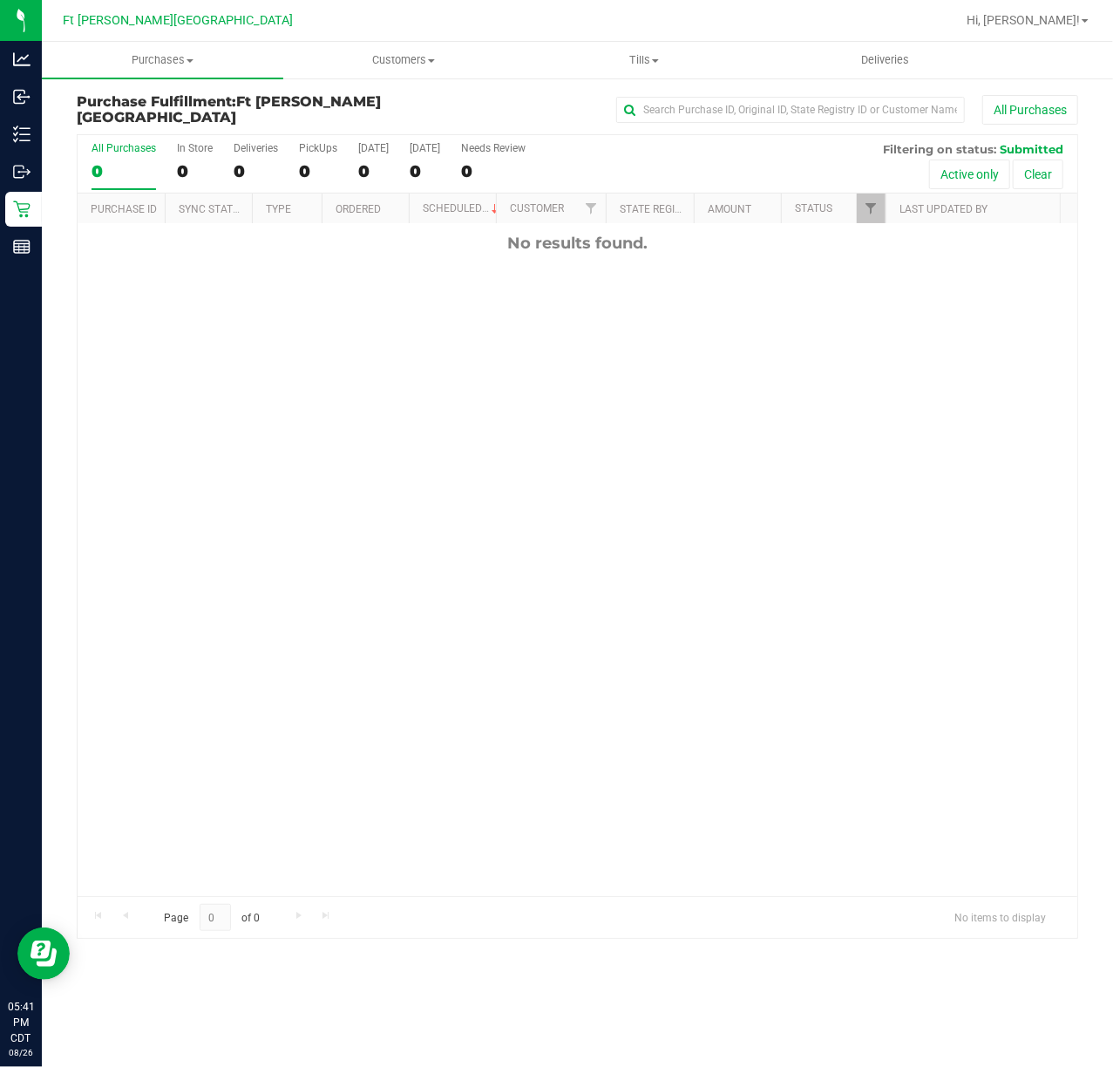
scroll to position [119, 0]
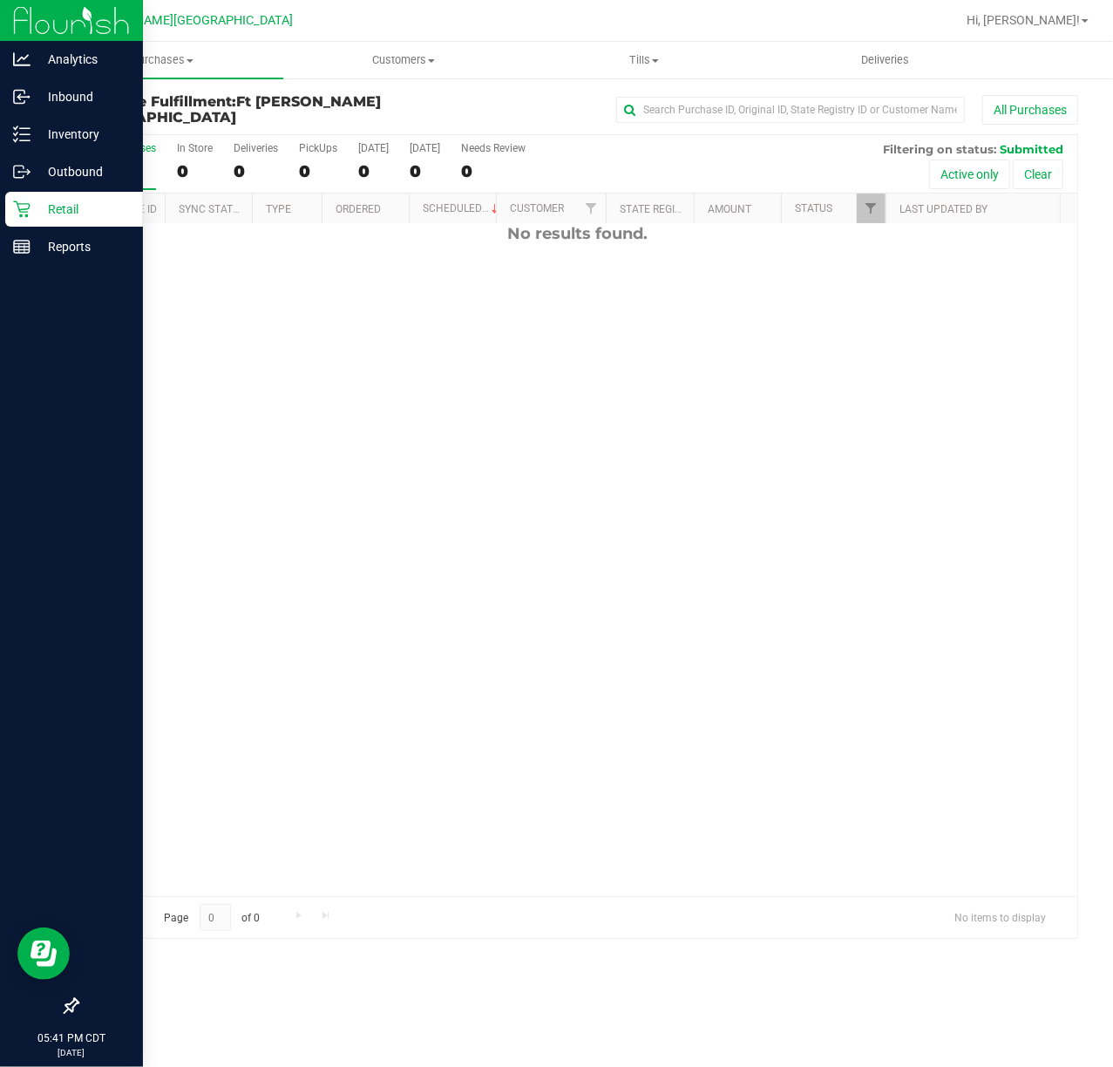
click at [7, 204] on div "Retail" at bounding box center [74, 209] width 138 height 35
click at [10, 204] on div "Retail" at bounding box center [74, 209] width 138 height 35
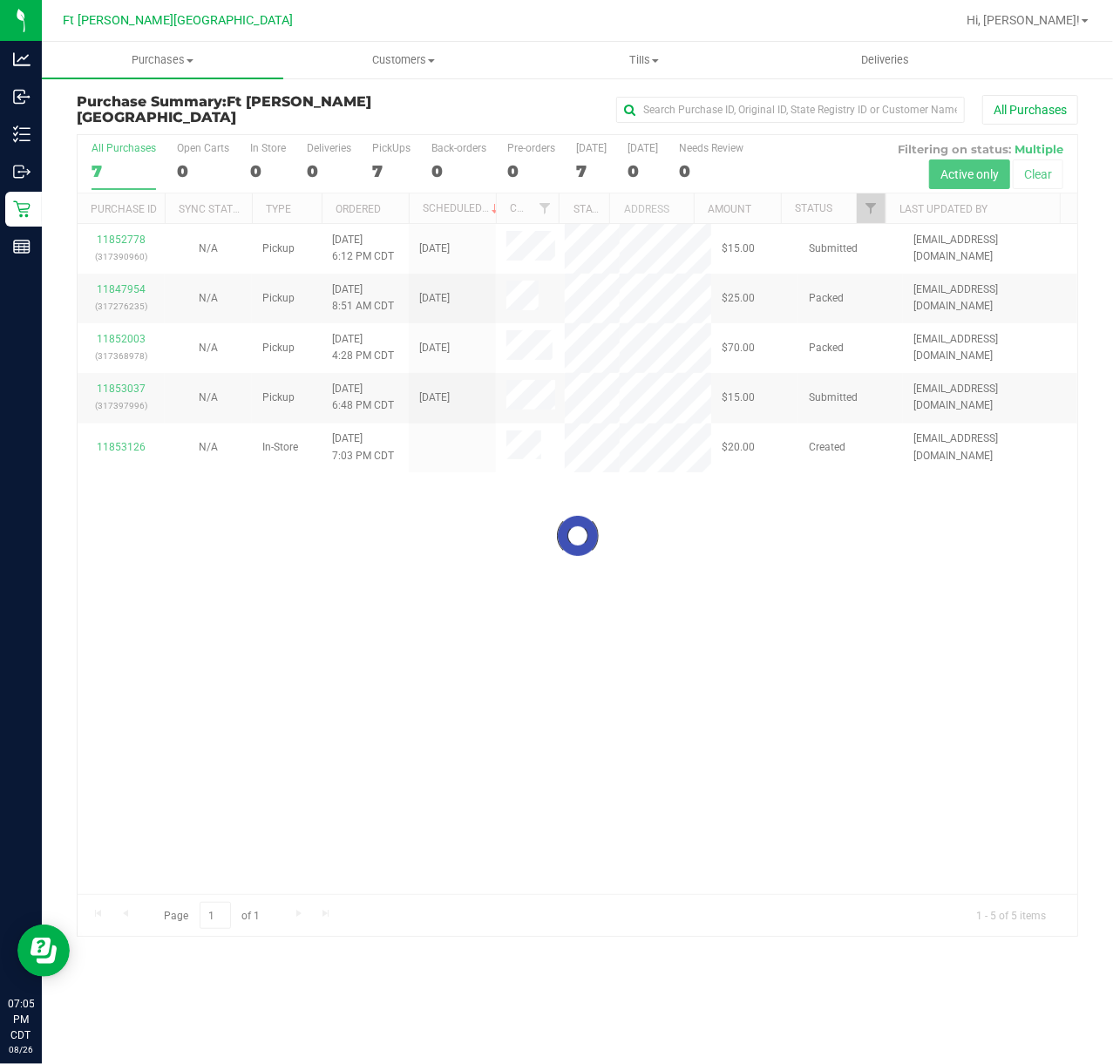
click at [126, 437] on div at bounding box center [578, 535] width 1000 height 801
click at [126, 427] on div at bounding box center [578, 535] width 1000 height 801
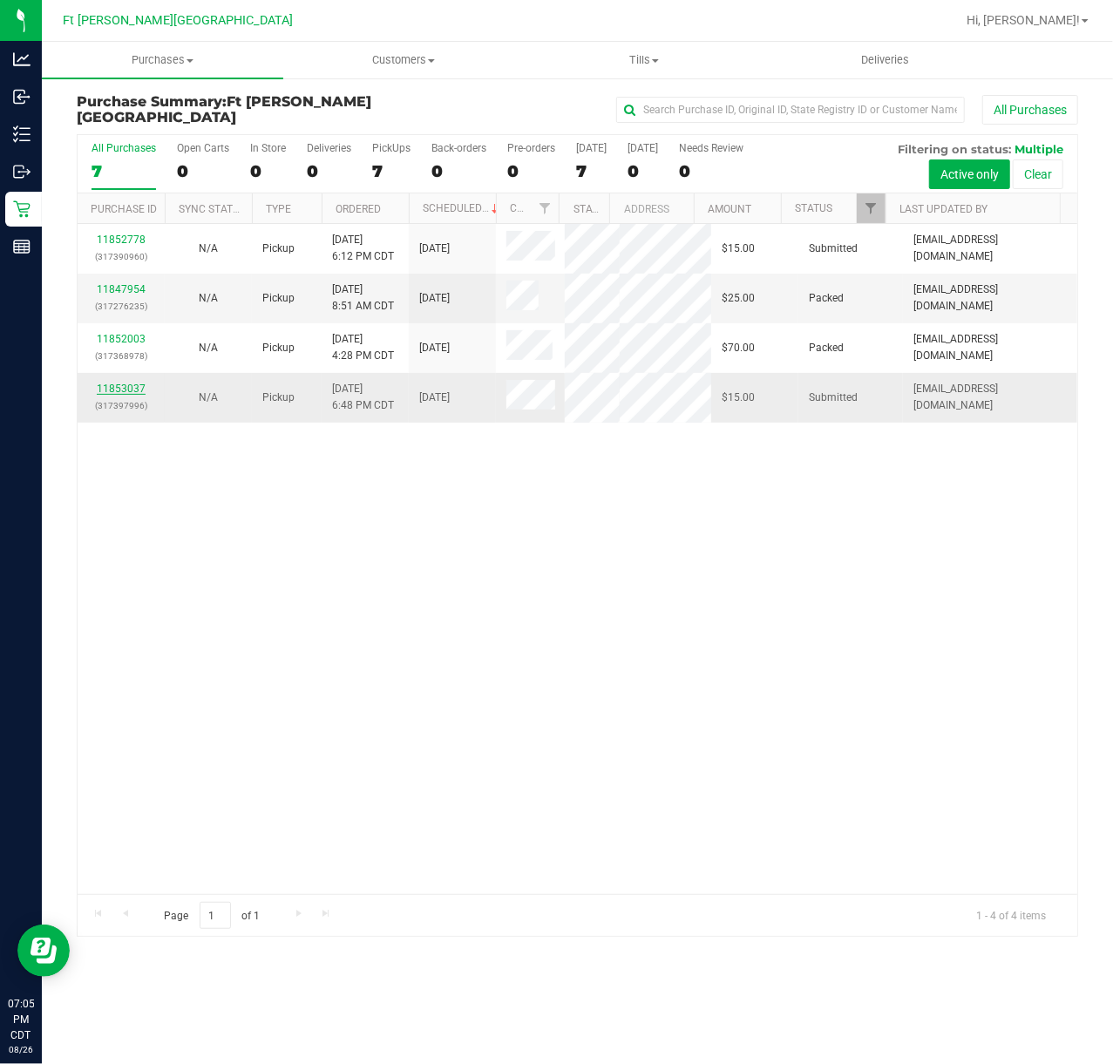
click at [132, 395] on link "11853037" at bounding box center [121, 389] width 49 height 12
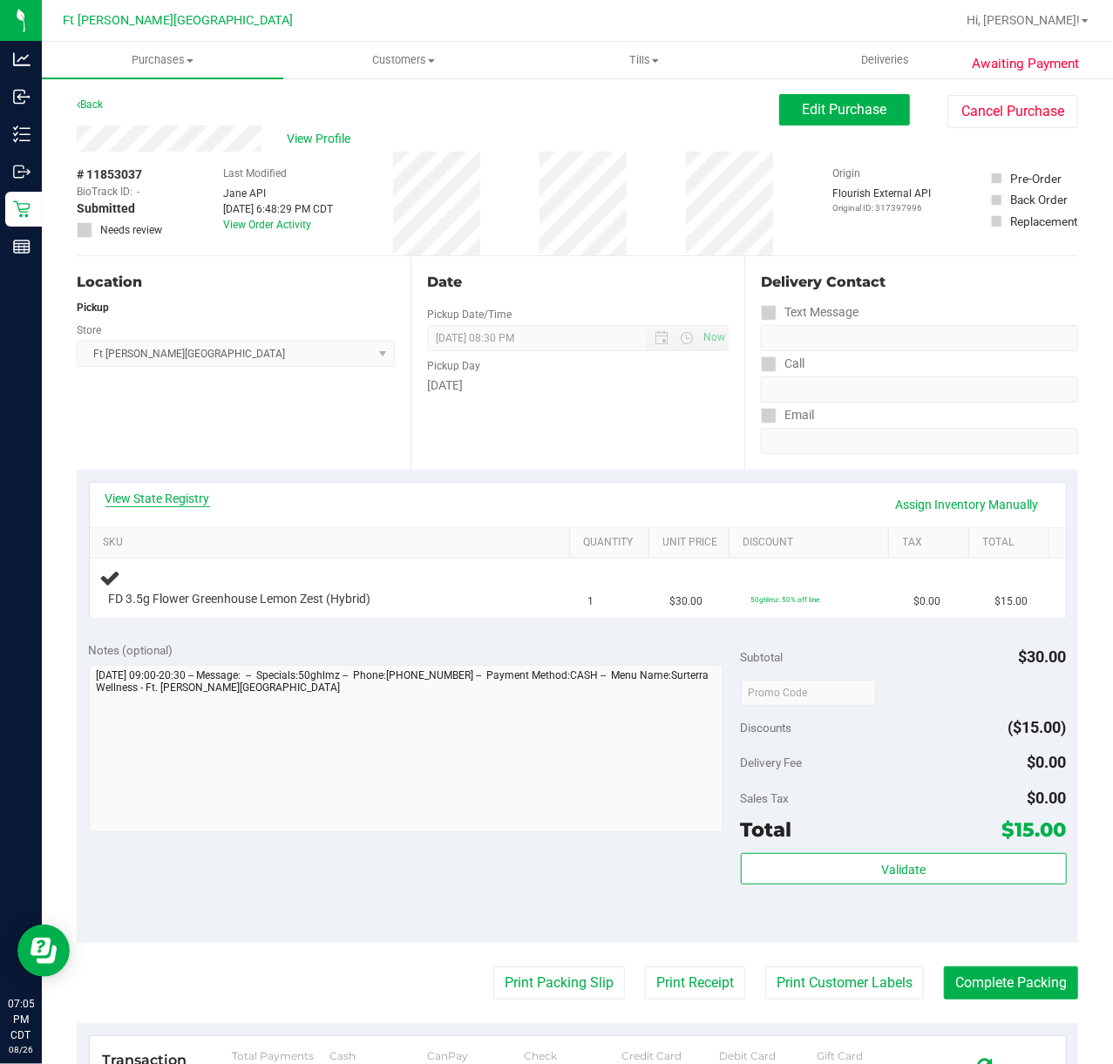
click at [189, 500] on link "View State Registry" at bounding box center [157, 498] width 105 height 17
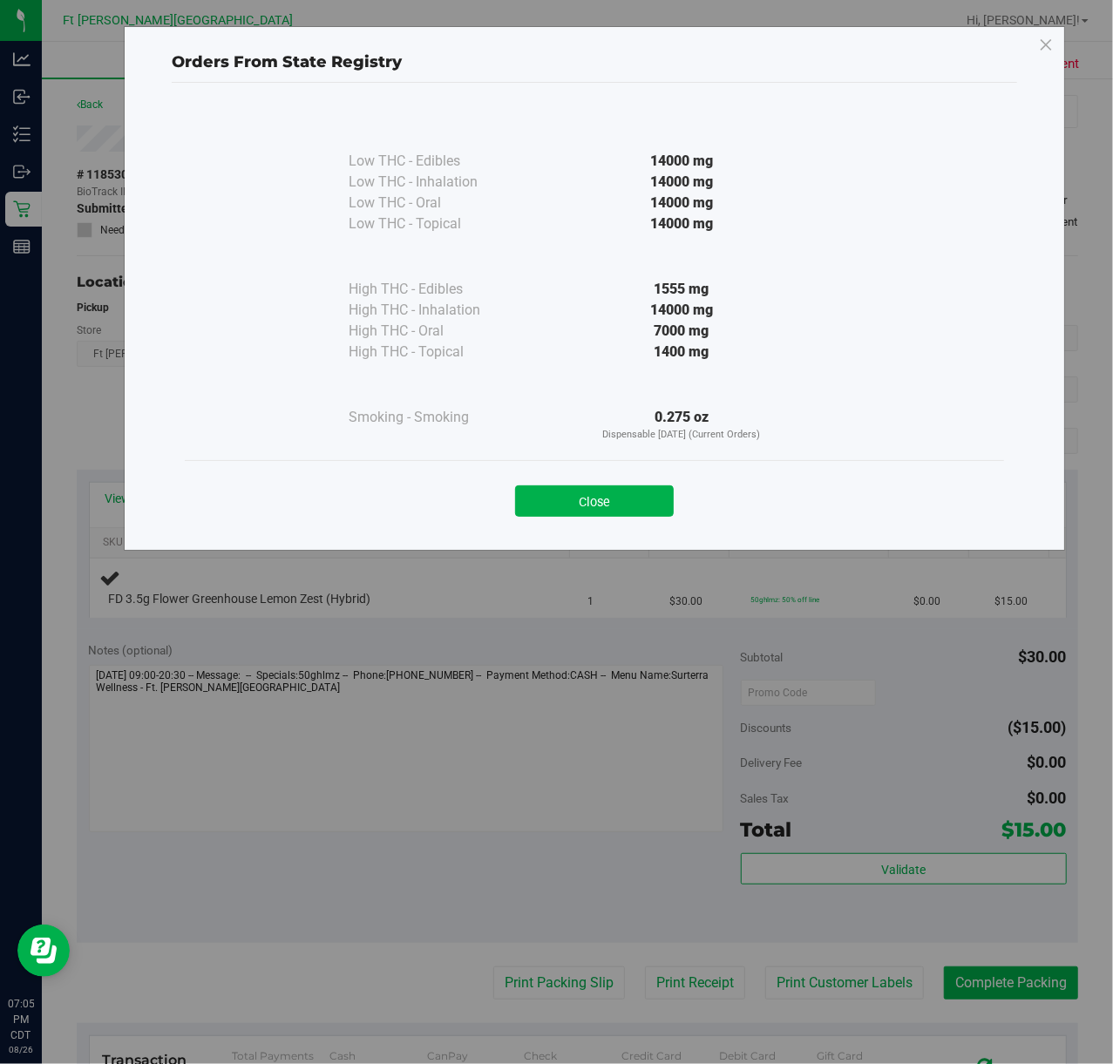
click at [615, 502] on button "Close" at bounding box center [594, 500] width 159 height 31
click at [618, 503] on div "View State Registry Assign Inventory Manually" at bounding box center [577, 505] width 945 height 30
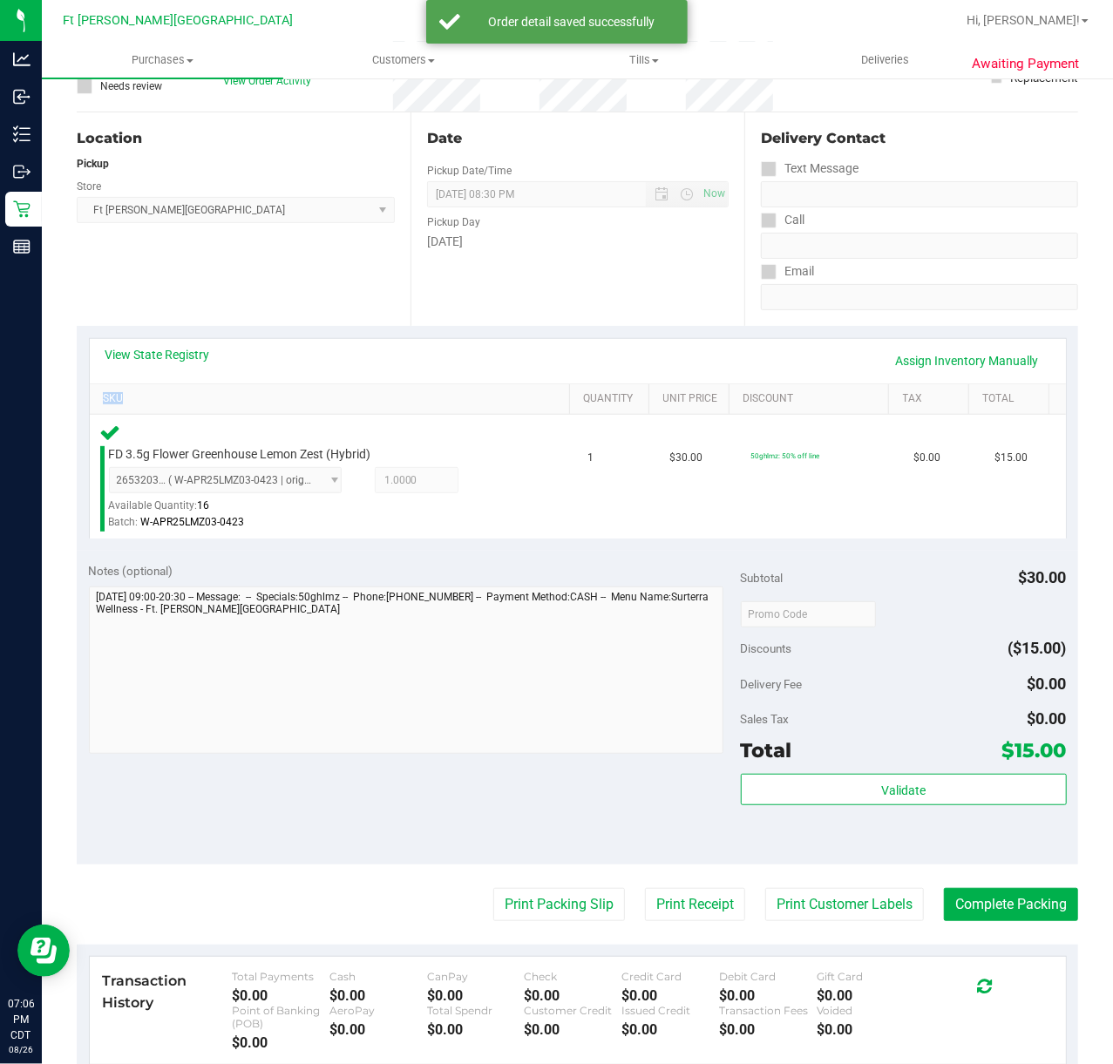
scroll to position [349, 0]
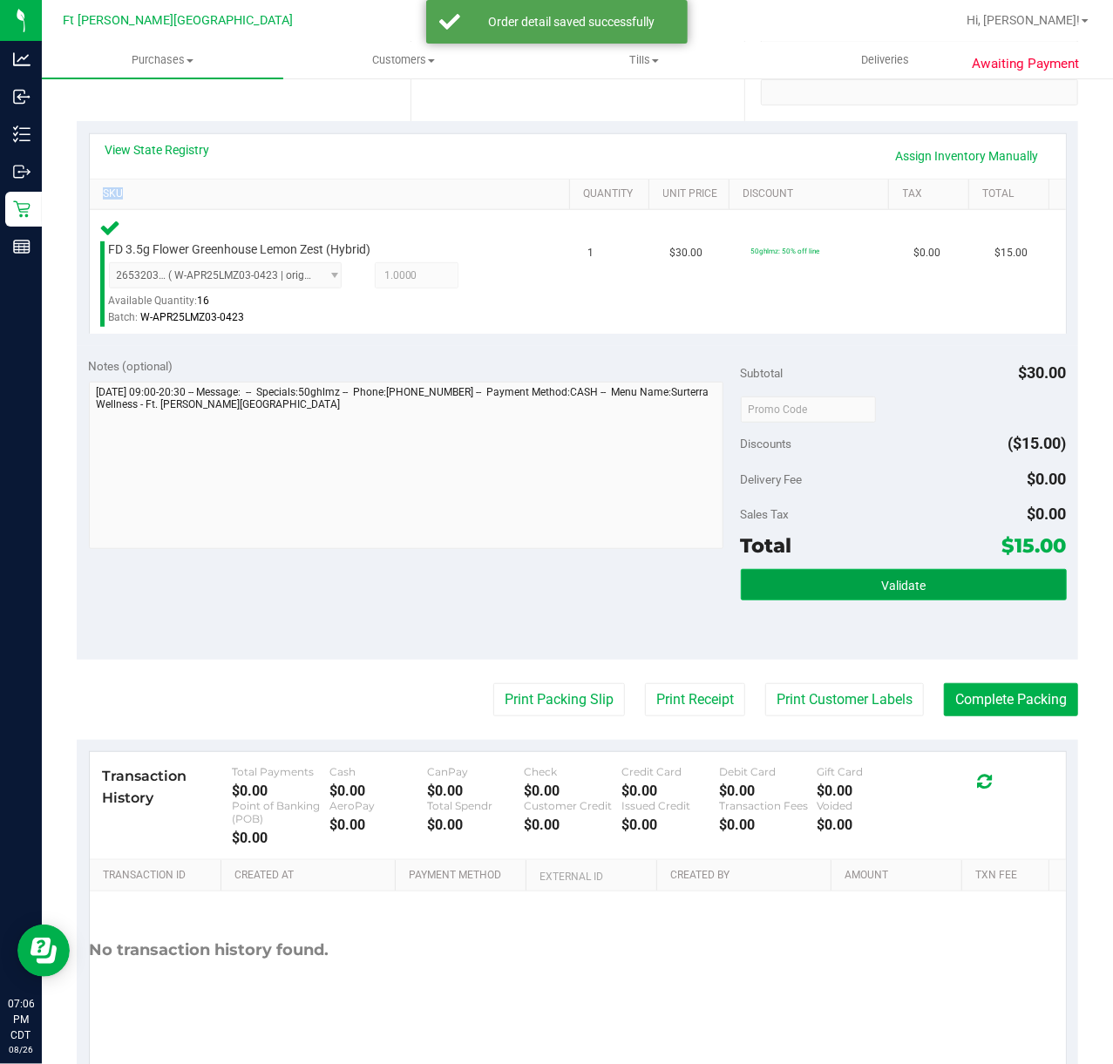
click at [905, 580] on span "Validate" at bounding box center [903, 586] width 44 height 14
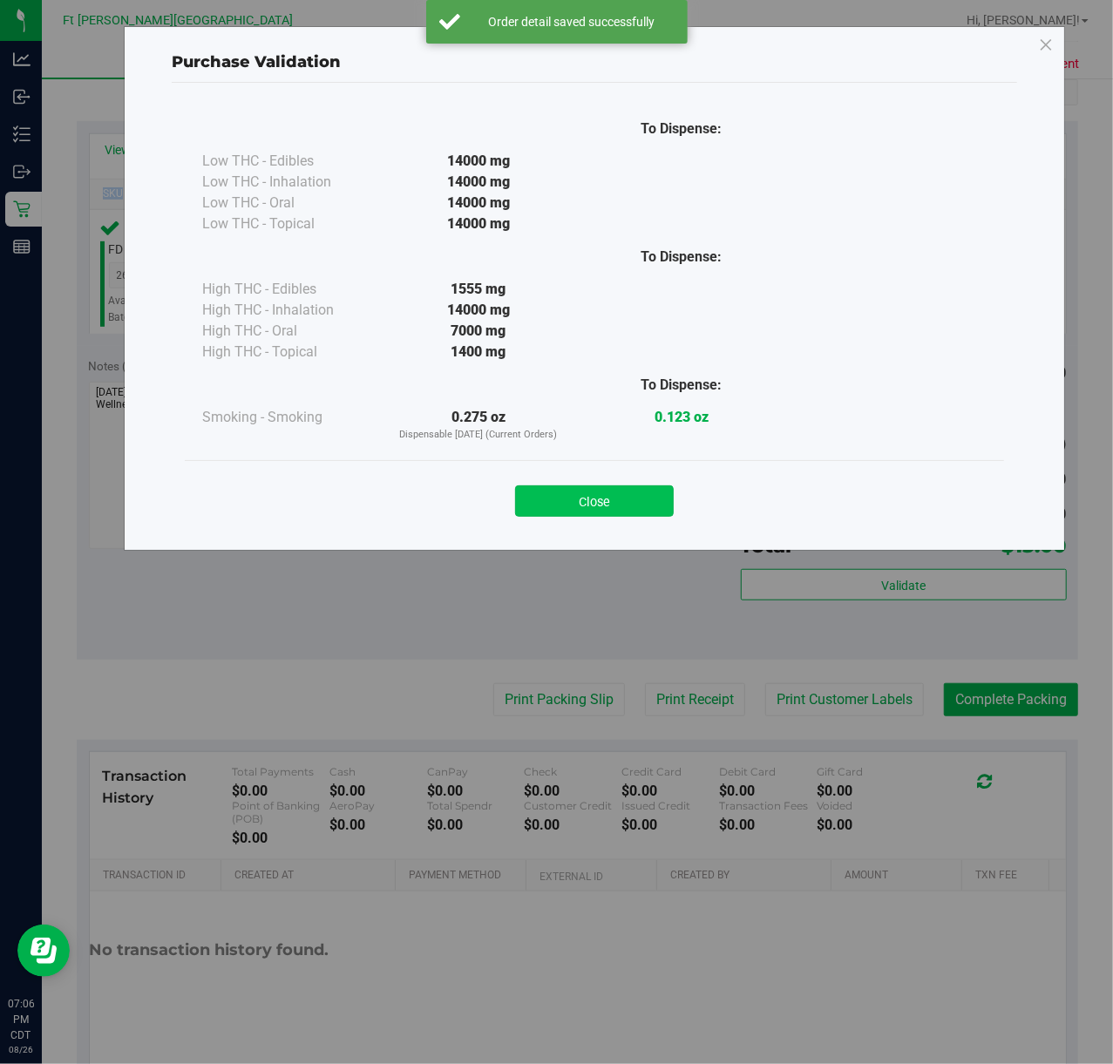
click at [612, 514] on button "Close" at bounding box center [594, 500] width 159 height 31
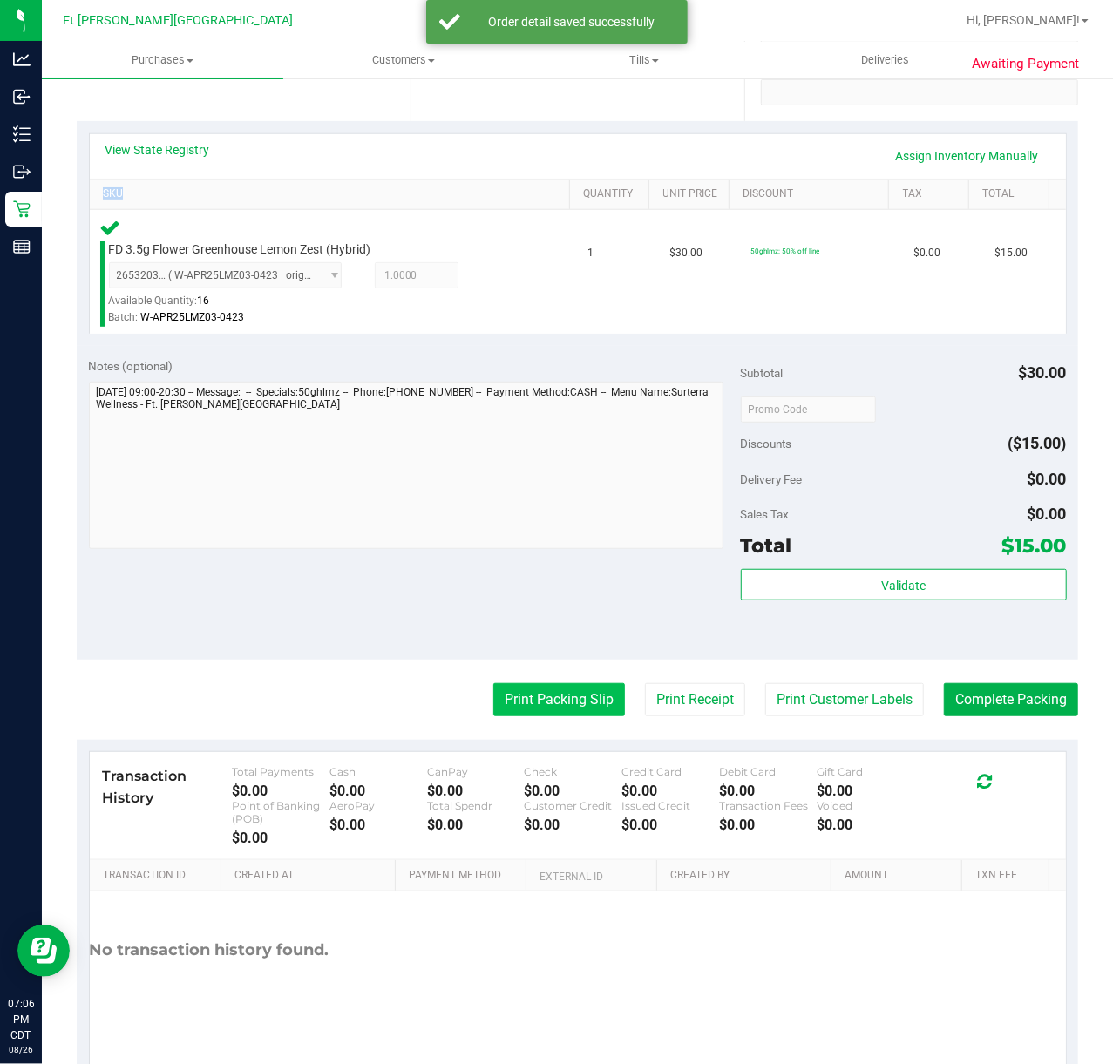
click at [583, 684] on button "Print Packing Slip" at bounding box center [559, 699] width 132 height 33
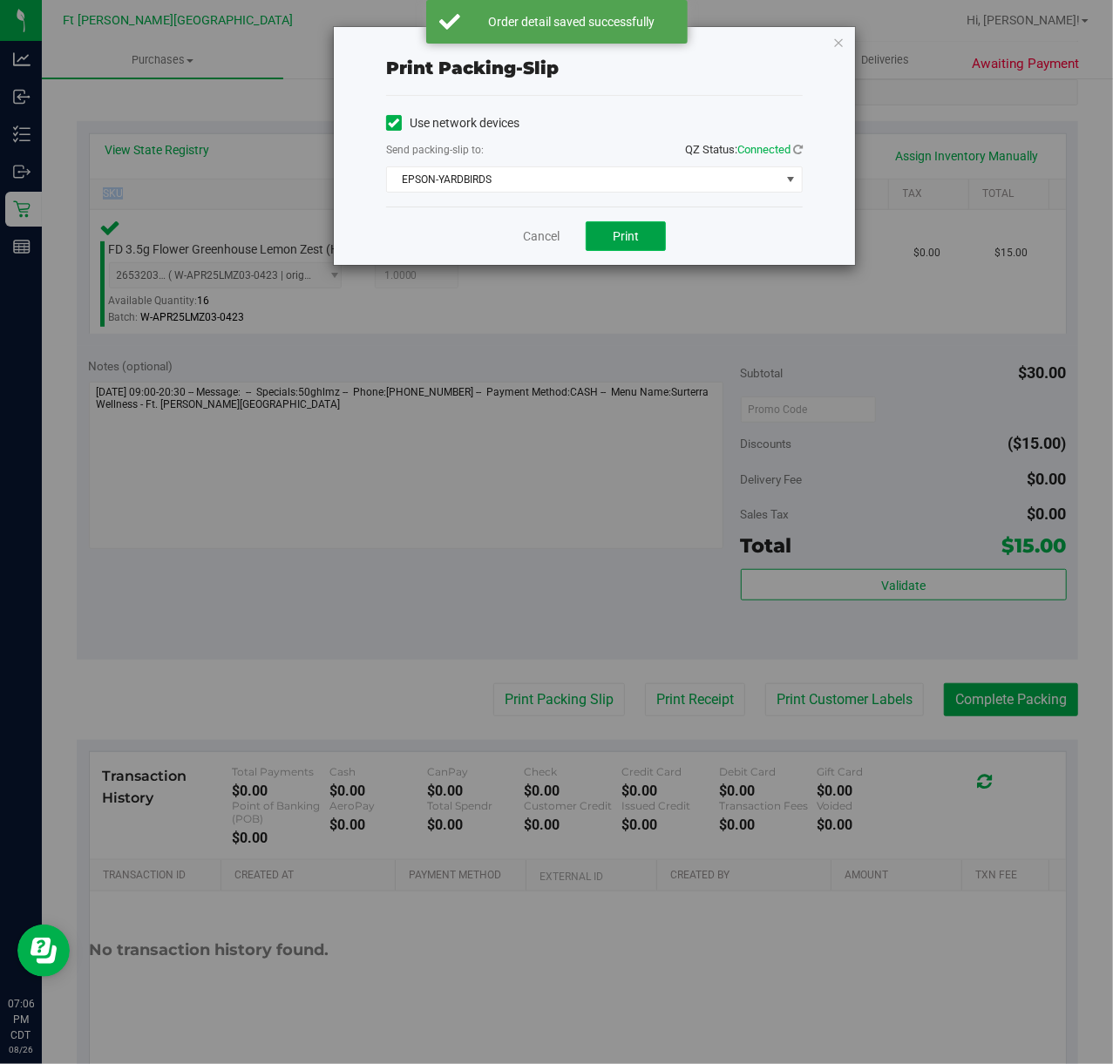
click at [621, 241] on span "Print" at bounding box center [626, 236] width 26 height 14
click at [540, 237] on link "Cancel" at bounding box center [541, 236] width 37 height 18
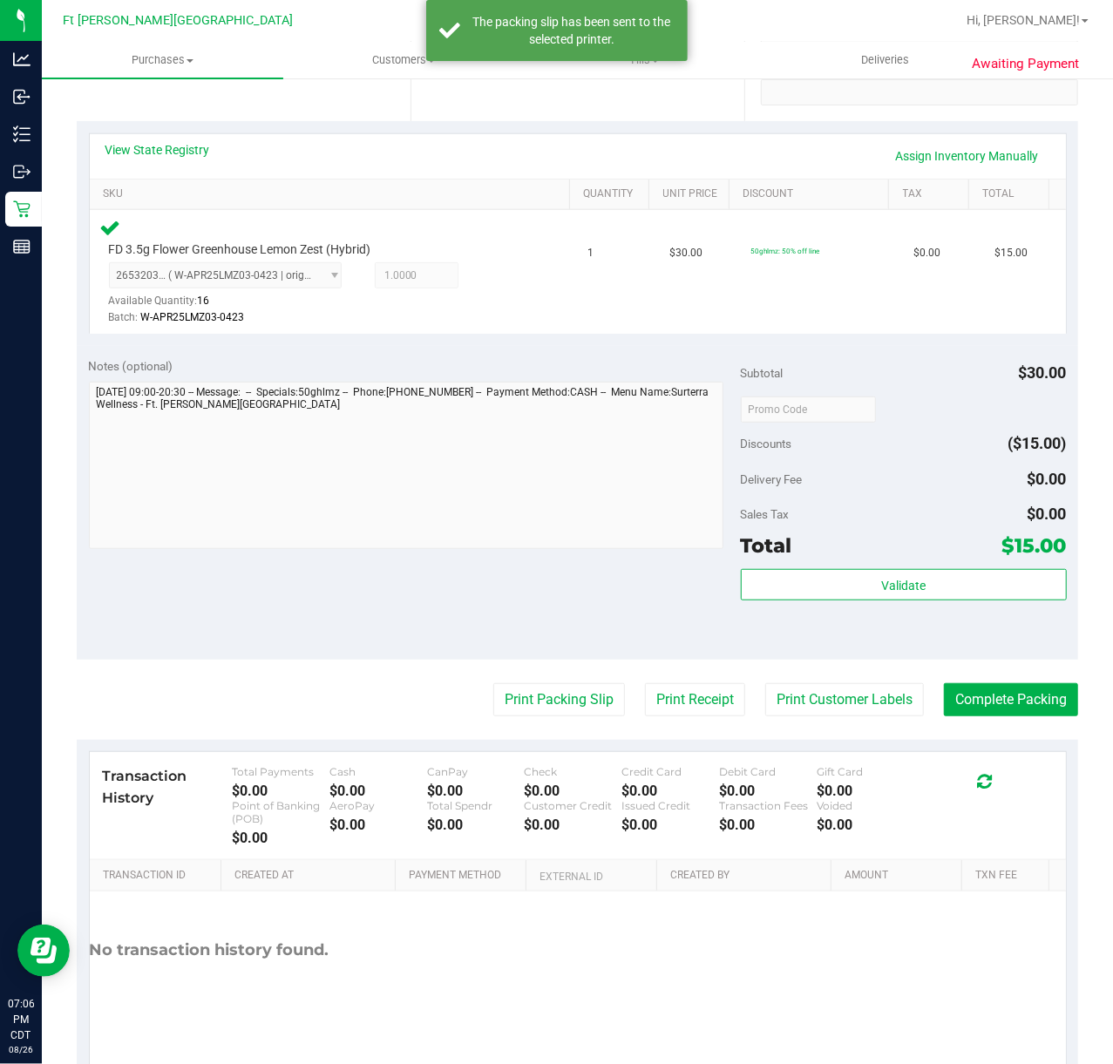
click at [1004, 719] on purchase-details "Back Edit Purchase Cancel Purchase View Profile # 11853037 BioTrack ID: - Submi…" at bounding box center [577, 412] width 1001 height 1334
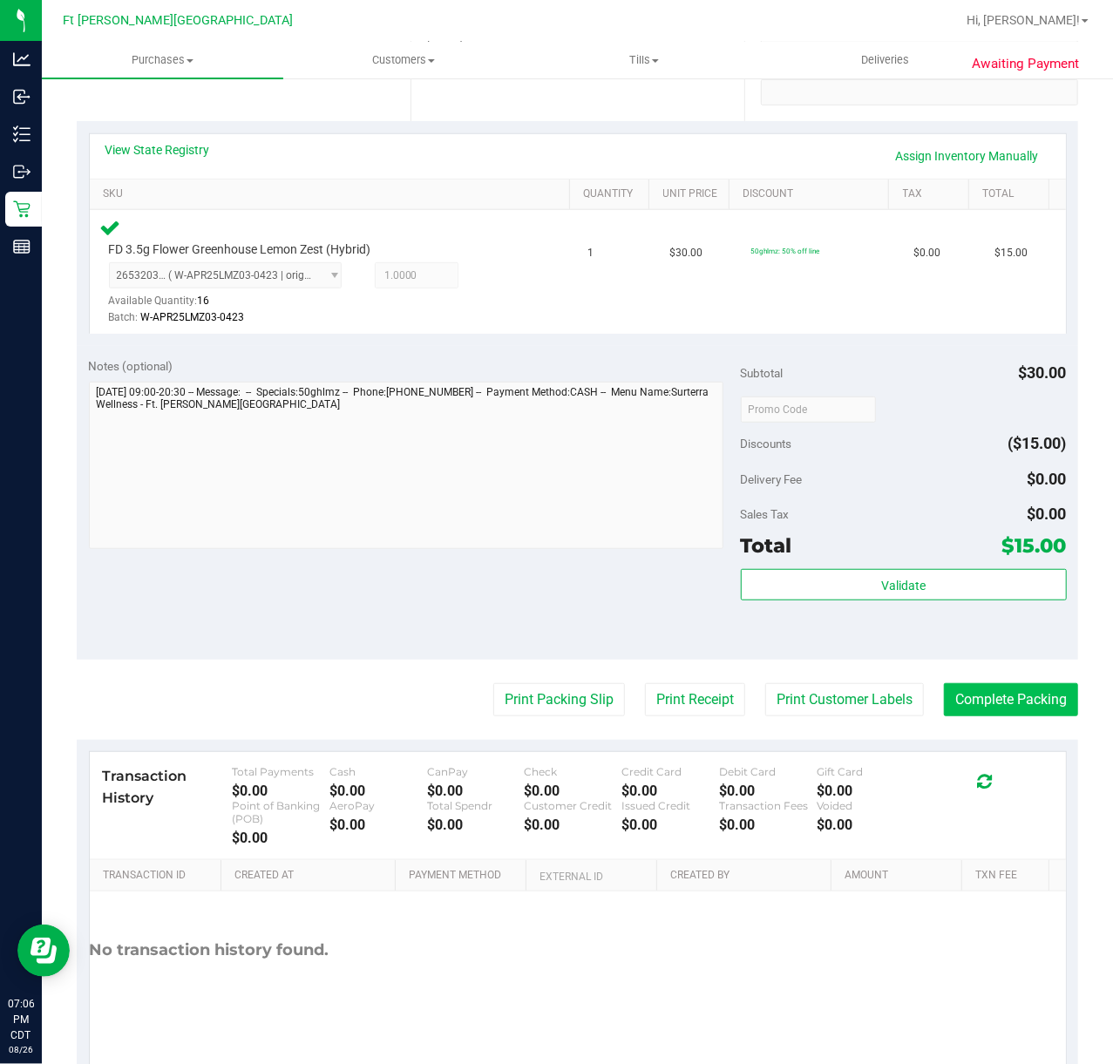
drag, startPoint x: 1004, startPoint y: 719, endPoint x: 998, endPoint y: 709, distance: 12.1
click at [1002, 719] on purchase-details "Back Edit Purchase Cancel Purchase View Profile # 11853037 BioTrack ID: - Submi…" at bounding box center [577, 412] width 1001 height 1334
drag, startPoint x: 999, startPoint y: 705, endPoint x: 988, endPoint y: 669, distance: 37.5
click at [999, 704] on button "Complete Packing" at bounding box center [1011, 699] width 134 height 33
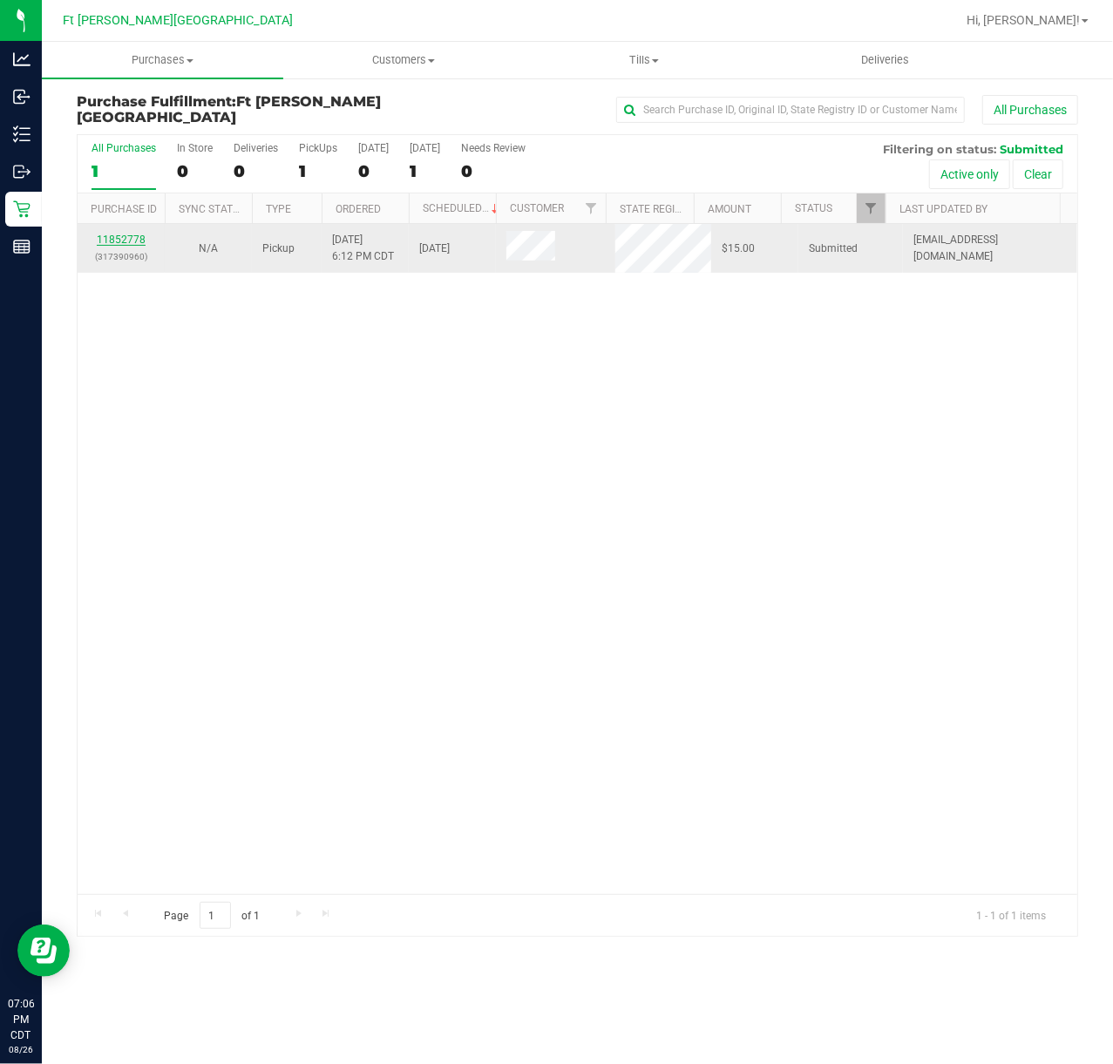
click at [105, 235] on link "11852778" at bounding box center [121, 240] width 49 height 12
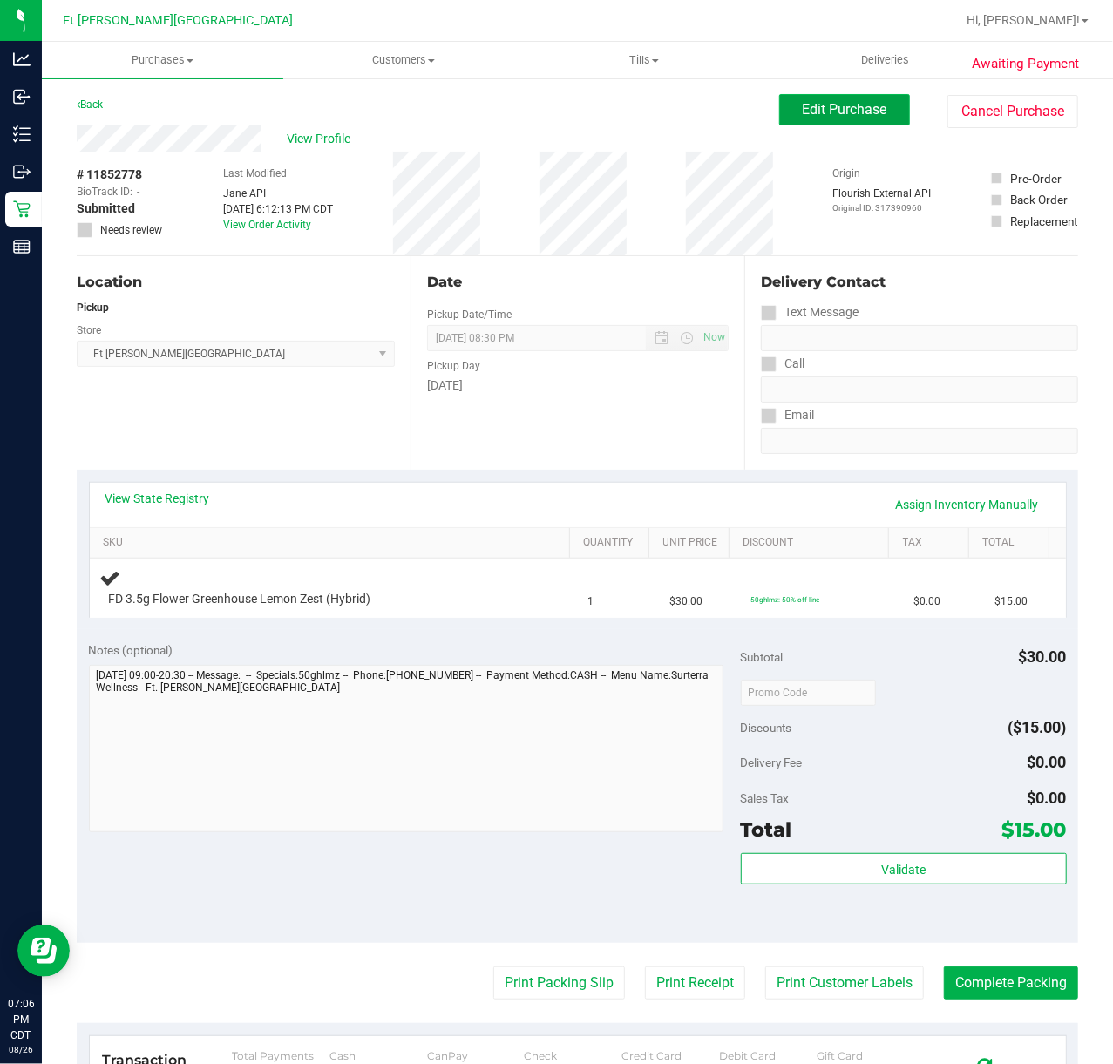
click at [814, 115] on span "Edit Purchase" at bounding box center [845, 109] width 85 height 17
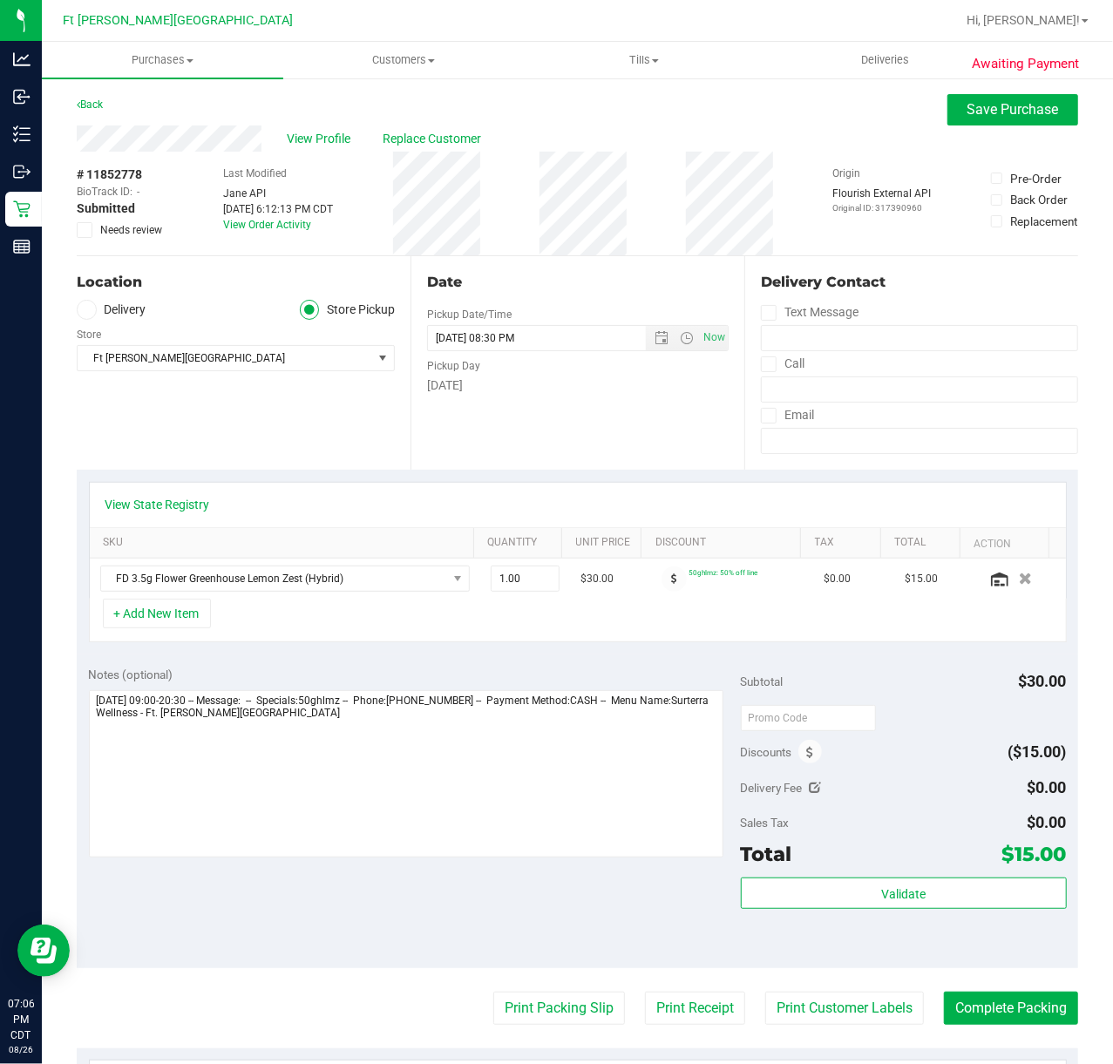
drag, startPoint x: 78, startPoint y: 244, endPoint x: 103, endPoint y: 213, distance: 39.8
click at [77, 239] on div "# 11852778 BioTrack ID: - Submitted Needs review" at bounding box center [120, 204] width 87 height 104
click at [105, 214] on span "Submitted" at bounding box center [106, 209] width 58 height 18
click at [77, 223] on span at bounding box center [85, 230] width 16 height 16
click at [0, 0] on input "Needs review" at bounding box center [0, 0] width 0 height 0
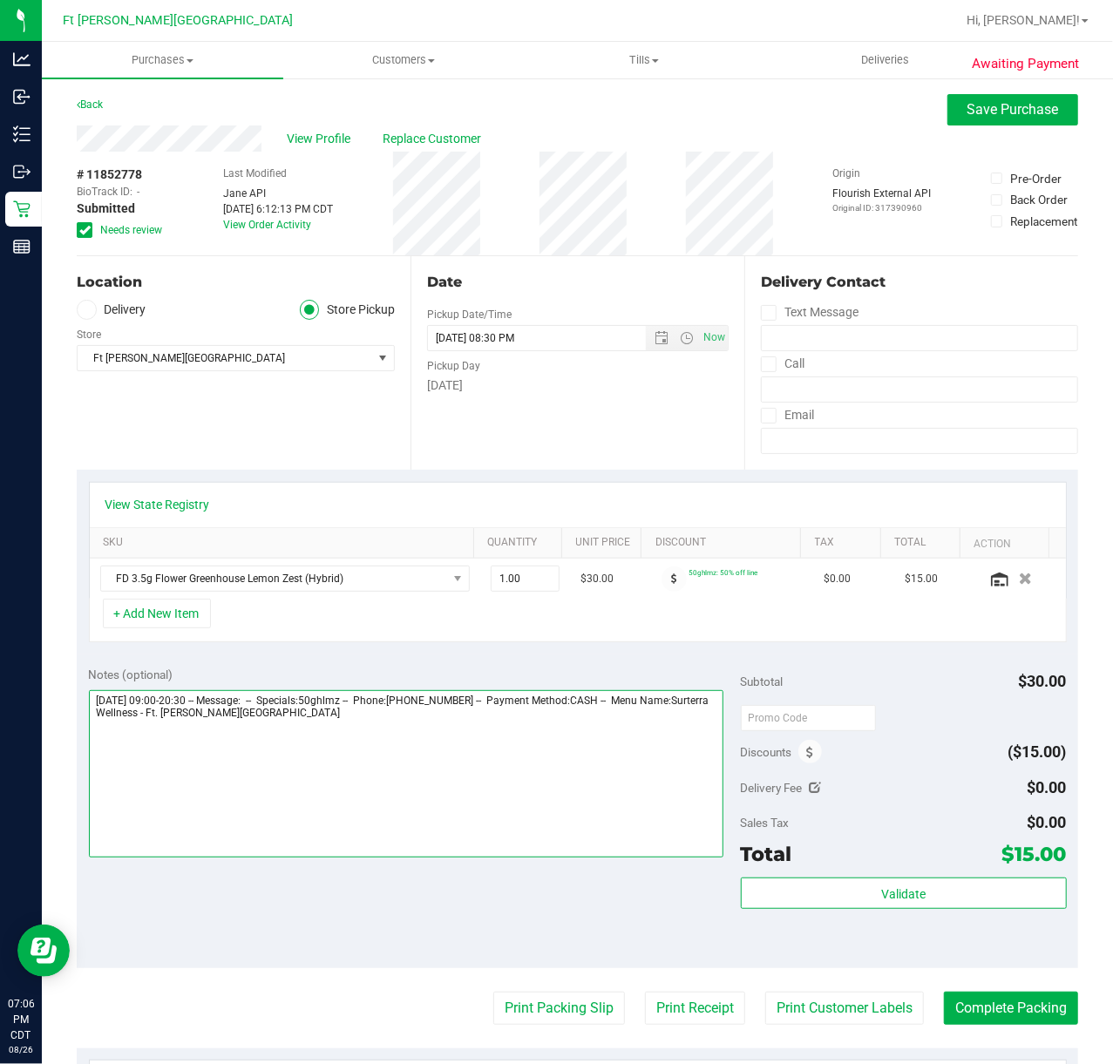
click at [555, 774] on textarea at bounding box center [406, 773] width 635 height 167
type textarea "Wednesday 08/27/2025 09:00-20:30 -- Message: -- Specials:50ghlmz -- Phone:85097…"
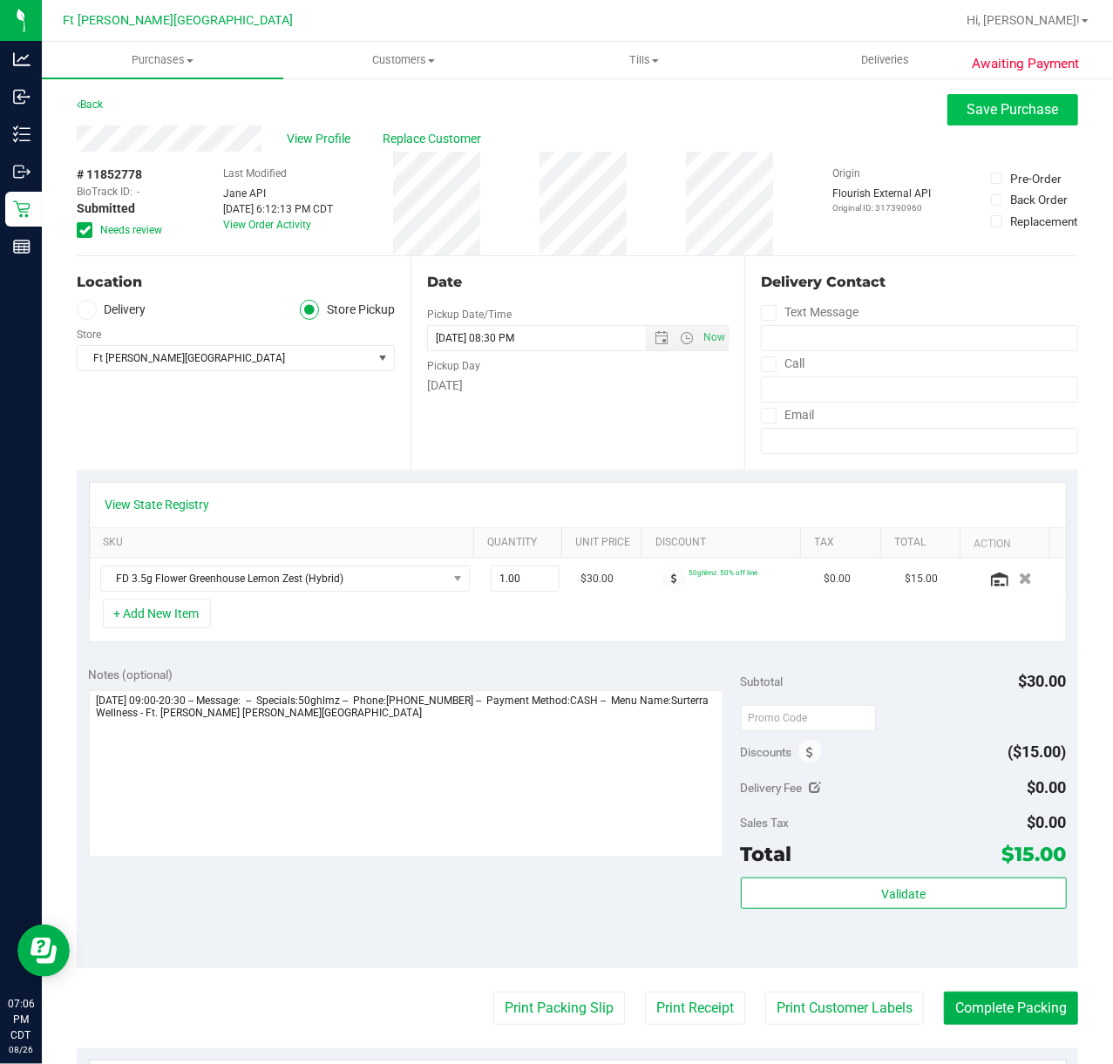
click at [956, 123] on purchase-details "Back Save Purchase View Profile Replace Customer # 11852778 BioTrack ID: - Subm…" at bounding box center [577, 740] width 1001 height 1293
click at [957, 98] on button "Save Purchase" at bounding box center [1012, 109] width 131 height 31
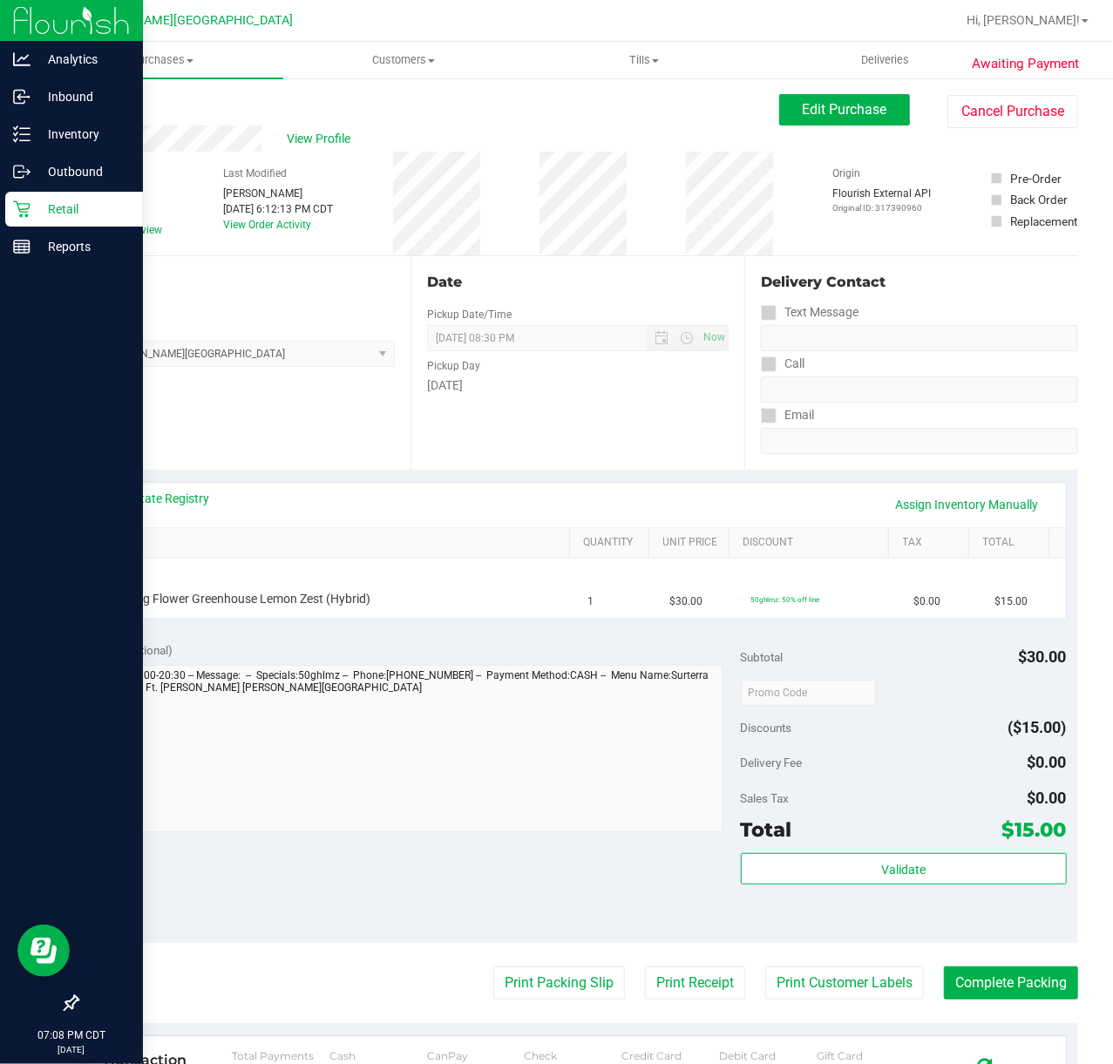
click at [44, 200] on p "Retail" at bounding box center [83, 209] width 105 height 21
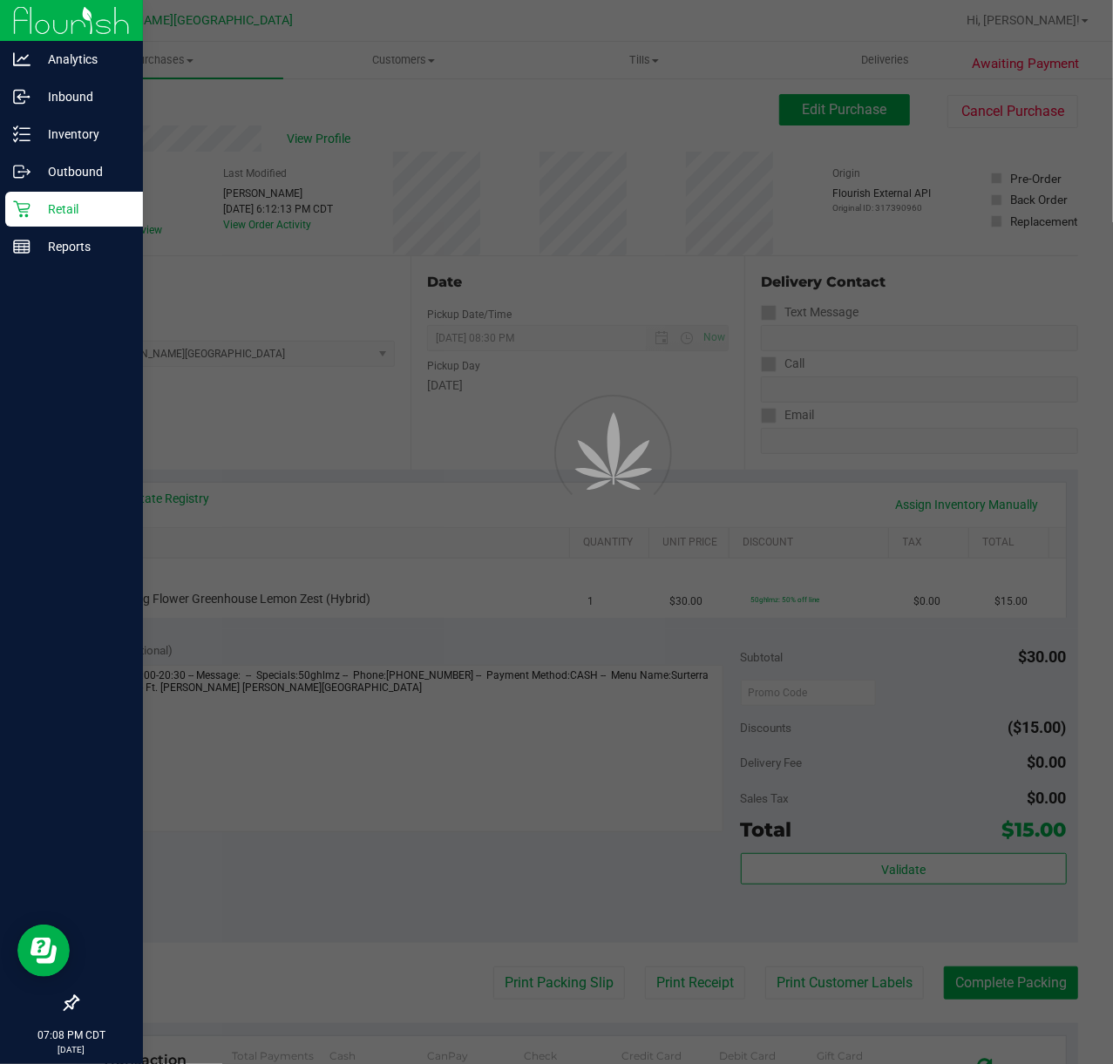
click at [44, 200] on p "Retail" at bounding box center [83, 209] width 105 height 21
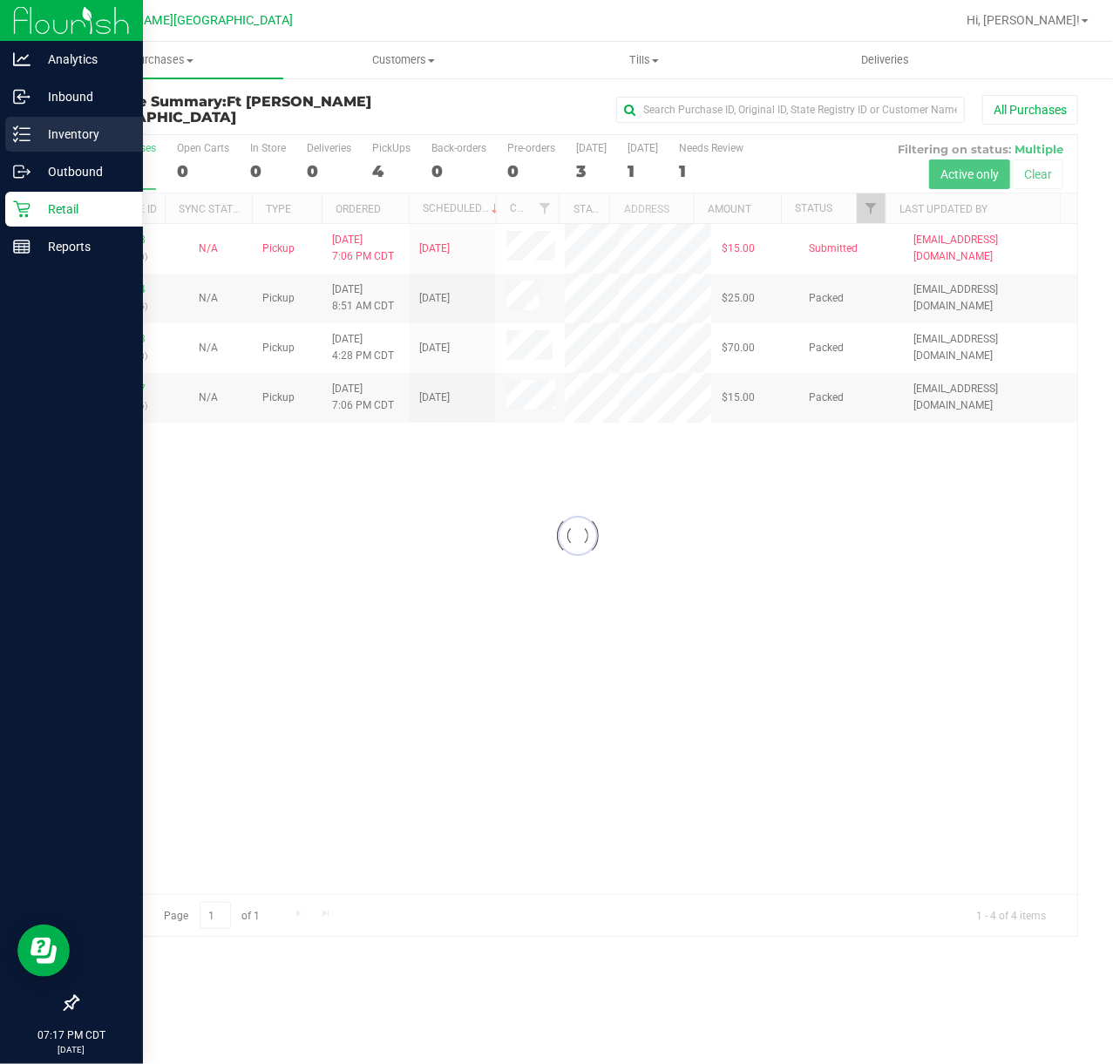
click at [29, 120] on div "Inventory" at bounding box center [74, 134] width 138 height 35
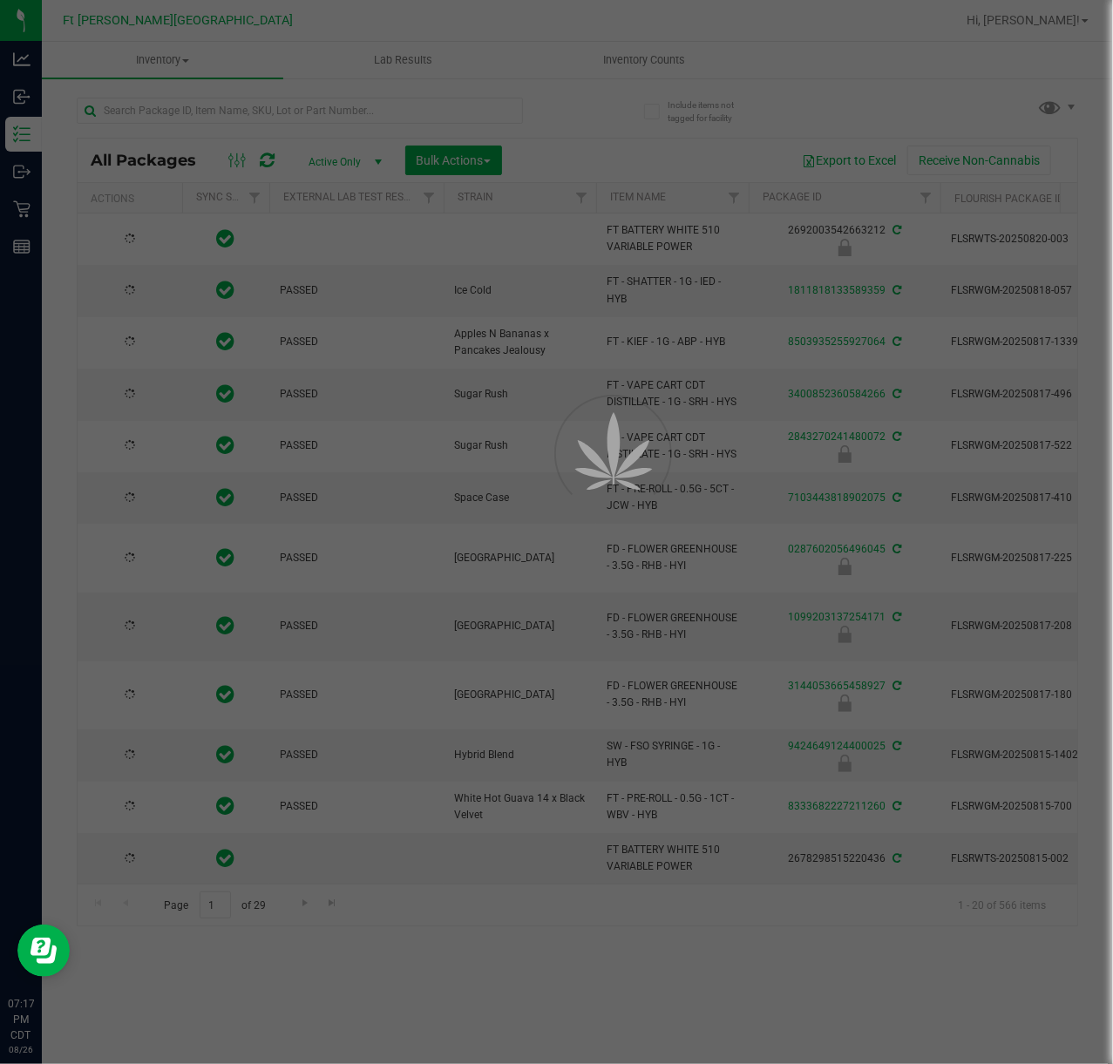
click at [241, 113] on div at bounding box center [556, 532] width 1113 height 1064
click at [241, 113] on input "text" at bounding box center [300, 111] width 446 height 26
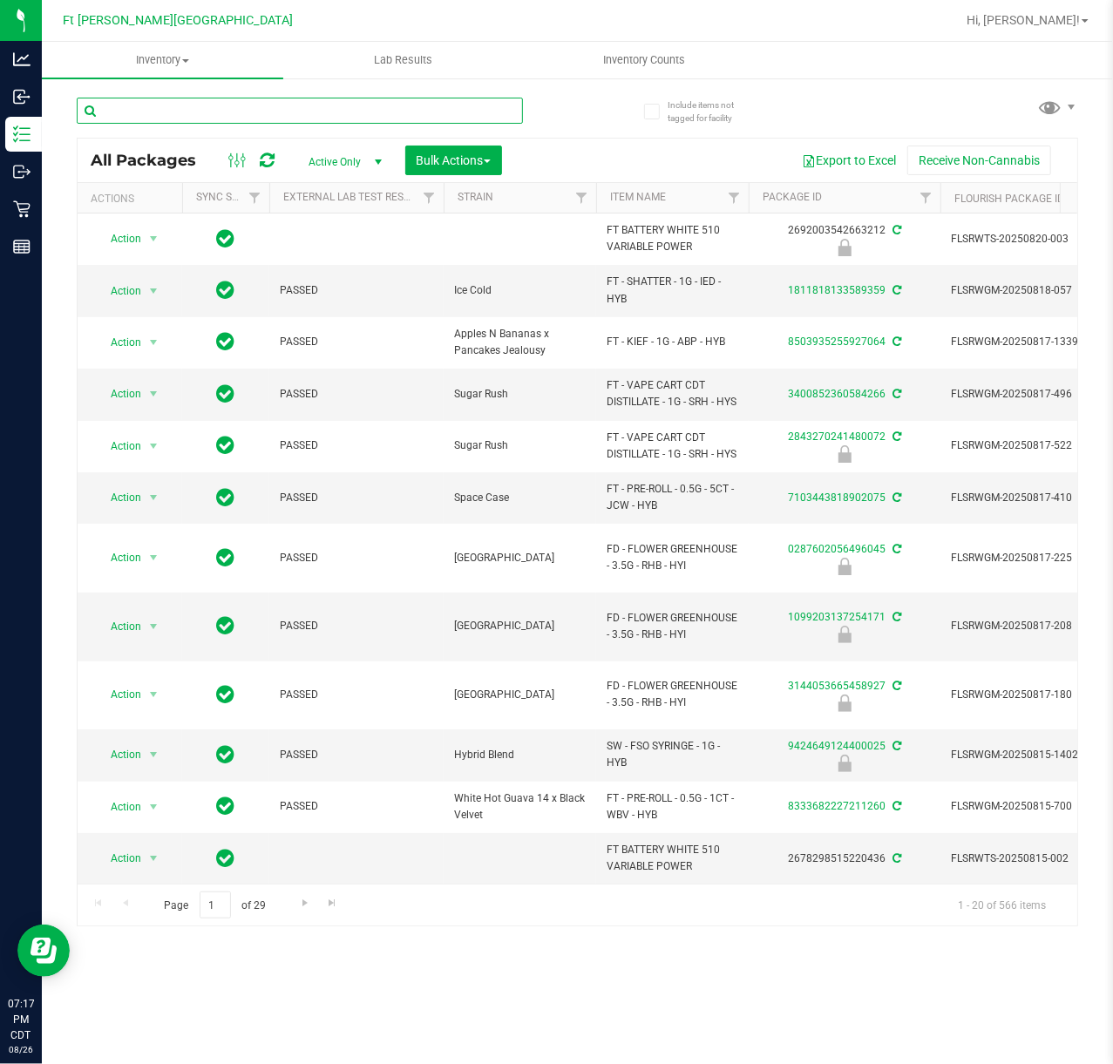
click at [241, 113] on input "text" at bounding box center [300, 111] width 446 height 26
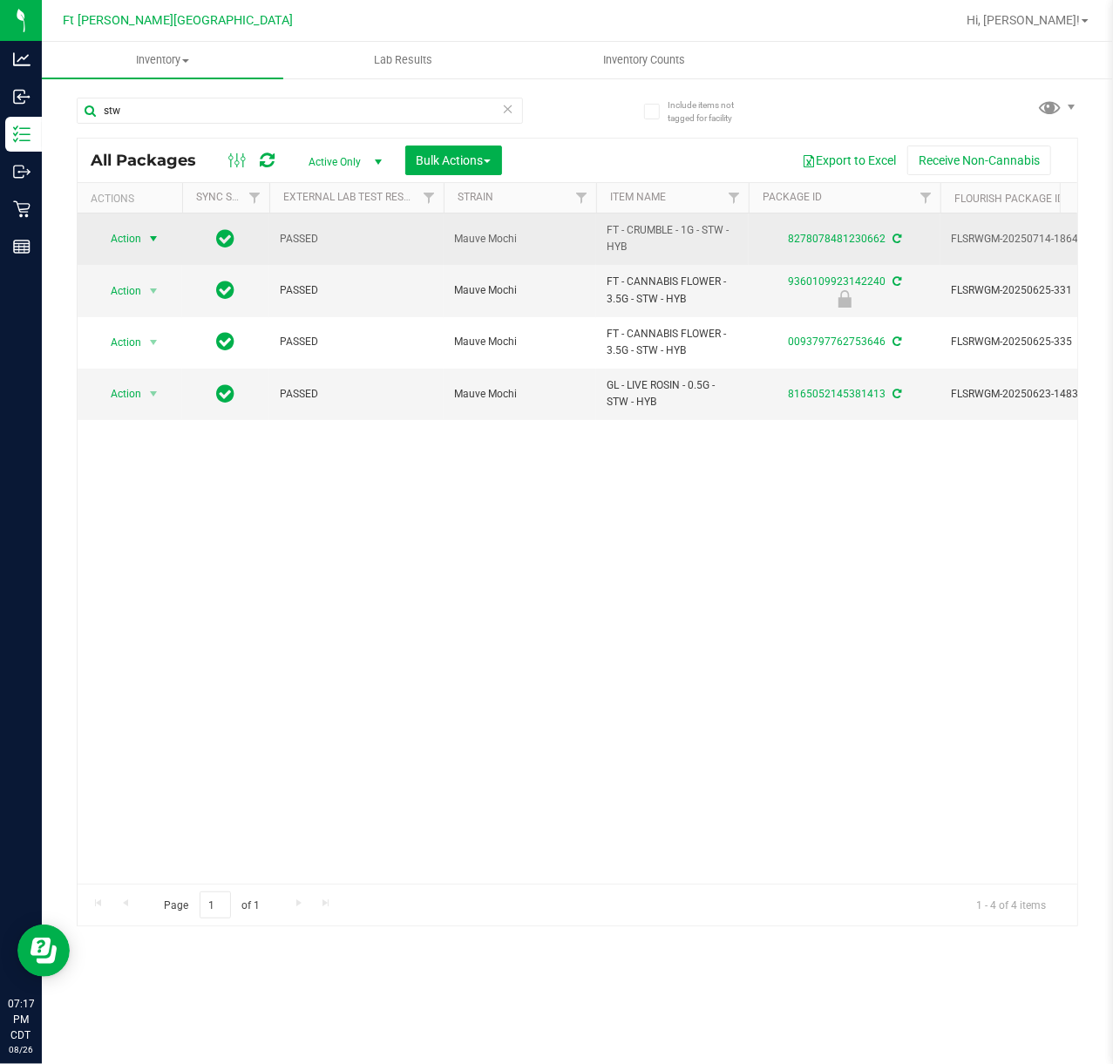
click at [119, 237] on span "Action" at bounding box center [118, 239] width 47 height 24
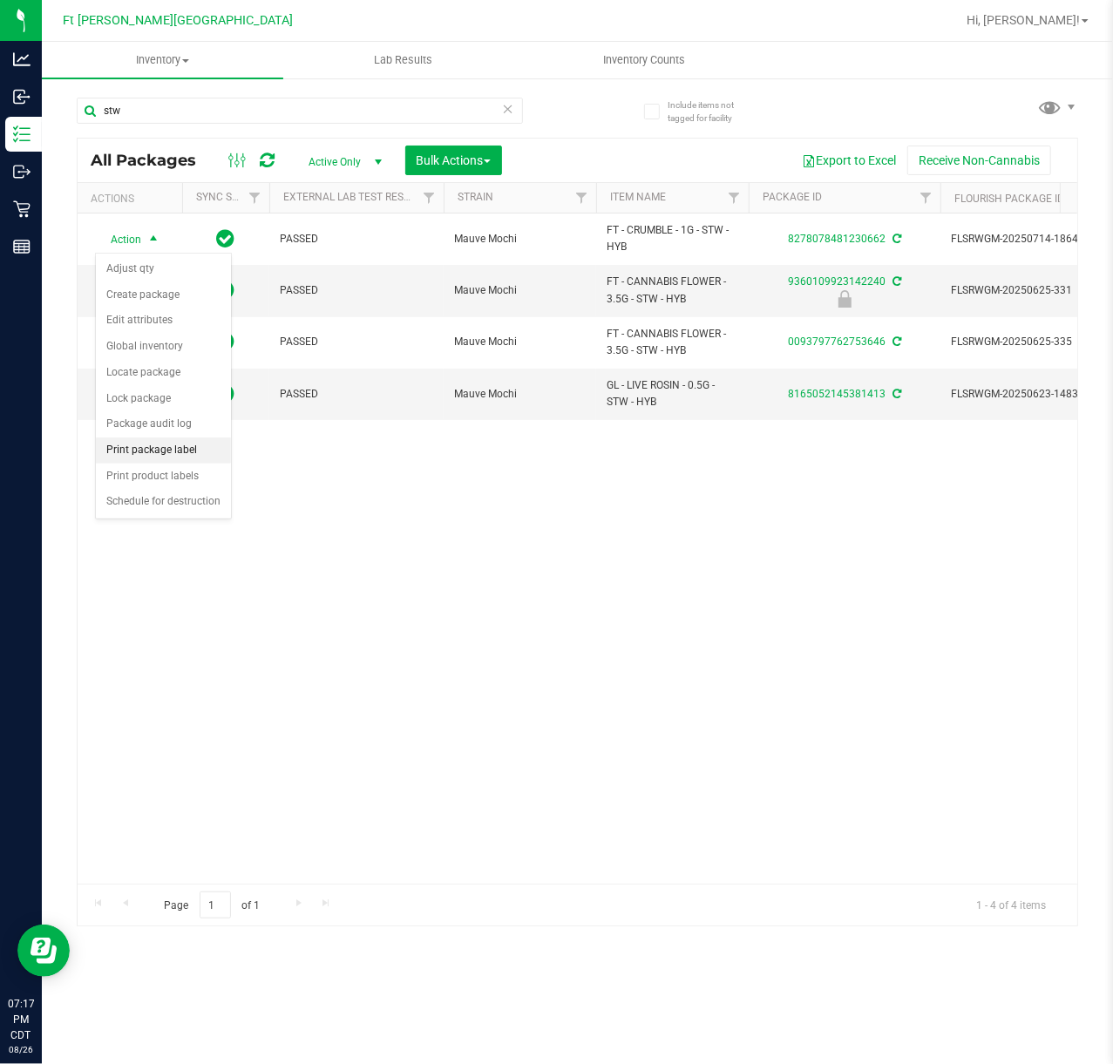
click at [187, 454] on li "Print package label" at bounding box center [163, 451] width 135 height 26
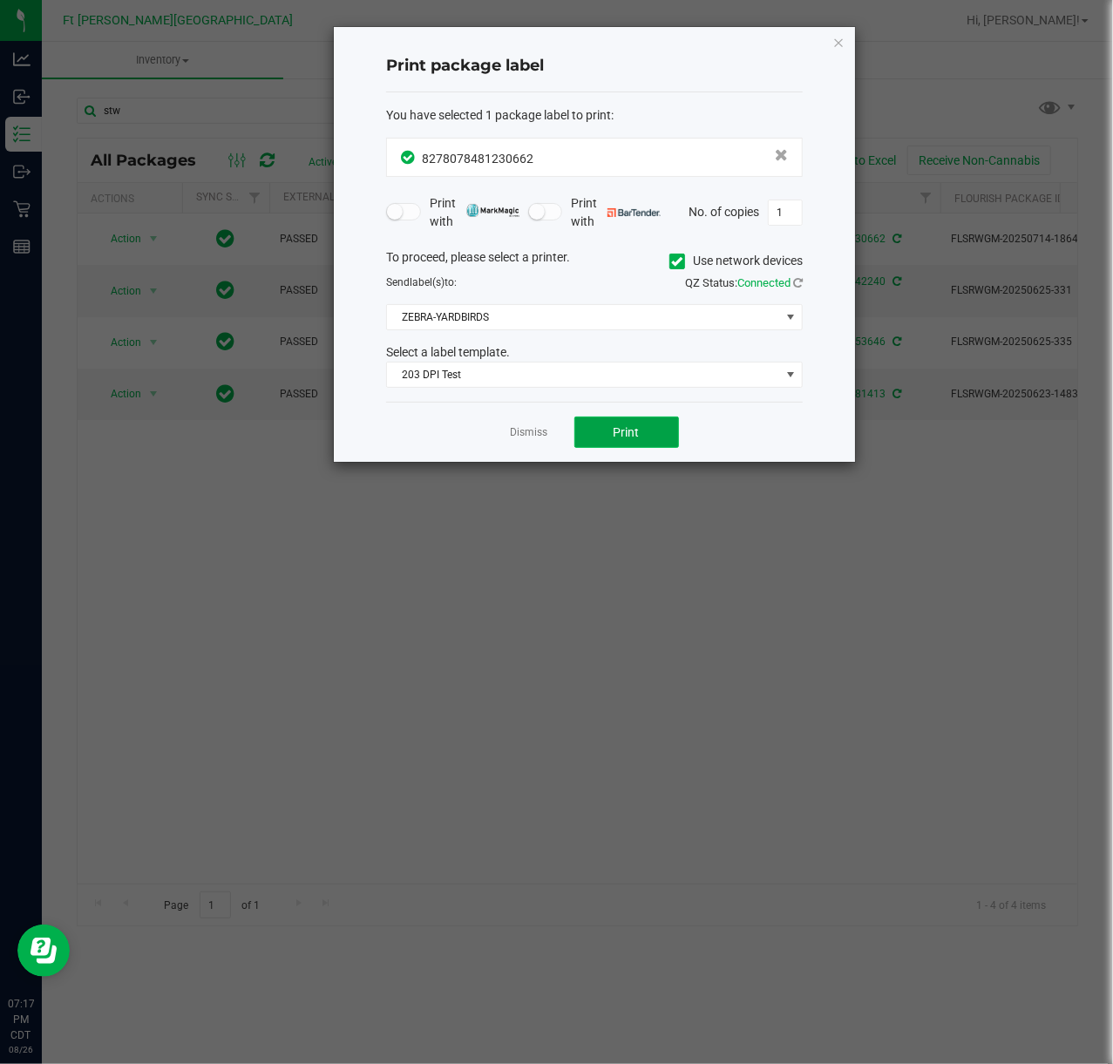
click at [614, 426] on span "Print" at bounding box center [627, 432] width 26 height 14
drag, startPoint x: 539, startPoint y: 441, endPoint x: 537, endPoint y: 432, distance: 8.9
click at [539, 440] on link "Dismiss" at bounding box center [529, 432] width 37 height 15
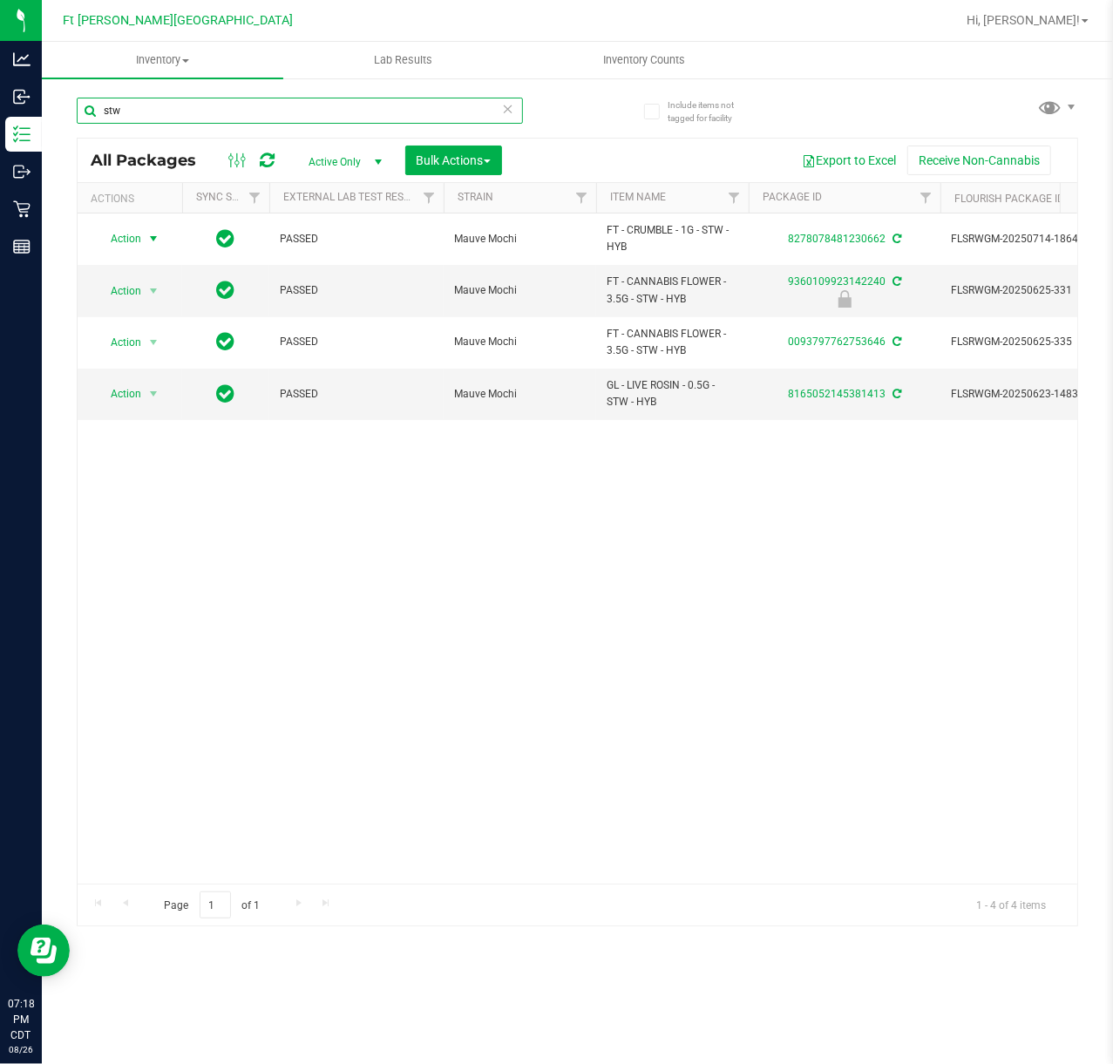
drag, startPoint x: 394, startPoint y: 122, endPoint x: 391, endPoint y: 113, distance: 9.1
click at [392, 115] on input "stw" at bounding box center [300, 111] width 446 height 26
click at [390, 110] on input "stw" at bounding box center [300, 111] width 446 height 26
drag, startPoint x: 390, startPoint y: 110, endPoint x: 401, endPoint y: 110, distance: 10.5
click at [392, 110] on input "stw" at bounding box center [300, 111] width 446 height 26
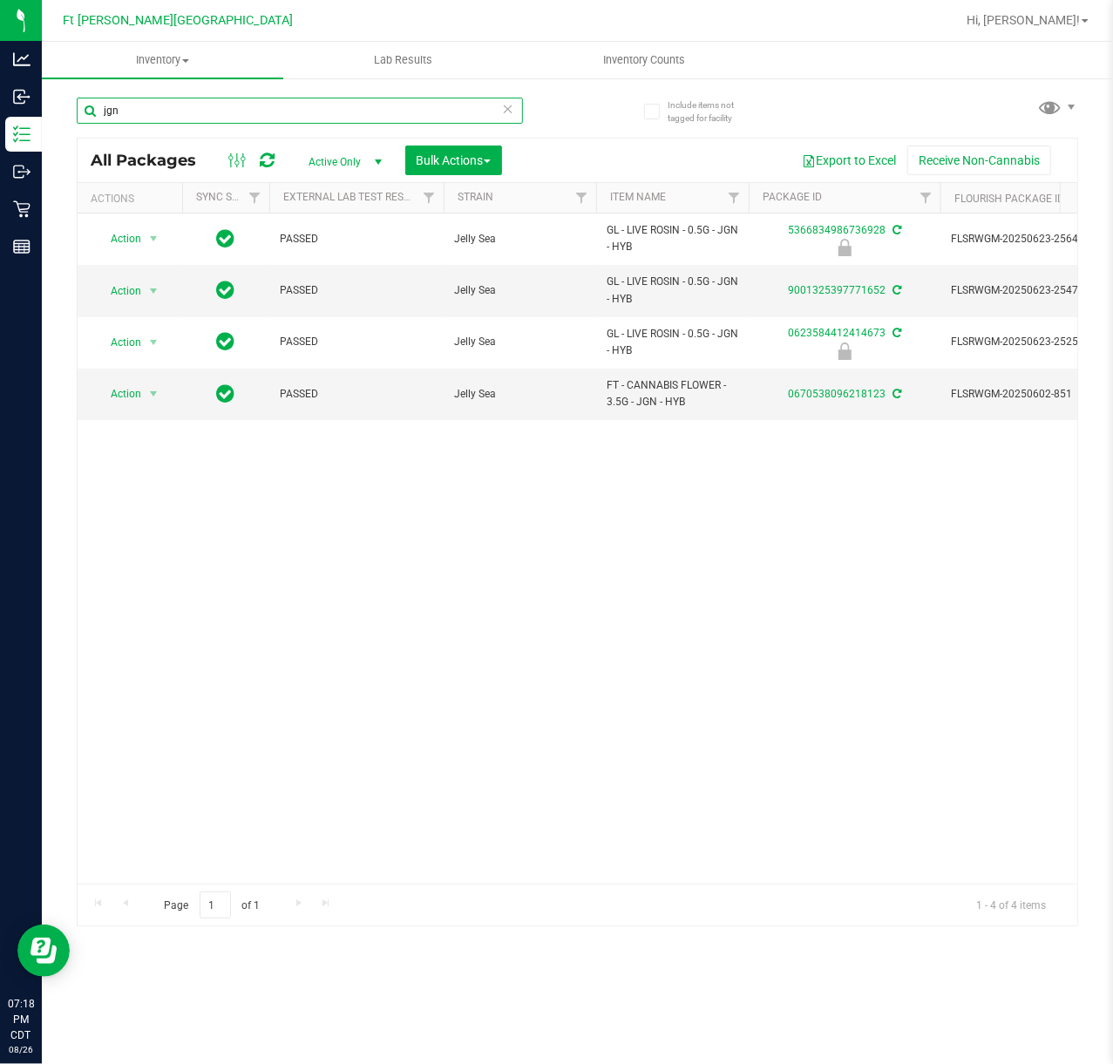
type input "jgn"
click at [506, 105] on icon at bounding box center [508, 108] width 12 height 21
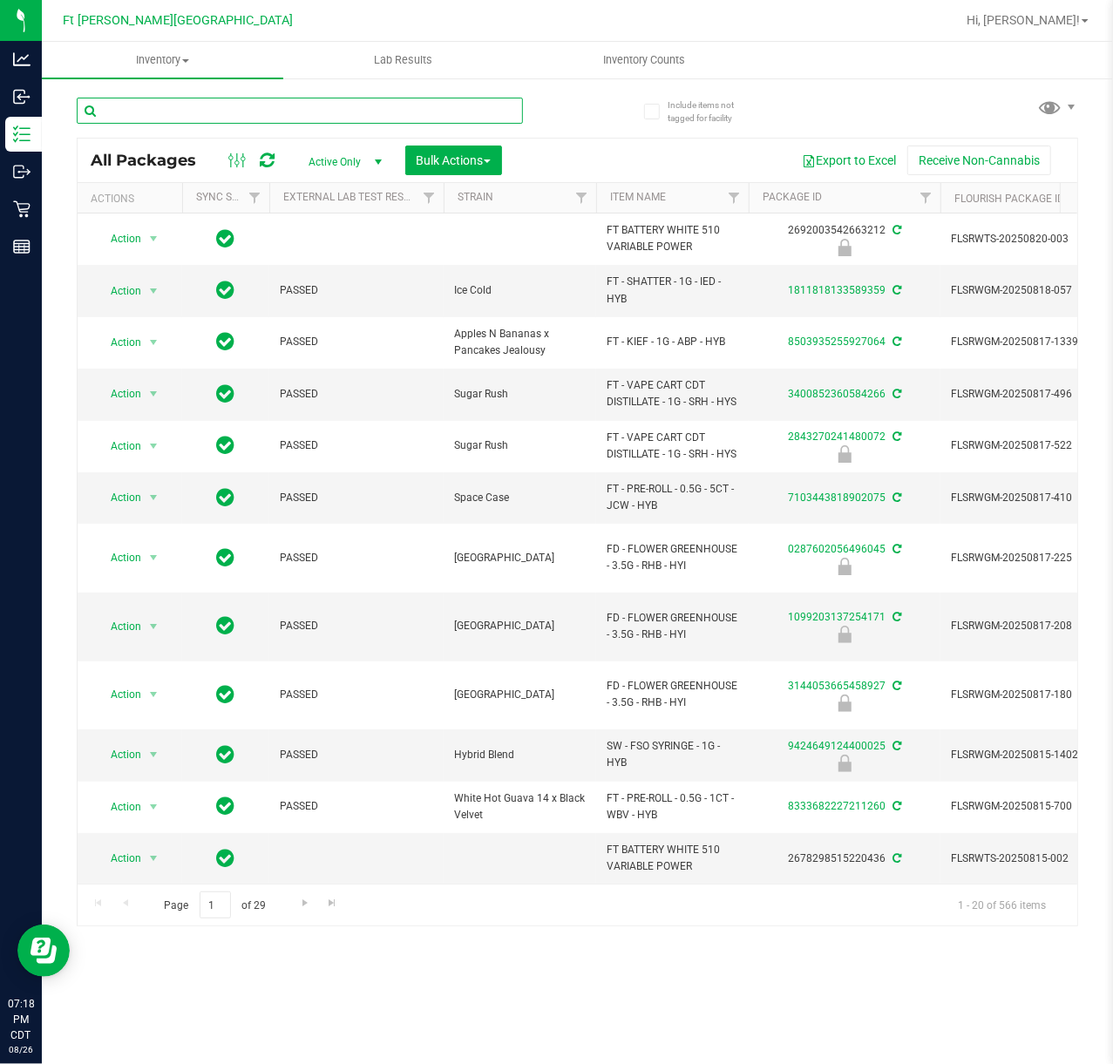
click at [150, 105] on input "text" at bounding box center [300, 111] width 446 height 26
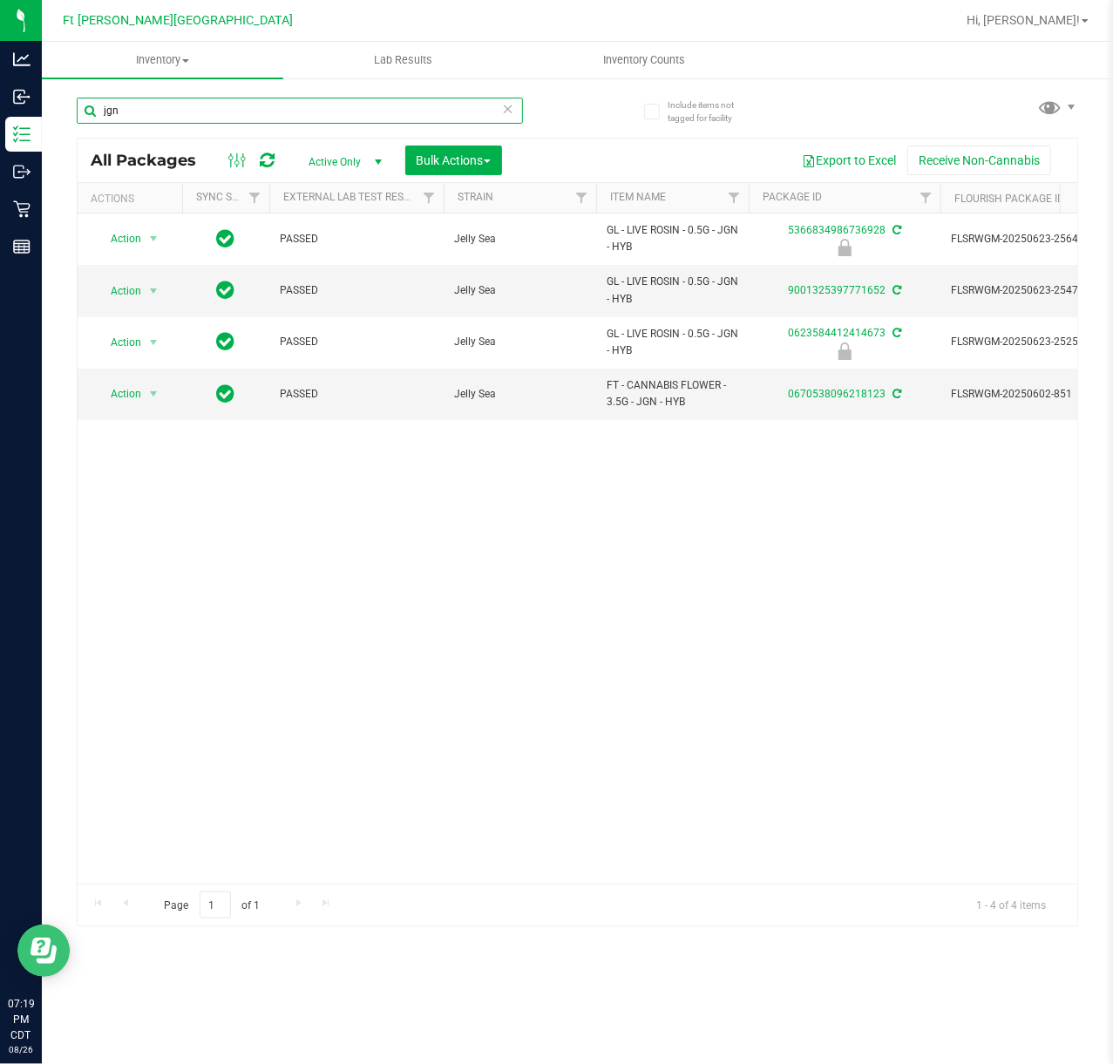
type input "jgn"
click at [317, 98] on input "jgn" at bounding box center [300, 111] width 446 height 26
click at [318, 112] on input "jgn" at bounding box center [300, 111] width 446 height 26
click at [317, 113] on input "jgn" at bounding box center [300, 111] width 446 height 26
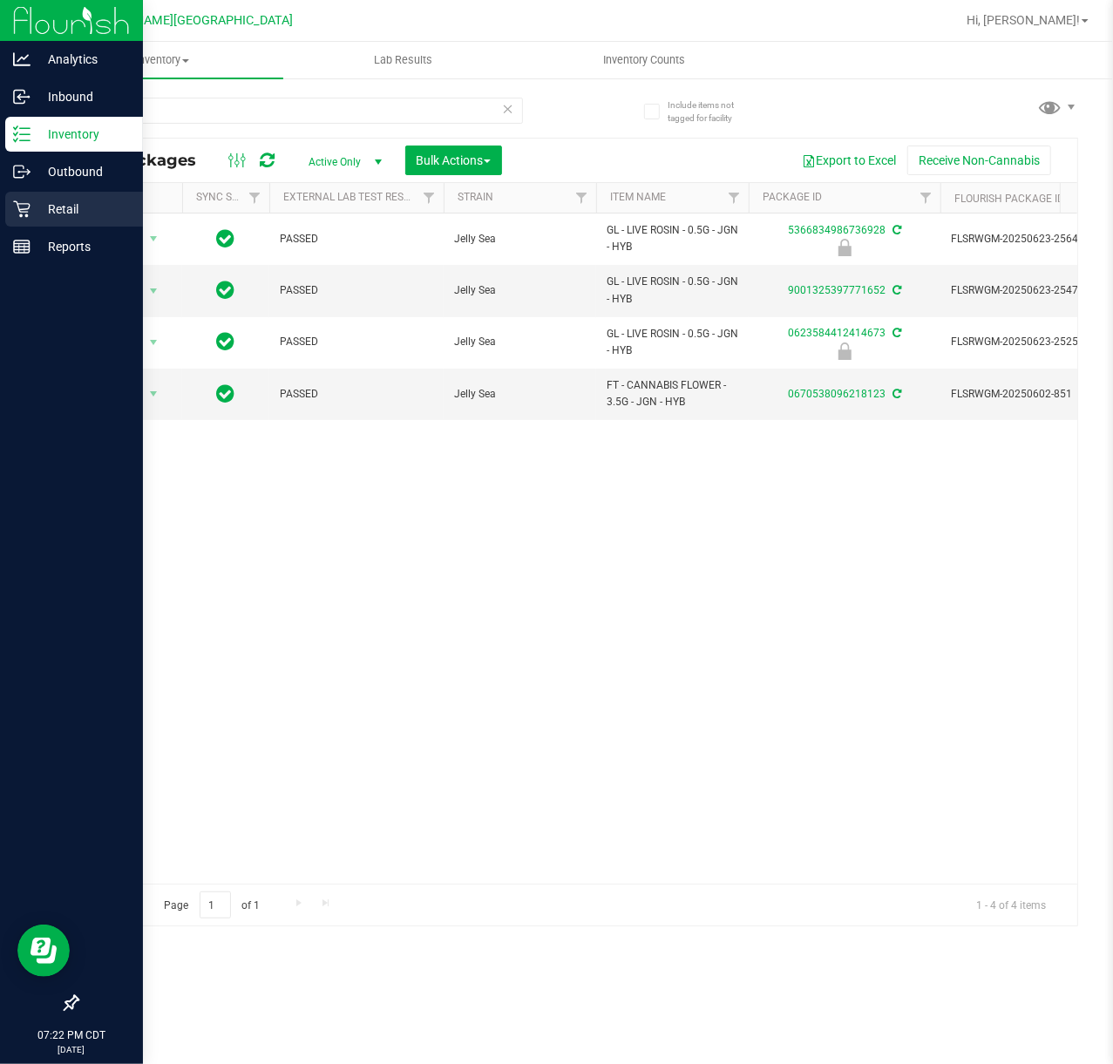
drag, startPoint x: 38, startPoint y: 218, endPoint x: 36, endPoint y: 207, distance: 10.8
click at [37, 218] on p "Retail" at bounding box center [83, 209] width 105 height 21
click at [36, 207] on p "Retail" at bounding box center [83, 209] width 105 height 21
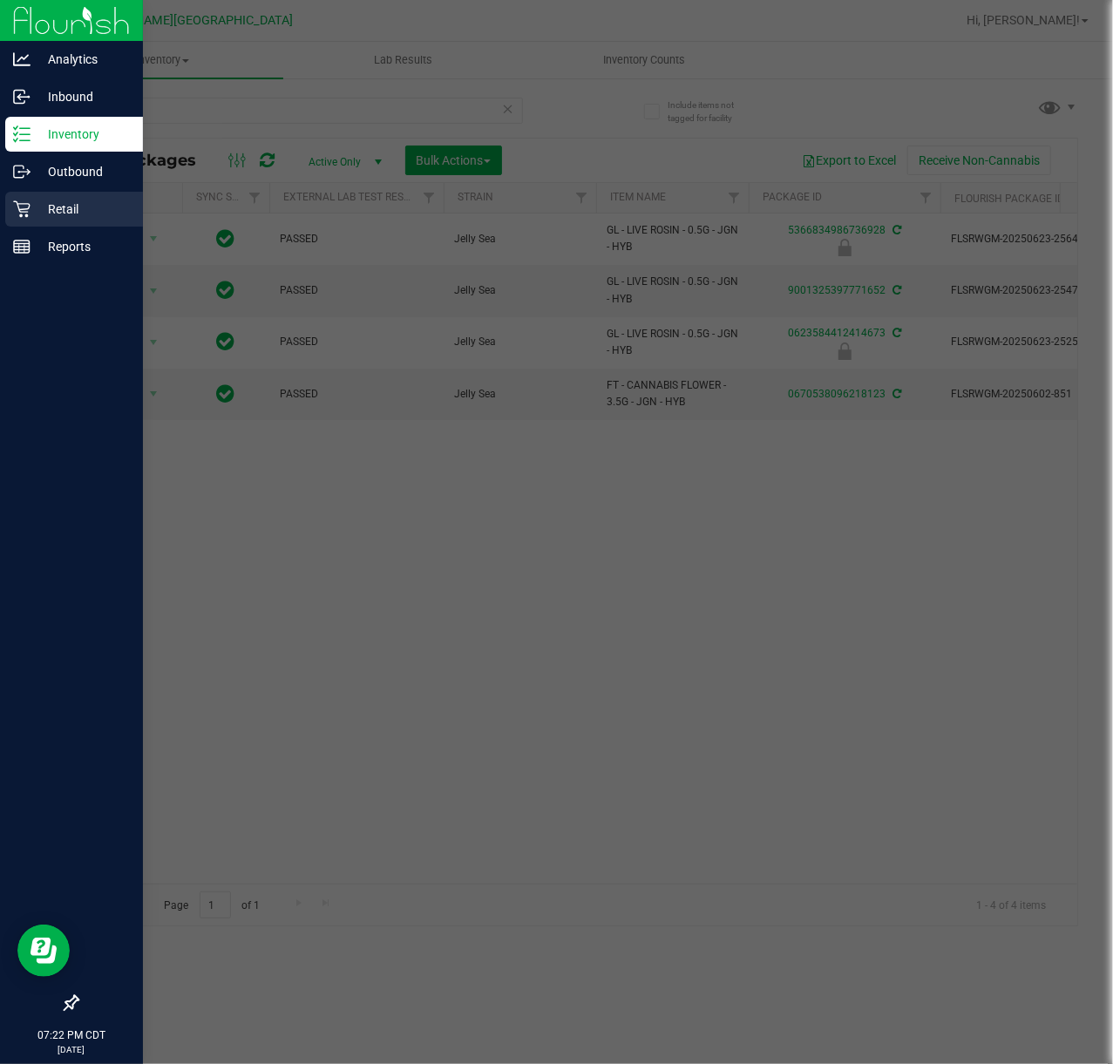
click at [36, 207] on p "Retail" at bounding box center [83, 209] width 105 height 21
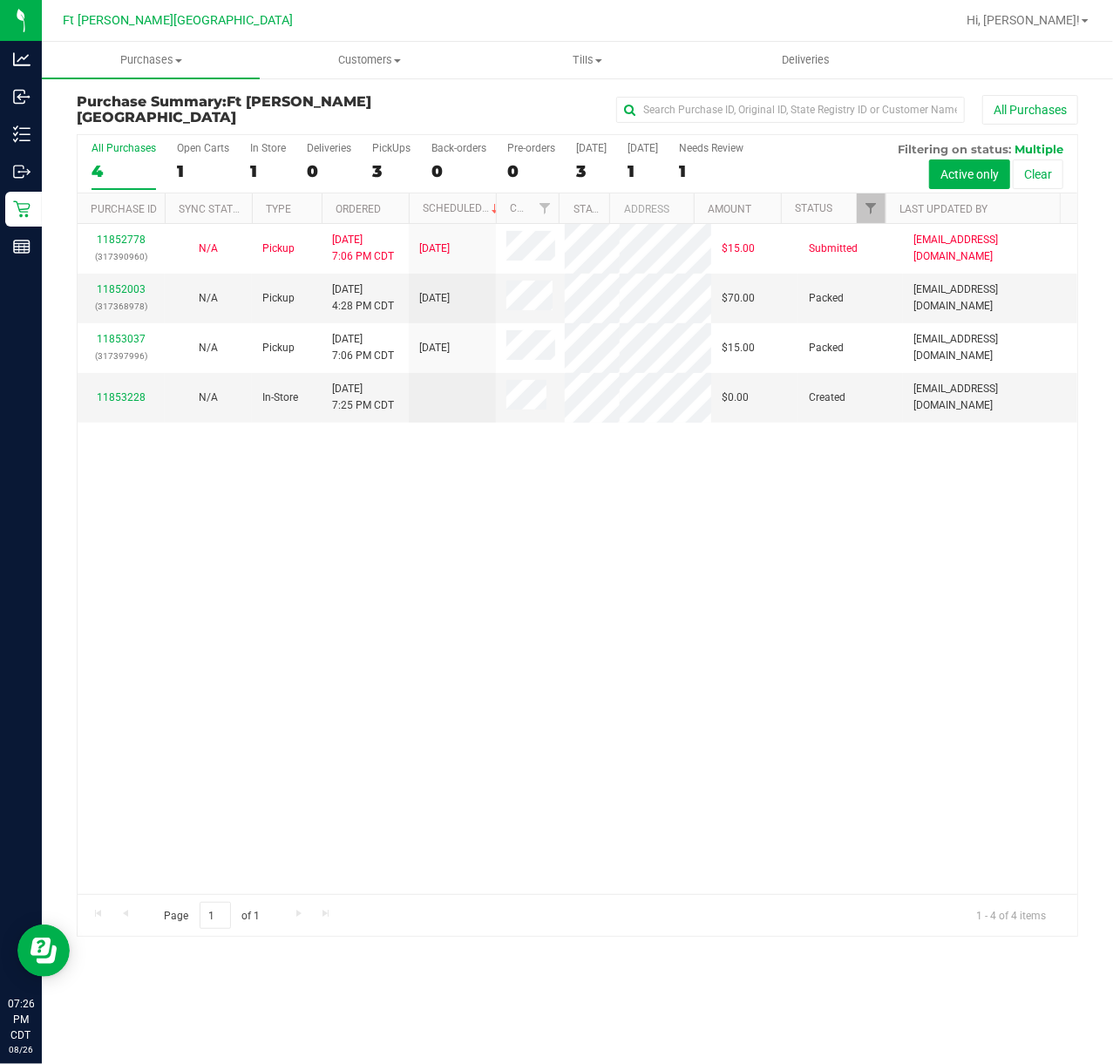
click at [655, 643] on div "11852778 (317390960) N/A Pickup 8/26/2025 7:06 PM CDT 8/27/2025 $15.00 Submitte…" at bounding box center [578, 559] width 1000 height 670
click at [657, 646] on div "11852778 (317390960) N/A Pickup 8/26/2025 7:06 PM CDT 8/27/2025 $15.00 Submitte…" at bounding box center [578, 559] width 1000 height 670
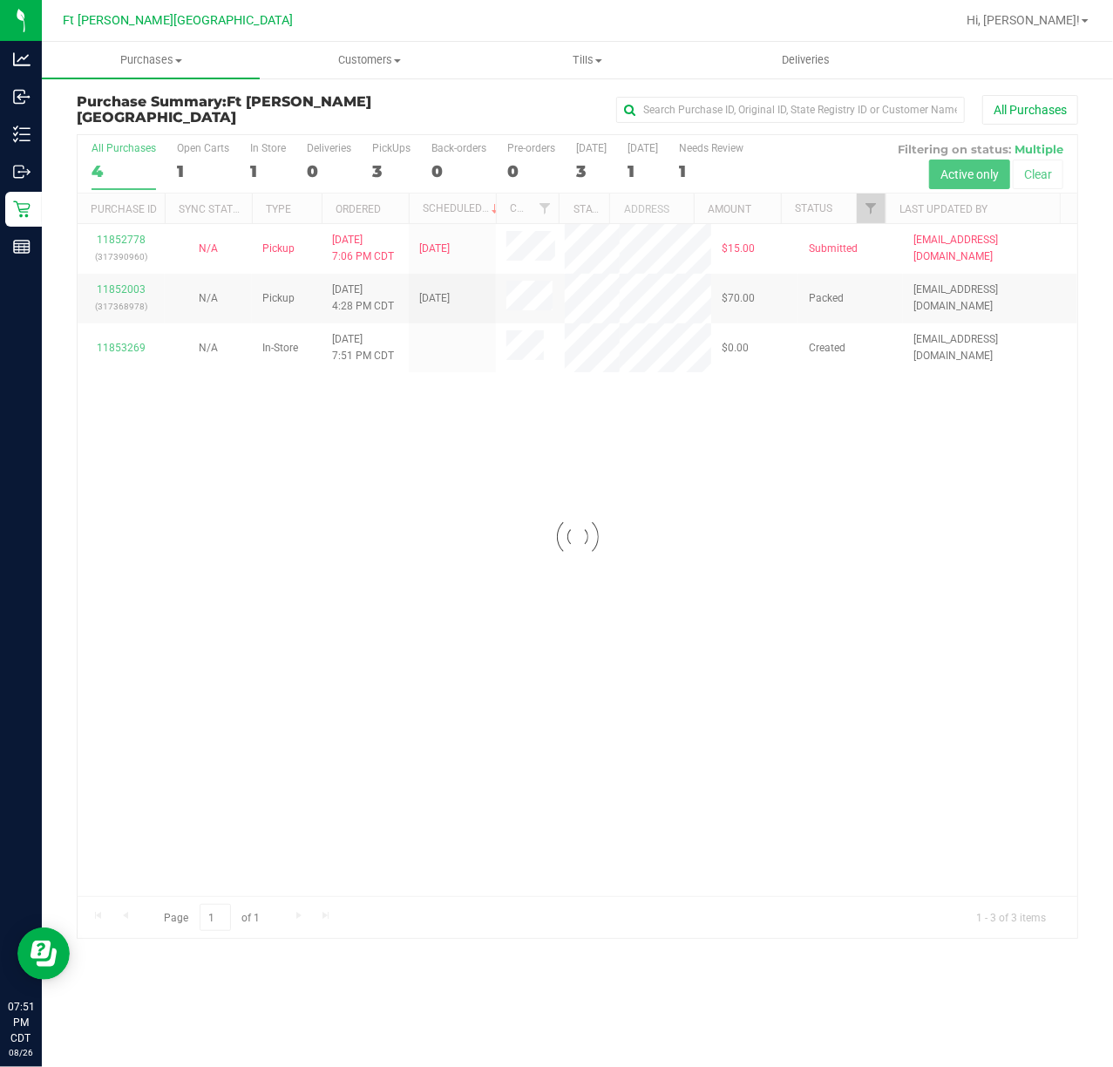
click at [241, 164] on div at bounding box center [578, 536] width 1000 height 803
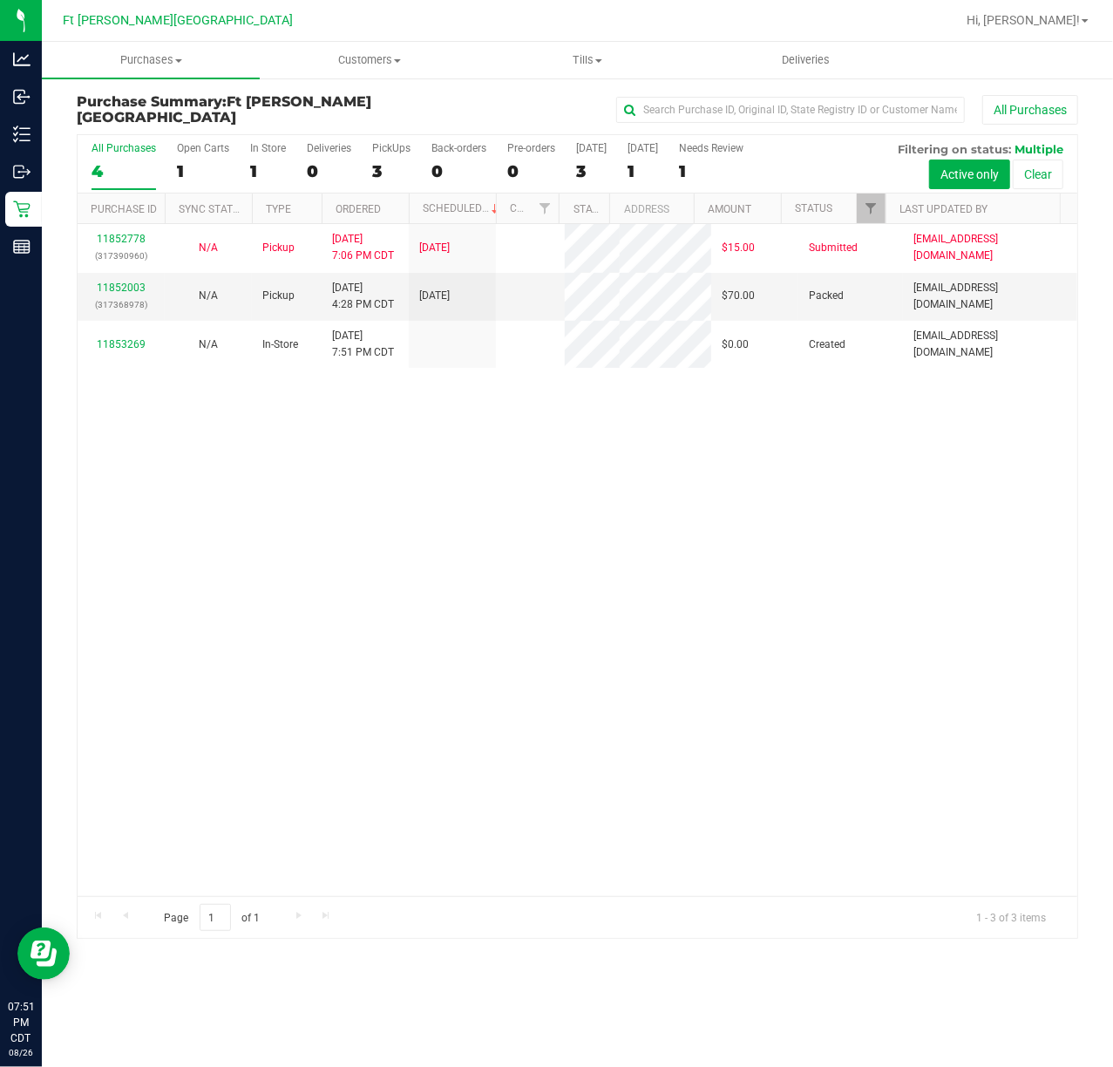
click at [246, 166] on div "All Purchases 4 Open Carts 1 In Store 1 Deliveries 0 PickUps 3 Back-orders 0 Pr…" at bounding box center [578, 164] width 1000 height 58
click at [248, 166] on div "All Purchases 4 Open Carts 1 In Store 1 Deliveries 0 PickUps 3 Back-orders 0 Pr…" at bounding box center [578, 164] width 1000 height 58
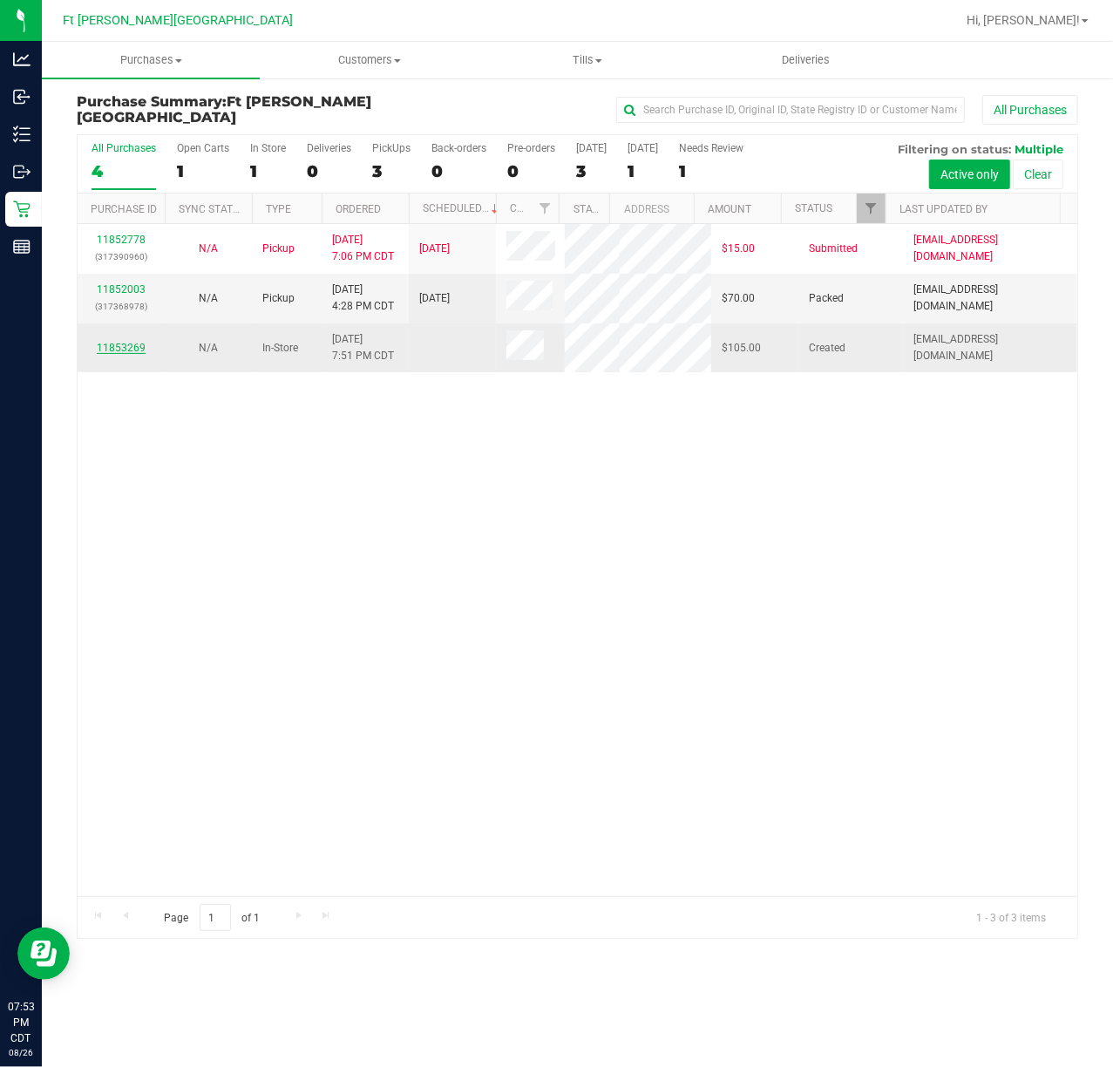
click at [132, 354] on link "11853269" at bounding box center [121, 348] width 49 height 12
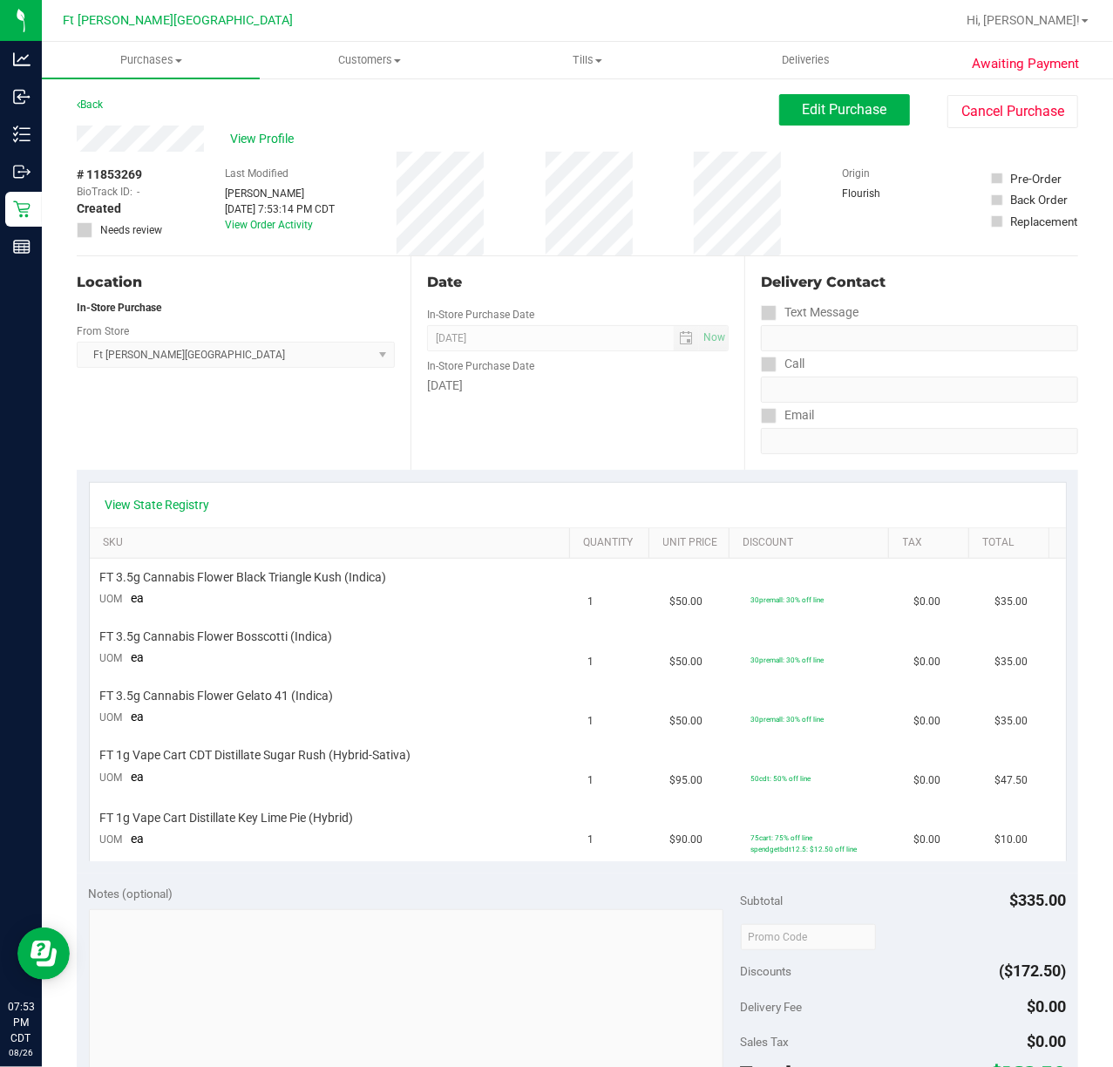
scroll to position [580, 0]
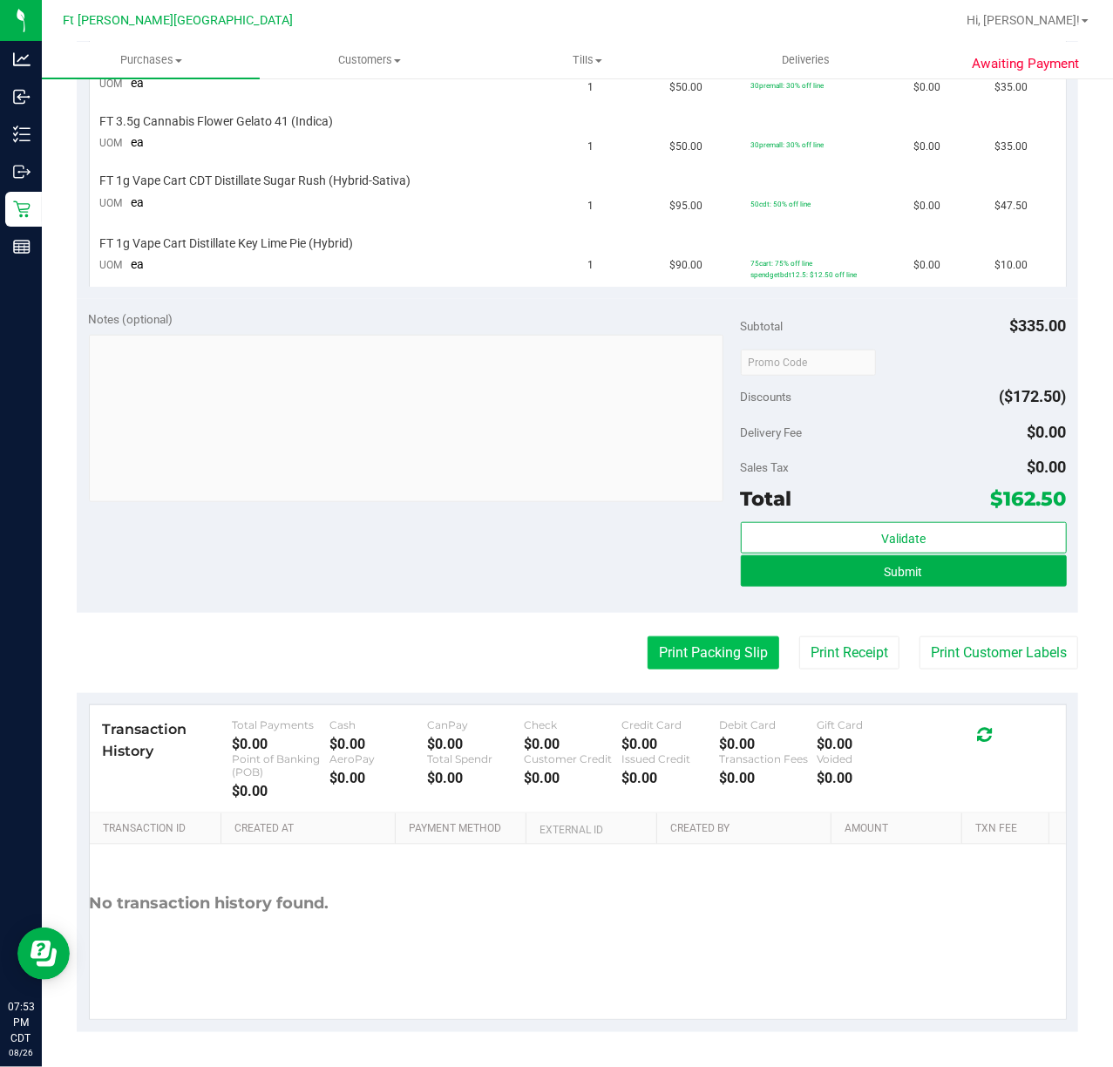
click at [739, 669] on button "Print Packing Slip" at bounding box center [714, 652] width 132 height 33
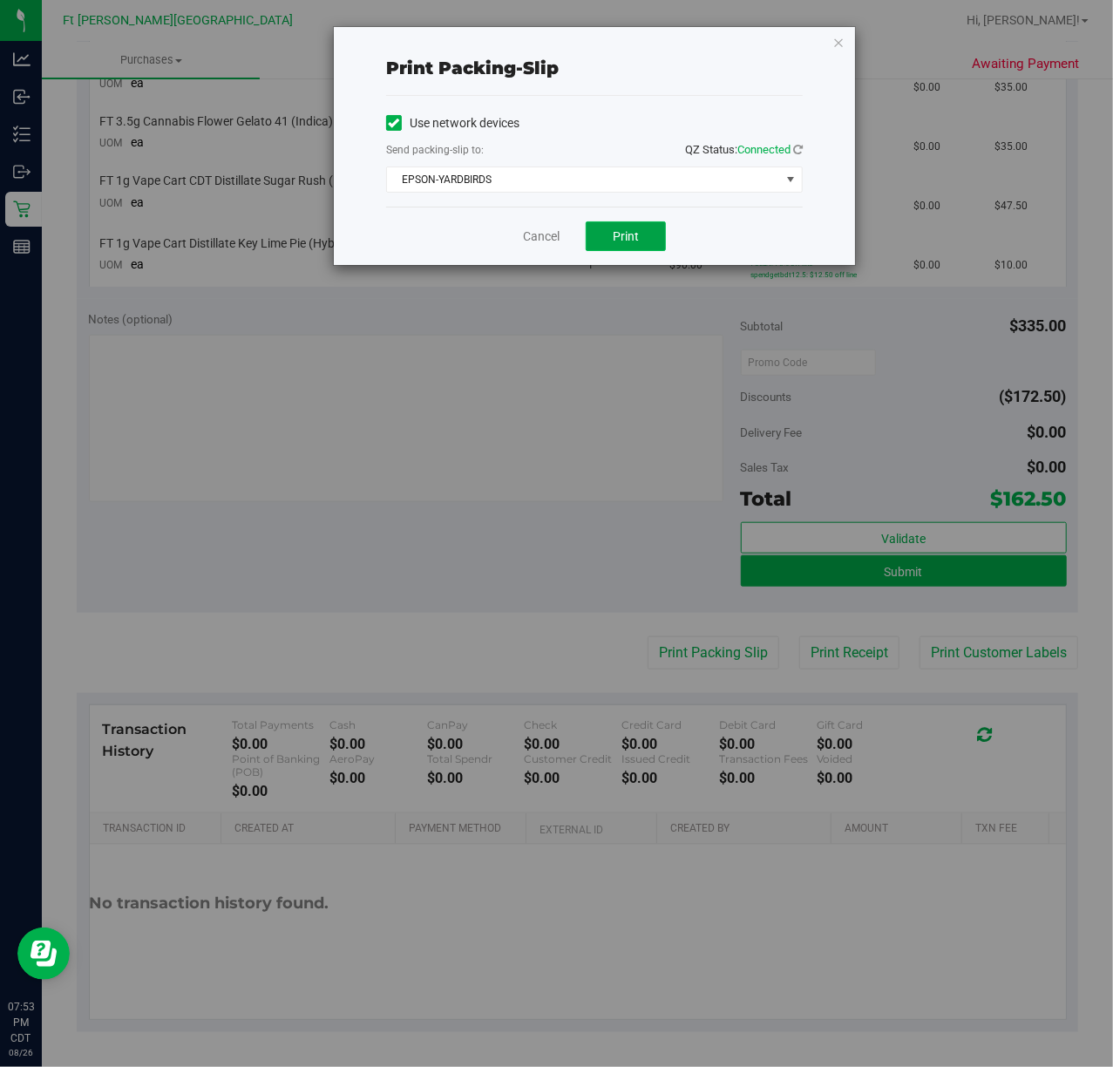
click at [640, 237] on button "Print" at bounding box center [626, 236] width 80 height 30
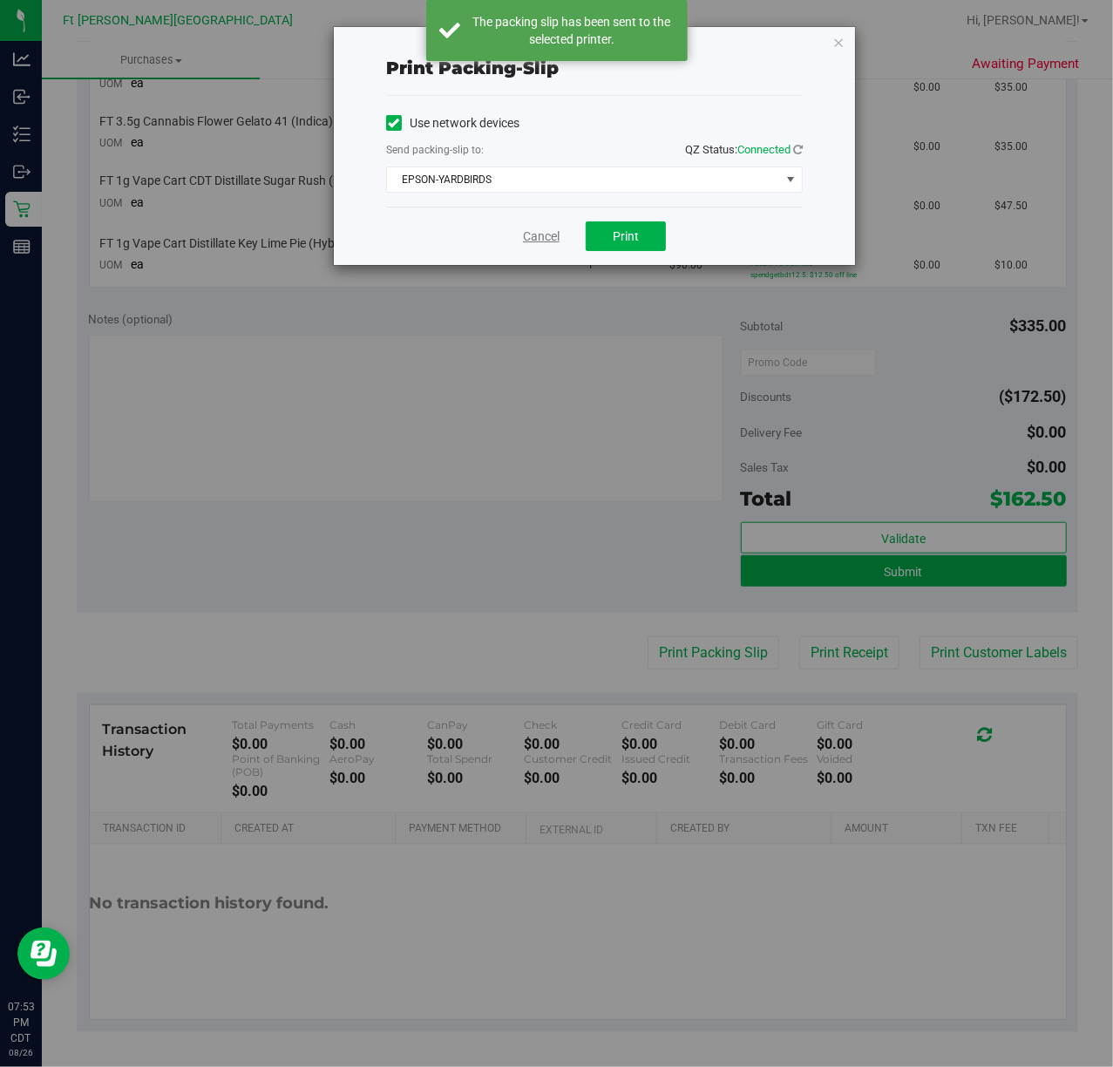
click at [552, 242] on link "Cancel" at bounding box center [541, 236] width 37 height 18
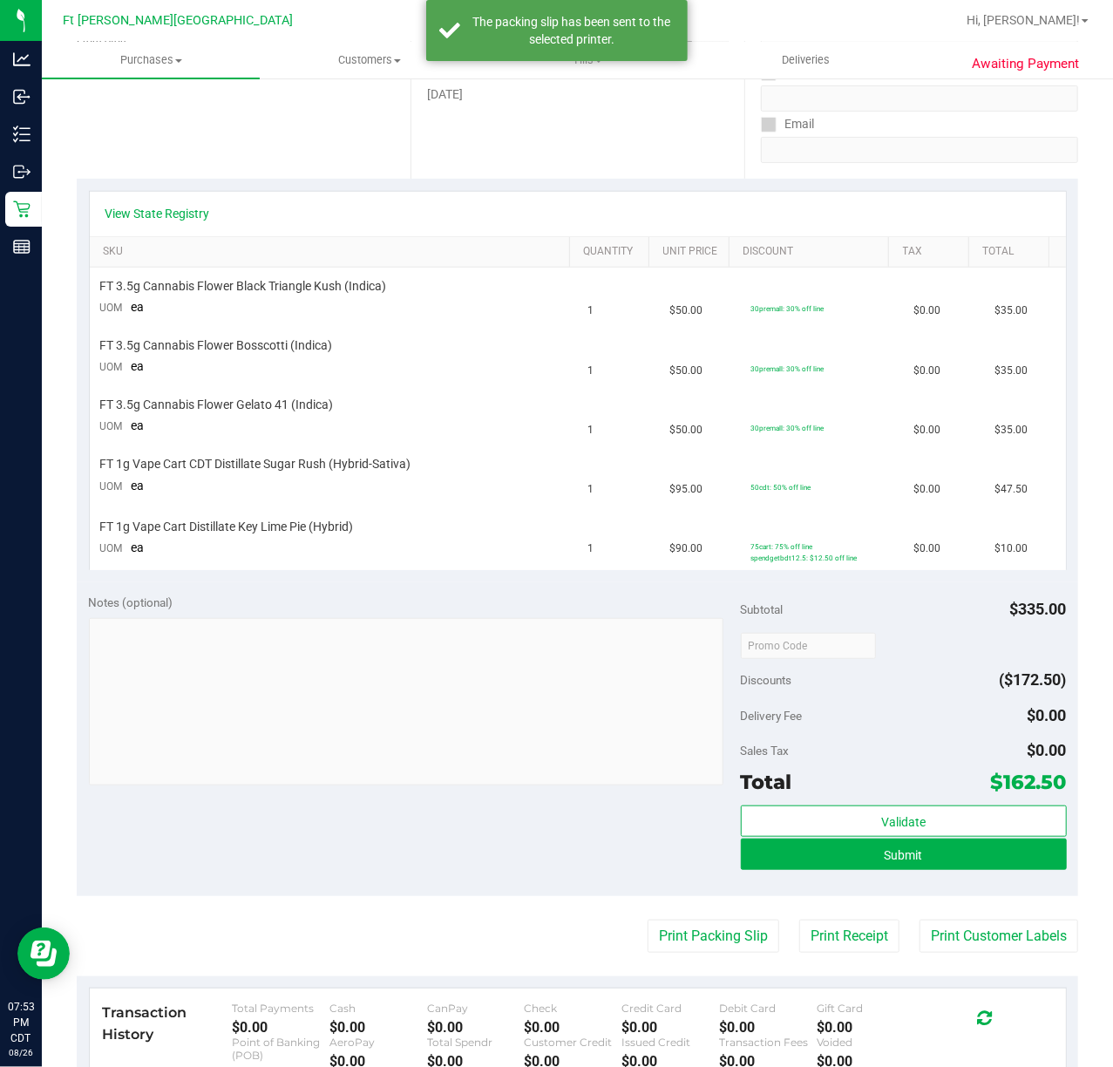
scroll to position [0, 0]
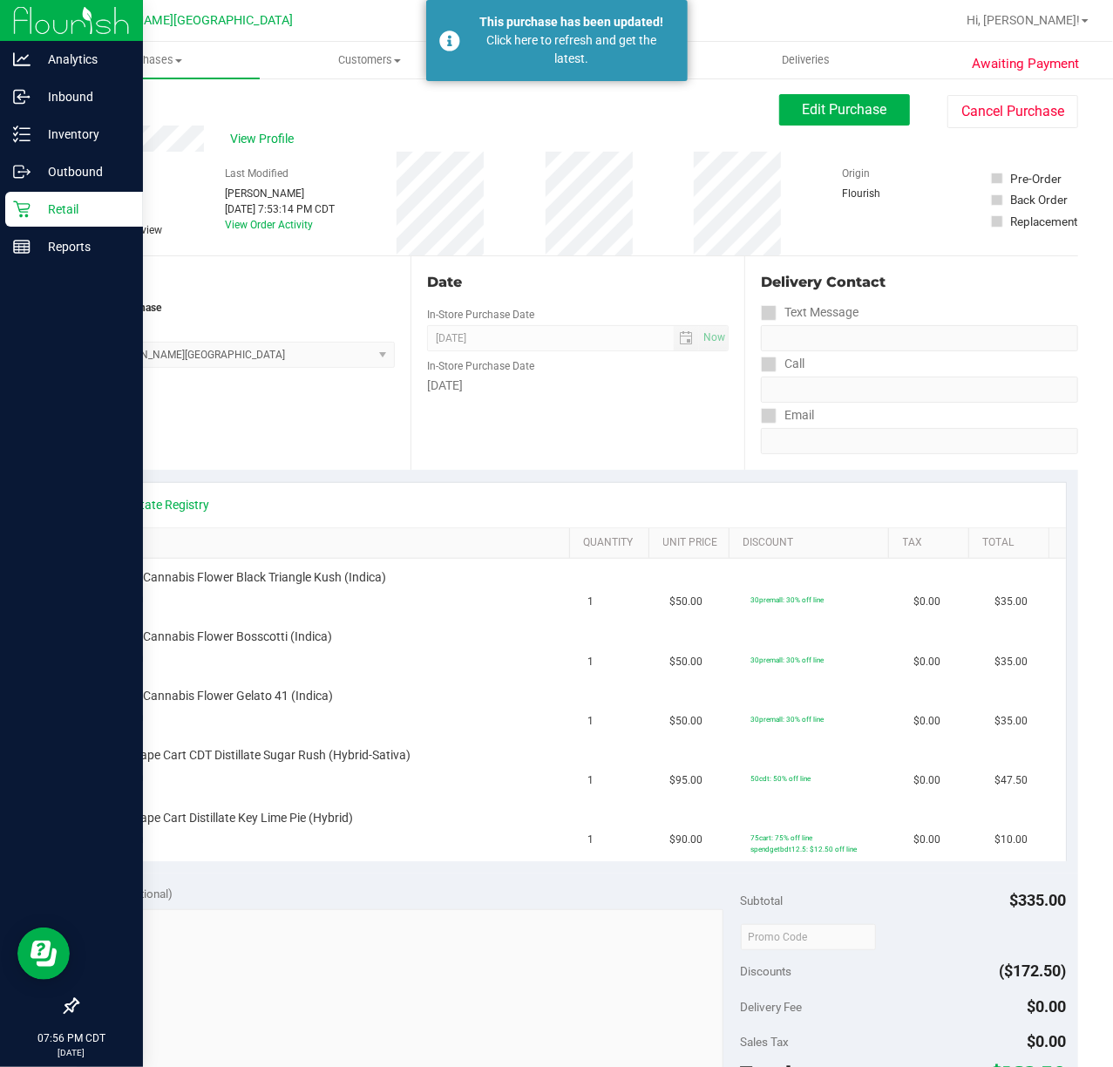
click at [39, 211] on p "Retail" at bounding box center [83, 209] width 105 height 21
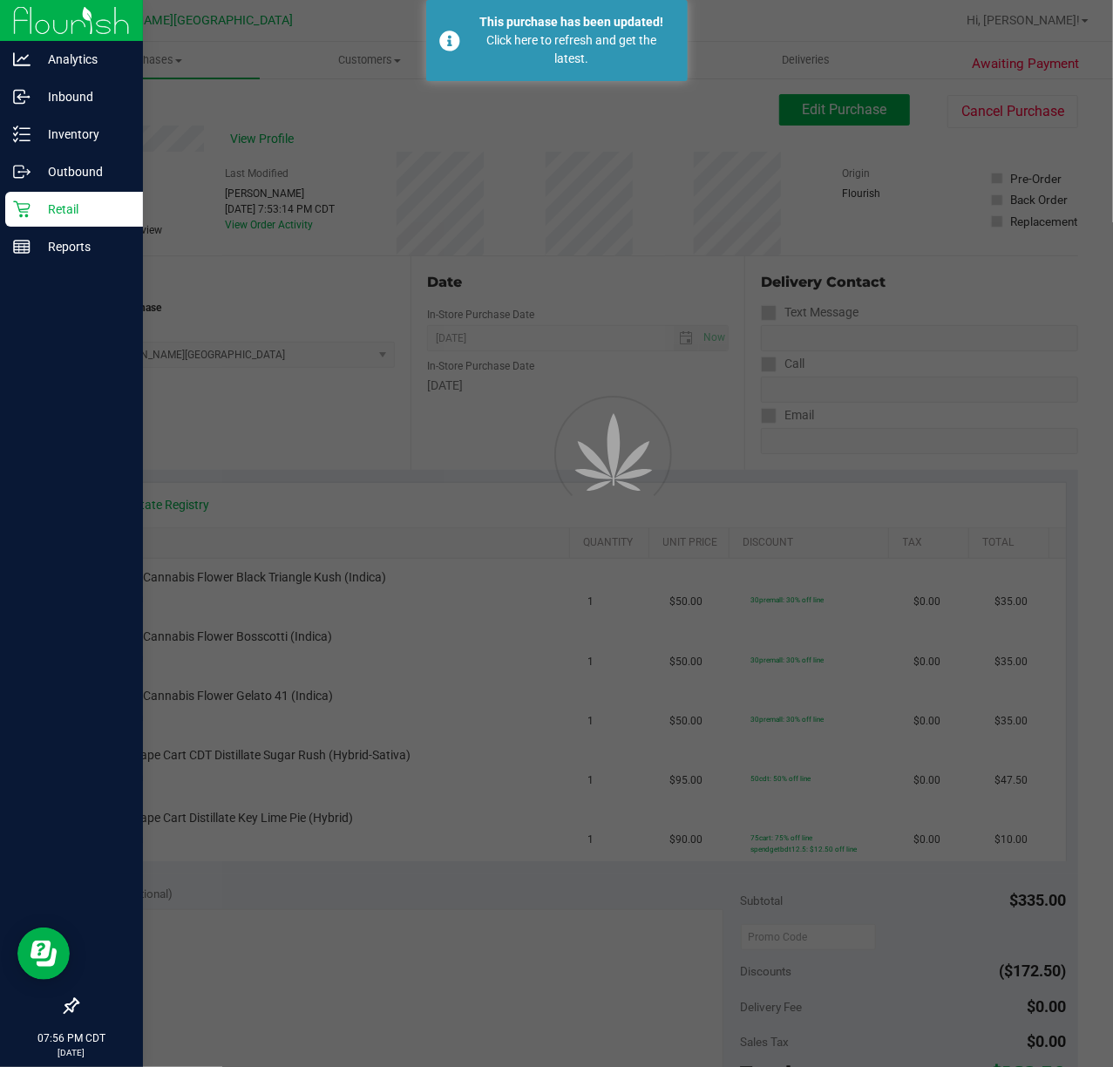
click at [39, 211] on p "Retail" at bounding box center [83, 209] width 105 height 21
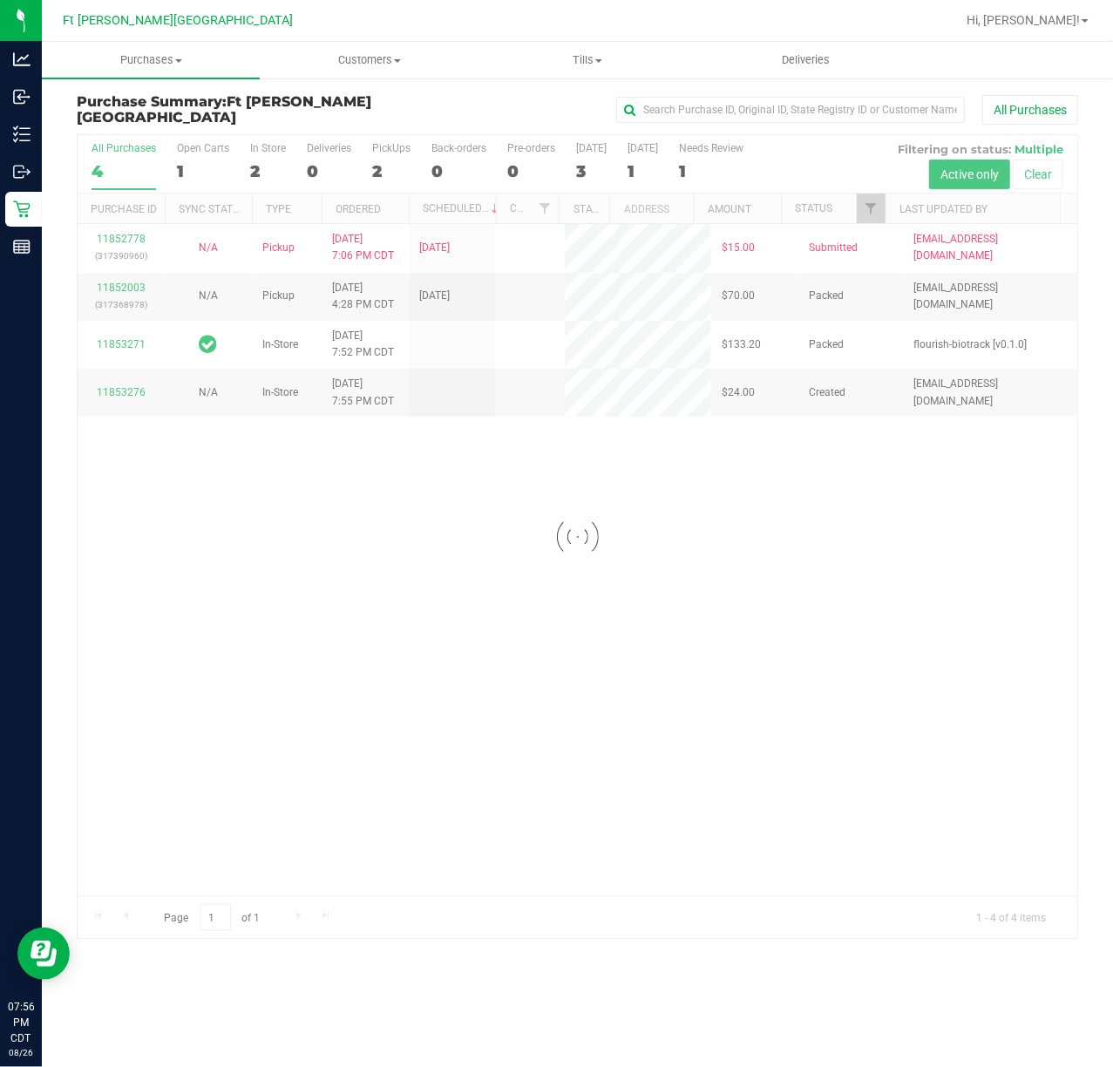
click at [382, 172] on div at bounding box center [578, 536] width 1000 height 803
click at [136, 391] on div at bounding box center [578, 536] width 1000 height 803
click at [136, 392] on div at bounding box center [578, 536] width 1000 height 803
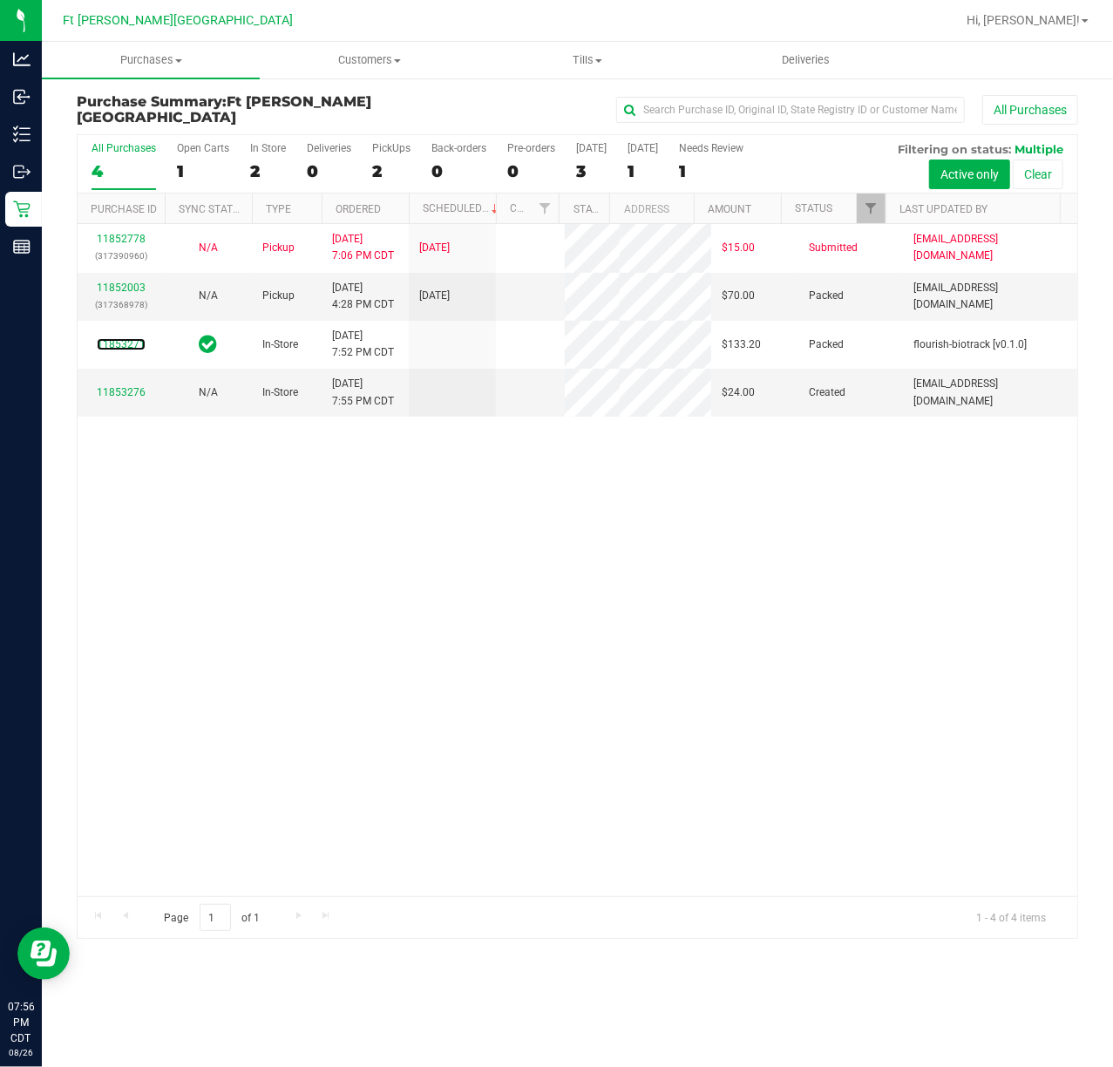
click at [136, 350] on link "11853271" at bounding box center [121, 344] width 49 height 12
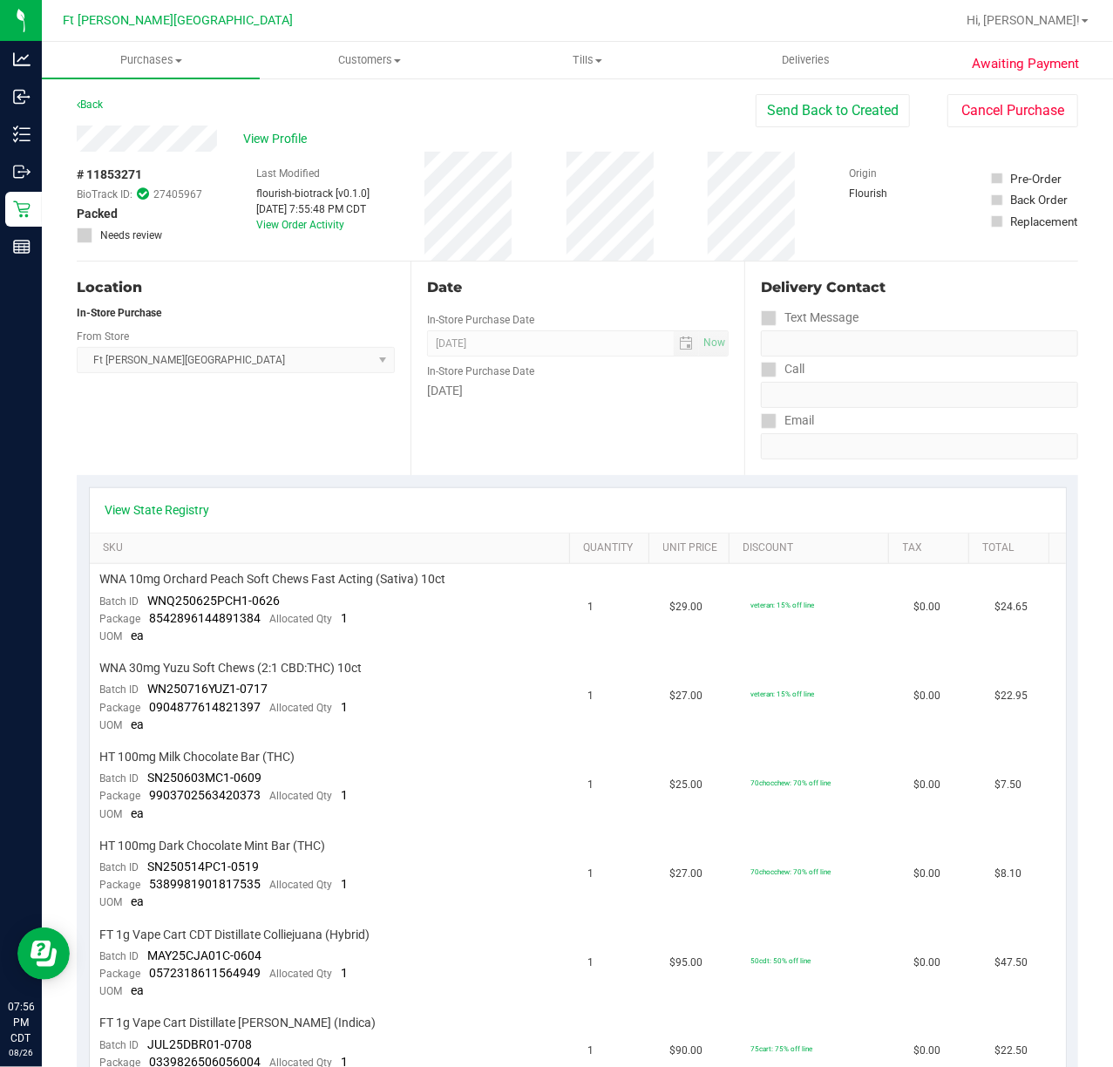
scroll to position [796, 0]
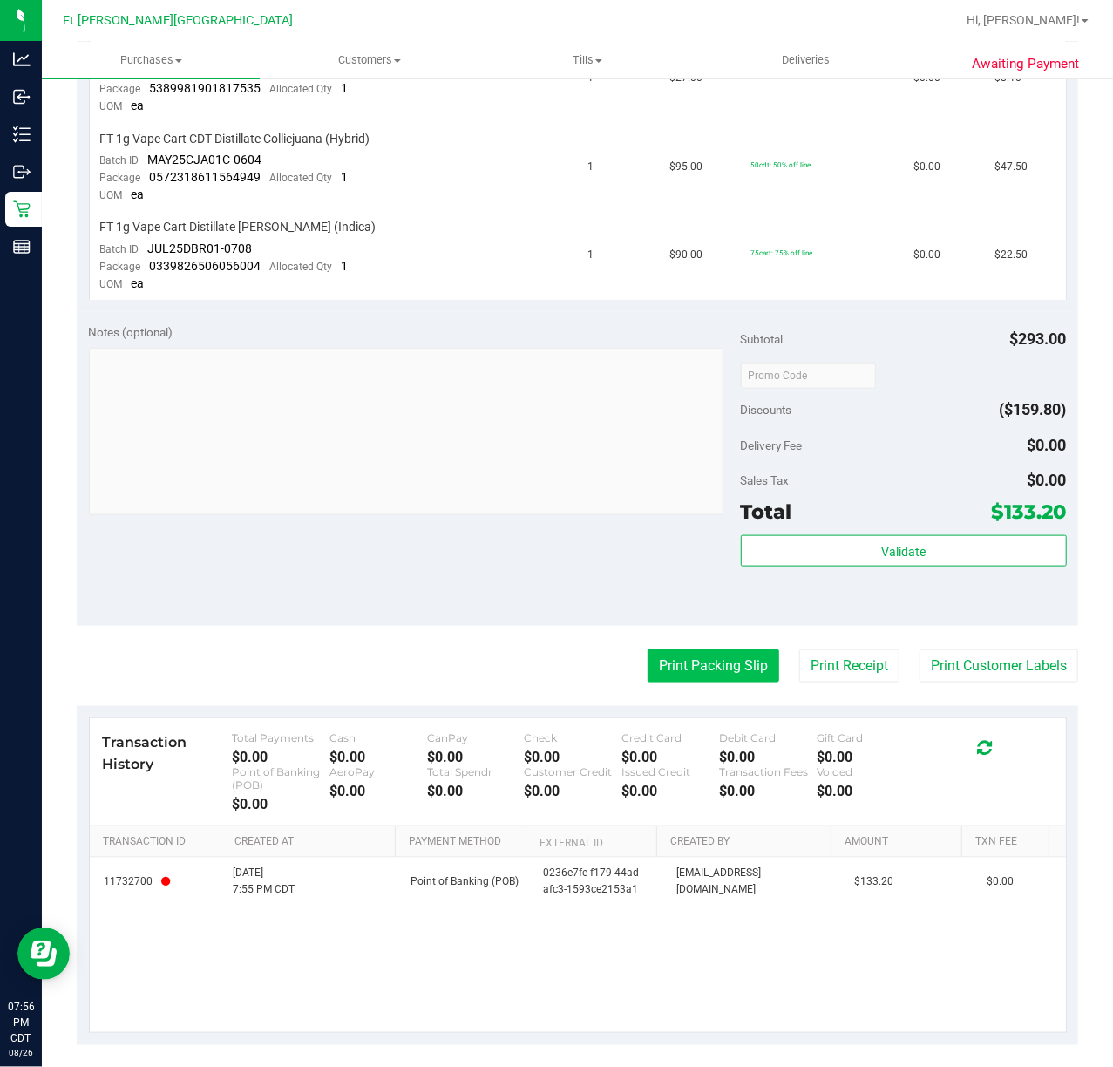
click at [694, 649] on button "Print Packing Slip" at bounding box center [714, 665] width 132 height 33
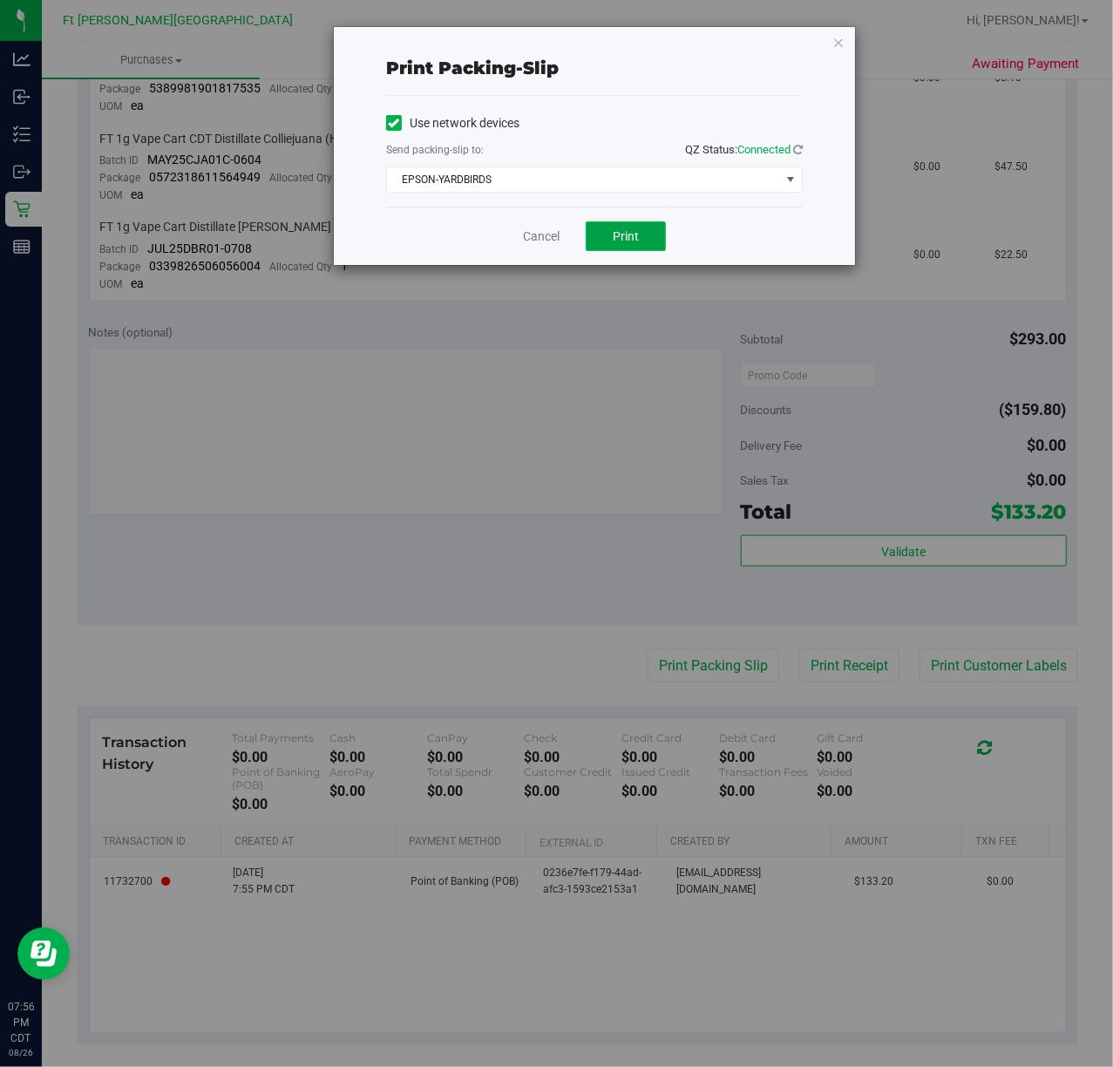
click at [624, 249] on button "Print" at bounding box center [626, 236] width 80 height 30
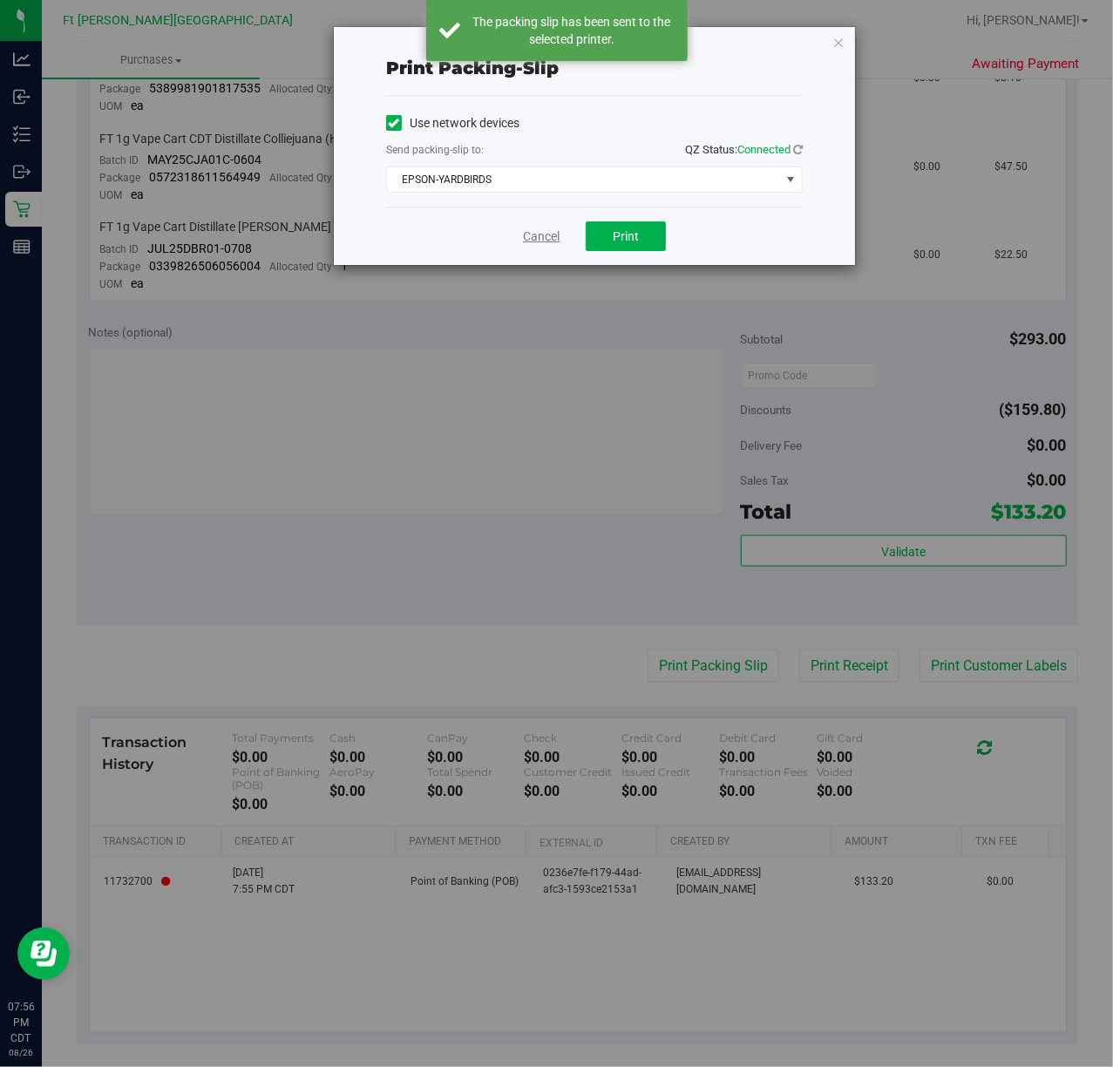
click at [534, 234] on link "Cancel" at bounding box center [541, 236] width 37 height 18
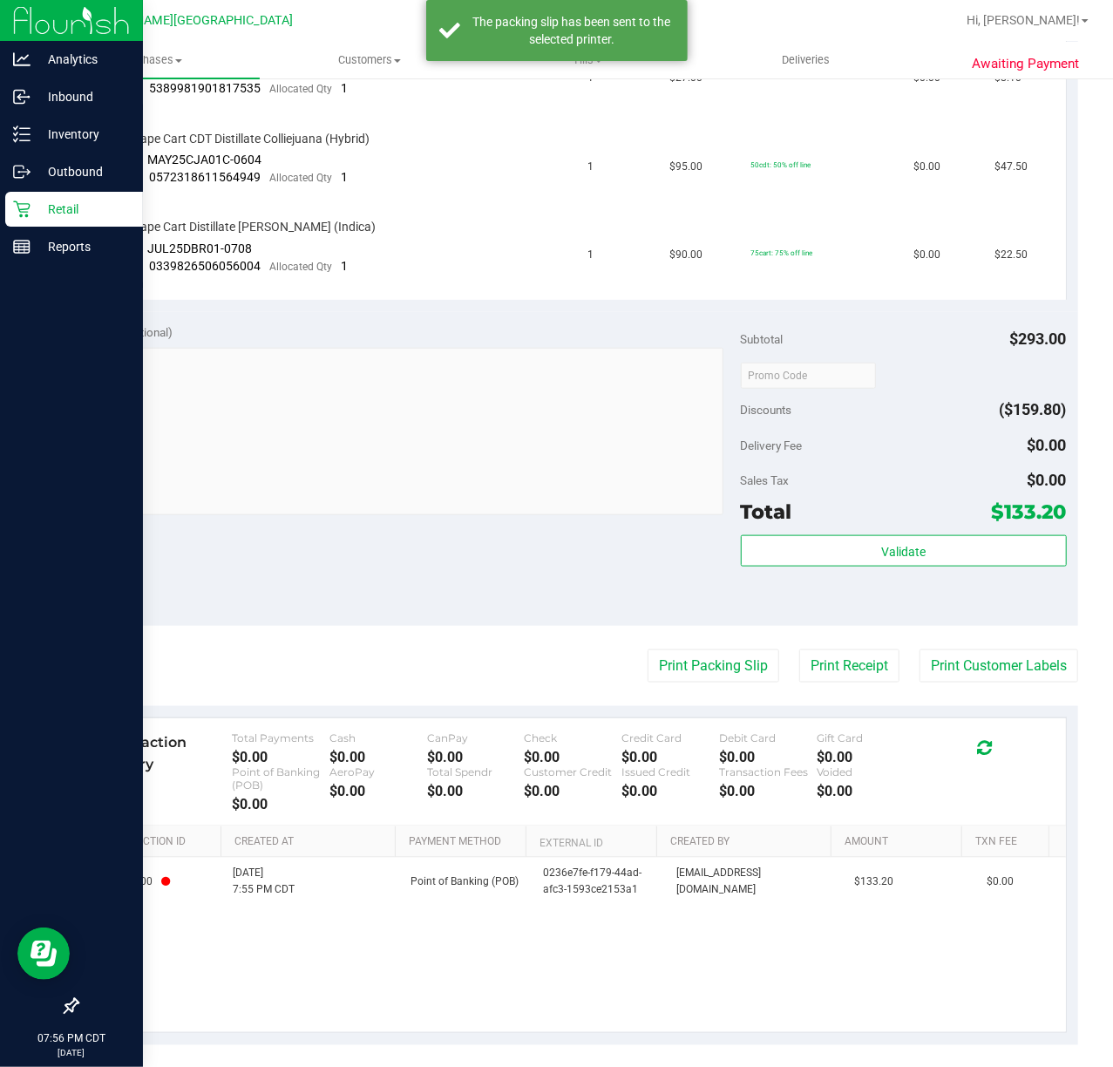
click at [25, 211] on icon at bounding box center [21, 208] width 17 height 17
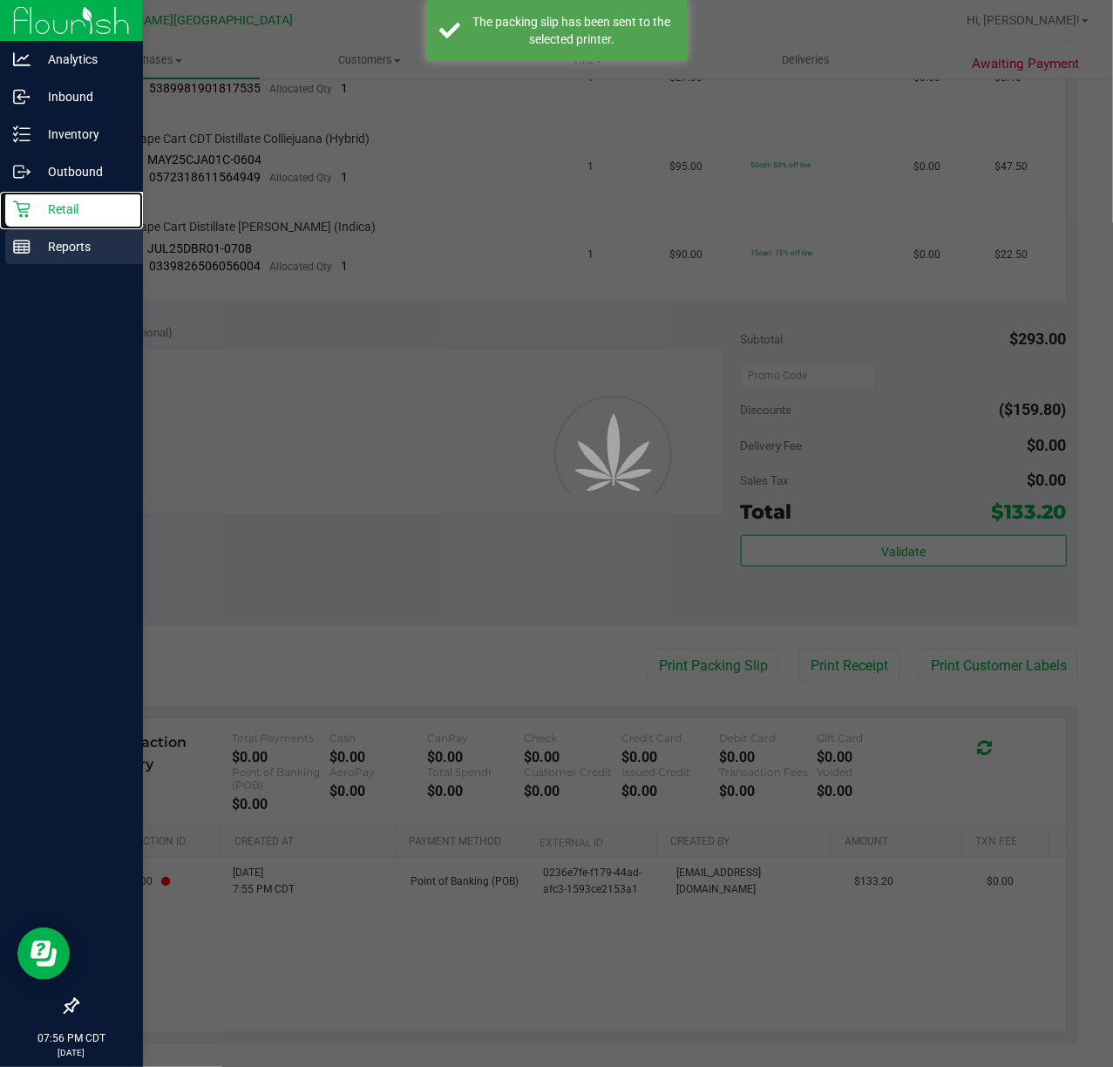
drag, startPoint x: 25, startPoint y: 211, endPoint x: 63, endPoint y: 232, distance: 42.9
click at [36, 216] on div "Retail" at bounding box center [74, 209] width 138 height 35
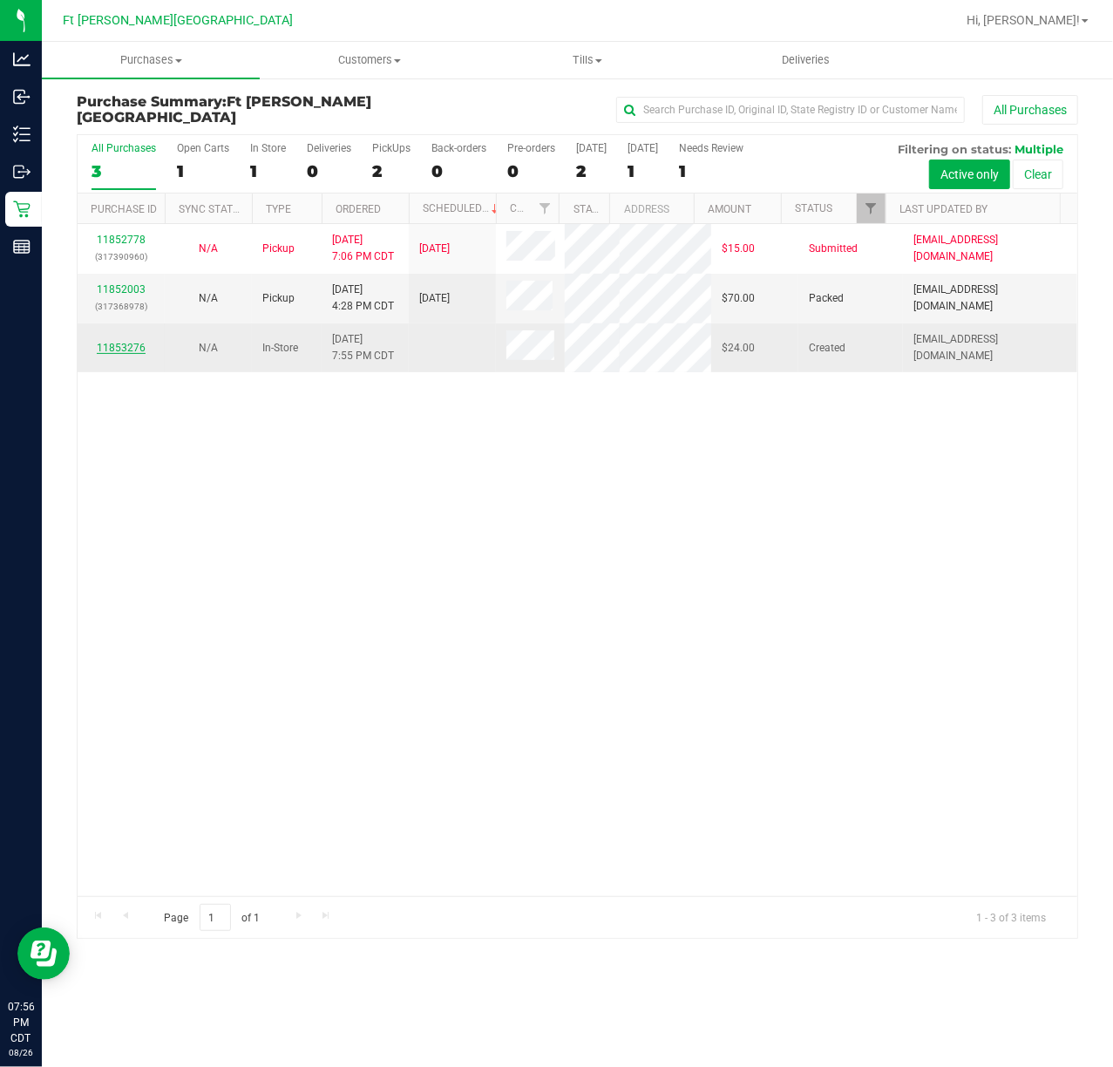
click at [115, 354] on link "11853276" at bounding box center [121, 348] width 49 height 12
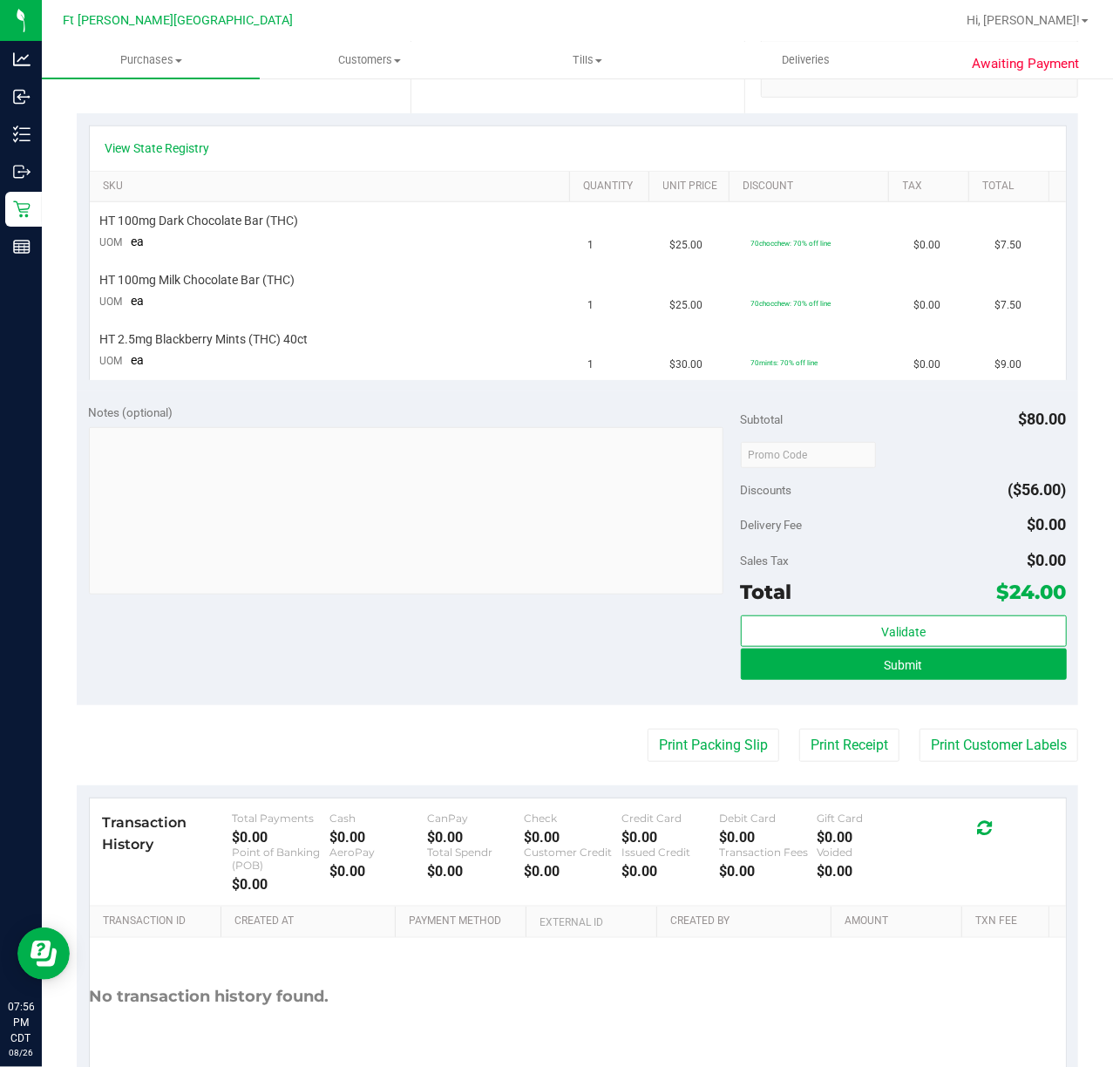
scroll to position [451, 0]
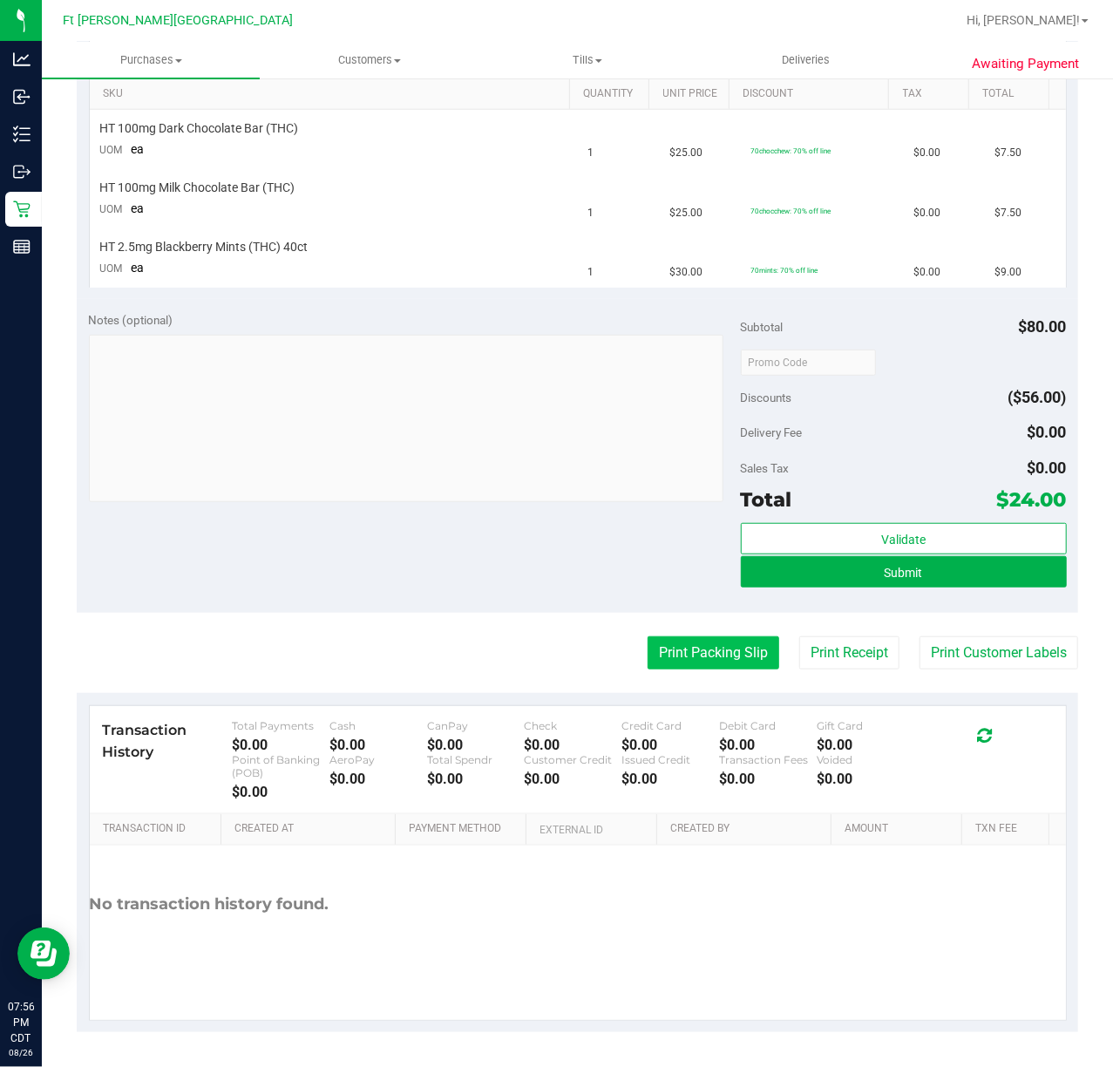
click at [712, 659] on button "Print Packing Slip" at bounding box center [714, 652] width 132 height 33
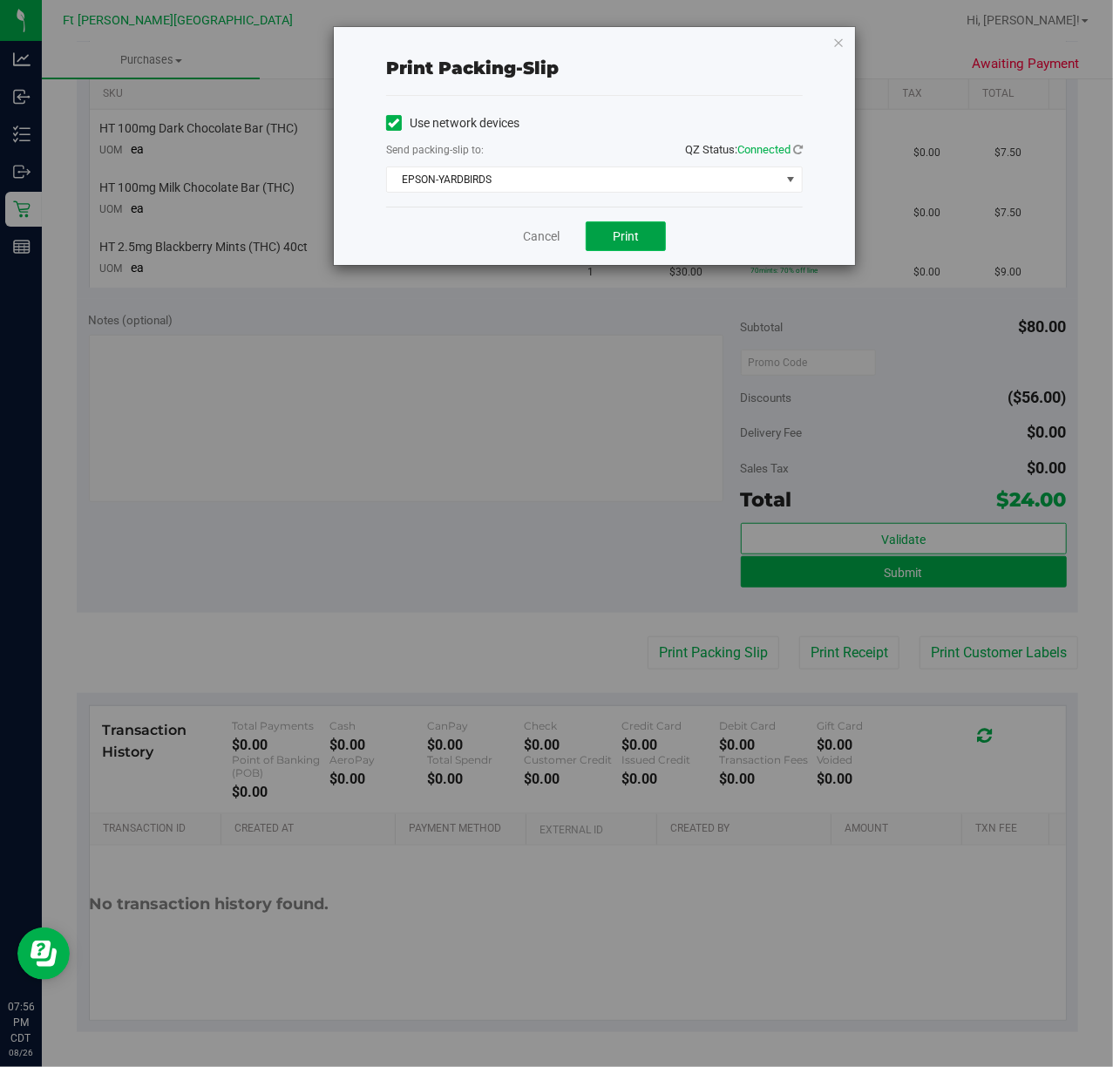
click at [653, 241] on button "Print" at bounding box center [626, 236] width 80 height 30
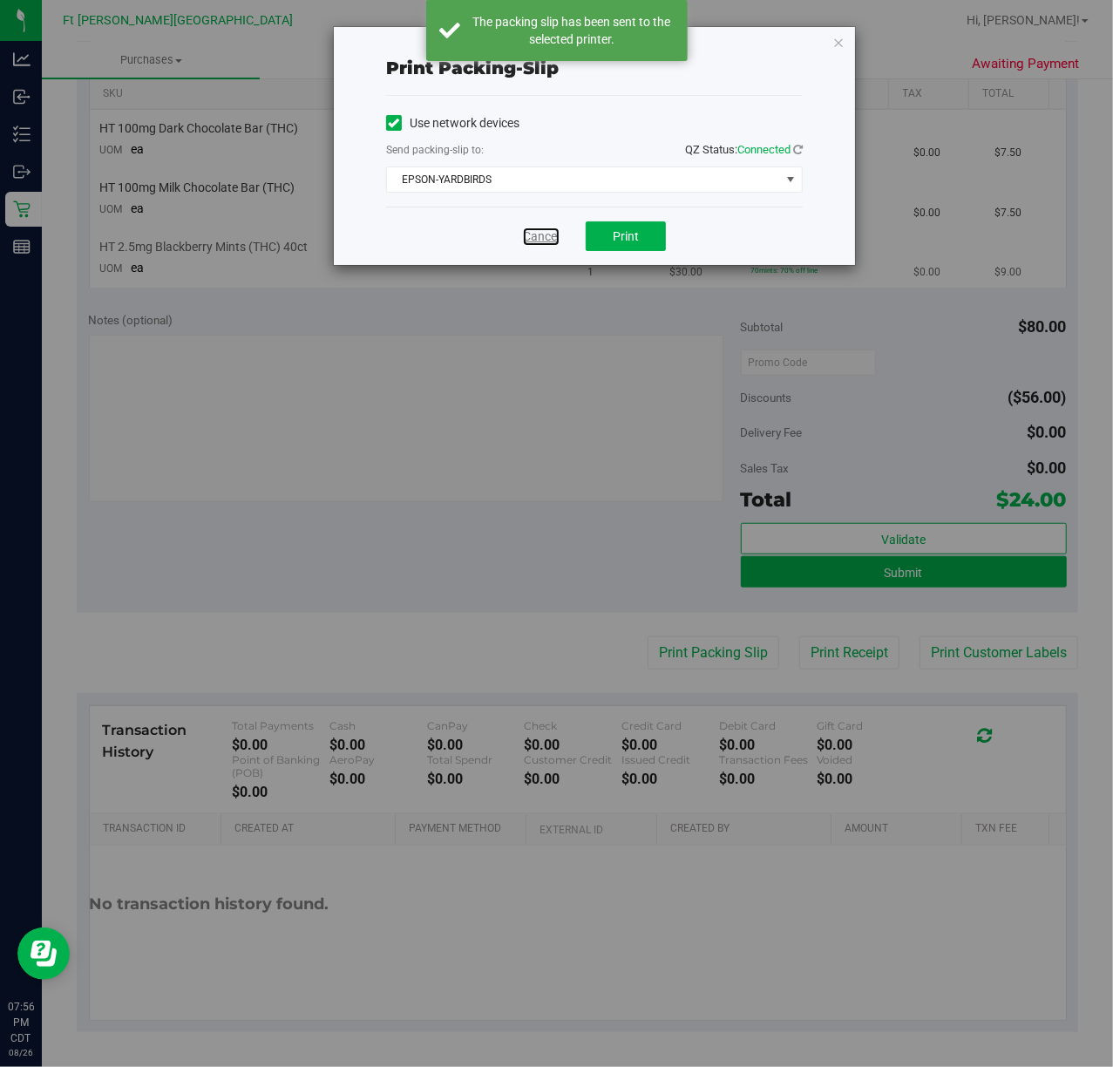
click at [559, 235] on link "Cancel" at bounding box center [541, 236] width 37 height 18
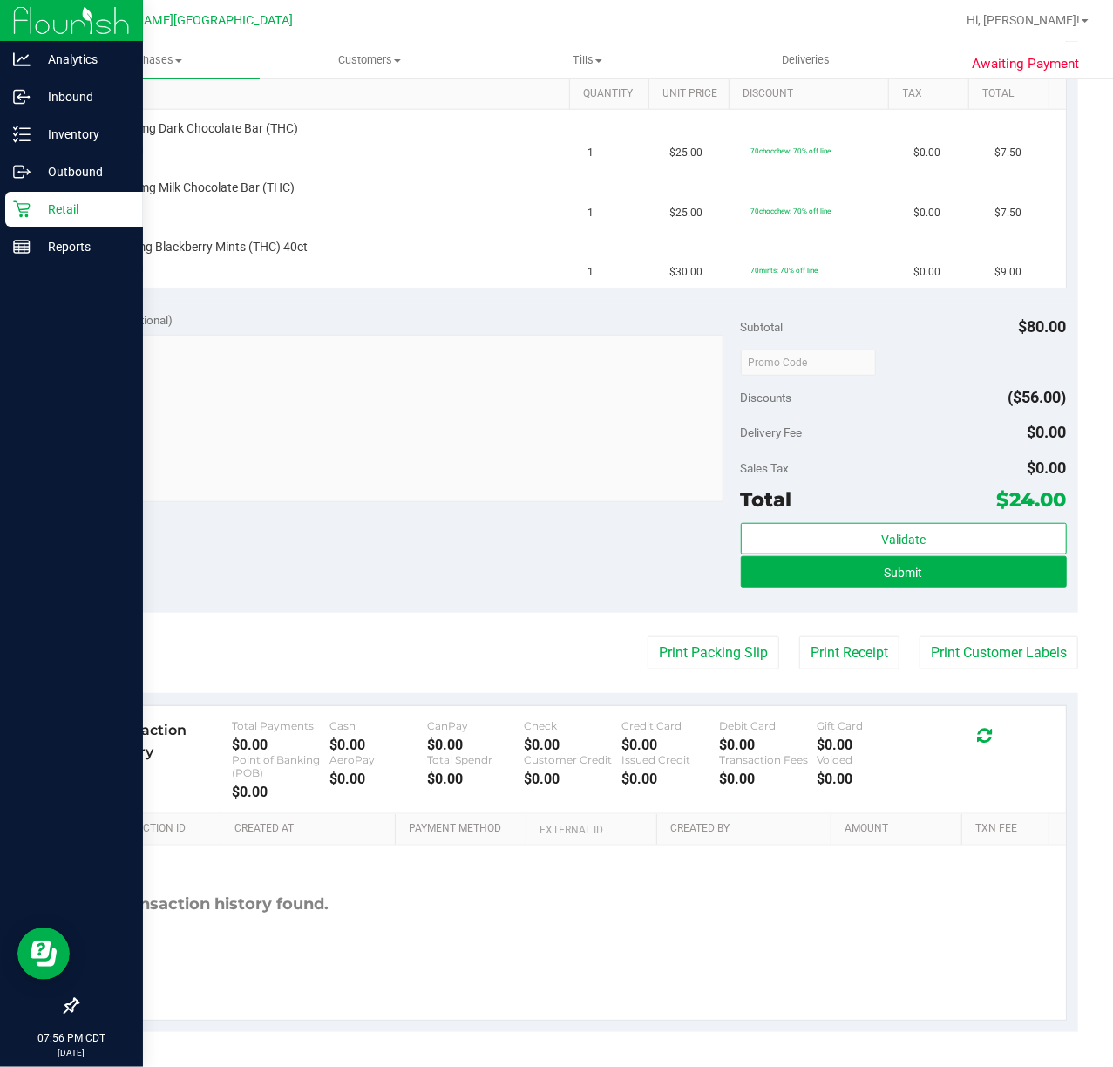
click at [21, 202] on icon at bounding box center [21, 208] width 17 height 17
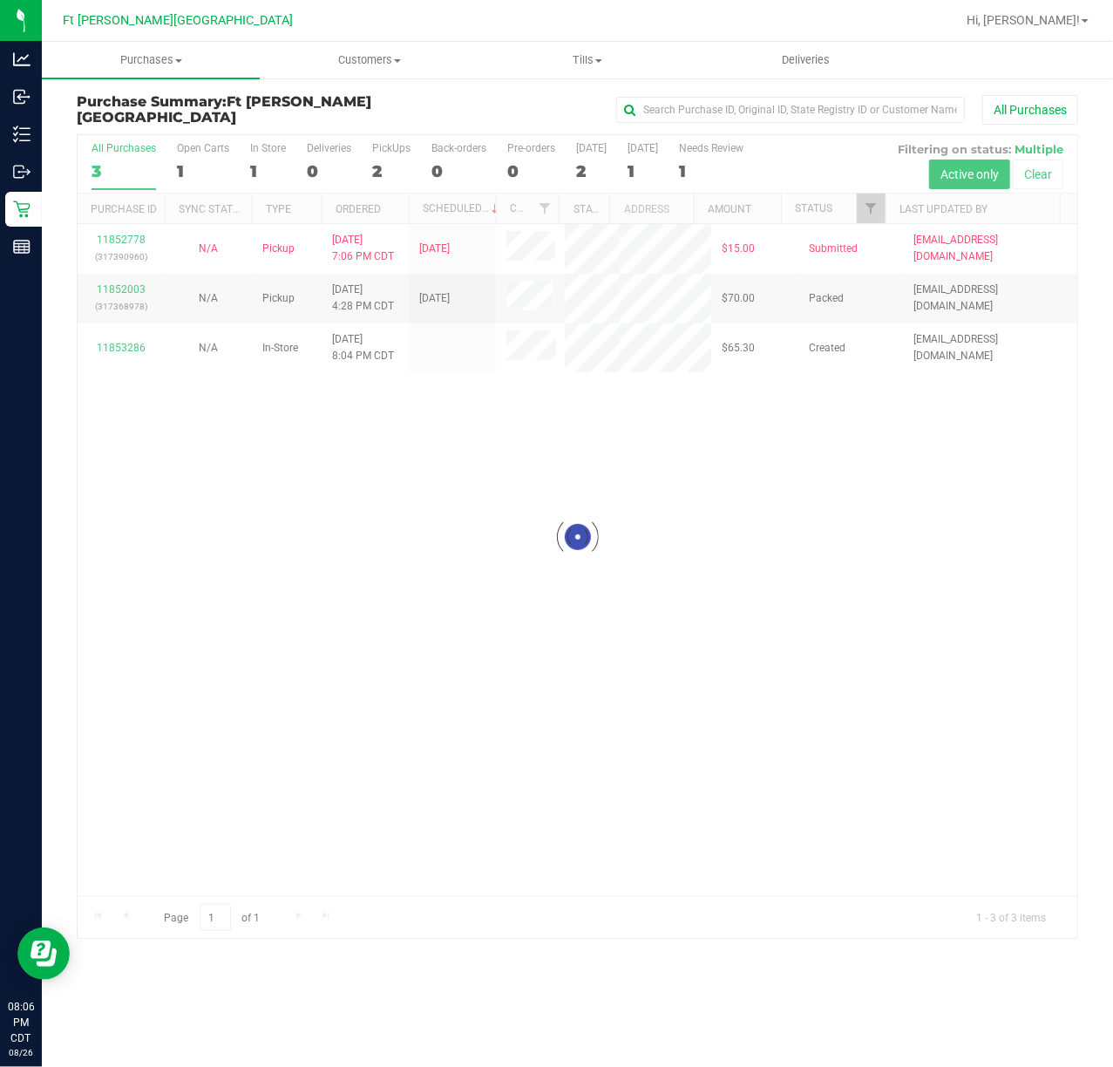
click at [116, 394] on div at bounding box center [578, 536] width 1000 height 803
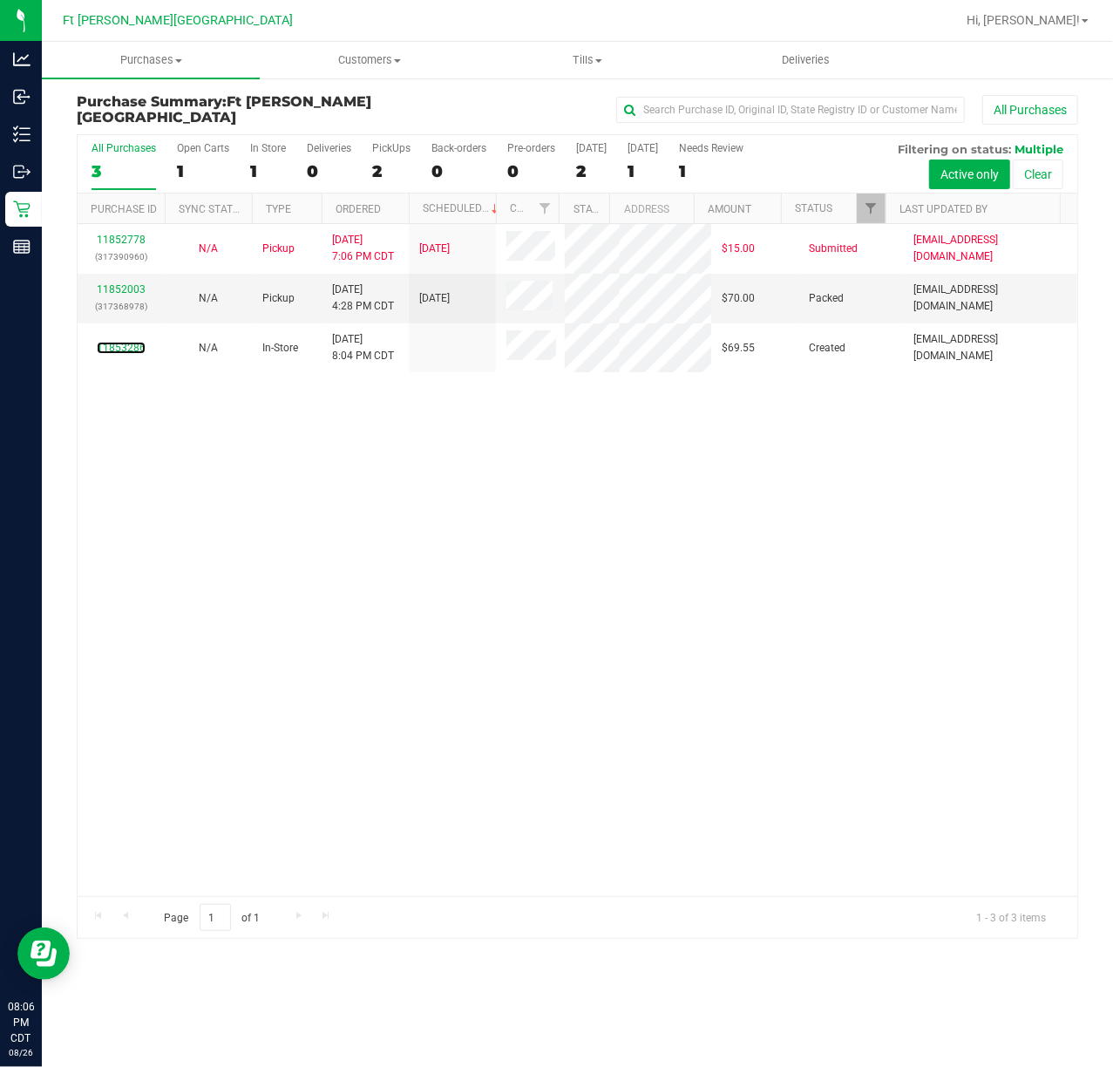
click at [126, 354] on link "11853286" at bounding box center [121, 348] width 49 height 12
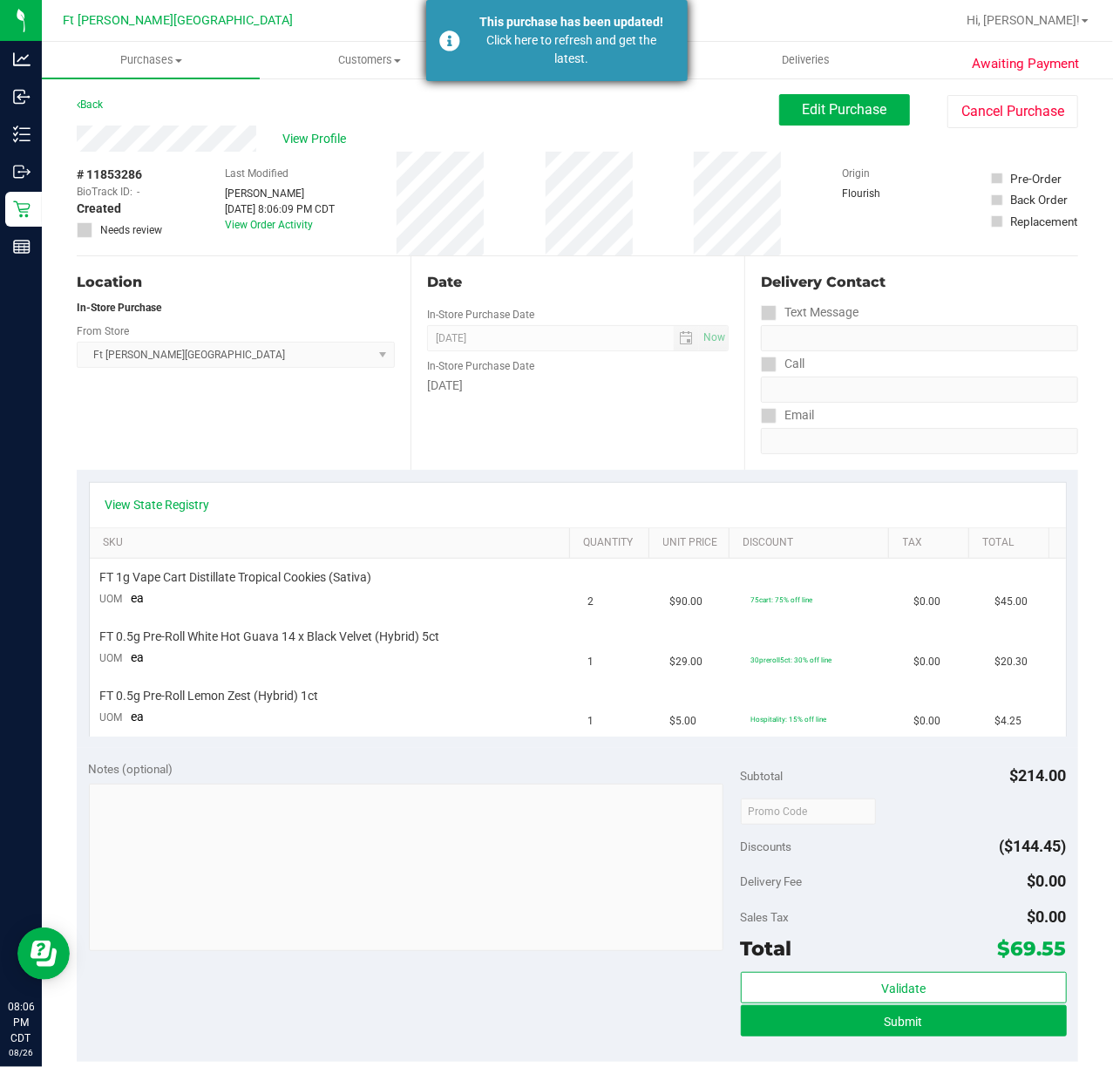
click at [580, 45] on div "Click here to refresh and get the latest." at bounding box center [572, 49] width 205 height 37
click at [580, 44] on uib-tab-heading "Tills Manage tills Reconcile e-payments" at bounding box center [587, 60] width 216 height 35
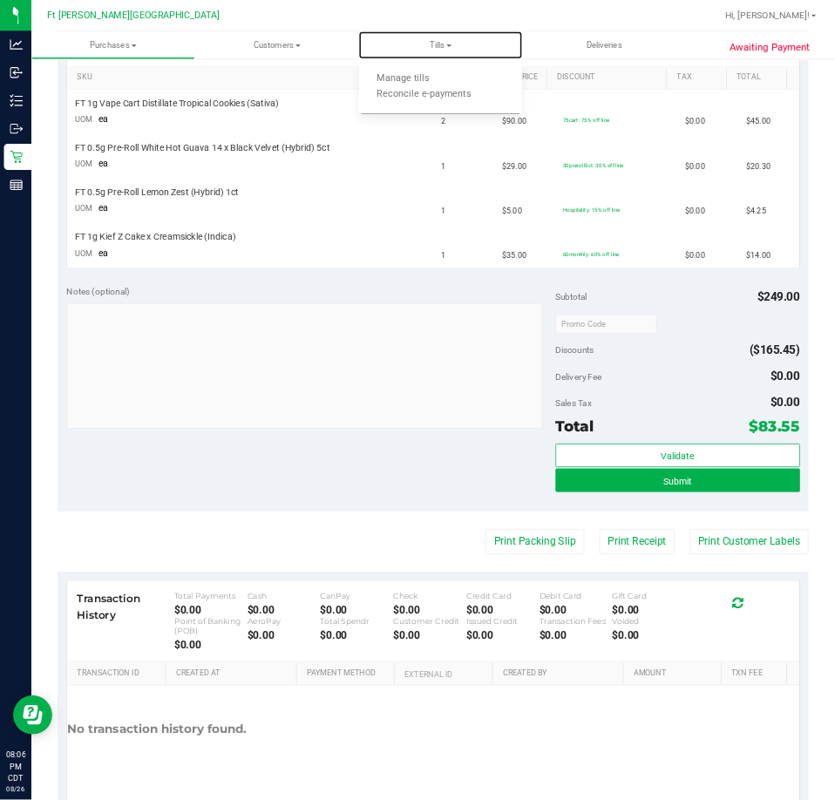
scroll to position [511, 0]
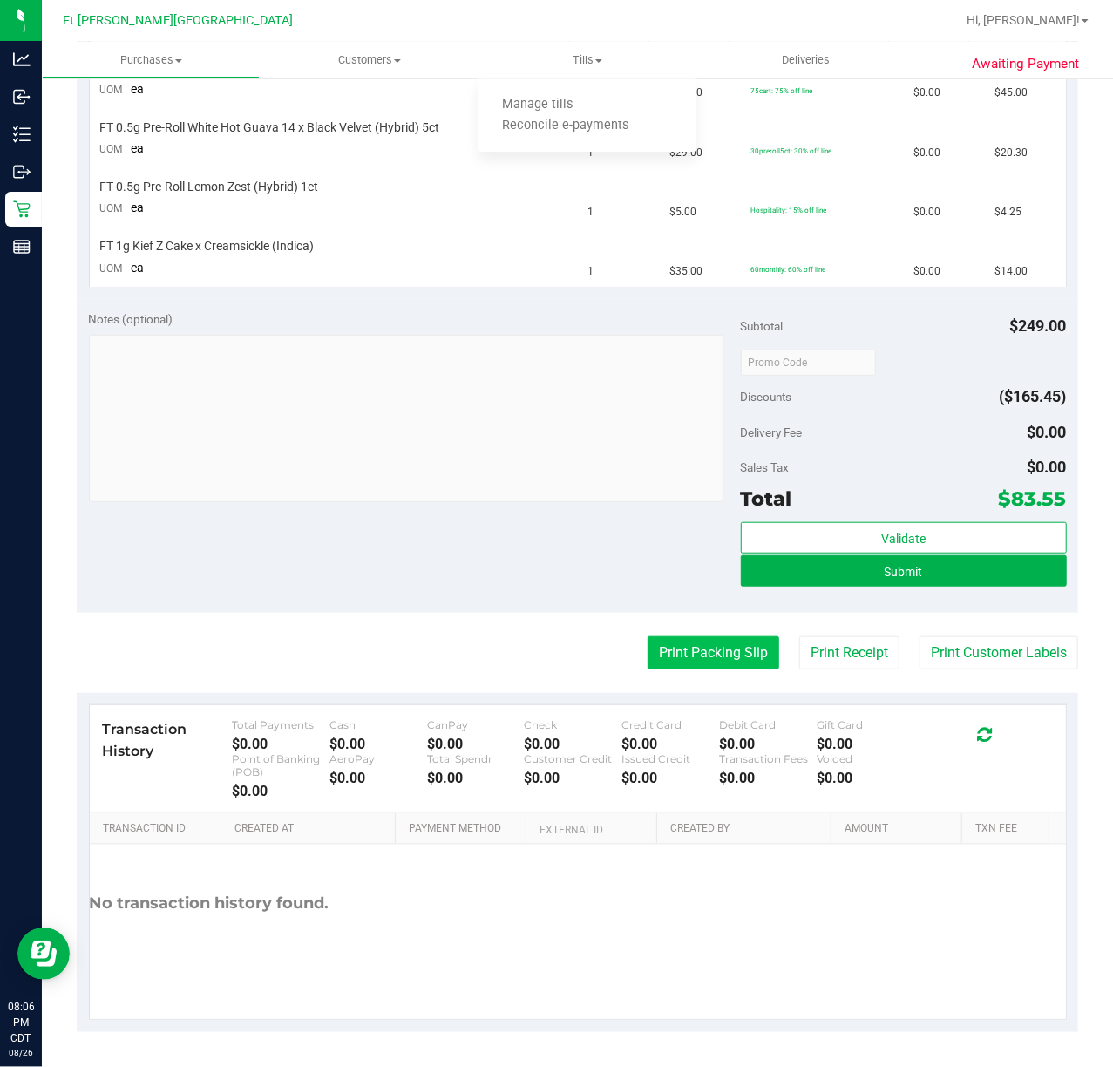
click at [667, 652] on button "Print Packing Slip" at bounding box center [714, 652] width 132 height 33
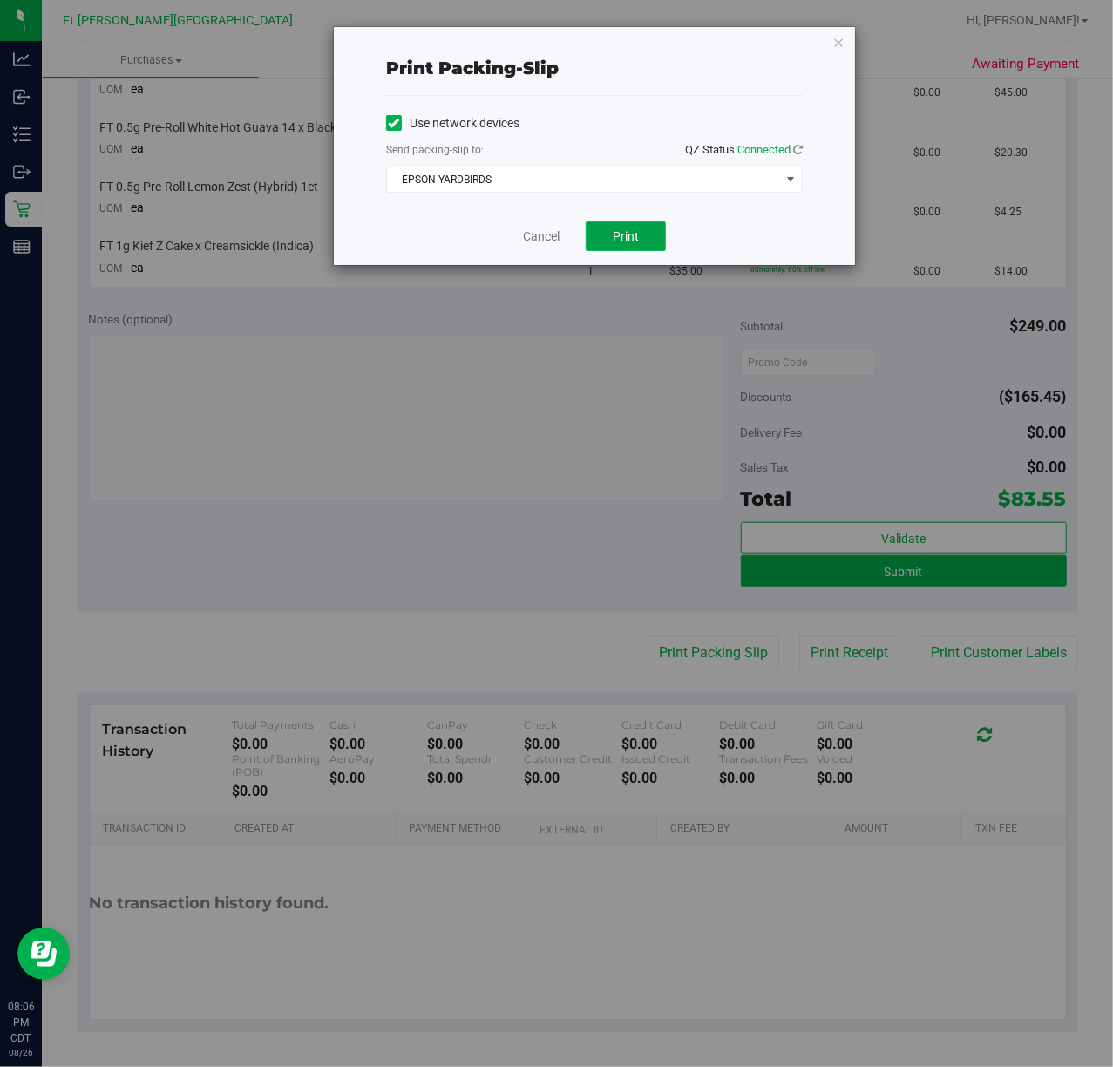
click at [641, 237] on button "Print" at bounding box center [626, 236] width 80 height 30
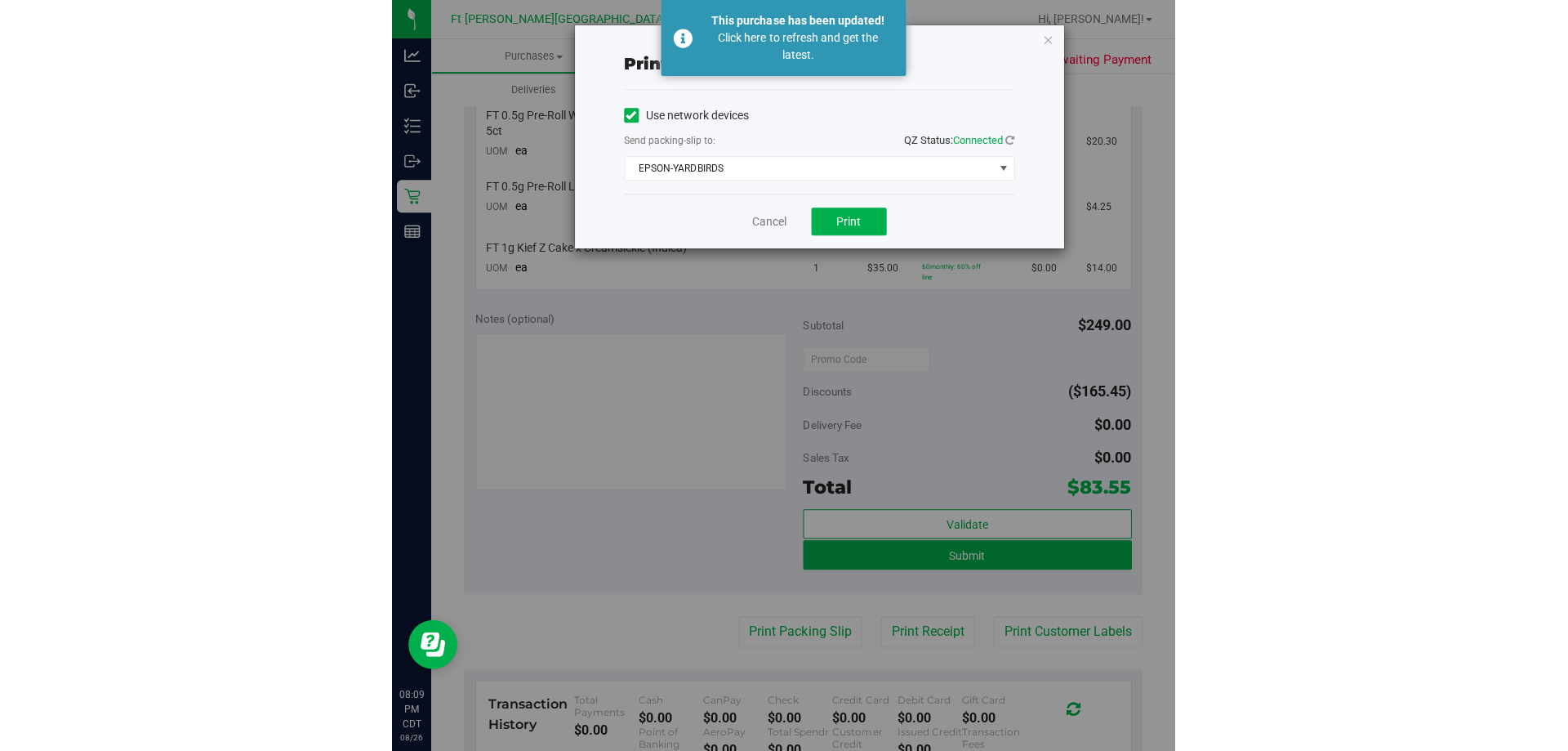
scroll to position [480, 0]
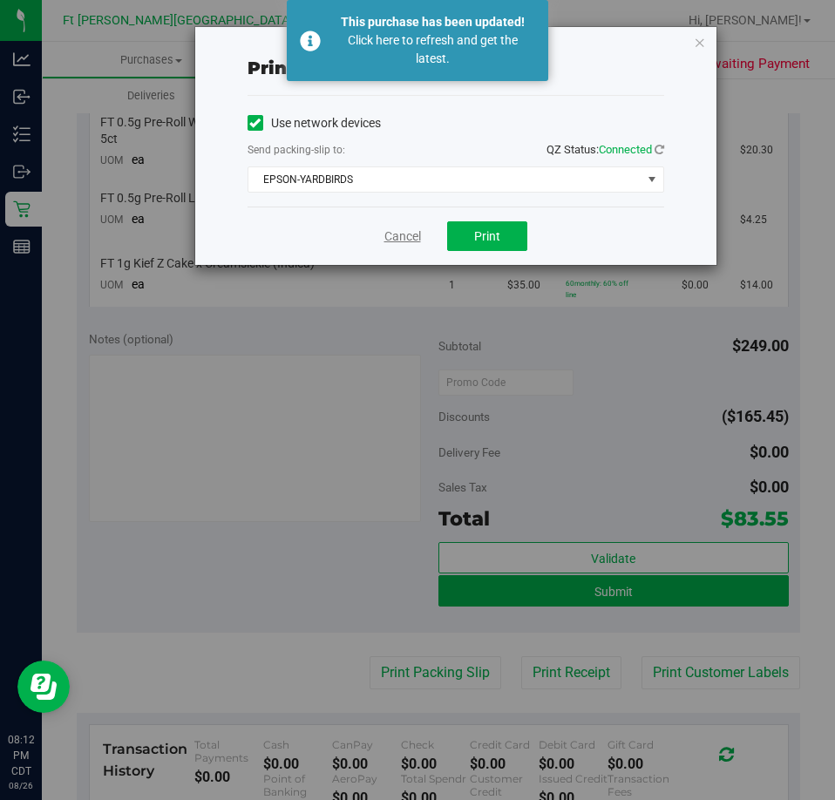
click at [415, 235] on link "Cancel" at bounding box center [402, 236] width 37 height 18
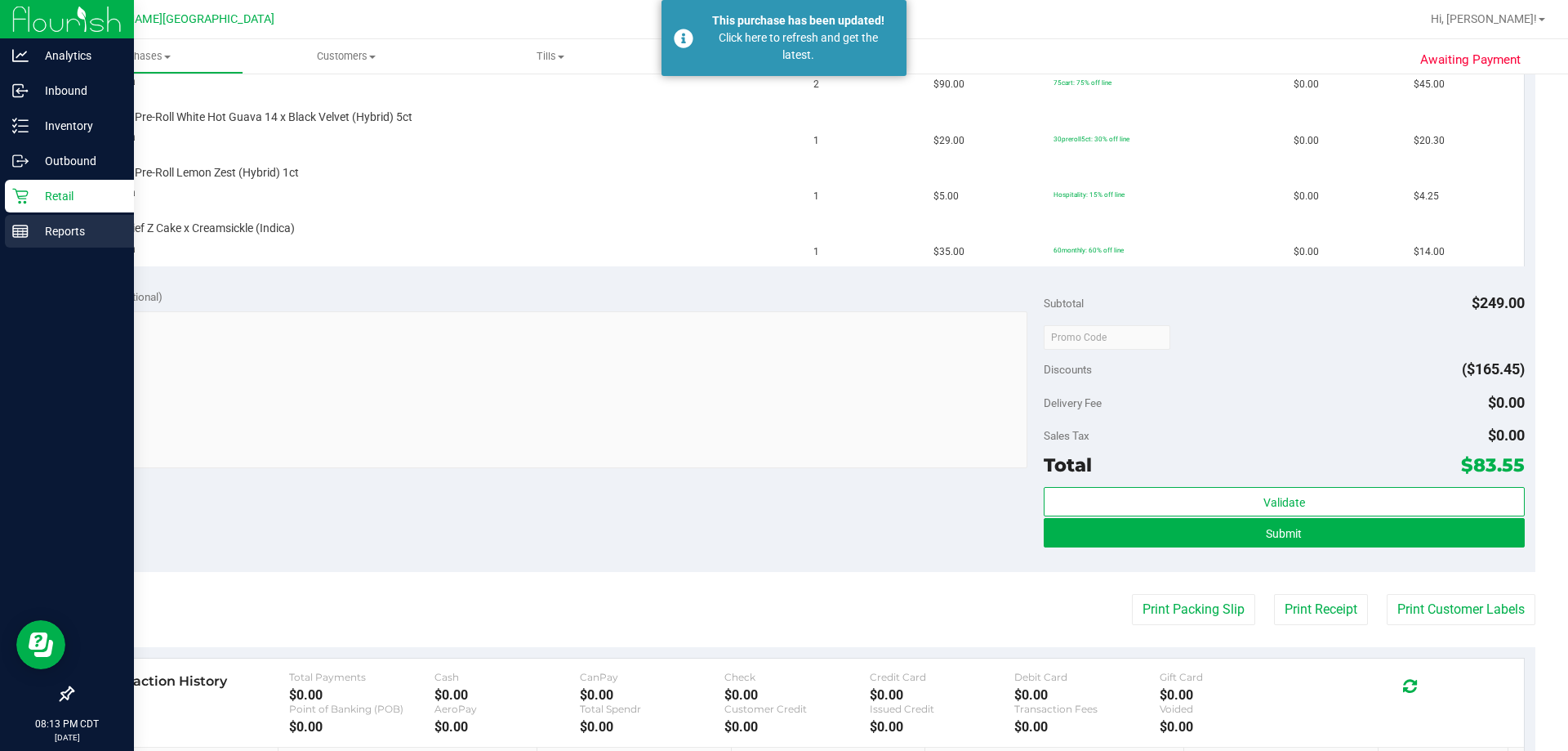
click at [58, 234] on p "Reports" at bounding box center [78, 231] width 98 height 20
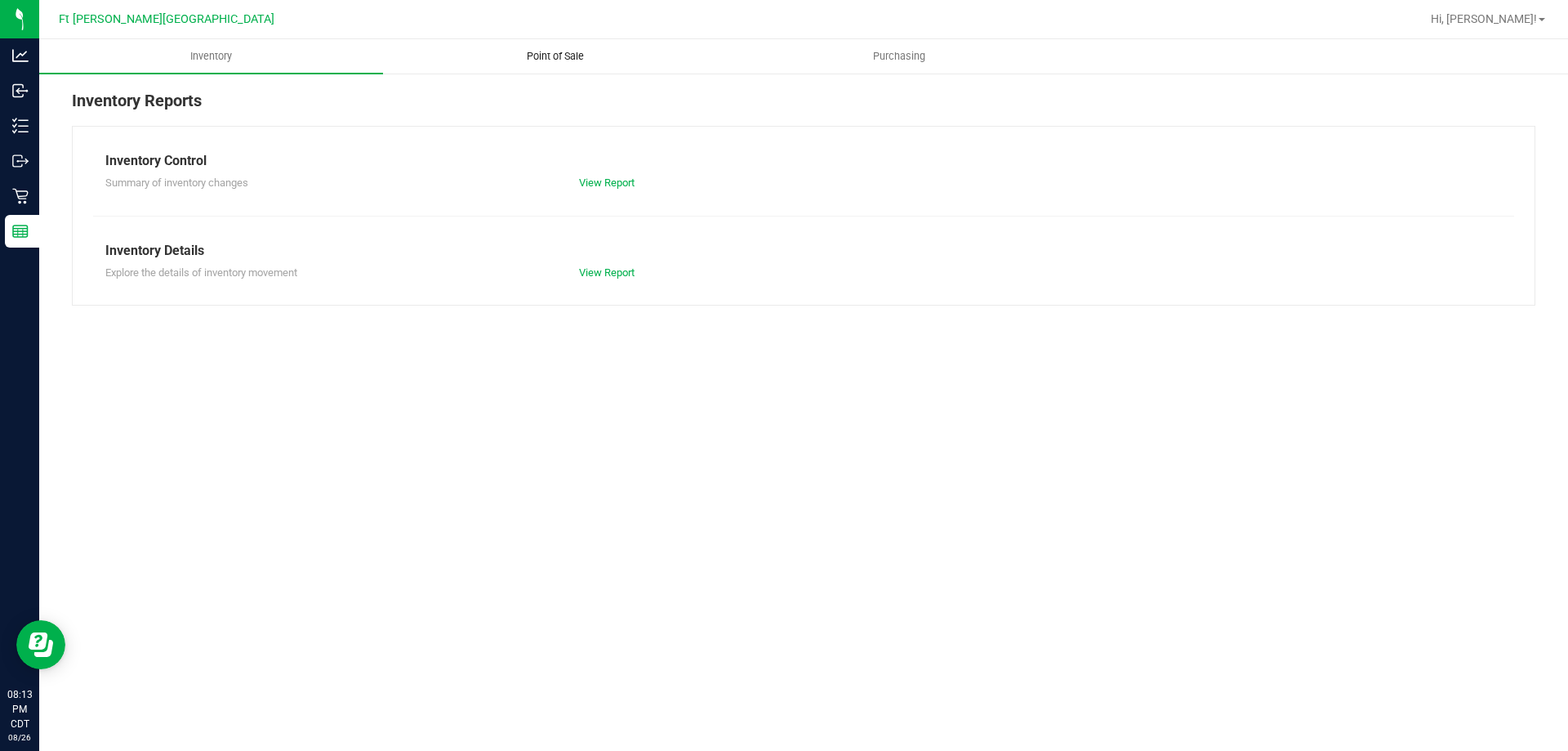
click at [563, 54] on span "Point of Sale" at bounding box center [556, 56] width 101 height 15
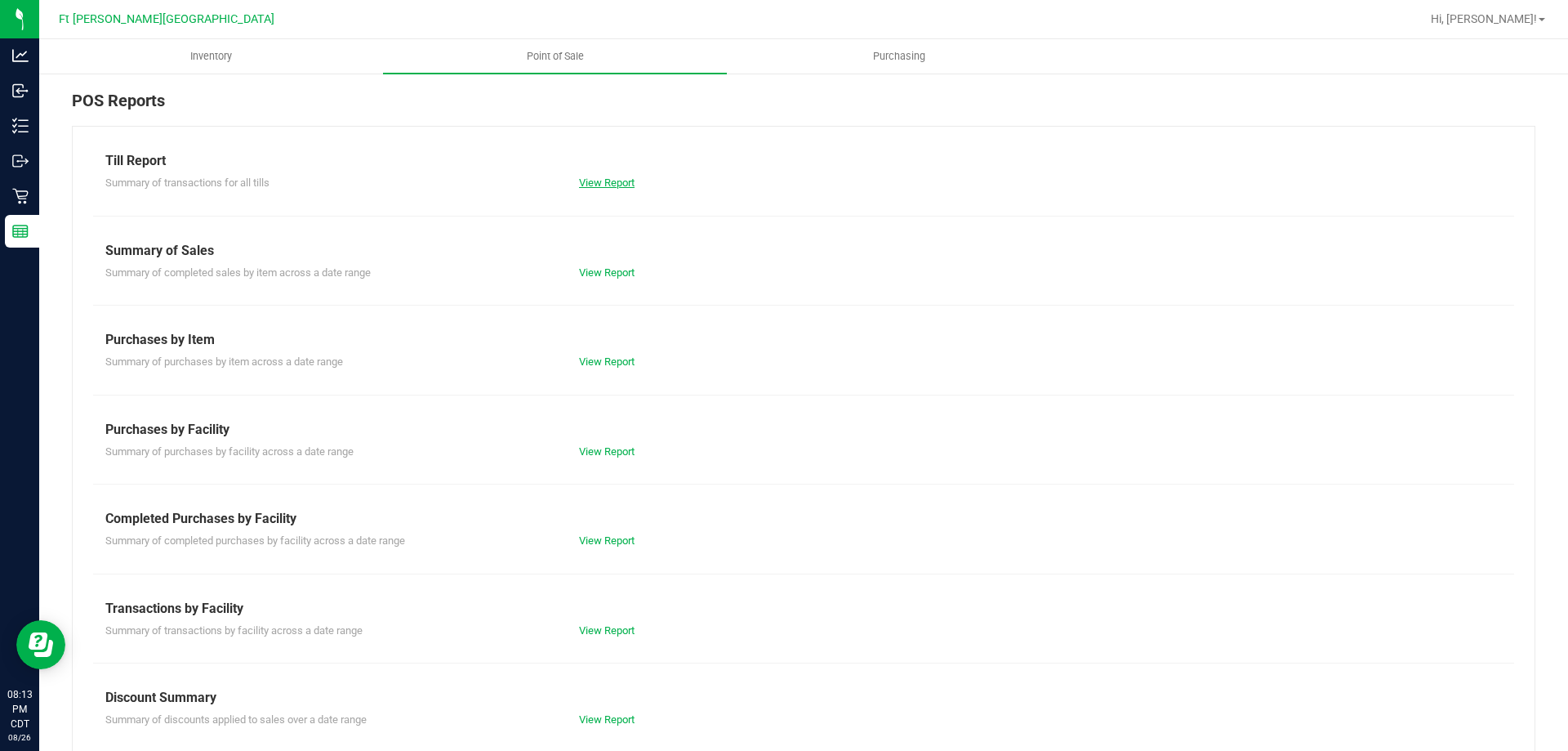
click at [601, 182] on link "View Report" at bounding box center [606, 182] width 55 height 12
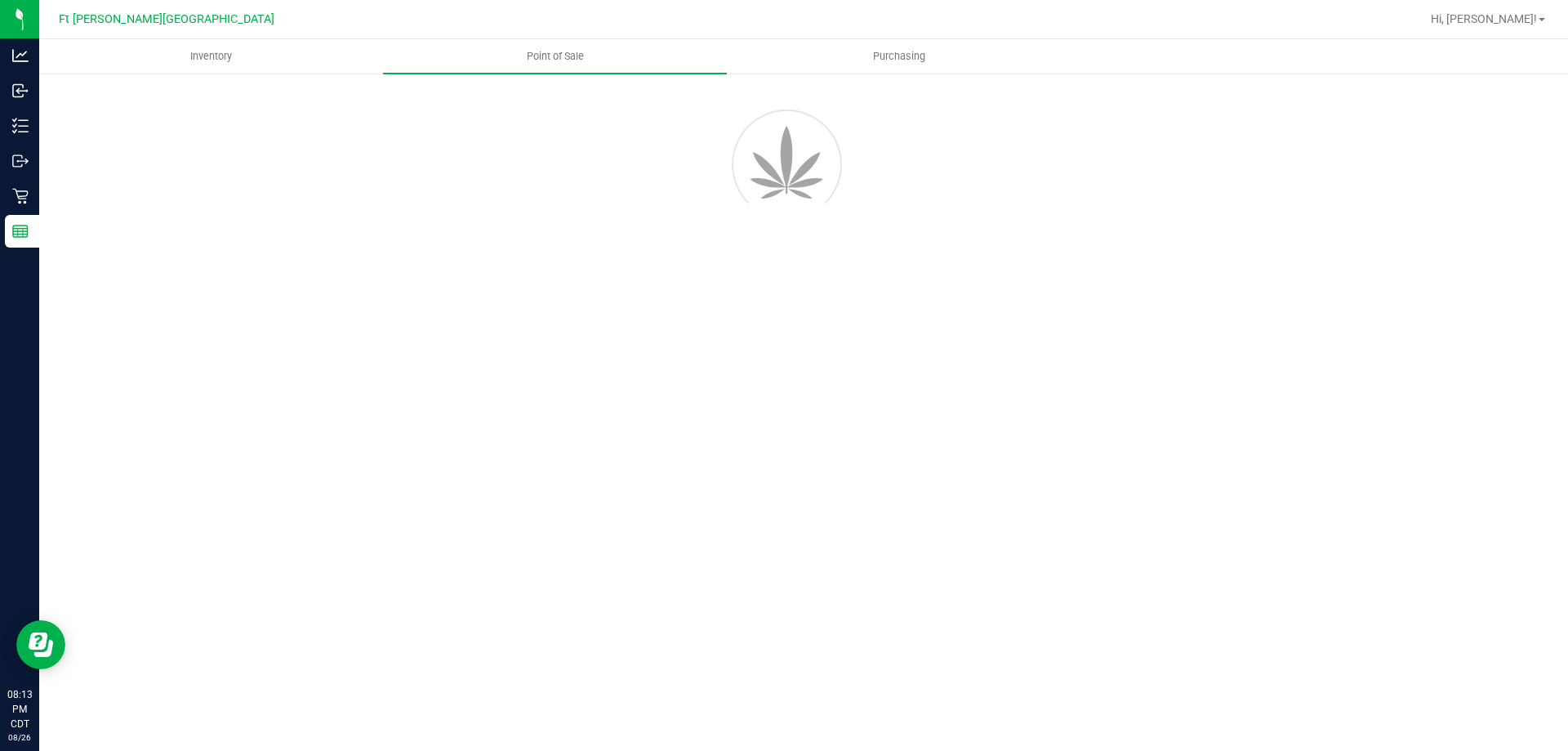
click at [604, 176] on div at bounding box center [804, 161] width 1488 height 147
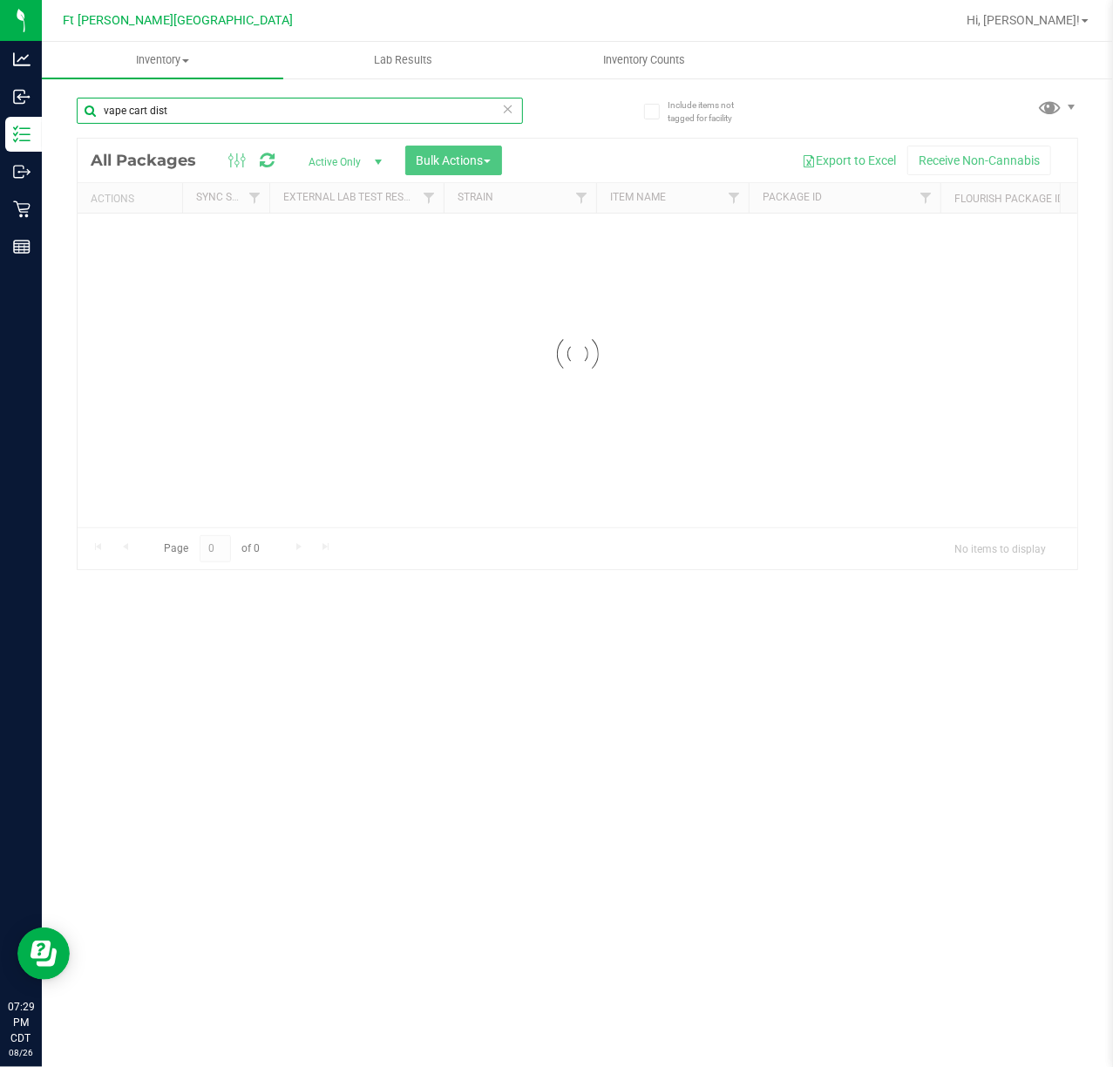
click at [246, 108] on input "vape cart dist" at bounding box center [300, 111] width 446 height 26
click at [246, 108] on div "Inventory All packages All inventory Waste log Create inventory Lab Results Inv…" at bounding box center [577, 554] width 1071 height 1025
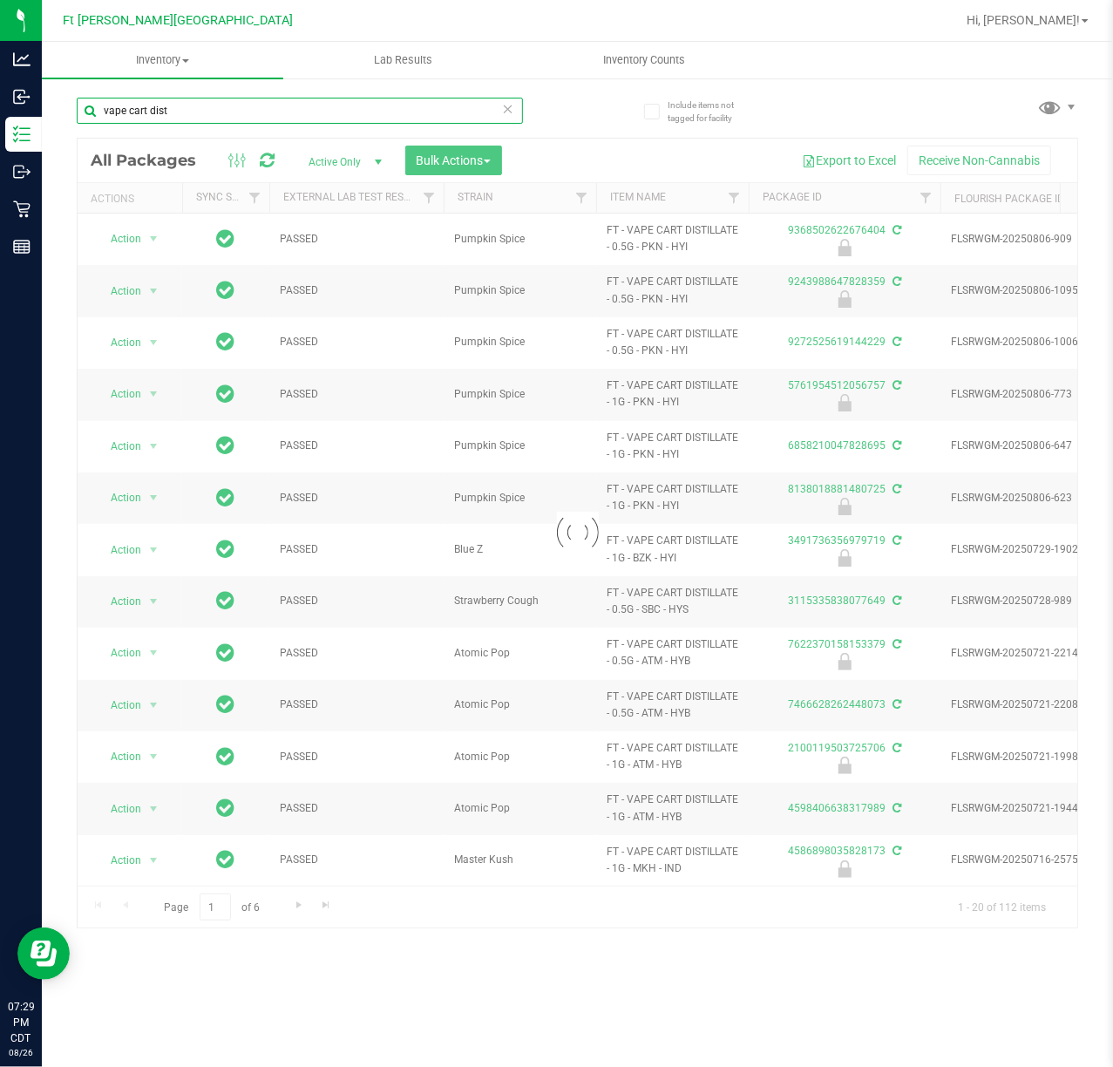
click at [249, 110] on input "vape cart dist" at bounding box center [300, 111] width 446 height 26
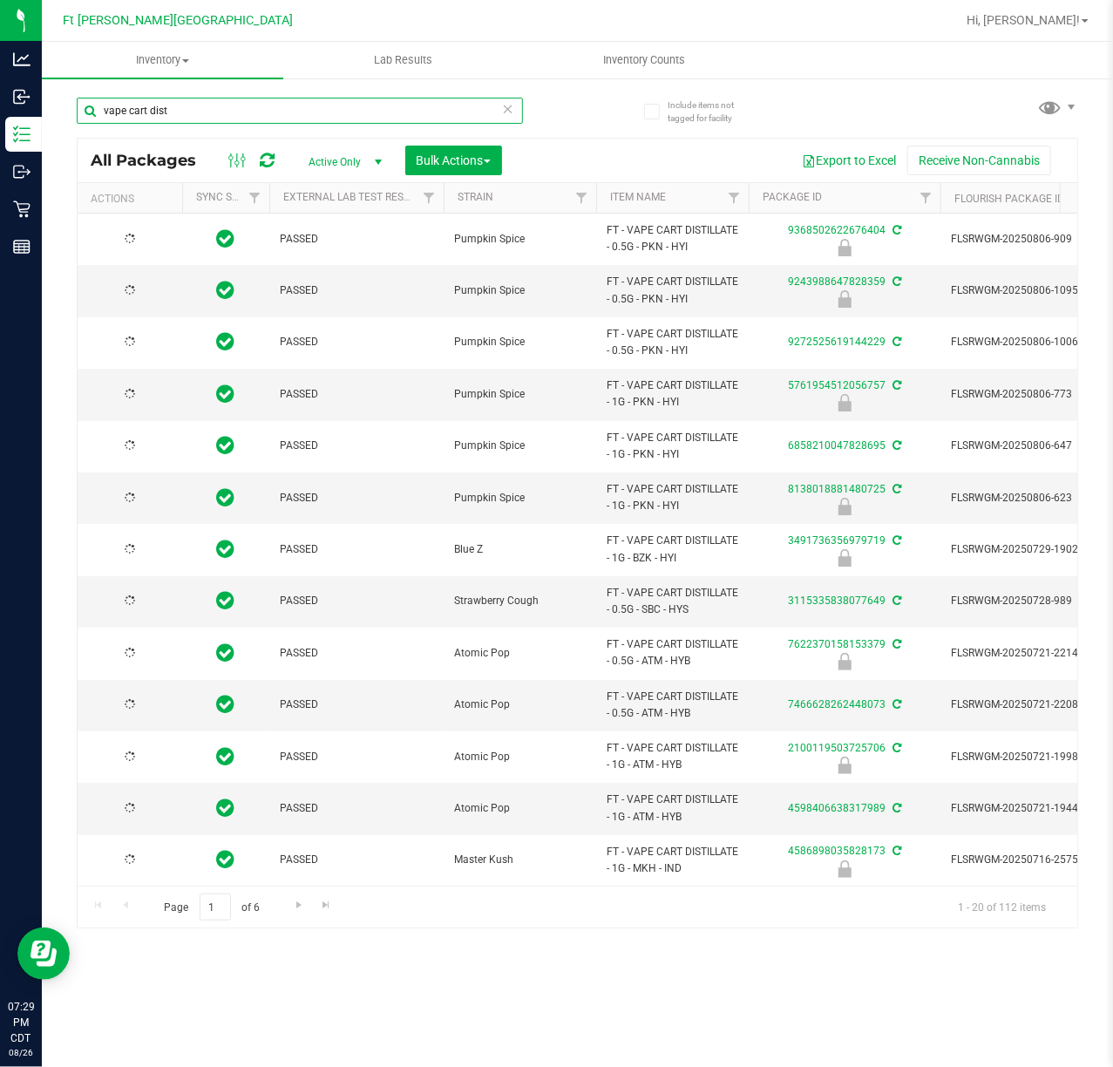
click at [249, 110] on input "vape cart dist" at bounding box center [300, 111] width 446 height 26
click at [252, 110] on input "vape cart dist" at bounding box center [300, 111] width 446 height 26
click at [252, 112] on input "vape cart dist" at bounding box center [300, 111] width 446 height 26
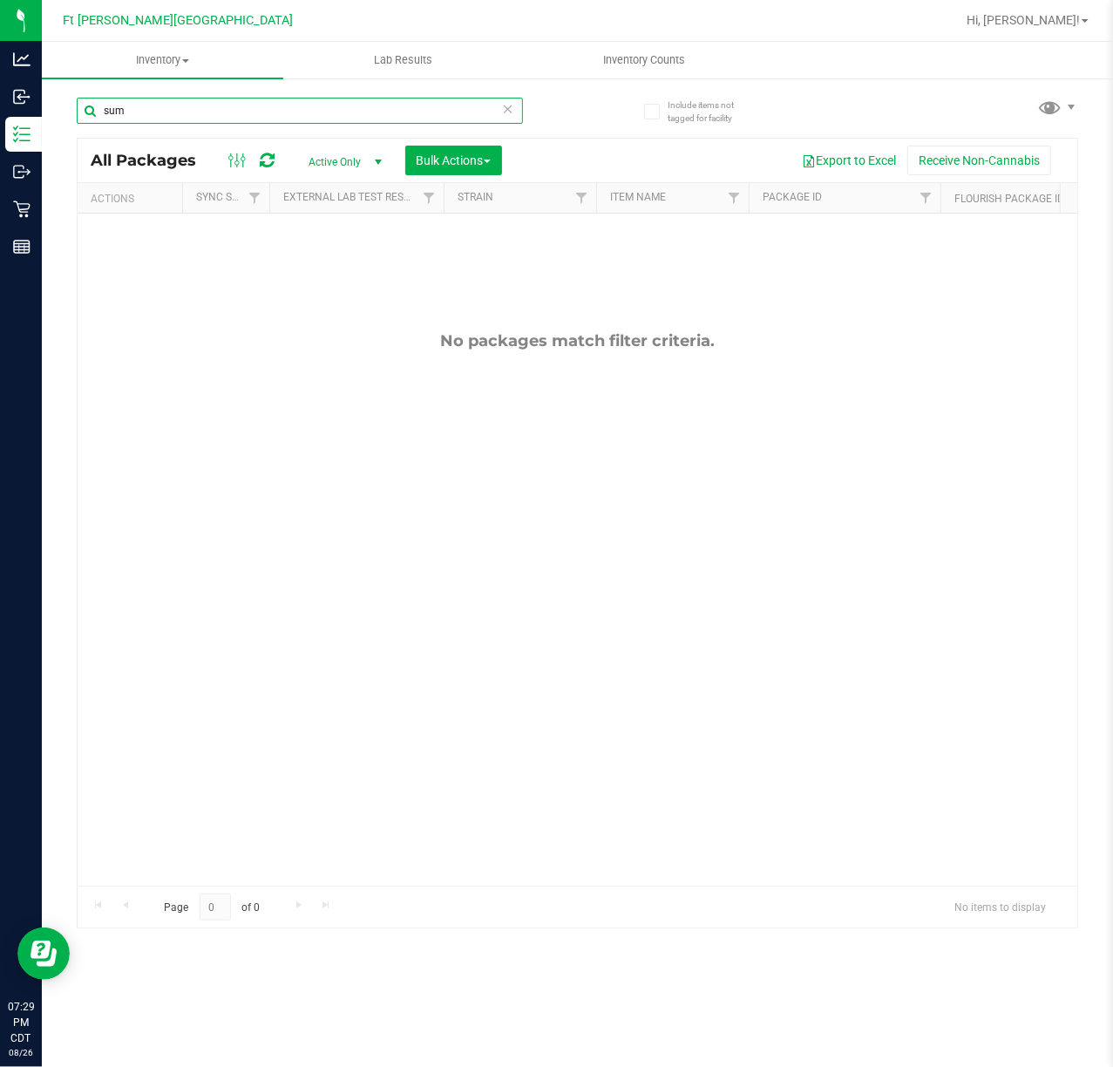
type input "sum"
click at [510, 108] on icon at bounding box center [508, 108] width 12 height 21
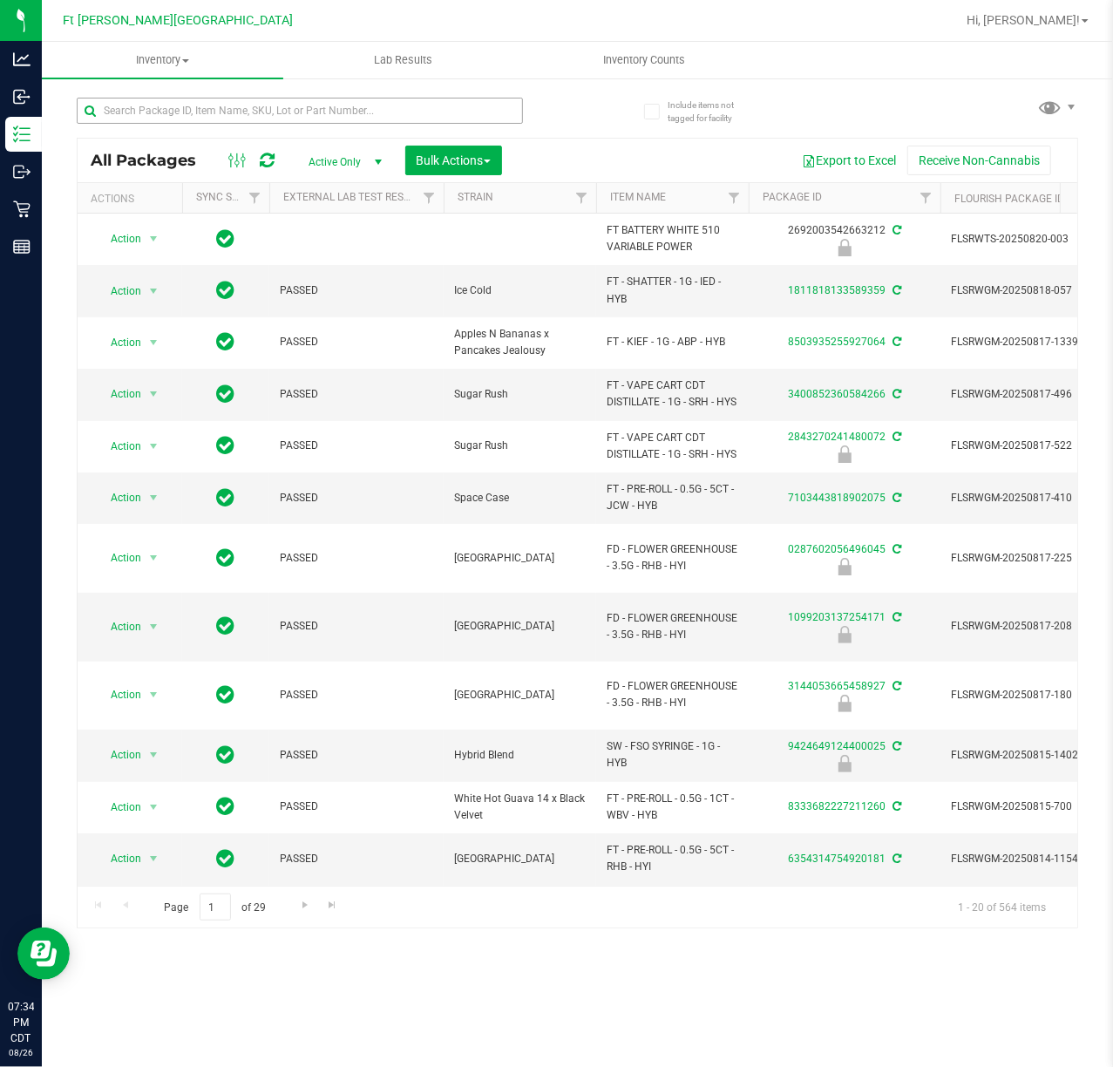
drag, startPoint x: 308, startPoint y: 129, endPoint x: 301, endPoint y: 113, distance: 17.2
click at [302, 126] on div at bounding box center [300, 118] width 446 height 40
click at [302, 113] on input "text" at bounding box center [300, 111] width 446 height 26
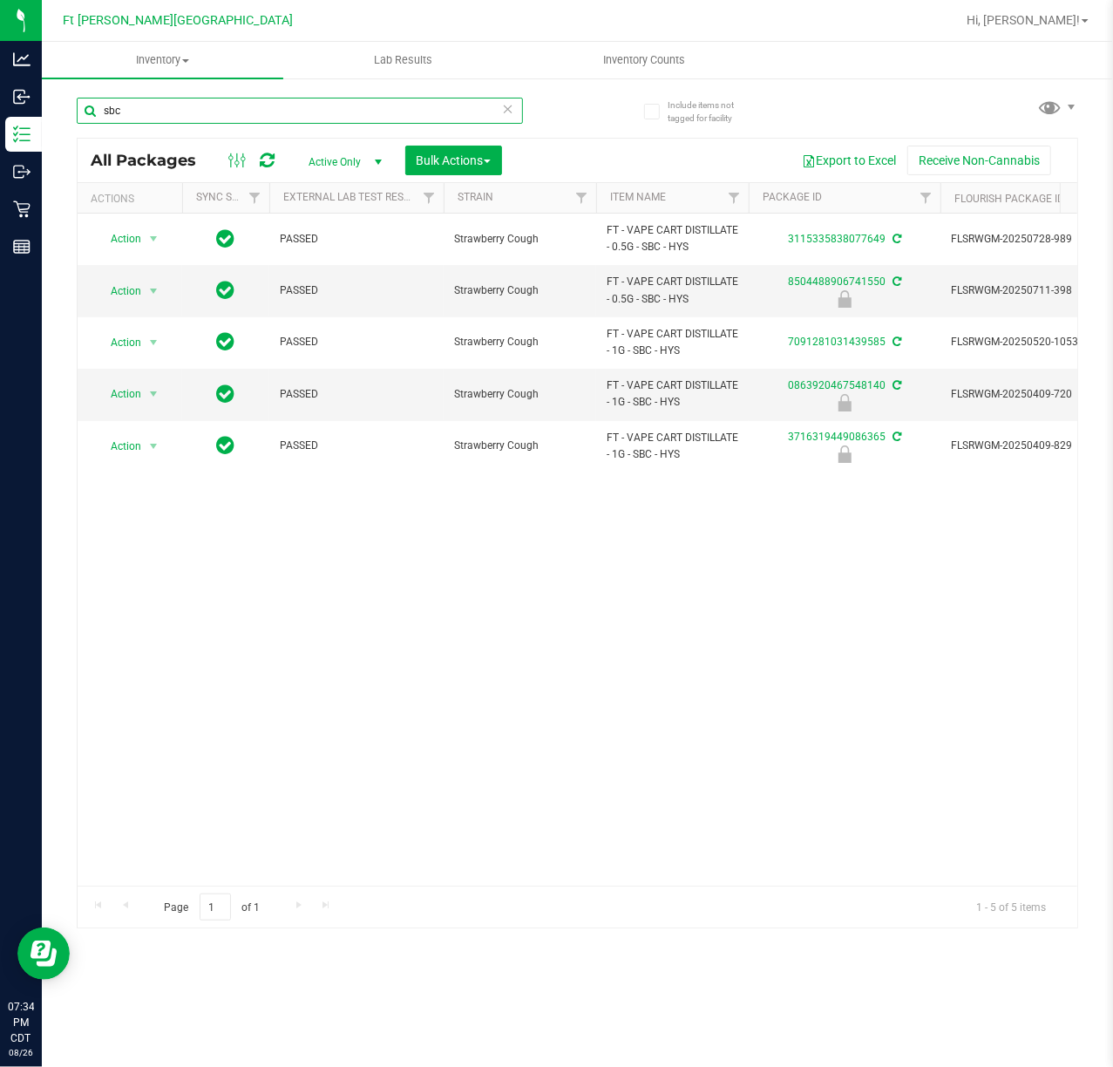
type input "sbc"
click at [446, 657] on div "Action Action Adjust qty Create package Edit attributes Global inventory Locate…" at bounding box center [578, 550] width 1000 height 672
click at [387, 621] on div "Action Action Adjust qty Create package Edit attributes Global inventory Locate…" at bounding box center [578, 550] width 1000 height 672
click at [394, 112] on input "sbc" at bounding box center [300, 111] width 446 height 26
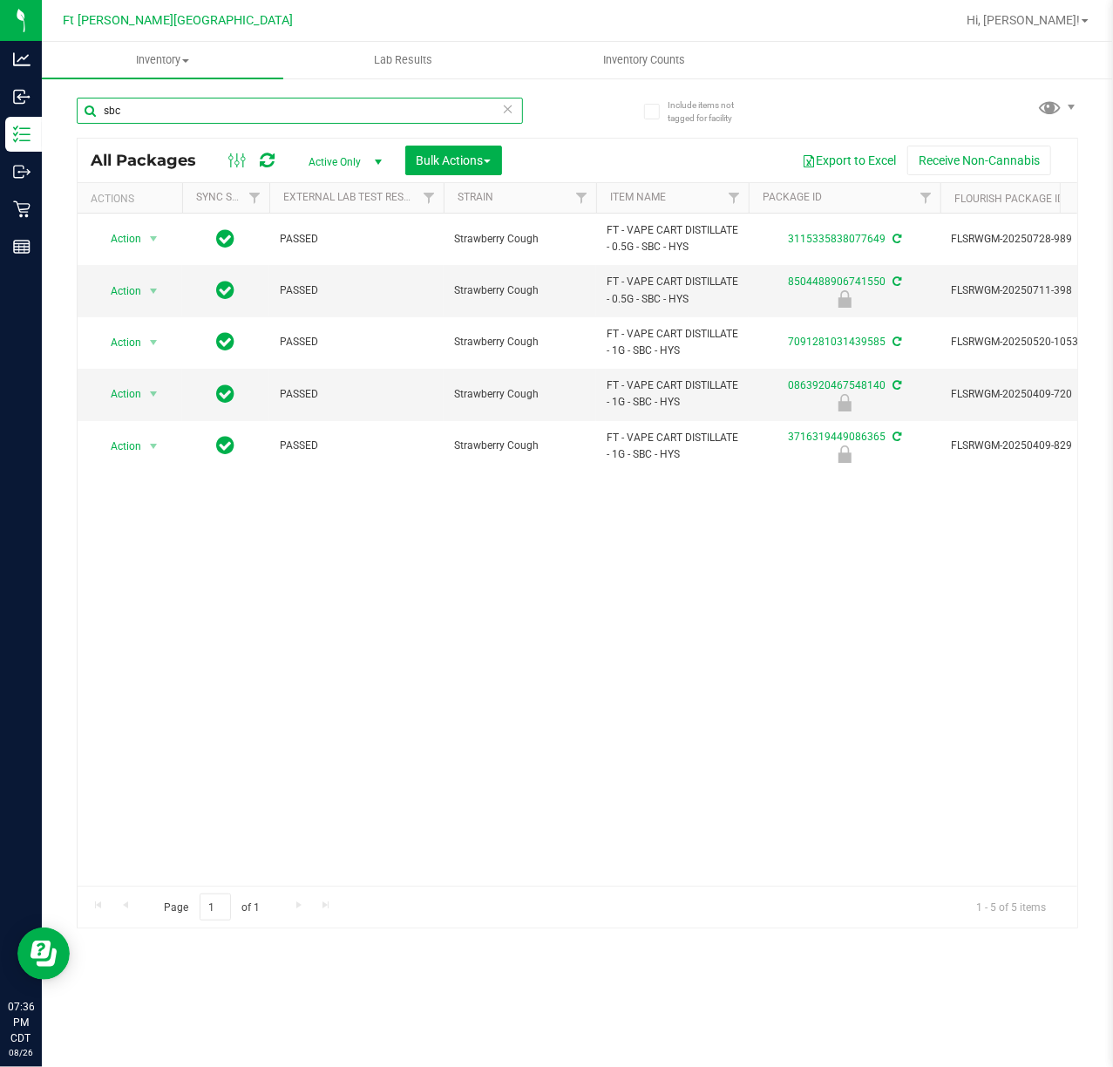
click at [394, 112] on input "sbc" at bounding box center [300, 111] width 446 height 26
click at [145, 288] on span "select" at bounding box center [154, 291] width 22 height 24
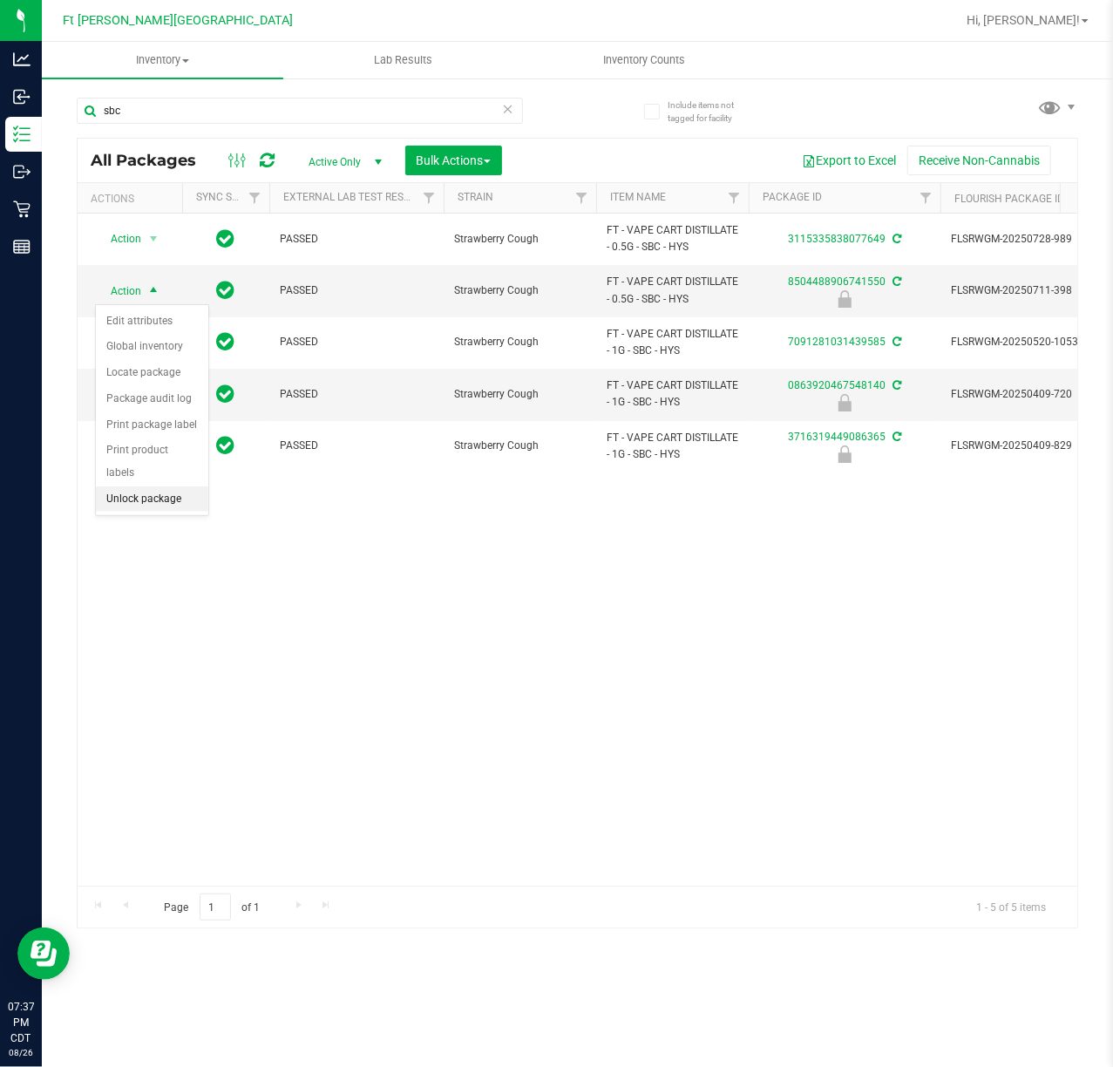
click at [154, 499] on li "Unlock package" at bounding box center [152, 499] width 112 height 26
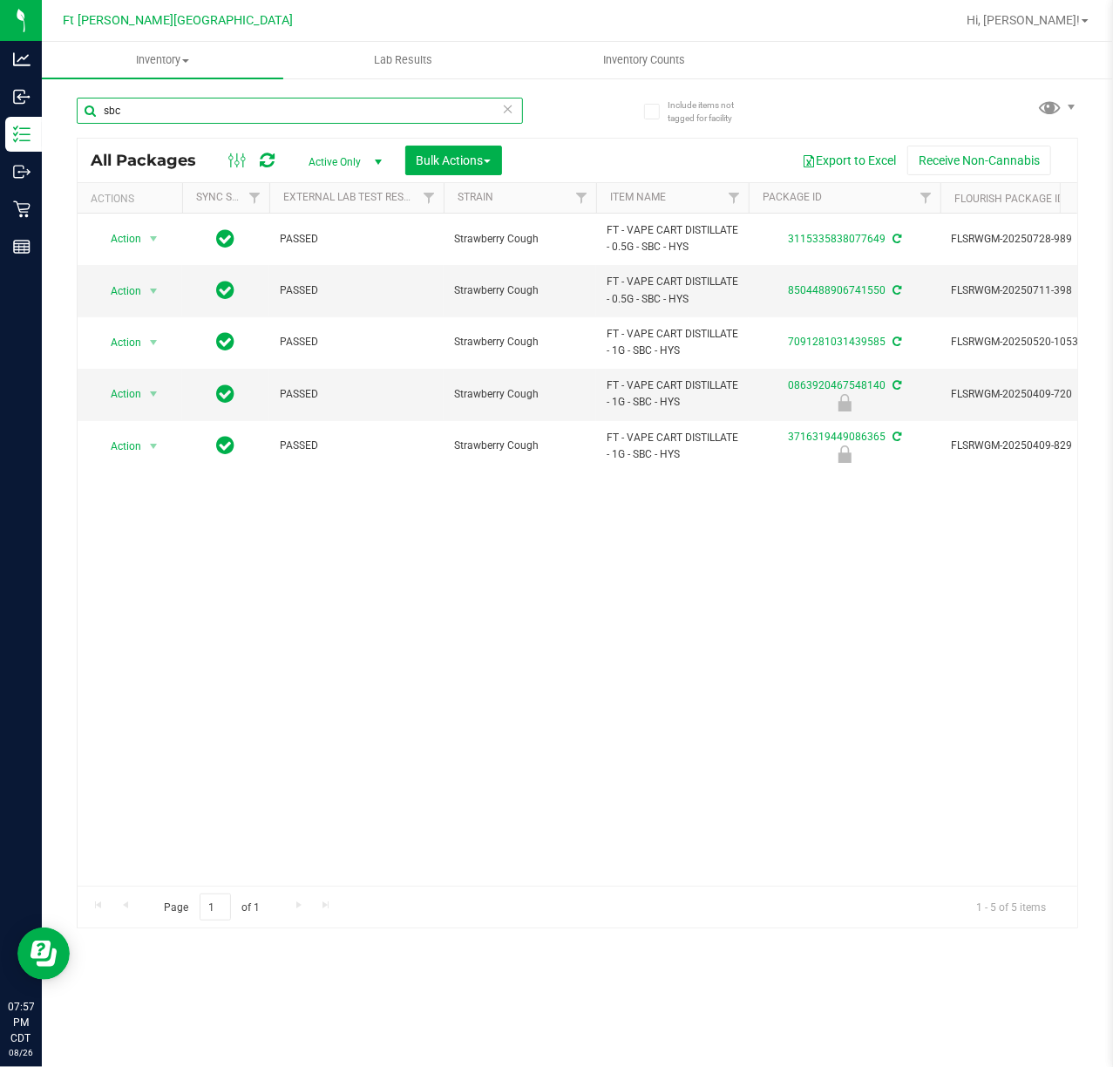
click at [325, 99] on input "sbc" at bounding box center [300, 111] width 446 height 26
click at [326, 116] on input "sbc" at bounding box center [300, 111] width 446 height 26
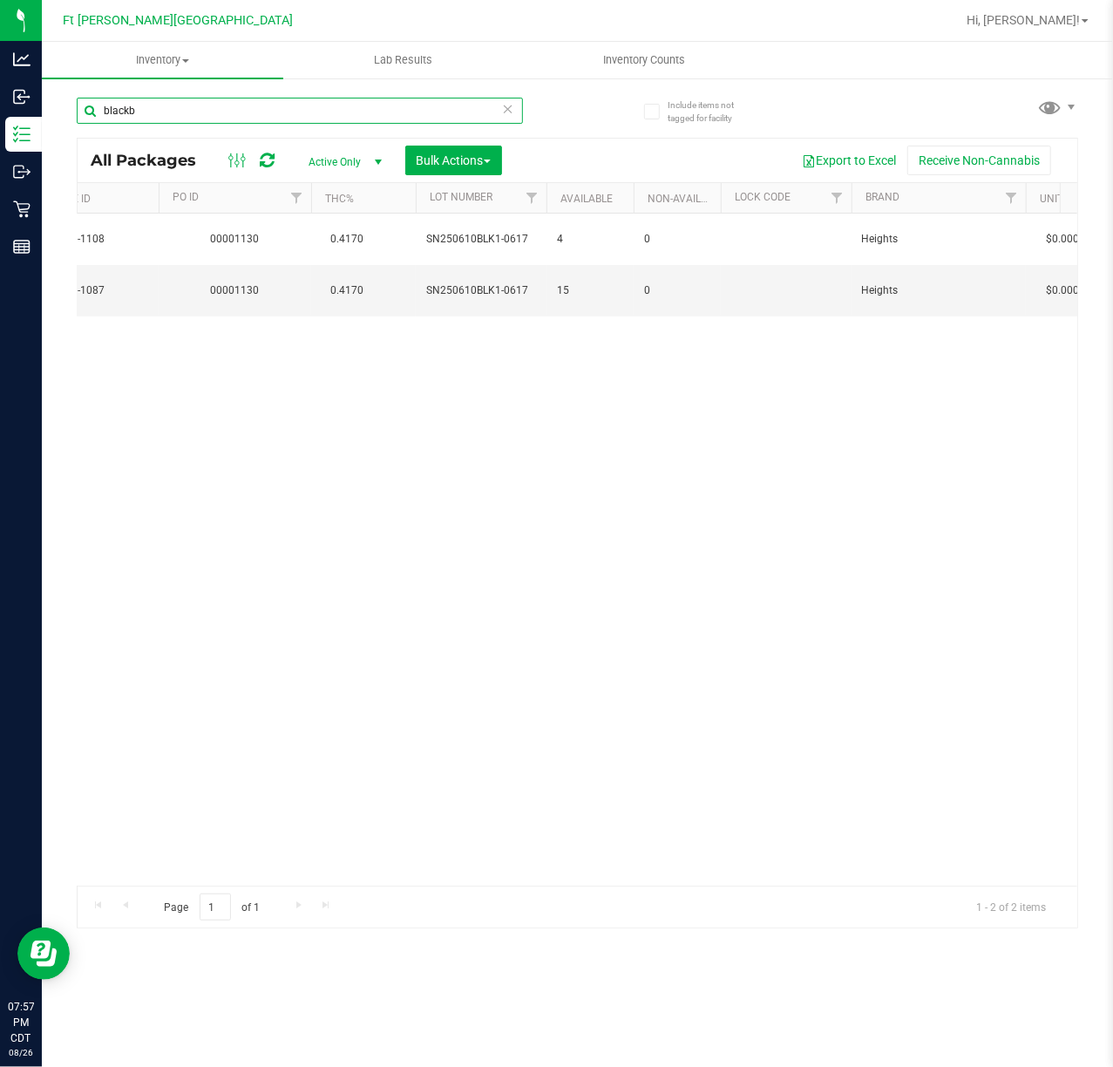
scroll to position [0, 969]
type input "blackb"
drag, startPoint x: 454, startPoint y: 866, endPoint x: 314, endPoint y: 868, distance: 140.3
click at [314, 868] on div "Action Action Adjust qty Create package Edit attributes Global inventory Locate…" at bounding box center [578, 550] width 1000 height 672
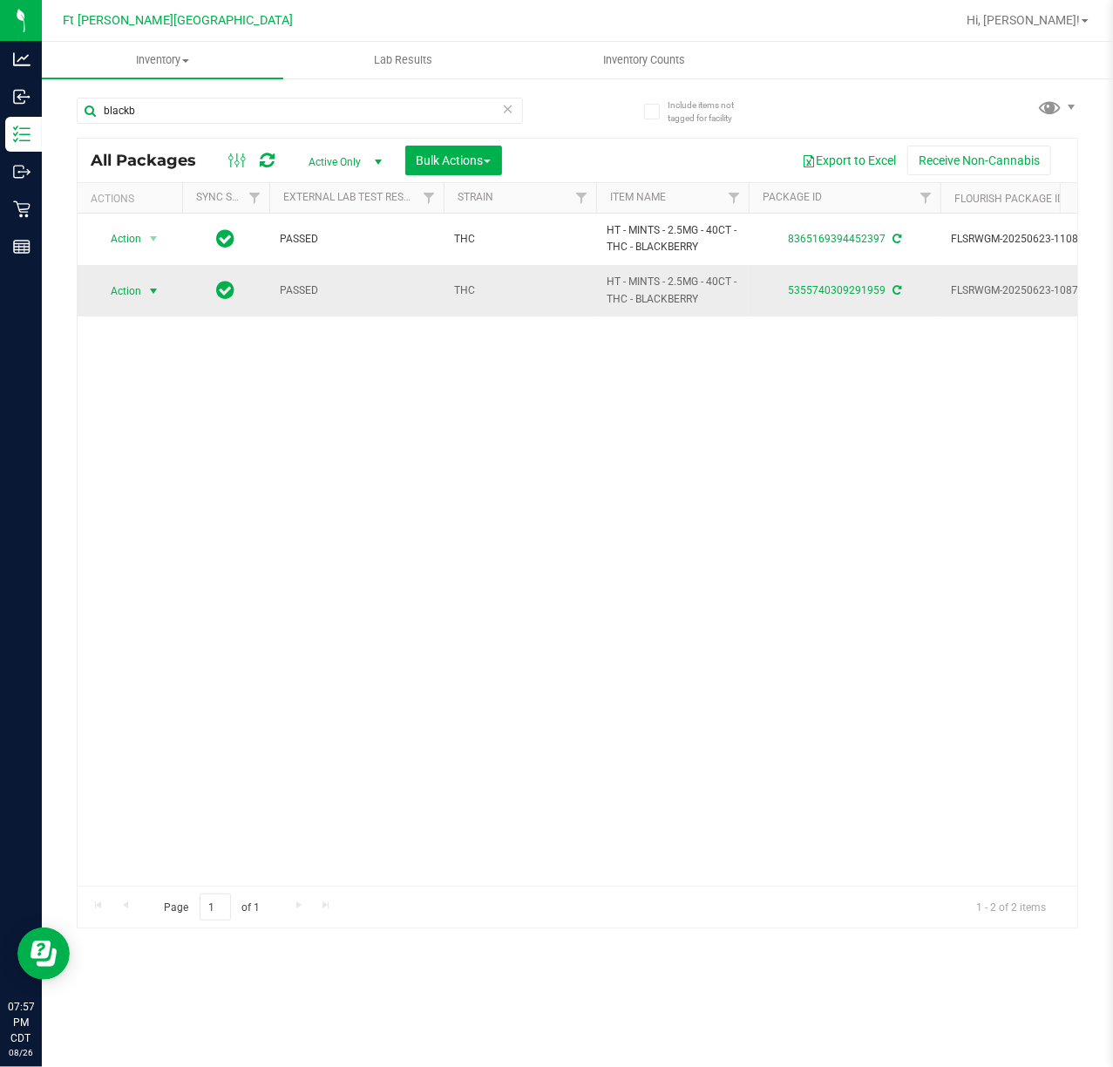
click at [119, 295] on span "Action" at bounding box center [118, 291] width 47 height 24
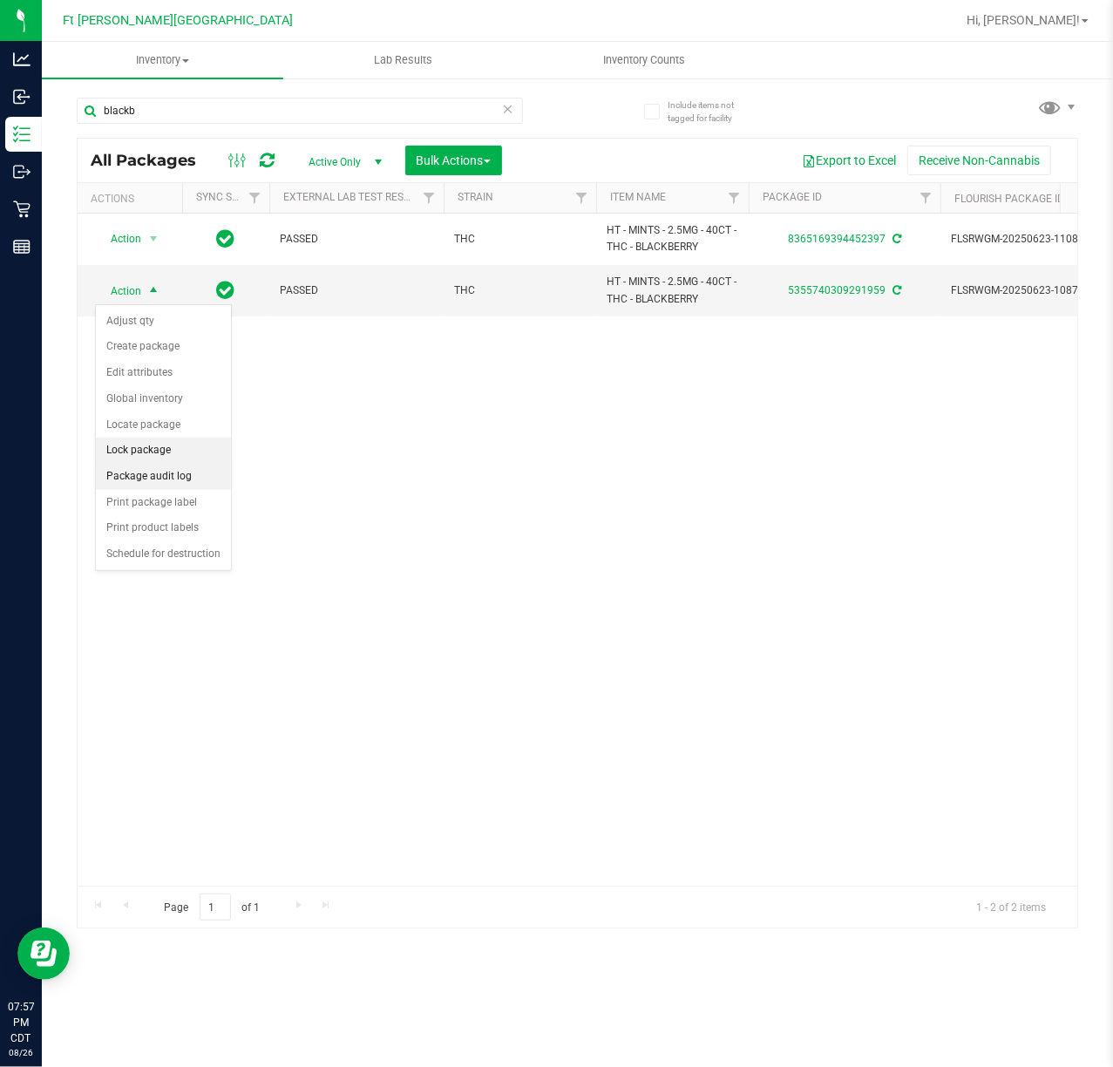
click at [165, 464] on li "Lock package" at bounding box center [163, 451] width 135 height 26
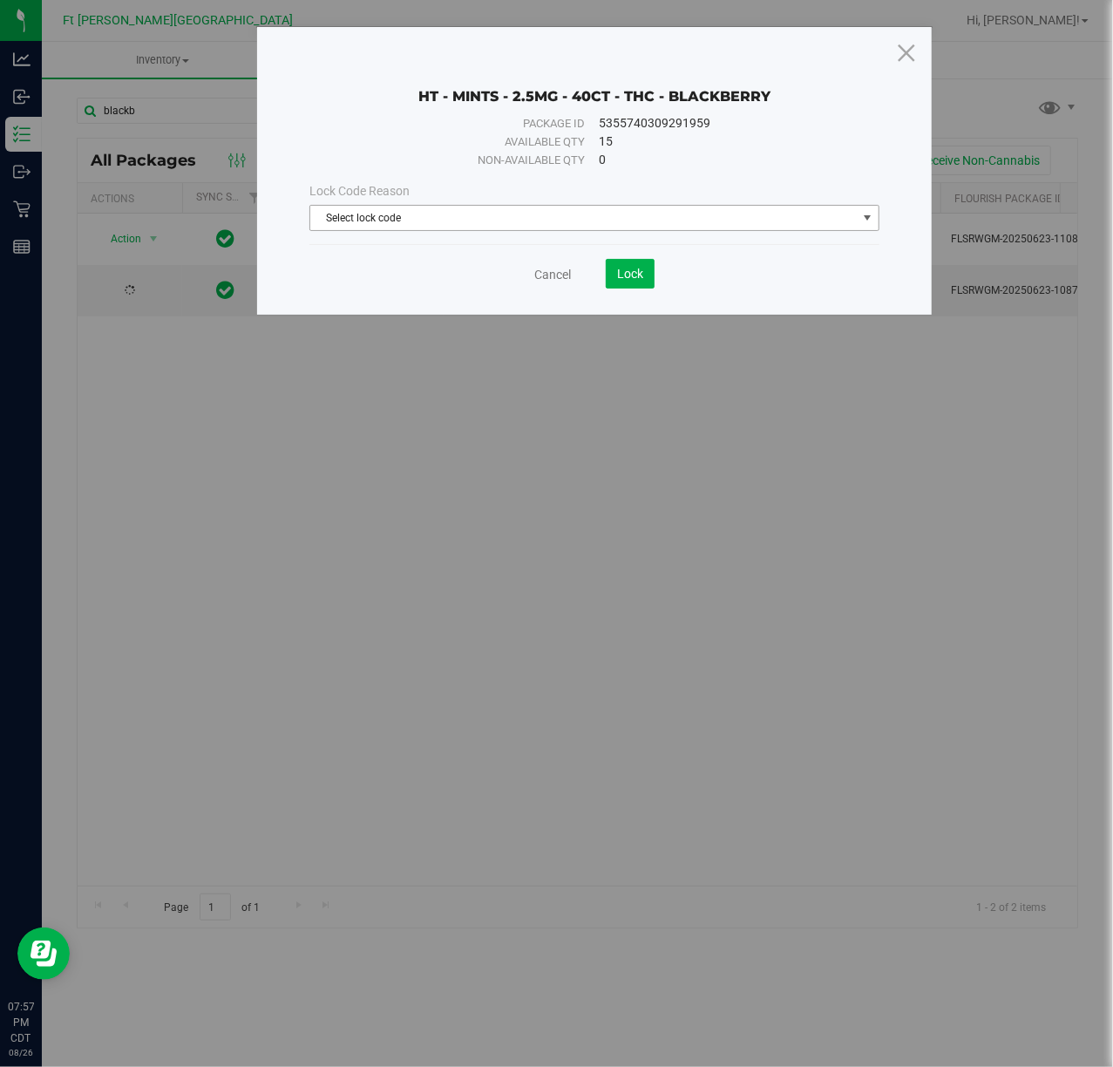
click at [416, 210] on span "Select lock code" at bounding box center [583, 218] width 546 height 24
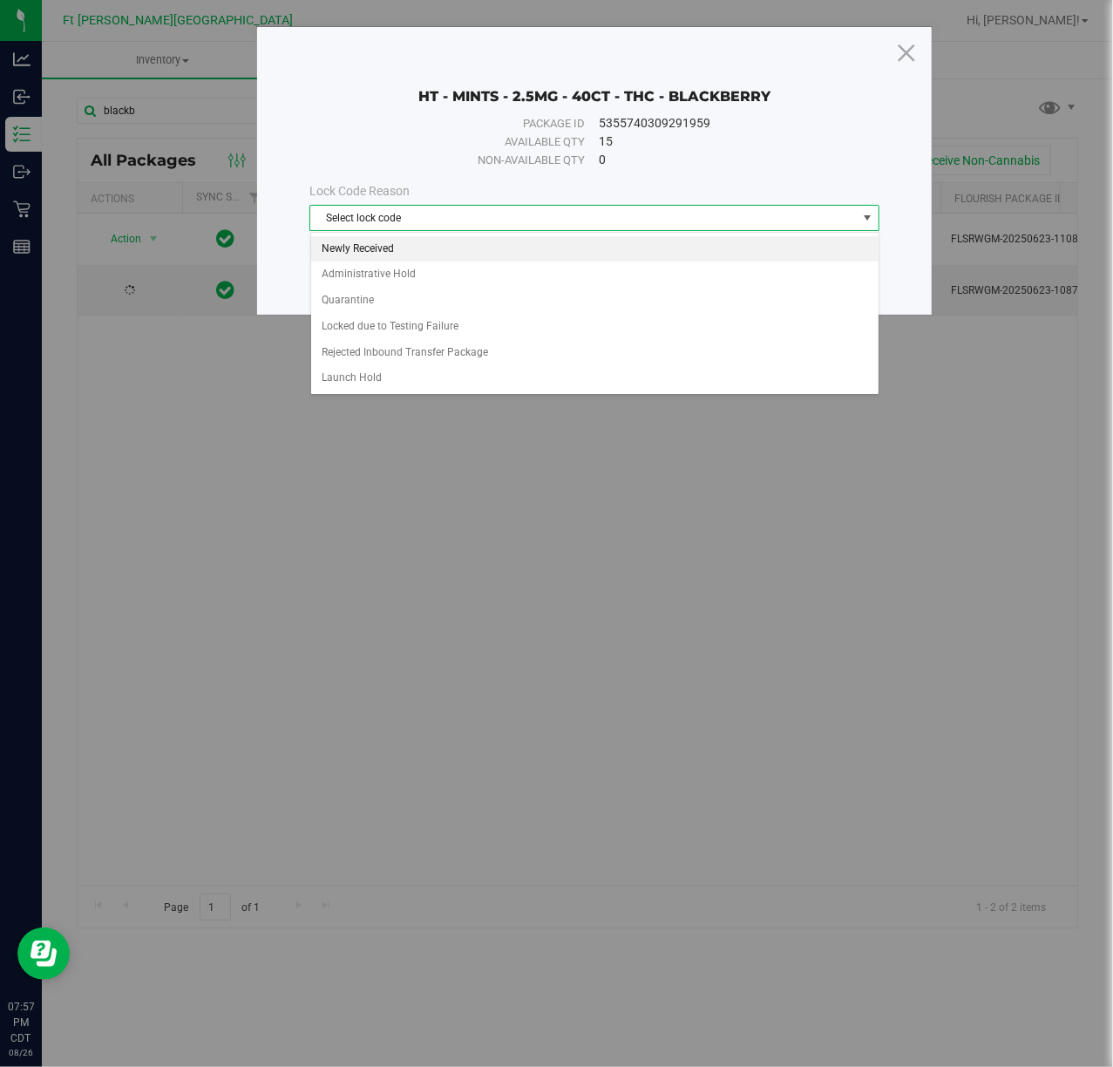
click at [419, 249] on li "Newly Received" at bounding box center [594, 249] width 567 height 26
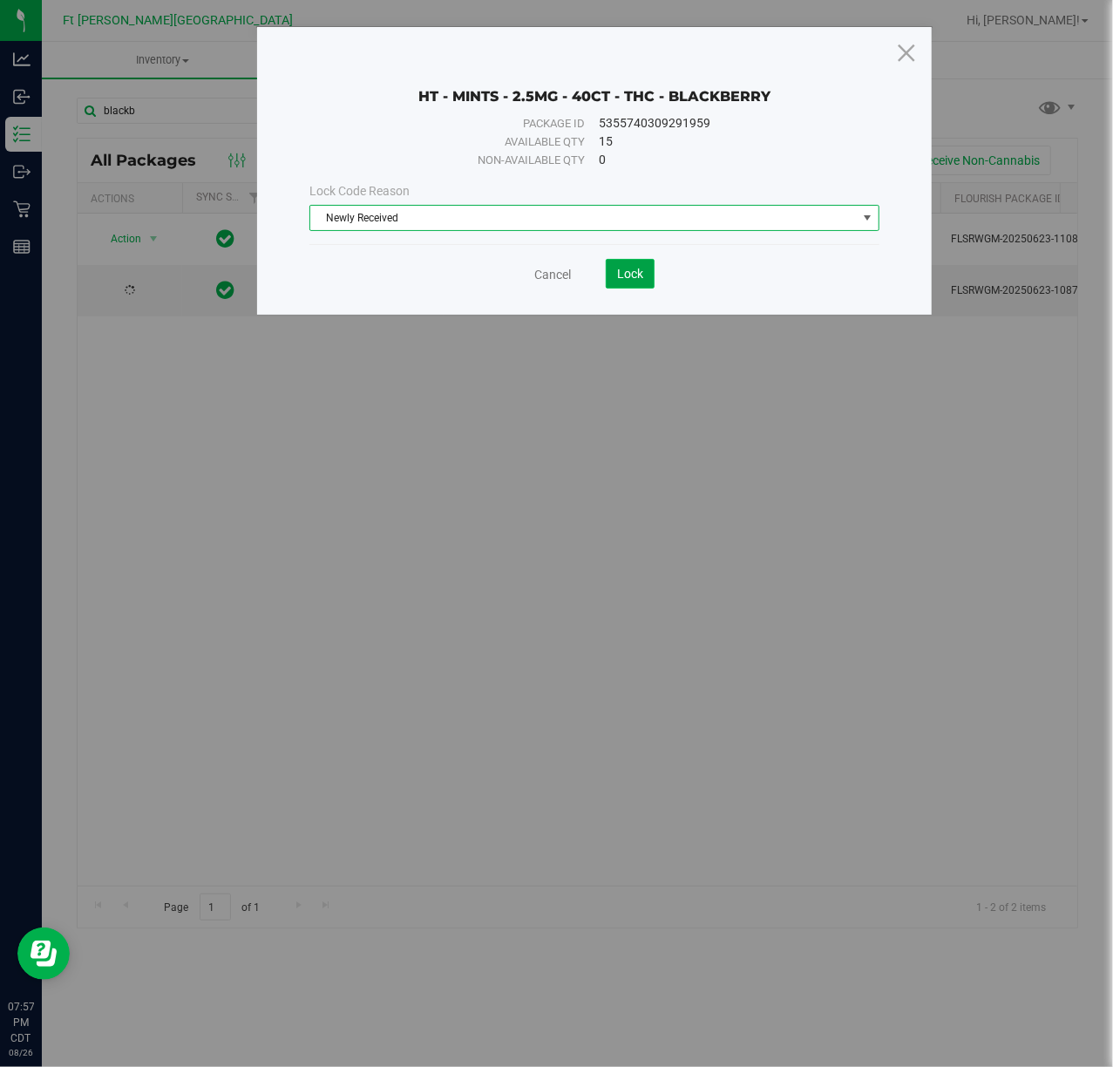
click at [622, 276] on span "Lock" at bounding box center [630, 274] width 26 height 14
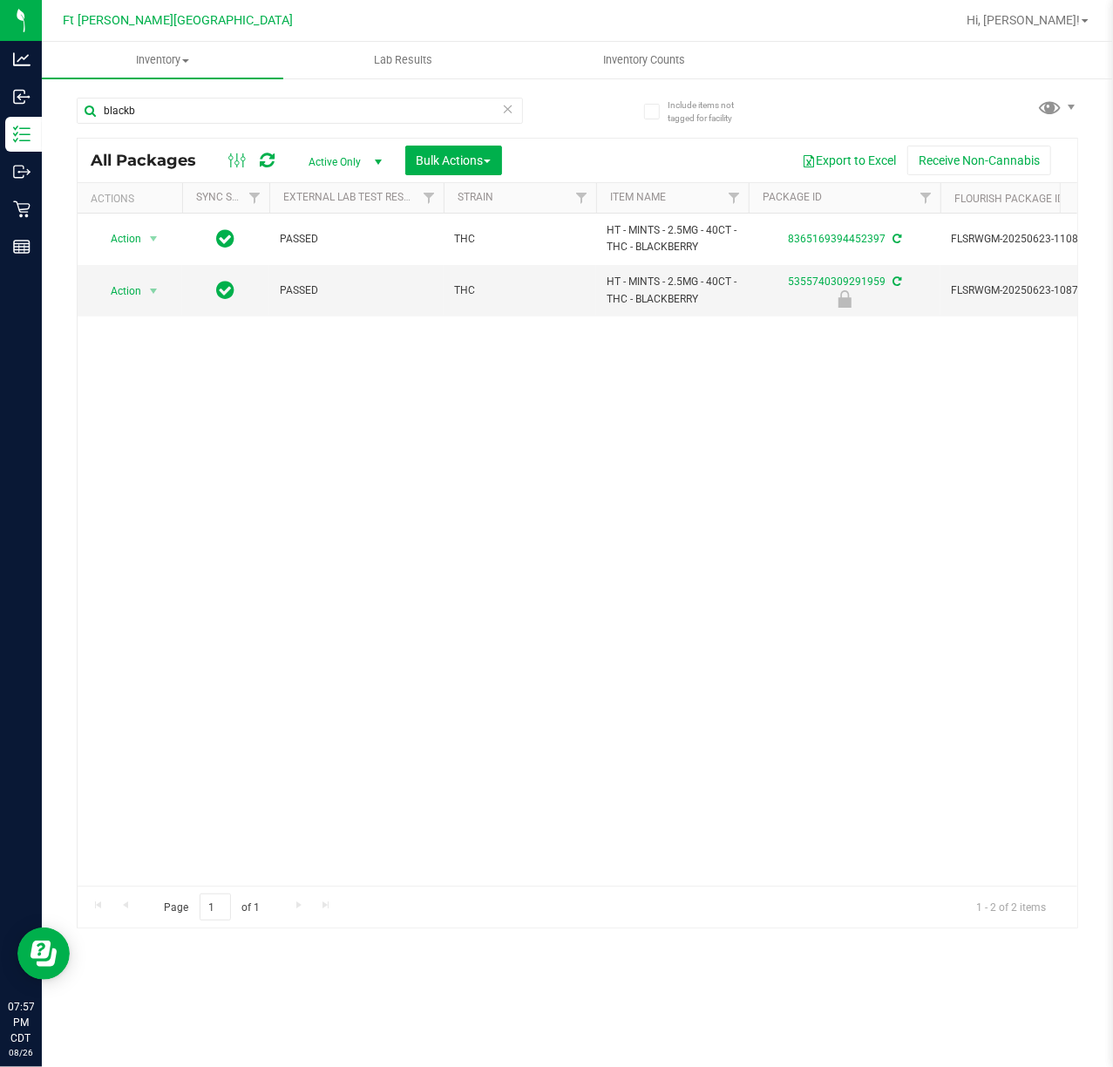
click at [472, 681] on div "Action Action Adjust qty Create package Edit attributes Global inventory Locate…" at bounding box center [578, 550] width 1000 height 672
drag, startPoint x: 301, startPoint y: 866, endPoint x: 367, endPoint y: 862, distance: 66.4
click at [367, 862] on div "Action Action Adjust qty Create package Edit attributes Global inventory Locate…" at bounding box center [578, 550] width 1000 height 672
